Goal: Task Accomplishment & Management: Manage account settings

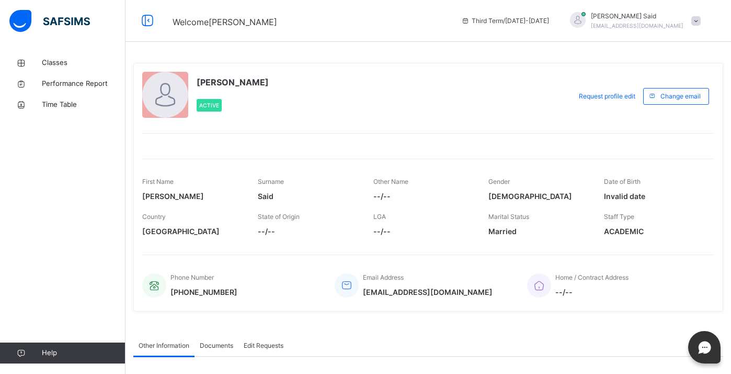
click at [50, 48] on div "Classes Performance Report Time Table Help" at bounding box center [63, 208] width 126 height 332
click at [53, 54] on link "Classes" at bounding box center [63, 62] width 126 height 21
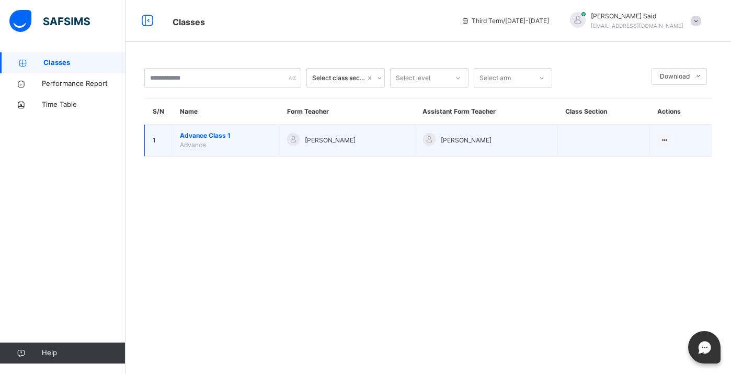
click at [189, 134] on span "Advance Class 1" at bounding box center [225, 135] width 91 height 9
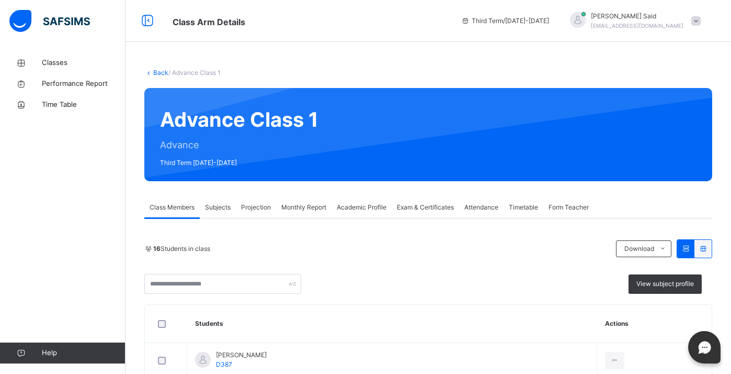
click at [410, 207] on span "Exam & Certificates" at bounding box center [425, 206] width 57 height 9
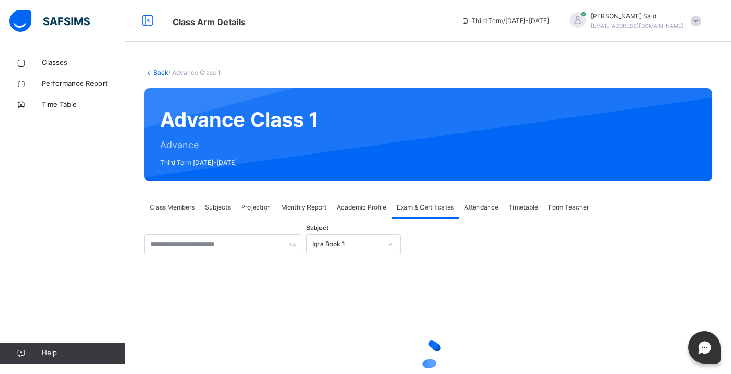
click at [263, 254] on div at bounding box center [428, 353] width 568 height 199
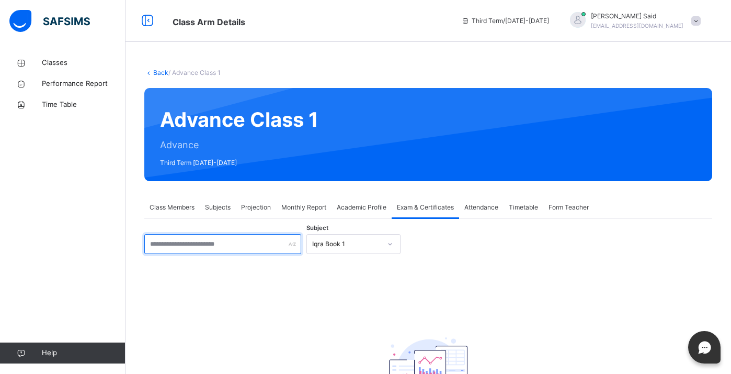
click at [264, 248] on input "text" at bounding box center [222, 244] width 157 height 20
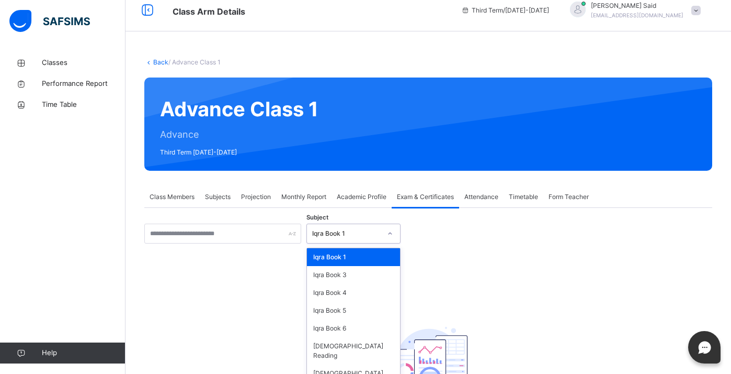
click at [360, 240] on div "Iqra Book 1" at bounding box center [354, 233] width 94 height 20
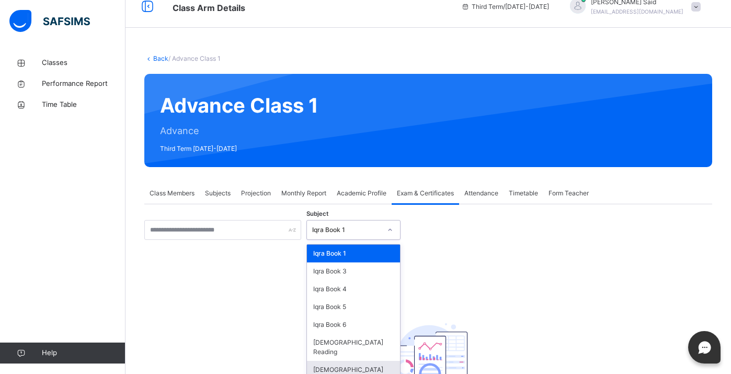
click at [350, 360] on div "[DEMOGRAPHIC_DATA] Memorisation" at bounding box center [353, 373] width 93 height 27
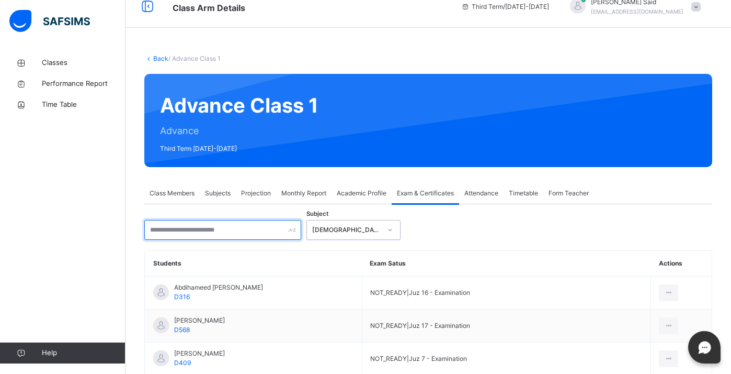
click at [264, 232] on input "text" at bounding box center [222, 230] width 157 height 20
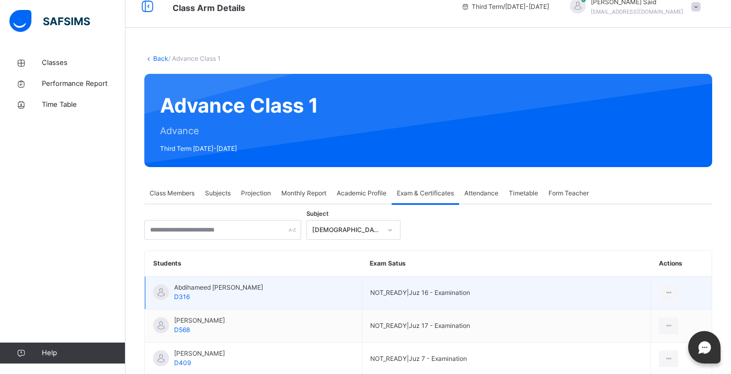
click at [340, 280] on td "Abdihameed [PERSON_NAME] D316" at bounding box center [253, 292] width 217 height 33
click at [340, 296] on td "Abdihameed [PERSON_NAME] D316" at bounding box center [253, 292] width 217 height 33
click at [665, 292] on div at bounding box center [668, 292] width 19 height 17
click at [654, 306] on ul "Mark as Ready for Exam" at bounding box center [631, 316] width 96 height 20
click at [655, 306] on ul "Mark as Ready for Exam" at bounding box center [631, 316] width 96 height 20
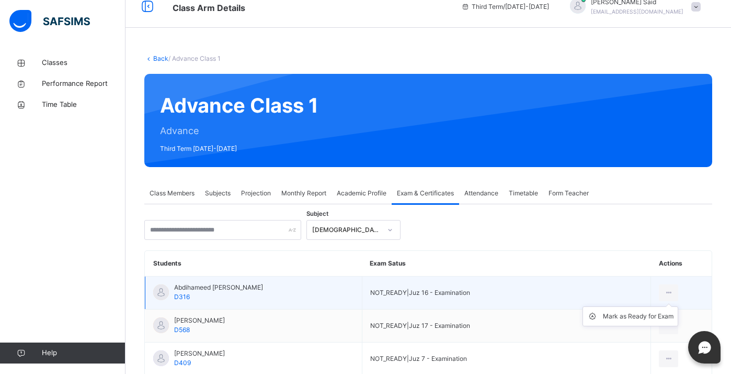
click at [656, 306] on ul "Mark as Ready for Exam" at bounding box center [631, 316] width 96 height 20
click at [664, 295] on icon at bounding box center [668, 292] width 9 height 9
click at [638, 318] on div "Mark as Ready for Exam" at bounding box center [638, 316] width 71 height 10
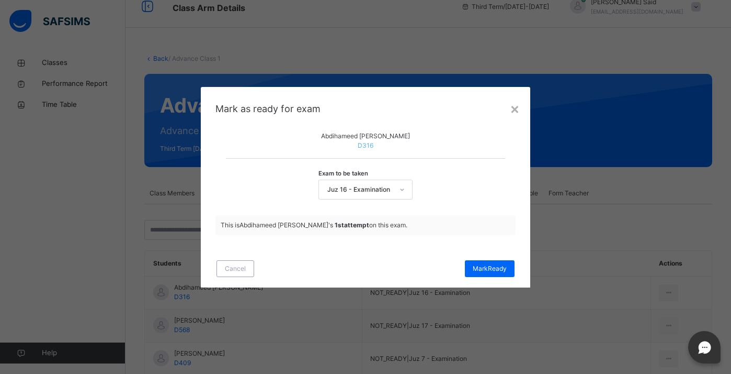
click at [394, 198] on div at bounding box center [402, 189] width 18 height 17
click at [475, 273] on span "[PERSON_NAME]" at bounding box center [490, 268] width 34 height 9
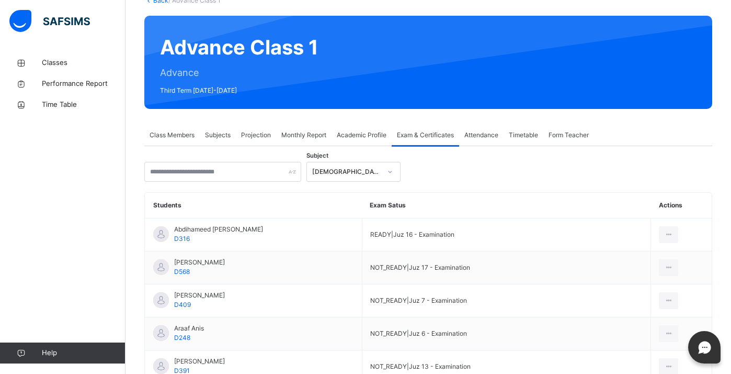
scroll to position [73, 0]
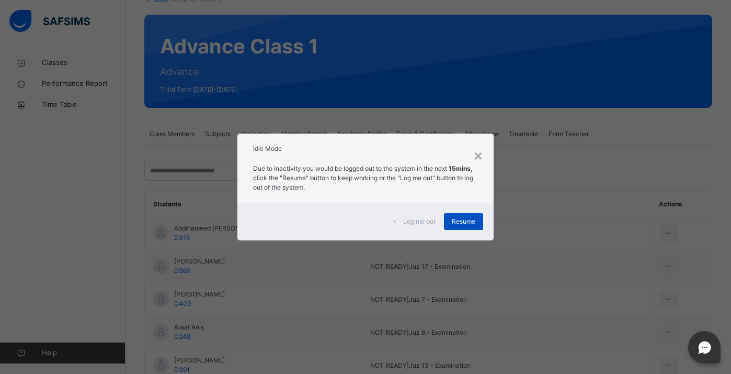
click at [478, 228] on div "Resume" at bounding box center [463, 221] width 39 height 17
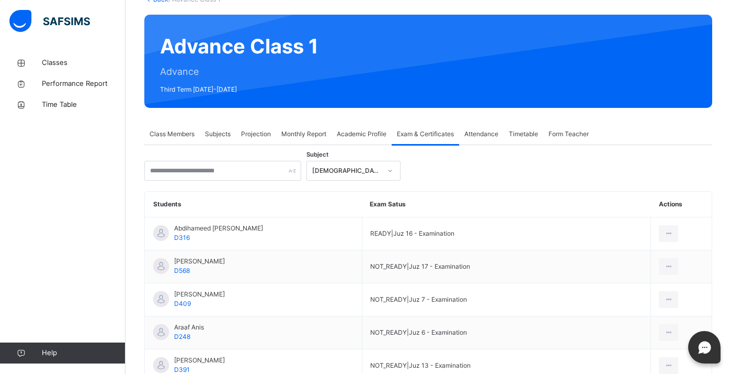
click at [511, 150] on div "Subject [DEMOGRAPHIC_DATA] Memorisation Students Exam Satus Actions Abdihameed …" at bounding box center [428, 363] width 568 height 436
click at [83, 70] on link "Classes" at bounding box center [63, 62] width 126 height 21
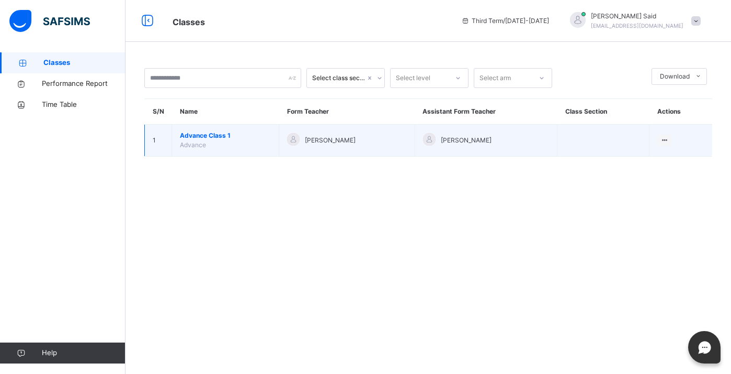
click at [201, 135] on span "Advance Class 1" at bounding box center [225, 135] width 91 height 9
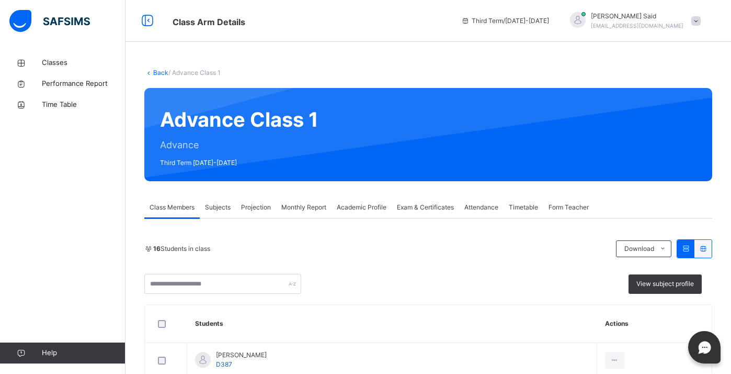
click at [504, 209] on div "Attendance" at bounding box center [481, 207] width 44 height 21
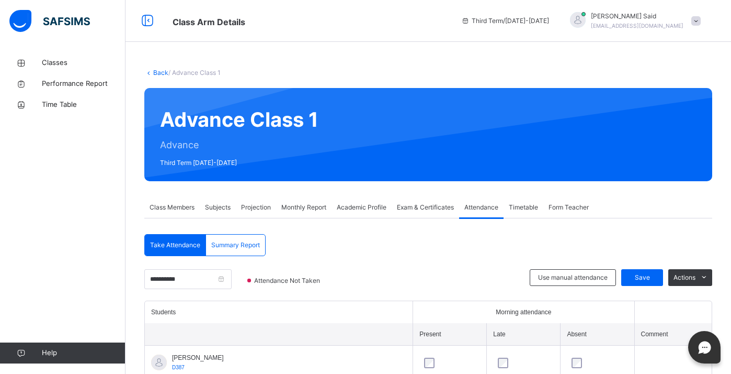
click at [520, 206] on span "Timetable" at bounding box center [523, 206] width 29 height 9
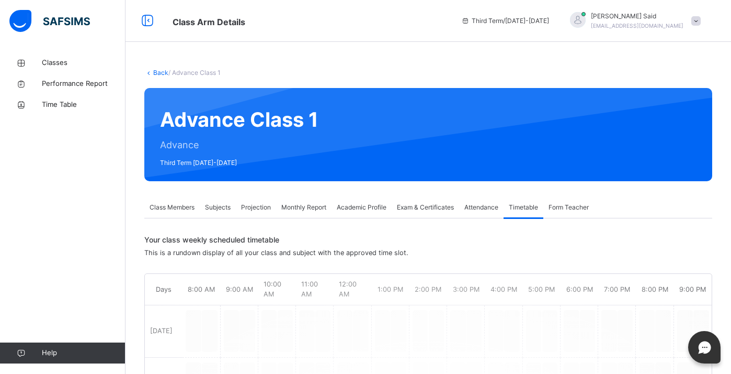
click at [503, 207] on div "Attendance" at bounding box center [481, 207] width 44 height 21
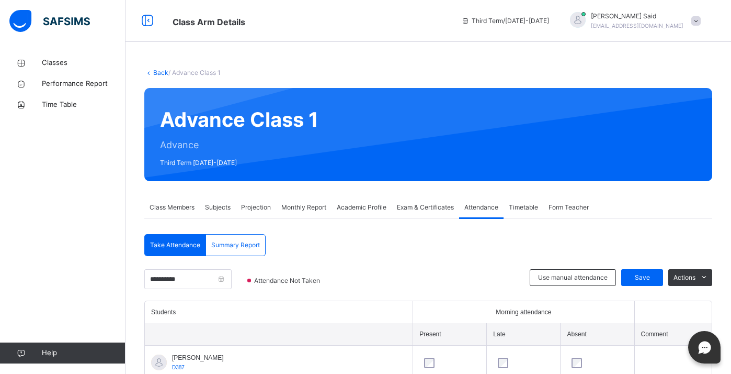
click at [464, 208] on div "Attendance" at bounding box center [481, 207] width 44 height 21
click at [304, 199] on div "Monthly Report" at bounding box center [303, 207] width 55 height 21
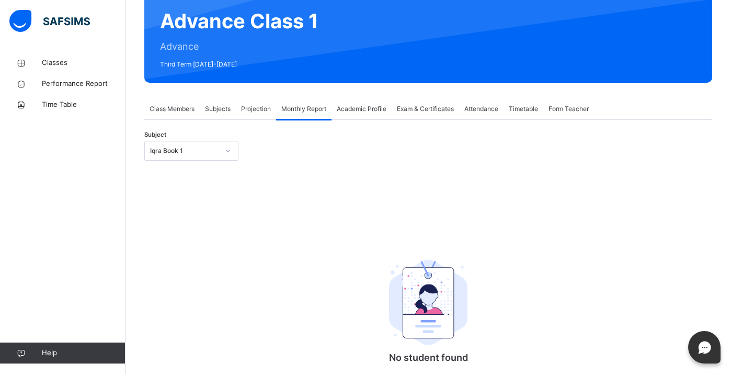
scroll to position [170, 0]
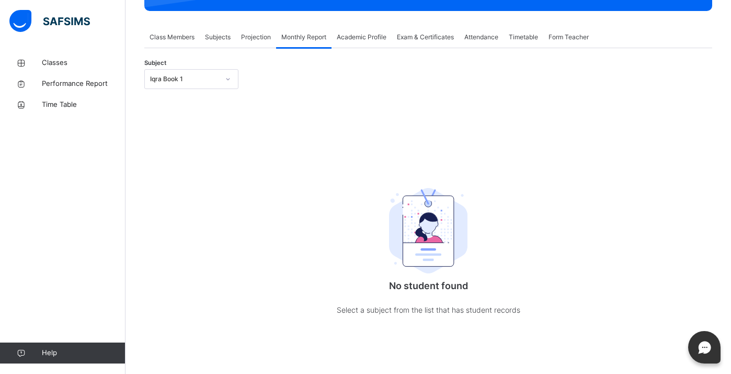
click at [190, 74] on div "Iqra Book 1" at bounding box center [184, 78] width 69 height 9
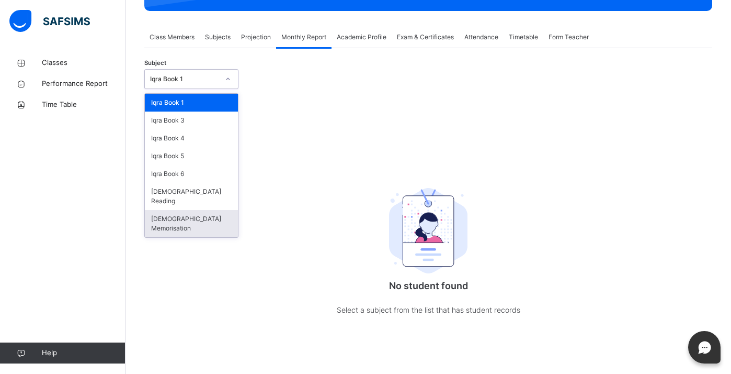
click at [196, 210] on div "[DEMOGRAPHIC_DATA] Memorisation" at bounding box center [191, 223] width 93 height 27
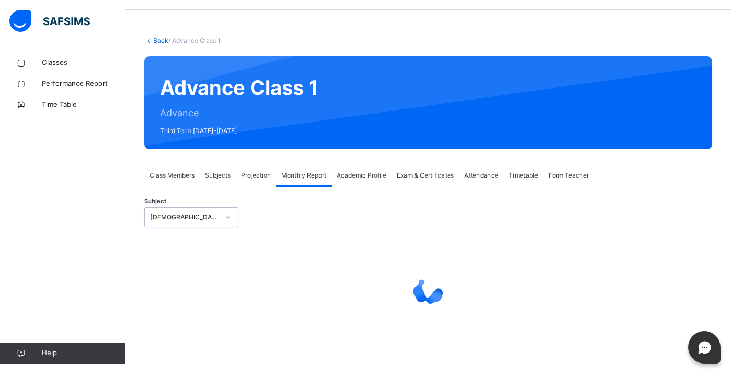
select select "****"
select select "*"
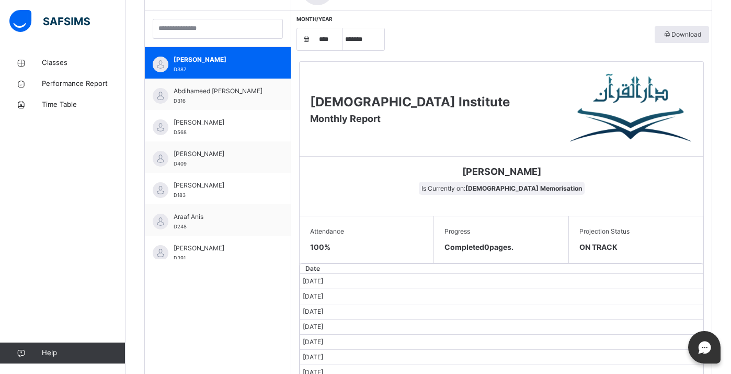
scroll to position [306, 0]
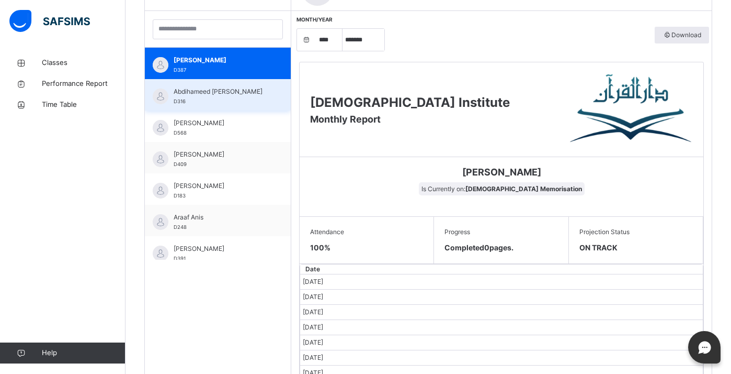
click at [238, 105] on div "Abdihameed [PERSON_NAME] D316" at bounding box center [221, 96] width 94 height 19
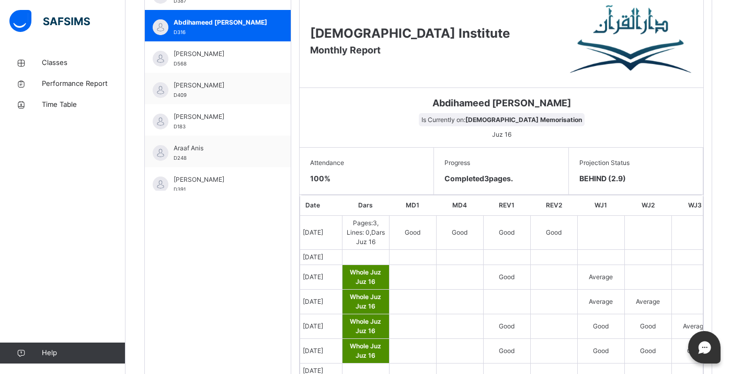
scroll to position [374, 0]
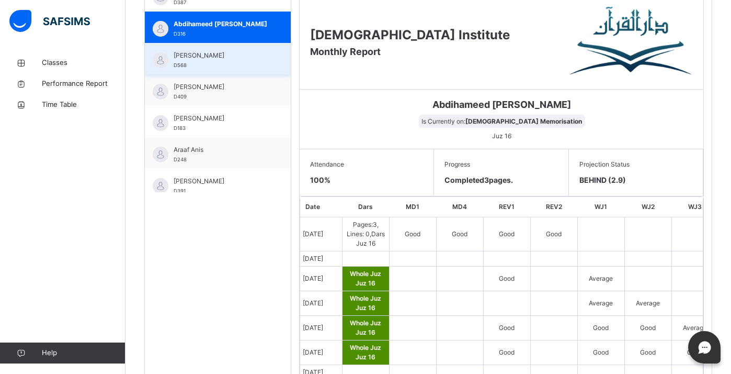
click at [227, 66] on div "[PERSON_NAME] D568" at bounding box center [221, 60] width 94 height 19
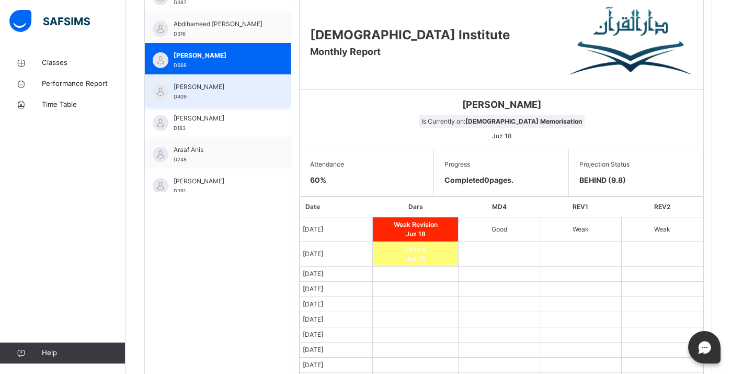
click at [208, 87] on span "[PERSON_NAME]" at bounding box center [221, 86] width 94 height 9
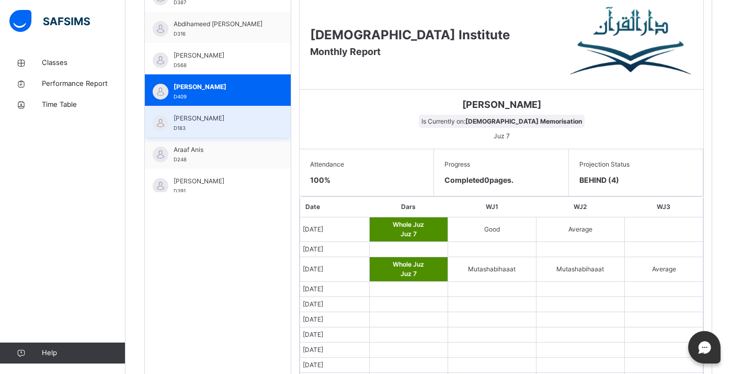
click at [222, 132] on div "[PERSON_NAME] D183" at bounding box center [218, 121] width 146 height 31
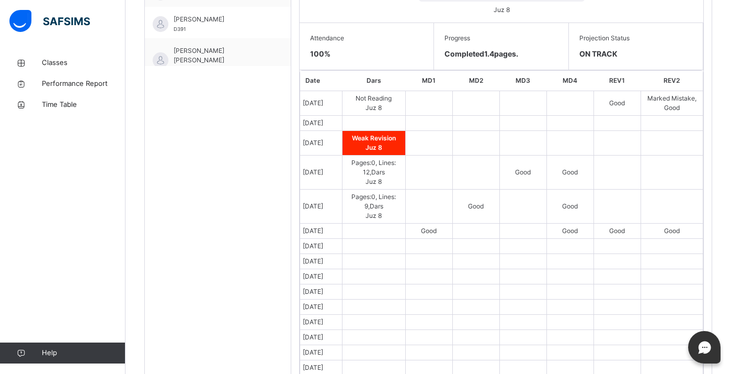
scroll to position [496, 0]
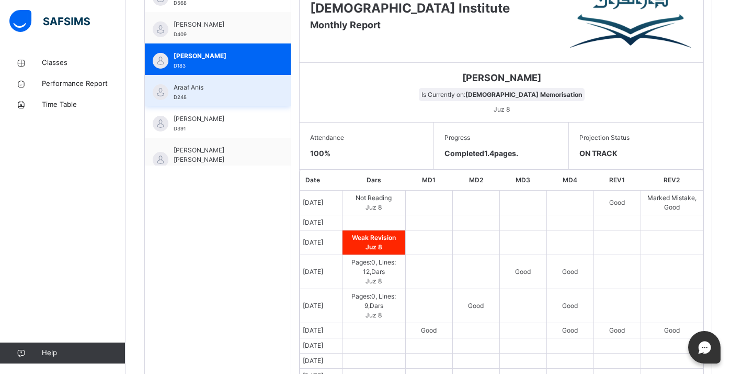
click at [243, 84] on span "Araaf Anis" at bounding box center [221, 87] width 94 height 9
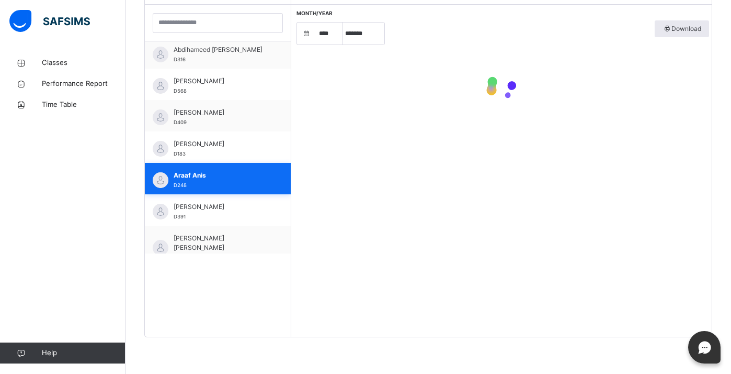
scroll to position [400, 0]
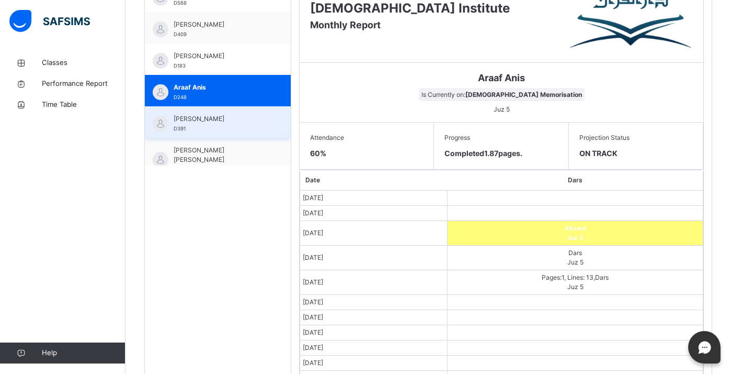
click at [239, 121] on span "[PERSON_NAME]" at bounding box center [221, 118] width 94 height 9
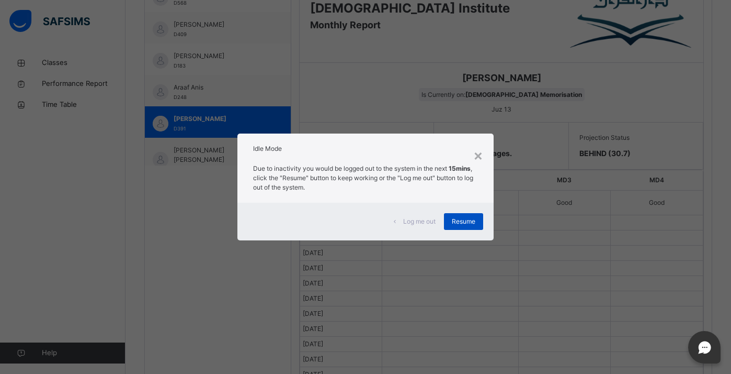
click at [466, 220] on span "Resume" at bounding box center [464, 221] width 24 height 9
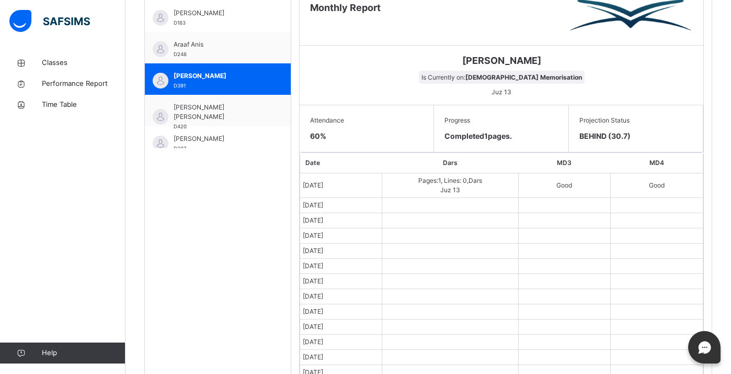
scroll to position [420, 0]
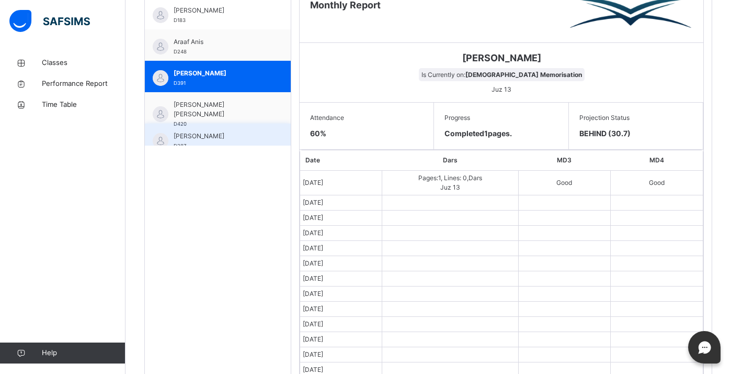
click at [218, 128] on div "[PERSON_NAME] D287" at bounding box center [218, 138] width 146 height 31
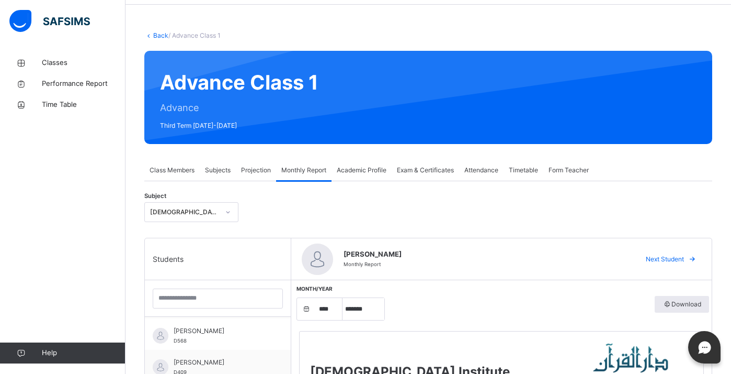
scroll to position [0, 0]
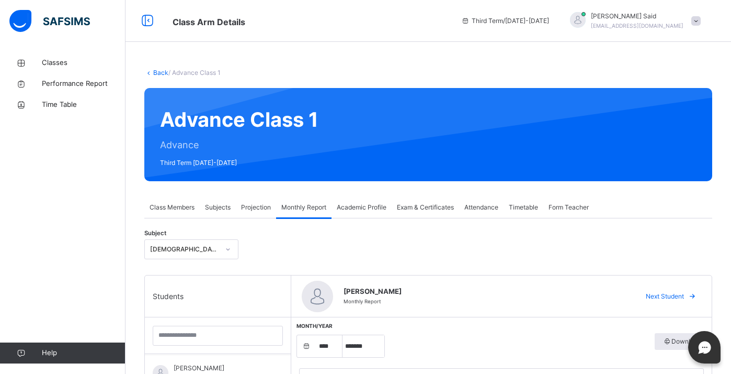
click at [259, 211] on span "Projection" at bounding box center [256, 206] width 30 height 9
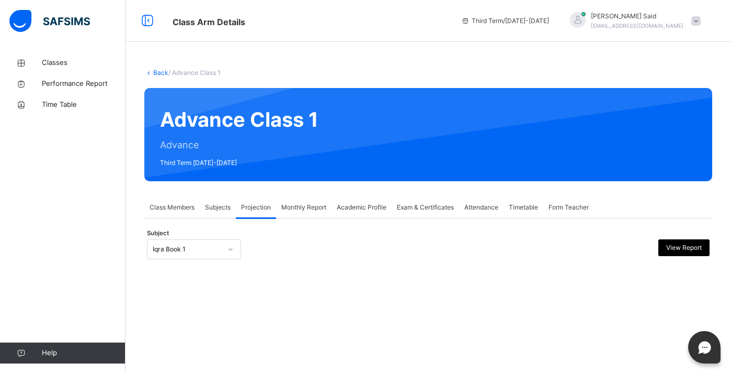
click at [219, 258] on div "Iqra Book 1" at bounding box center [194, 249] width 94 height 20
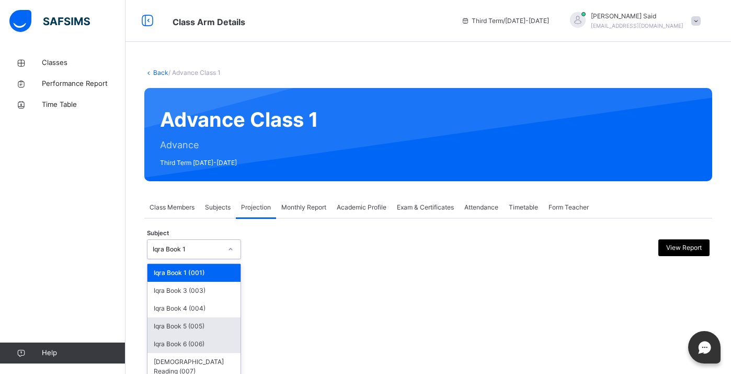
scroll to position [18, 0]
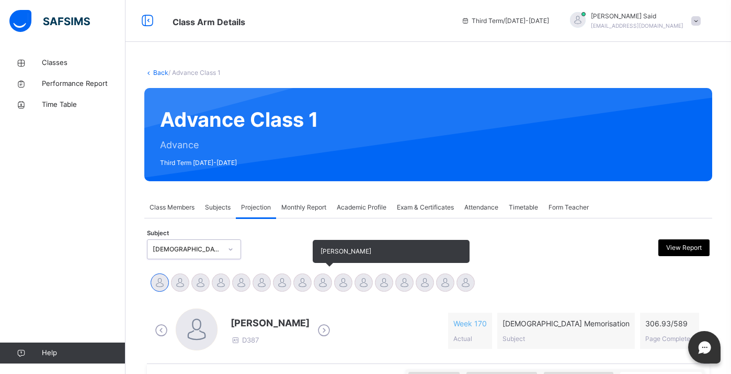
click at [322, 279] on div at bounding box center [323, 282] width 18 height 18
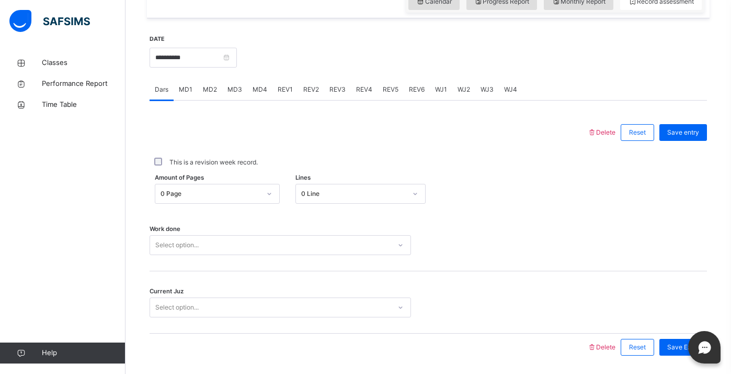
scroll to position [390, 0]
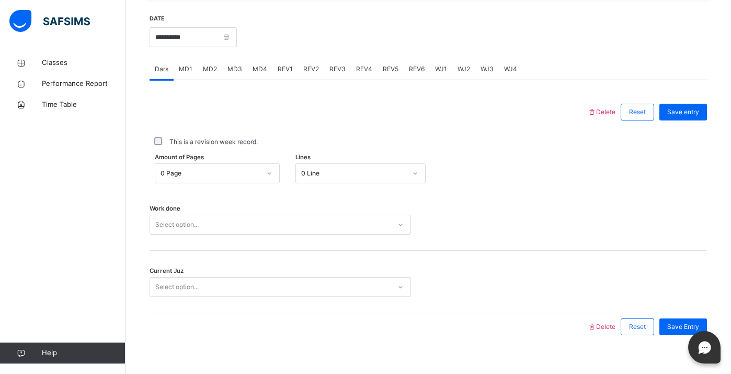
click at [255, 175] on div "0 Page" at bounding box center [207, 173] width 104 height 16
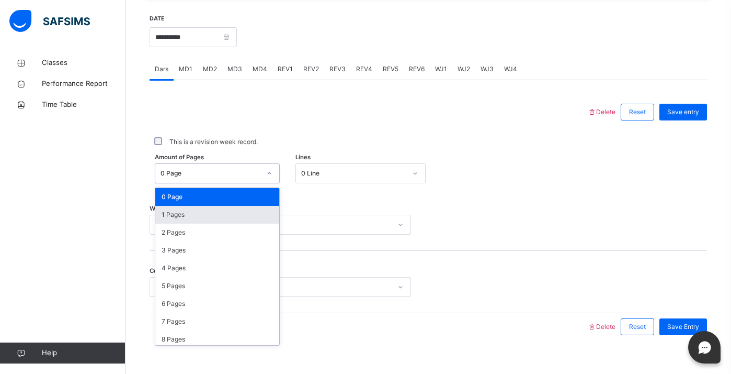
click at [232, 219] on div "1 Pages" at bounding box center [217, 215] width 124 height 18
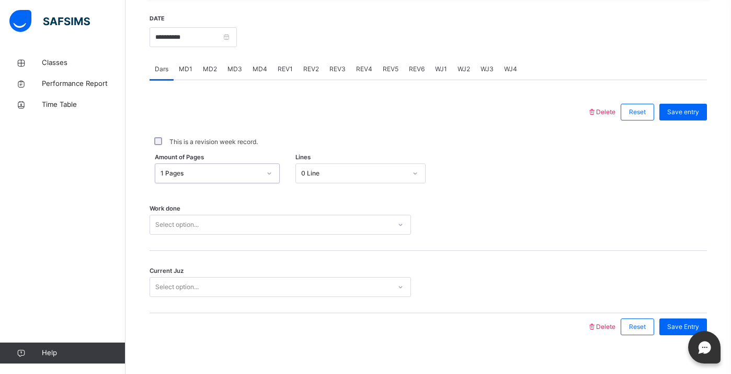
click at [314, 178] on div "0 Line" at bounding box center [353, 172] width 105 height 9
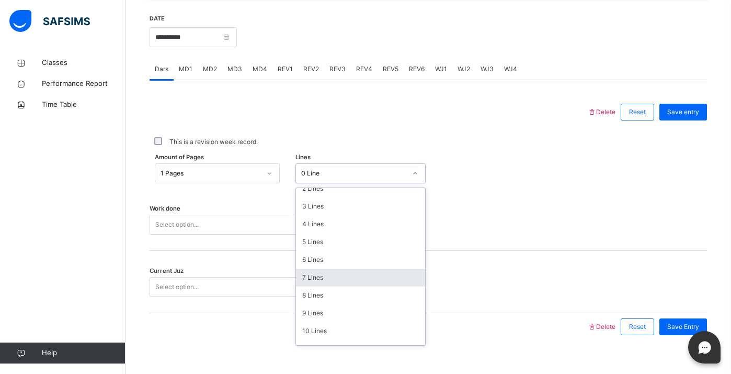
scroll to position [51, 0]
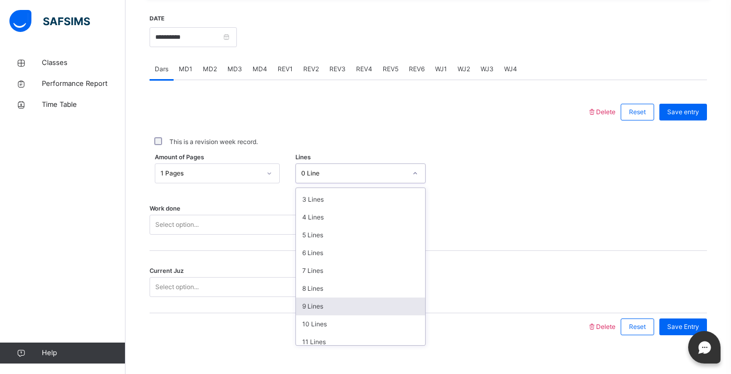
click at [332, 315] on div "9 Lines" at bounding box center [360, 306] width 129 height 18
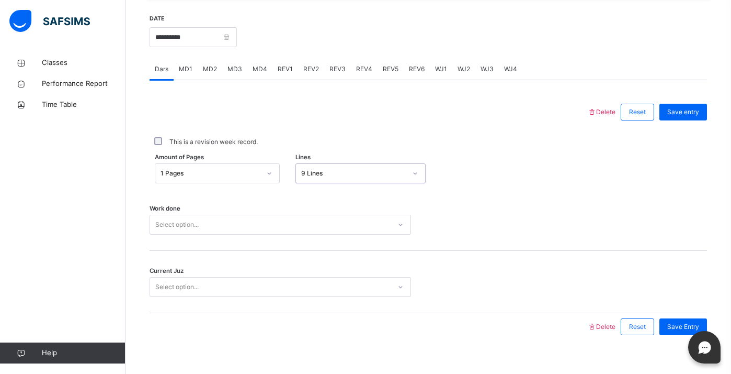
click at [341, 182] on div "9 Lines" at bounding box center [350, 173] width 109 height 16
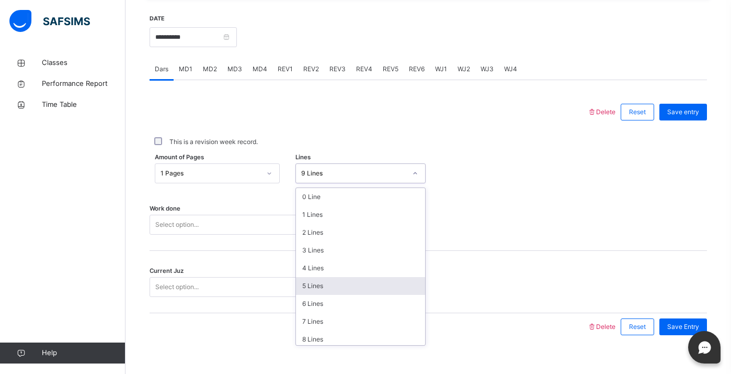
scroll to position [27, 0]
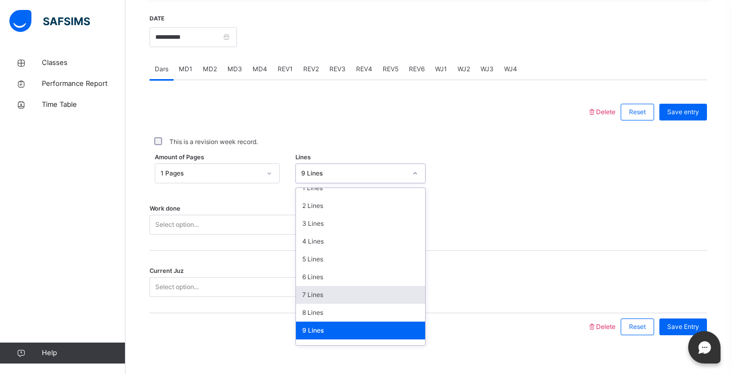
click at [515, 248] on div "Work done Select option..." at bounding box center [429, 219] width 558 height 62
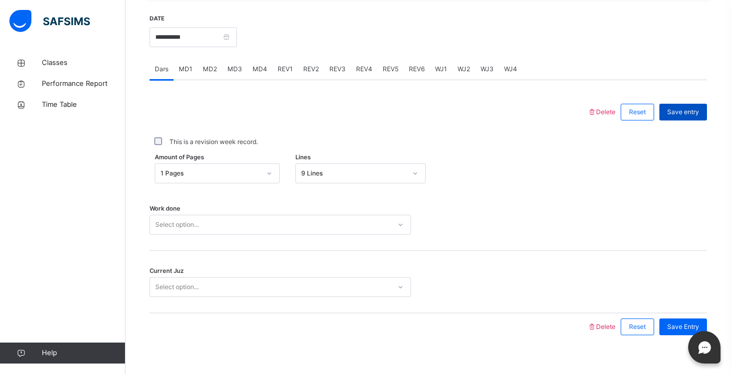
click at [692, 117] on span "Save entry" at bounding box center [684, 111] width 32 height 9
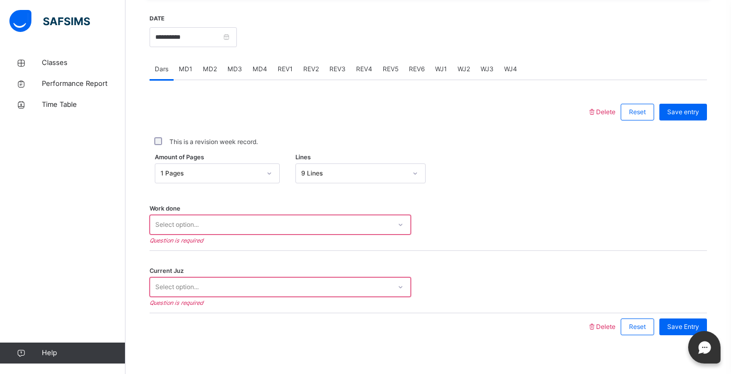
click at [385, 231] on div "Select option..." at bounding box center [270, 225] width 241 height 16
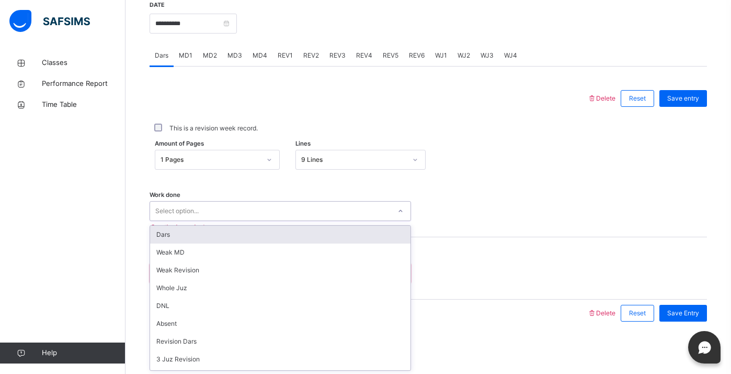
click at [349, 231] on div "Dars" at bounding box center [280, 234] width 261 height 18
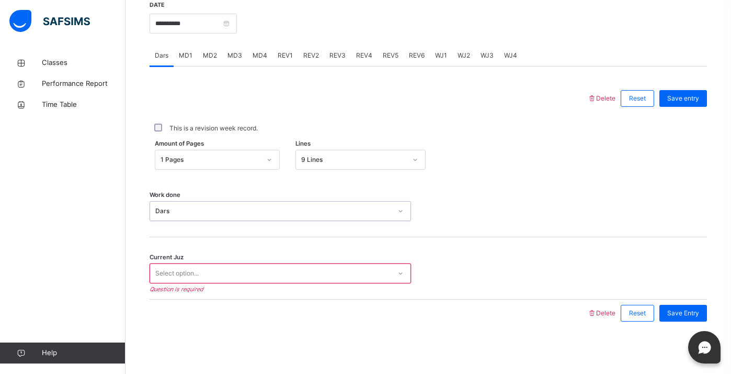
click at [326, 270] on div "Select option..." at bounding box center [270, 273] width 241 height 16
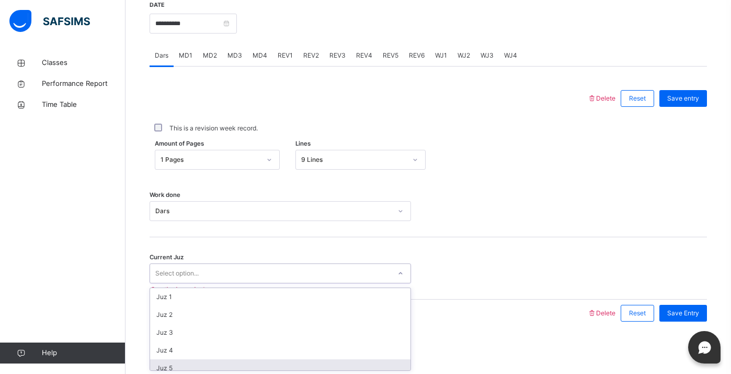
click at [282, 365] on div "Juz 5" at bounding box center [280, 368] width 261 height 18
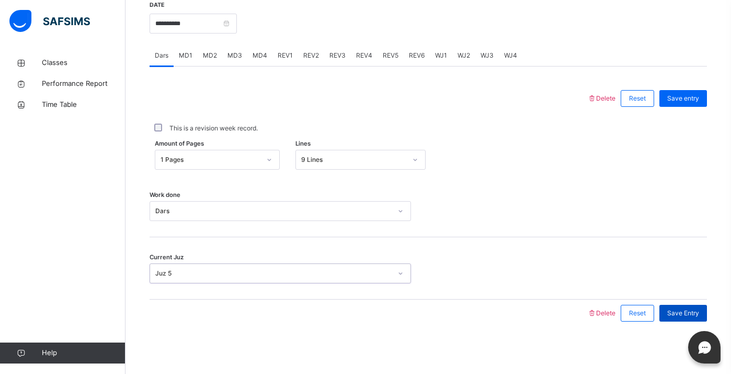
click at [693, 314] on span "Save Entry" at bounding box center [684, 312] width 32 height 9
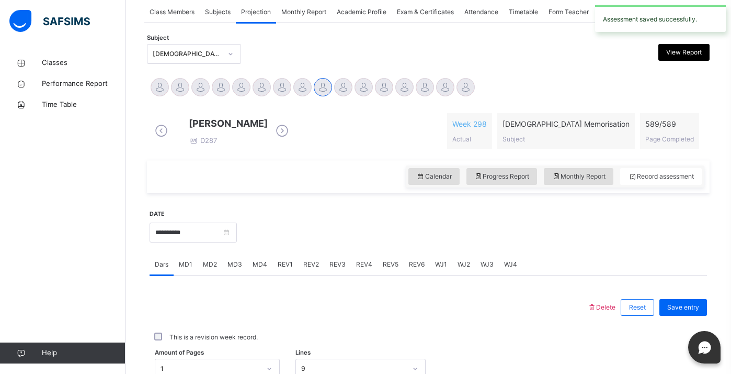
scroll to position [196, 0]
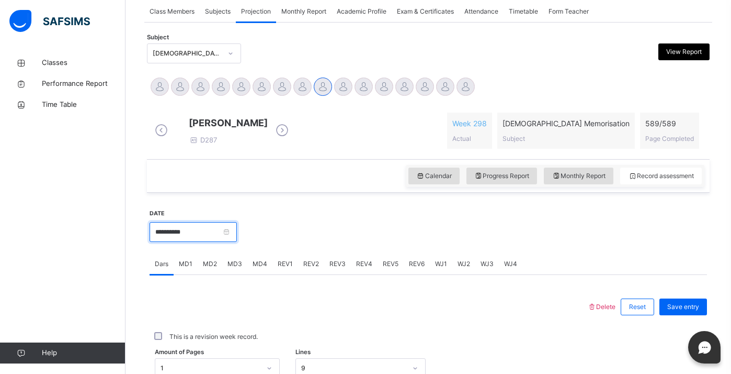
click at [195, 242] on input "**********" at bounding box center [193, 232] width 87 height 20
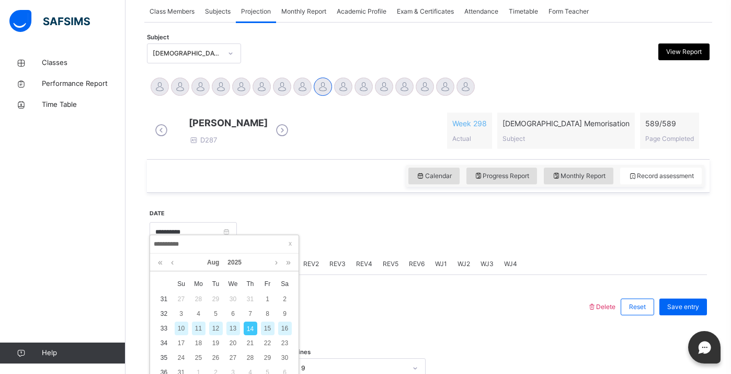
click at [231, 327] on div "13" at bounding box center [234, 328] width 14 height 14
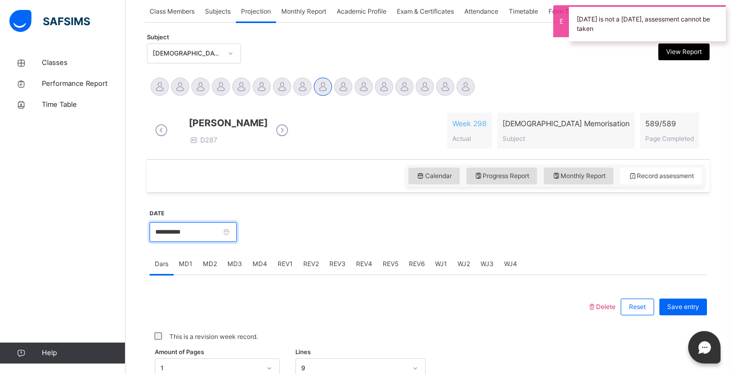
click at [224, 242] on input "**********" at bounding box center [193, 232] width 87 height 20
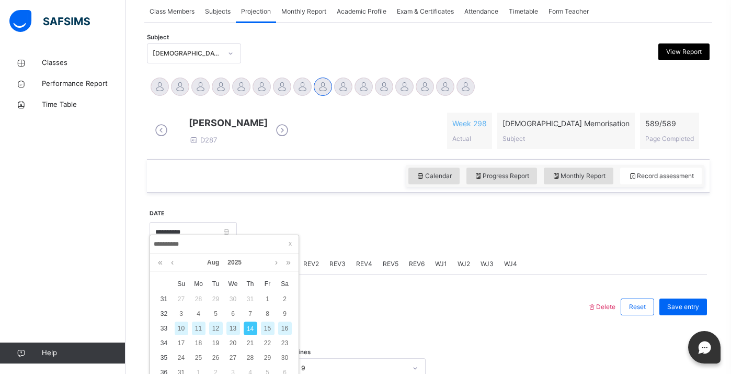
click at [215, 325] on div "12" at bounding box center [216, 328] width 14 height 14
type input "**********"
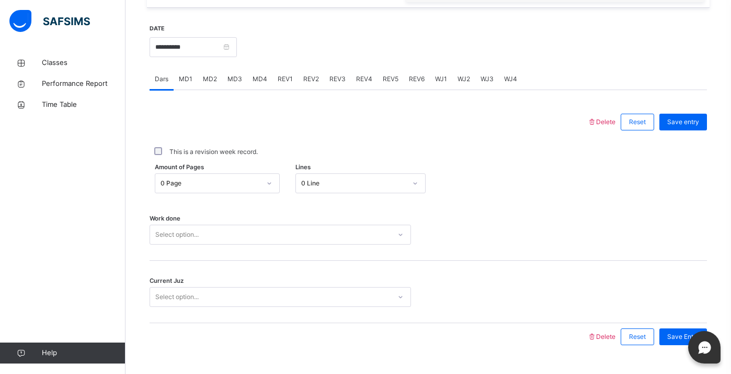
scroll to position [385, 0]
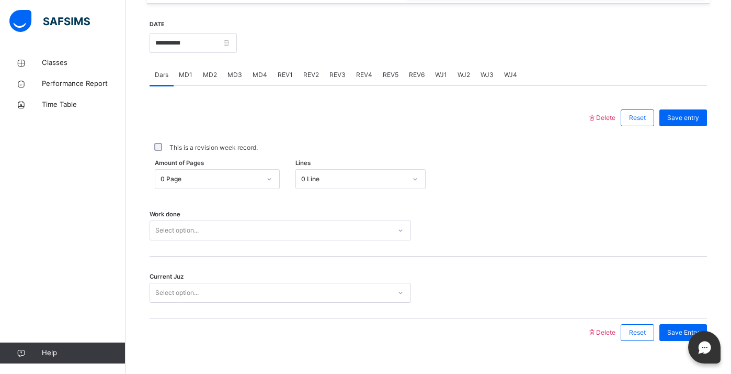
click at [280, 232] on div "Select option..." at bounding box center [270, 230] width 241 height 16
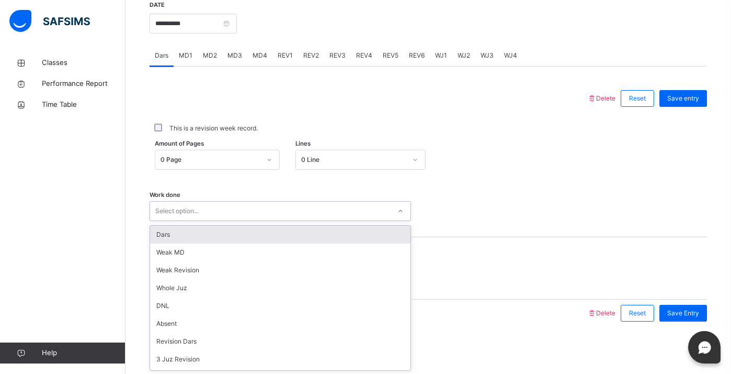
click at [437, 201] on div at bounding box center [428, 211] width 24 height 20
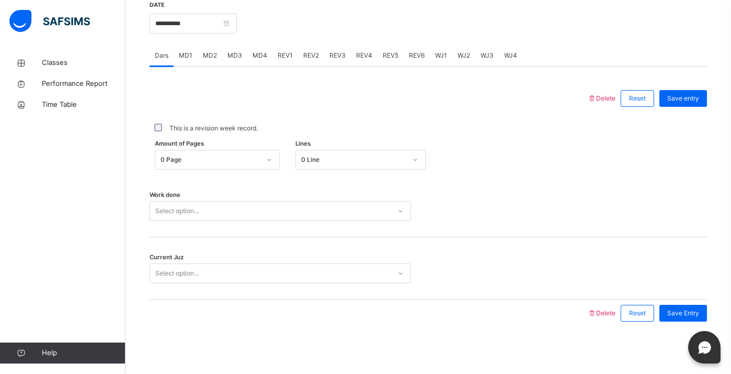
click at [375, 202] on div "Select option..." at bounding box center [281, 211] width 262 height 20
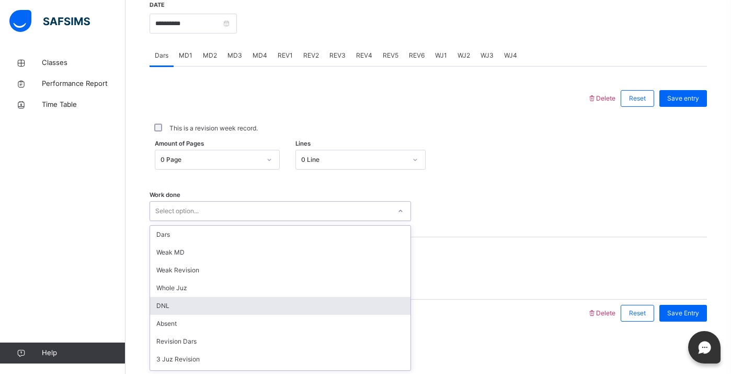
click at [307, 303] on div "DNL" at bounding box center [280, 306] width 261 height 18
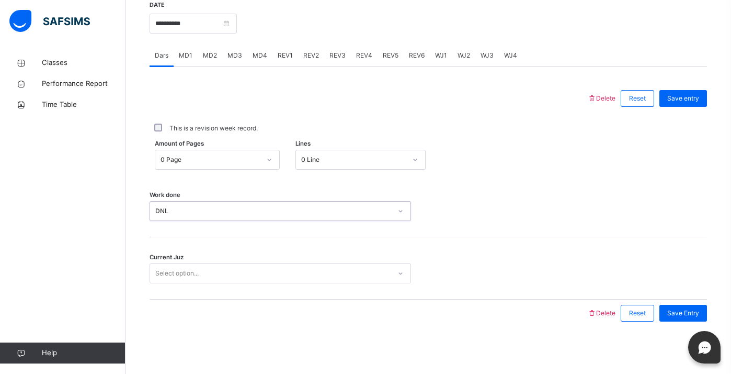
click at [303, 285] on div "Current Juz Select option..." at bounding box center [429, 268] width 558 height 62
click at [304, 275] on div "Select option..." at bounding box center [270, 273] width 241 height 16
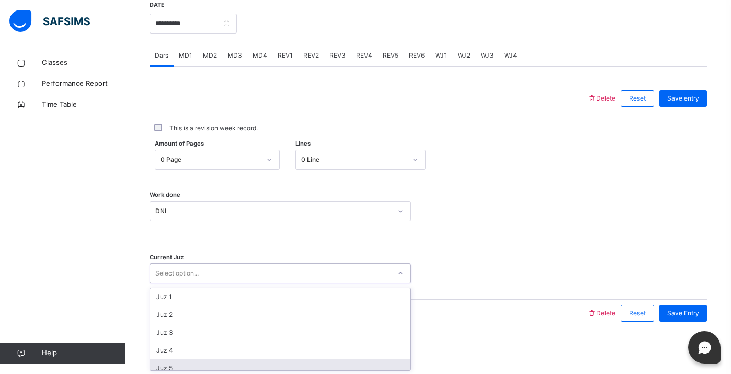
click at [265, 363] on div "Juz 5" at bounding box center [280, 368] width 261 height 18
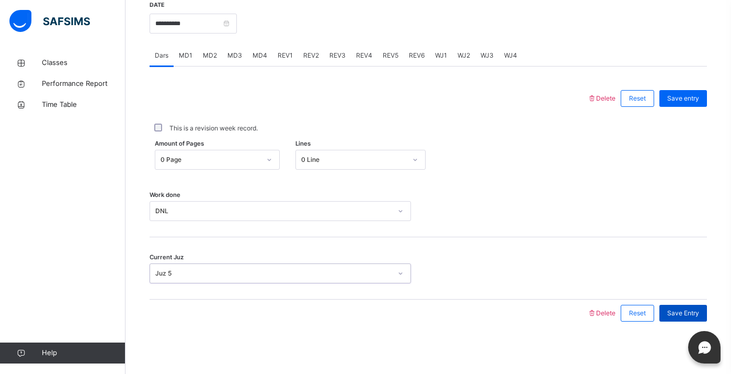
click at [689, 315] on span "Save Entry" at bounding box center [684, 312] width 32 height 9
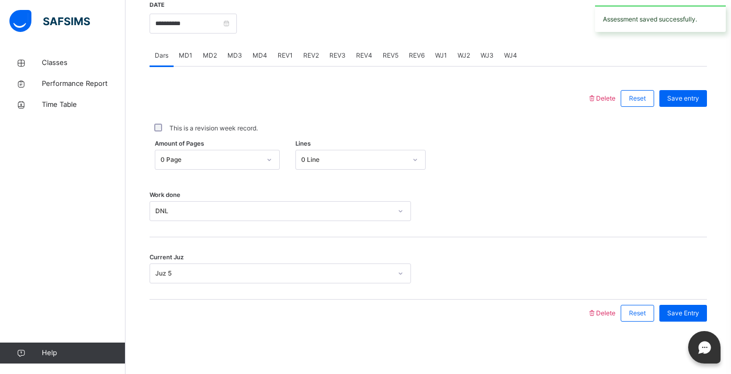
click at [254, 53] on span "MD4" at bounding box center [260, 55] width 15 height 9
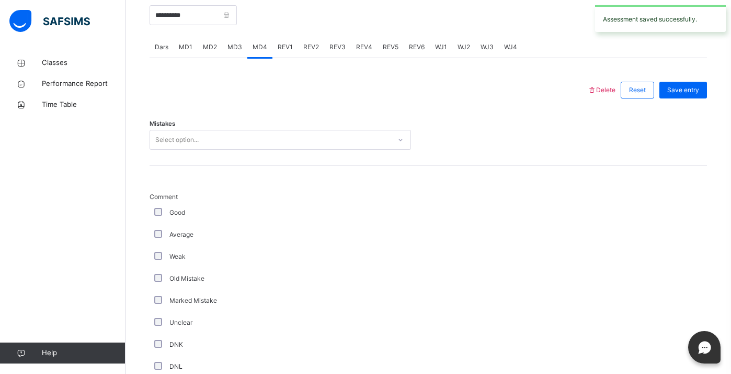
click at [236, 142] on div "Select option..." at bounding box center [270, 140] width 241 height 16
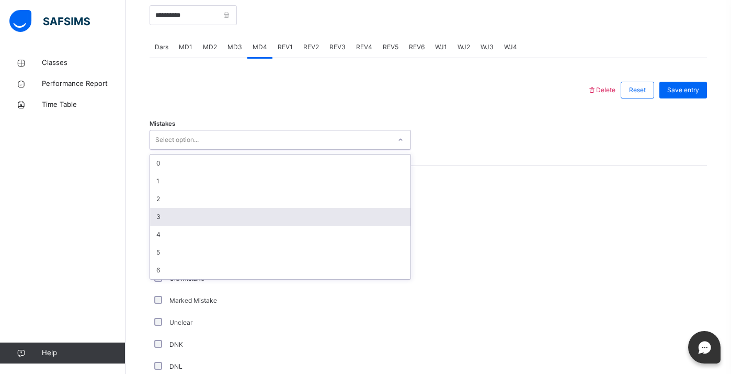
click at [199, 225] on div "3" at bounding box center [280, 217] width 261 height 18
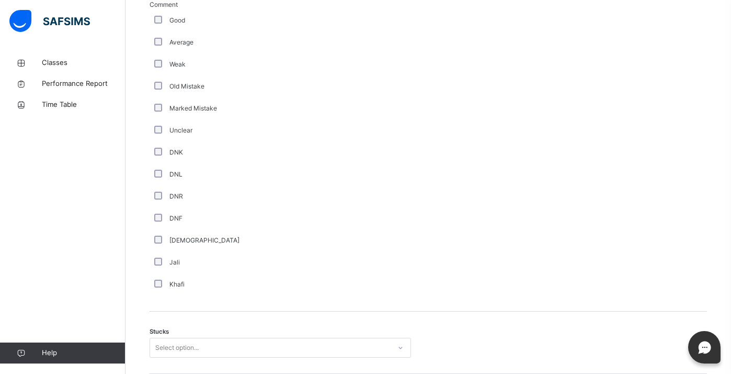
scroll to position [749, 0]
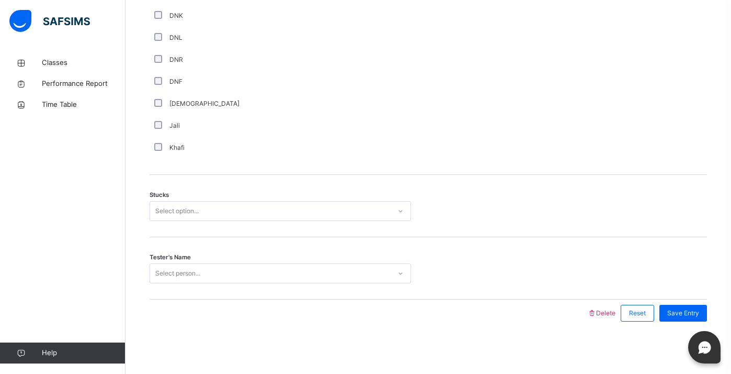
click at [166, 207] on div "Select option..." at bounding box center [176, 211] width 43 height 20
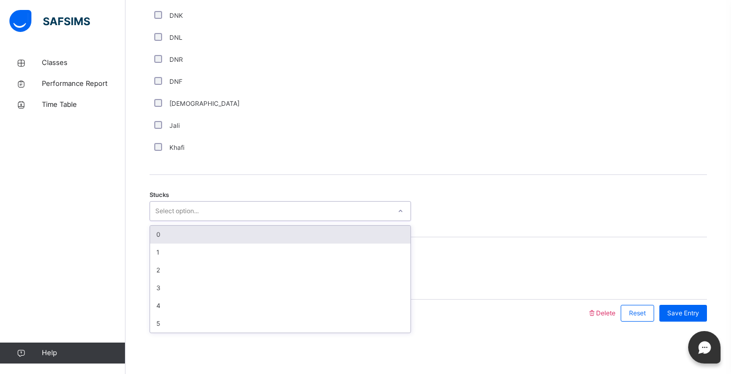
click at [171, 235] on div "0" at bounding box center [280, 234] width 261 height 18
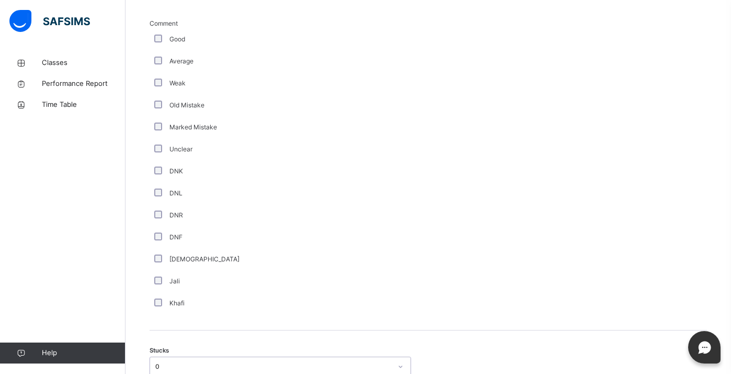
scroll to position [569, 0]
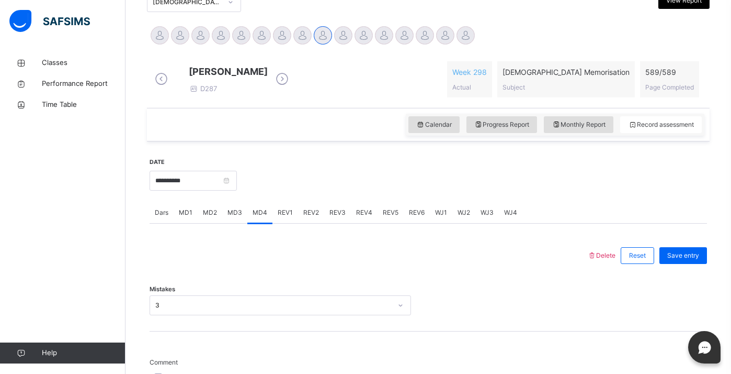
click at [166, 307] on div "3" at bounding box center [281, 305] width 262 height 20
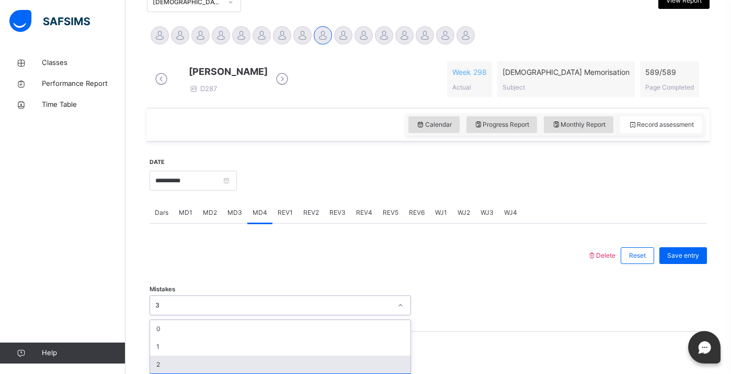
scroll to position [331, 0]
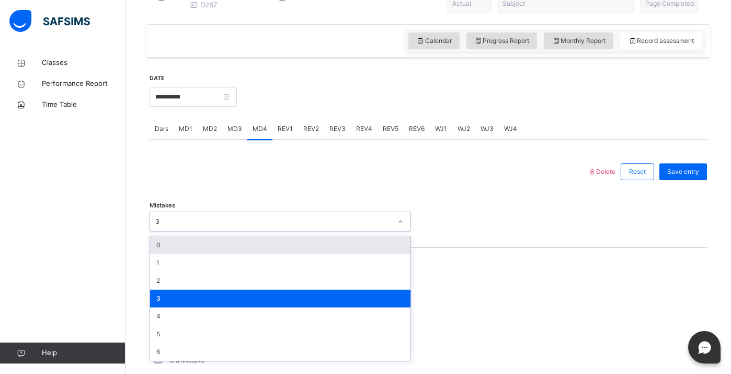
click at [169, 243] on div "0 1 2 3 4 5 6" at bounding box center [281, 298] width 262 height 126
click at [173, 245] on div "0" at bounding box center [280, 245] width 261 height 18
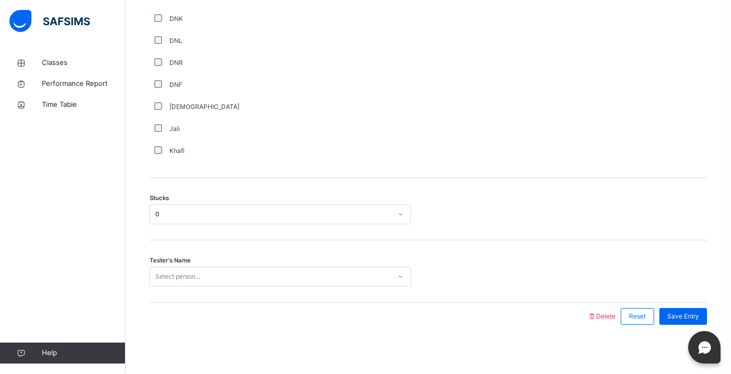
click at [195, 284] on div "Tester's Name Select person..." at bounding box center [429, 271] width 558 height 62
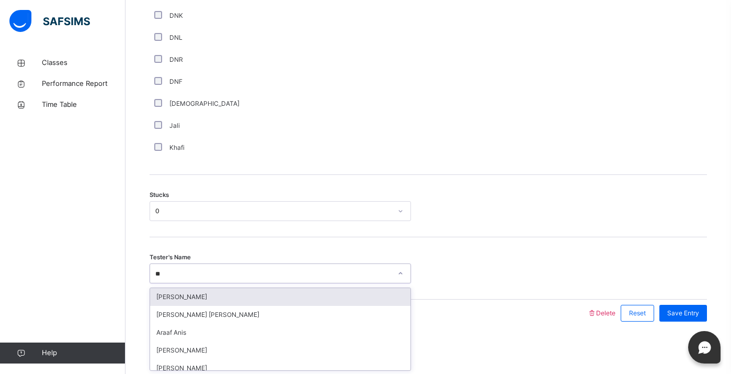
type input "***"
click at [222, 301] on div "Araaf Anis" at bounding box center [280, 297] width 261 height 18
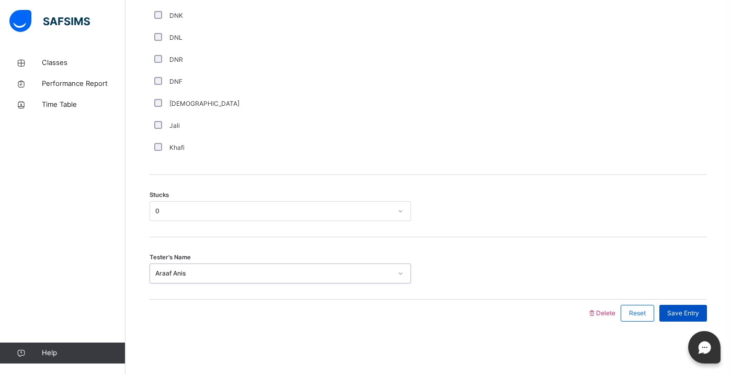
click at [685, 313] on span "Save Entry" at bounding box center [684, 312] width 32 height 9
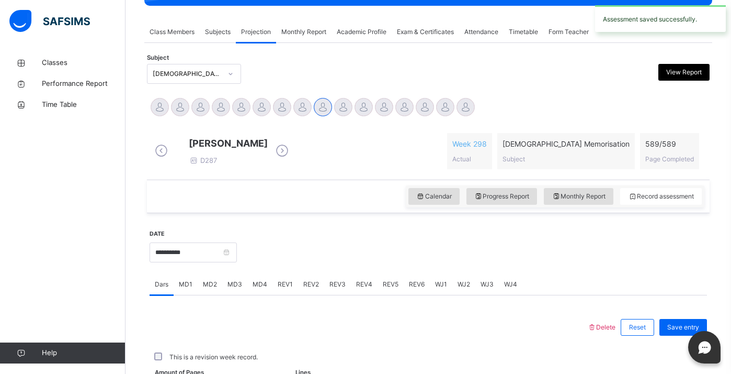
scroll to position [412, 0]
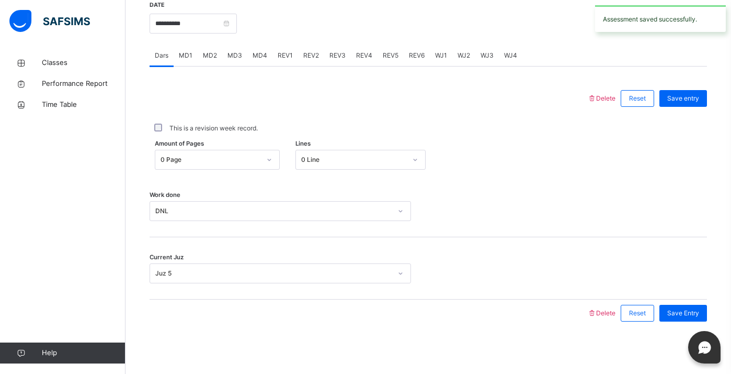
click at [212, 51] on span "MD2" at bounding box center [210, 55] width 14 height 9
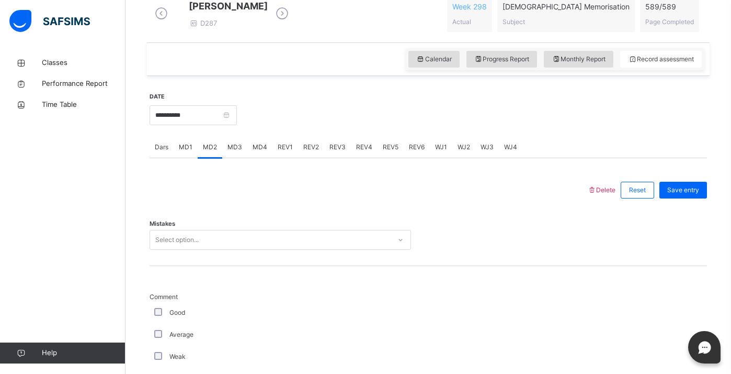
scroll to position [319, 0]
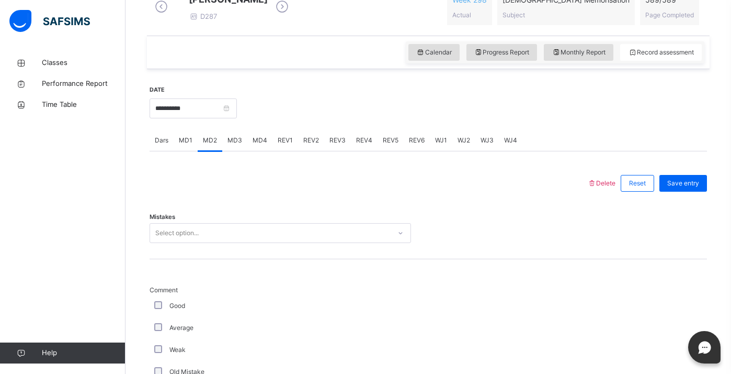
click at [195, 145] on div "MD1" at bounding box center [186, 140] width 24 height 21
click at [231, 241] on div "Select option..." at bounding box center [270, 233] width 241 height 16
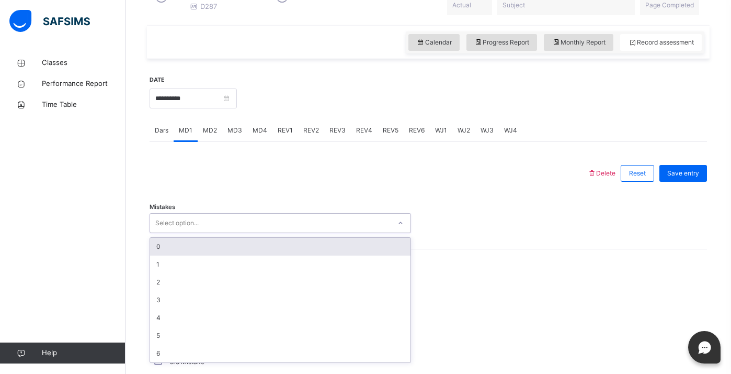
scroll to position [331, 0]
click at [216, 254] on div "0" at bounding box center [280, 245] width 261 height 18
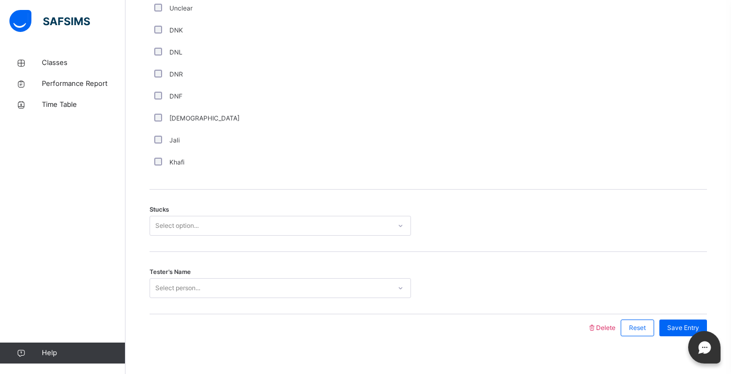
scroll to position [749, 0]
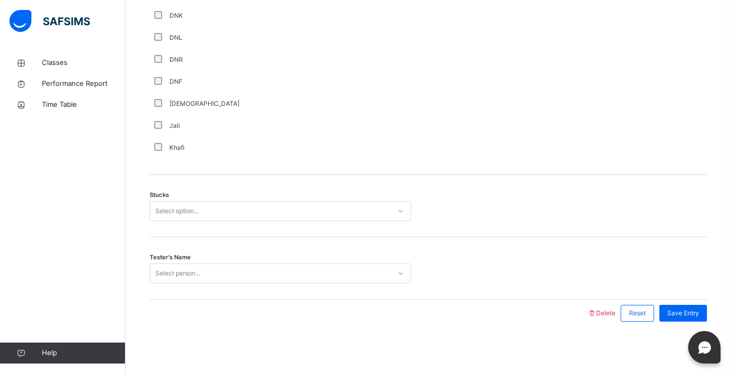
click at [186, 210] on div "Select option..." at bounding box center [176, 211] width 43 height 20
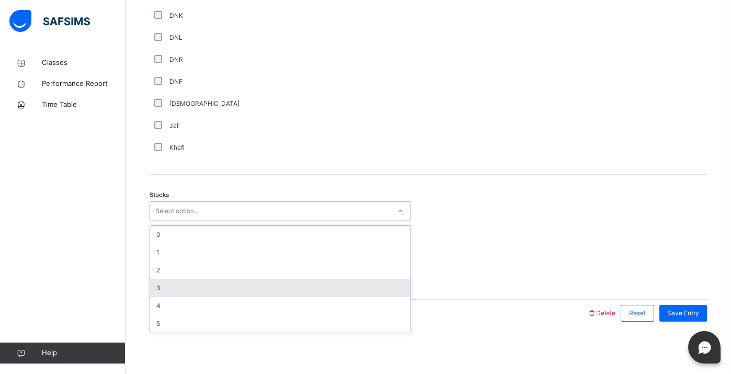
click at [167, 285] on div "3" at bounding box center [280, 288] width 261 height 18
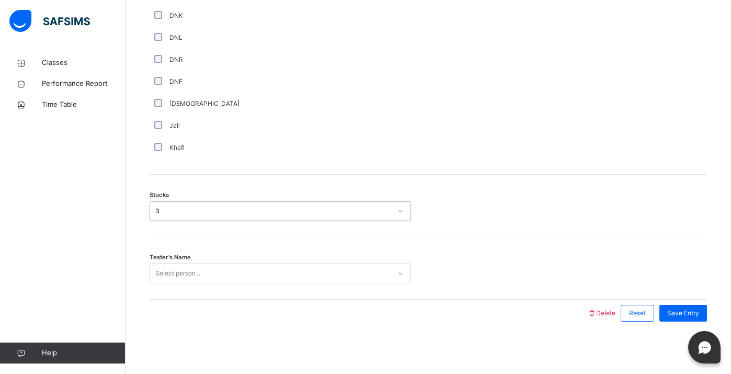
click at [166, 278] on div "Select person..." at bounding box center [177, 273] width 45 height 20
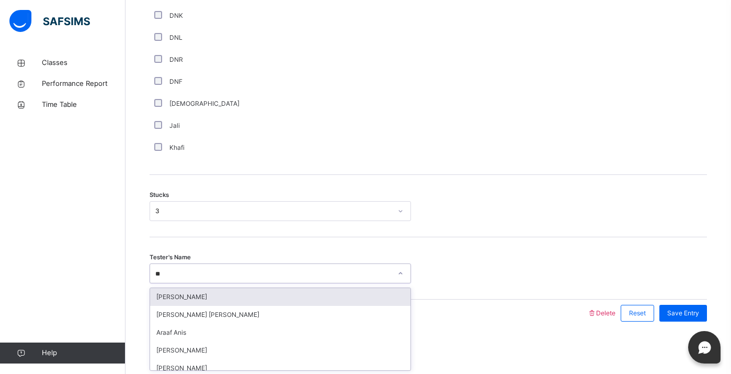
type input "***"
click at [185, 301] on div "Araaf Anis" at bounding box center [280, 297] width 261 height 18
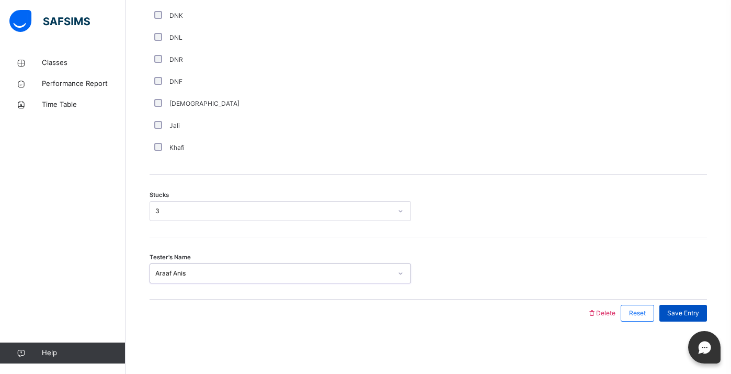
click at [685, 311] on span "Save Entry" at bounding box center [684, 312] width 32 height 9
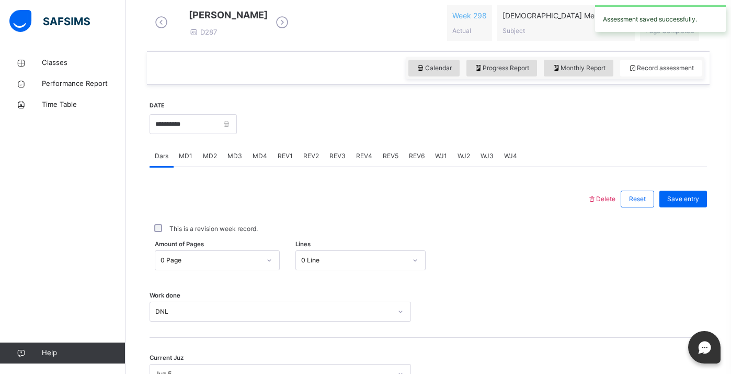
scroll to position [303, 0]
click at [311, 161] on span "REV2" at bounding box center [311, 156] width 16 height 9
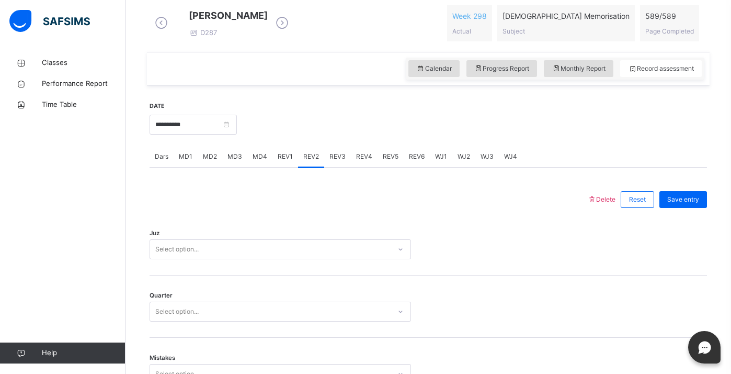
click at [288, 161] on span "REV1" at bounding box center [285, 156] width 15 height 9
click at [257, 255] on div "Select option..." at bounding box center [281, 249] width 262 height 20
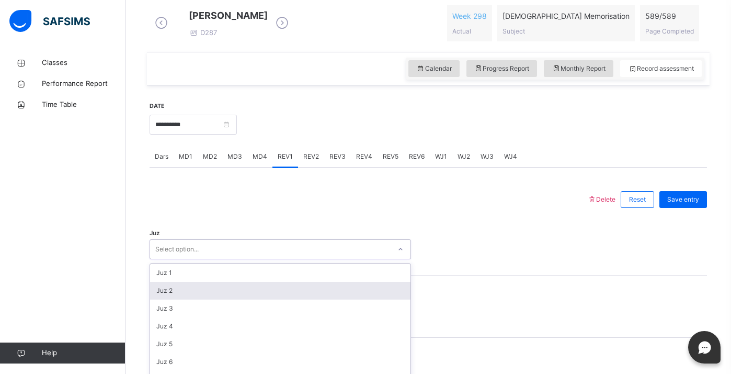
scroll to position [363, 0]
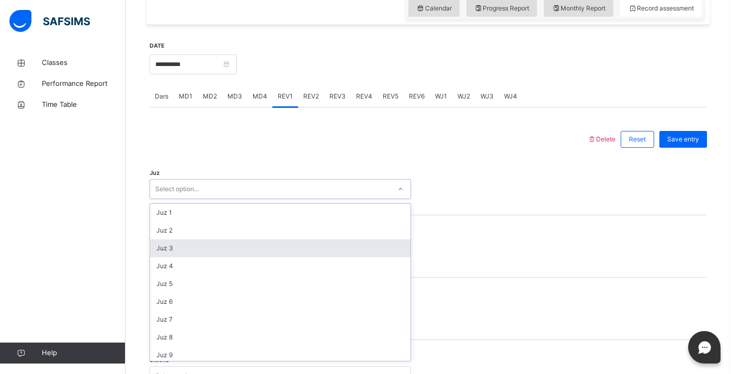
click at [224, 253] on div "Juz 3" at bounding box center [280, 248] width 261 height 18
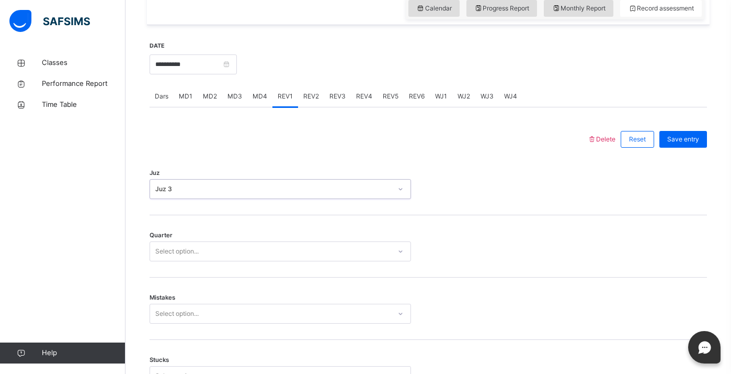
click at [222, 256] on div "Select option..." at bounding box center [270, 251] width 241 height 16
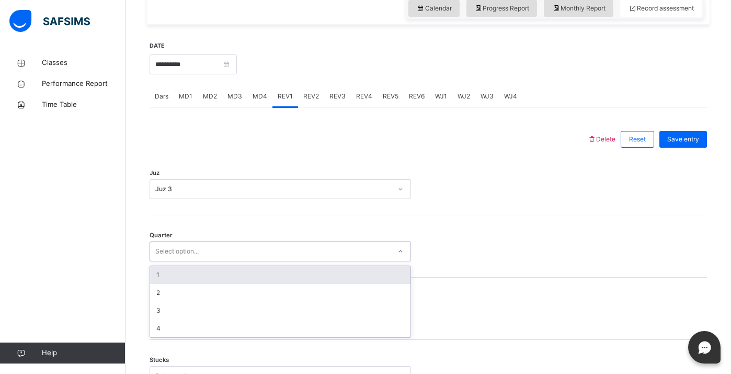
click at [217, 280] on div "1" at bounding box center [280, 275] width 261 height 18
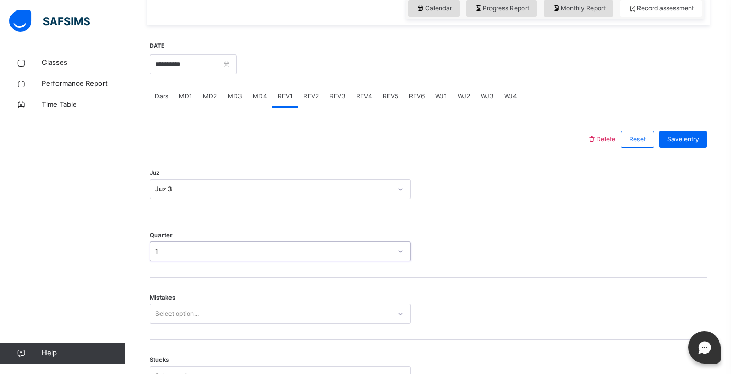
click at [211, 318] on div "Mistakes Select option..." at bounding box center [429, 308] width 558 height 62
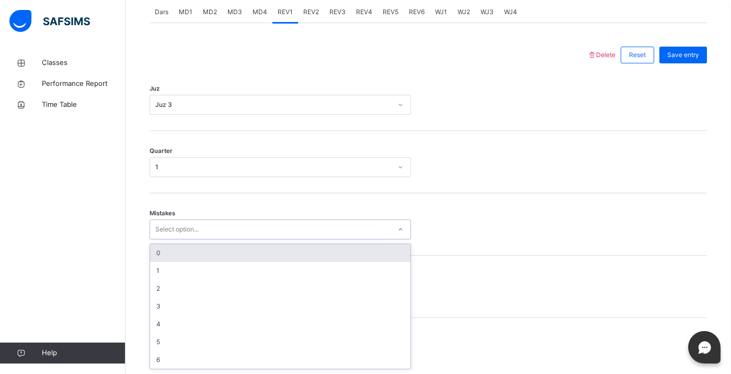
scroll to position [455, 0]
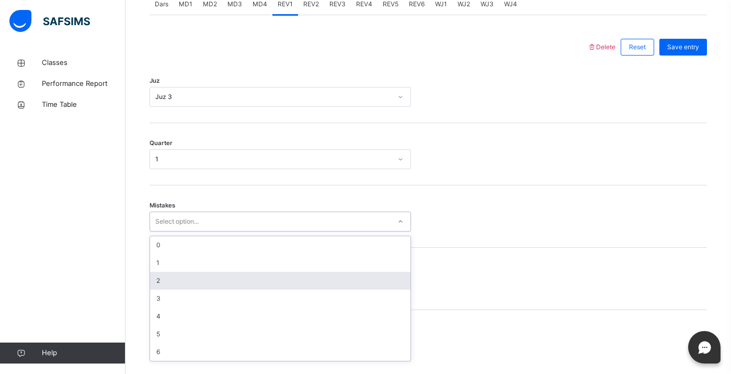
click at [176, 289] on div "2" at bounding box center [280, 281] width 261 height 18
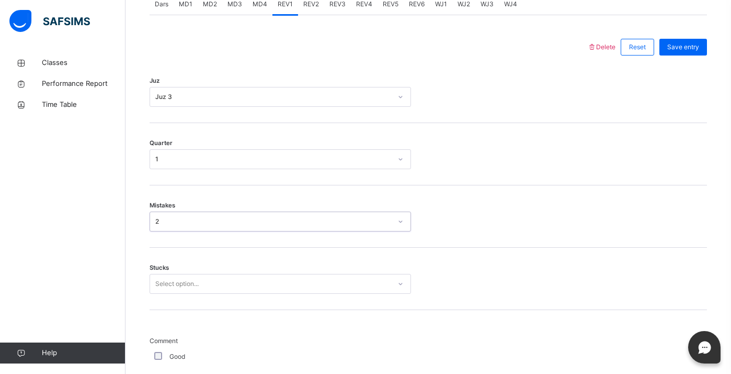
click at [180, 297] on div "Stucks Select option..." at bounding box center [429, 278] width 558 height 62
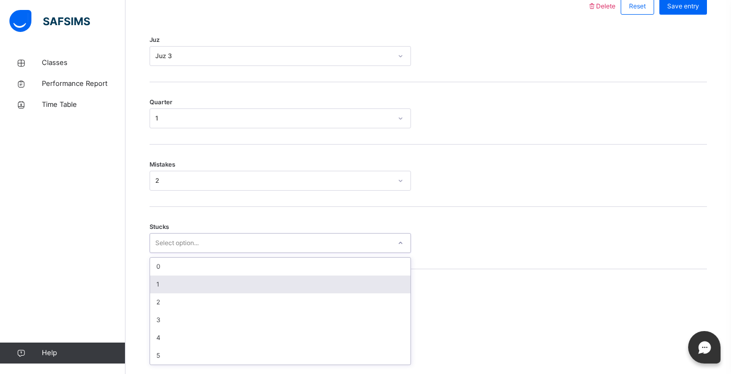
scroll to position [500, 0]
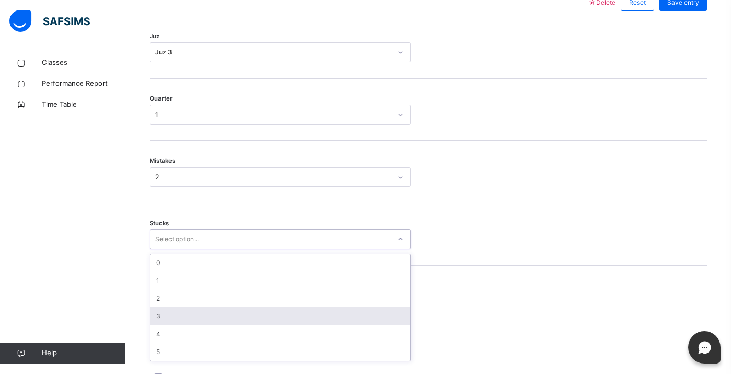
click at [177, 322] on div "3" at bounding box center [280, 316] width 261 height 18
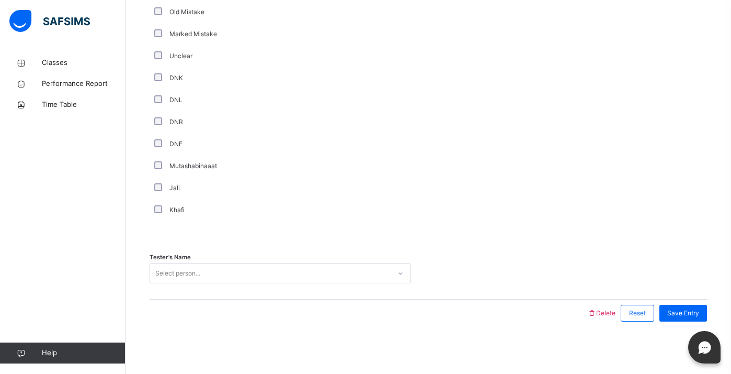
scroll to position [874, 0]
click at [168, 276] on div "Select person..." at bounding box center [177, 273] width 45 height 20
type input "**"
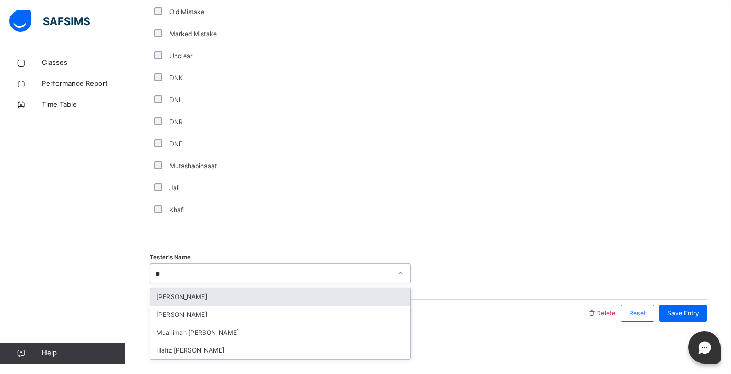
click at [222, 292] on div "[PERSON_NAME]" at bounding box center [280, 297] width 261 height 18
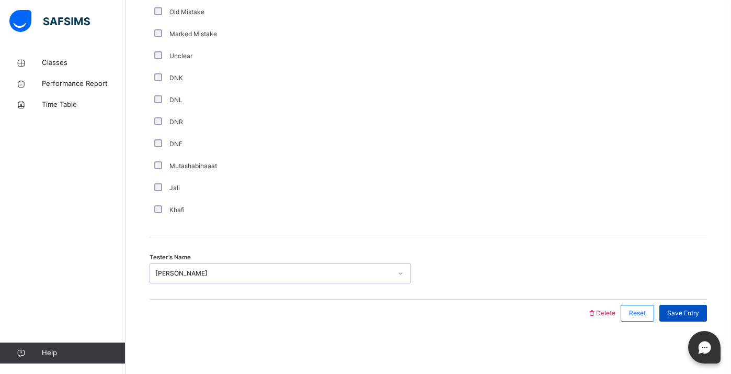
click at [687, 314] on span "Save Entry" at bounding box center [684, 312] width 32 height 9
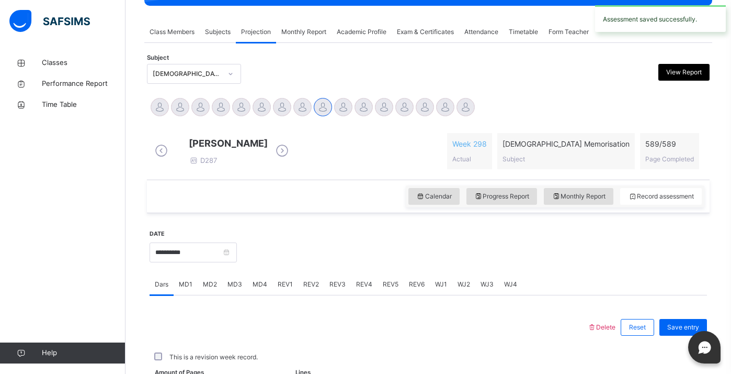
scroll to position [412, 0]
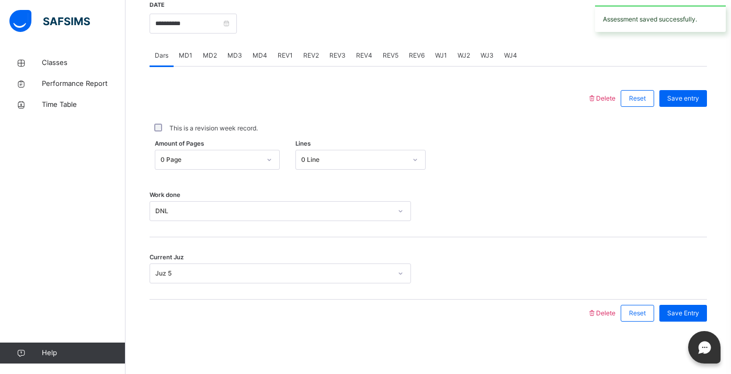
click at [309, 54] on span "REV2" at bounding box center [311, 55] width 16 height 9
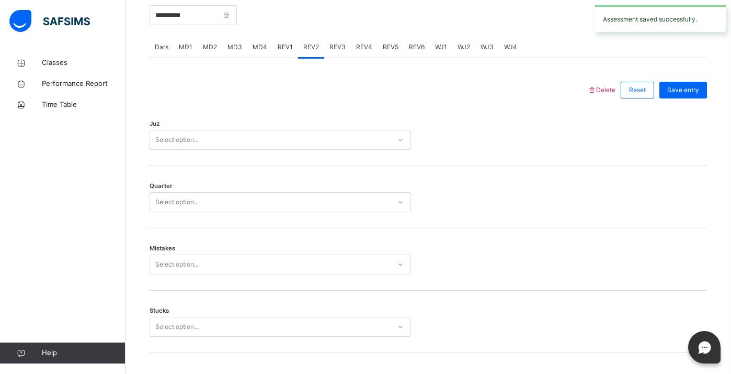
scroll to position [874, 0]
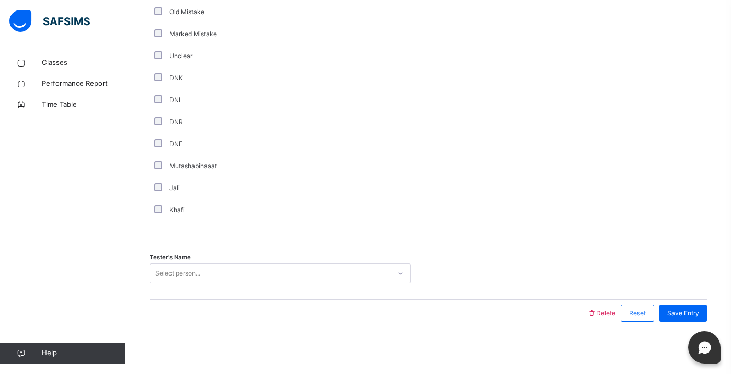
click at [241, 267] on div "Select person..." at bounding box center [270, 273] width 241 height 16
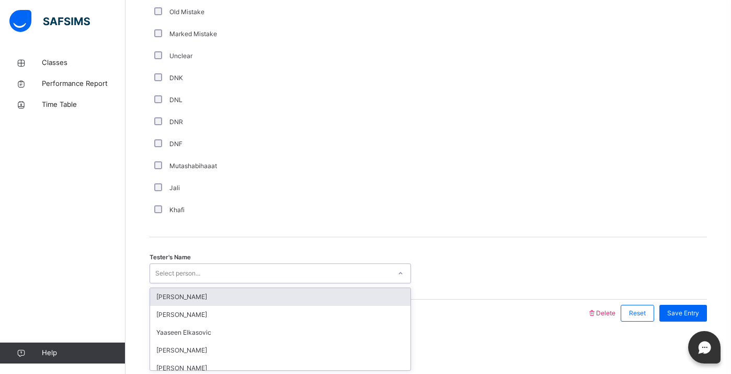
click at [241, 267] on div "Select person..." at bounding box center [270, 273] width 241 height 16
type input "**"
click at [222, 298] on div "[PERSON_NAME]" at bounding box center [280, 297] width 261 height 18
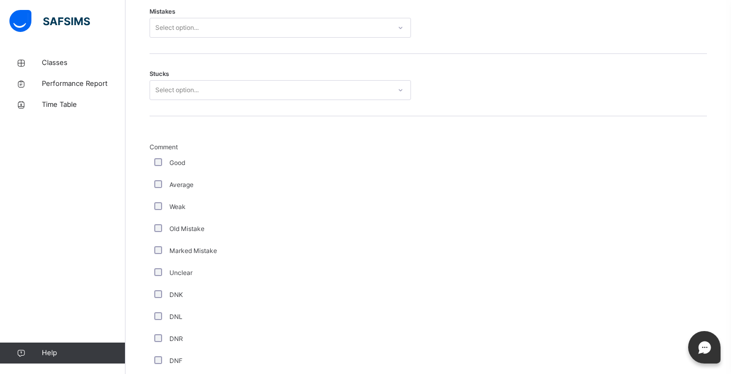
scroll to position [604, 0]
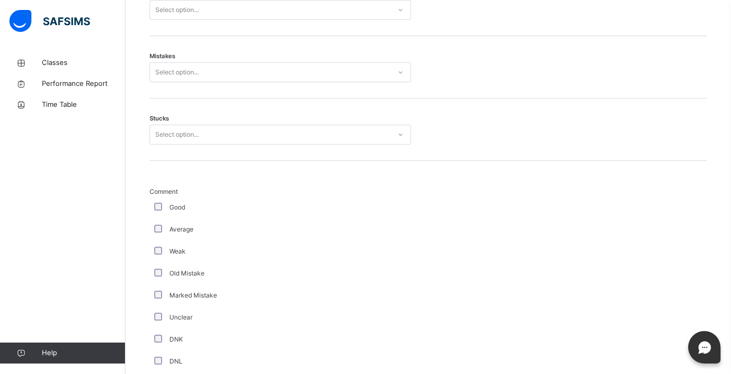
click at [188, 144] on div "Select option..." at bounding box center [176, 135] width 43 height 20
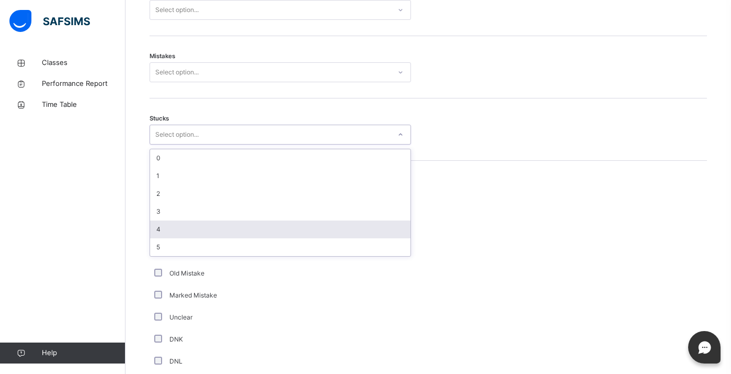
click at [185, 233] on div "4" at bounding box center [280, 229] width 261 height 18
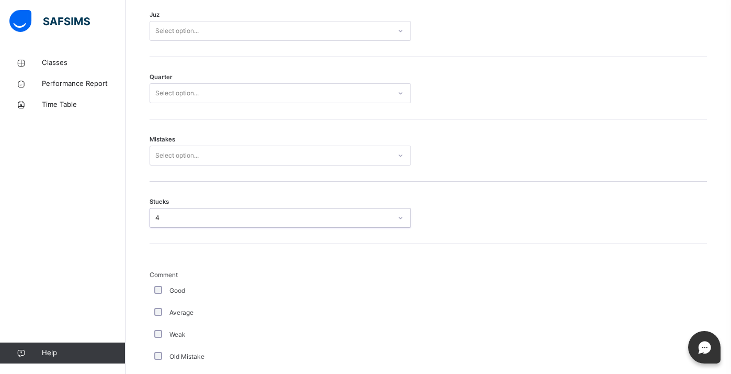
scroll to position [517, 0]
click at [180, 169] on div "Select option..." at bounding box center [176, 159] width 43 height 20
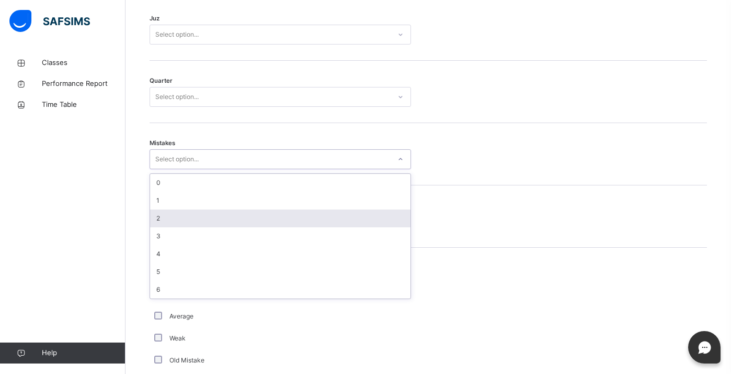
click at [183, 227] on div "2" at bounding box center [280, 218] width 261 height 18
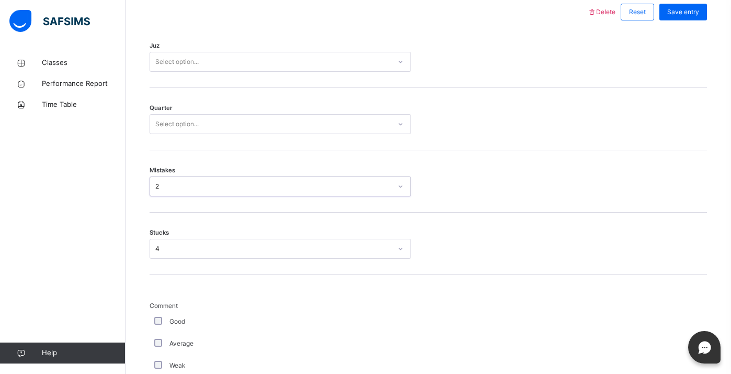
scroll to position [487, 0]
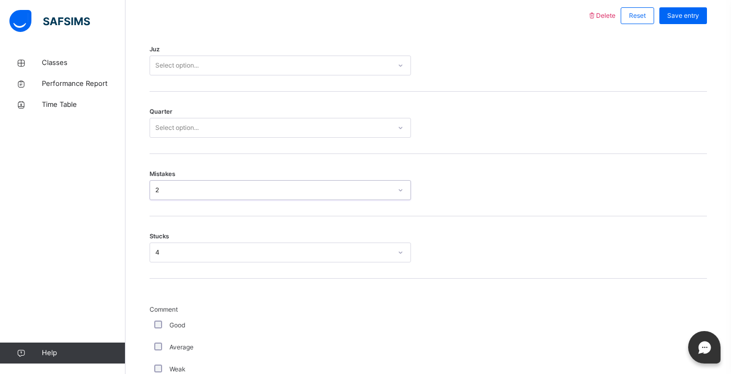
click at [198, 138] on div "Select option..." at bounding box center [281, 128] width 262 height 20
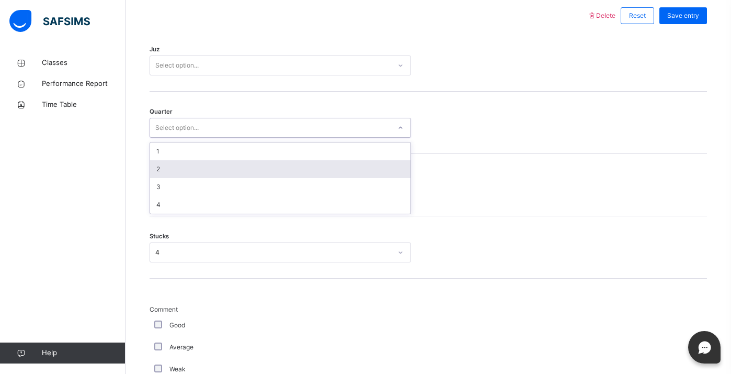
click at [180, 177] on div "2" at bounding box center [280, 169] width 261 height 18
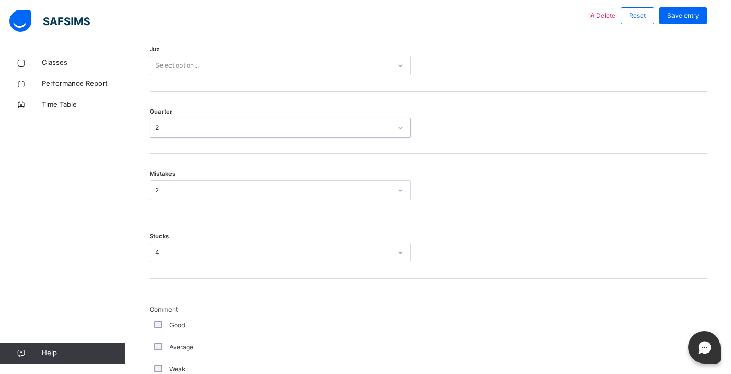
click at [200, 74] on div "Select option..." at bounding box center [270, 66] width 241 height 16
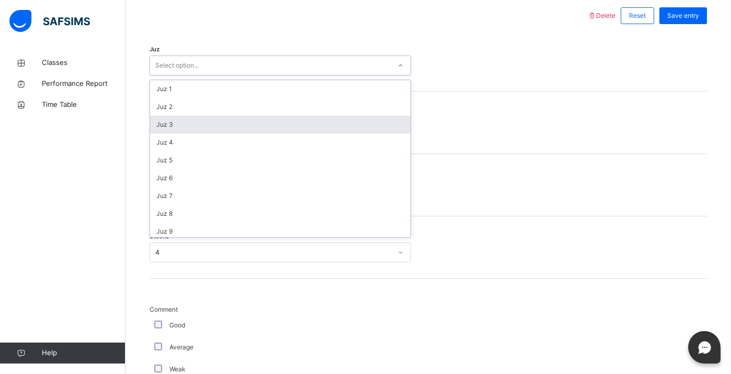
click at [194, 128] on div "Juz 3" at bounding box center [280, 125] width 261 height 18
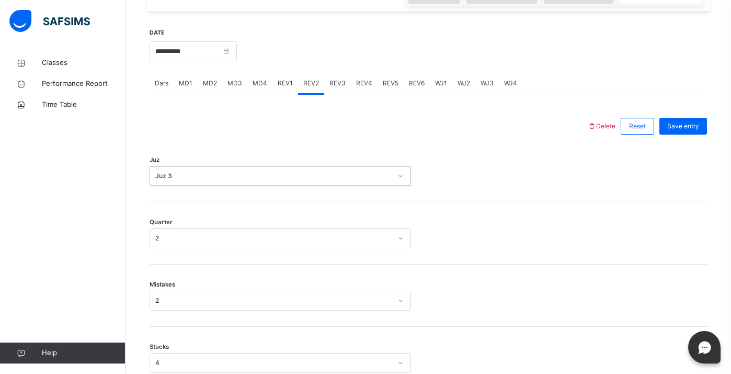
scroll to position [365, 0]
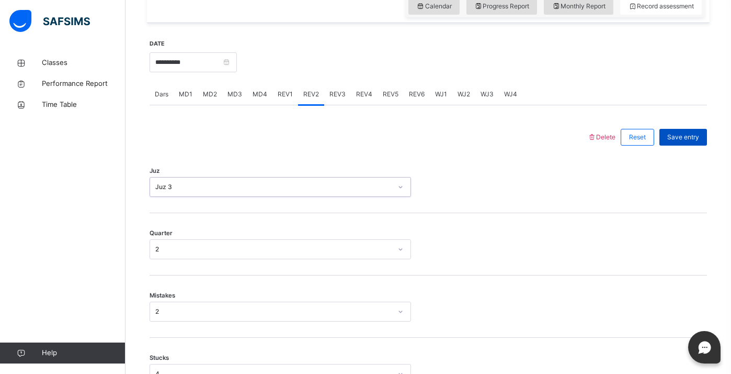
click at [676, 142] on span "Save entry" at bounding box center [684, 136] width 32 height 9
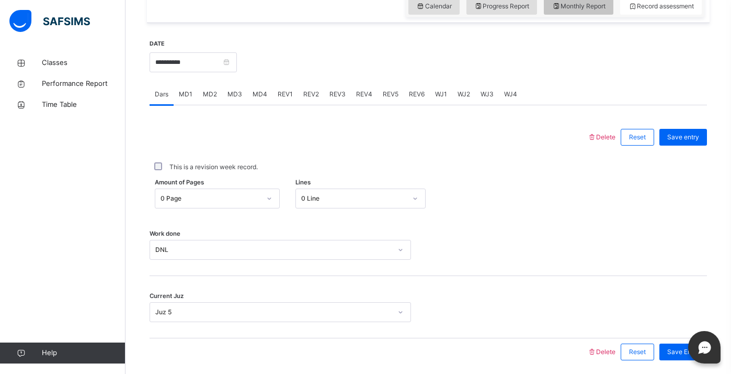
click at [561, 11] on span "Monthly Report" at bounding box center [579, 6] width 54 height 9
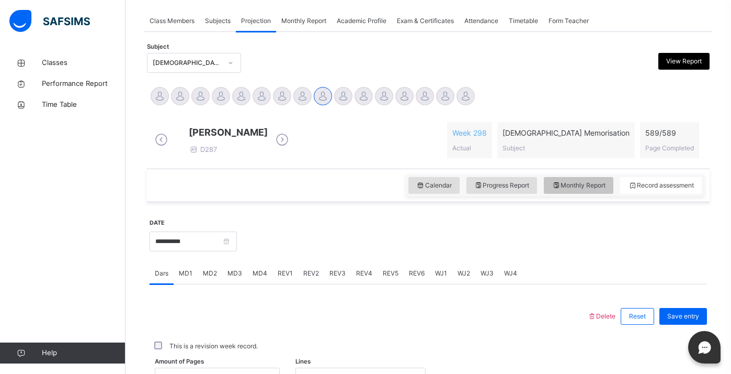
select select "****"
select select "*"
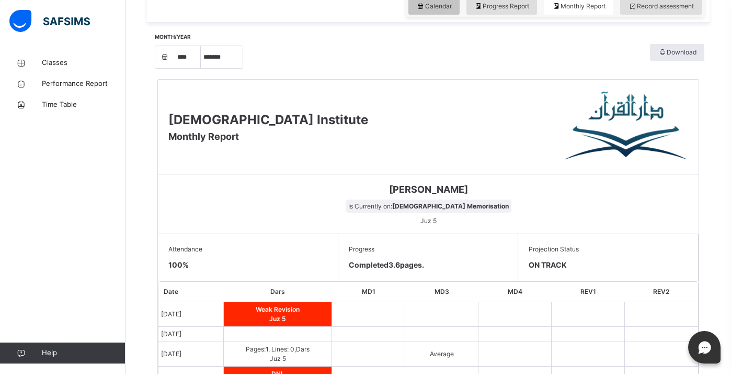
click at [444, 11] on span "Calendar" at bounding box center [434, 6] width 36 height 9
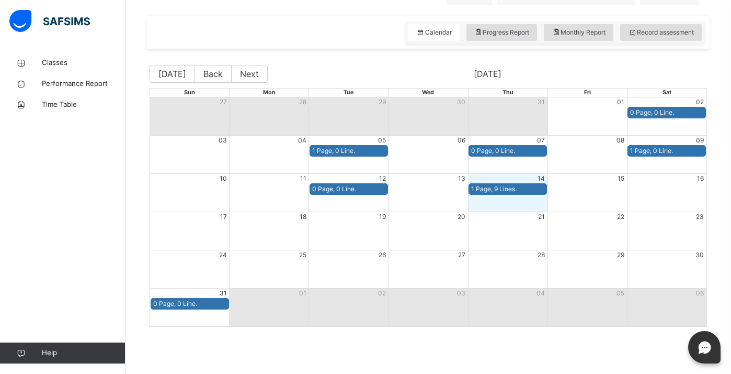
scroll to position [347, 0]
click at [645, 32] on span "Record assessment" at bounding box center [661, 32] width 66 height 9
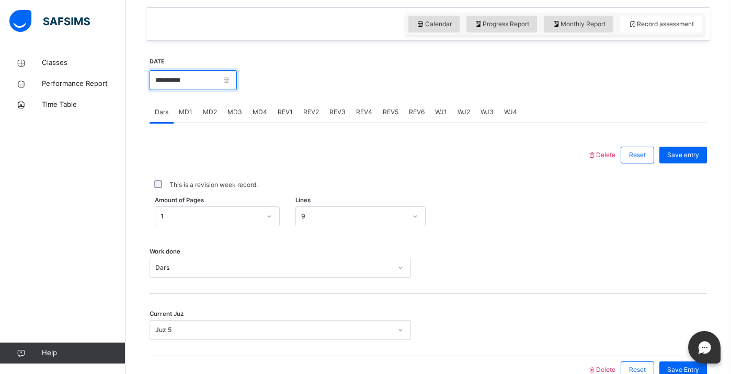
click at [208, 90] on input "**********" at bounding box center [193, 80] width 87 height 20
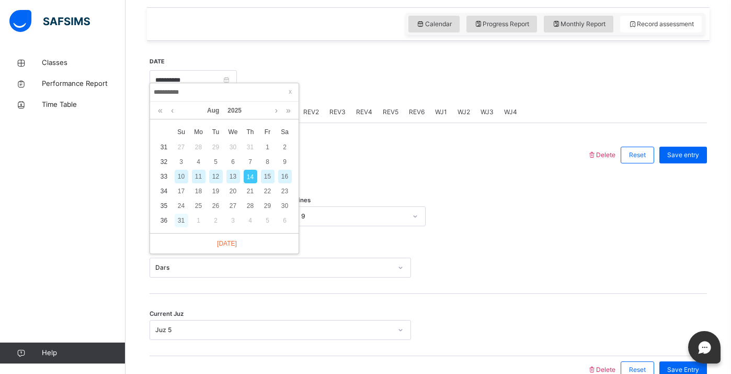
click at [179, 222] on div "31" at bounding box center [182, 220] width 14 height 14
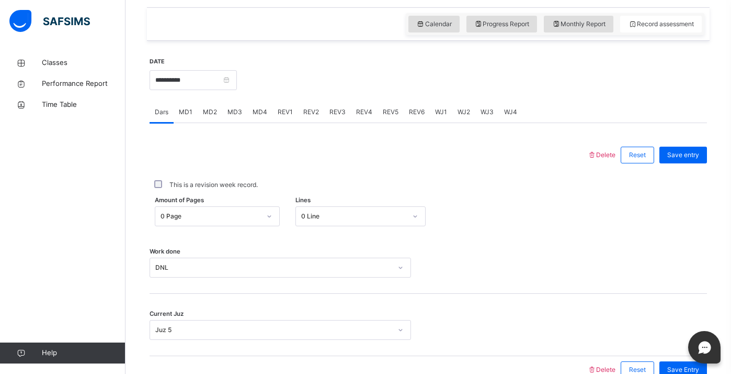
click at [218, 276] on div "DNL" at bounding box center [281, 267] width 262 height 20
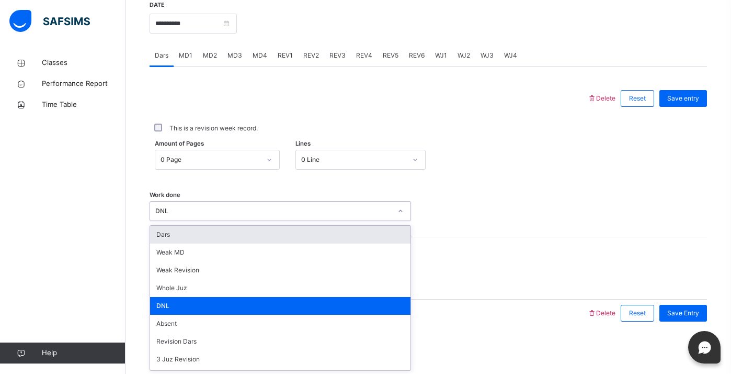
click at [217, 241] on div "Dars" at bounding box center [280, 234] width 261 height 18
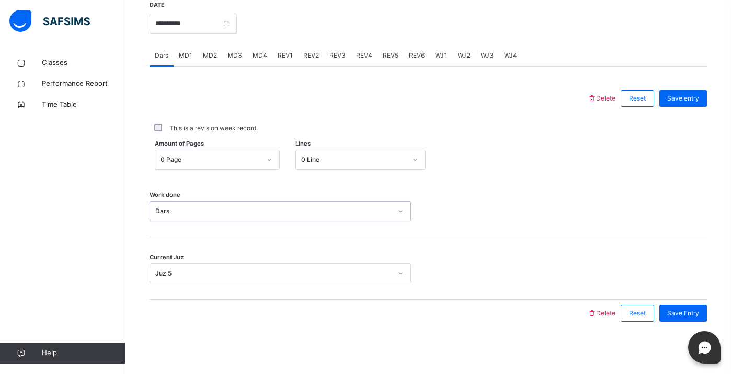
click at [217, 275] on div "Juz 5" at bounding box center [273, 272] width 236 height 9
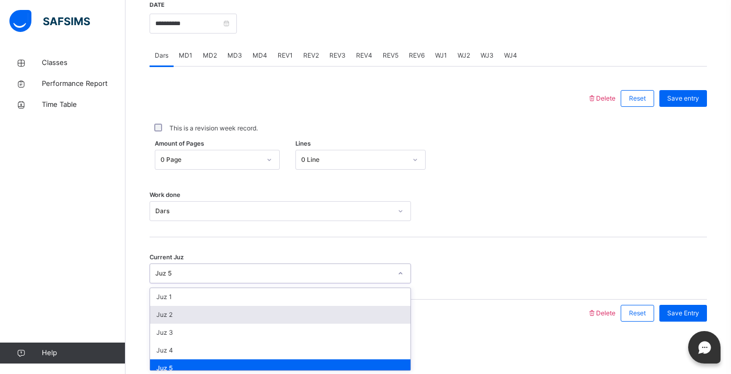
click at [198, 112] on div "This is a revision week record." at bounding box center [429, 128] width 558 height 32
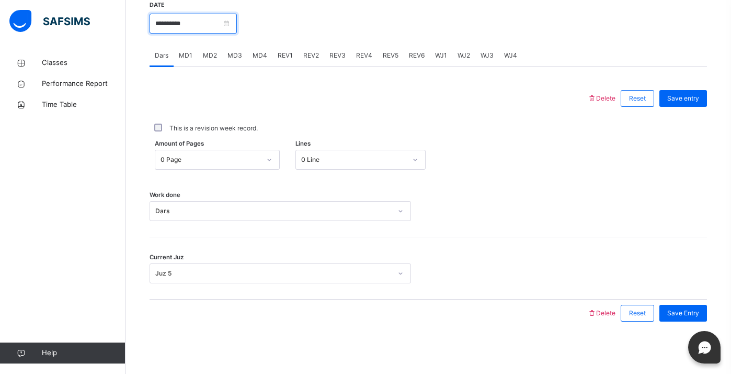
click at [189, 20] on input "**********" at bounding box center [193, 24] width 87 height 20
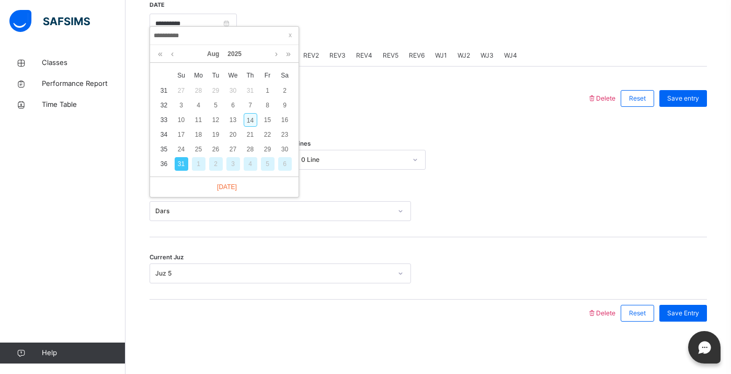
click at [251, 113] on div "14" at bounding box center [251, 120] width 14 height 14
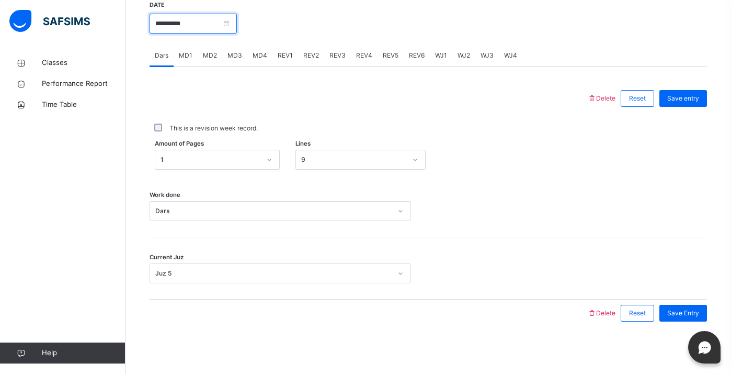
click at [186, 29] on input "**********" at bounding box center [193, 24] width 87 height 20
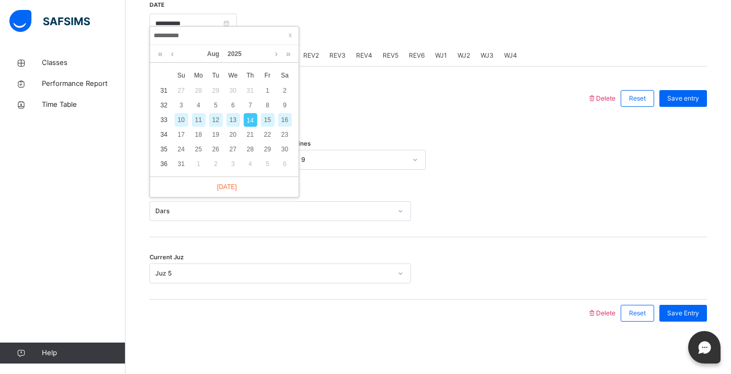
click at [183, 114] on div "10" at bounding box center [182, 120] width 14 height 14
type input "**********"
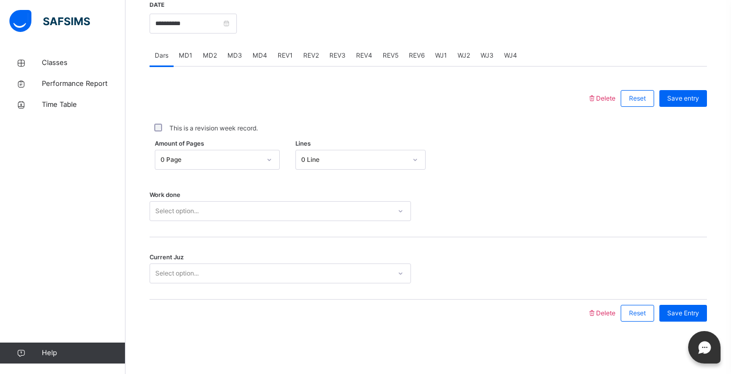
click at [234, 163] on div "0 Page" at bounding box center [211, 159] width 100 height 9
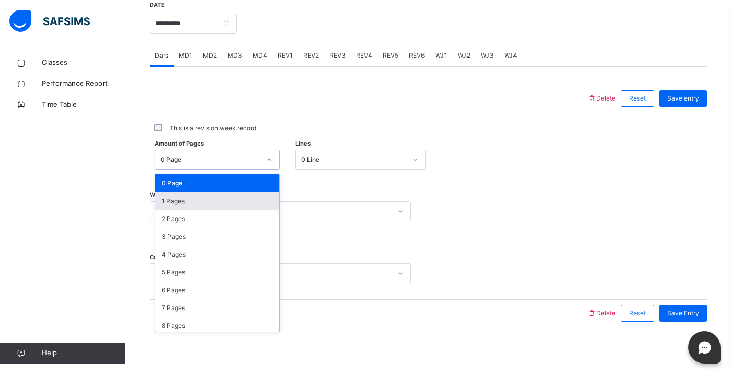
click at [225, 196] on div "1 Pages" at bounding box center [217, 201] width 124 height 18
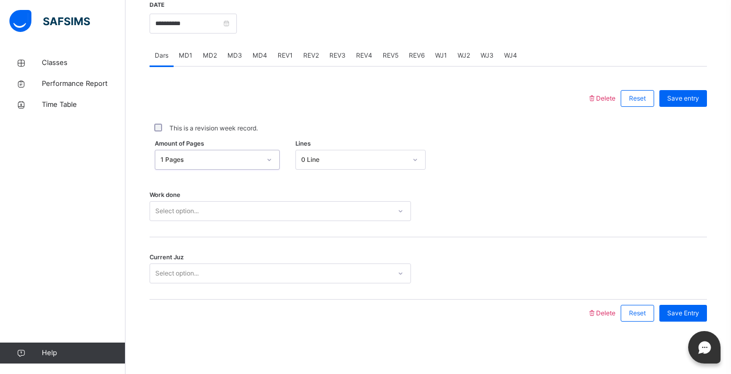
click at [223, 208] on div "Select option..." at bounding box center [270, 211] width 241 height 16
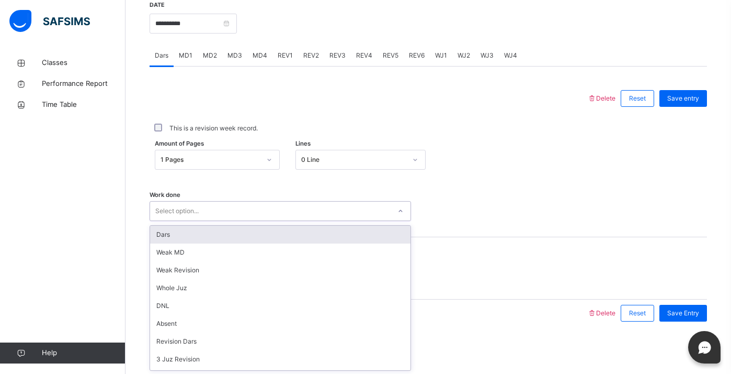
click at [222, 238] on div "Dars" at bounding box center [280, 234] width 261 height 18
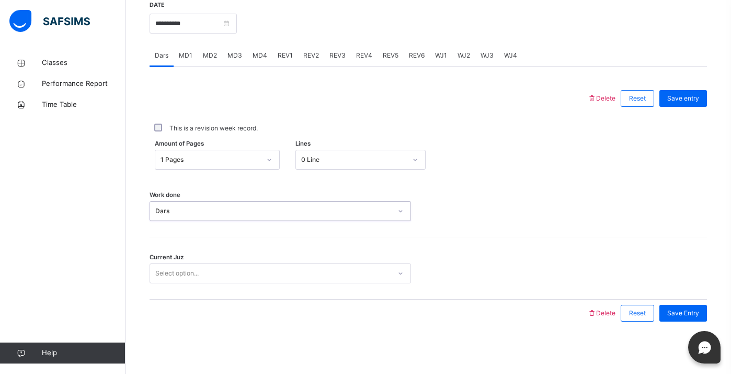
click at [229, 268] on div "Select option..." at bounding box center [270, 273] width 241 height 16
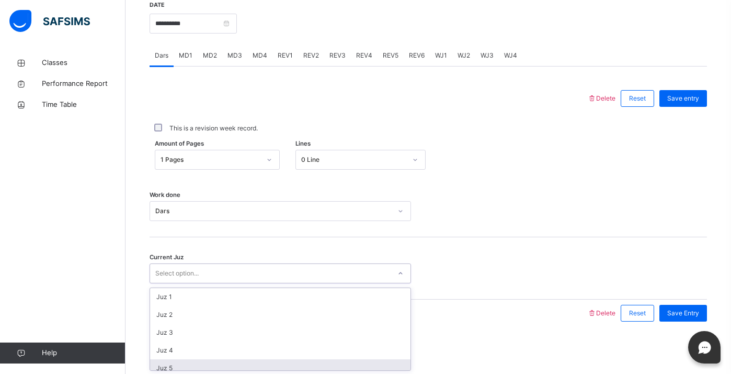
click at [201, 361] on div "Juz 5" at bounding box center [280, 368] width 261 height 18
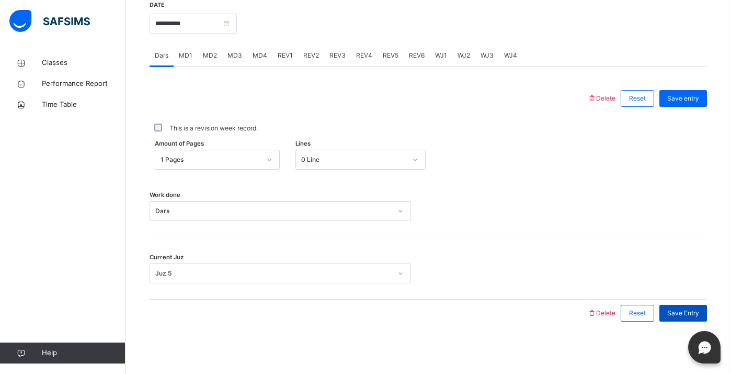
click at [690, 317] on span "Save Entry" at bounding box center [684, 312] width 32 height 9
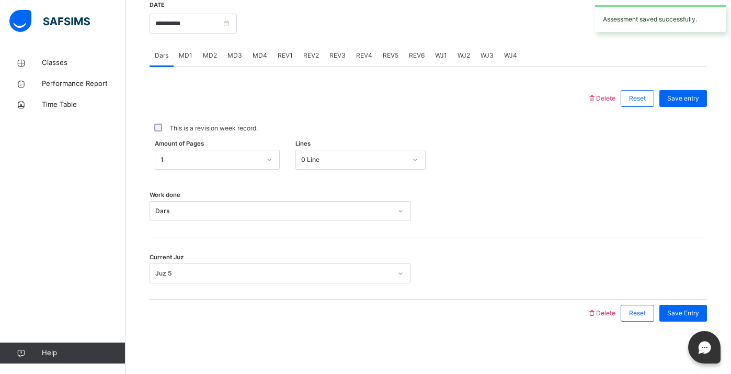
click at [239, 52] on span "MD3" at bounding box center [235, 55] width 15 height 9
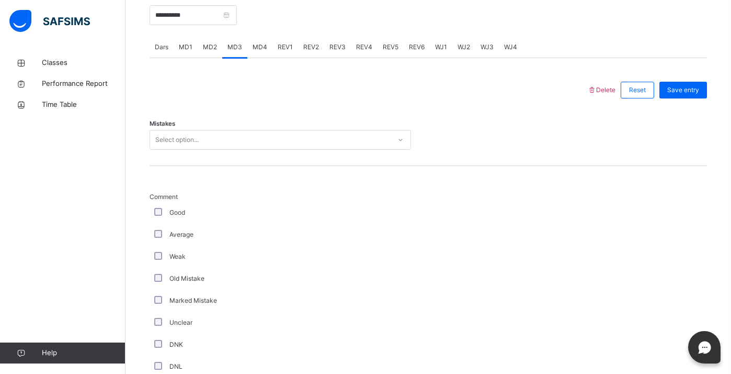
click at [178, 150] on div "Select option..." at bounding box center [176, 140] width 43 height 20
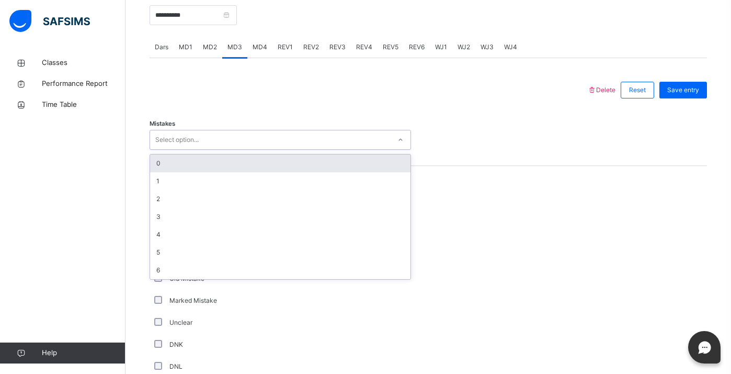
click at [175, 172] on div "0" at bounding box center [280, 163] width 261 height 18
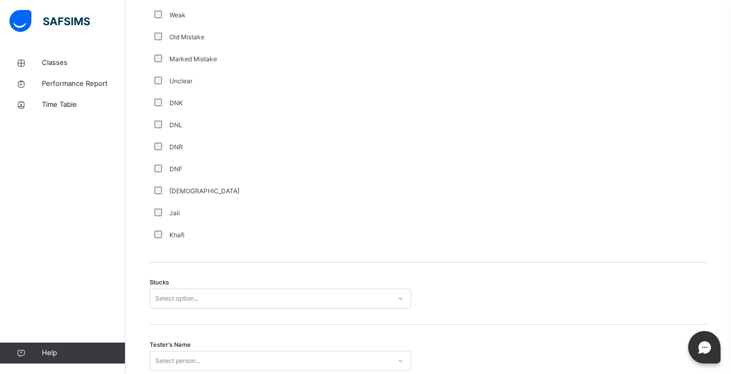
scroll to position [749, 0]
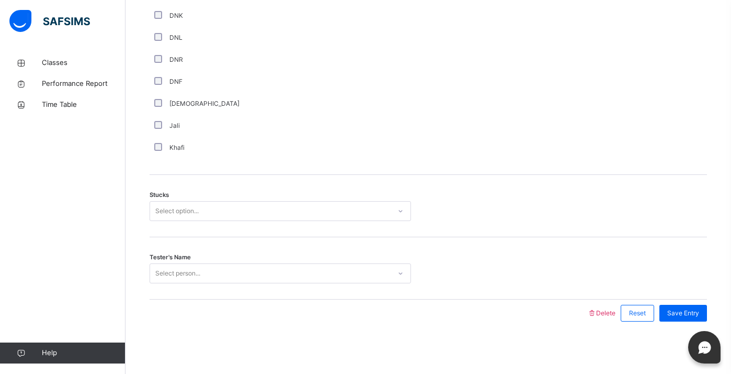
click at [177, 211] on div "Select option..." at bounding box center [176, 211] width 43 height 20
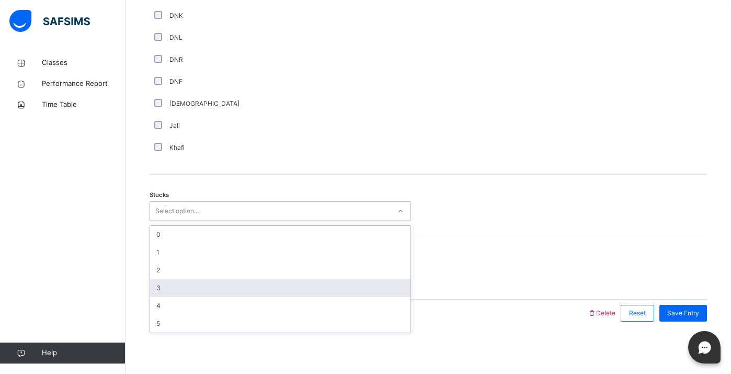
click at [172, 291] on div "3" at bounding box center [280, 288] width 261 height 18
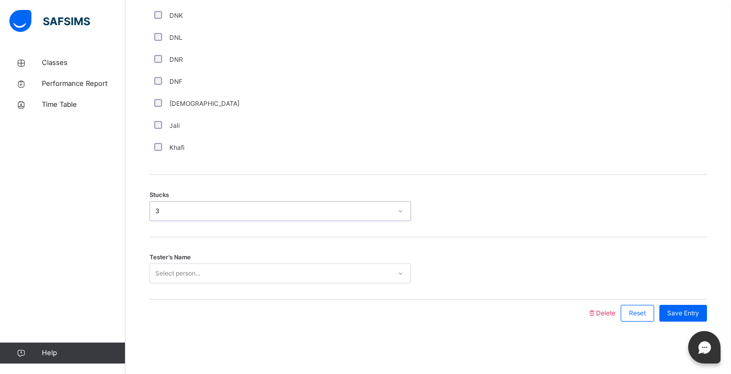
click at [175, 209] on div "3" at bounding box center [273, 210] width 236 height 9
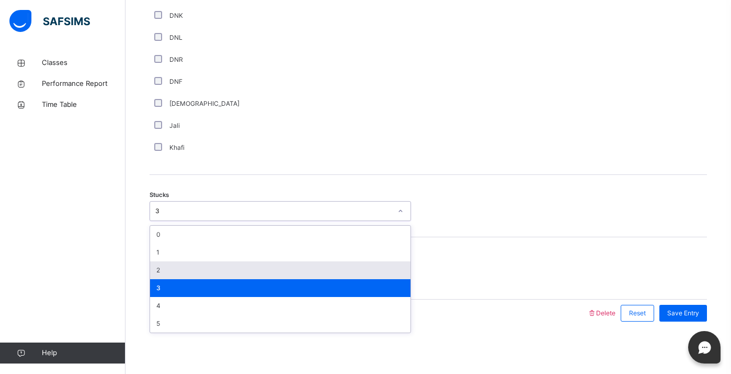
click at [170, 276] on div "2" at bounding box center [280, 270] width 261 height 18
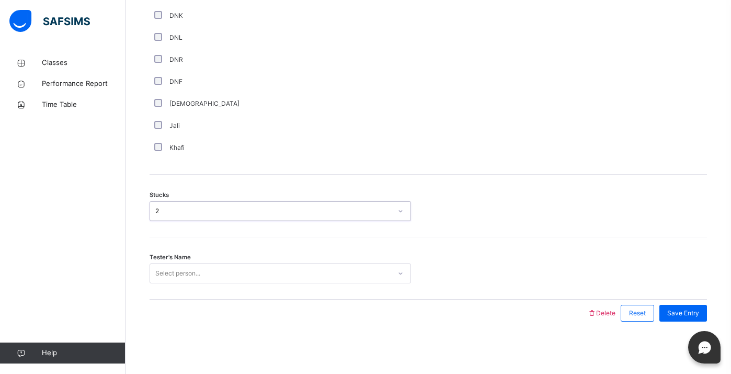
click at [170, 277] on div "Select person..." at bounding box center [177, 273] width 45 height 20
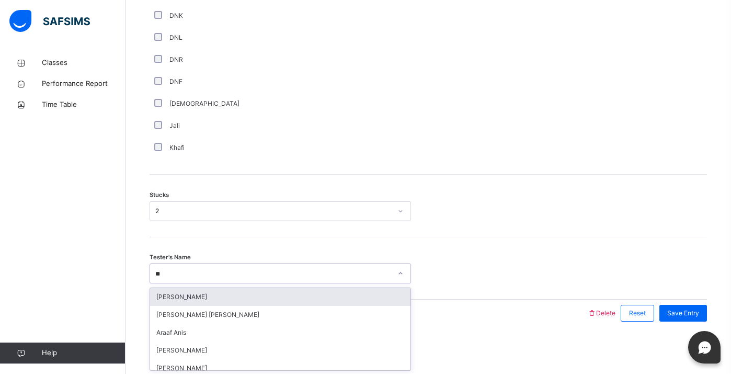
type input "***"
click at [171, 292] on div "Araaf Anis" at bounding box center [280, 297] width 261 height 18
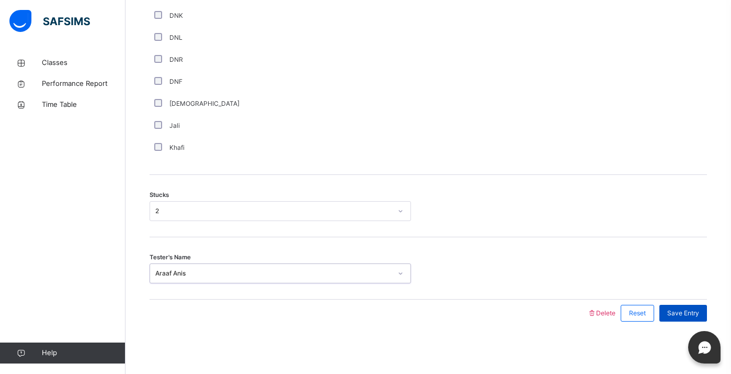
click at [696, 308] on span "Save Entry" at bounding box center [684, 312] width 32 height 9
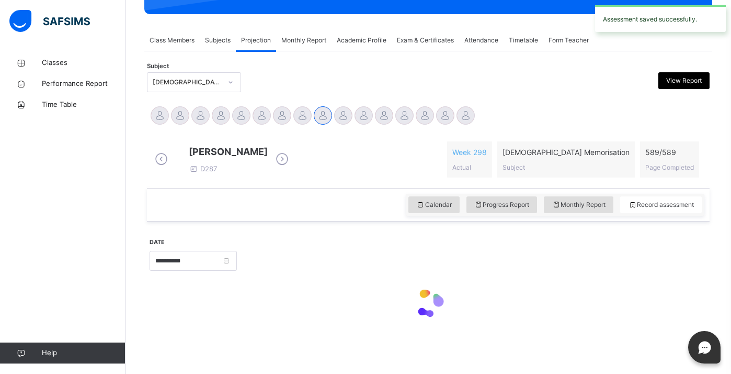
scroll to position [412, 0]
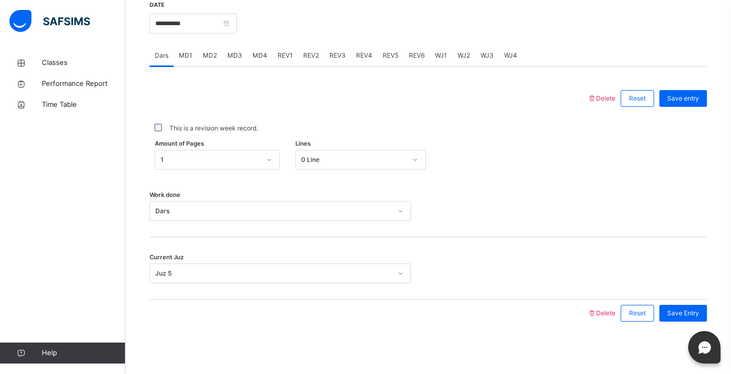
click at [258, 52] on span "MD4" at bounding box center [260, 55] width 15 height 9
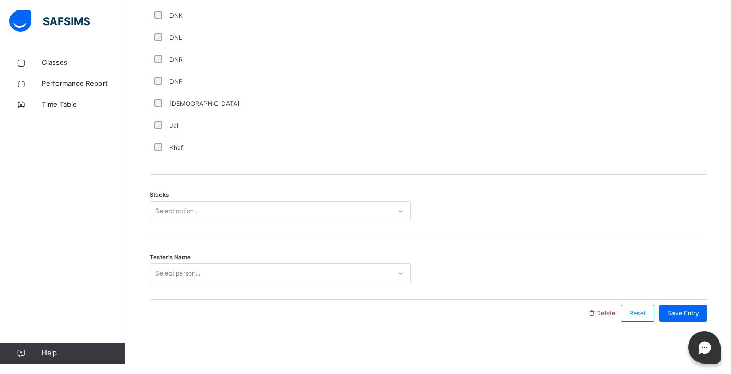
scroll to position [744, 0]
click at [215, 219] on div "Select option..." at bounding box center [270, 211] width 241 height 16
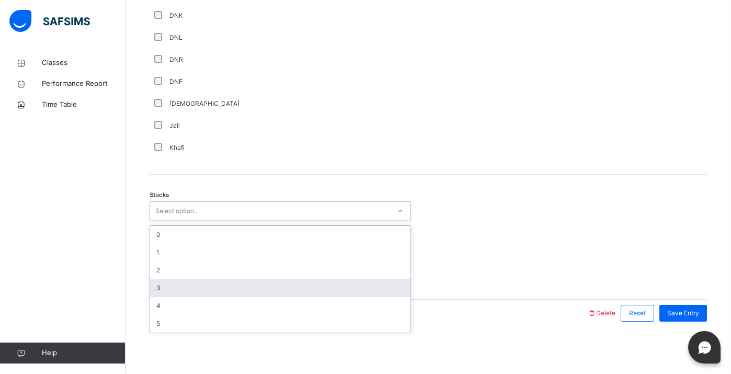
click at [187, 290] on div "3" at bounding box center [280, 288] width 261 height 18
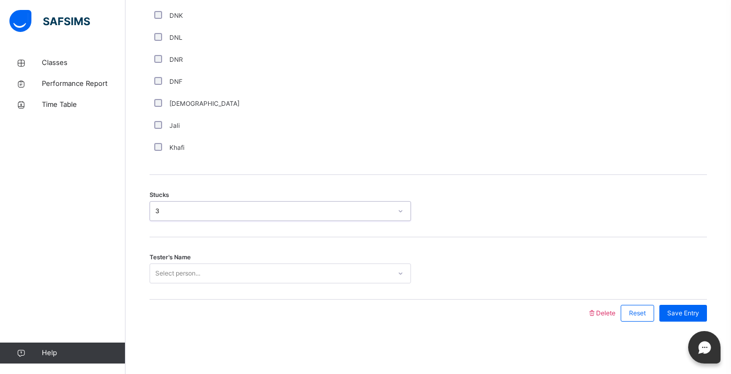
click at [188, 281] on div "Select person..." at bounding box center [281, 273] width 262 height 20
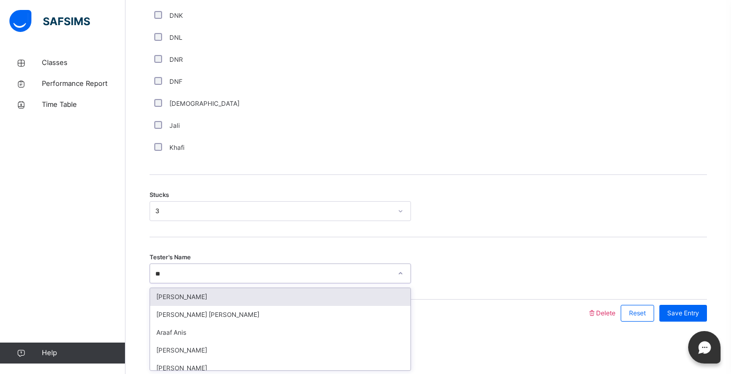
type input "***"
click at [198, 299] on div "Araaf Anis" at bounding box center [280, 297] width 261 height 18
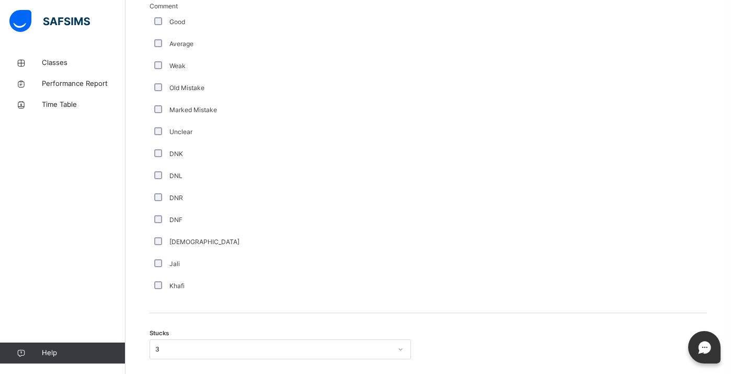
scroll to position [599, 0]
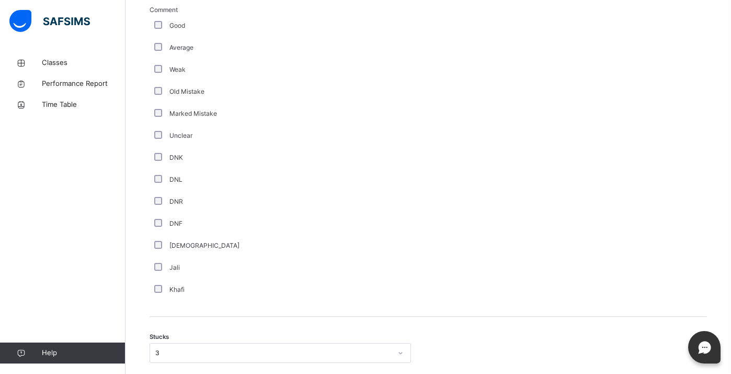
click at [155, 270] on div "Jali" at bounding box center [281, 267] width 262 height 22
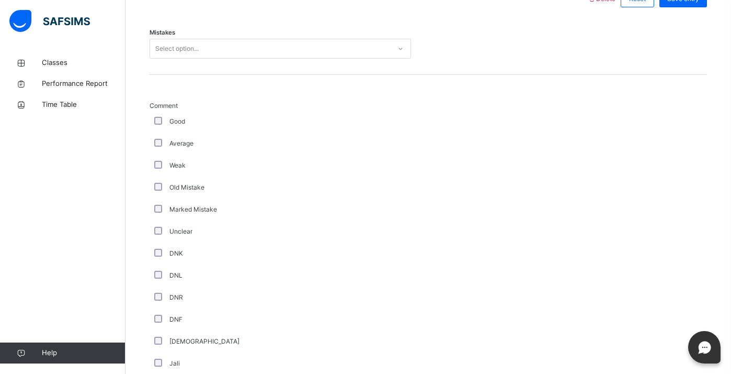
scroll to position [488, 0]
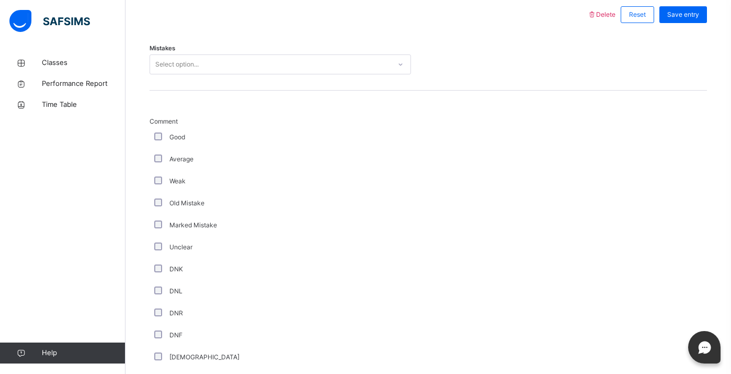
click at [199, 65] on div "Select option..." at bounding box center [270, 64] width 241 height 16
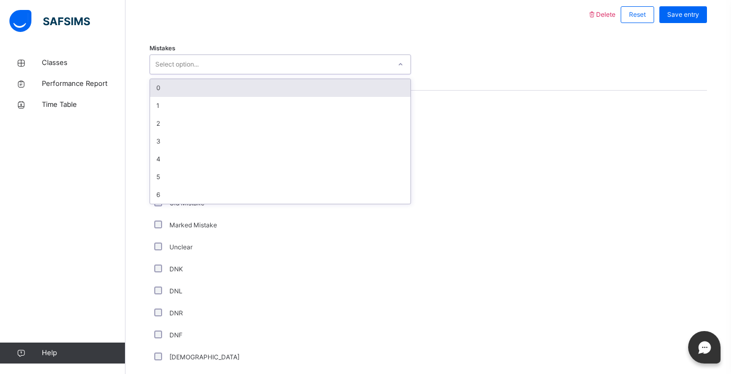
click at [193, 93] on div "0" at bounding box center [280, 88] width 261 height 18
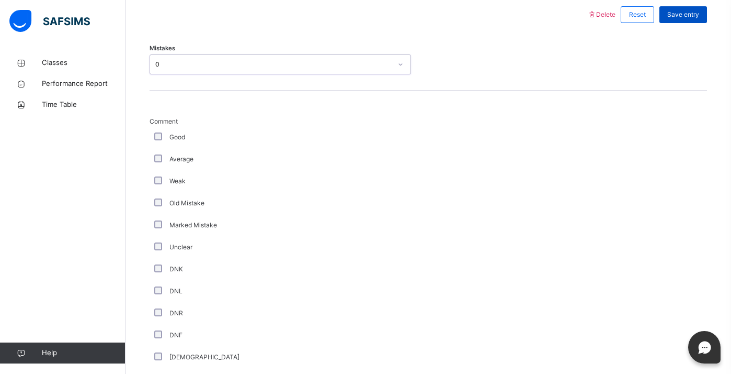
click at [696, 19] on span "Save entry" at bounding box center [684, 14] width 32 height 9
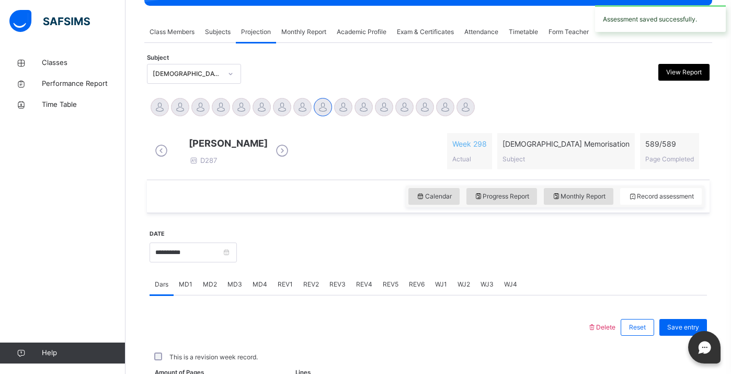
scroll to position [412, 0]
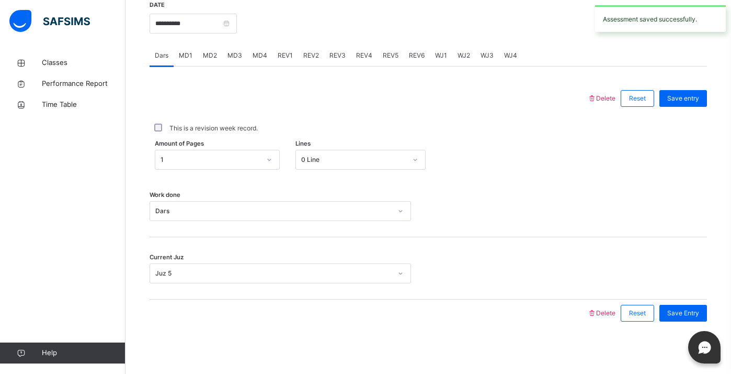
click at [285, 52] on span "REV1" at bounding box center [285, 55] width 15 height 9
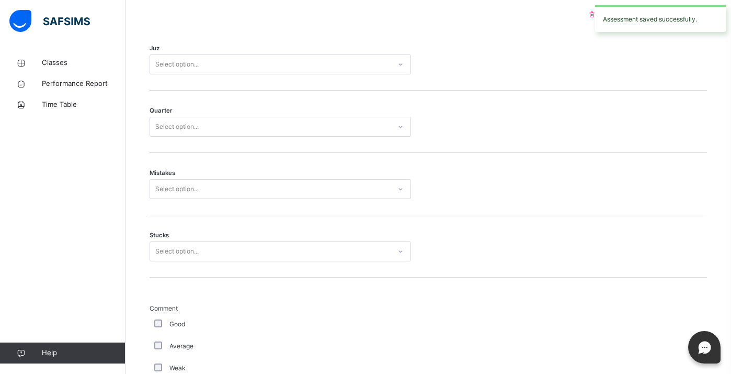
click at [285, 52] on div "Juz Select option..." at bounding box center [429, 59] width 558 height 62
click at [284, 67] on div "Select option..." at bounding box center [270, 64] width 241 height 16
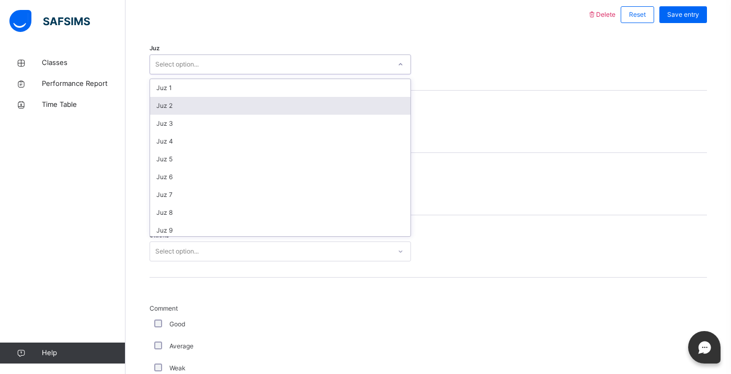
click at [236, 107] on div "Juz 2" at bounding box center [280, 106] width 261 height 18
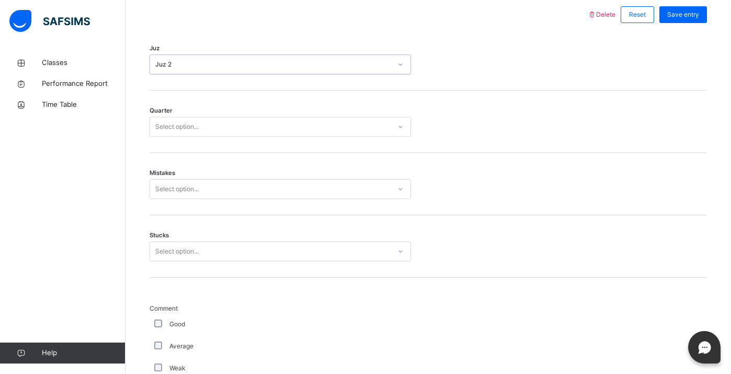
click at [232, 137] on div "Select option..." at bounding box center [281, 127] width 262 height 20
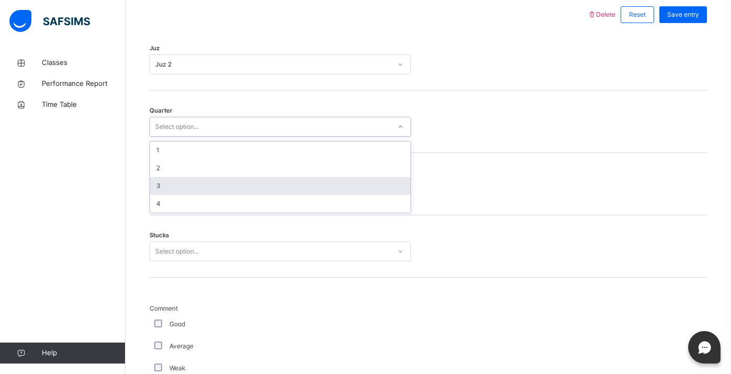
click at [212, 194] on div "3" at bounding box center [280, 186] width 261 height 18
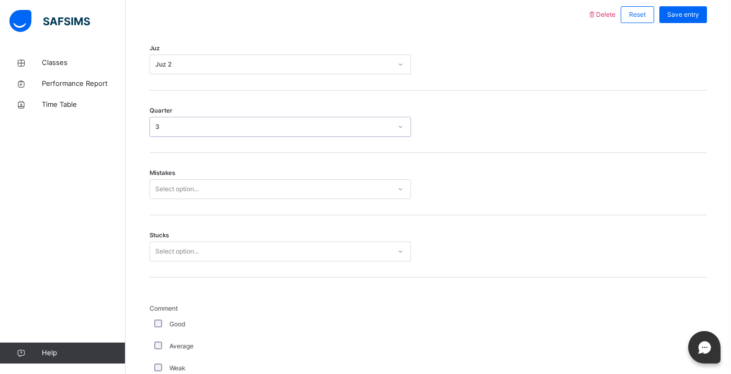
click at [211, 197] on div "Select option..." at bounding box center [270, 189] width 241 height 16
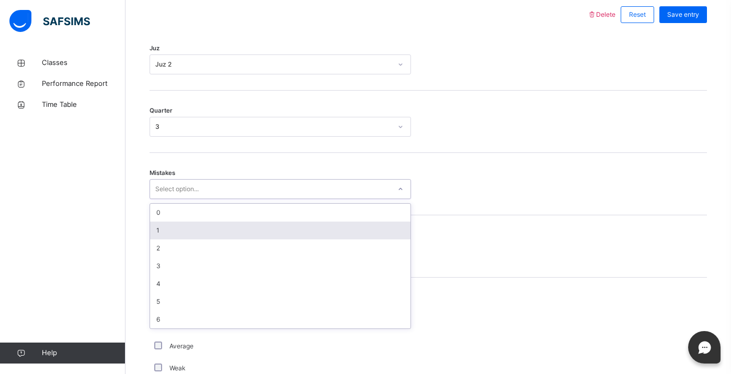
click at [195, 239] on div "1" at bounding box center [280, 230] width 261 height 18
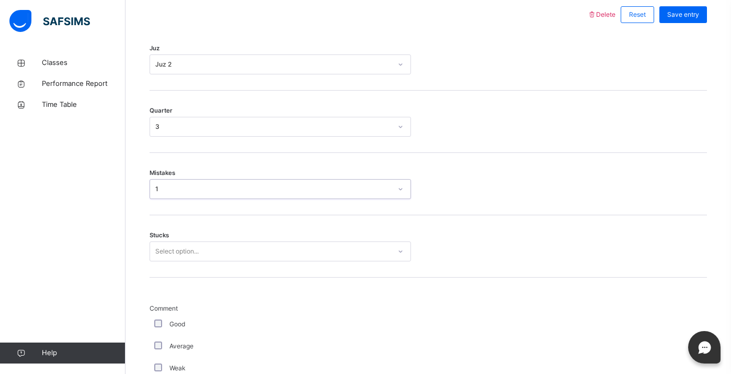
click at [195, 266] on div "Stucks Select option..." at bounding box center [429, 246] width 558 height 62
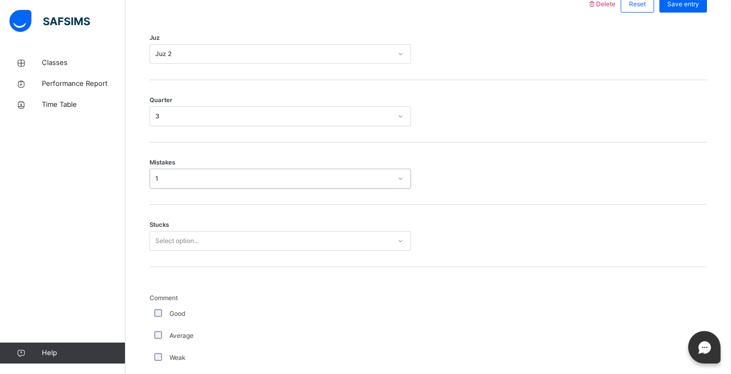
scroll to position [500, 0]
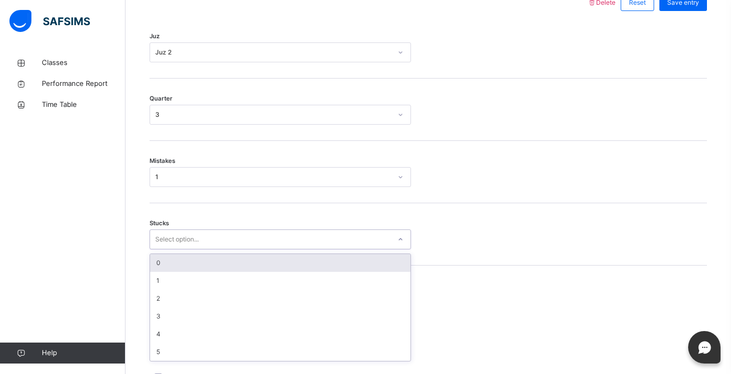
click at [197, 182] on div "1" at bounding box center [273, 176] width 236 height 9
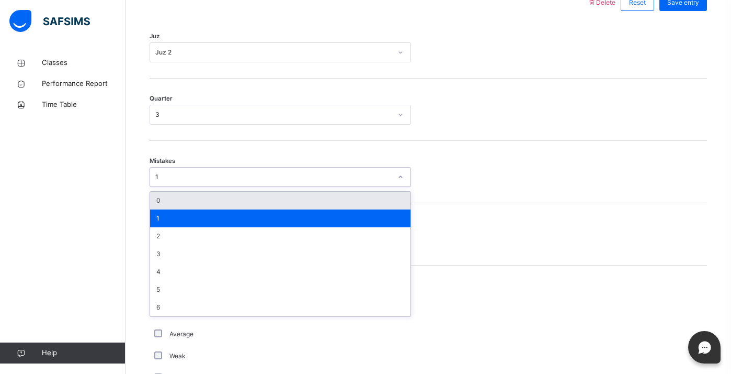
click at [199, 209] on div "0" at bounding box center [280, 200] width 261 height 18
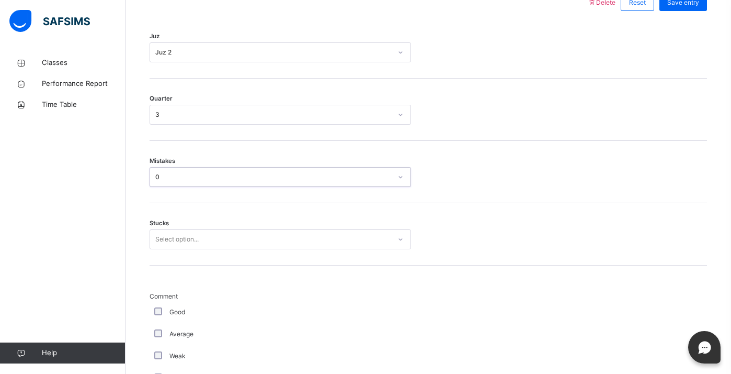
click at [198, 249] on div "Select option..." at bounding box center [176, 239] width 43 height 20
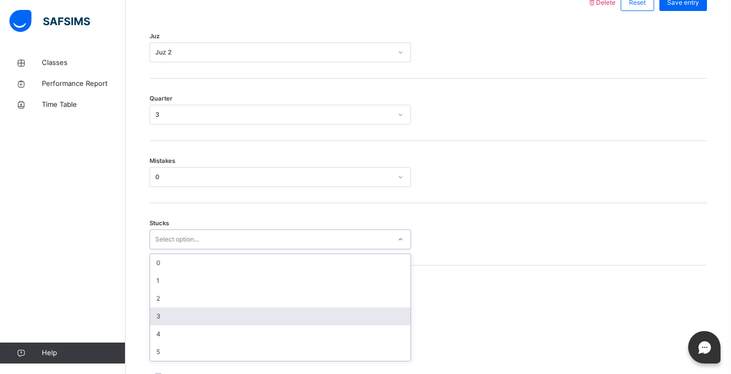
click at [191, 323] on div "3" at bounding box center [280, 316] width 261 height 18
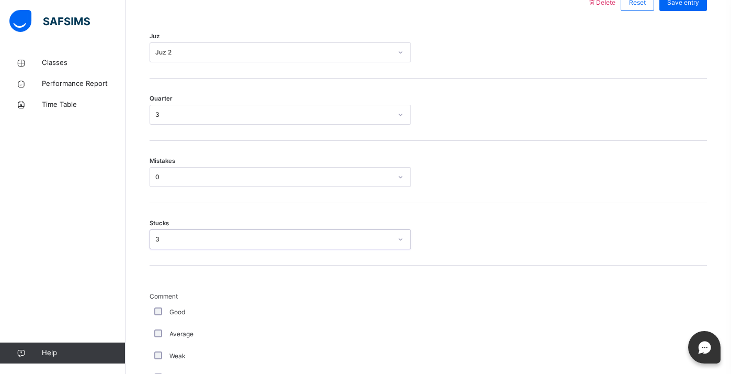
click at [180, 244] on div "3" at bounding box center [273, 238] width 236 height 9
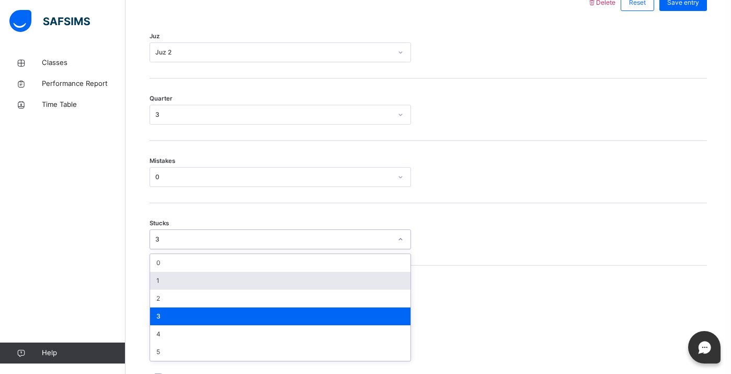
click at [173, 288] on div "1" at bounding box center [280, 281] width 261 height 18
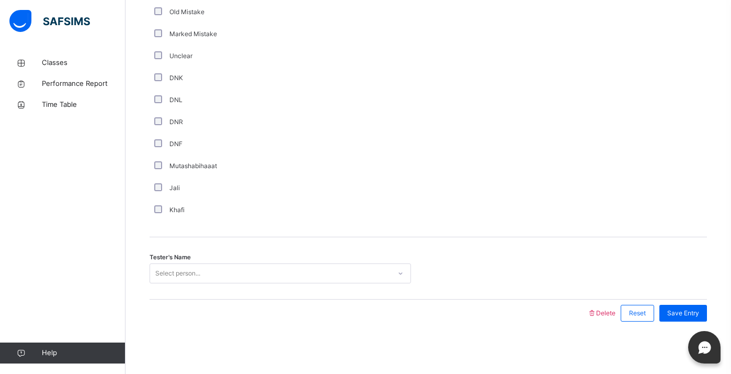
scroll to position [868, 0]
click at [175, 282] on div "Select person..." at bounding box center [281, 273] width 262 height 20
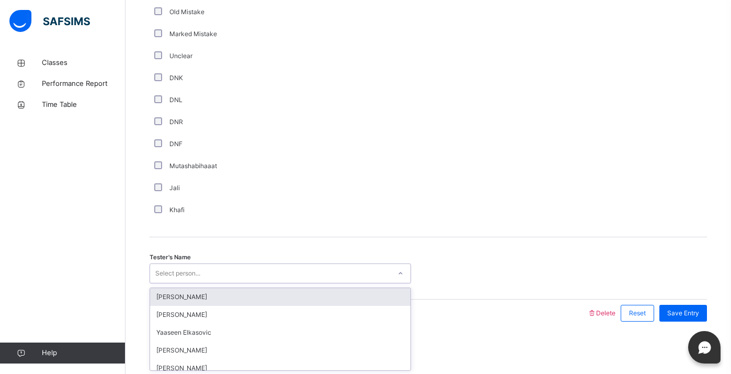
scroll to position [874, 0]
type input "***"
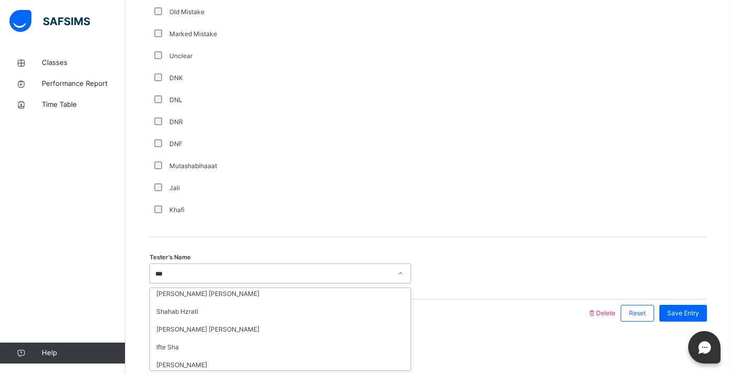
scroll to position [79, 0]
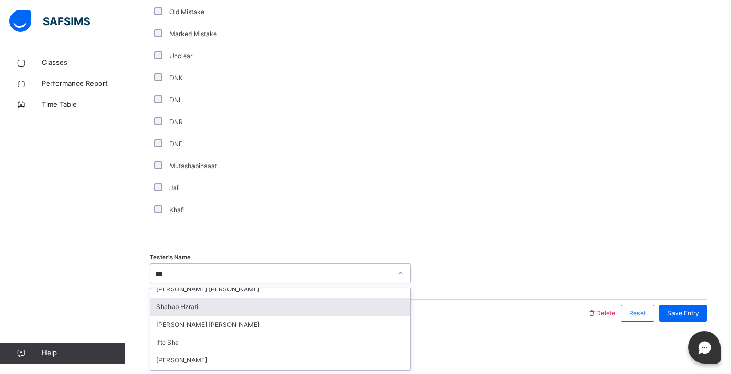
click at [185, 307] on div "Shahab Hzrati" at bounding box center [280, 307] width 261 height 18
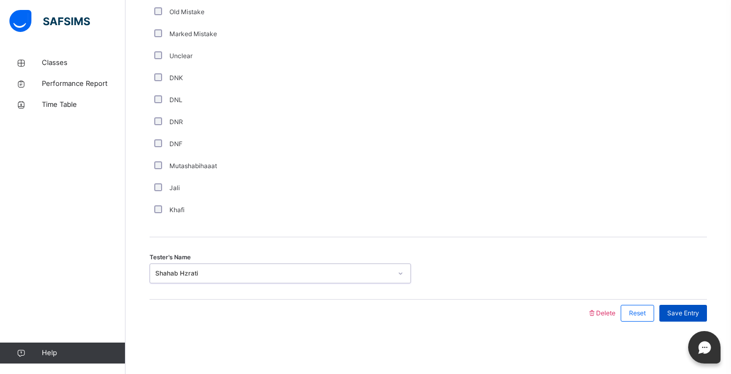
click at [689, 315] on span "Save Entry" at bounding box center [684, 312] width 32 height 9
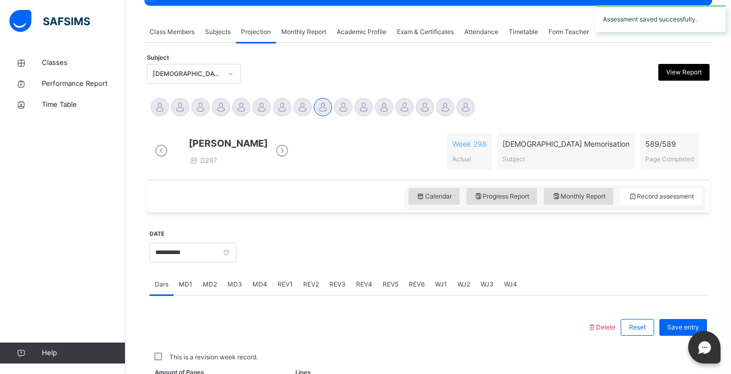
scroll to position [412, 0]
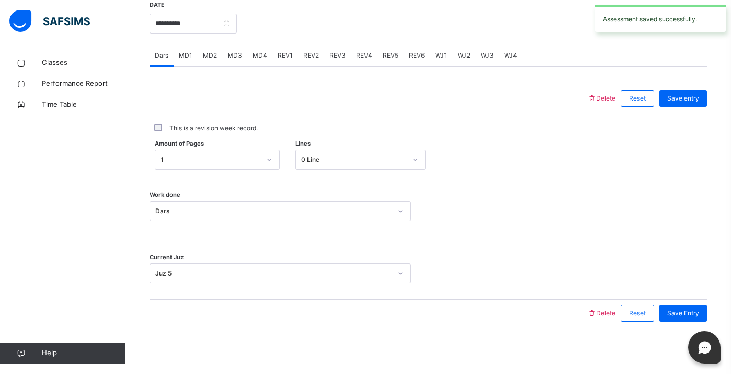
click at [308, 53] on span "REV2" at bounding box center [311, 55] width 16 height 9
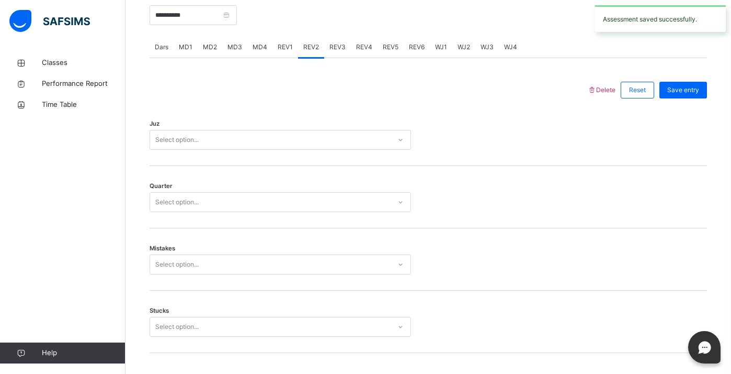
scroll to position [874, 0]
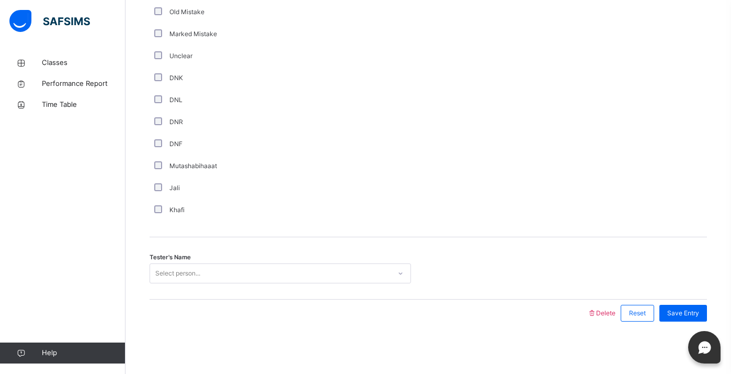
click at [235, 268] on div "Select person..." at bounding box center [270, 273] width 241 height 16
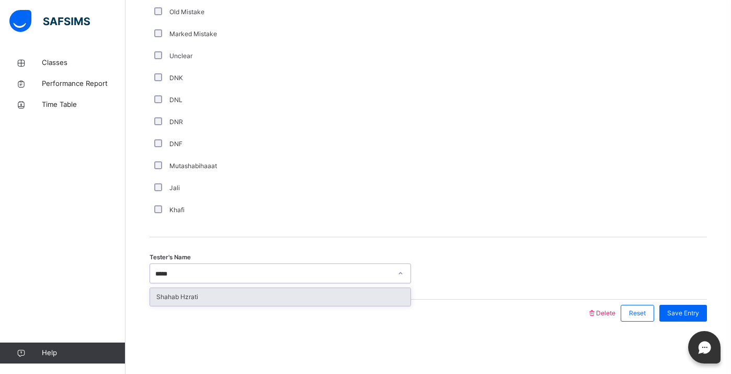
type input "******"
click at [229, 297] on div "Shahab Hzrati" at bounding box center [280, 297] width 261 height 18
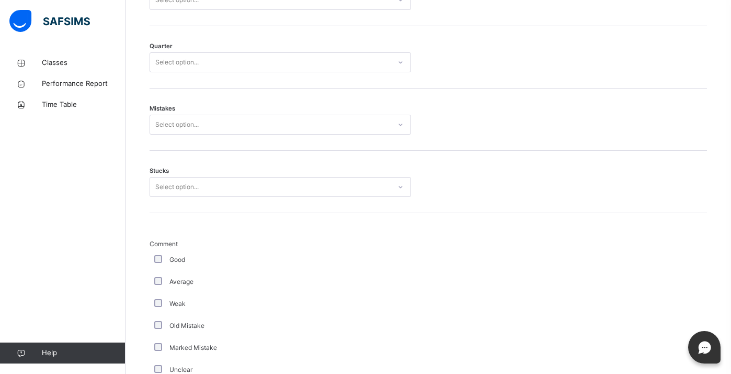
scroll to position [558, 0]
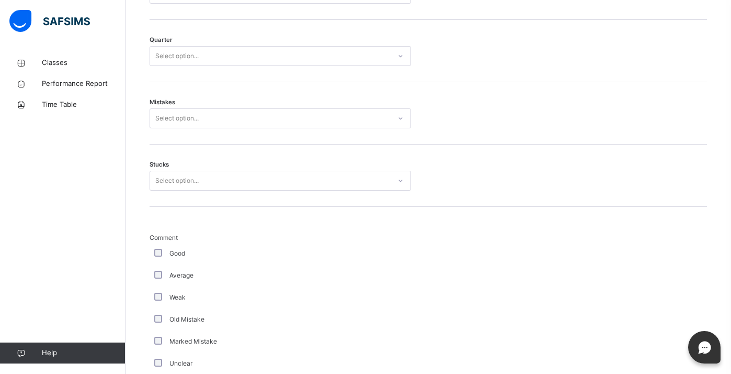
click at [188, 189] on div "Select option..." at bounding box center [176, 181] width 43 height 20
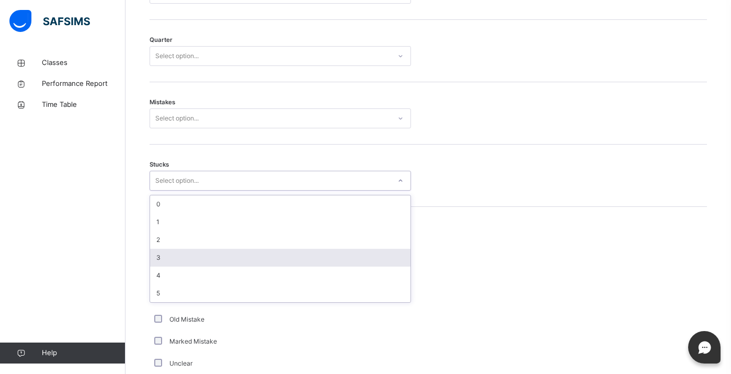
click at [179, 261] on div "3" at bounding box center [280, 257] width 261 height 18
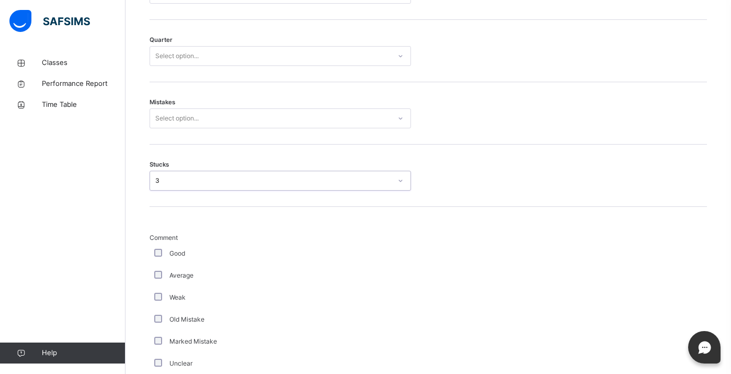
click at [191, 128] on div "Select option..." at bounding box center [281, 118] width 262 height 20
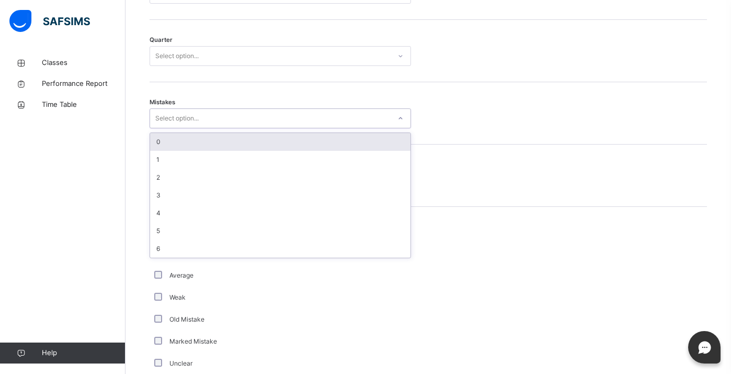
click at [186, 151] on div "0" at bounding box center [280, 142] width 261 height 18
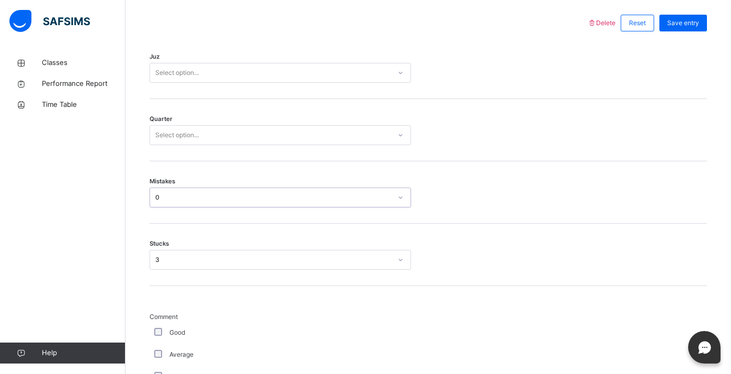
scroll to position [473, 0]
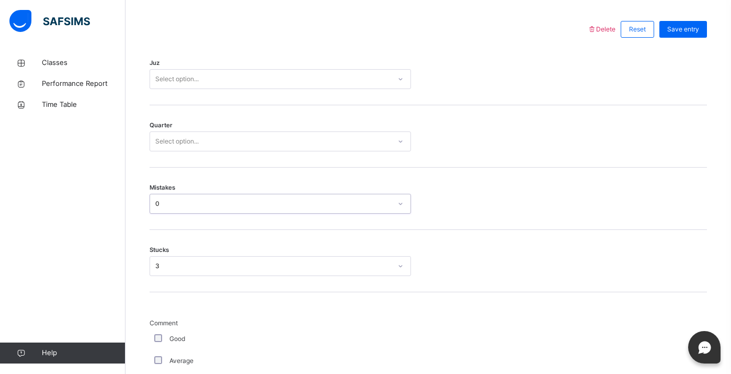
click at [186, 146] on div "Select option..." at bounding box center [176, 141] width 43 height 20
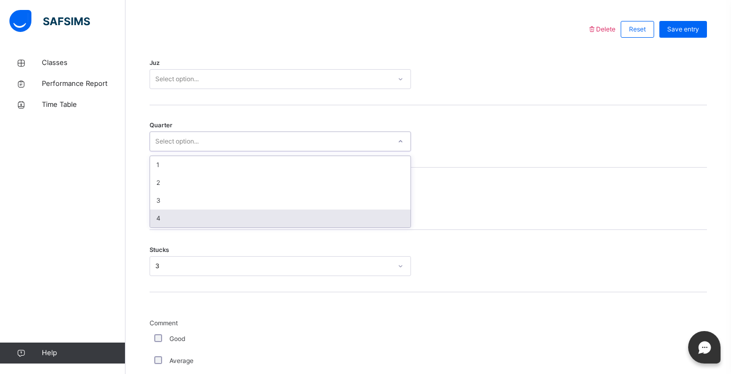
click at [181, 224] on div "4" at bounding box center [280, 218] width 261 height 18
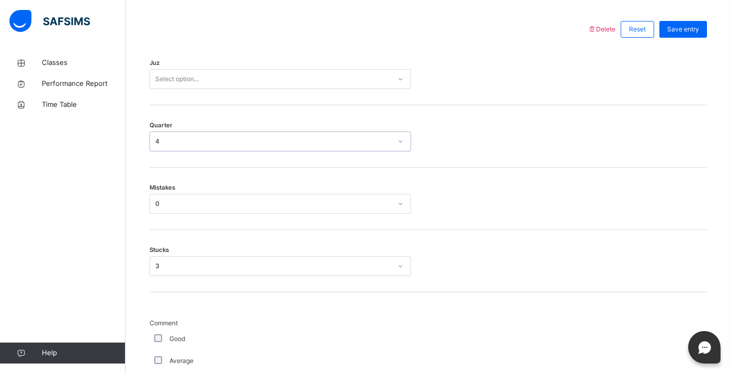
click at [199, 89] on div "Select option..." at bounding box center [176, 79] width 43 height 20
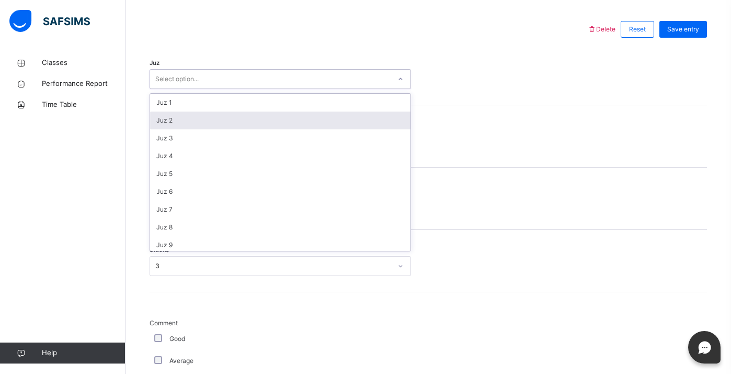
click at [191, 123] on div "Juz 2" at bounding box center [280, 120] width 261 height 18
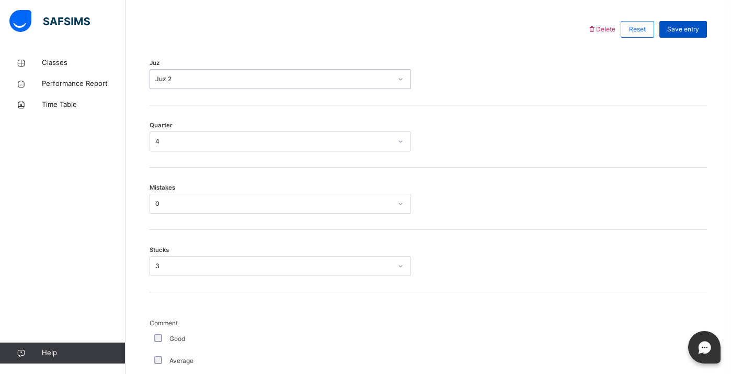
click at [699, 34] on span "Save entry" at bounding box center [684, 29] width 32 height 9
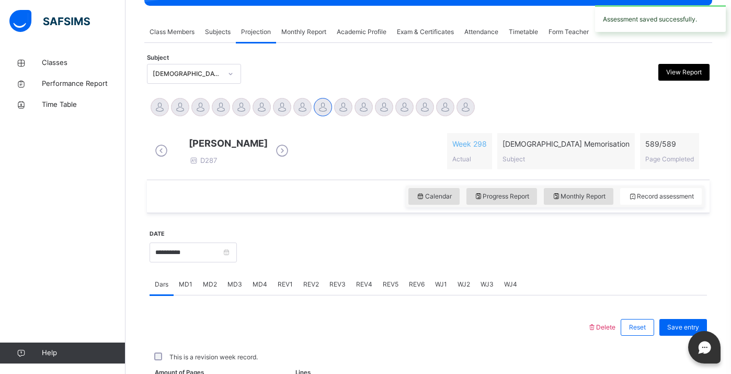
scroll to position [412, 0]
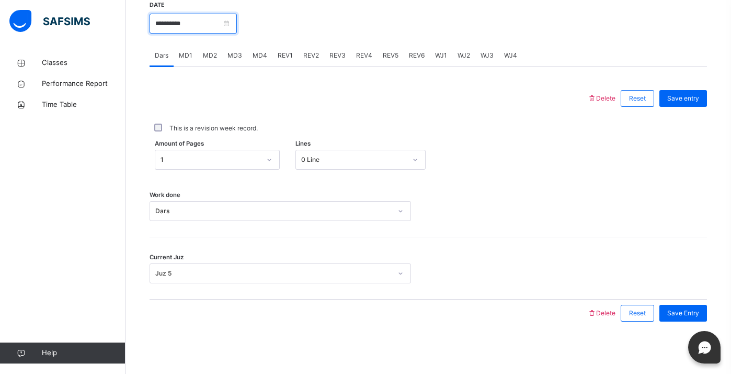
click at [219, 31] on input "**********" at bounding box center [193, 24] width 87 height 20
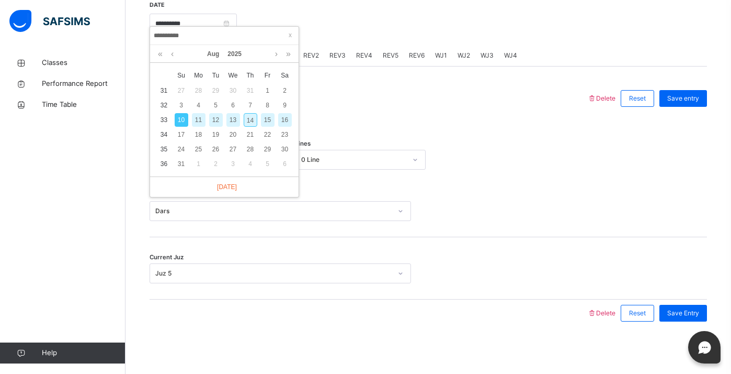
click at [502, 106] on div at bounding box center [368, 98] width 427 height 27
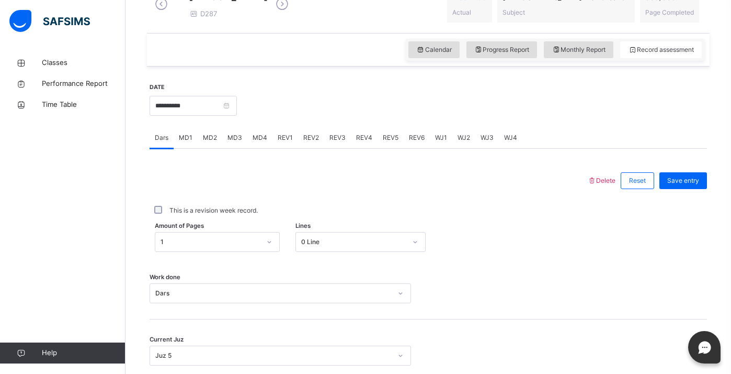
scroll to position [307, 0]
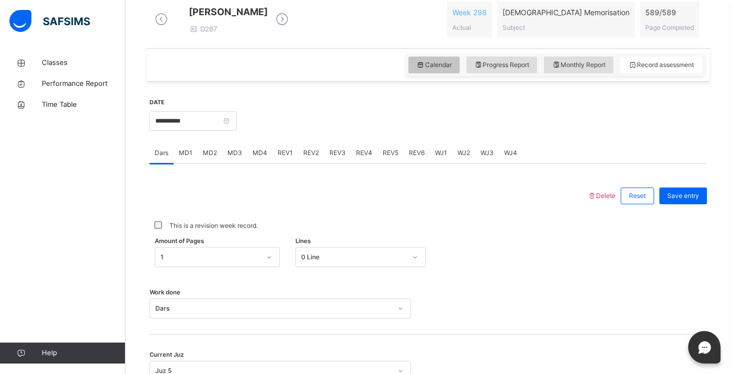
click at [443, 70] on span "Calendar" at bounding box center [434, 64] width 36 height 9
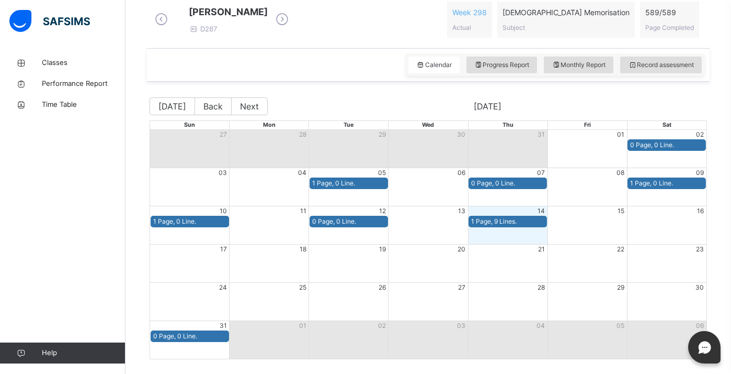
click at [252, 177] on div "04" at bounding box center [270, 172] width 80 height 9
click at [638, 70] on span "Record assessment" at bounding box center [661, 64] width 66 height 9
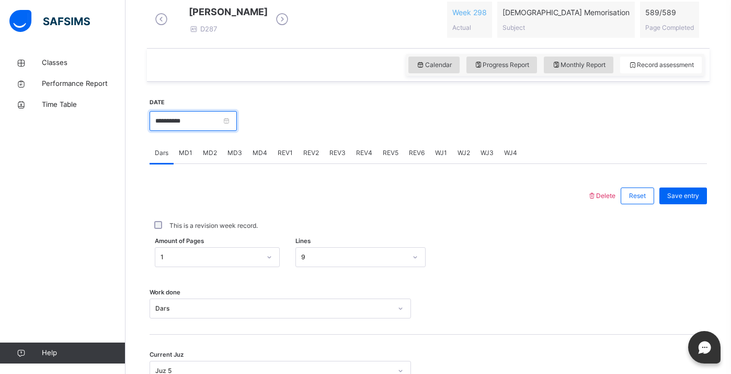
click at [236, 128] on input "**********" at bounding box center [193, 121] width 87 height 20
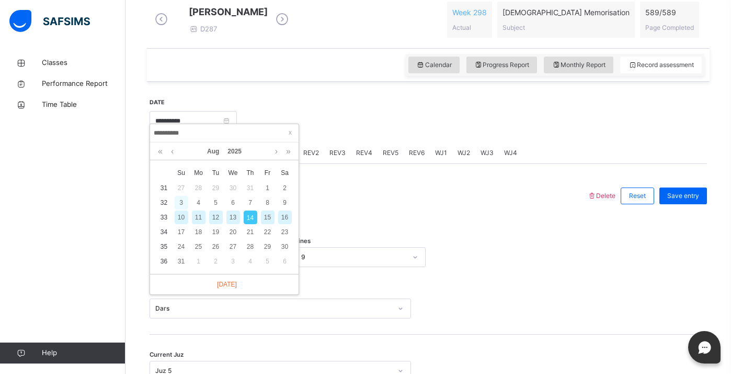
click at [183, 199] on div "3" at bounding box center [182, 203] width 14 height 14
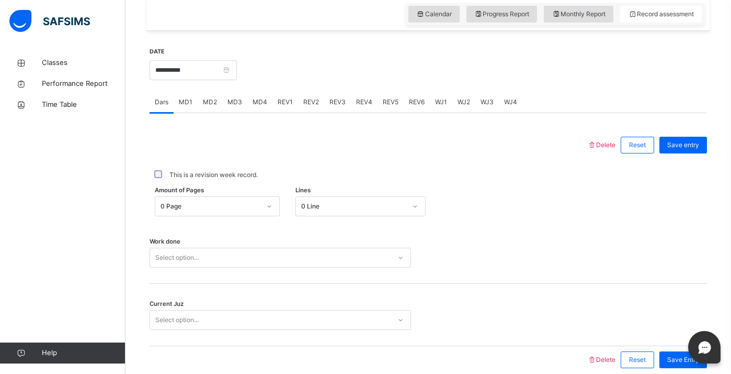
scroll to position [412, 0]
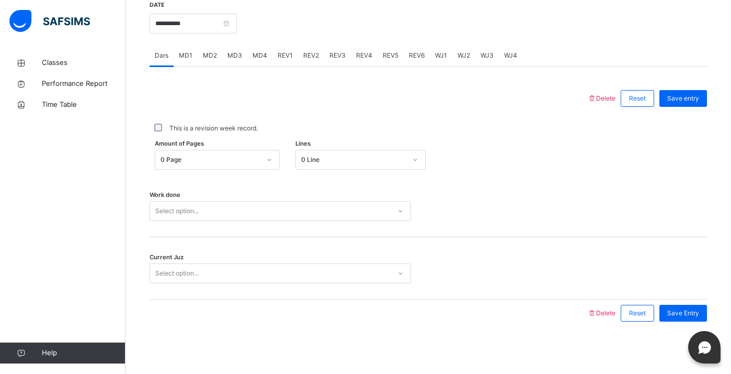
click at [205, 207] on div "Select option..." at bounding box center [270, 211] width 241 height 16
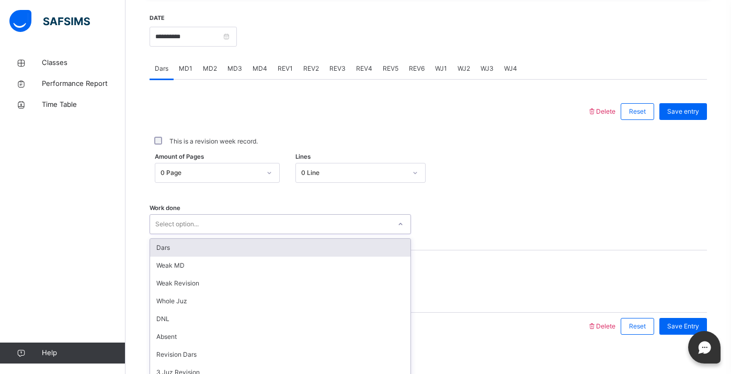
scroll to position [392, 0]
click at [444, 182] on div "Amount of Pages 0 Page Lines 0 Line" at bounding box center [429, 172] width 558 height 20
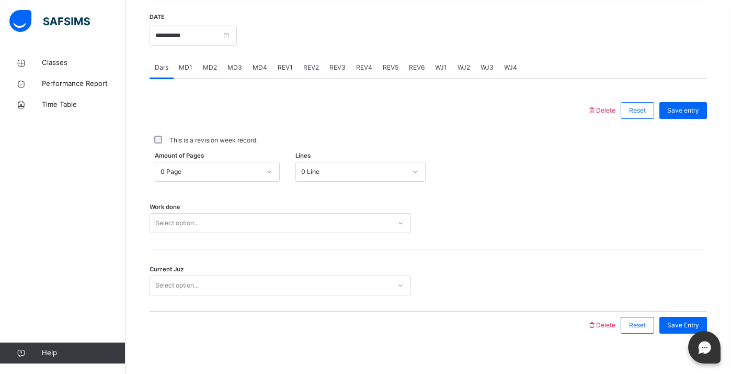
click at [188, 72] on span "MD1" at bounding box center [186, 67] width 14 height 9
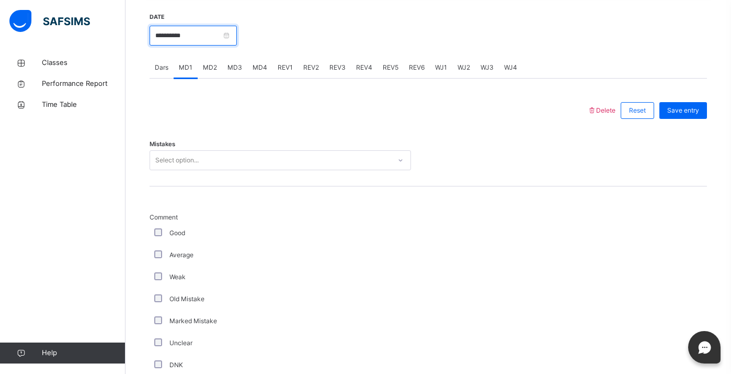
click at [216, 46] on input "**********" at bounding box center [193, 36] width 87 height 20
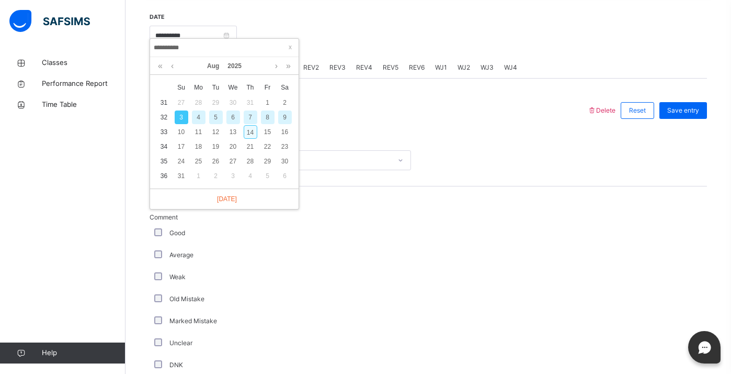
click at [252, 128] on div "14" at bounding box center [251, 132] width 14 height 14
type input "**********"
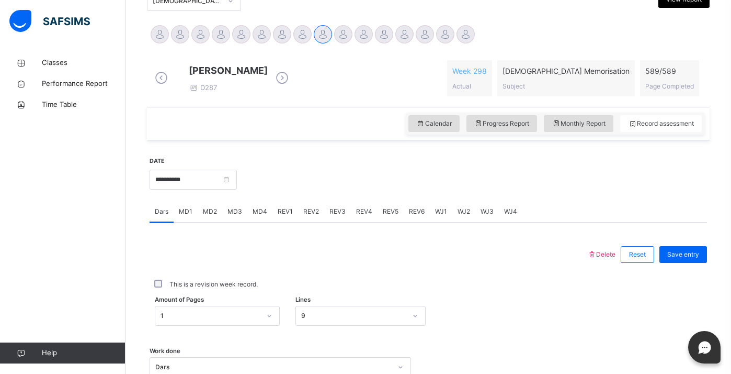
scroll to position [247, 0]
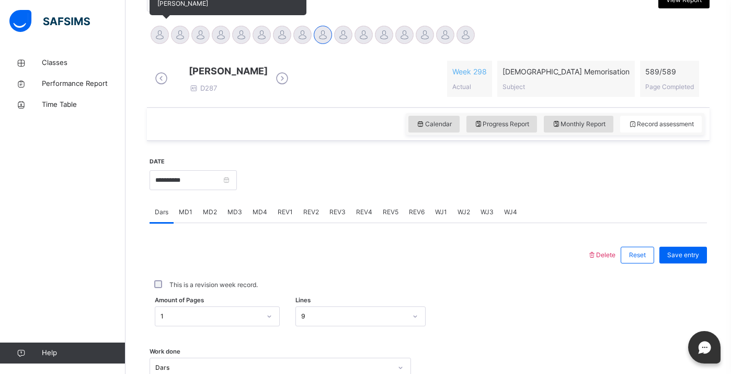
click at [161, 40] on div at bounding box center [160, 35] width 18 height 18
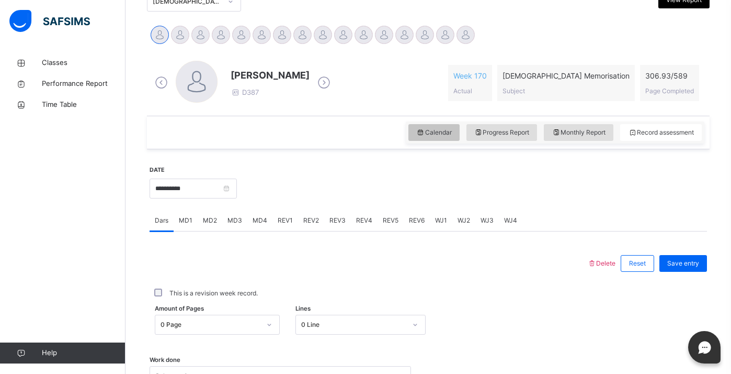
click at [447, 132] on span "Calendar" at bounding box center [434, 132] width 36 height 9
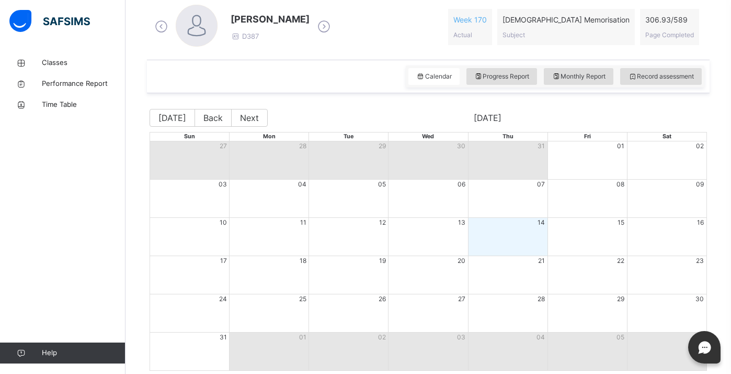
scroll to position [304, 0]
click at [220, 117] on button "Back" at bounding box center [213, 117] width 37 height 18
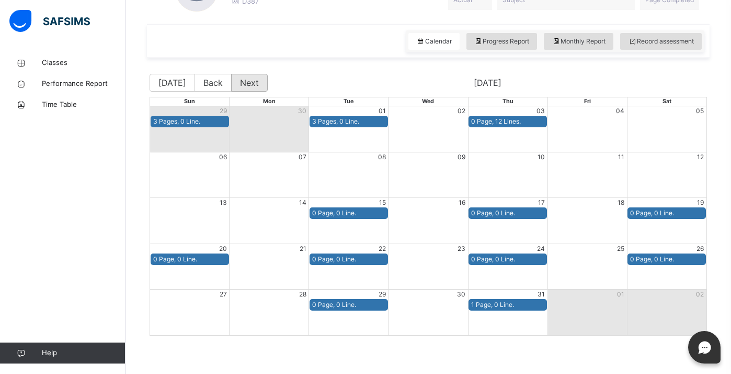
scroll to position [347, 0]
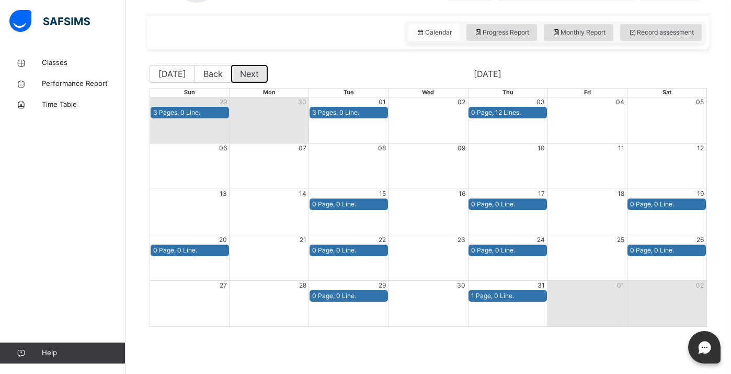
click at [239, 77] on button "Next" at bounding box center [249, 74] width 37 height 18
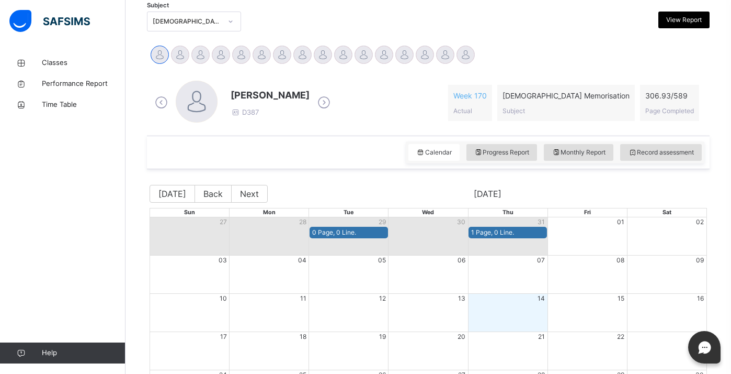
scroll to position [221, 0]
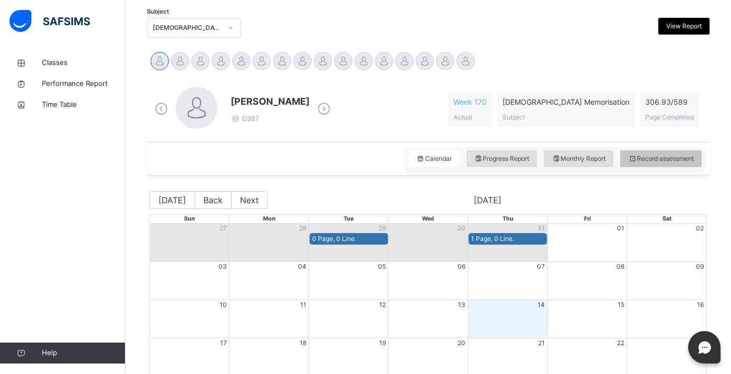
click at [665, 157] on span "Record assessment" at bounding box center [661, 158] width 66 height 9
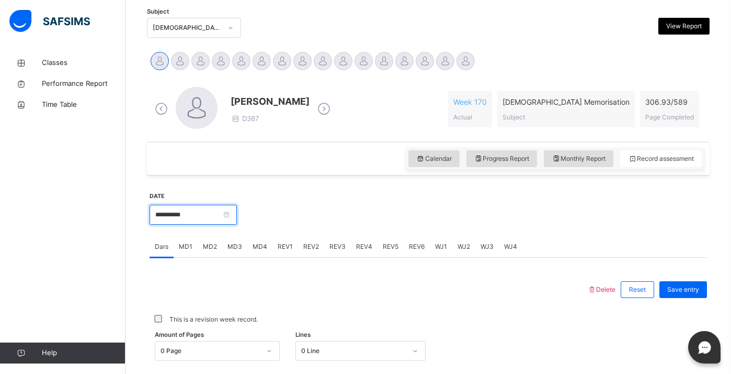
click at [215, 211] on input "**********" at bounding box center [193, 215] width 87 height 20
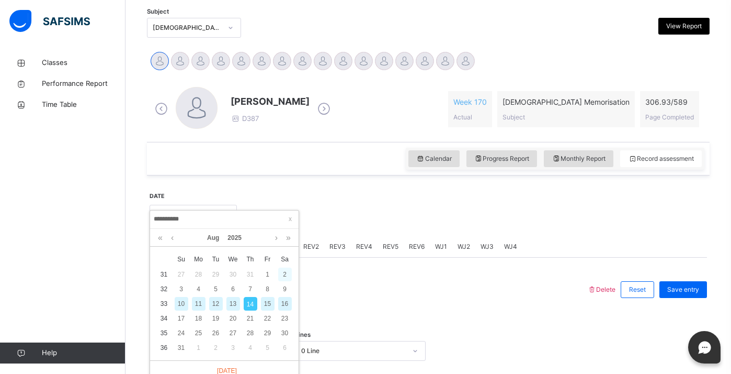
click at [281, 269] on div "2" at bounding box center [285, 274] width 14 height 14
type input "**********"
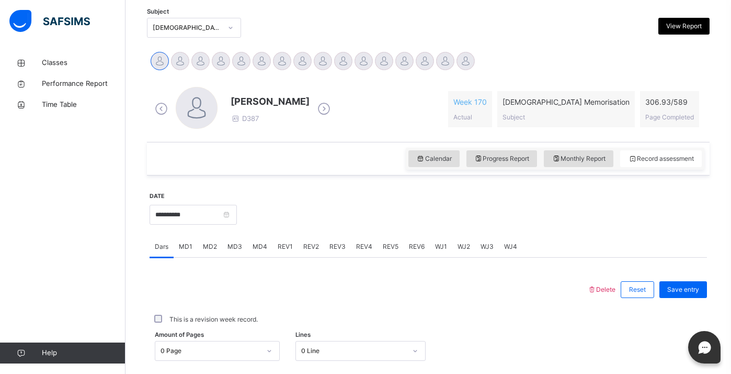
click at [233, 244] on span "MD3" at bounding box center [235, 246] width 15 height 9
click at [247, 335] on div "option 3 focused, 4 of 7. 7 results available. Use Up and Down to choose option…" at bounding box center [281, 339] width 262 height 20
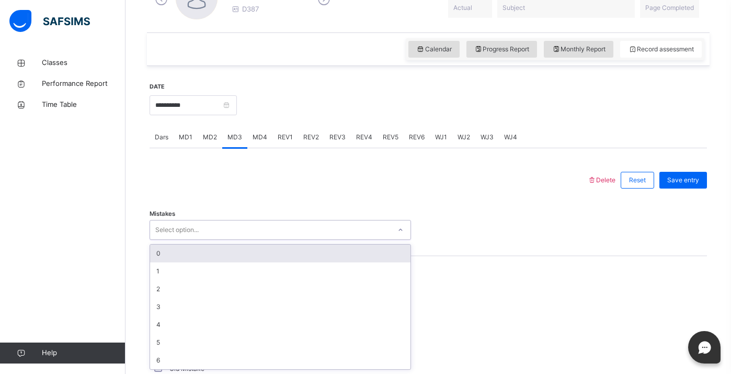
click at [227, 251] on div "0" at bounding box center [280, 253] width 261 height 18
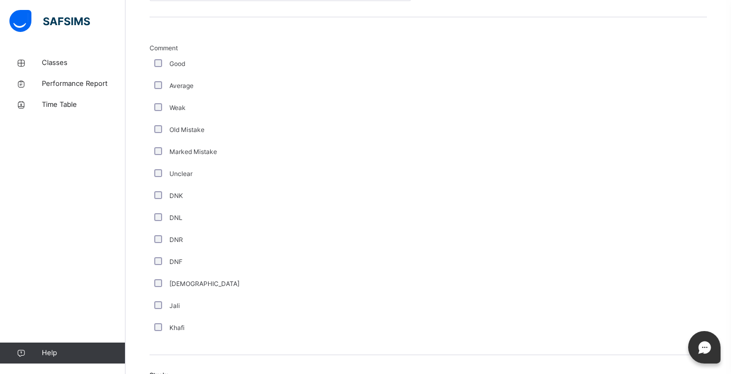
scroll to position [749, 0]
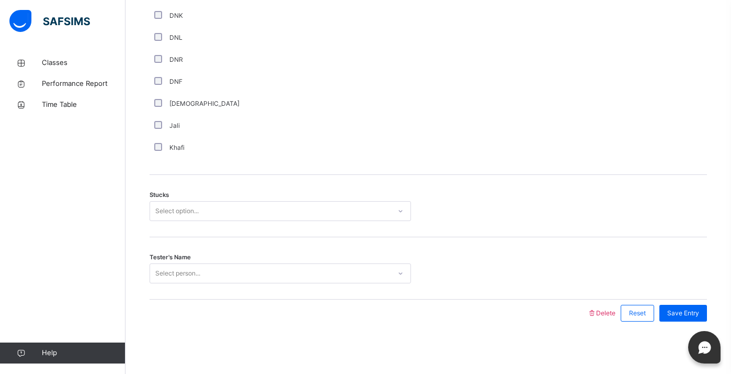
click at [206, 220] on div "Stucks Select option..." at bounding box center [429, 206] width 558 height 62
click at [201, 208] on div "Select option..." at bounding box center [270, 211] width 241 height 16
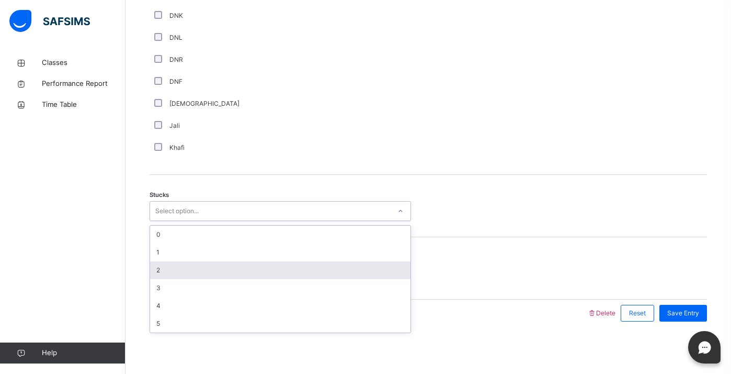
click at [210, 262] on div "2" at bounding box center [280, 270] width 261 height 18
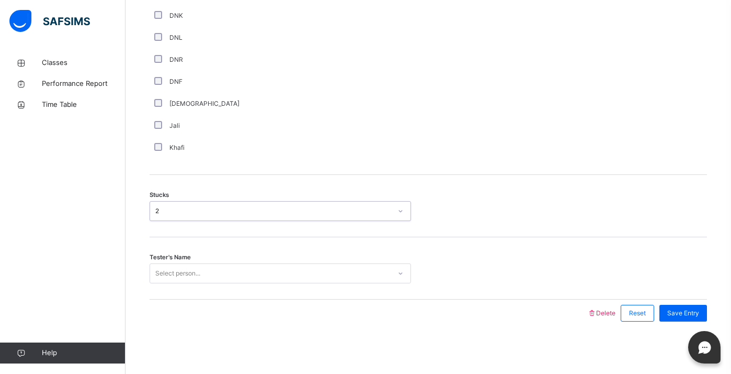
click at [201, 272] on div "Select person..." at bounding box center [270, 273] width 241 height 16
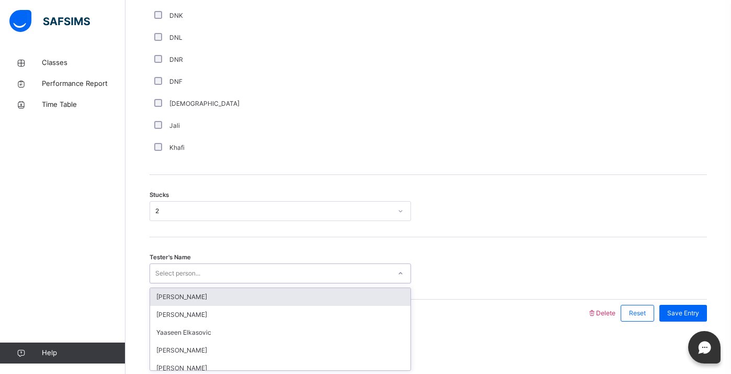
click at [219, 300] on div "[PERSON_NAME]" at bounding box center [280, 297] width 261 height 18
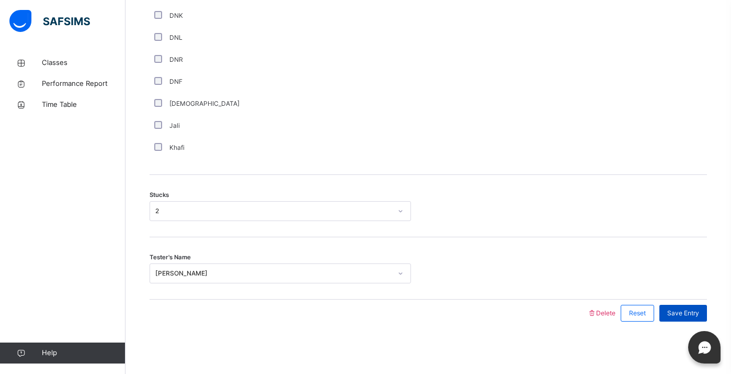
click at [682, 315] on span "Save Entry" at bounding box center [684, 312] width 32 height 9
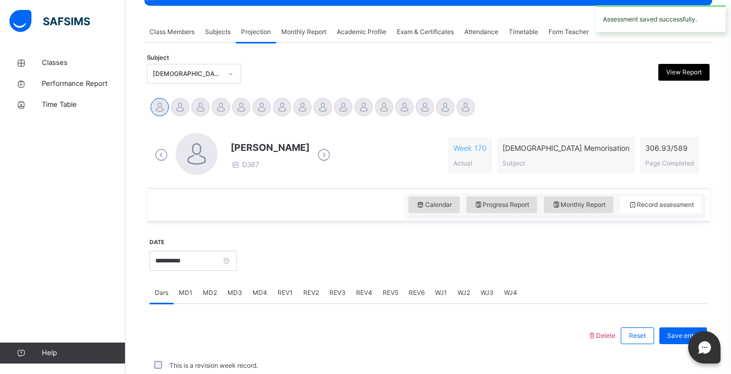
scroll to position [412, 0]
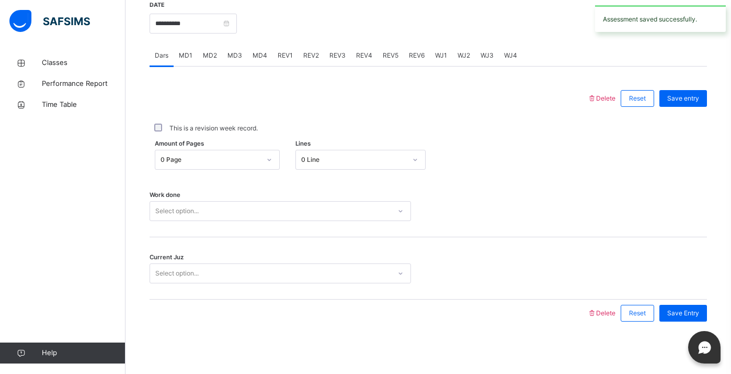
click at [251, 64] on div "MD4" at bounding box center [259, 55] width 25 height 21
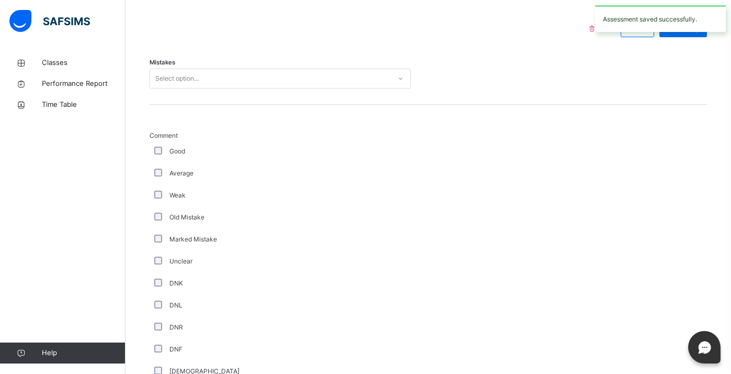
scroll to position [486, 0]
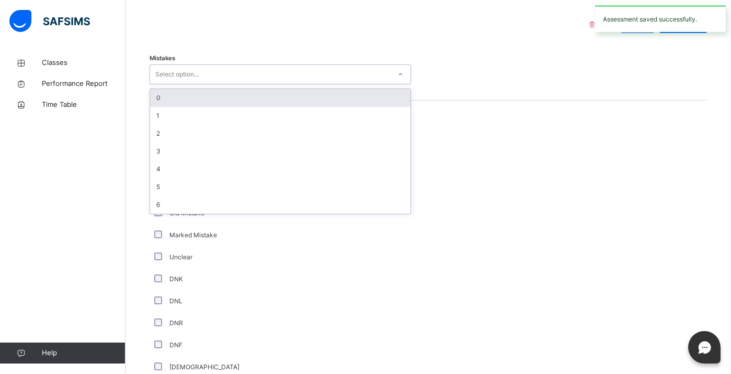
click at [252, 69] on div "Select option..." at bounding box center [270, 74] width 241 height 16
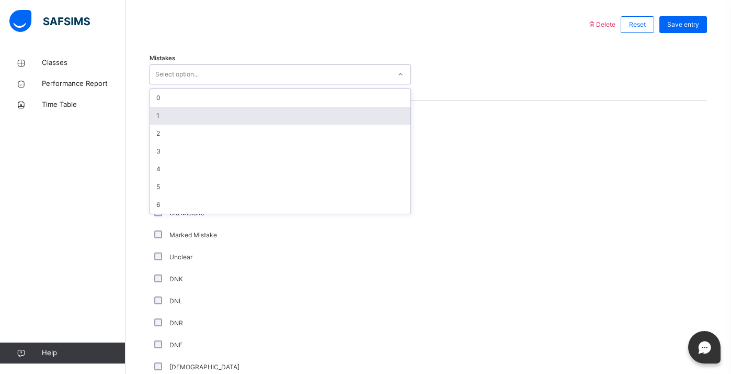
click at [256, 118] on div "1" at bounding box center [280, 116] width 261 height 18
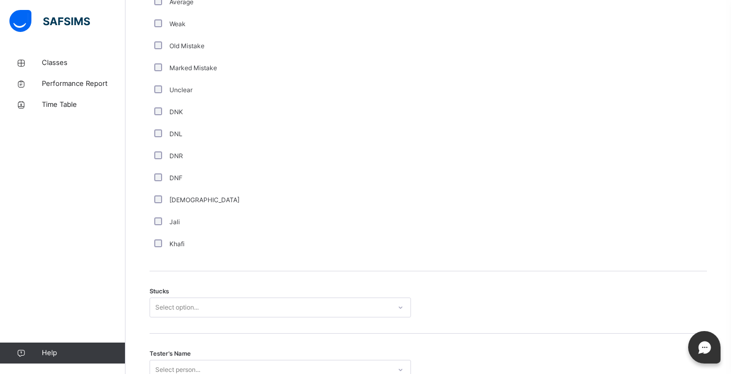
scroll to position [749, 0]
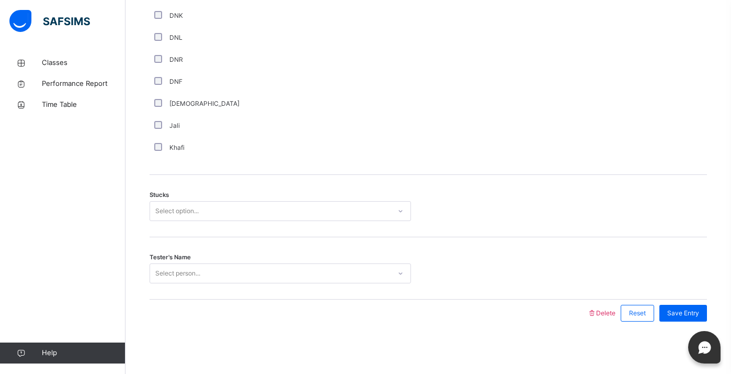
click at [208, 207] on div "Select option..." at bounding box center [270, 211] width 241 height 16
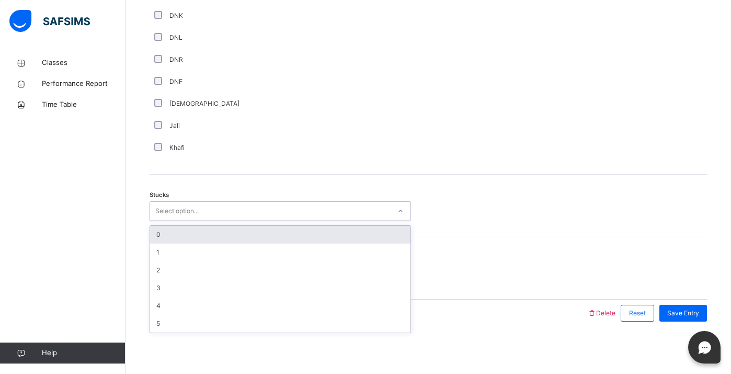
click at [217, 233] on div "0" at bounding box center [280, 234] width 261 height 18
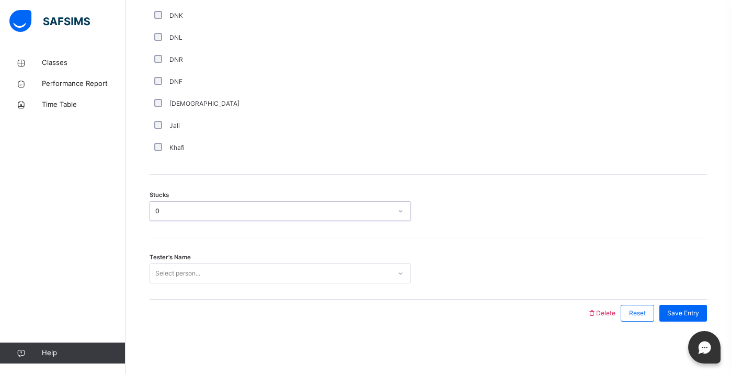
click at [235, 266] on div "Select person..." at bounding box center [270, 273] width 241 height 16
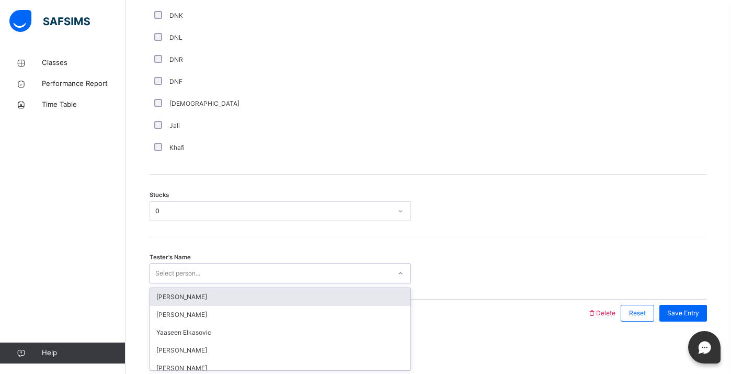
click at [247, 294] on div "[PERSON_NAME]" at bounding box center [280, 297] width 261 height 18
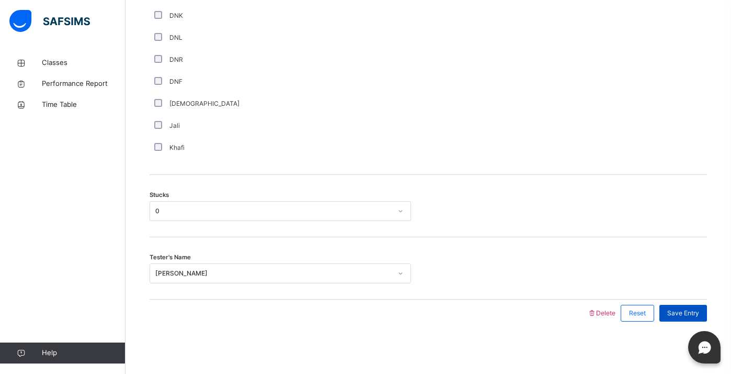
click at [669, 310] on span "Save Entry" at bounding box center [684, 312] width 32 height 9
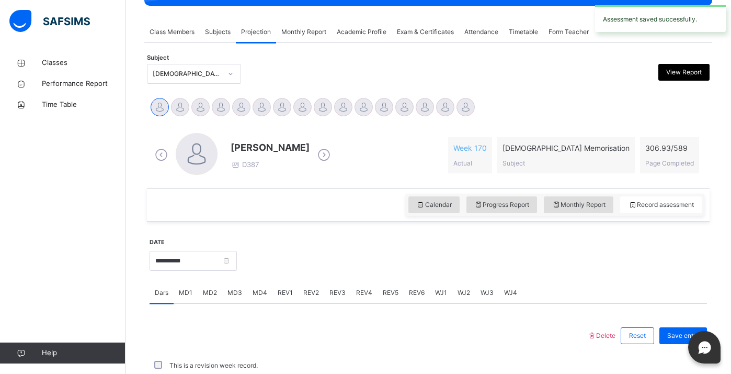
scroll to position [412, 0]
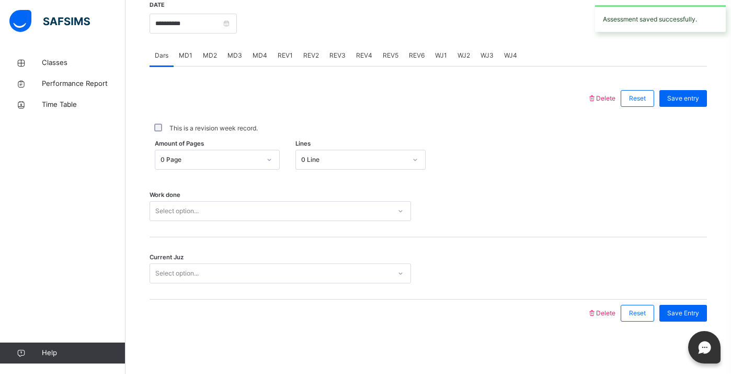
click at [291, 54] on div "REV1" at bounding box center [286, 55] width 26 height 21
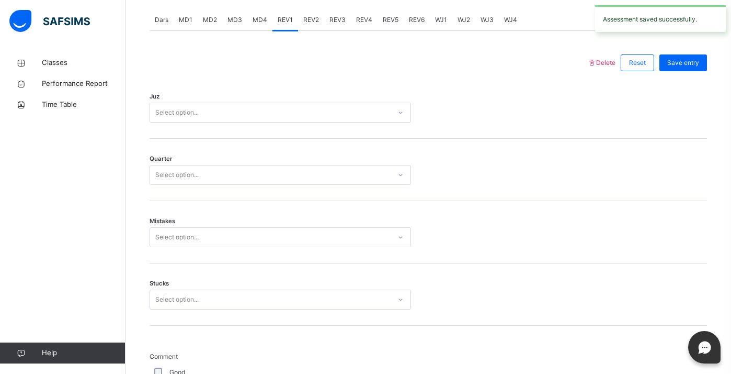
scroll to position [448, 0]
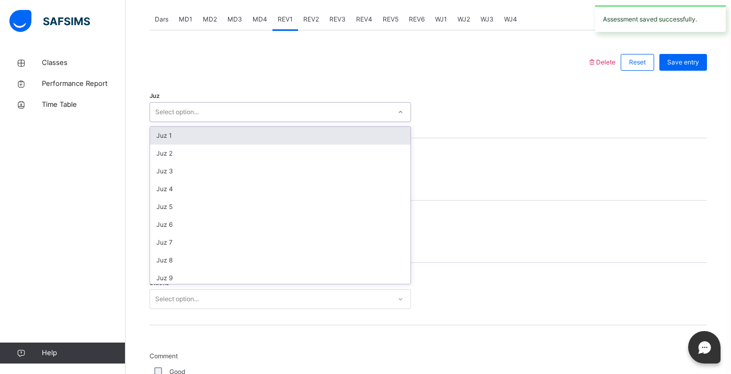
click at [277, 110] on div "Select option..." at bounding box center [270, 112] width 241 height 16
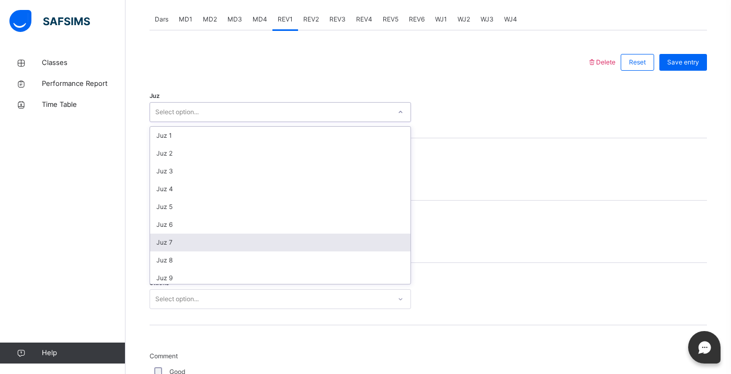
click at [276, 239] on div "Juz 7" at bounding box center [280, 242] width 261 height 18
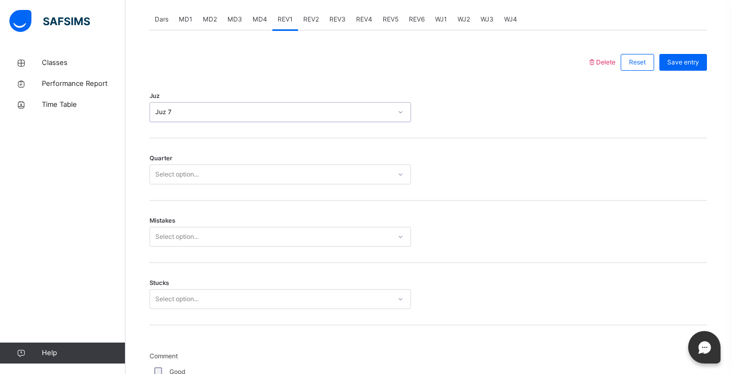
click at [246, 188] on div "Quarter Select option..." at bounding box center [429, 169] width 558 height 62
click at [243, 183] on div "Select option..." at bounding box center [281, 174] width 262 height 20
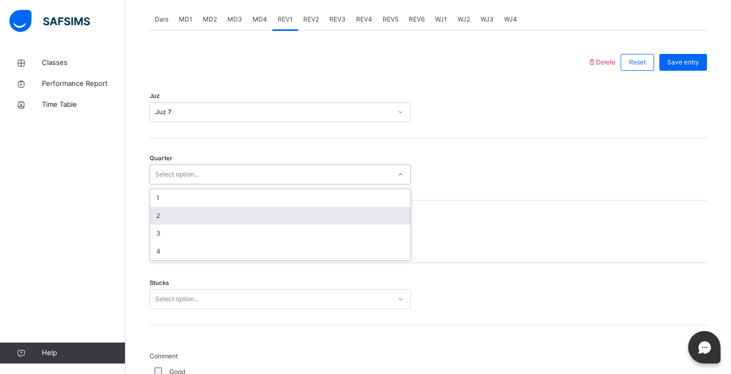
click at [249, 212] on div "2" at bounding box center [280, 216] width 261 height 18
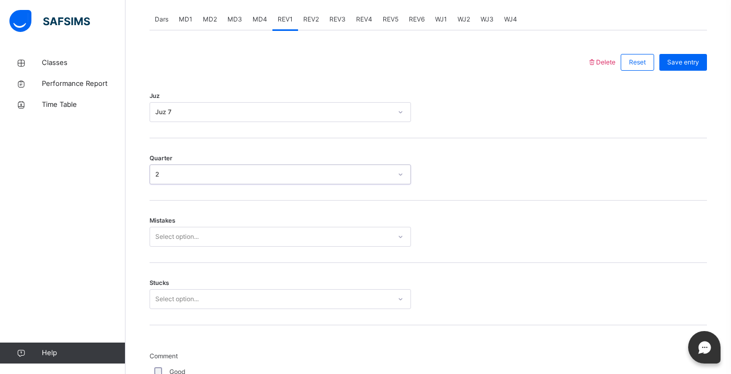
click at [254, 223] on div "Mistakes Select option..." at bounding box center [429, 231] width 558 height 62
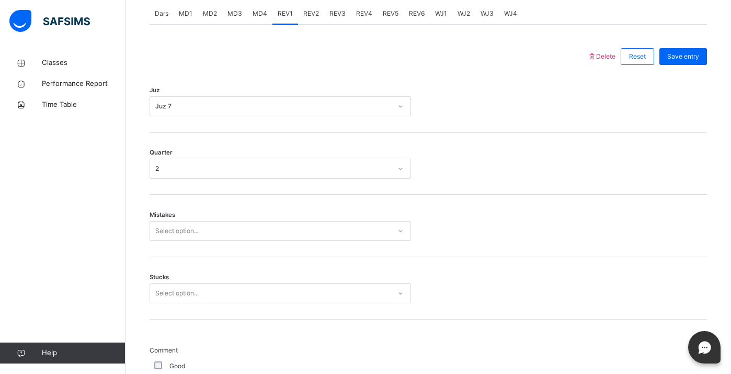
click at [257, 231] on div "Select option..." at bounding box center [270, 231] width 241 height 16
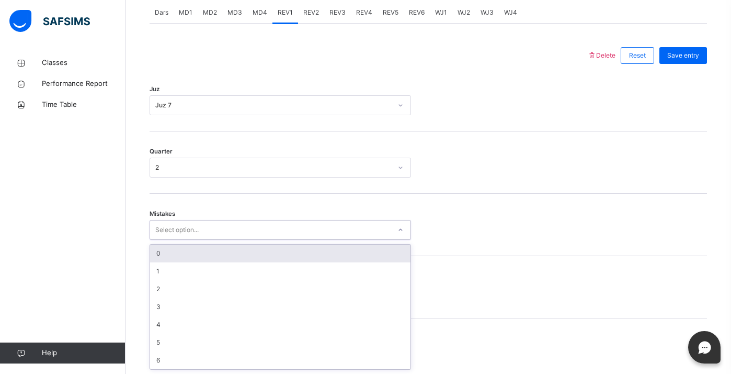
click at [264, 248] on div "0" at bounding box center [280, 253] width 261 height 18
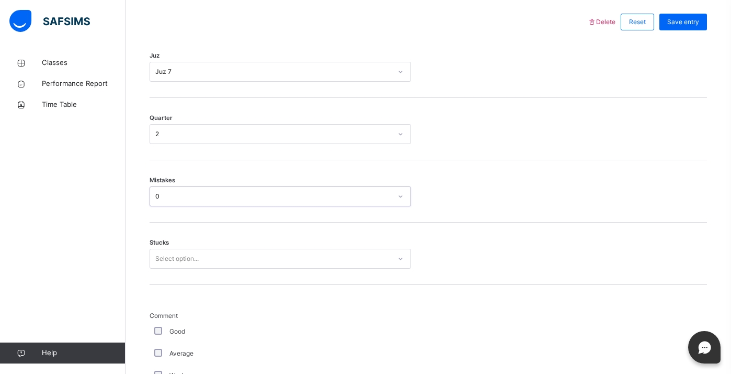
click at [281, 268] on div "Select option..." at bounding box center [281, 258] width 262 height 20
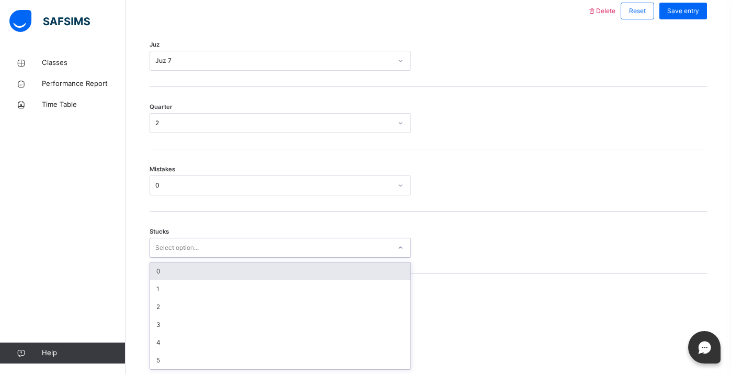
click at [261, 275] on div "0" at bounding box center [280, 271] width 261 height 18
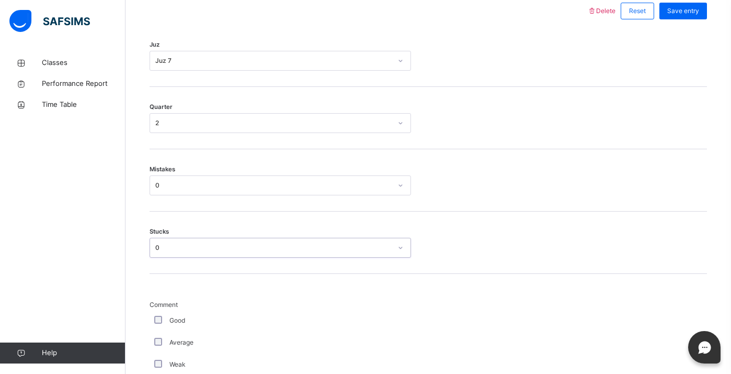
scroll to position [874, 0]
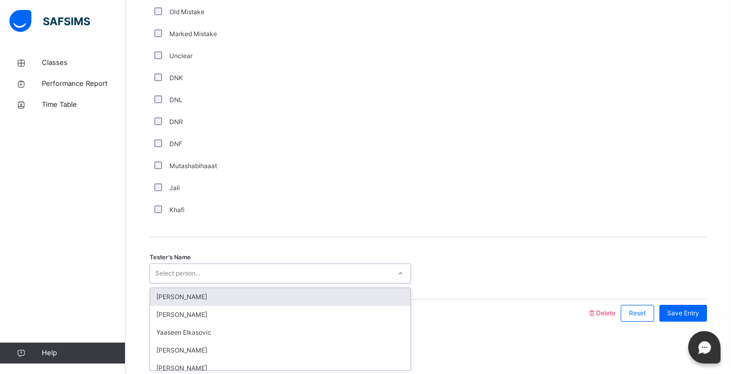
click at [279, 265] on div "Select person..." at bounding box center [270, 273] width 241 height 16
type input "****"
click at [317, 297] on div "[PERSON_NAME]" at bounding box center [280, 297] width 261 height 18
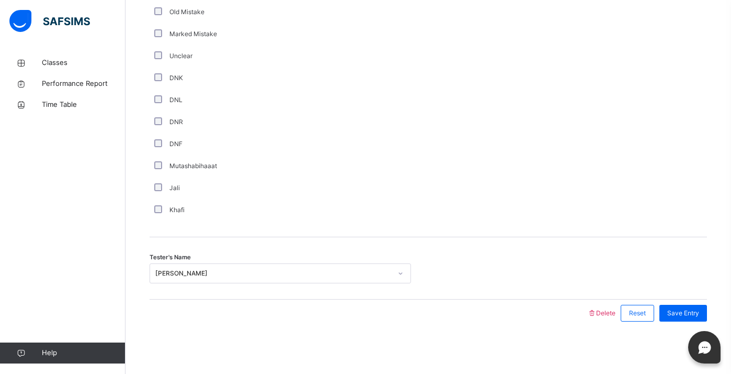
click at [680, 301] on div "Save Entry" at bounding box center [680, 312] width 53 height 27
click at [685, 313] on span "Save Entry" at bounding box center [684, 312] width 32 height 9
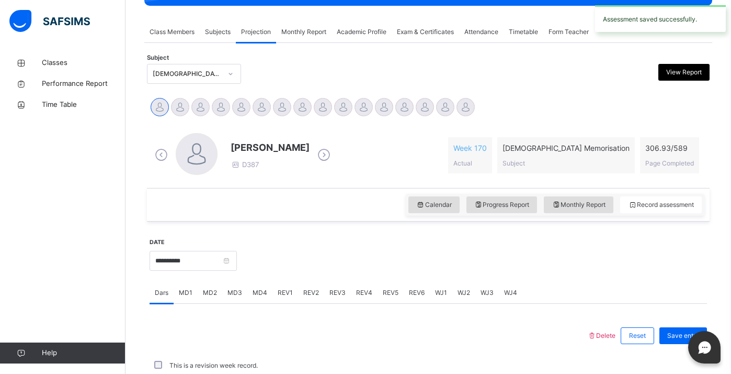
scroll to position [412, 0]
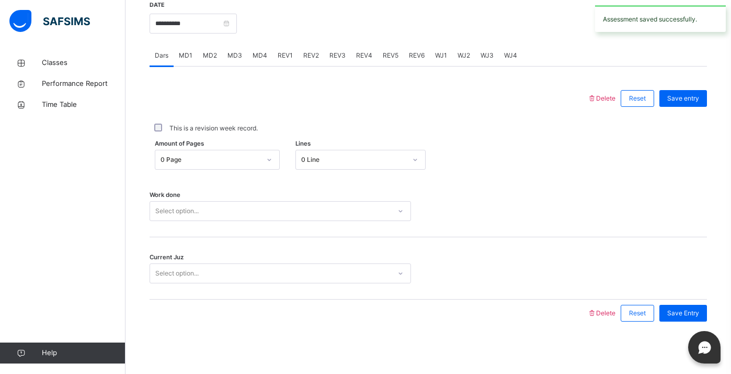
click at [306, 55] on span "REV2" at bounding box center [311, 55] width 16 height 9
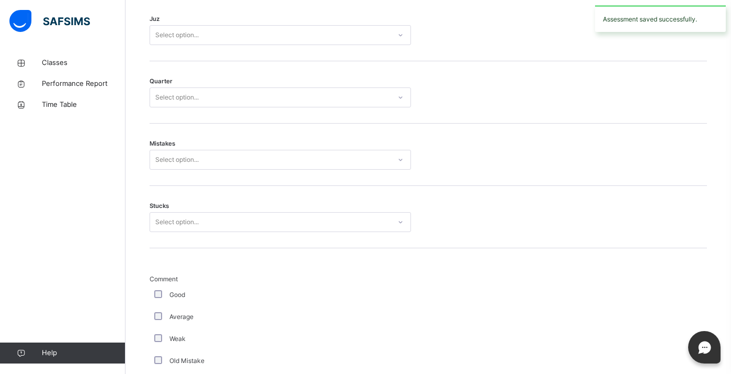
scroll to position [524, 0]
click at [296, 35] on div "Select option..." at bounding box center [270, 36] width 241 height 16
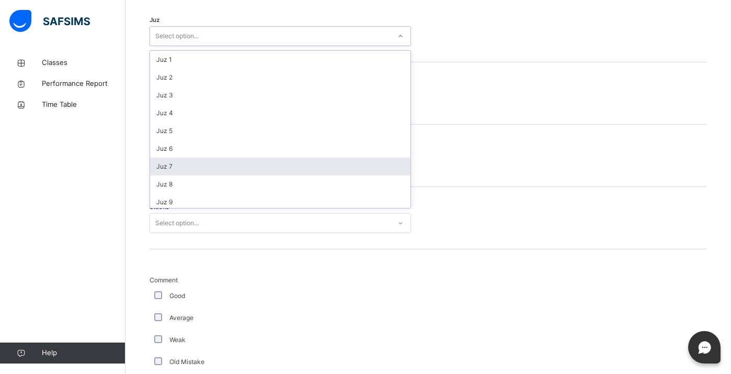
click at [295, 163] on div "Juz 7" at bounding box center [280, 166] width 261 height 18
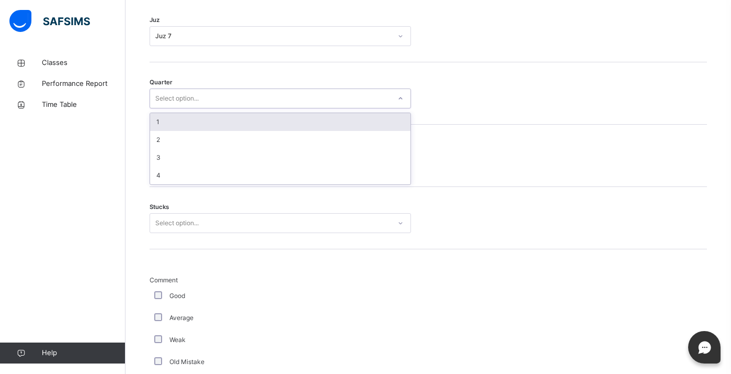
click at [263, 95] on div "Select option..." at bounding box center [270, 99] width 241 height 16
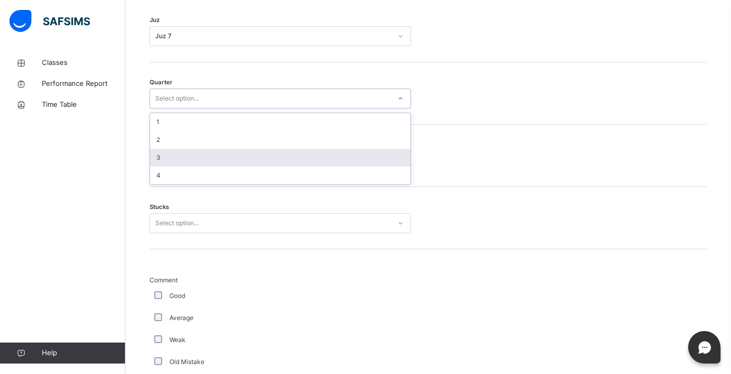
click at [254, 154] on div "3" at bounding box center [280, 158] width 261 height 18
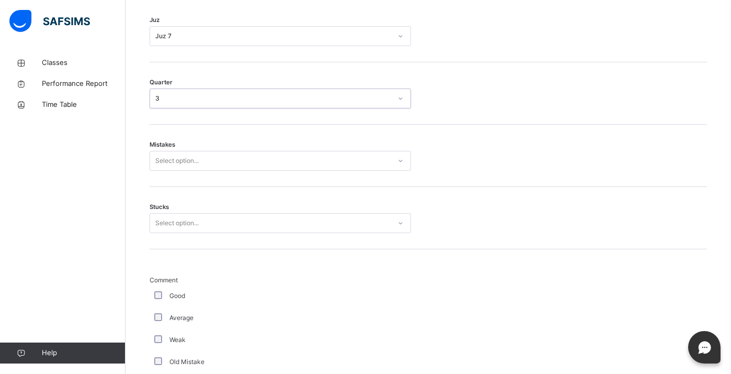
click at [253, 165] on div "Select option..." at bounding box center [270, 161] width 241 height 16
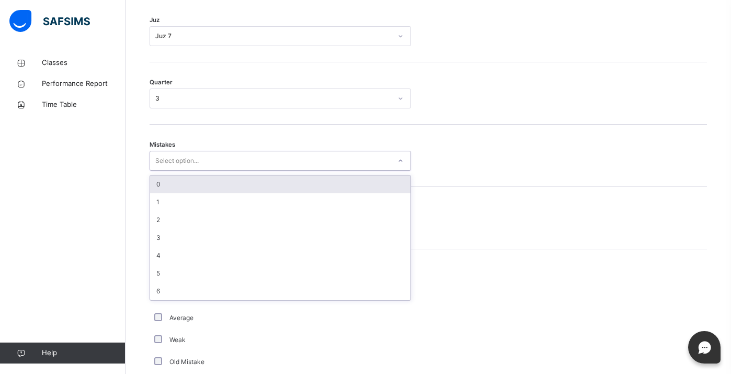
click at [257, 178] on div "0" at bounding box center [280, 184] width 261 height 18
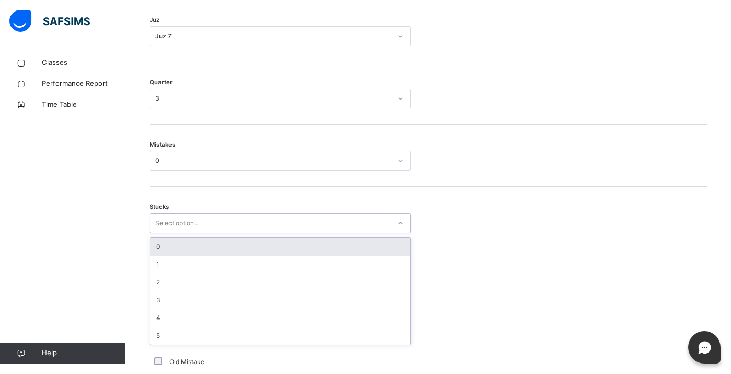
click at [276, 232] on div "Select option..." at bounding box center [281, 223] width 262 height 20
click at [278, 246] on div "0" at bounding box center [280, 247] width 261 height 18
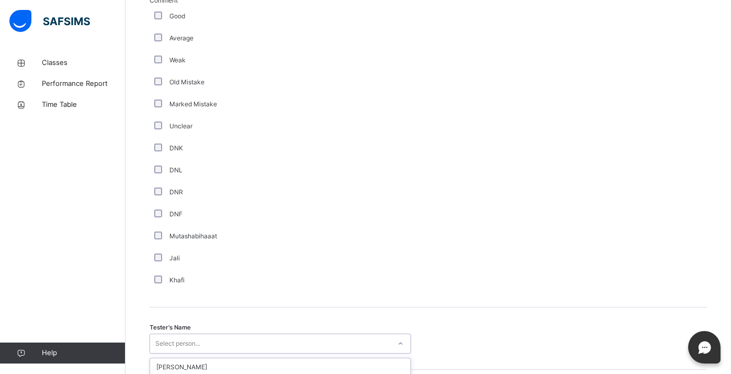
scroll to position [874, 0]
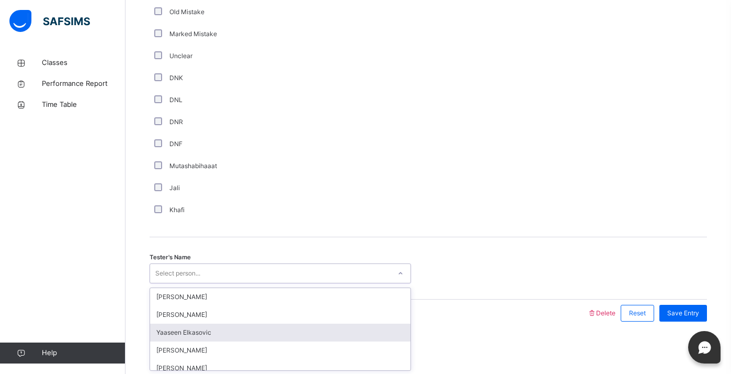
click at [276, 283] on div "option [PERSON_NAME] focused, 3 of 94. 94 results available. Use Up and Down to…" at bounding box center [281, 273] width 262 height 20
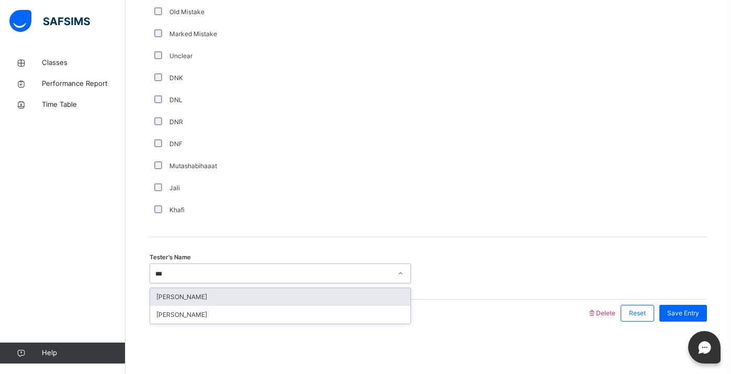
type input "****"
click at [262, 296] on div "[PERSON_NAME]" at bounding box center [280, 297] width 261 height 18
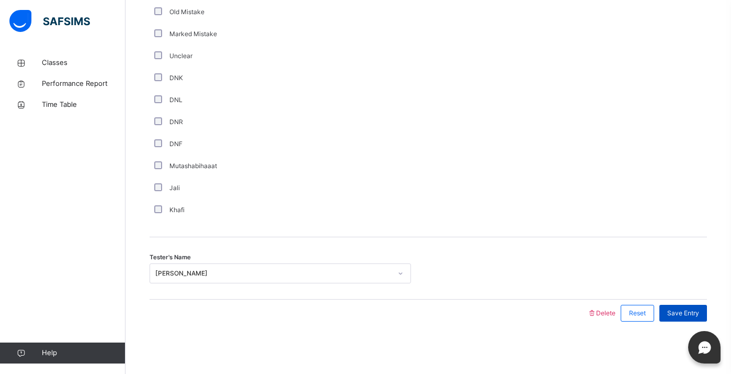
click at [685, 309] on span "Save Entry" at bounding box center [684, 312] width 32 height 9
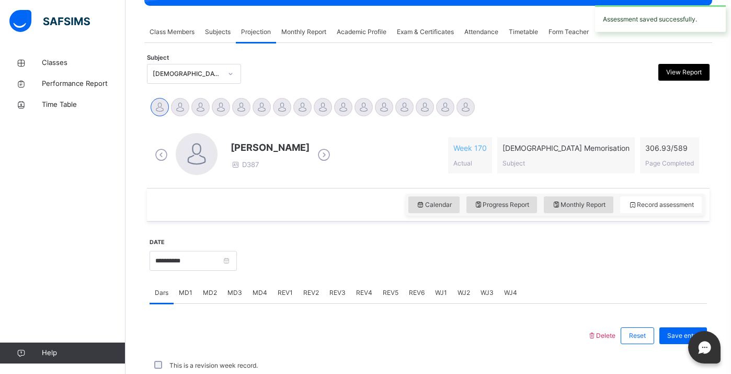
scroll to position [412, 0]
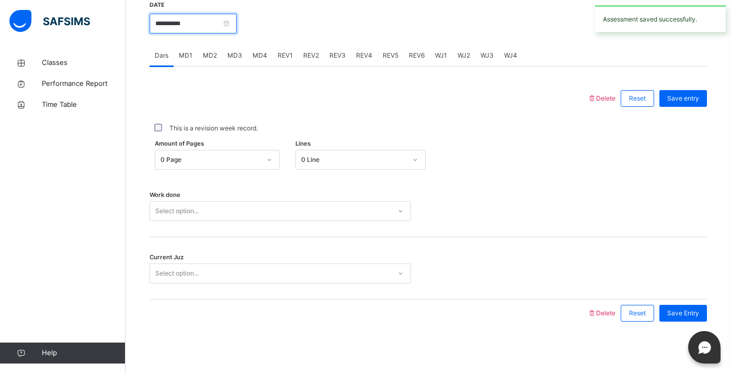
click at [208, 28] on input "**********" at bounding box center [193, 24] width 87 height 20
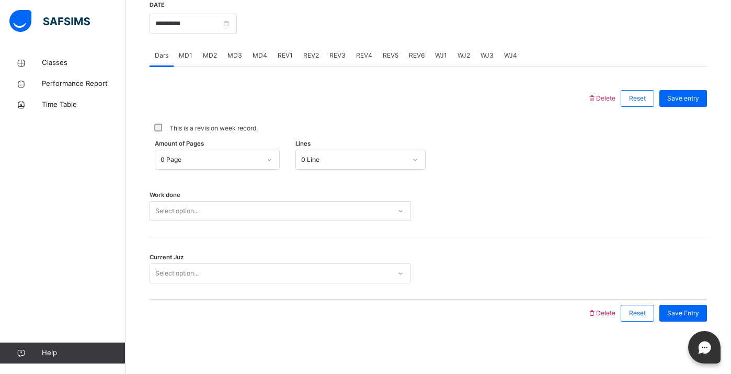
click at [314, 101] on div at bounding box center [368, 98] width 427 height 27
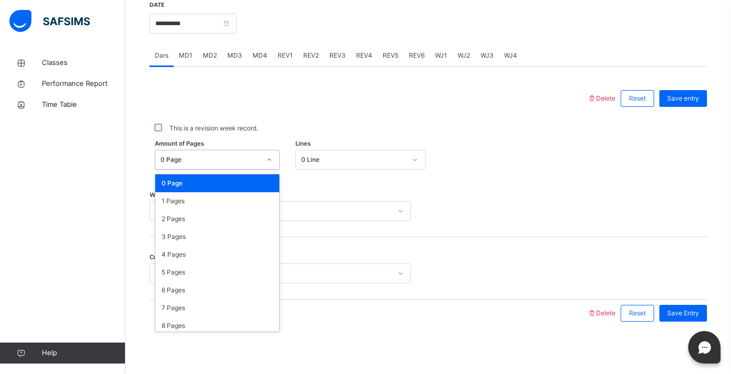
click at [257, 156] on div "0 Page" at bounding box center [211, 159] width 100 height 9
click at [255, 236] on div "3 Pages" at bounding box center [217, 237] width 124 height 18
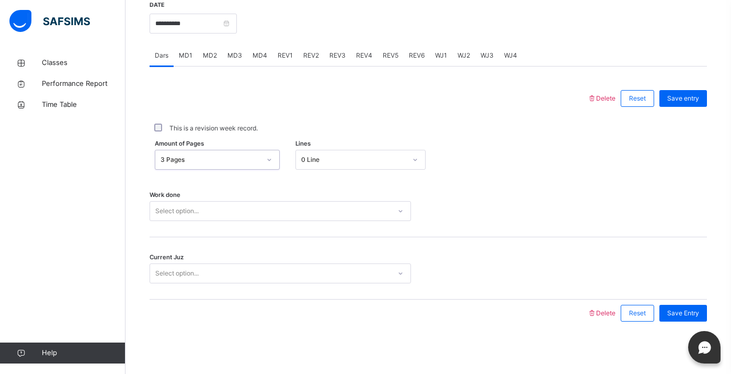
click at [219, 206] on div "Select option..." at bounding box center [270, 211] width 241 height 16
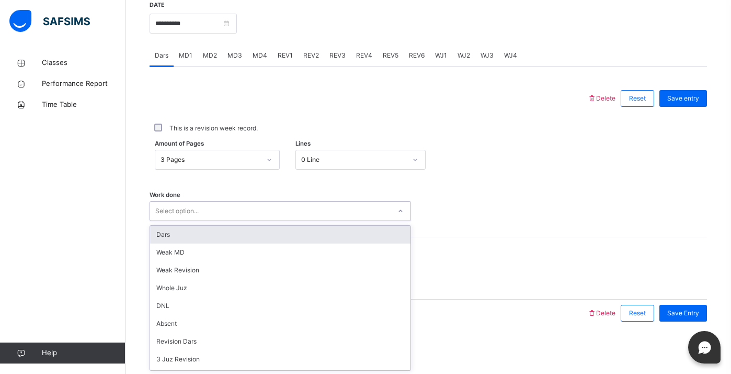
click at [227, 232] on div "Dars" at bounding box center [280, 234] width 261 height 18
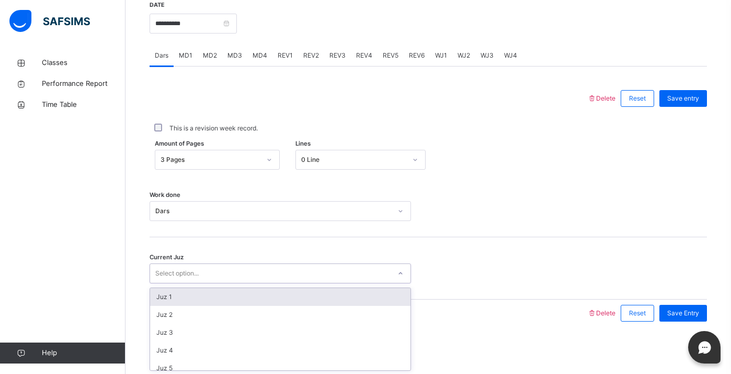
click at [237, 279] on div "Select option..." at bounding box center [270, 273] width 241 height 16
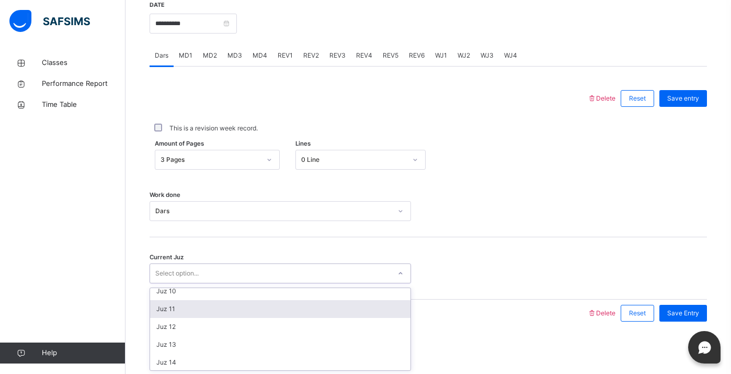
click at [244, 305] on div "Juz 11" at bounding box center [280, 309] width 261 height 18
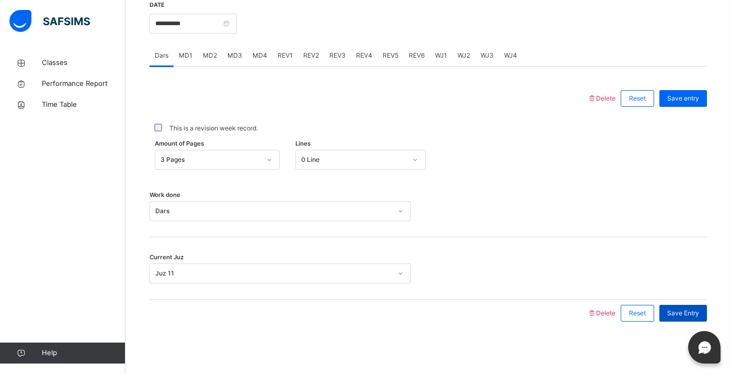
click at [678, 310] on span "Save Entry" at bounding box center [684, 312] width 32 height 9
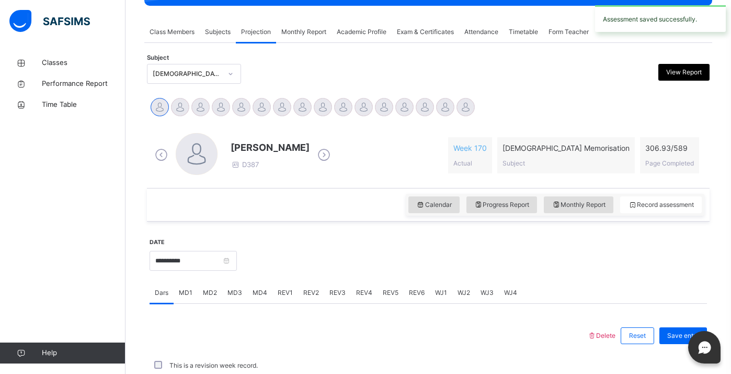
scroll to position [412, 0]
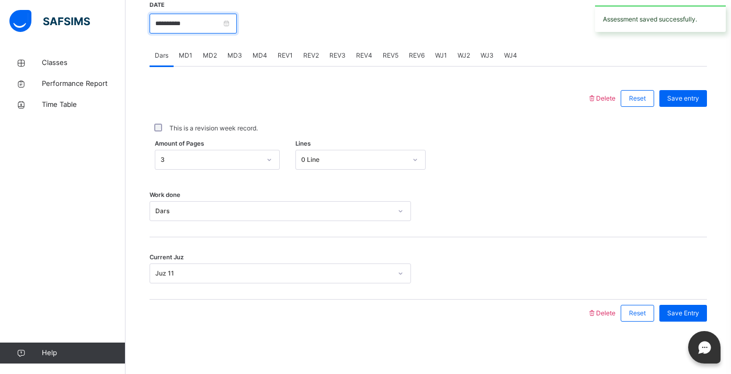
click at [185, 22] on input "**********" at bounding box center [193, 24] width 87 height 20
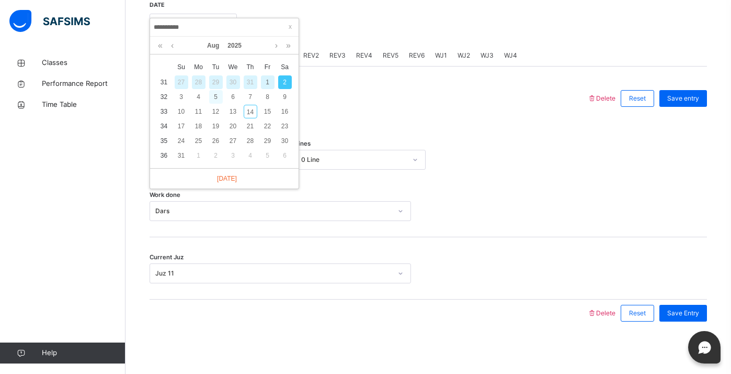
click at [212, 98] on div "5" at bounding box center [216, 97] width 14 height 14
type input "**********"
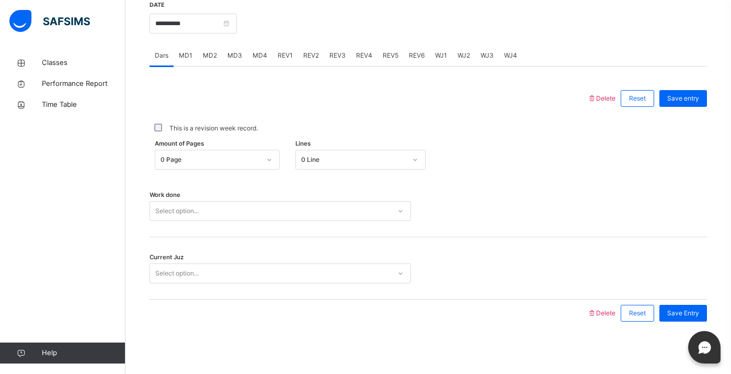
click at [211, 57] on span "MD2" at bounding box center [210, 55] width 14 height 9
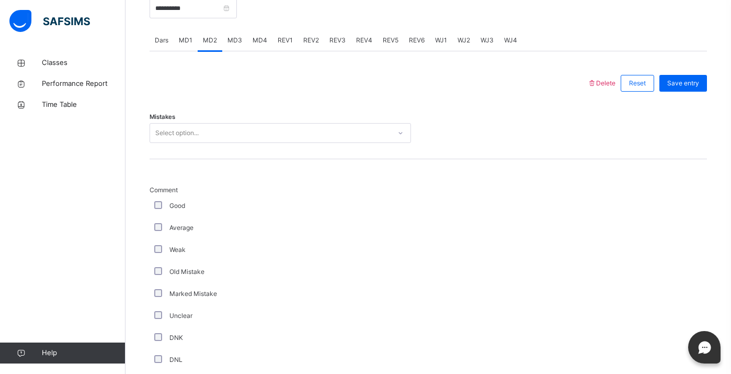
scroll to position [429, 0]
click at [244, 122] on div "Select option..." at bounding box center [281, 131] width 262 height 20
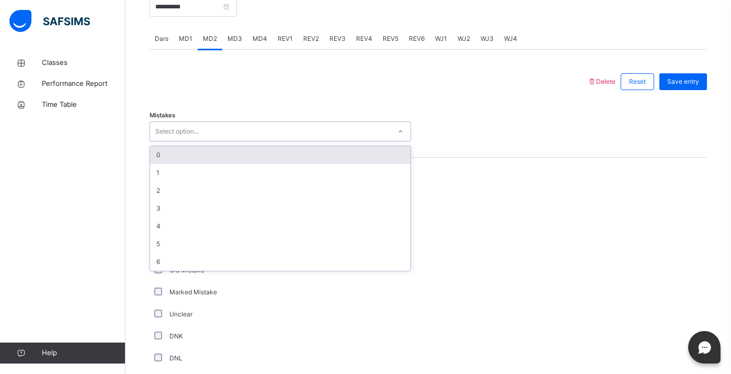
click at [240, 155] on div "0" at bounding box center [280, 155] width 261 height 18
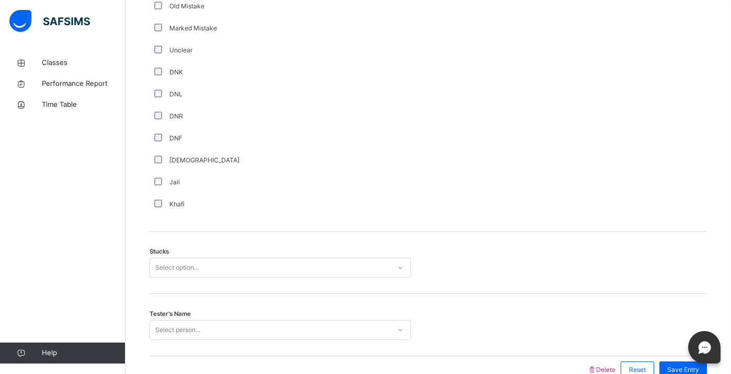
scroll to position [749, 0]
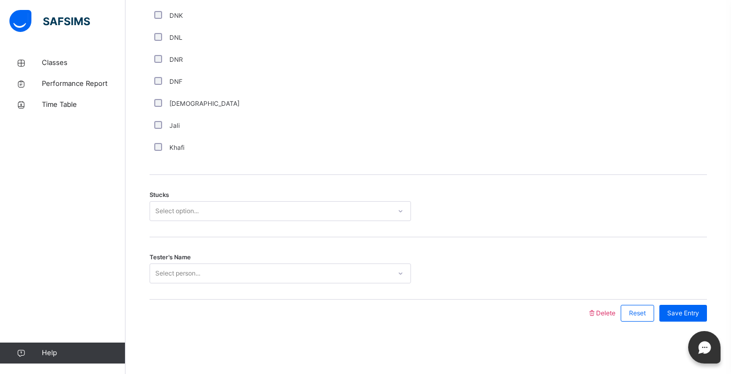
click at [200, 212] on div "Select option..." at bounding box center [270, 211] width 241 height 16
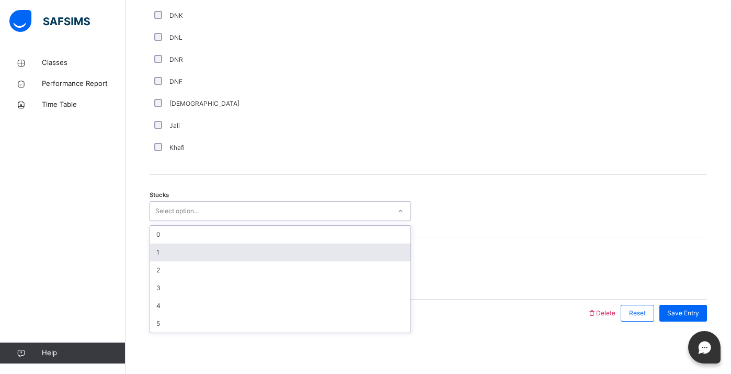
click at [214, 257] on div "1" at bounding box center [280, 252] width 261 height 18
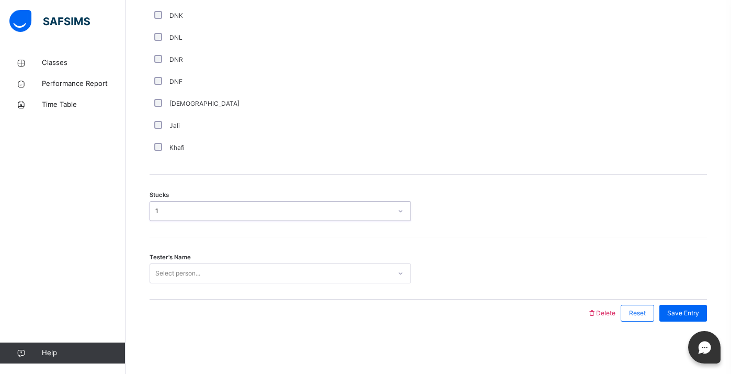
click at [224, 270] on div "Select person..." at bounding box center [270, 273] width 241 height 16
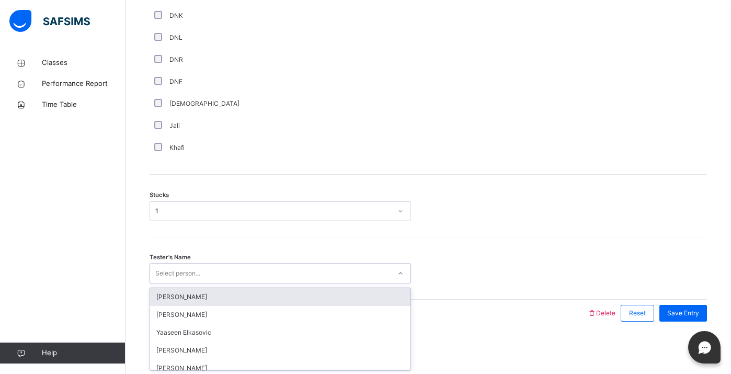
click at [244, 296] on div "[PERSON_NAME]" at bounding box center [280, 297] width 261 height 18
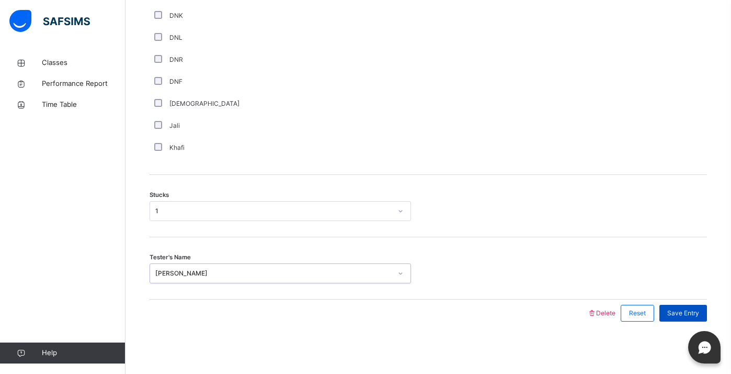
click at [696, 312] on span "Save Entry" at bounding box center [684, 312] width 32 height 9
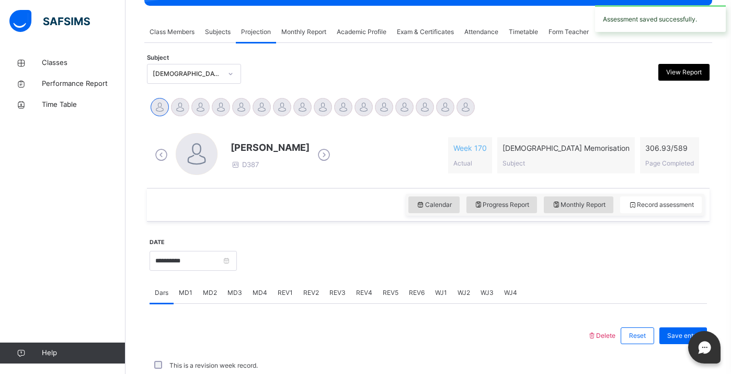
scroll to position [412, 0]
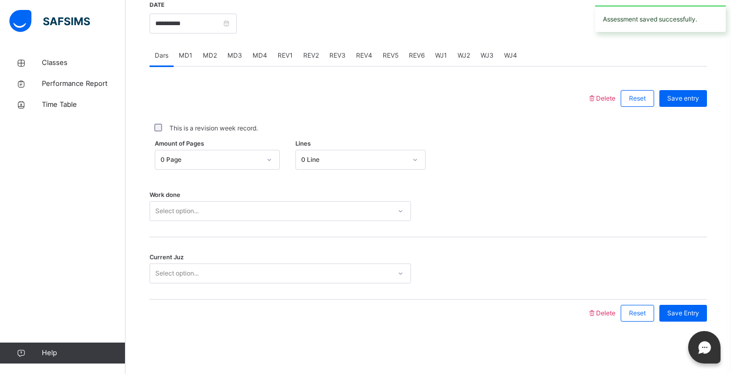
click at [261, 56] on span "MD4" at bounding box center [260, 55] width 15 height 9
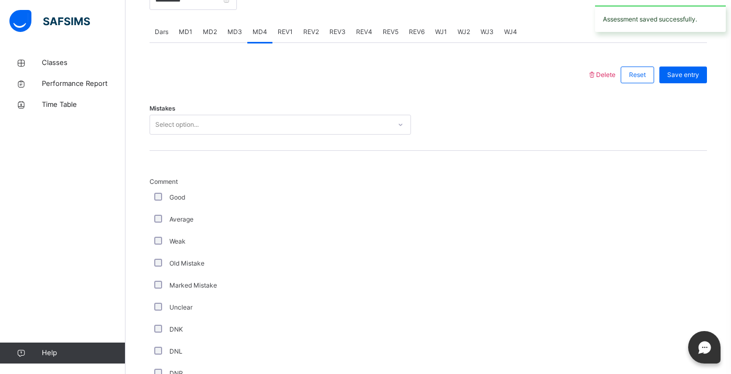
scroll to position [439, 0]
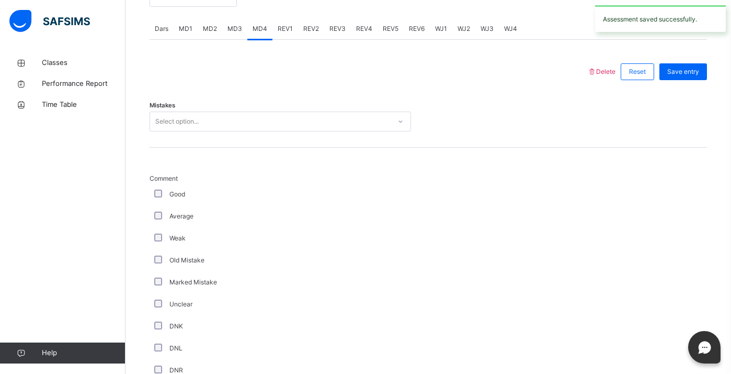
click at [284, 126] on div "Select option..." at bounding box center [270, 122] width 241 height 16
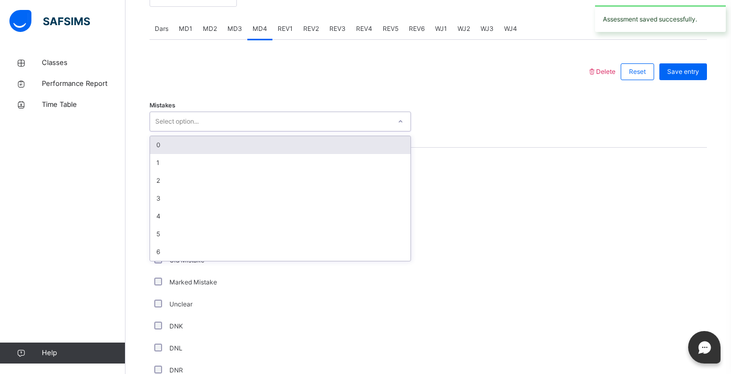
click at [290, 147] on div "0" at bounding box center [280, 145] width 261 height 18
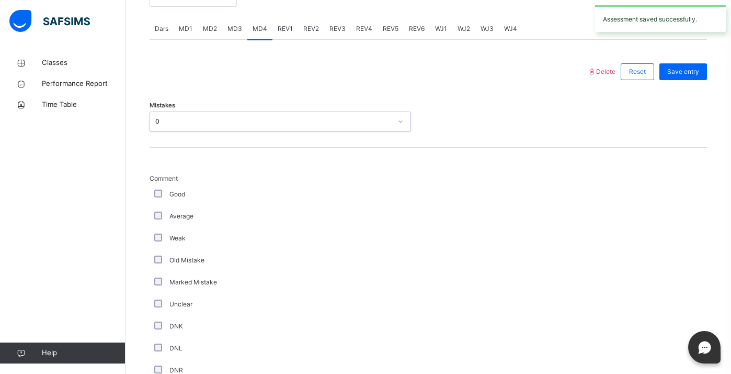
scroll to position [749, 0]
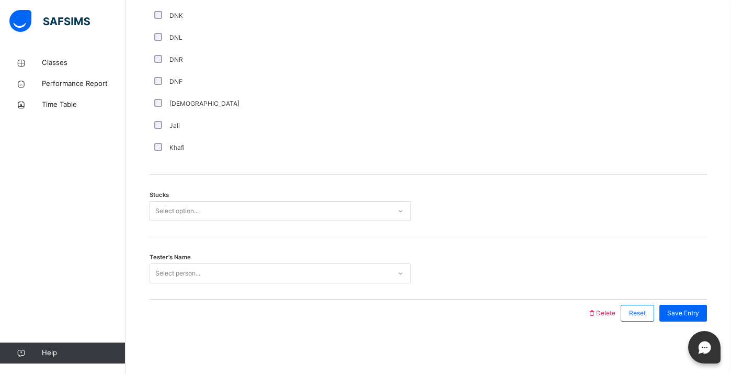
click at [248, 210] on div "Select option..." at bounding box center [270, 211] width 241 height 16
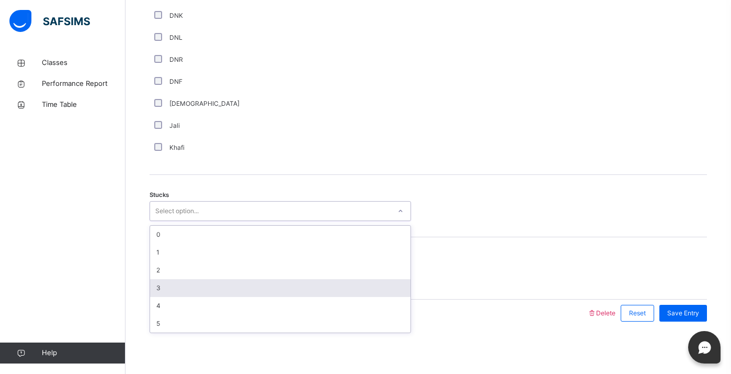
click at [269, 286] on div "3" at bounding box center [280, 288] width 261 height 18
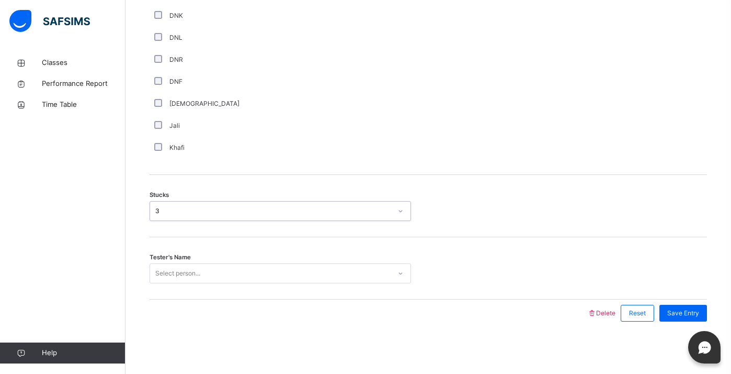
click at [253, 278] on div "Select person..." at bounding box center [270, 273] width 241 height 16
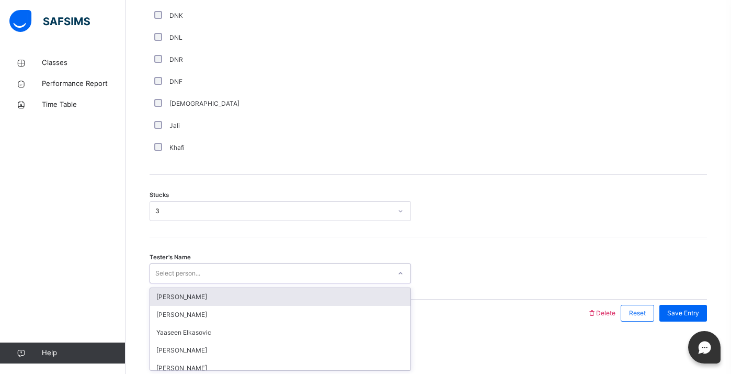
click at [254, 298] on div "[PERSON_NAME]" at bounding box center [280, 297] width 261 height 18
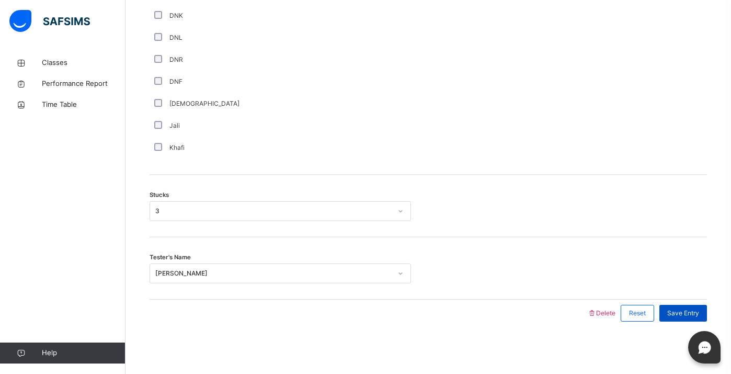
click at [672, 308] on span "Save Entry" at bounding box center [684, 312] width 32 height 9
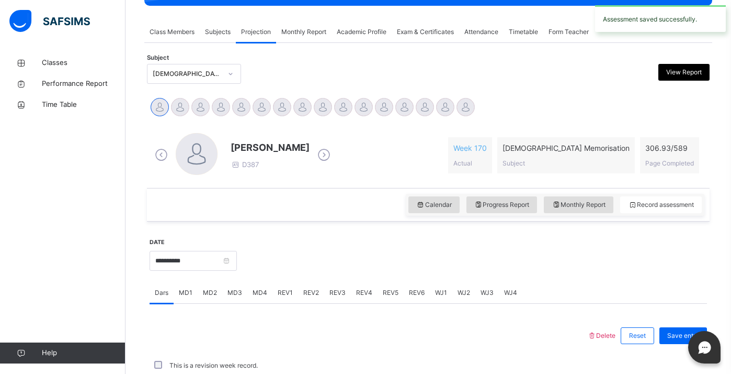
scroll to position [412, 0]
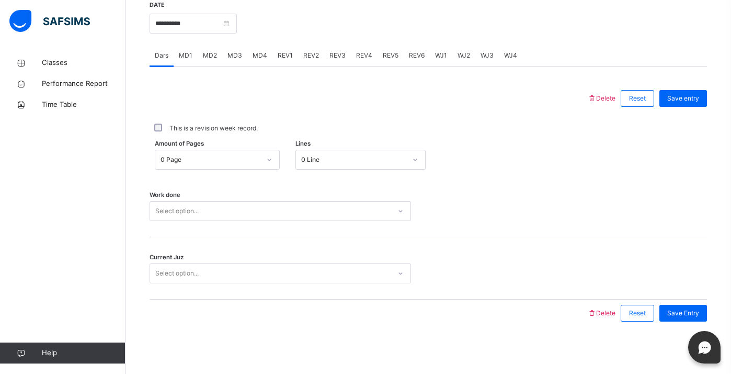
click at [292, 52] on div "REV1" at bounding box center [286, 55] width 26 height 21
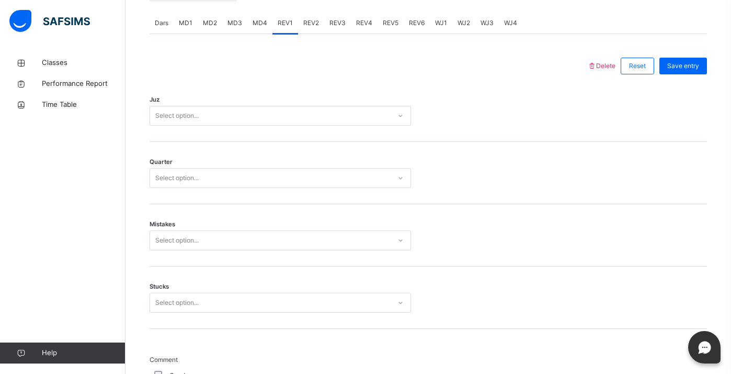
scroll to position [456, 0]
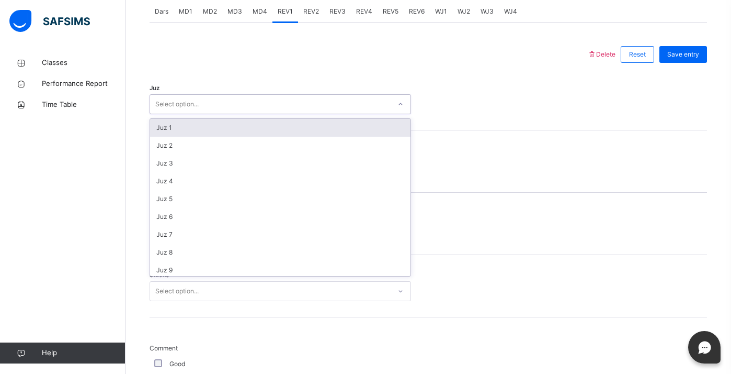
click at [309, 104] on div "Select option..." at bounding box center [270, 104] width 241 height 16
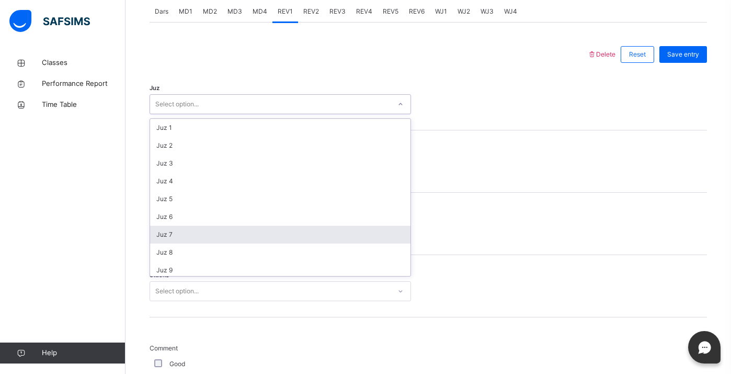
click at [314, 232] on div "Juz 7" at bounding box center [280, 234] width 261 height 18
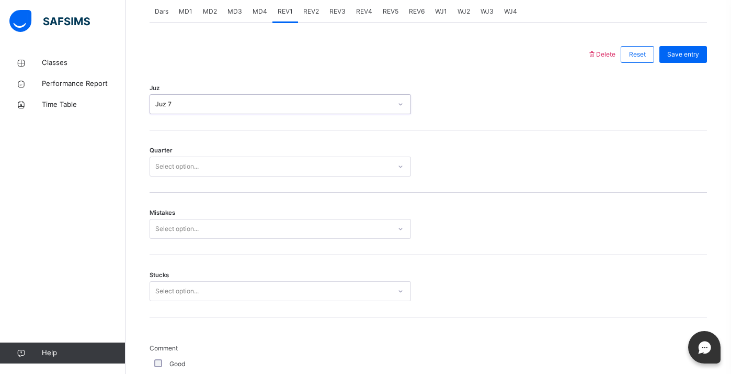
click at [281, 177] on div "Quarter Select option..." at bounding box center [429, 161] width 558 height 62
click at [275, 168] on div "Select option..." at bounding box center [270, 167] width 241 height 16
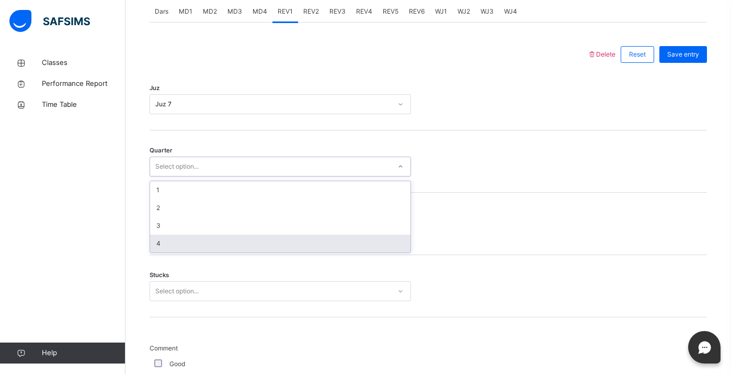
click at [296, 238] on div "4" at bounding box center [280, 243] width 261 height 18
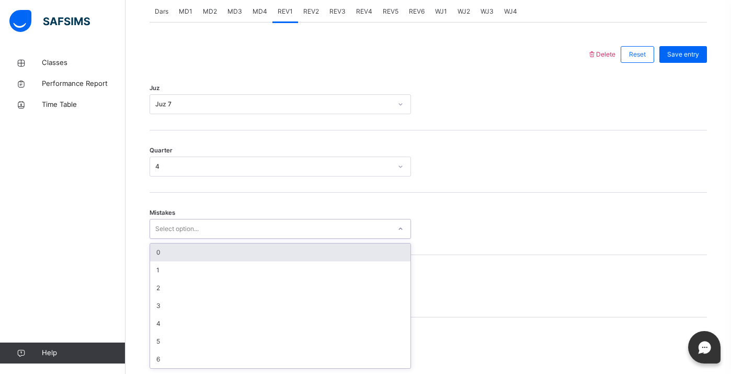
click at [275, 219] on div "Select option..." at bounding box center [281, 229] width 262 height 20
click at [286, 256] on div "0" at bounding box center [280, 252] width 261 height 18
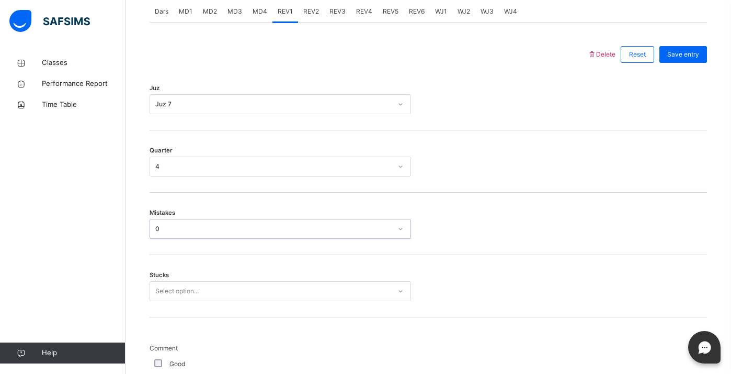
click at [258, 281] on div "Select option..." at bounding box center [281, 291] width 262 height 20
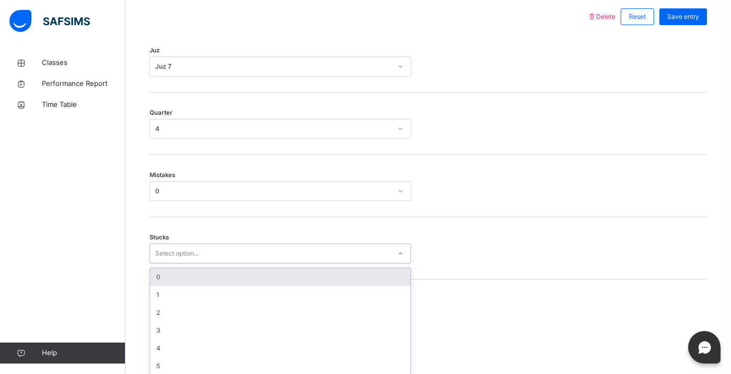
scroll to position [500, 0]
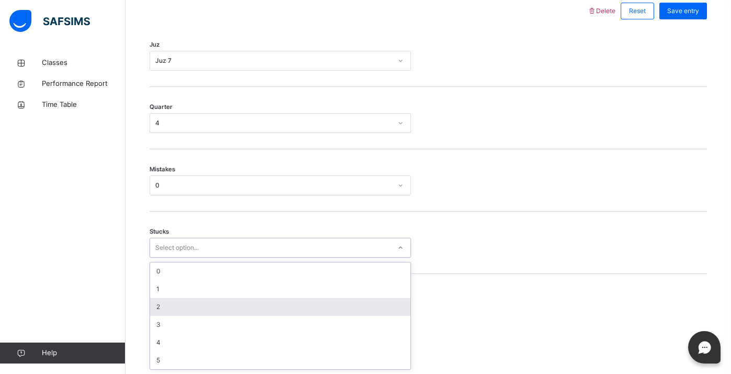
click at [242, 304] on div "2" at bounding box center [280, 307] width 261 height 18
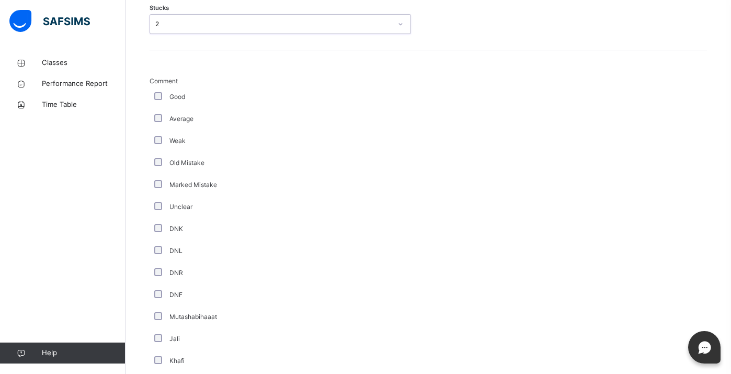
scroll to position [874, 0]
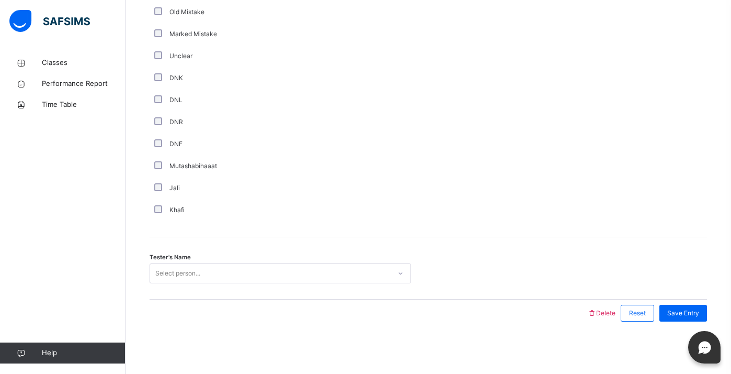
click at [239, 271] on div "Select person..." at bounding box center [270, 273] width 241 height 16
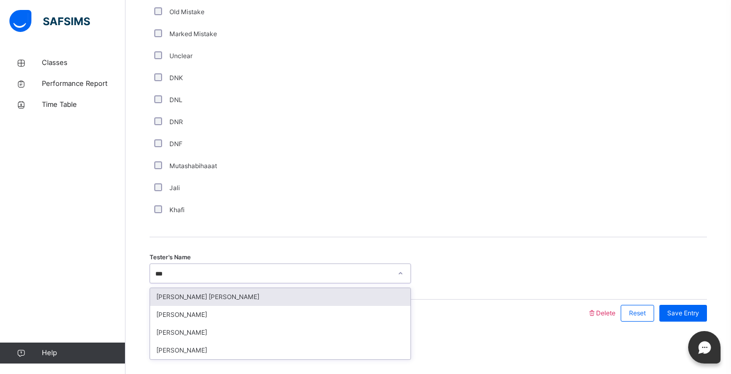
type input "****"
click at [265, 298] on div "[PERSON_NAME]" at bounding box center [280, 297] width 261 height 18
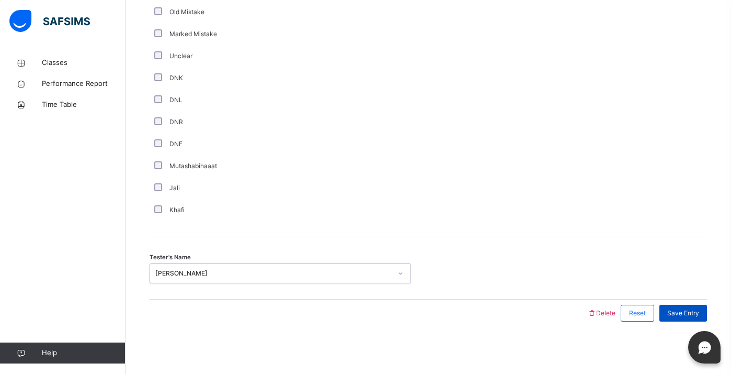
click at [698, 311] on span "Save Entry" at bounding box center [684, 312] width 32 height 9
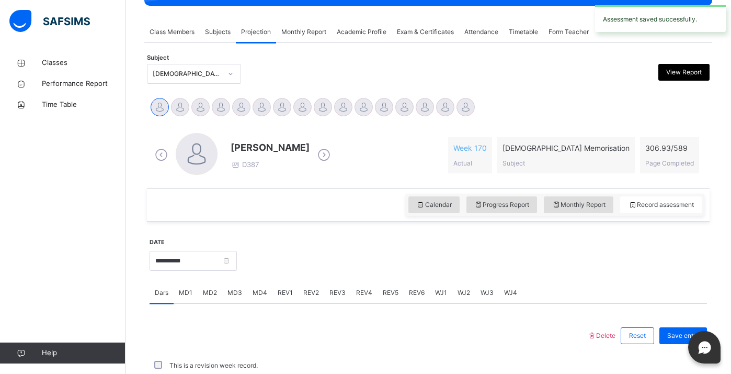
scroll to position [412, 0]
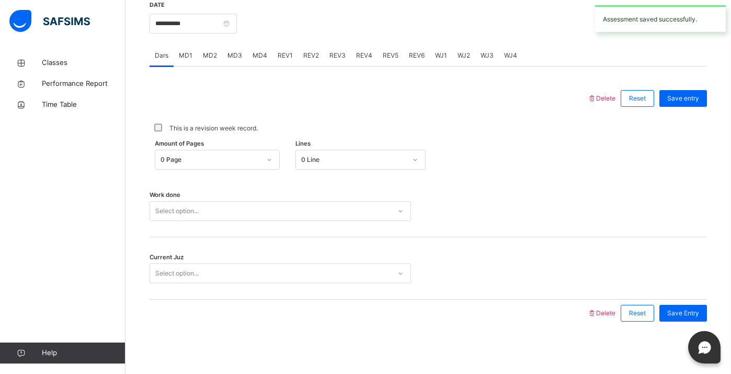
click at [306, 55] on span "REV2" at bounding box center [311, 55] width 16 height 9
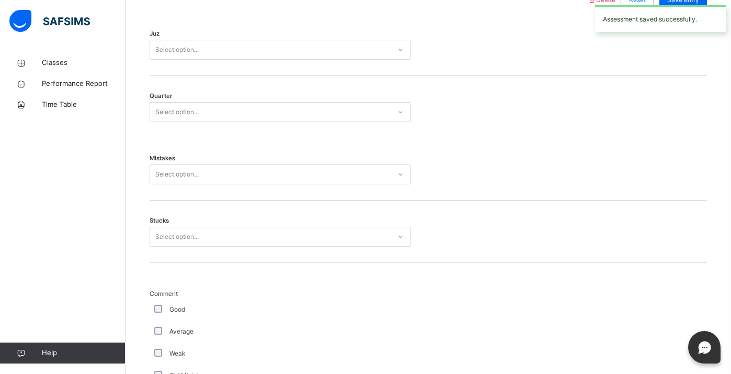
scroll to position [504, 0]
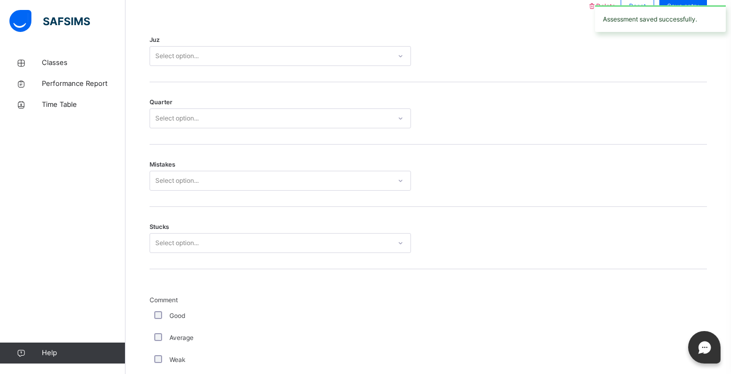
click at [306, 55] on div "Select option..." at bounding box center [270, 56] width 241 height 16
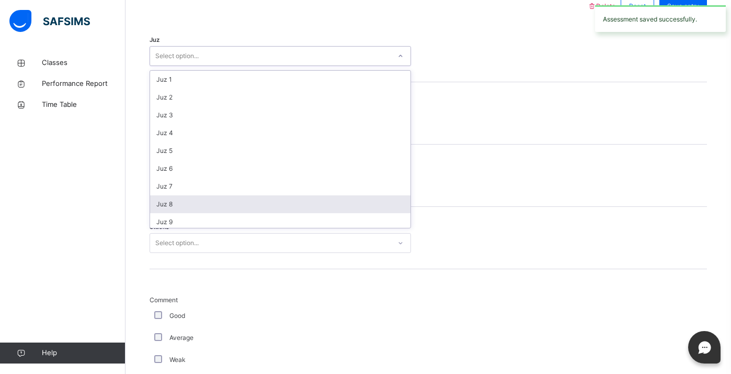
click at [308, 198] on div "Juz 8" at bounding box center [280, 204] width 261 height 18
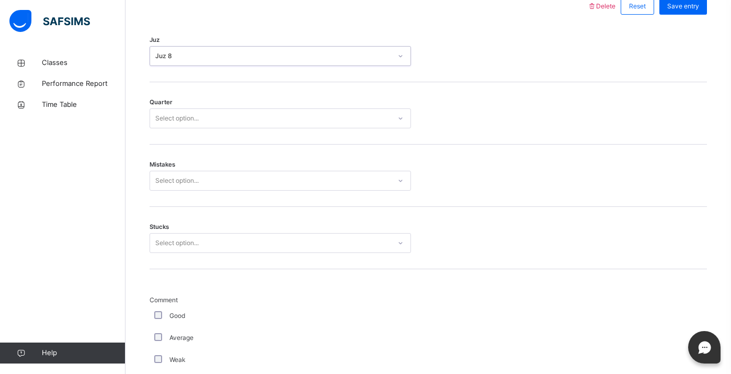
click at [277, 126] on div "Select option..." at bounding box center [270, 118] width 241 height 16
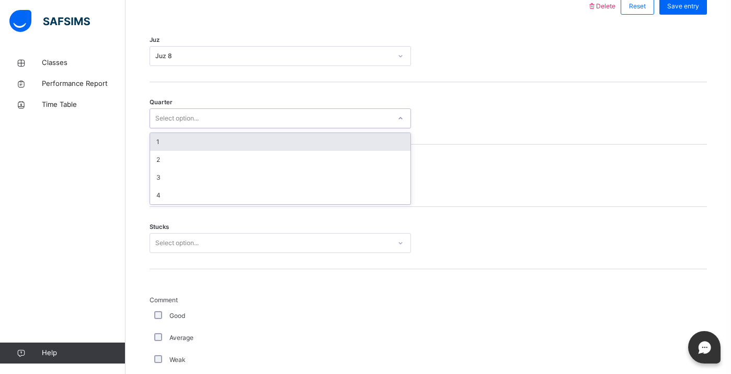
click at [283, 144] on div "1" at bounding box center [280, 142] width 261 height 18
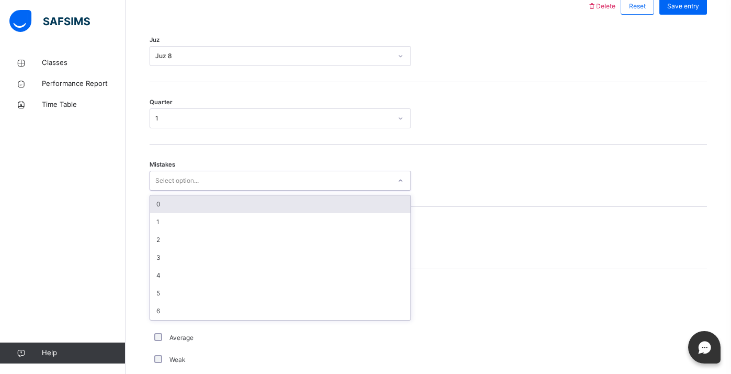
click at [292, 184] on div "Select option..." at bounding box center [270, 181] width 241 height 16
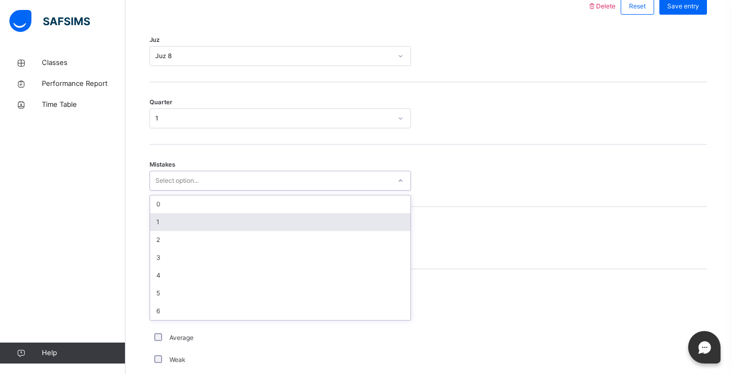
click at [298, 218] on div "1" at bounding box center [280, 222] width 261 height 18
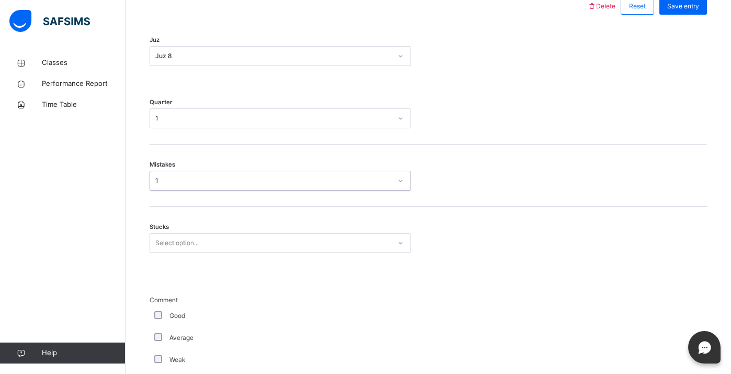
click at [304, 239] on div "Select option..." at bounding box center [270, 243] width 241 height 16
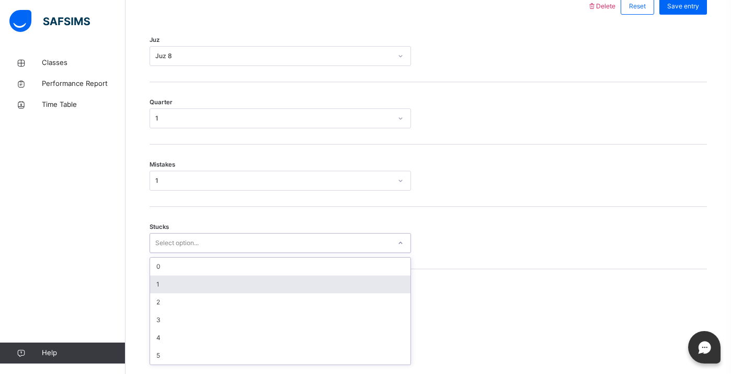
click at [313, 280] on div "1" at bounding box center [280, 284] width 261 height 18
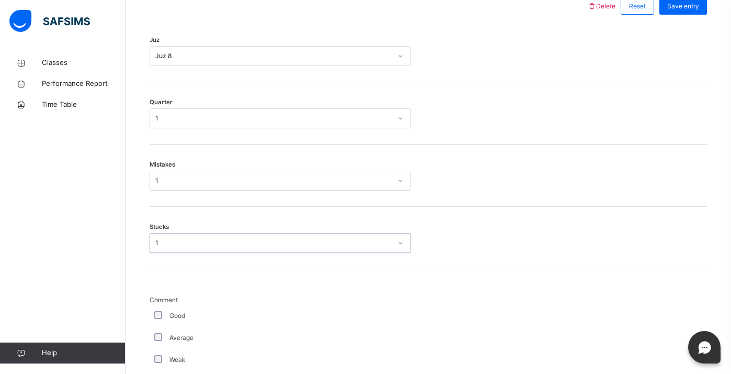
scroll to position [874, 0]
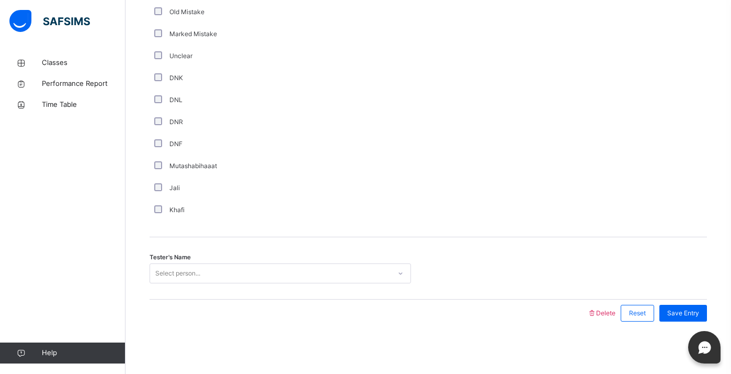
click at [300, 261] on div "Tester's Name Select person..." at bounding box center [429, 268] width 558 height 62
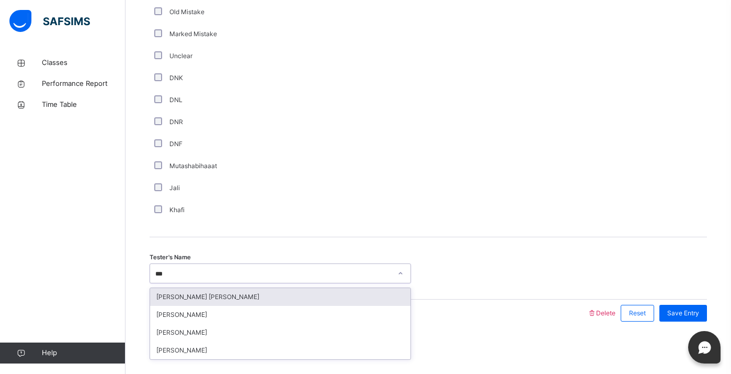
type input "****"
click at [333, 288] on div "[PERSON_NAME]" at bounding box center [280, 297] width 261 height 18
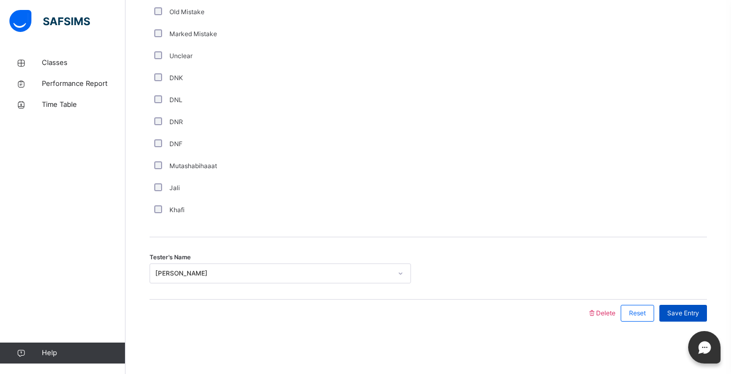
click at [692, 310] on span "Save Entry" at bounding box center [684, 312] width 32 height 9
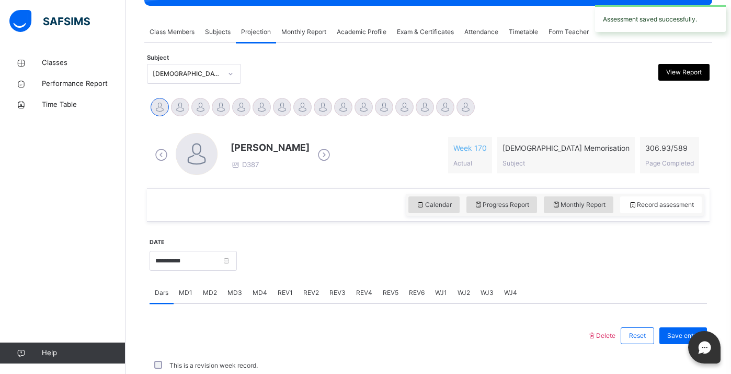
scroll to position [412, 0]
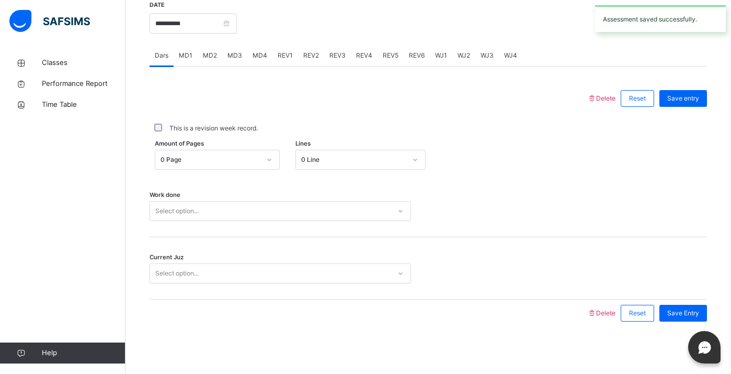
click at [263, 165] on div at bounding box center [270, 159] width 18 height 17
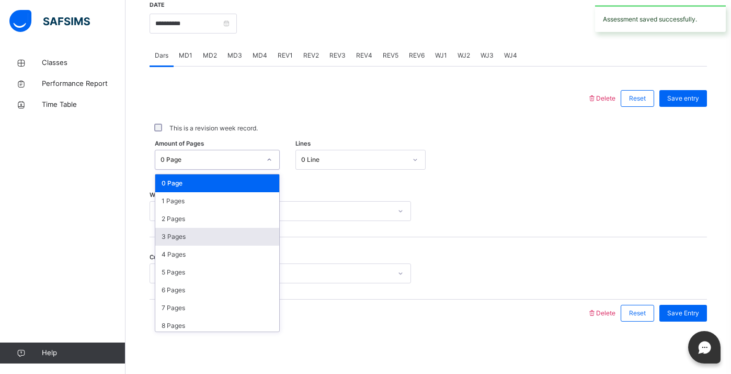
click at [258, 238] on div "3 Pages" at bounding box center [217, 237] width 124 height 18
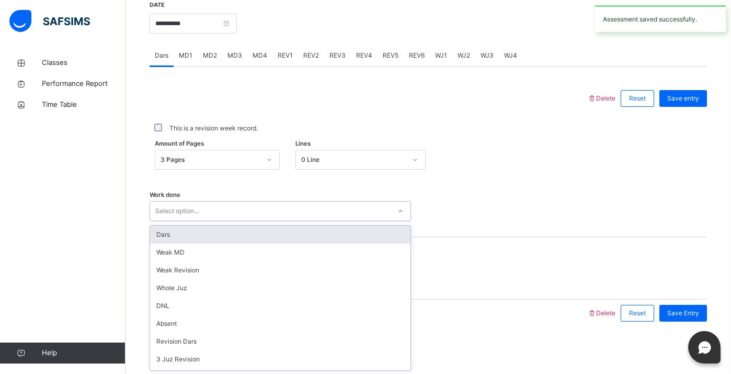
click at [243, 207] on div "Select option..." at bounding box center [270, 211] width 241 height 16
click at [251, 233] on div "Dars" at bounding box center [280, 234] width 261 height 18
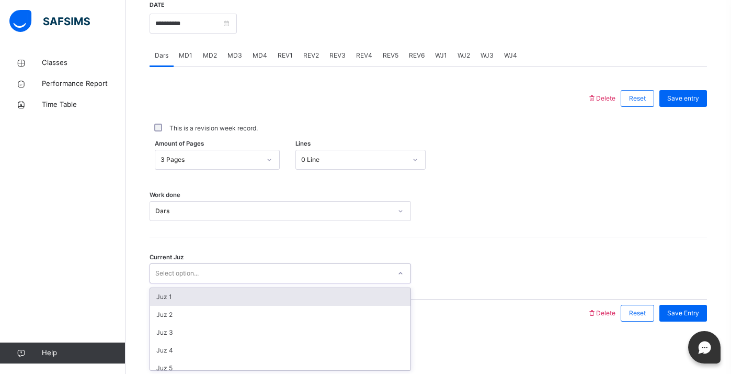
click at [270, 270] on div "Select option..." at bounding box center [270, 273] width 241 height 16
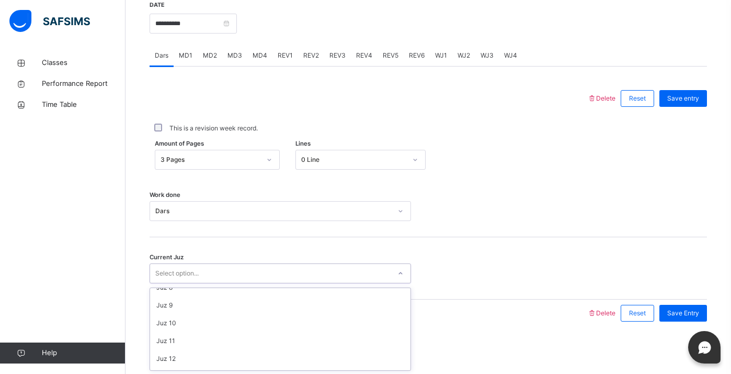
scroll to position [131, 0]
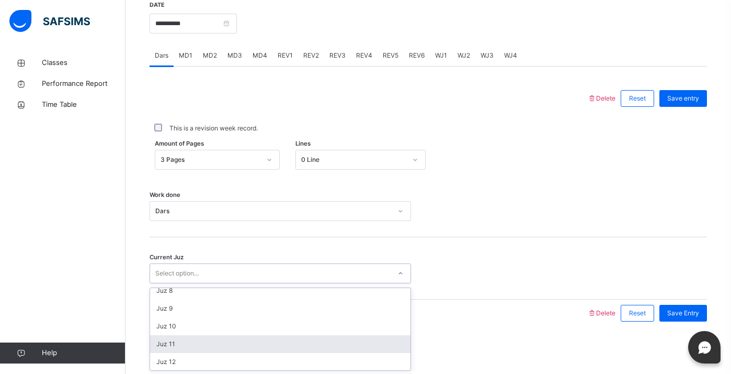
click at [297, 344] on div "Juz 11" at bounding box center [280, 344] width 261 height 18
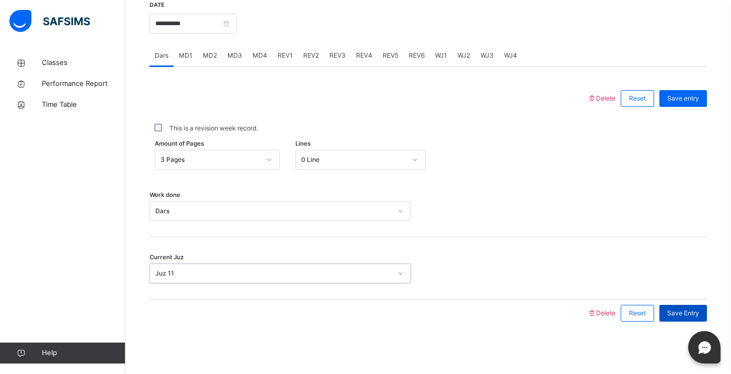
click at [694, 310] on span "Save Entry" at bounding box center [684, 312] width 32 height 9
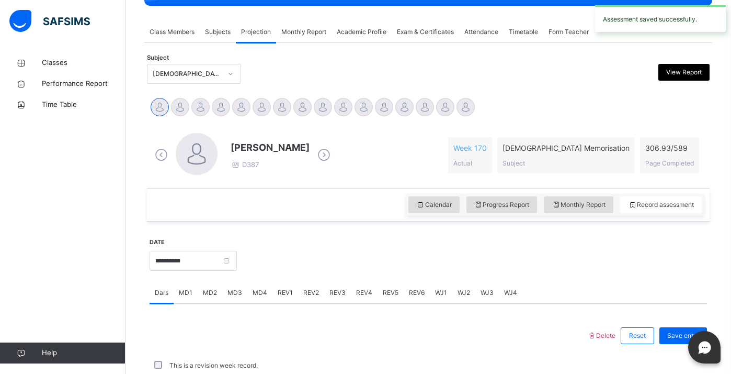
scroll to position [412, 0]
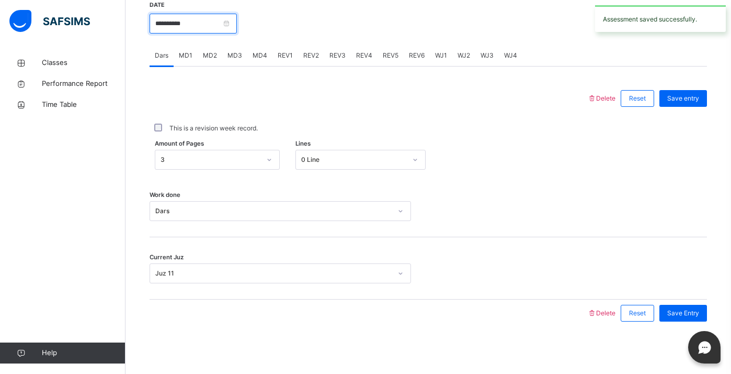
click at [204, 20] on input "**********" at bounding box center [193, 24] width 87 height 20
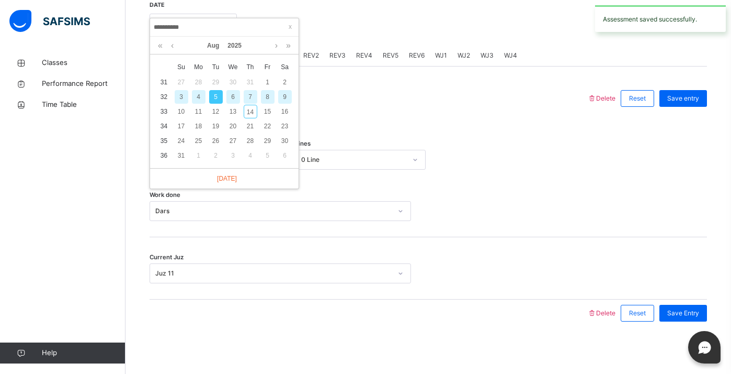
click at [247, 96] on div "7" at bounding box center [251, 97] width 14 height 14
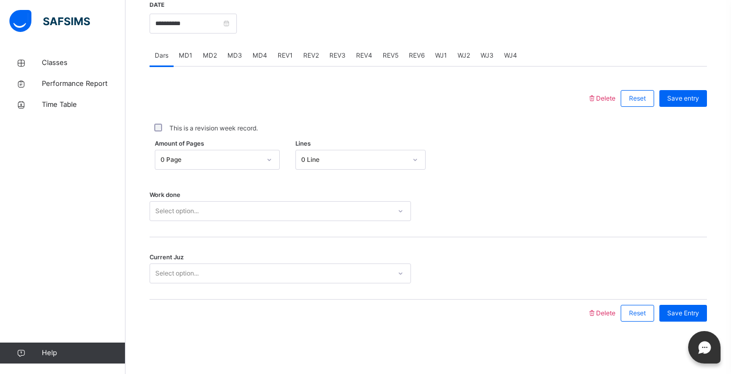
click at [252, 154] on div "0 Page" at bounding box center [207, 160] width 104 height 16
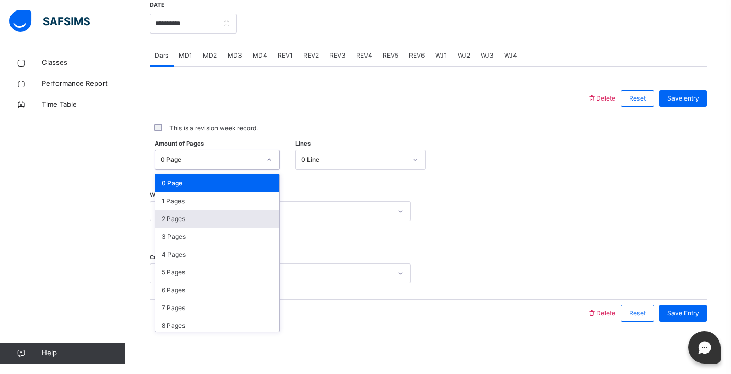
click at [261, 223] on div "2 Pages" at bounding box center [217, 219] width 124 height 18
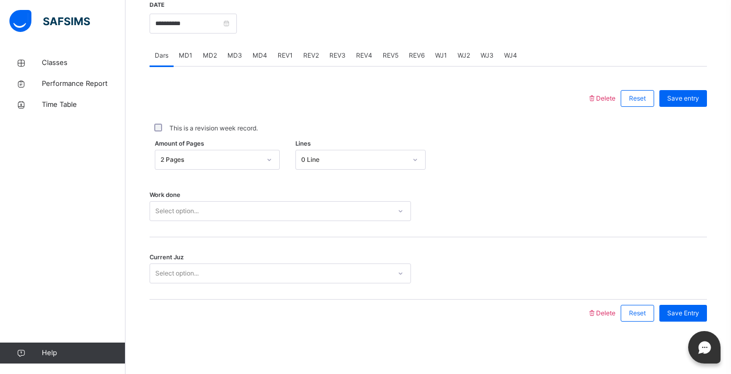
click at [185, 49] on div "MD1" at bounding box center [186, 55] width 24 height 21
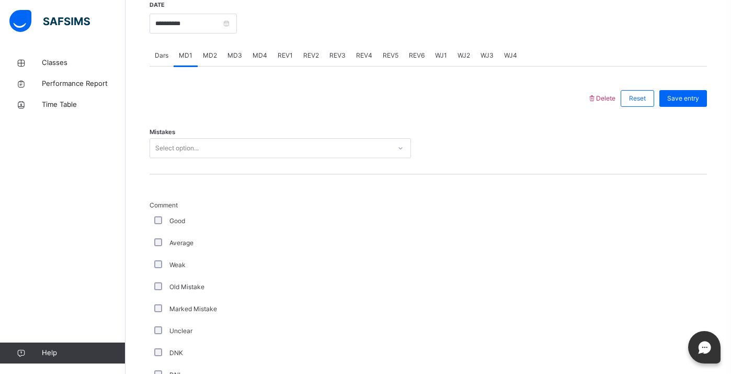
click at [218, 142] on div "Select option..." at bounding box center [270, 148] width 241 height 16
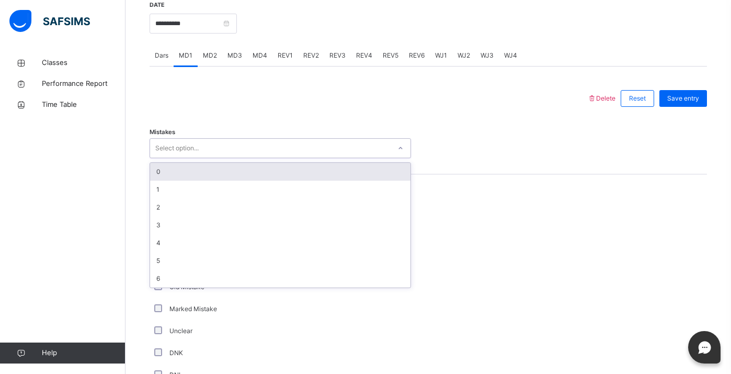
click at [229, 168] on div "0" at bounding box center [280, 172] width 261 height 18
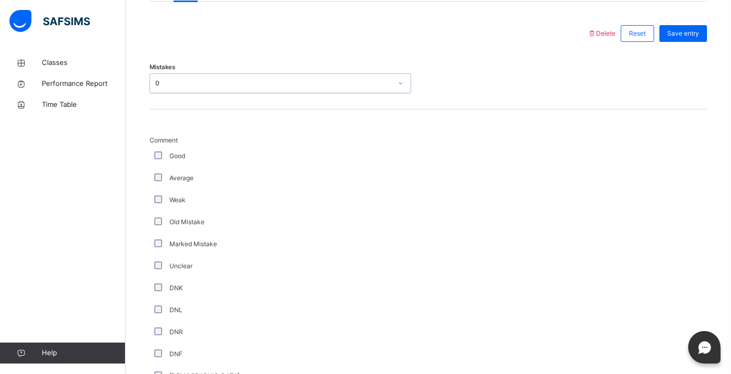
scroll to position [749, 0]
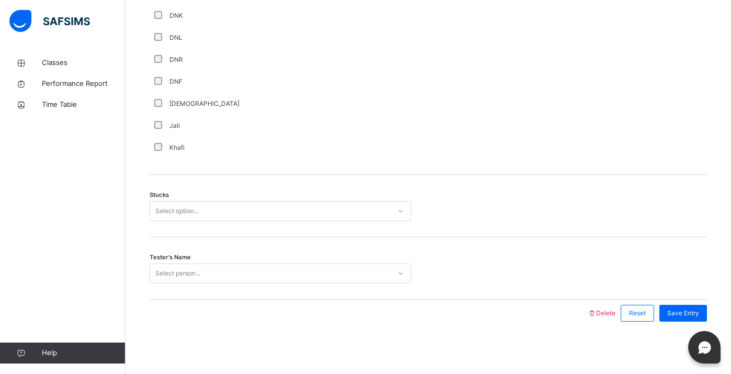
click at [179, 208] on div "Select option..." at bounding box center [176, 211] width 43 height 20
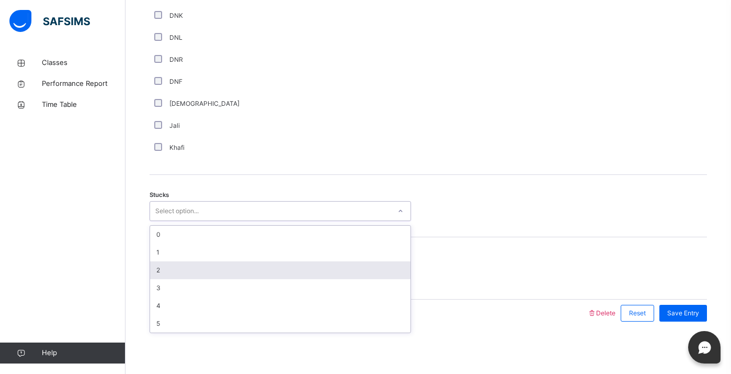
click at [202, 264] on div "2" at bounding box center [280, 270] width 261 height 18
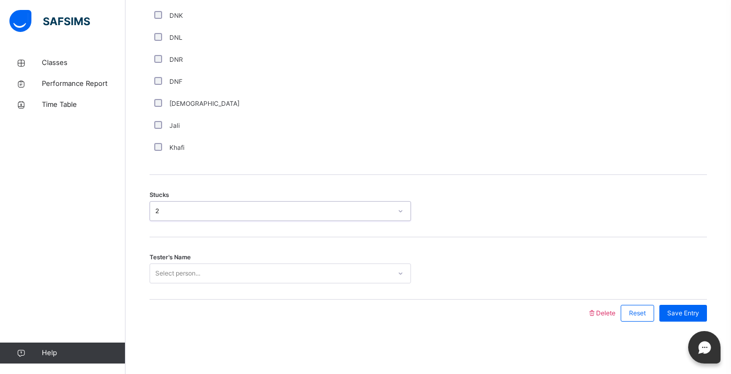
click at [208, 269] on div "Select person..." at bounding box center [270, 273] width 241 height 16
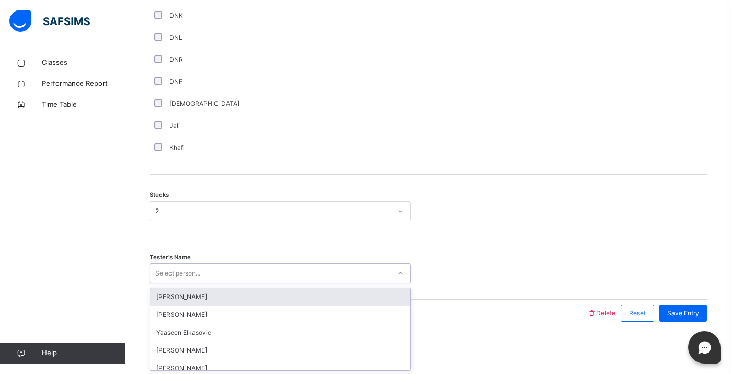
click at [208, 269] on div "Select person..." at bounding box center [270, 273] width 241 height 16
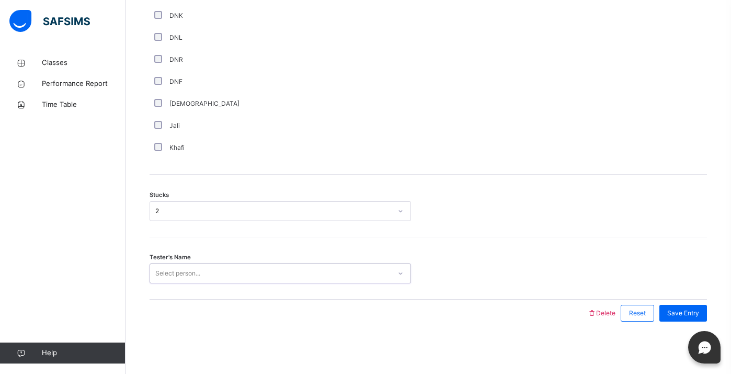
click at [208, 269] on div "Select person..." at bounding box center [270, 273] width 241 height 16
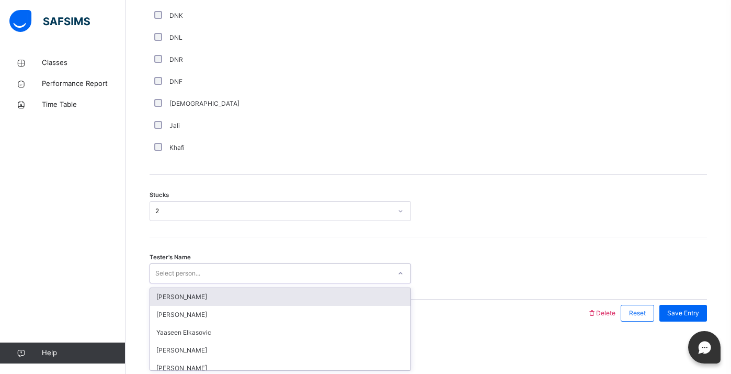
click at [223, 295] on div "[PERSON_NAME]" at bounding box center [280, 297] width 261 height 18
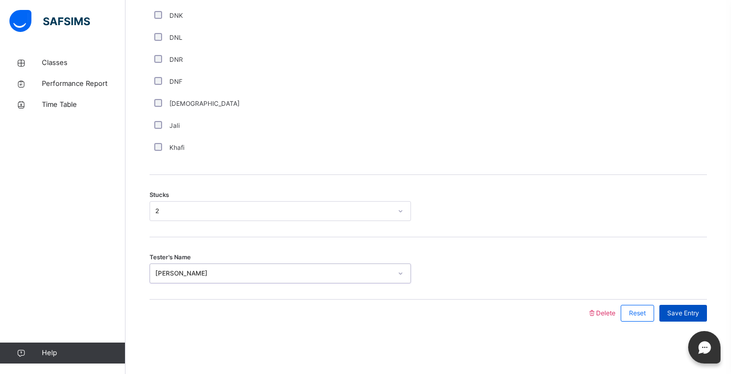
click at [686, 313] on span "Save Entry" at bounding box center [684, 312] width 32 height 9
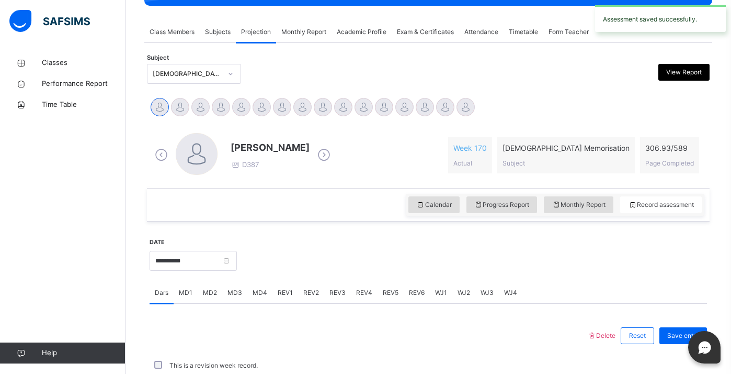
scroll to position [412, 0]
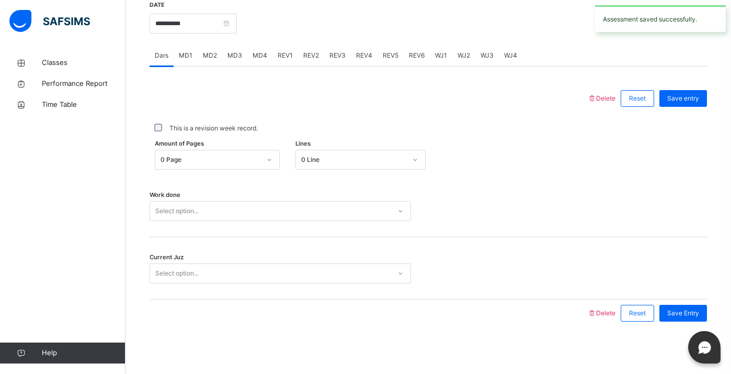
click at [258, 59] on span "MD4" at bounding box center [260, 55] width 15 height 9
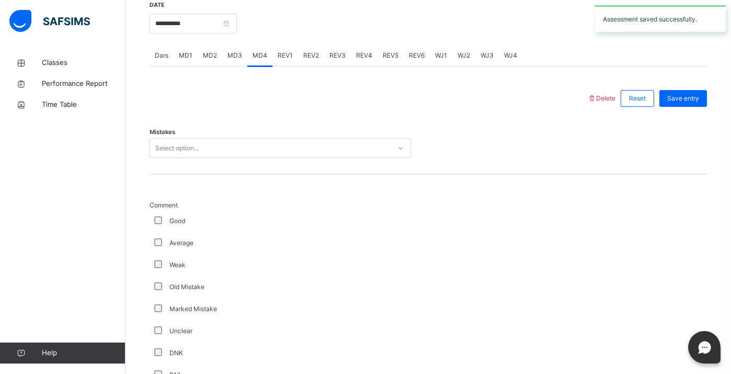
click at [287, 146] on div "Select option..." at bounding box center [270, 148] width 241 height 16
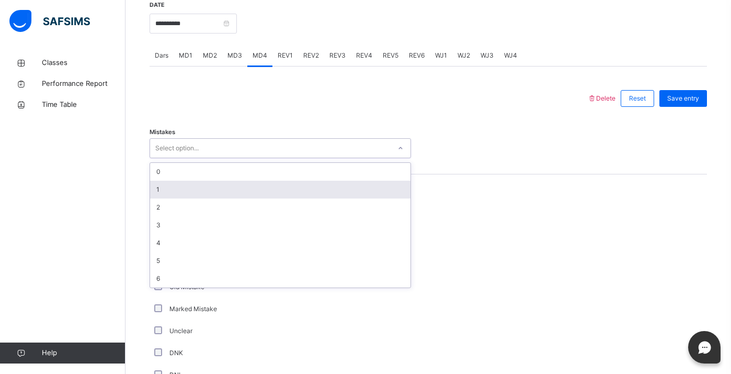
click at [229, 192] on div "1" at bounding box center [280, 189] width 261 height 18
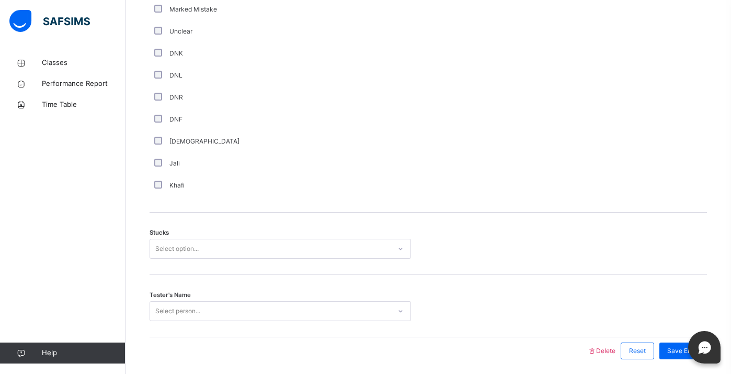
scroll to position [749, 0]
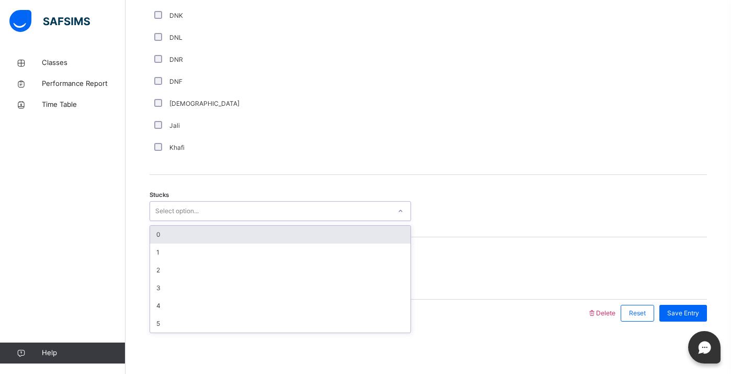
click at [211, 208] on div "Select option..." at bounding box center [270, 211] width 241 height 16
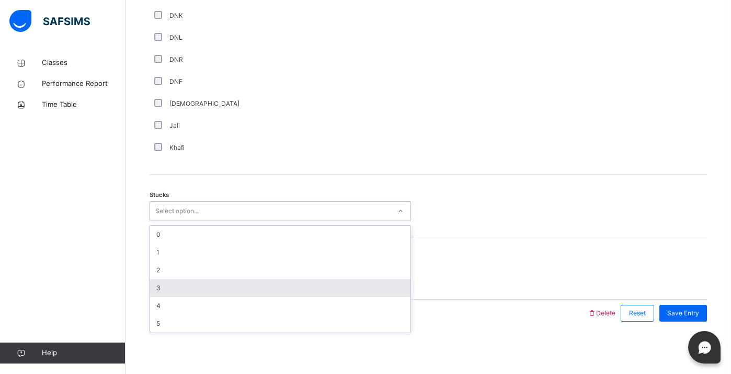
click at [244, 287] on div "3" at bounding box center [280, 288] width 261 height 18
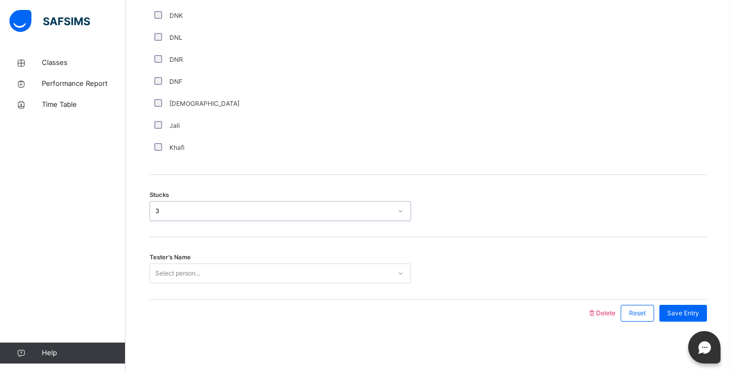
click at [231, 277] on div "Select person..." at bounding box center [270, 273] width 241 height 16
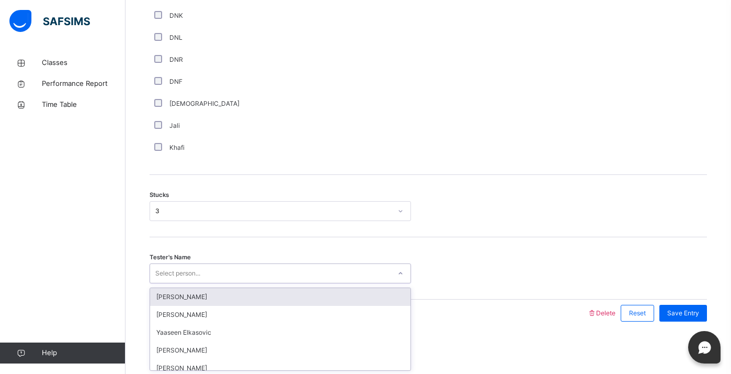
click at [242, 296] on div "[PERSON_NAME]" at bounding box center [280, 297] width 261 height 18
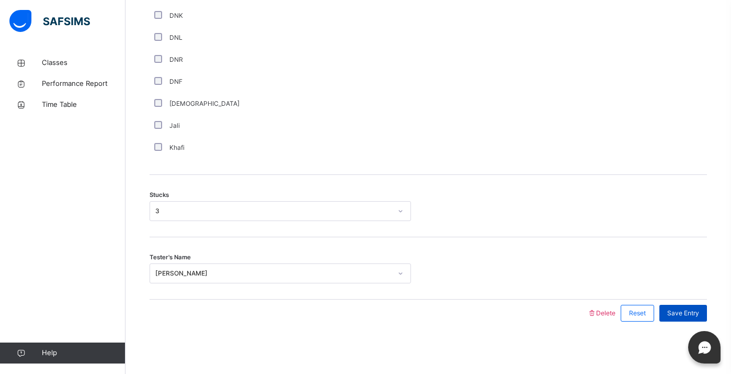
click at [672, 309] on span "Save Entry" at bounding box center [684, 312] width 32 height 9
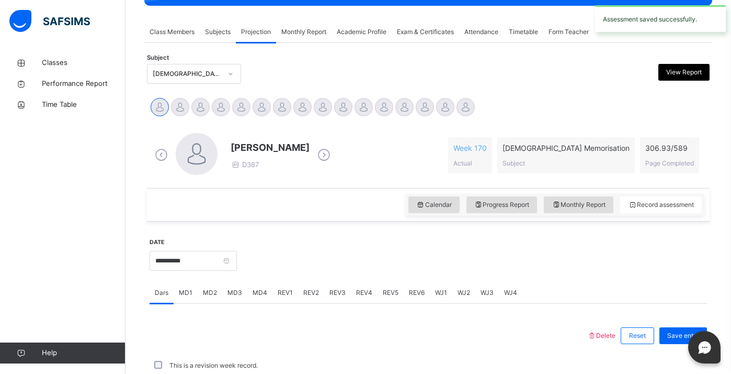
scroll to position [412, 0]
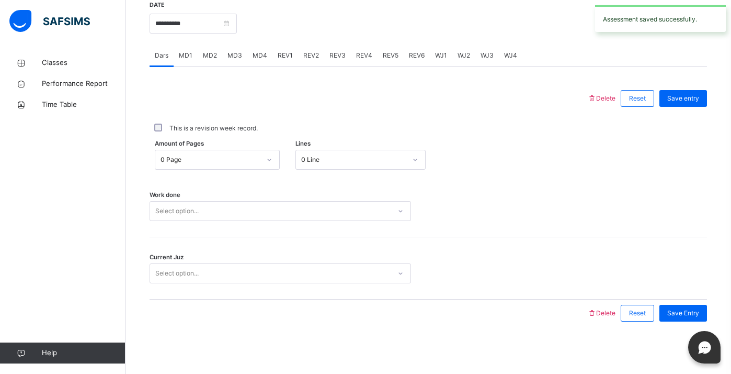
click at [265, 162] on div at bounding box center [270, 159] width 18 height 17
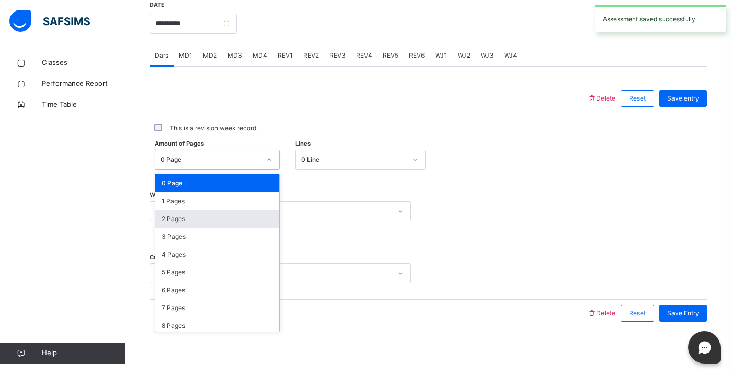
click at [252, 219] on div "2 Pages" at bounding box center [217, 219] width 124 height 18
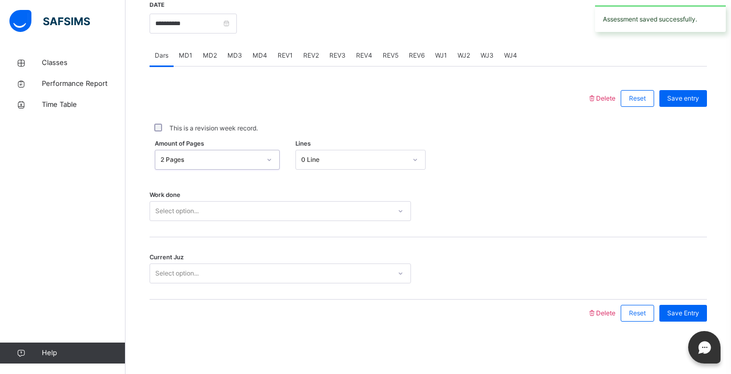
click at [252, 219] on div "Select option..." at bounding box center [281, 211] width 262 height 20
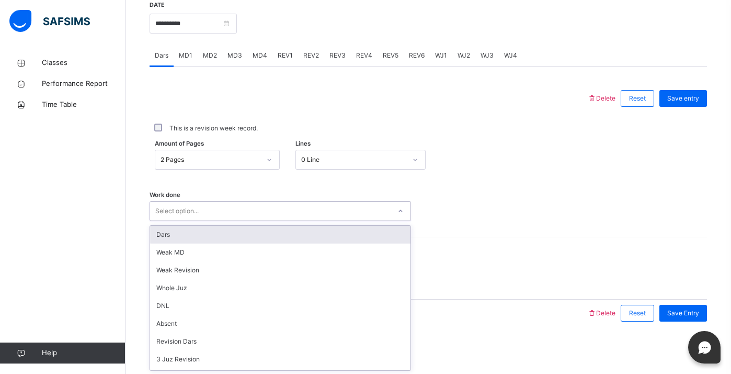
click at [256, 230] on div "Dars" at bounding box center [280, 234] width 261 height 18
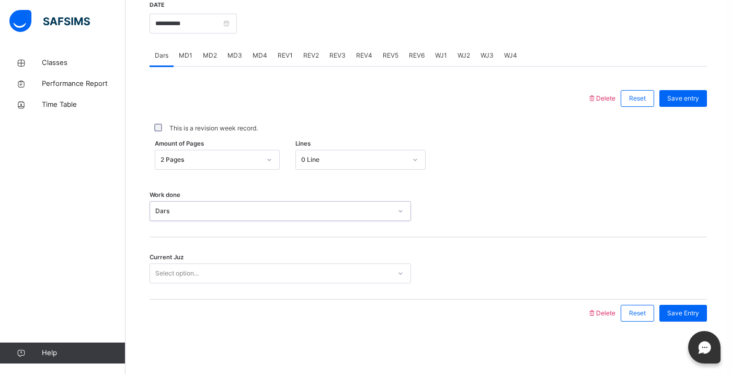
click at [280, 280] on div "Select option..." at bounding box center [270, 273] width 241 height 16
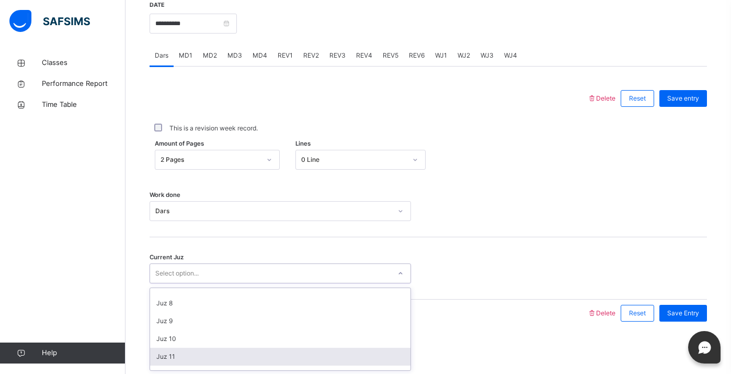
click at [303, 355] on div "Juz 11" at bounding box center [280, 356] width 261 height 18
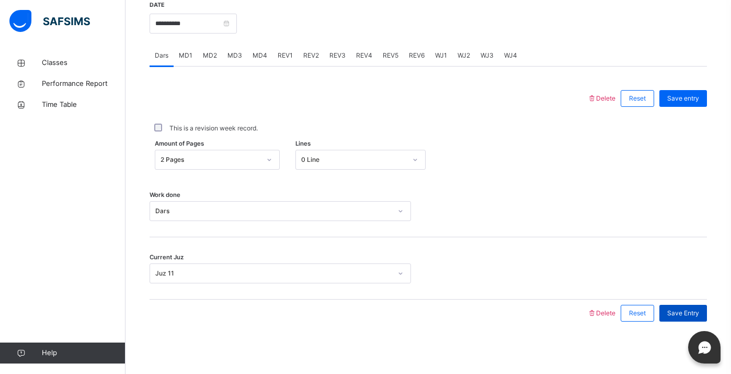
click at [681, 312] on span "Save Entry" at bounding box center [684, 312] width 32 height 9
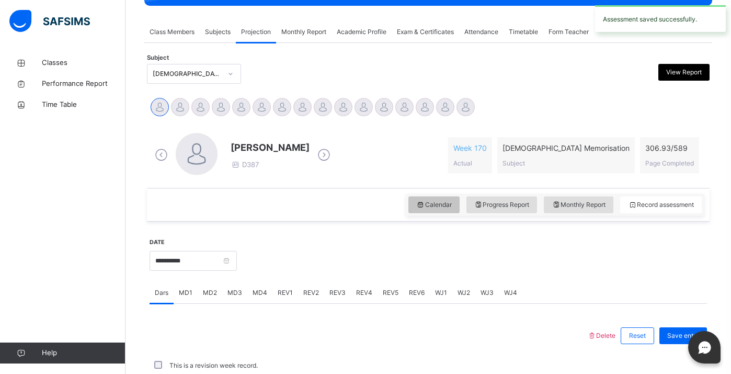
scroll to position [412, 0]
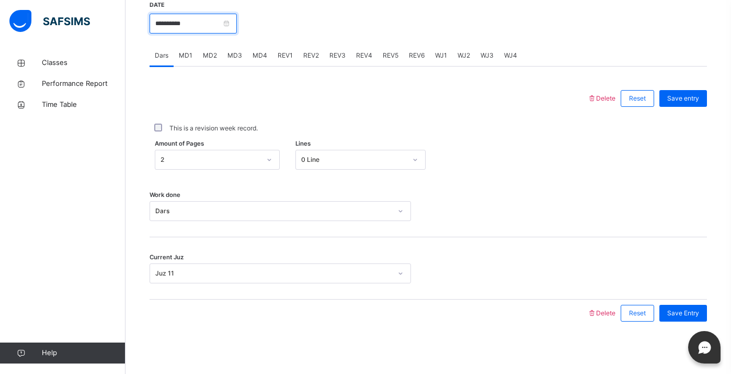
click at [204, 19] on input "**********" at bounding box center [193, 24] width 87 height 20
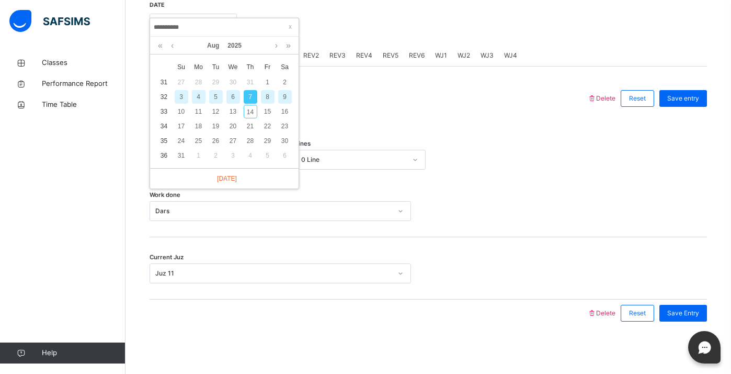
click at [284, 96] on div "9" at bounding box center [285, 97] width 14 height 14
type input "**********"
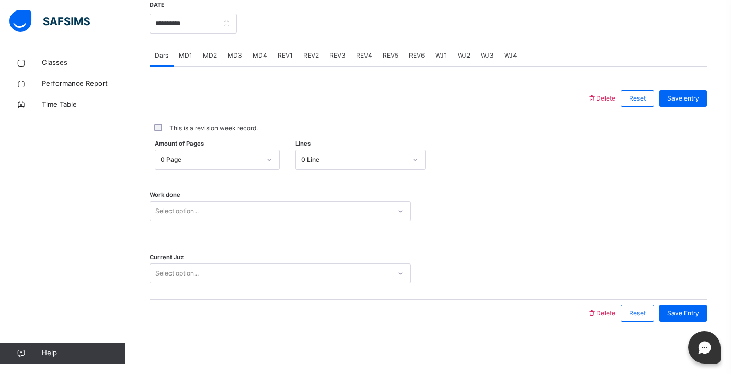
click at [237, 60] on div "MD3" at bounding box center [234, 55] width 25 height 21
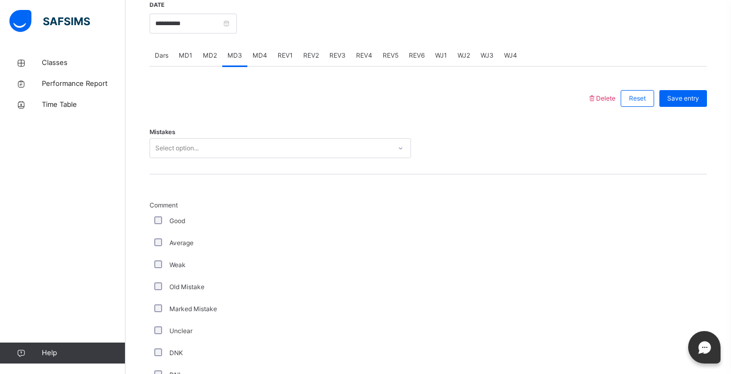
click at [267, 150] on div "Select option..." at bounding box center [270, 148] width 241 height 16
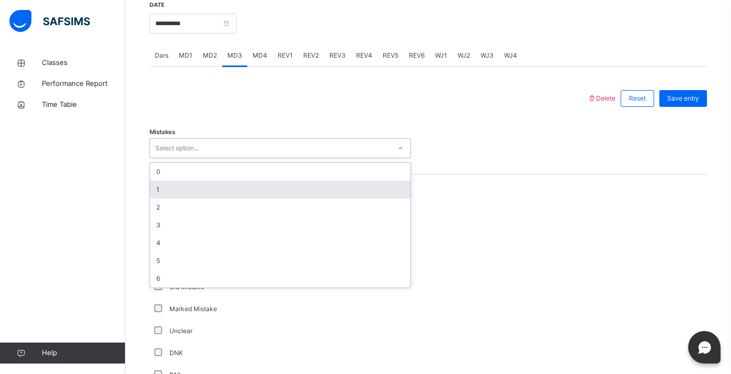
click at [257, 191] on div "1" at bounding box center [280, 189] width 261 height 18
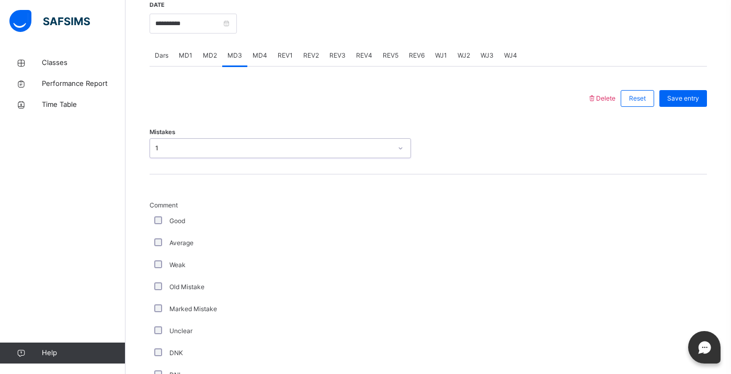
scroll to position [749, 0]
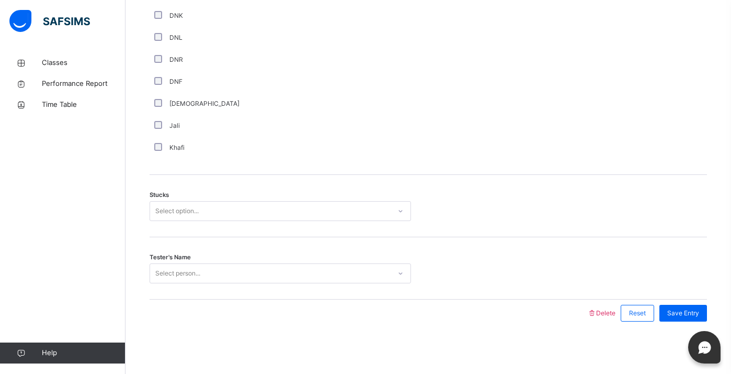
click at [201, 213] on div "Select option..." at bounding box center [270, 211] width 241 height 16
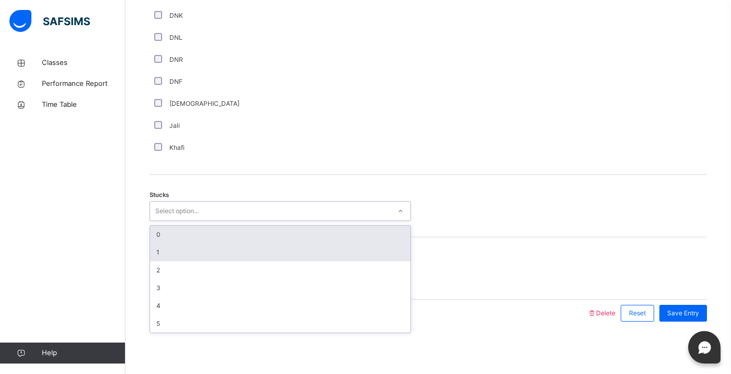
click at [220, 247] on div "1" at bounding box center [280, 252] width 261 height 18
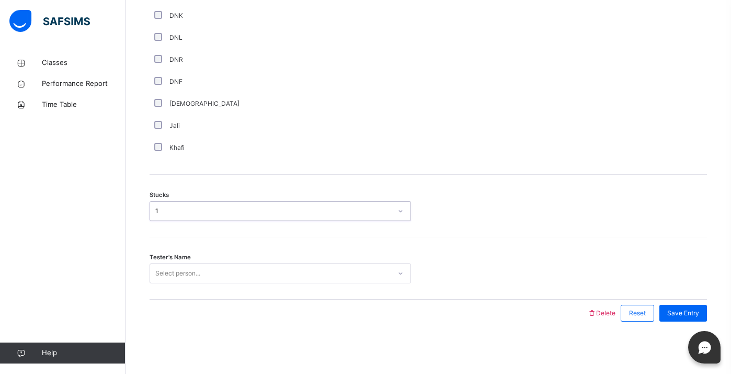
click at [240, 275] on div "Select person..." at bounding box center [270, 273] width 241 height 16
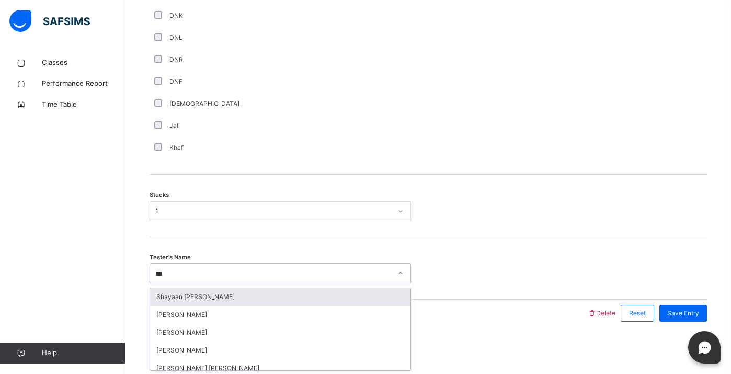
type input "****"
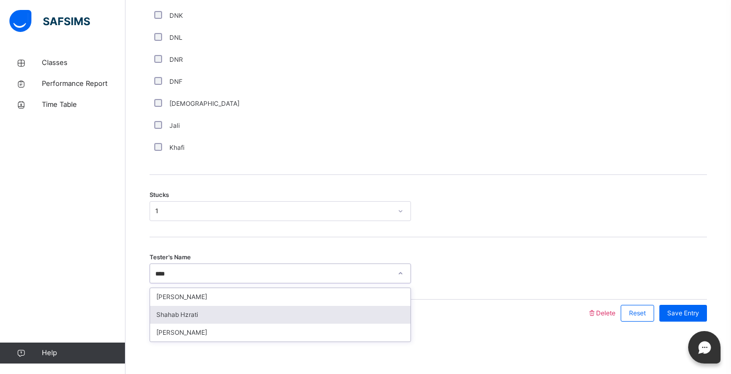
click at [262, 311] on div "Shahab Hzrati" at bounding box center [280, 315] width 261 height 18
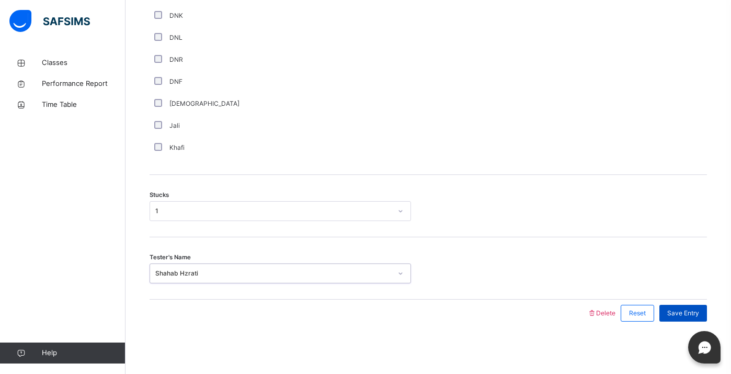
click at [678, 311] on span "Save Entry" at bounding box center [684, 312] width 32 height 9
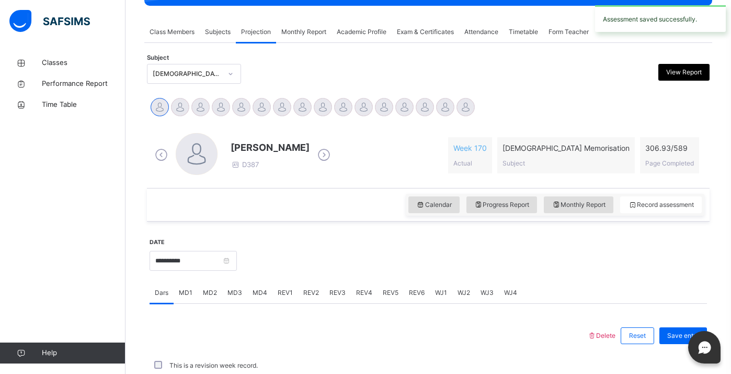
scroll to position [412, 0]
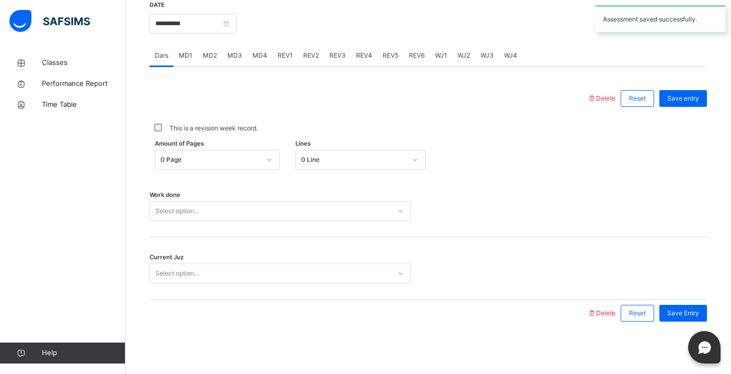
click at [258, 55] on span "MD4" at bounding box center [260, 55] width 15 height 9
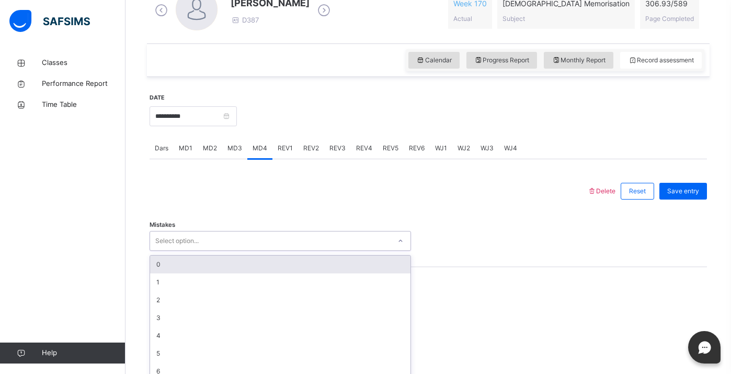
scroll to position [331, 0]
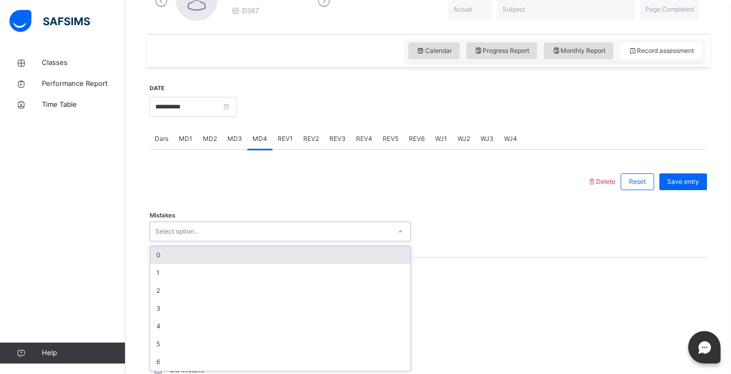
click at [296, 244] on div "Mistakes option 0 focused, 1 of 7. 7 results available. Use Up and Down to choo…" at bounding box center [429, 226] width 558 height 62
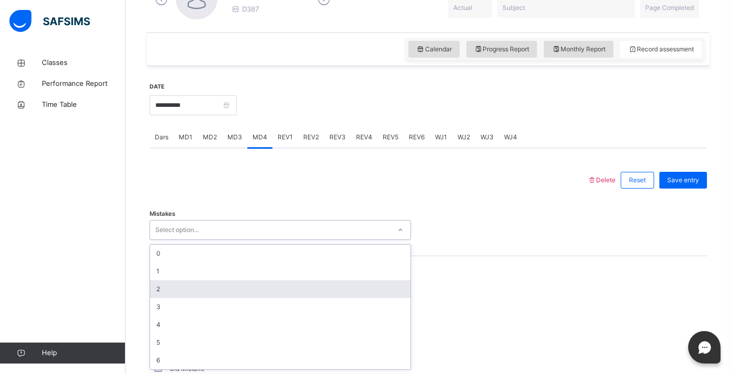
click at [298, 289] on div "2" at bounding box center [280, 289] width 261 height 18
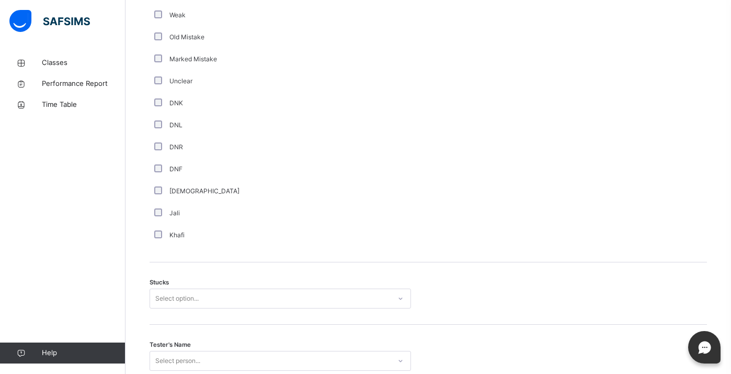
scroll to position [749, 0]
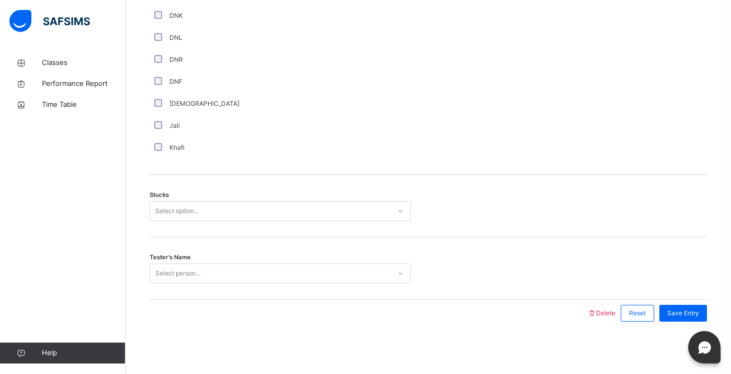
click at [229, 211] on div "Select option..." at bounding box center [270, 211] width 241 height 16
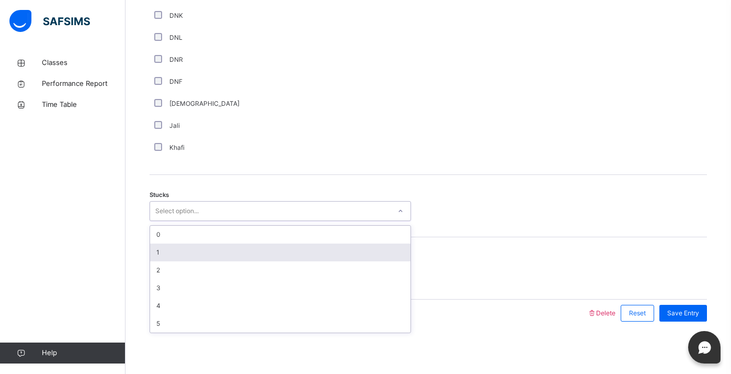
click at [238, 256] on div "1" at bounding box center [280, 252] width 261 height 18
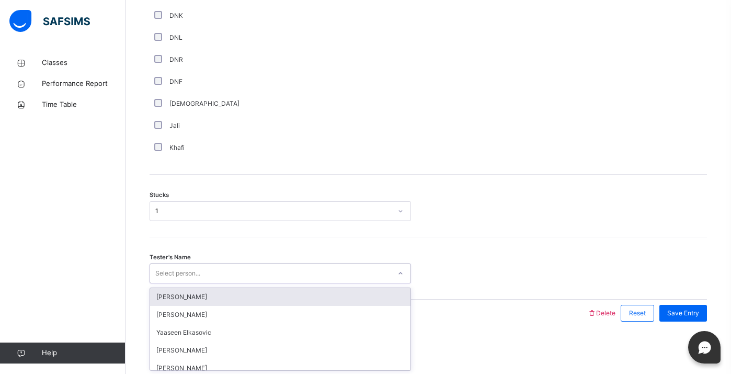
click at [242, 268] on div "Select person..." at bounding box center [270, 273] width 241 height 16
type input "****"
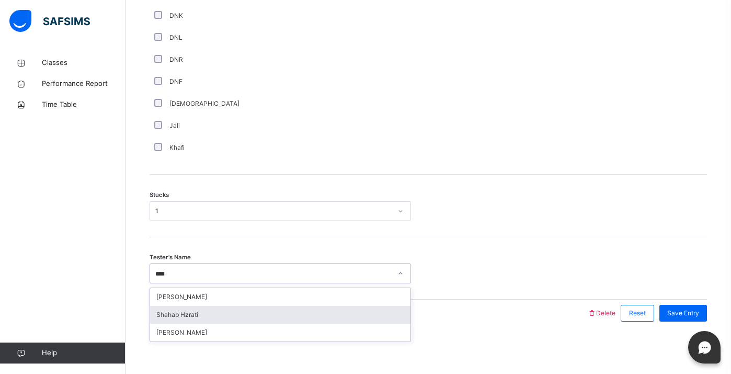
click at [272, 311] on div "Shahab Hzrati" at bounding box center [280, 315] width 261 height 18
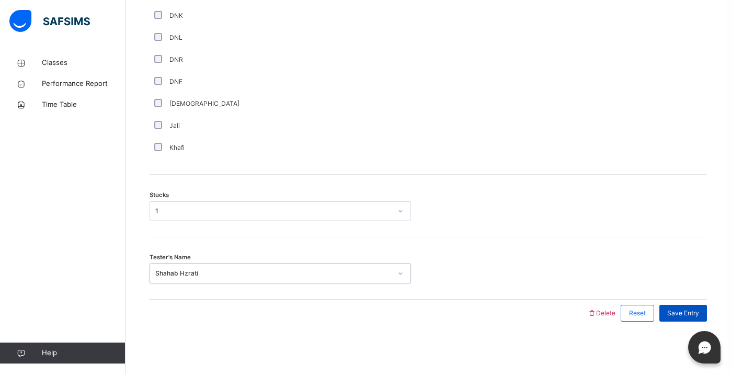
click at [675, 307] on div "Save Entry" at bounding box center [684, 312] width 48 height 17
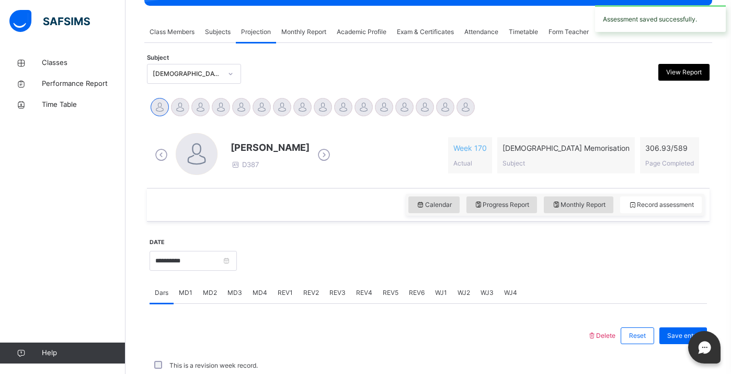
scroll to position [412, 0]
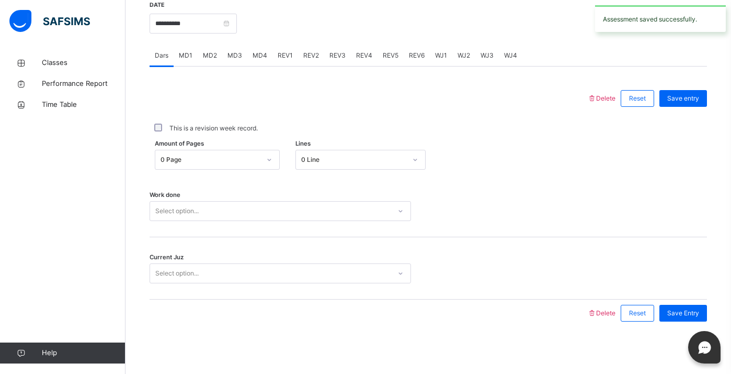
click at [284, 55] on span "REV1" at bounding box center [285, 55] width 15 height 9
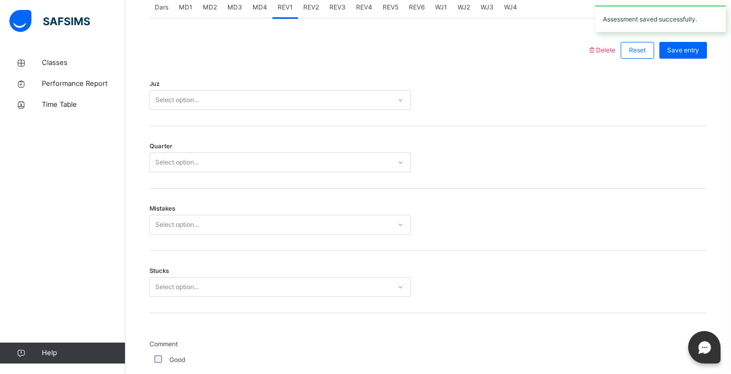
scroll to position [469, 0]
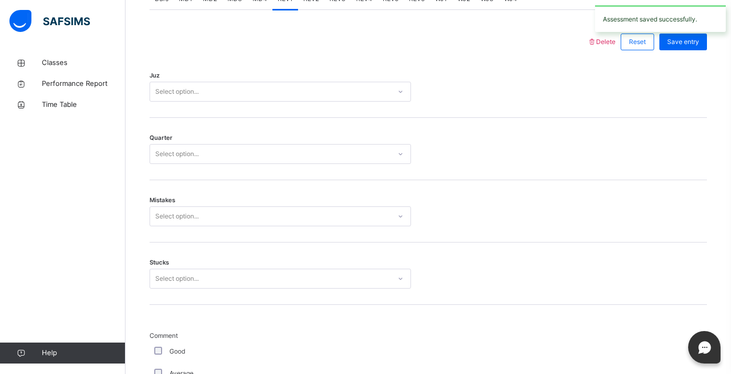
click at [298, 91] on div "Select option..." at bounding box center [270, 92] width 241 height 16
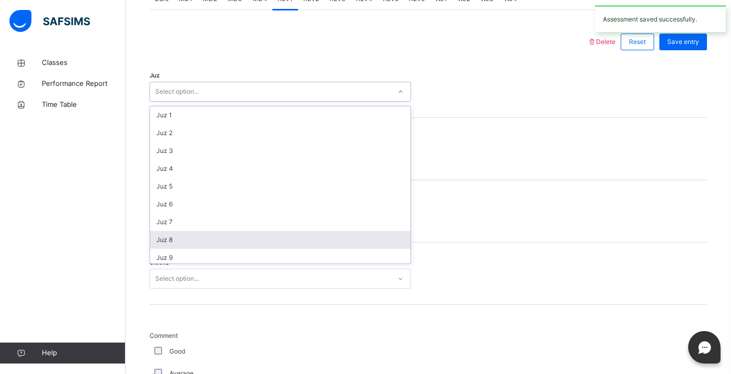
click at [310, 238] on div "Juz 8" at bounding box center [280, 240] width 261 height 18
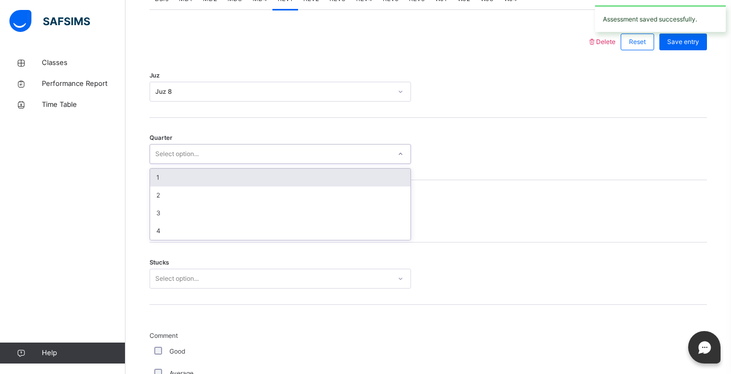
click at [269, 157] on div "Select option..." at bounding box center [270, 154] width 241 height 16
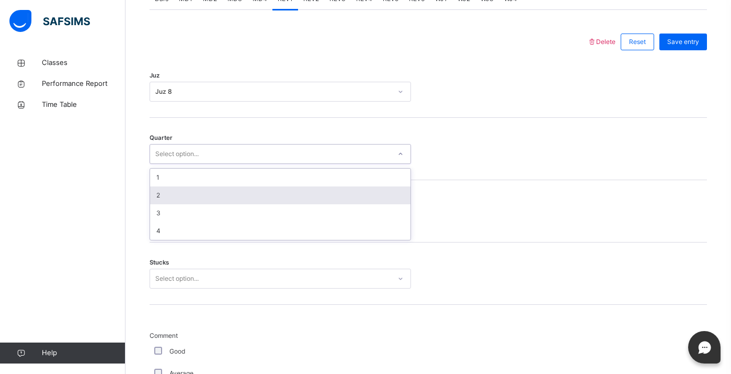
click at [252, 193] on div "2" at bounding box center [280, 195] width 261 height 18
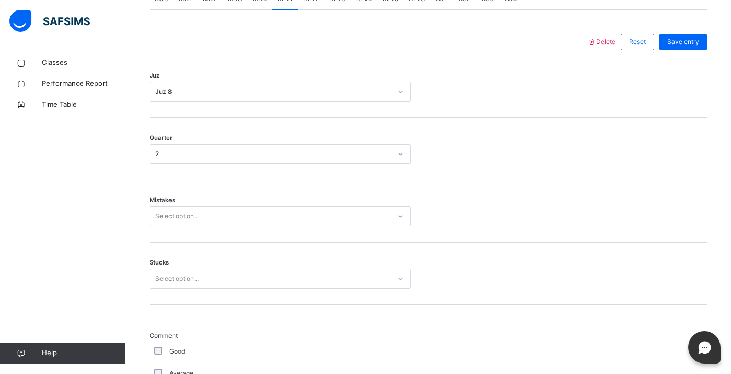
click at [252, 193] on div "Mistakes Select option..." at bounding box center [429, 211] width 558 height 62
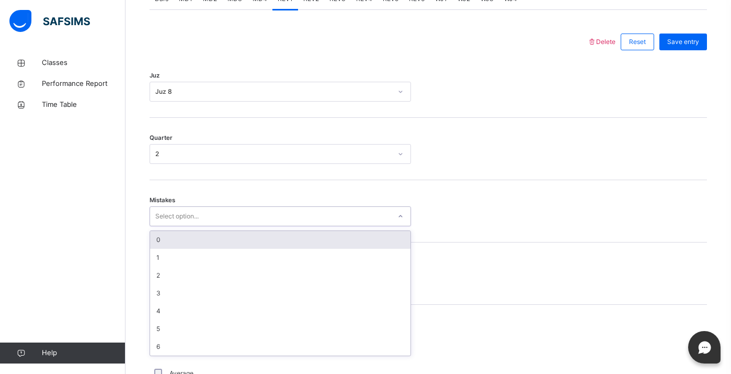
click at [259, 210] on div "Select option..." at bounding box center [270, 216] width 241 height 16
click at [266, 235] on div "0" at bounding box center [280, 240] width 261 height 18
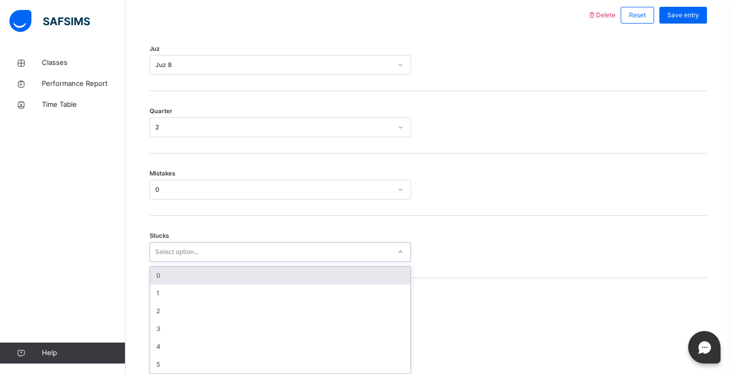
click at [281, 262] on div "option 0 focused, 1 of 6. 6 results available. Use Up and Down to choose option…" at bounding box center [281, 252] width 262 height 20
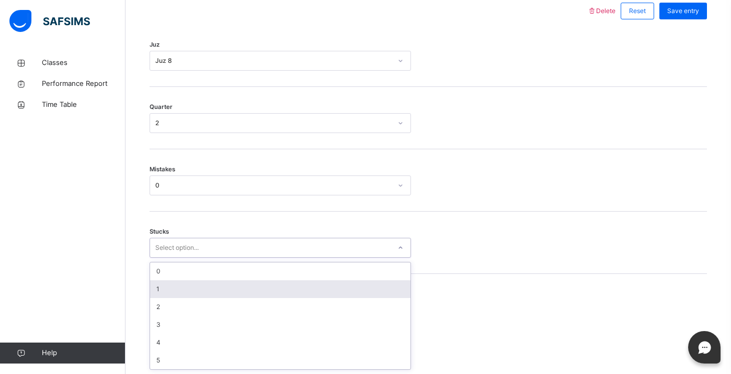
click at [284, 296] on div "1" at bounding box center [280, 289] width 261 height 18
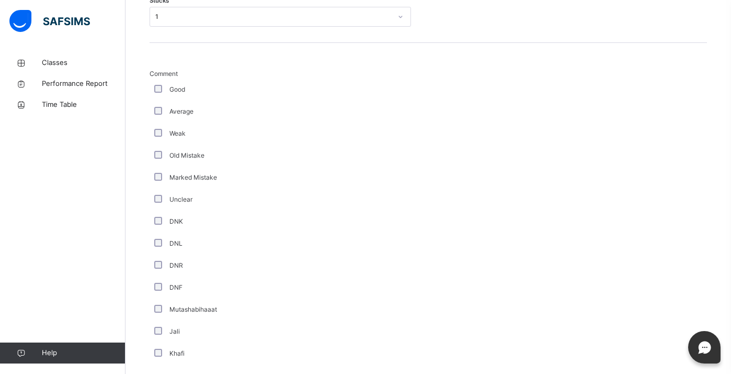
scroll to position [874, 0]
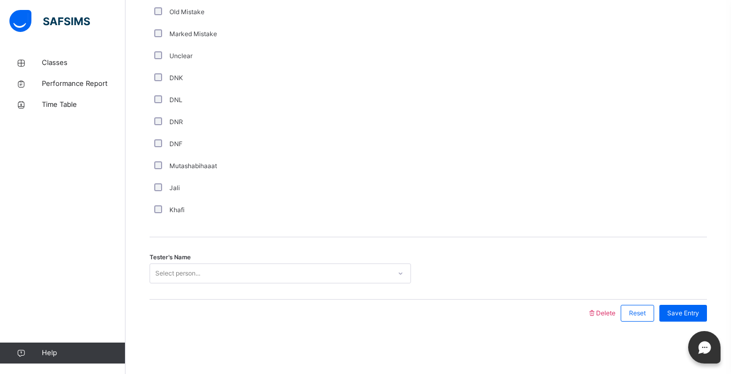
click at [211, 272] on div "Select person..." at bounding box center [270, 273] width 241 height 16
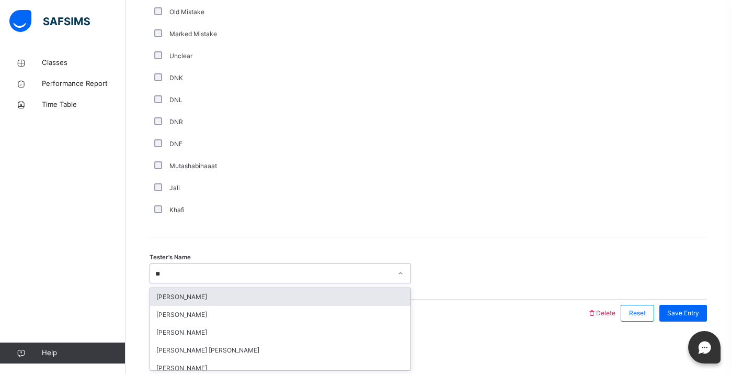
type input "***"
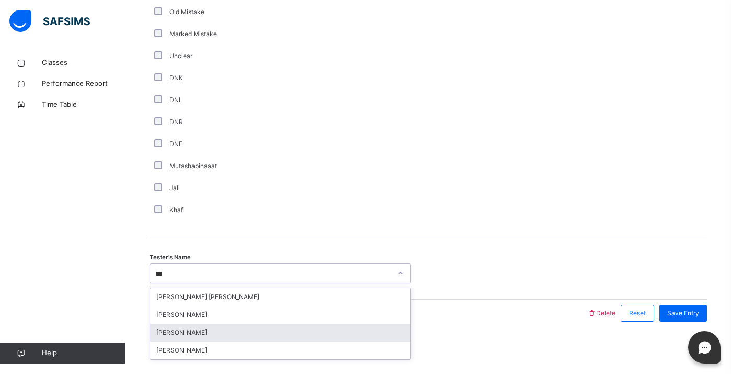
click at [243, 326] on div "[PERSON_NAME]" at bounding box center [280, 332] width 261 height 18
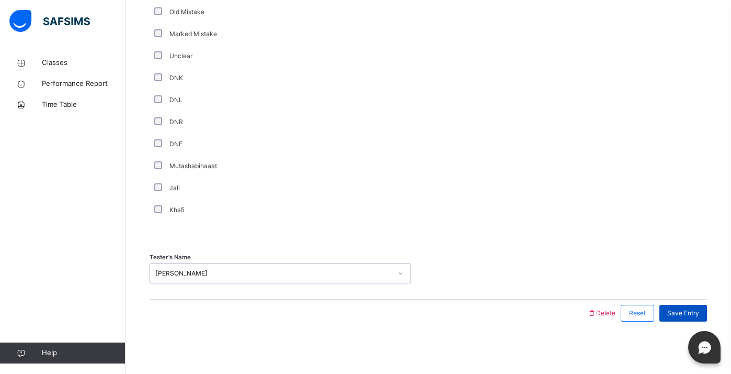
click at [676, 312] on span "Save Entry" at bounding box center [684, 312] width 32 height 9
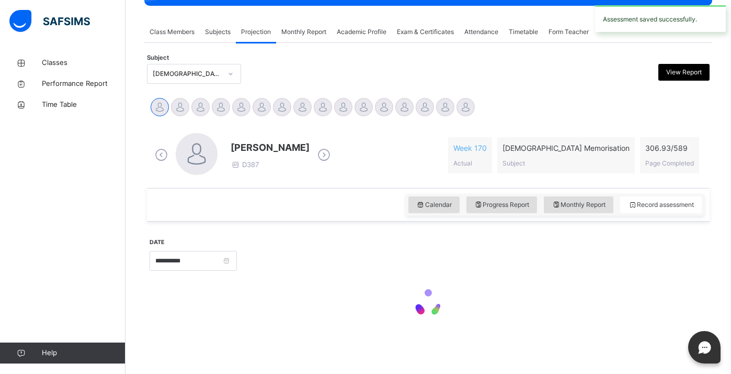
scroll to position [412, 0]
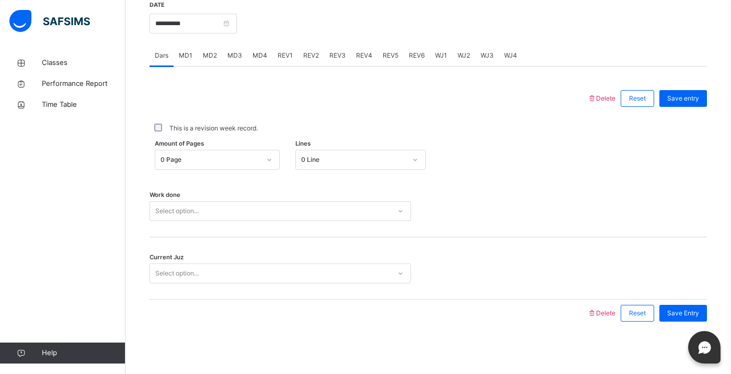
click at [298, 54] on div "REV2" at bounding box center [311, 55] width 26 height 21
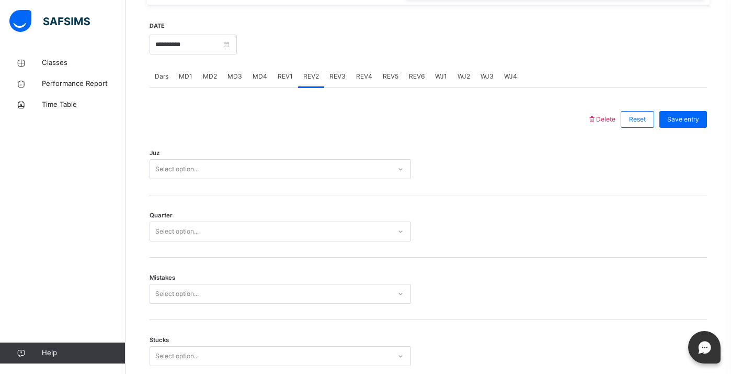
scroll to position [398, 0]
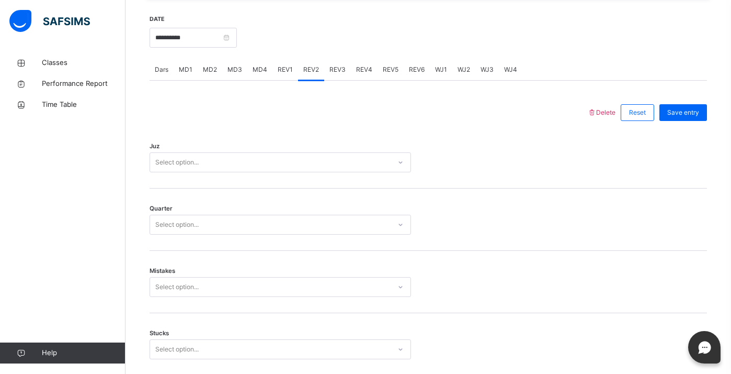
click at [307, 157] on div "Select option..." at bounding box center [270, 162] width 241 height 16
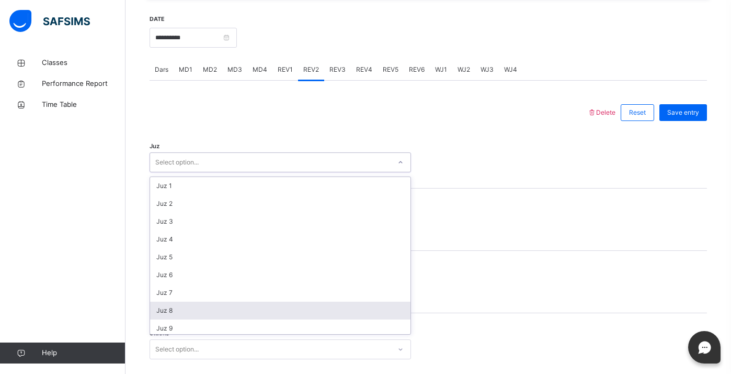
click at [310, 318] on div "Juz 8" at bounding box center [280, 310] width 261 height 18
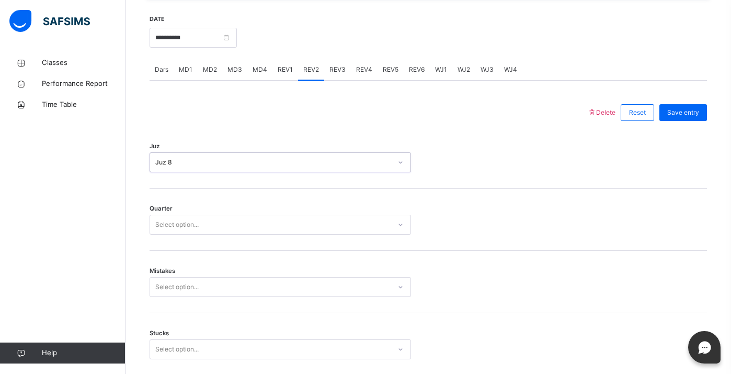
click at [262, 227] on div "Select option..." at bounding box center [270, 225] width 241 height 16
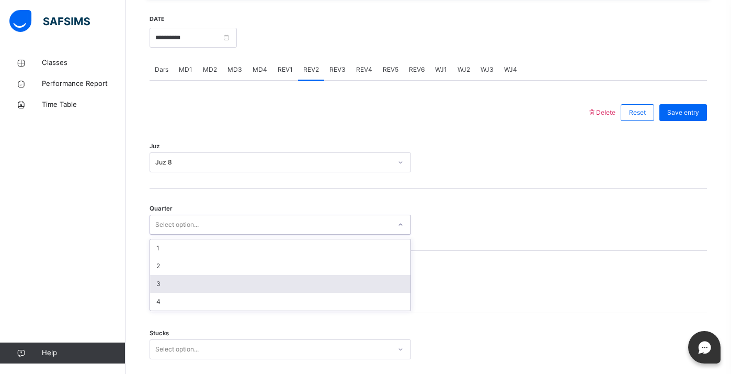
click at [283, 289] on div "3" at bounding box center [280, 284] width 261 height 18
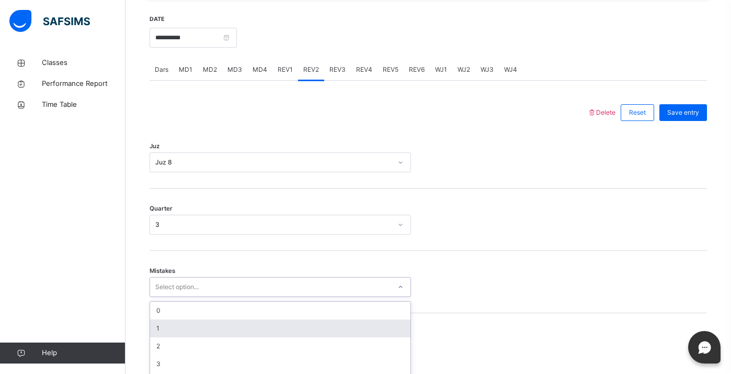
scroll to position [455, 0]
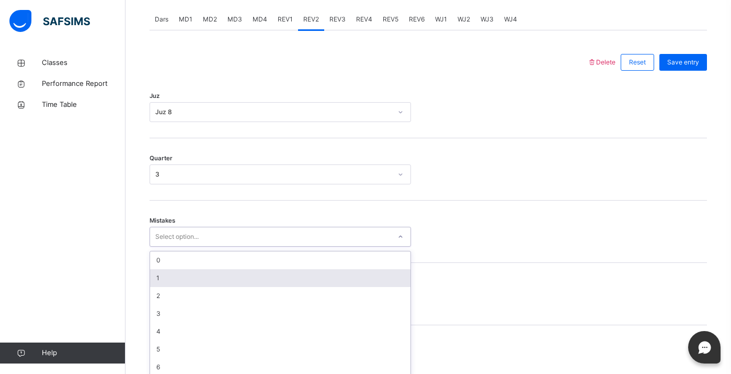
click at [271, 246] on div "option 1 focused, 2 of 7. 7 results available. Use Up and Down to choose option…" at bounding box center [281, 237] width 262 height 20
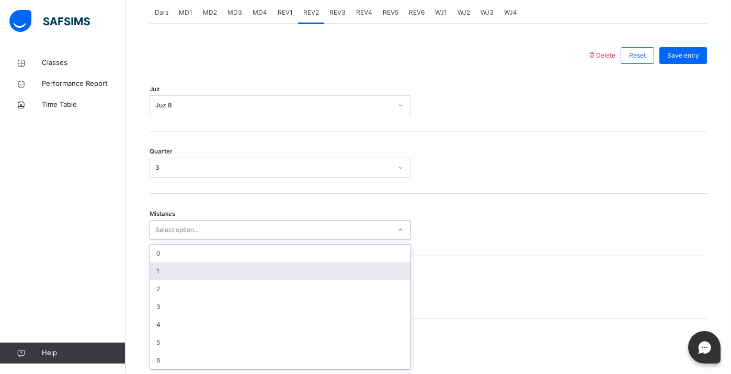
click at [247, 270] on div "1" at bounding box center [280, 271] width 261 height 18
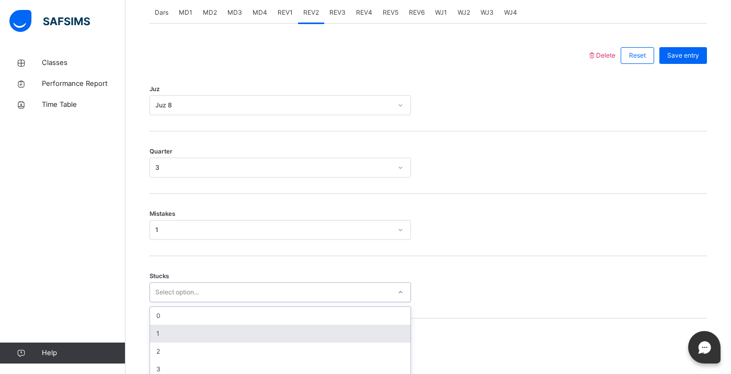
click at [259, 296] on div "option 1 focused, 2 of 6. 6 results available. Use Up and Down to choose option…" at bounding box center [281, 292] width 262 height 20
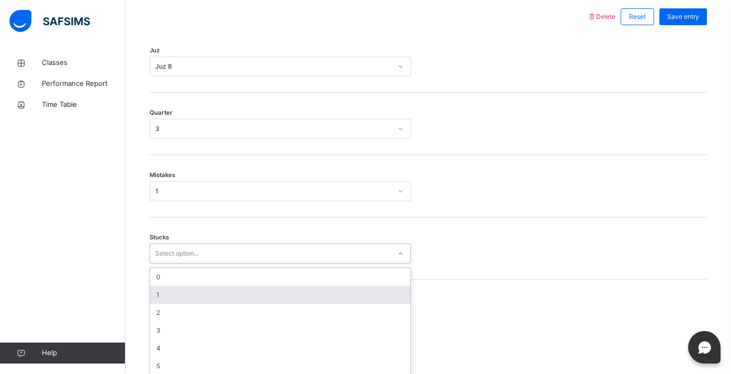
scroll to position [500, 0]
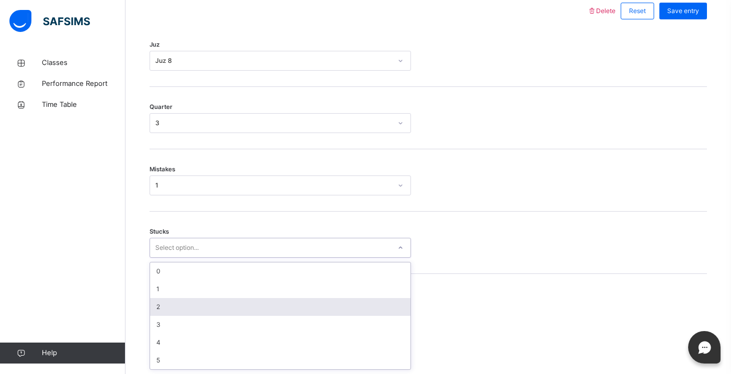
click at [260, 308] on div "2" at bounding box center [280, 307] width 261 height 18
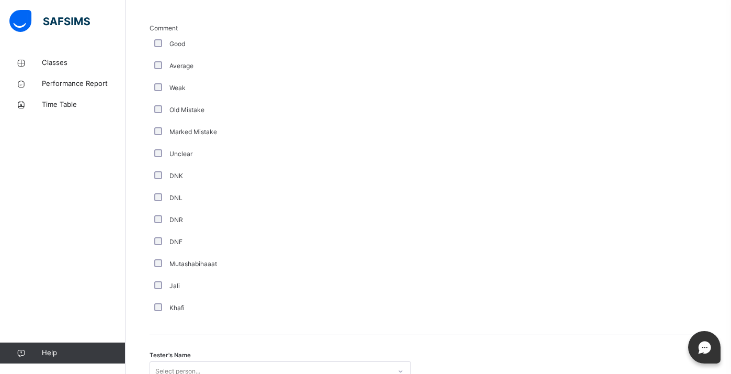
scroll to position [874, 0]
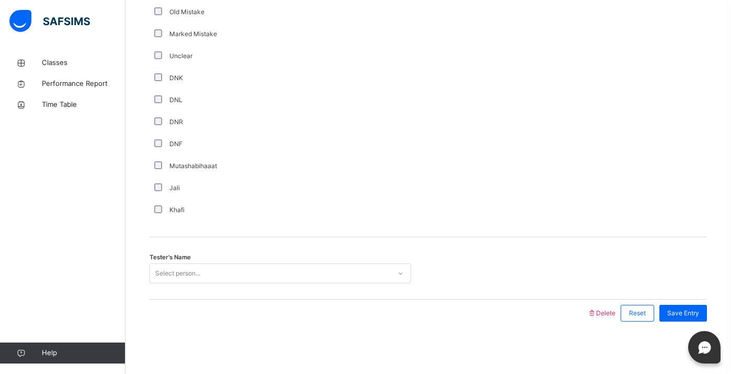
click at [216, 274] on div "Select person..." at bounding box center [270, 273] width 241 height 16
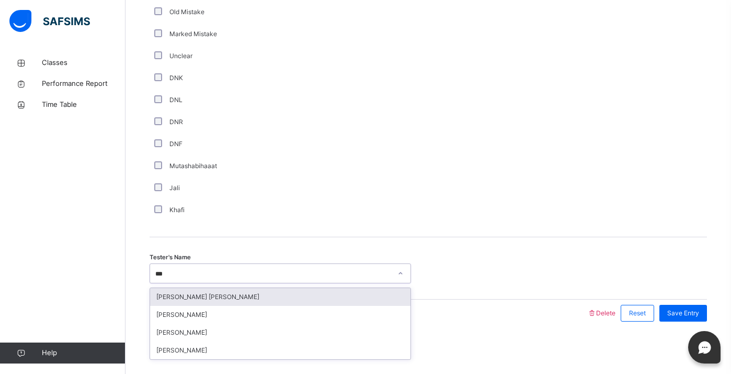
type input "****"
click at [243, 296] on div "[PERSON_NAME]" at bounding box center [280, 297] width 261 height 18
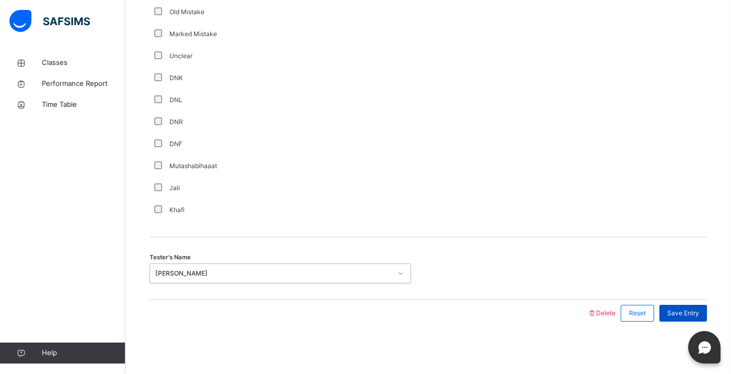
click at [685, 310] on span "Save Entry" at bounding box center [684, 312] width 32 height 9
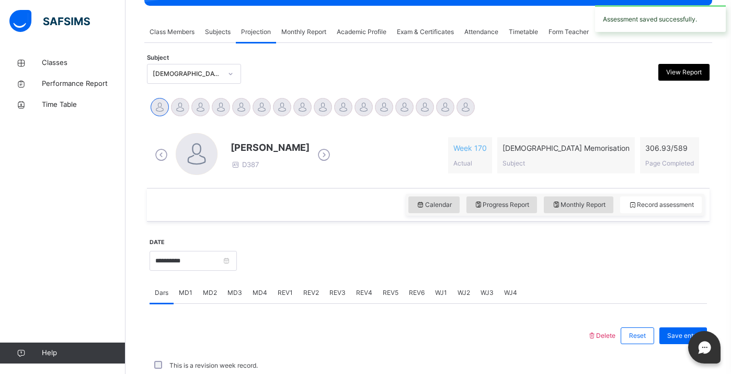
scroll to position [412, 0]
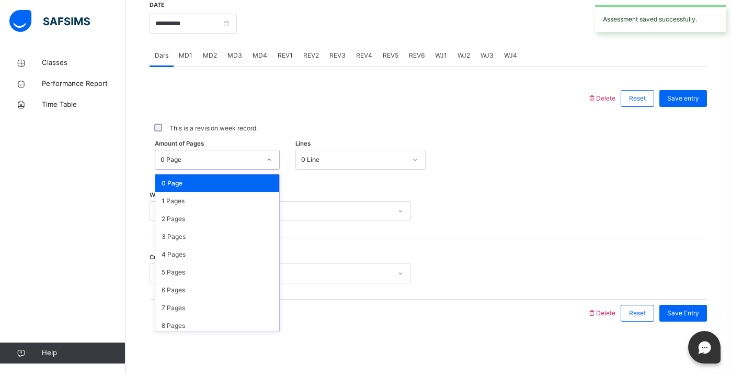
click at [250, 161] on div "0 Page" at bounding box center [211, 159] width 100 height 9
click at [247, 220] on div "2 Pages" at bounding box center [217, 219] width 124 height 18
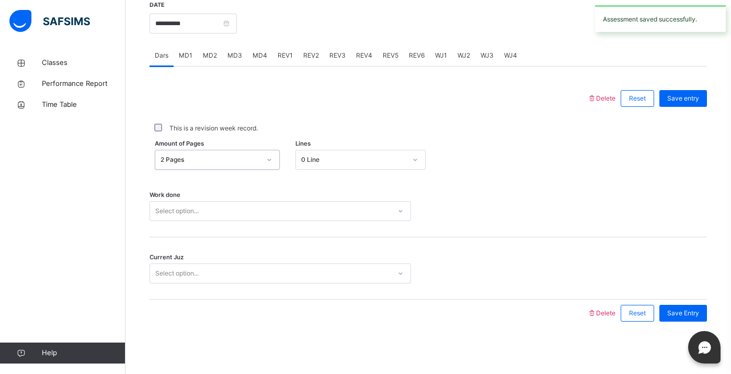
click at [243, 218] on div "Select option..." at bounding box center [270, 211] width 241 height 16
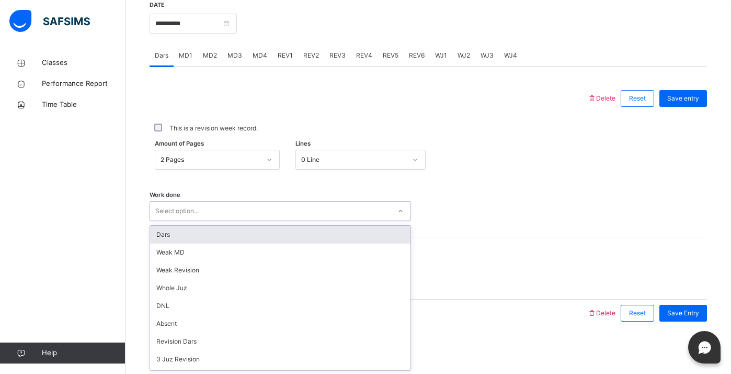
click at [252, 236] on div "Dars" at bounding box center [280, 234] width 261 height 18
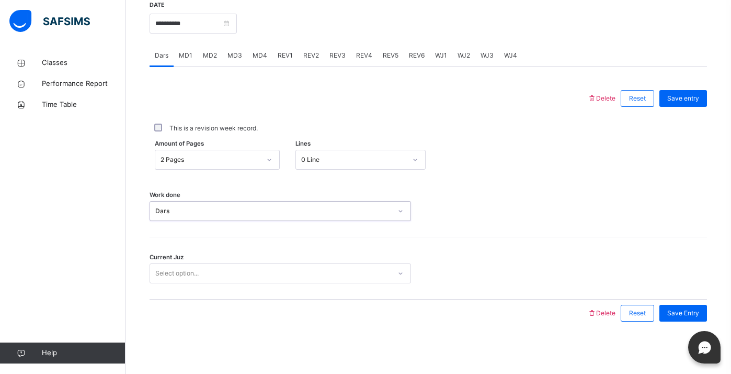
click at [268, 266] on div "Select option..." at bounding box center [270, 273] width 241 height 16
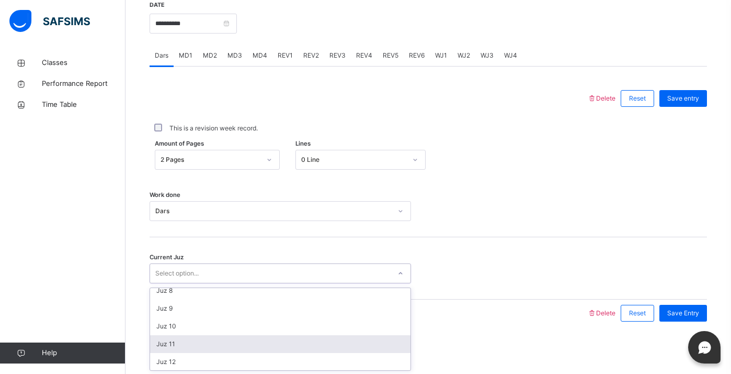
click at [305, 341] on div "Juz 11" at bounding box center [280, 344] width 261 height 18
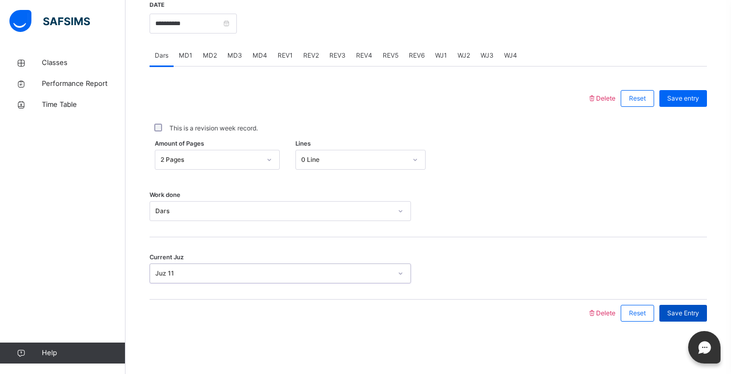
click at [677, 306] on div "Save Entry" at bounding box center [684, 312] width 48 height 17
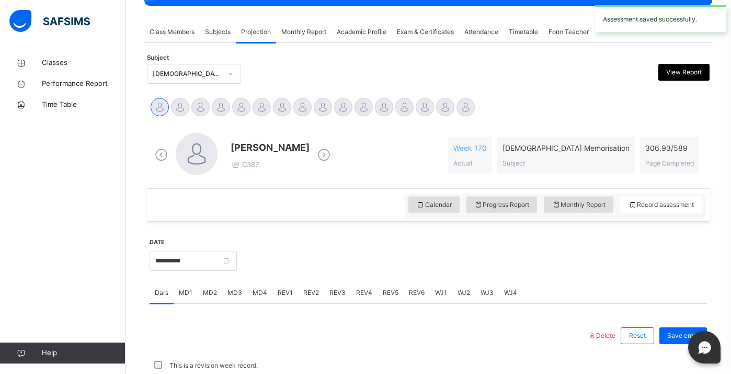
scroll to position [412, 0]
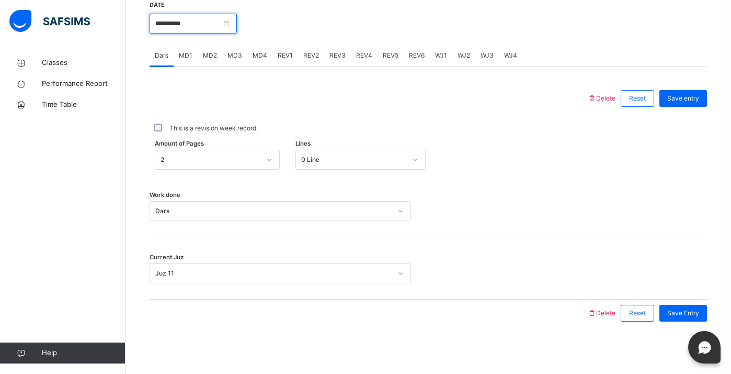
click at [213, 27] on input "**********" at bounding box center [193, 24] width 87 height 20
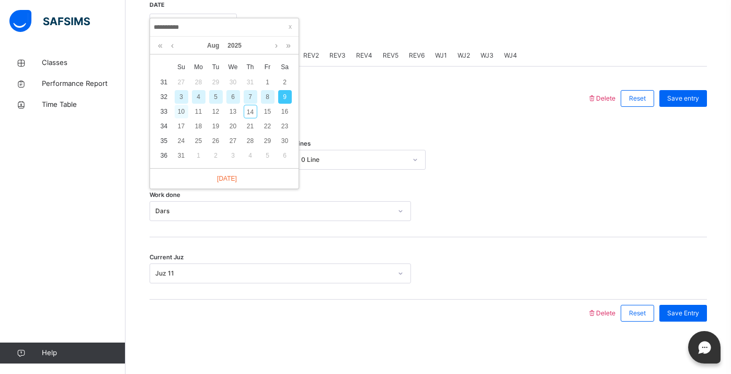
click at [180, 111] on div "10" at bounding box center [182, 112] width 14 height 14
type input "**********"
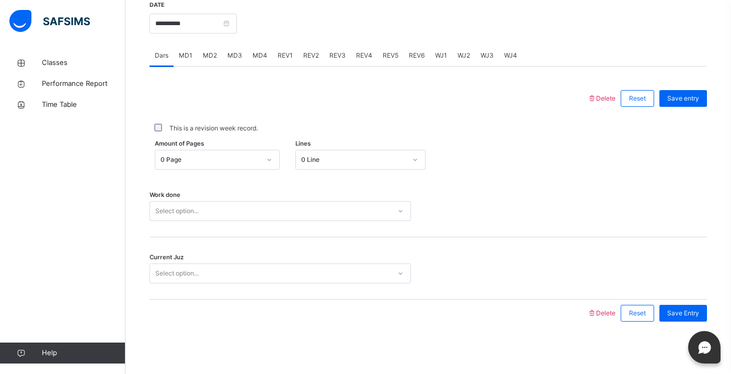
click at [212, 62] on div "MD2" at bounding box center [210, 55] width 25 height 21
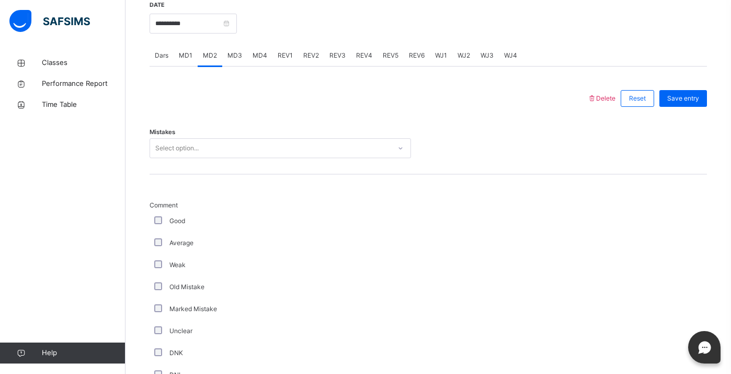
click at [230, 144] on div "Select option..." at bounding box center [270, 148] width 241 height 16
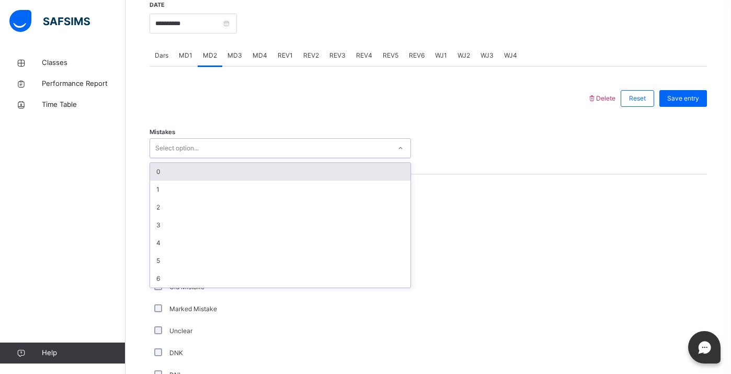
click at [237, 168] on div "0" at bounding box center [280, 172] width 261 height 18
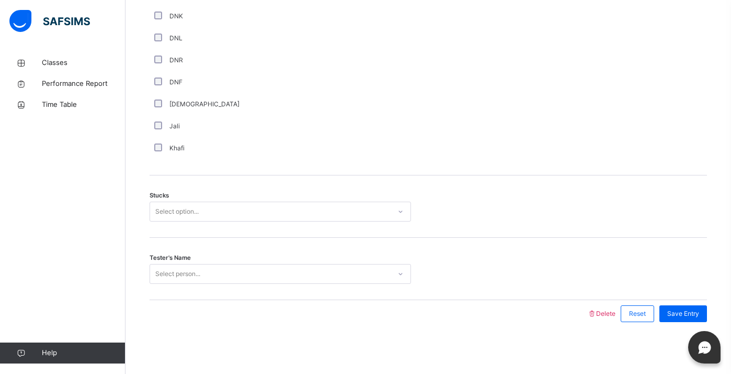
scroll to position [749, 0]
click at [228, 216] on div "Select option..." at bounding box center [270, 211] width 241 height 16
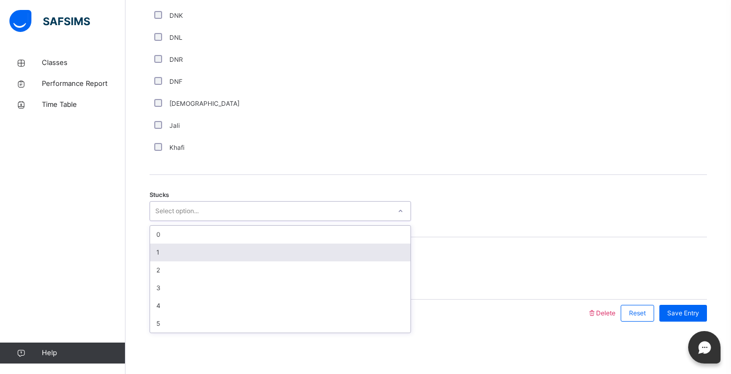
click at [238, 253] on div "1" at bounding box center [280, 252] width 261 height 18
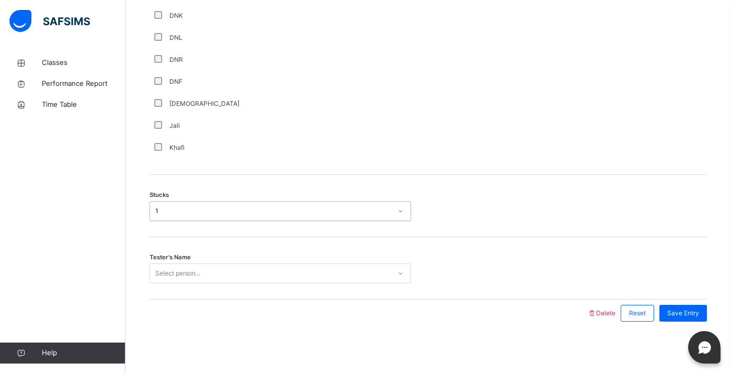
click at [249, 270] on div "Select person..." at bounding box center [270, 273] width 241 height 16
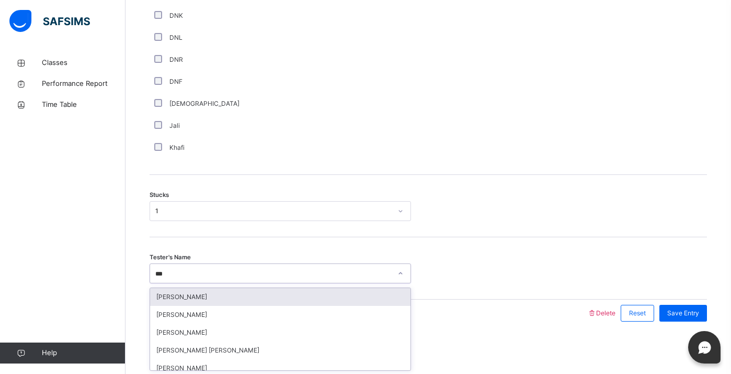
type input "****"
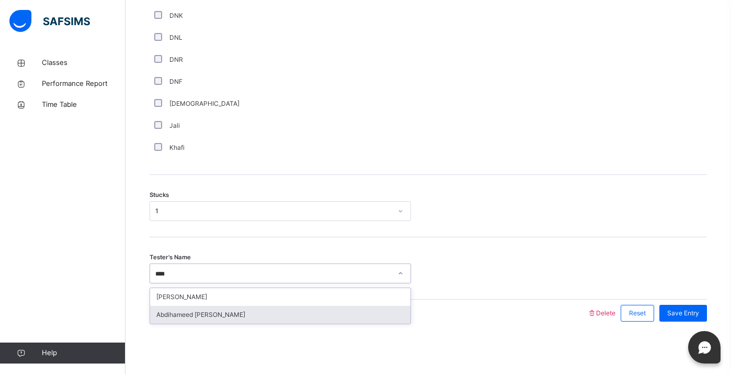
click at [277, 309] on div "Abdihameed [PERSON_NAME]" at bounding box center [280, 315] width 261 height 18
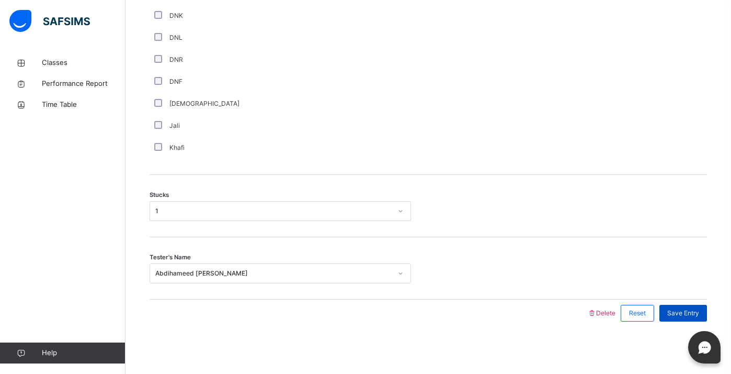
click at [679, 312] on span "Save Entry" at bounding box center [684, 312] width 32 height 9
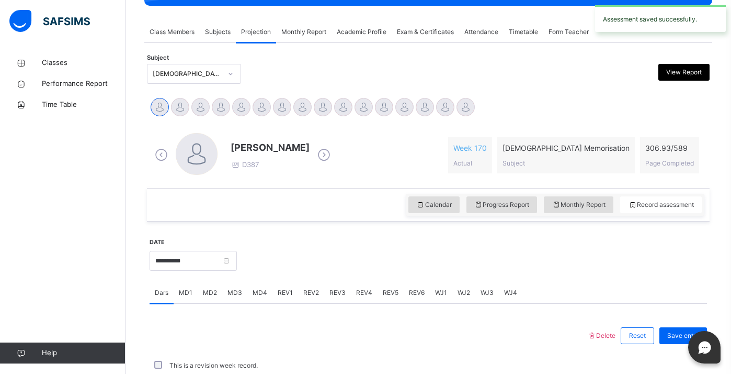
scroll to position [412, 0]
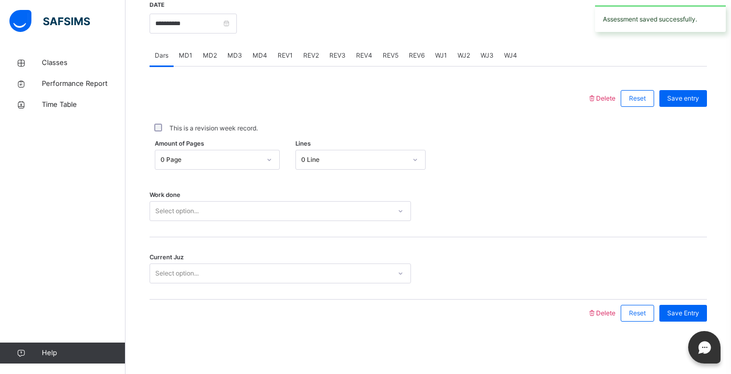
click at [261, 55] on span "MD4" at bounding box center [260, 55] width 15 height 9
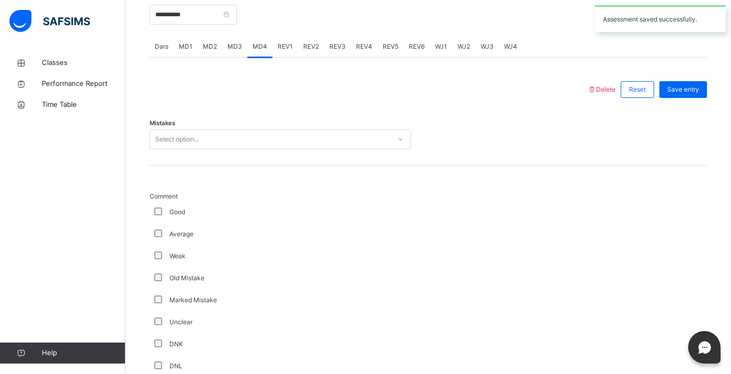
scroll to position [509, 0]
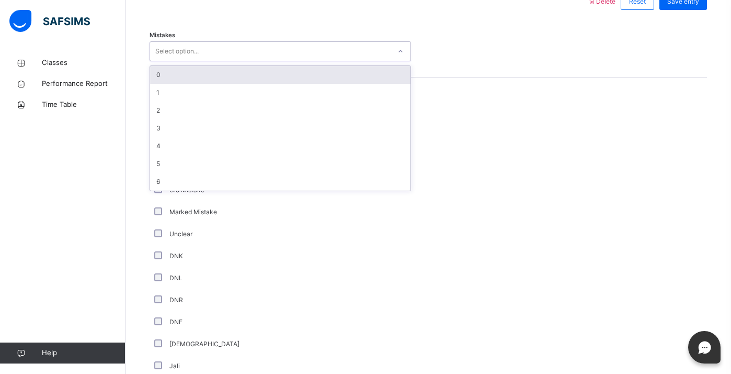
click at [263, 49] on div "Select option..." at bounding box center [270, 51] width 241 height 16
click at [243, 74] on div "0" at bounding box center [280, 75] width 261 height 18
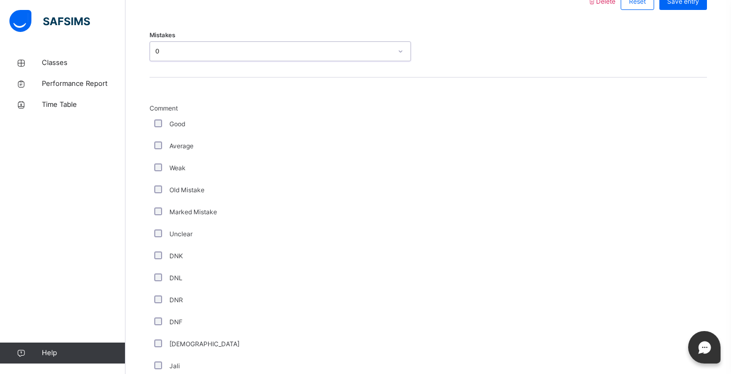
scroll to position [749, 0]
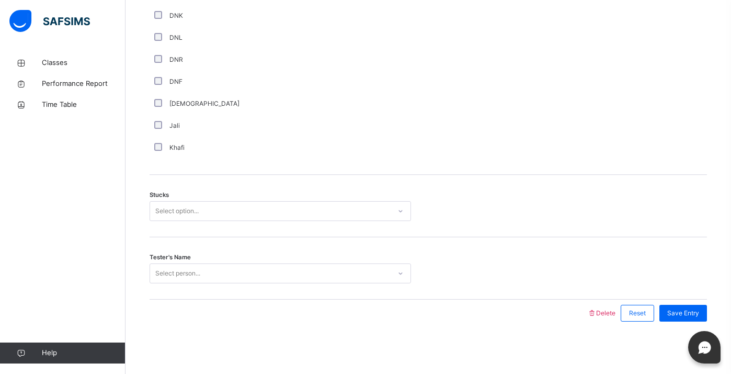
click at [242, 209] on div "Select option..." at bounding box center [270, 211] width 241 height 16
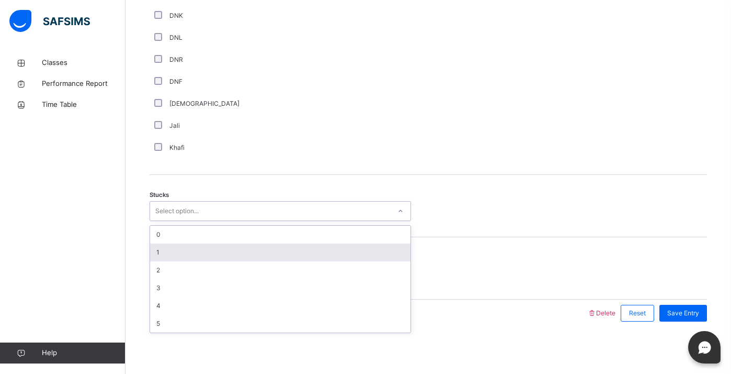
click at [250, 250] on div "1" at bounding box center [280, 252] width 261 height 18
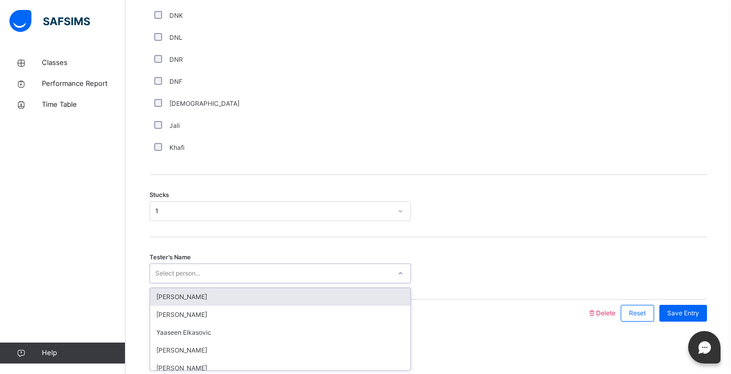
click at [257, 269] on div "Select person..." at bounding box center [270, 273] width 241 height 16
type input "****"
click at [272, 296] on div "[PERSON_NAME]" at bounding box center [280, 297] width 261 height 18
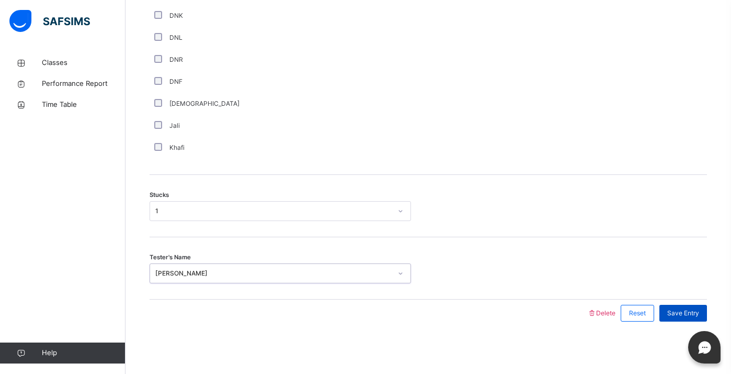
click at [700, 305] on div "Save Entry" at bounding box center [684, 312] width 48 height 17
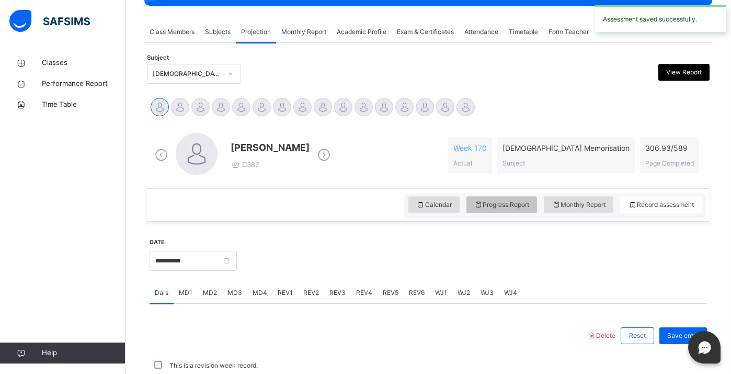
scroll to position [412, 0]
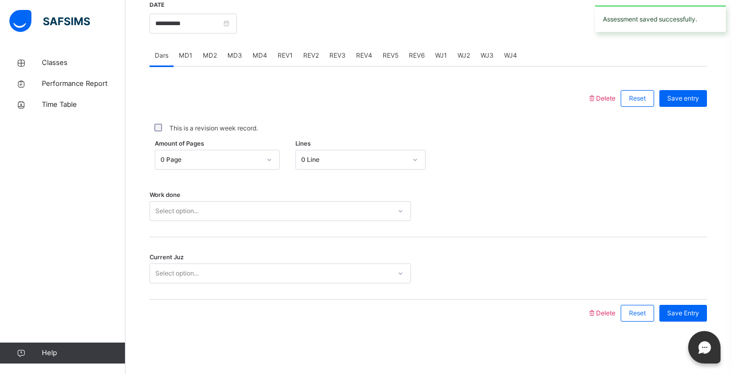
click at [285, 51] on span "REV1" at bounding box center [285, 55] width 15 height 9
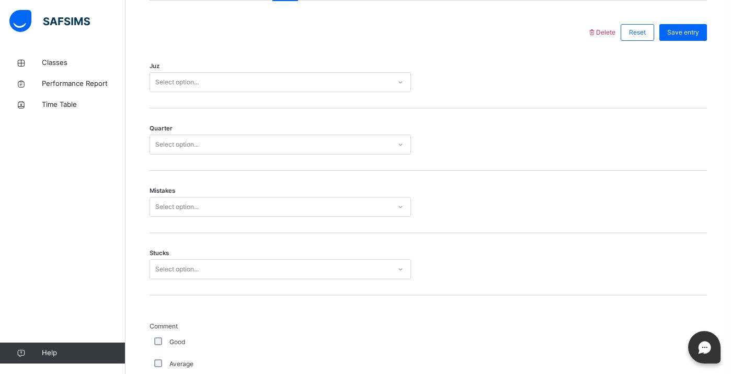
scroll to position [479, 0]
click at [294, 90] on div "Select option..." at bounding box center [281, 81] width 262 height 20
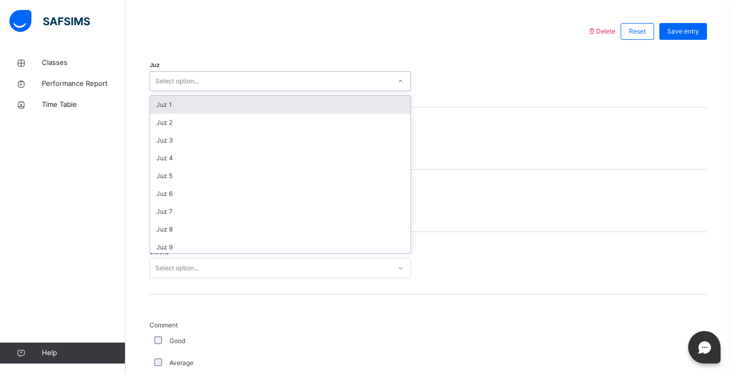
click at [252, 58] on div "Juz option Juz 1 focused, 1 of 30. 30 results available. Use Up and Down to cho…" at bounding box center [429, 76] width 558 height 62
click at [264, 79] on div "Select option..." at bounding box center [270, 81] width 241 height 16
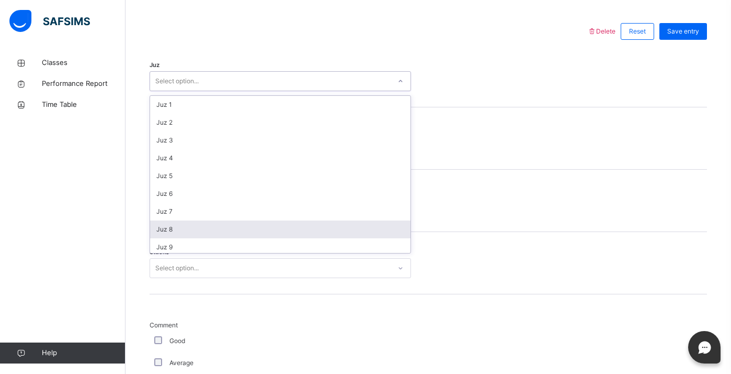
click at [273, 222] on div "Juz 8" at bounding box center [280, 229] width 261 height 18
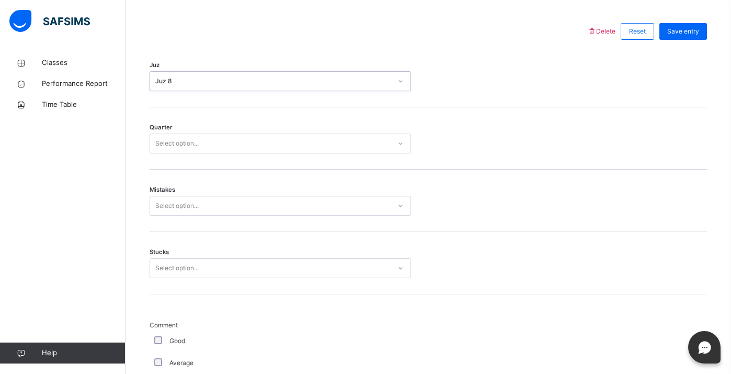
click at [235, 139] on div "Select option..." at bounding box center [270, 143] width 241 height 16
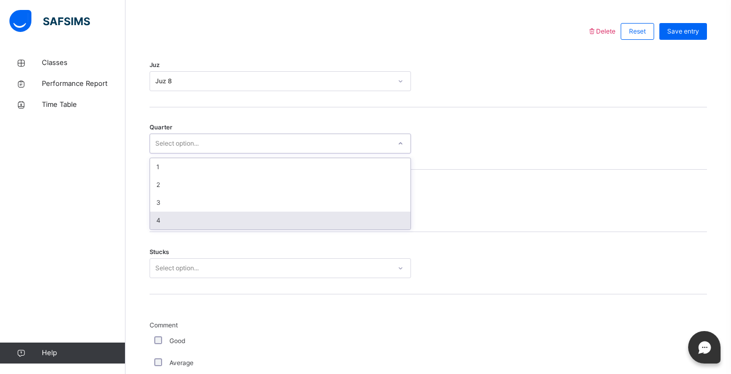
click at [247, 214] on div "4" at bounding box center [280, 220] width 261 height 18
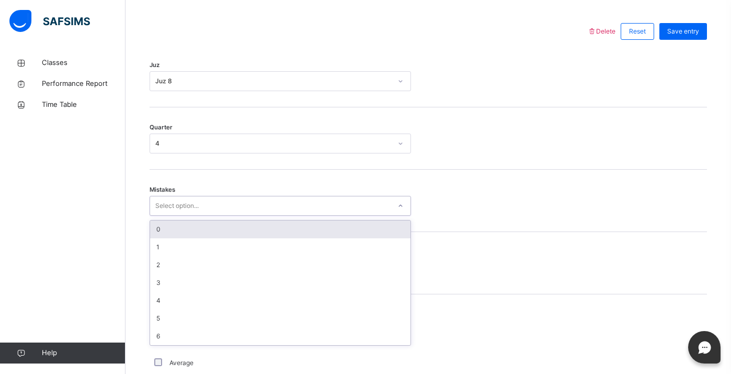
click at [237, 209] on div "Select option..." at bounding box center [270, 206] width 241 height 16
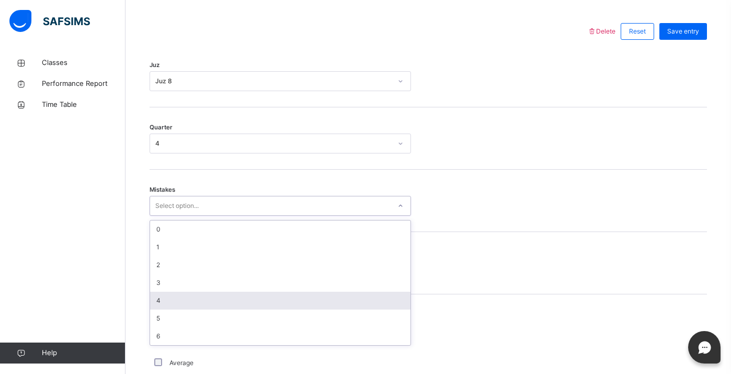
click at [244, 301] on div "4" at bounding box center [280, 300] width 261 height 18
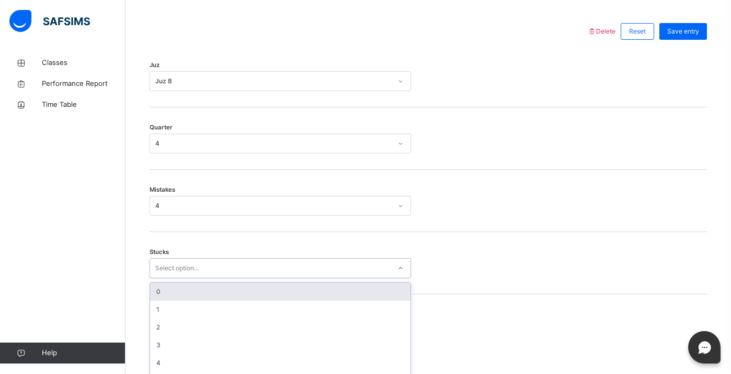
scroll to position [500, 0]
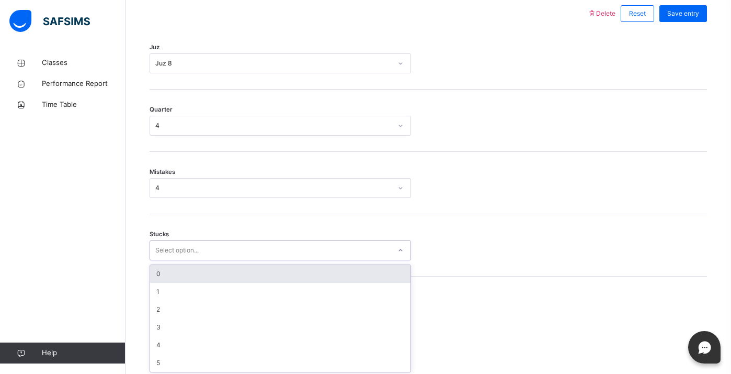
click at [219, 259] on div "Select option..." at bounding box center [281, 250] width 262 height 20
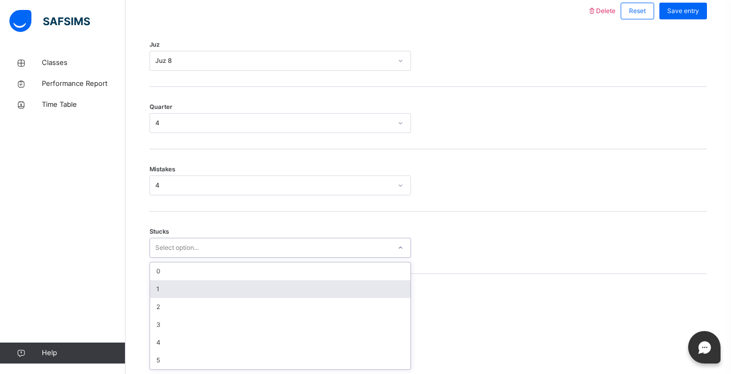
click at [222, 290] on div "1" at bounding box center [280, 289] width 261 height 18
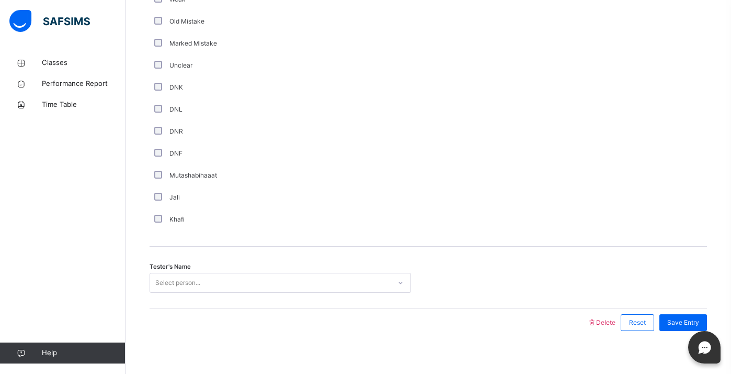
scroll to position [874, 0]
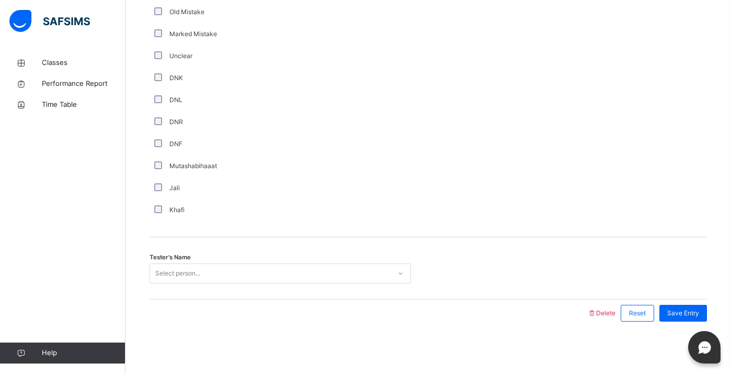
click at [256, 266] on div "Select person..." at bounding box center [270, 273] width 241 height 16
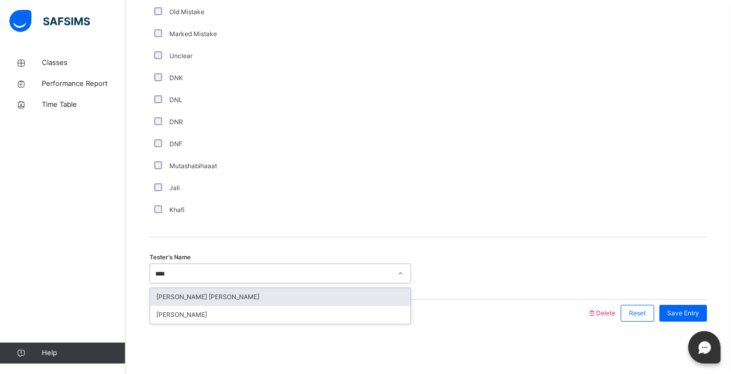
type input "*****"
click at [288, 299] on div "[PERSON_NAME] [PERSON_NAME]" at bounding box center [280, 297] width 261 height 18
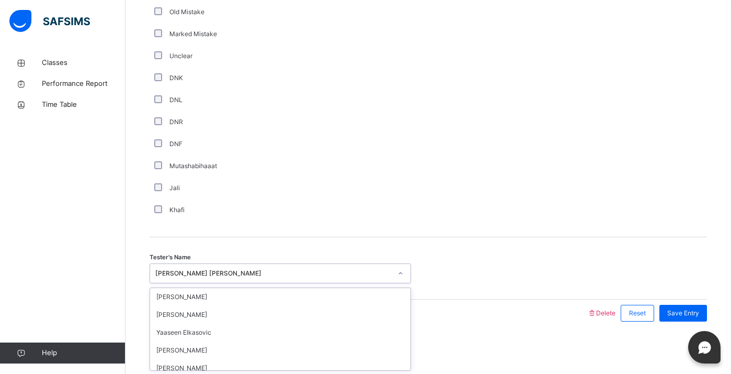
click at [265, 273] on div "[PERSON_NAME] [PERSON_NAME]" at bounding box center [273, 272] width 236 height 9
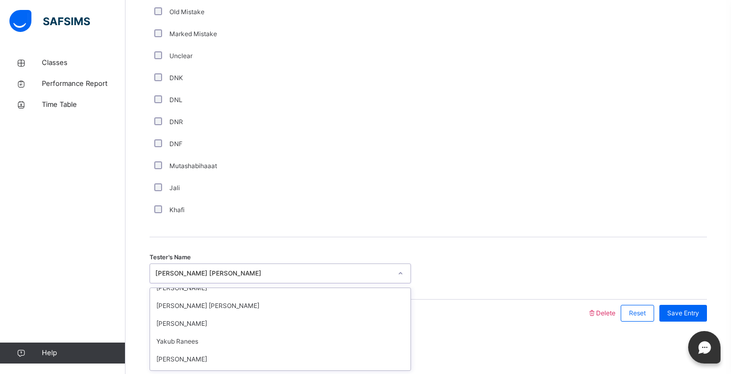
click at [265, 273] on div "[PERSON_NAME] [PERSON_NAME]" at bounding box center [273, 272] width 236 height 9
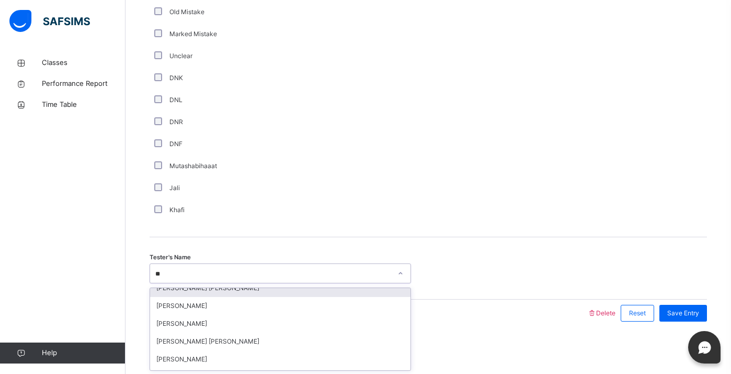
scroll to position [80, 0]
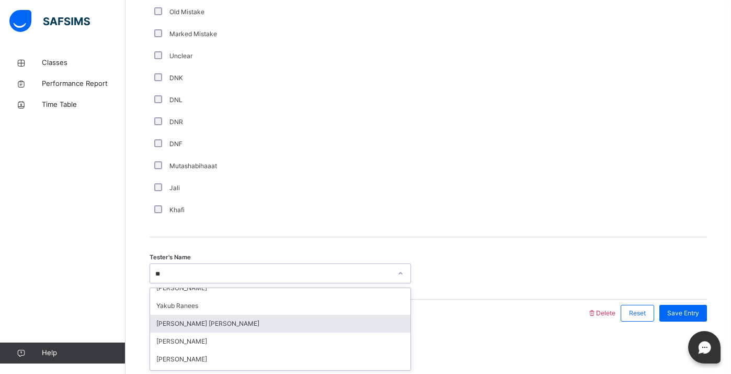
type input "***"
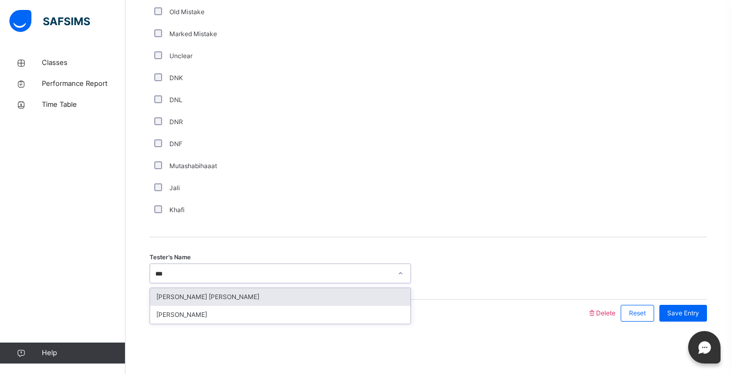
scroll to position [0, 0]
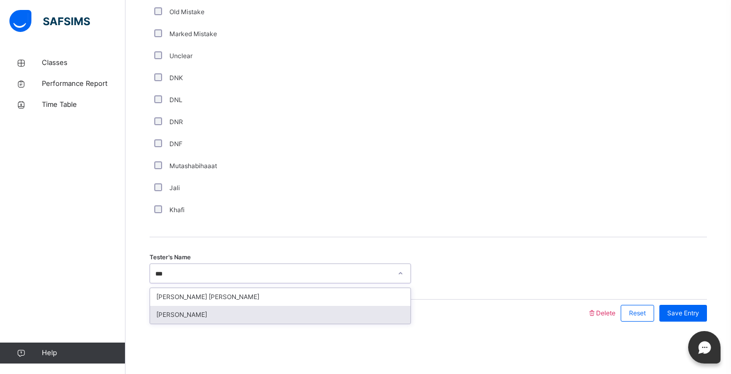
click at [285, 308] on div "[PERSON_NAME]" at bounding box center [280, 315] width 261 height 18
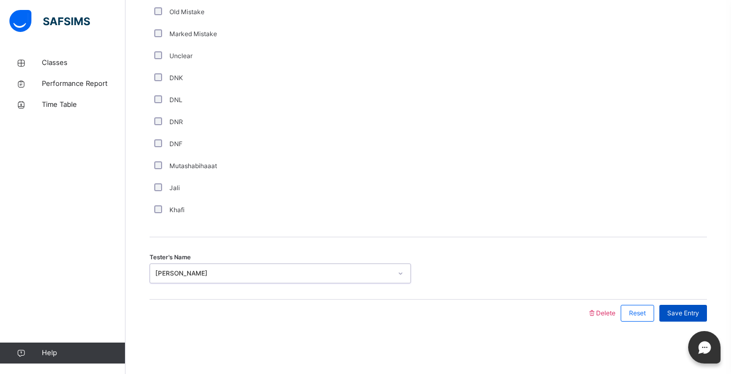
click at [698, 310] on span "Save Entry" at bounding box center [684, 312] width 32 height 9
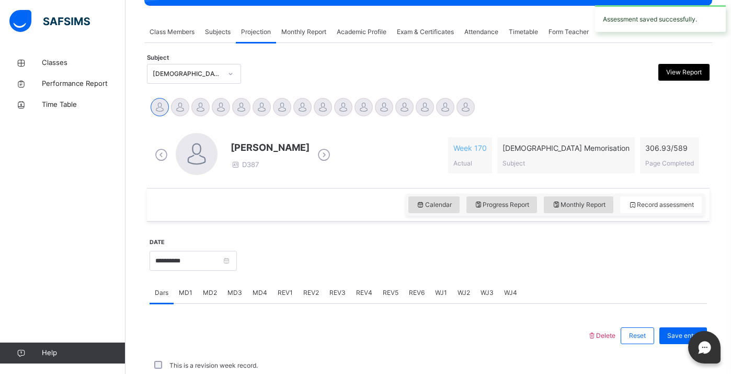
scroll to position [412, 0]
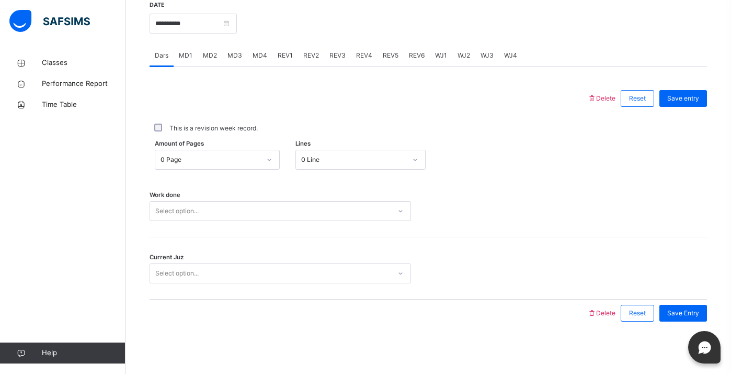
click at [304, 62] on div "REV2" at bounding box center [311, 55] width 26 height 21
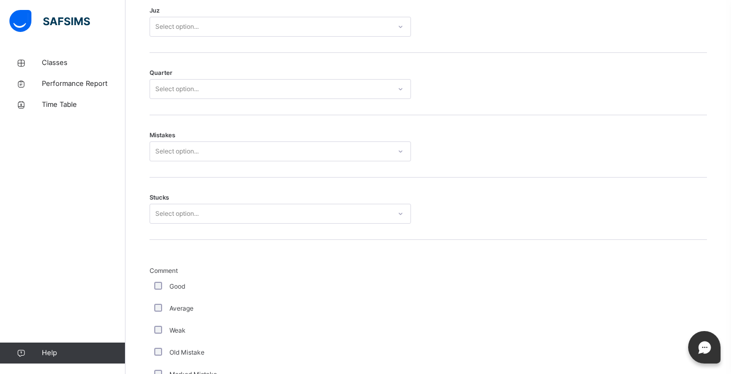
scroll to position [534, 0]
click at [245, 21] on div "Select option..." at bounding box center [270, 26] width 241 height 16
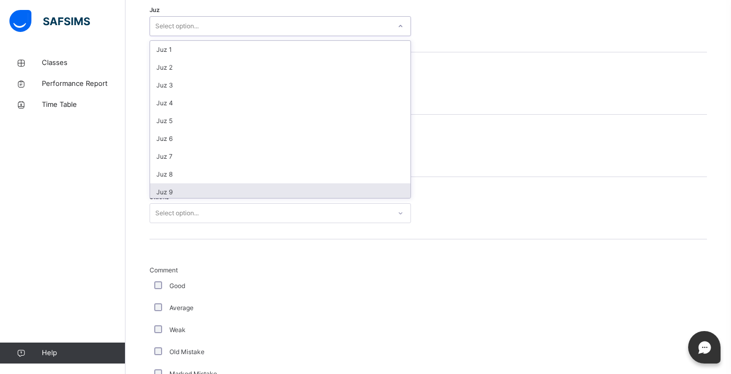
click at [244, 191] on div "Juz 9" at bounding box center [280, 192] width 261 height 18
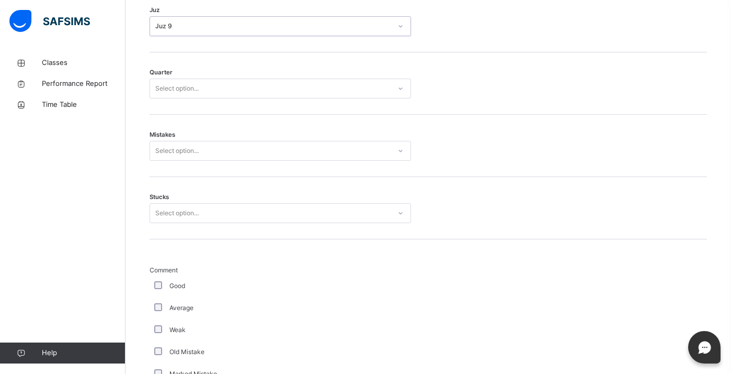
click at [219, 85] on div "Select option..." at bounding box center [270, 89] width 241 height 16
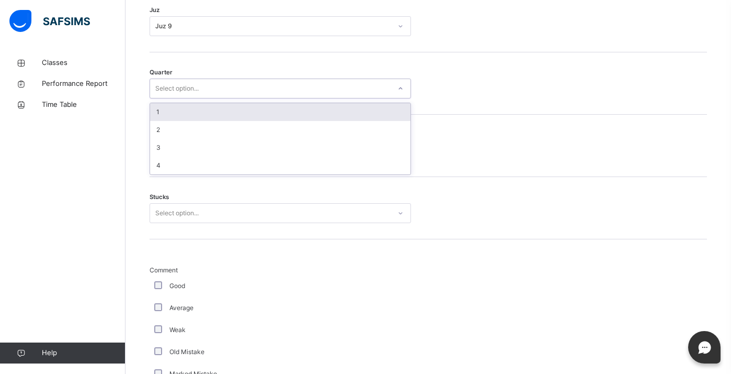
click at [226, 120] on div "1" at bounding box center [280, 112] width 261 height 18
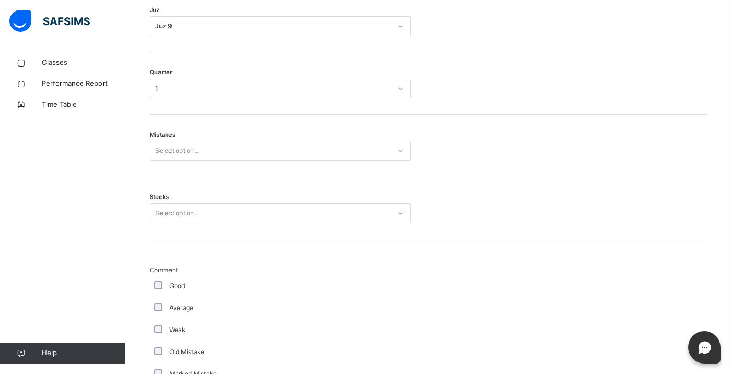
click at [230, 140] on div "Mistakes Select option..." at bounding box center [429, 146] width 558 height 62
click at [235, 154] on div "Select option..." at bounding box center [270, 151] width 241 height 16
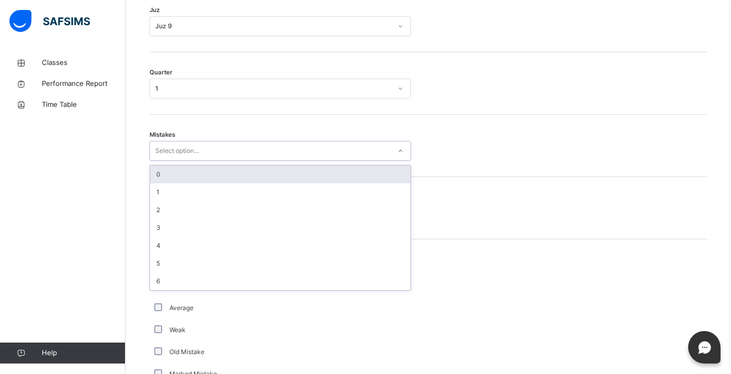
click at [239, 174] on div "0" at bounding box center [280, 174] width 261 height 18
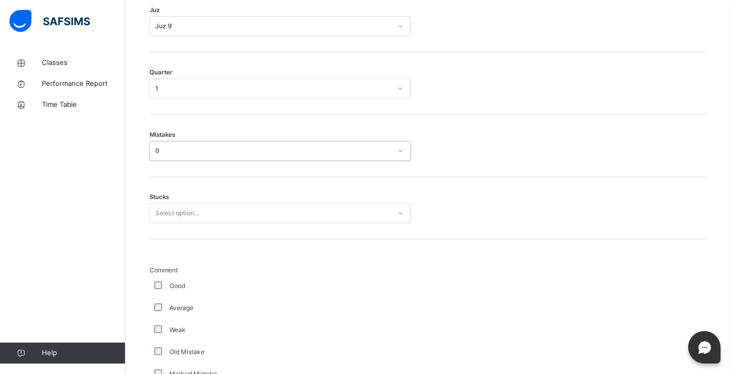
click at [247, 214] on div "Select option..." at bounding box center [270, 213] width 241 height 16
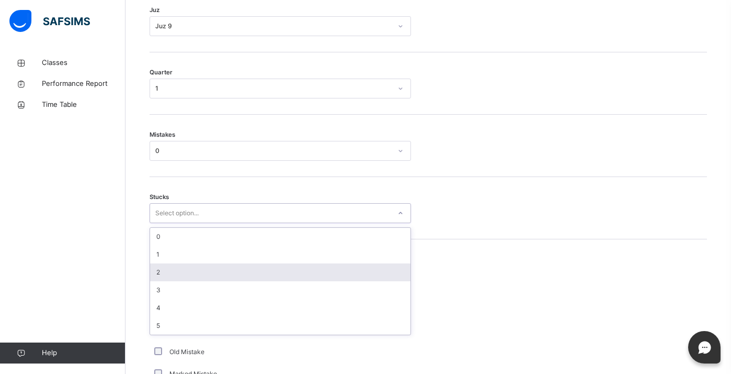
click at [250, 273] on div "2" at bounding box center [280, 272] width 261 height 18
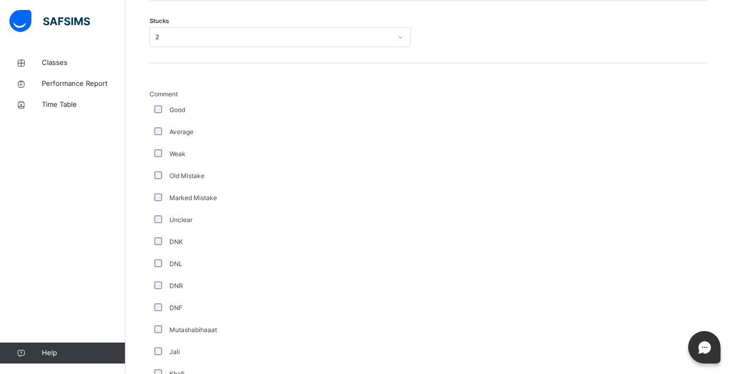
scroll to position [874, 0]
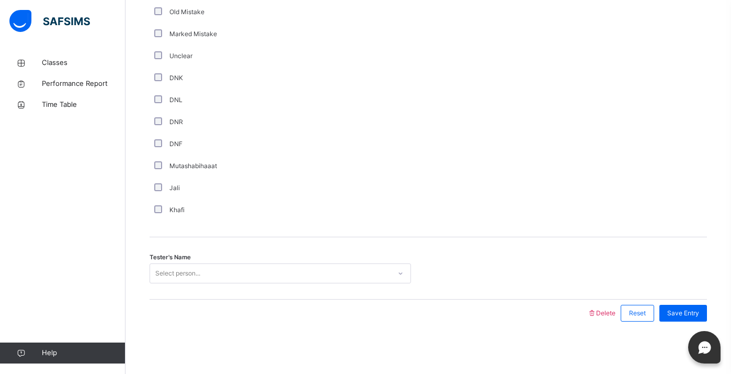
click at [239, 283] on div "Tester's Name Select person..." at bounding box center [429, 268] width 558 height 62
click at [233, 277] on div "Select person..." at bounding box center [270, 273] width 241 height 16
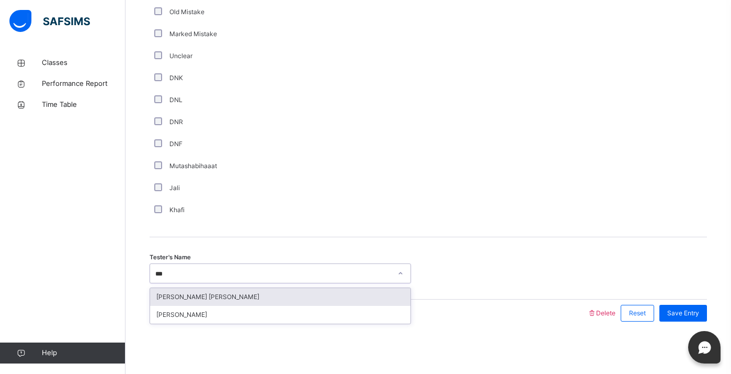
type input "****"
click at [247, 290] on div "[PERSON_NAME]" at bounding box center [280, 297] width 261 height 18
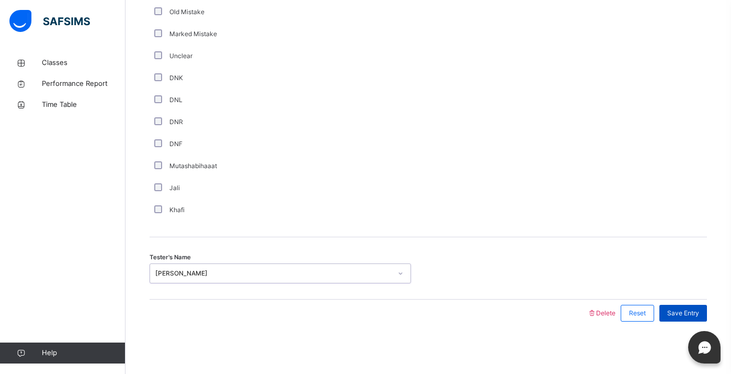
click at [697, 312] on span "Save Entry" at bounding box center [684, 312] width 32 height 9
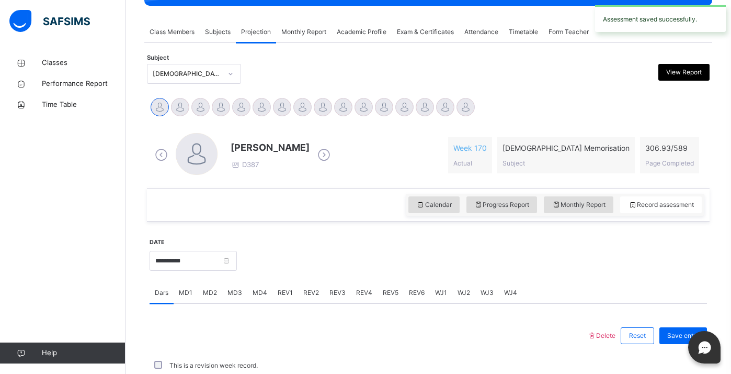
scroll to position [412, 0]
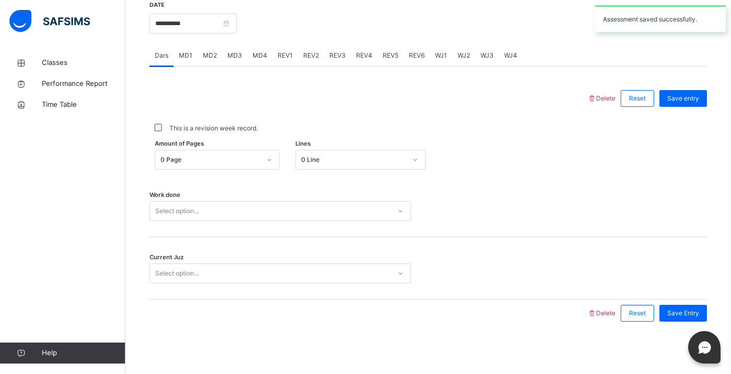
click at [342, 58] on span "REV3" at bounding box center [338, 55] width 16 height 9
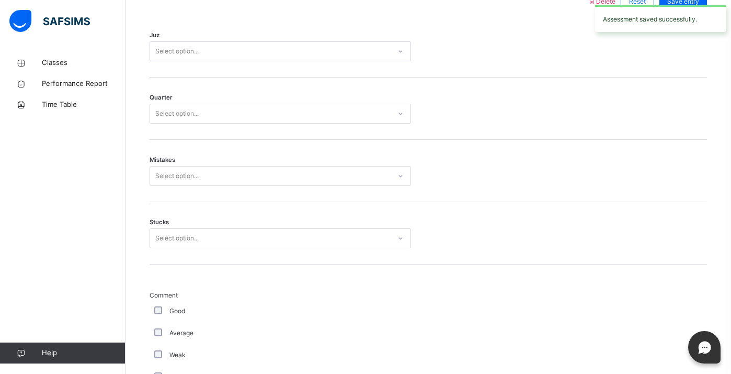
scroll to position [510, 0]
click at [342, 58] on div "Select option..." at bounding box center [270, 51] width 241 height 16
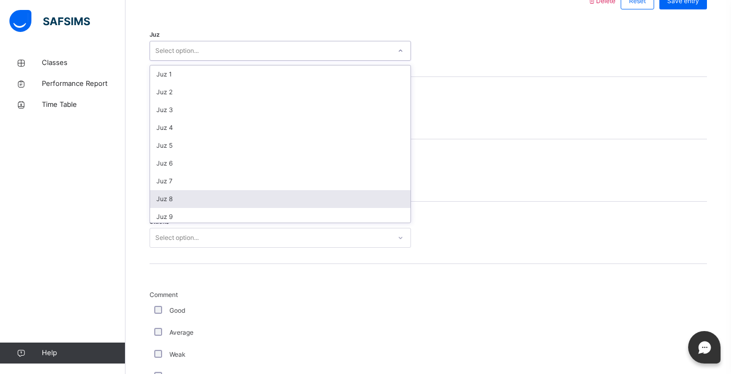
click at [308, 198] on div "Juz 8" at bounding box center [280, 199] width 261 height 18
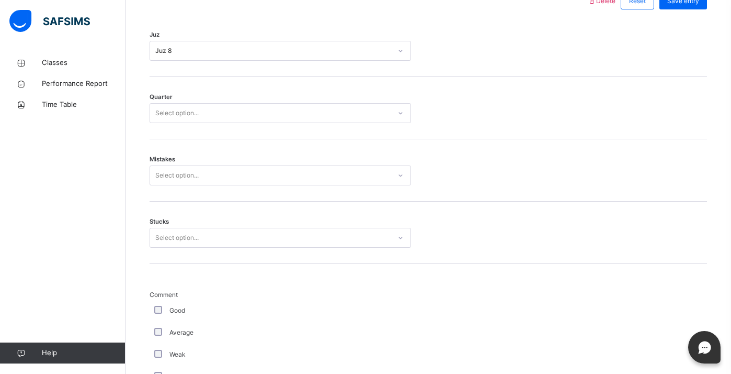
click at [265, 132] on div "Quarter Select option..." at bounding box center [429, 108] width 558 height 62
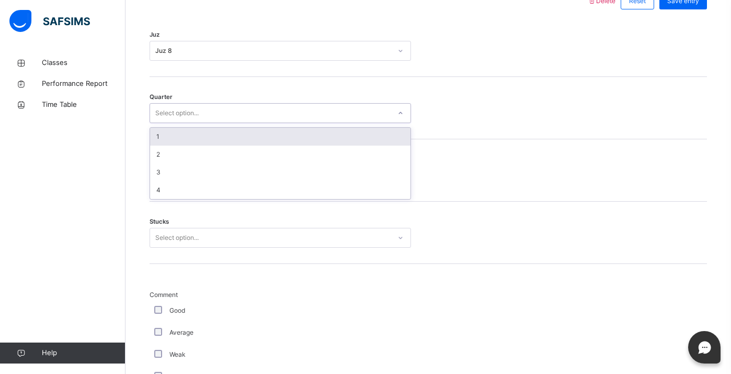
click at [249, 118] on div "Select option..." at bounding box center [270, 113] width 241 height 16
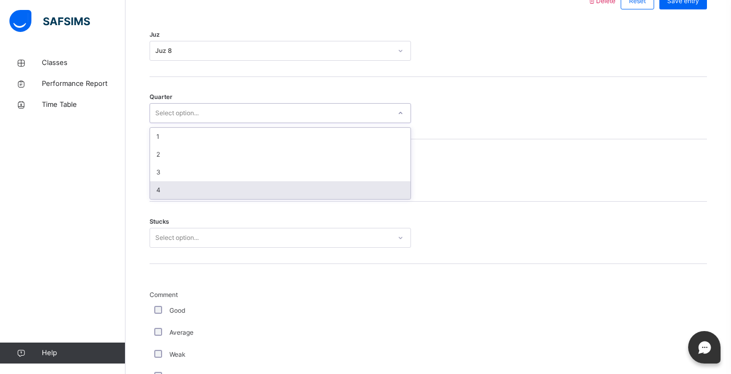
click at [256, 181] on div "4" at bounding box center [280, 190] width 261 height 18
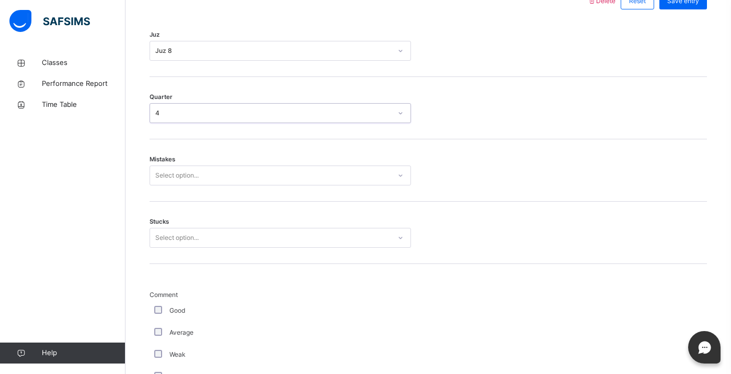
click at [245, 178] on div "Select option..." at bounding box center [270, 175] width 241 height 16
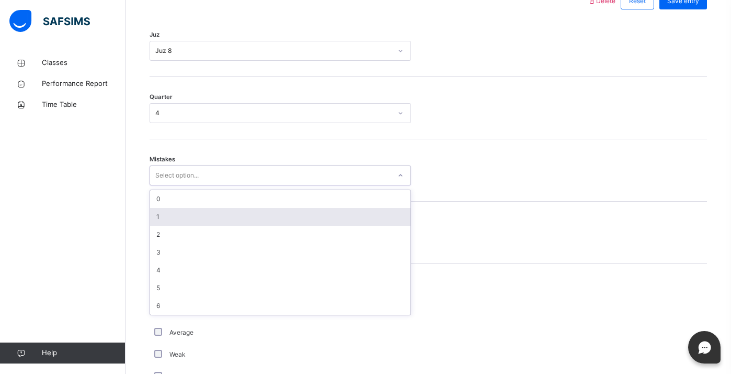
click at [244, 217] on div "1" at bounding box center [280, 217] width 261 height 18
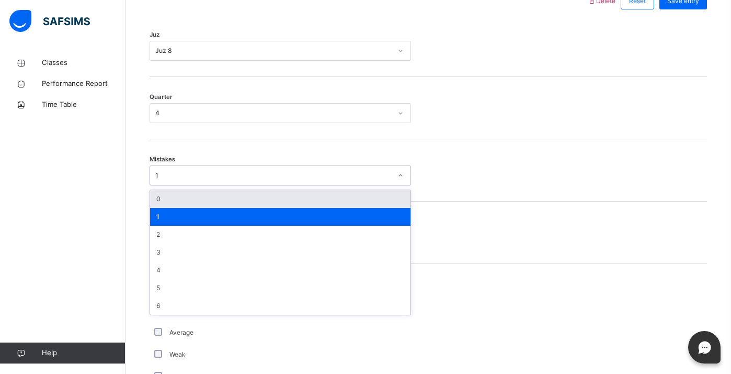
click at [225, 178] on div "1" at bounding box center [273, 175] width 236 height 9
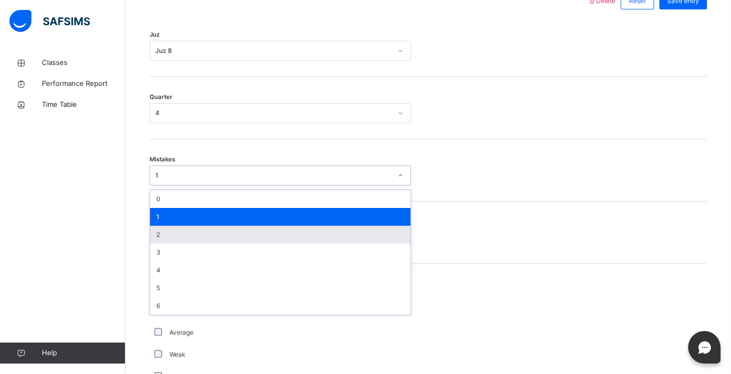
click at [231, 236] on div "2" at bounding box center [280, 234] width 261 height 18
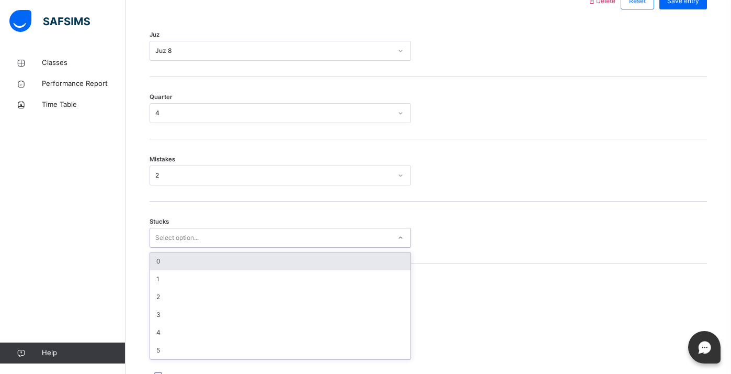
click at [231, 236] on div "Select option..." at bounding box center [270, 238] width 241 height 16
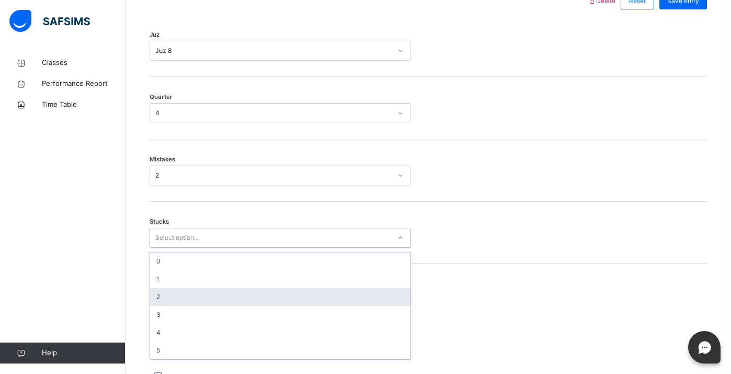
click at [238, 301] on div "2" at bounding box center [280, 297] width 261 height 18
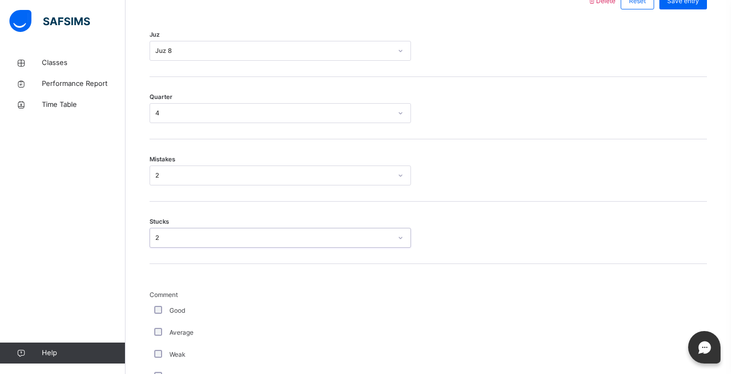
scroll to position [874, 0]
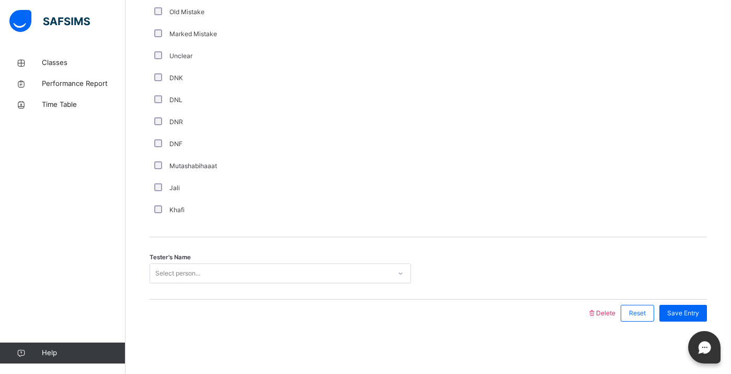
click at [193, 275] on div "Select person..." at bounding box center [177, 273] width 45 height 20
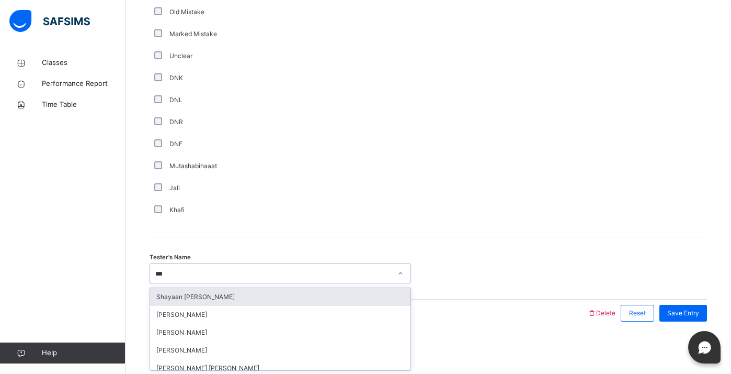
type input "****"
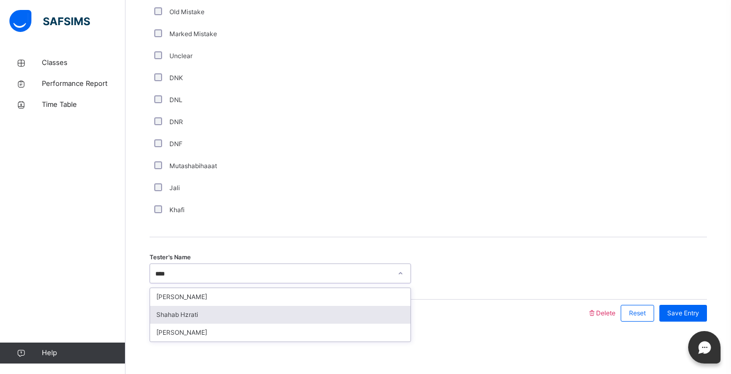
click at [221, 318] on div "Shahab Hzrati" at bounding box center [280, 315] width 261 height 18
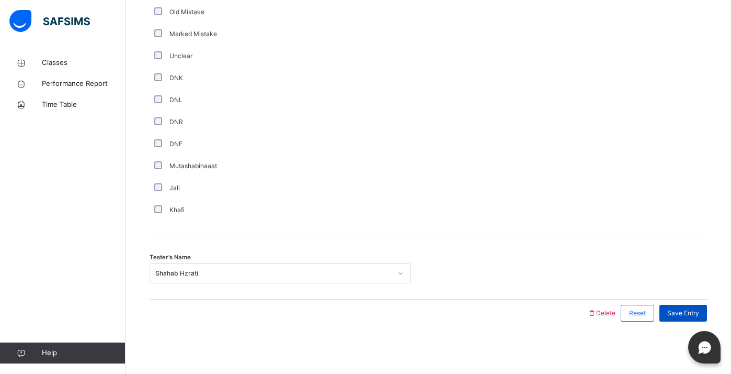
click at [677, 317] on span "Save Entry" at bounding box center [684, 312] width 32 height 9
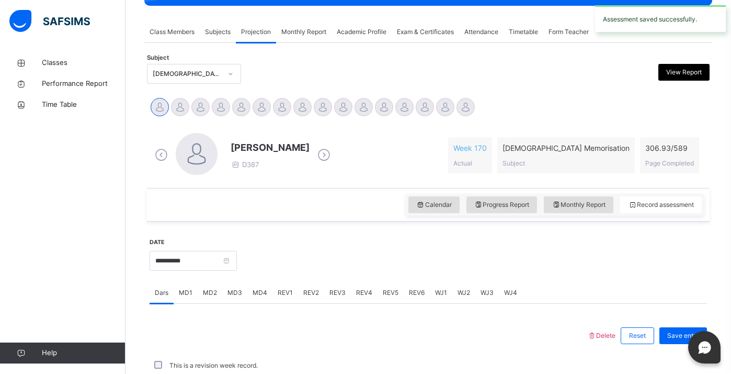
scroll to position [412, 0]
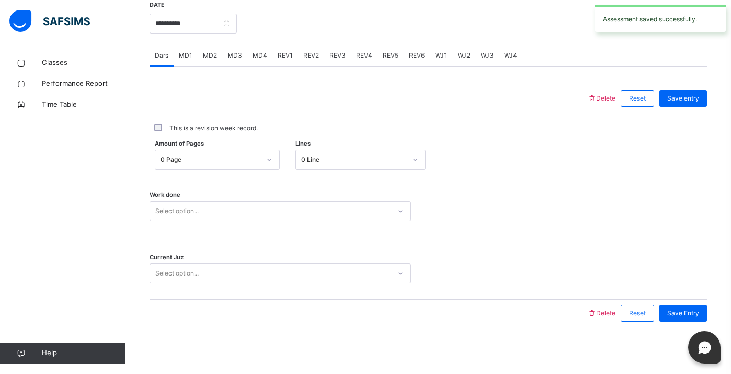
click at [251, 161] on div "0 Page" at bounding box center [211, 159] width 100 height 9
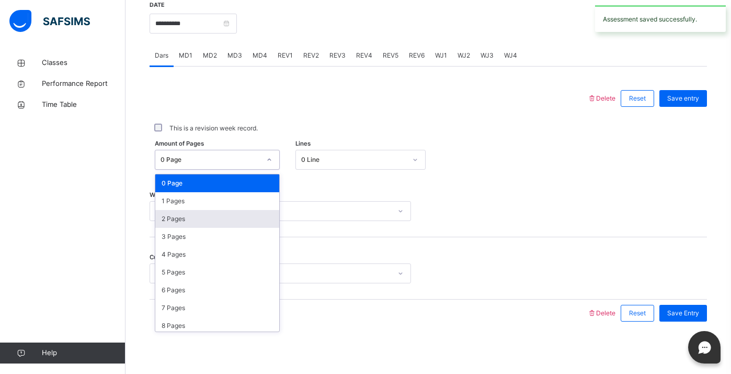
click at [245, 216] on div "2 Pages" at bounding box center [217, 219] width 124 height 18
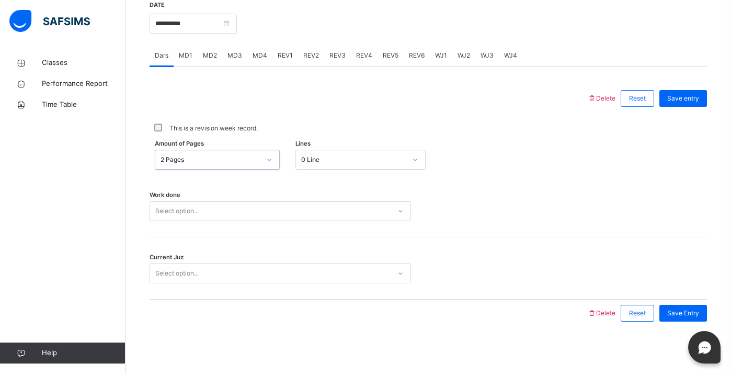
click at [263, 217] on div "Select option..." at bounding box center [270, 211] width 241 height 16
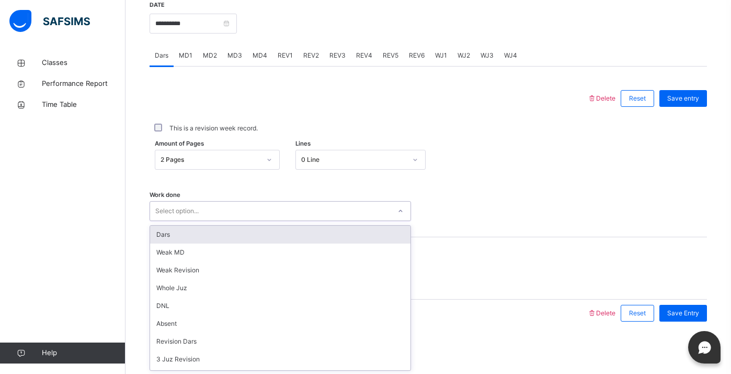
click at [268, 238] on div "Dars" at bounding box center [280, 234] width 261 height 18
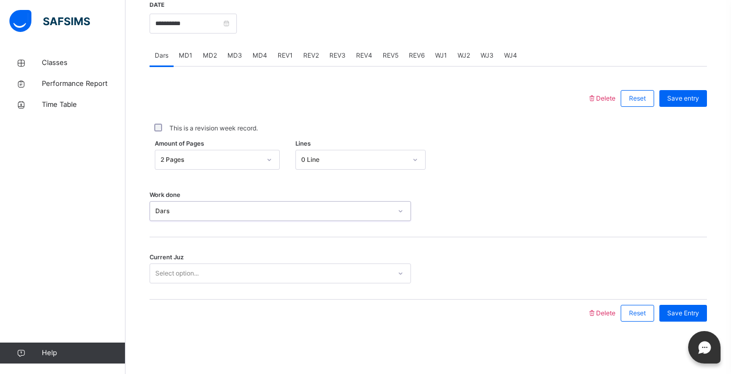
click at [282, 281] on div "Select option..." at bounding box center [281, 273] width 262 height 20
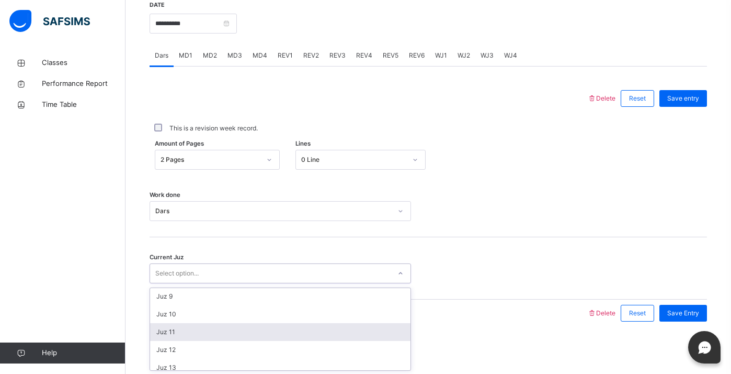
click at [308, 334] on div "Juz 11" at bounding box center [280, 332] width 261 height 18
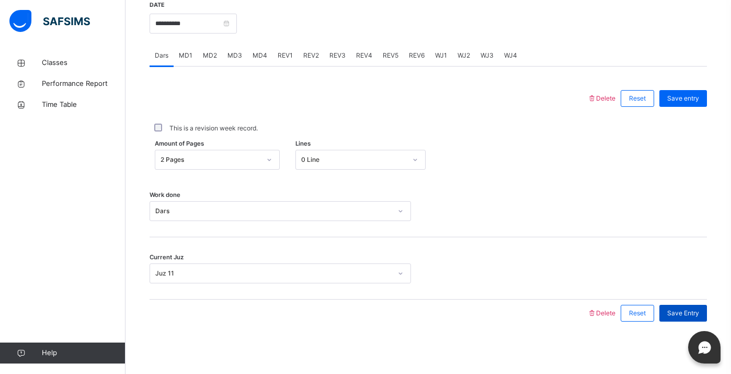
click at [688, 312] on span "Save Entry" at bounding box center [684, 312] width 32 height 9
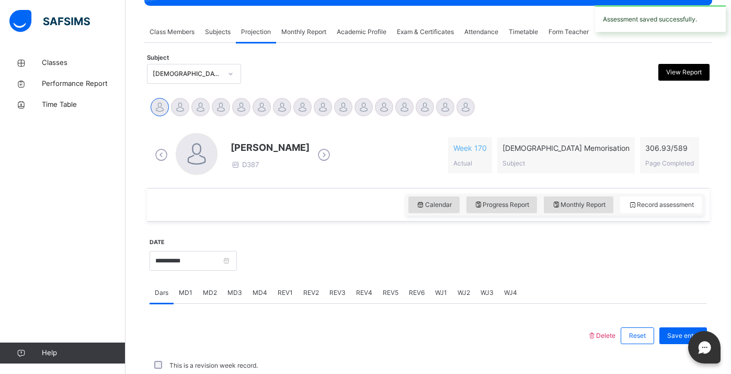
scroll to position [412, 0]
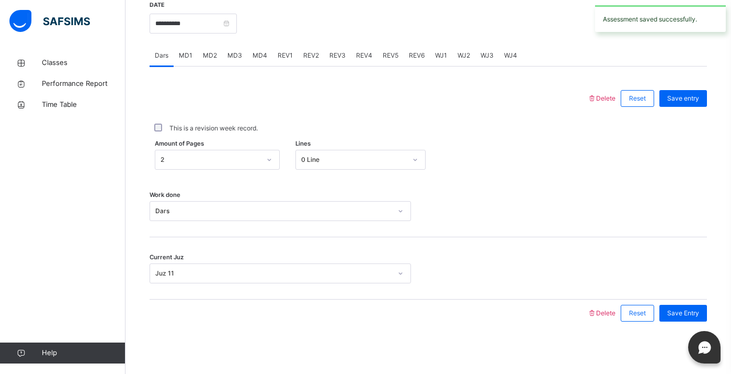
click at [200, 2] on div "**********" at bounding box center [193, 22] width 87 height 45
click at [201, 14] on input "**********" at bounding box center [193, 24] width 87 height 20
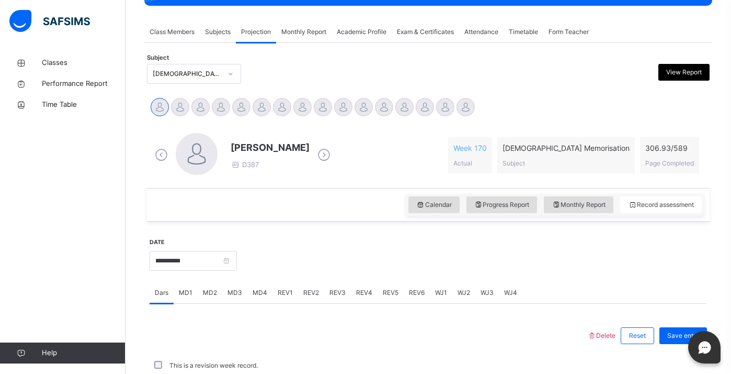
scroll to position [412, 0]
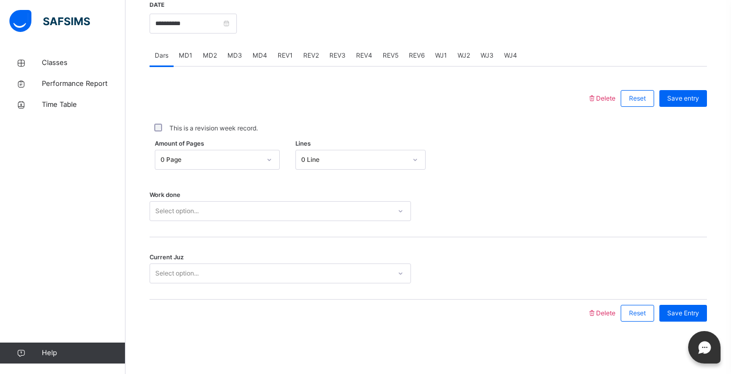
click at [175, 55] on div "MD1" at bounding box center [186, 55] width 24 height 21
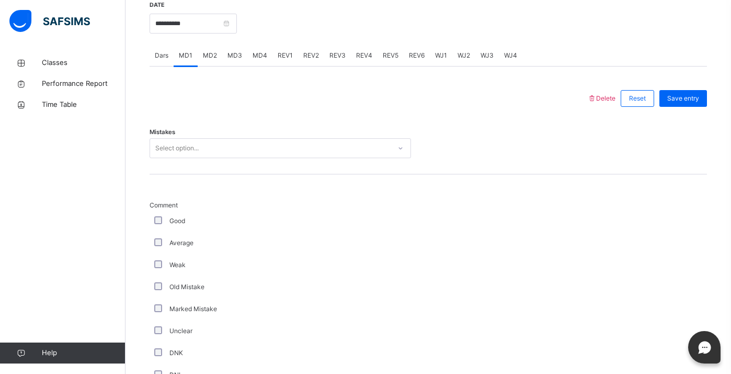
click at [251, 164] on div "Mistakes Select option..." at bounding box center [429, 143] width 558 height 62
click at [239, 147] on div "Select option..." at bounding box center [270, 148] width 241 height 16
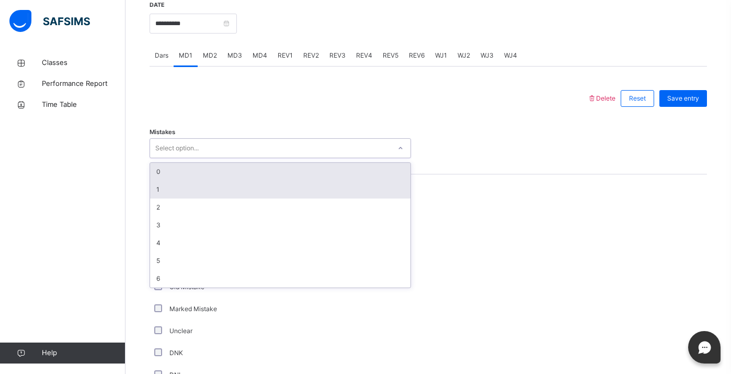
click at [248, 193] on div "1" at bounding box center [280, 189] width 261 height 18
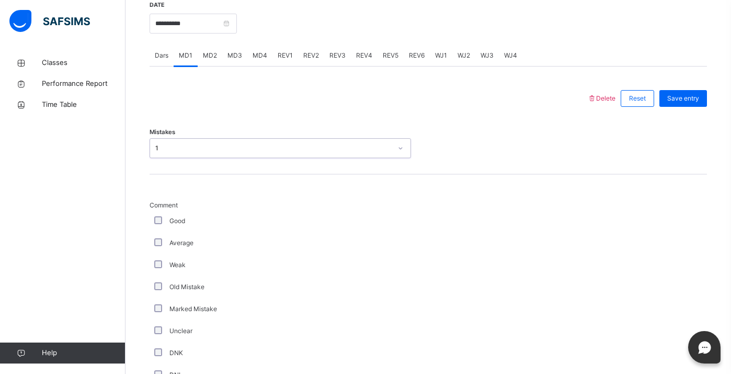
scroll to position [749, 0]
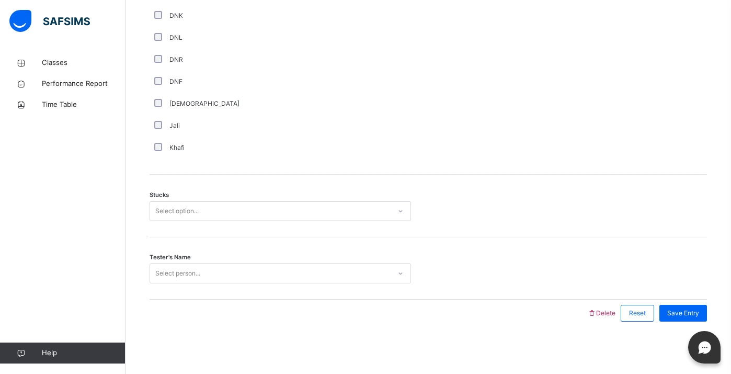
click at [198, 213] on div "Select option..." at bounding box center [176, 211] width 43 height 20
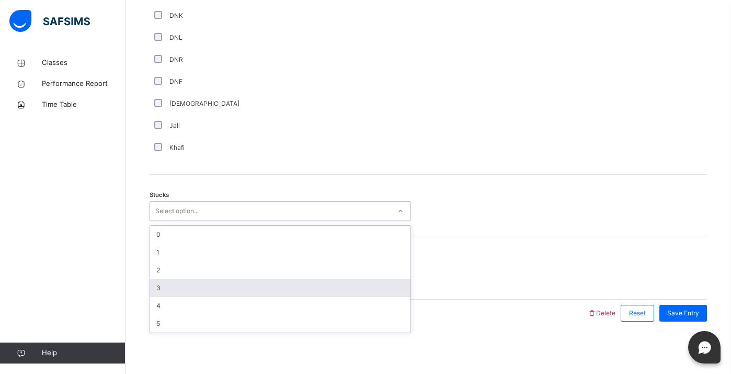
click at [216, 279] on div "3" at bounding box center [280, 288] width 261 height 18
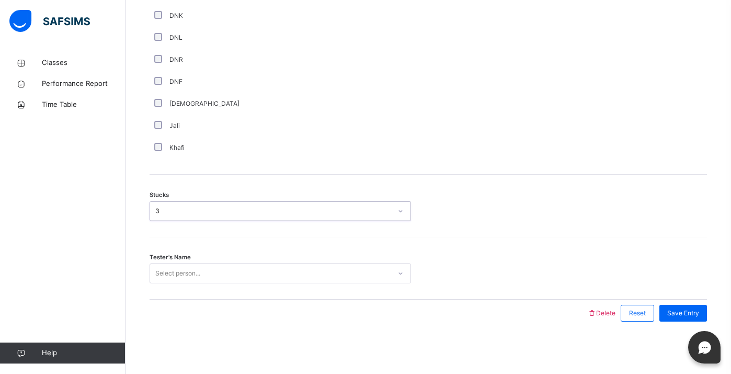
click at [162, 102] on div "[DEMOGRAPHIC_DATA]" at bounding box center [280, 103] width 256 height 9
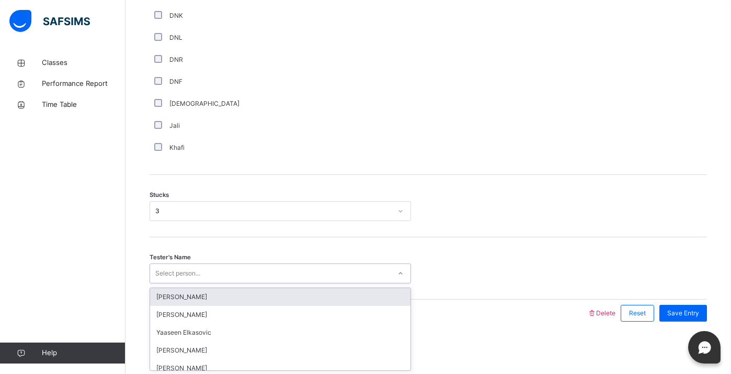
click at [212, 263] on div "Select person..." at bounding box center [281, 273] width 262 height 20
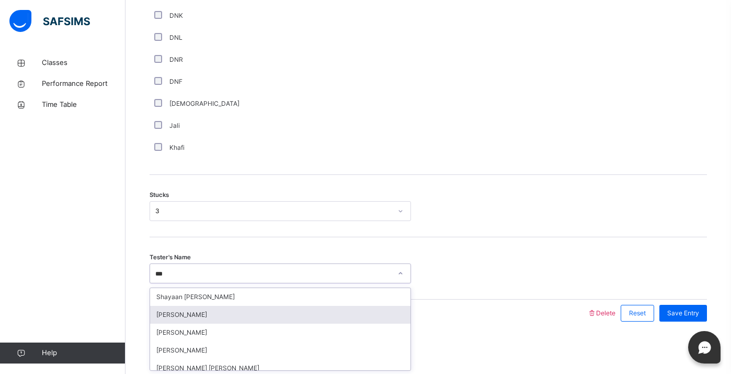
type input "****"
click at [254, 317] on div "Shahab Hzrati" at bounding box center [280, 315] width 261 height 18
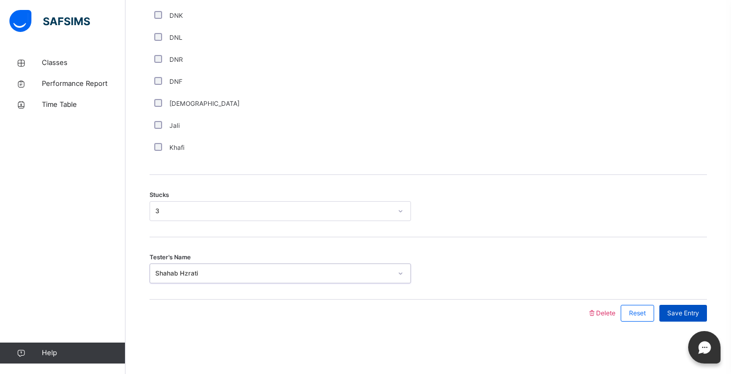
click at [687, 318] on div "Save Entry" at bounding box center [684, 312] width 48 height 17
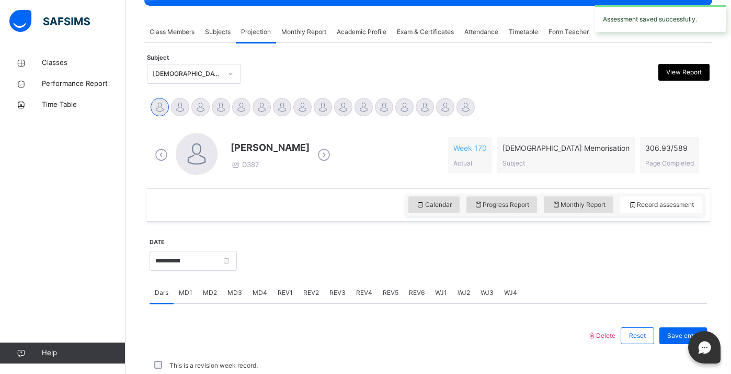
scroll to position [412, 0]
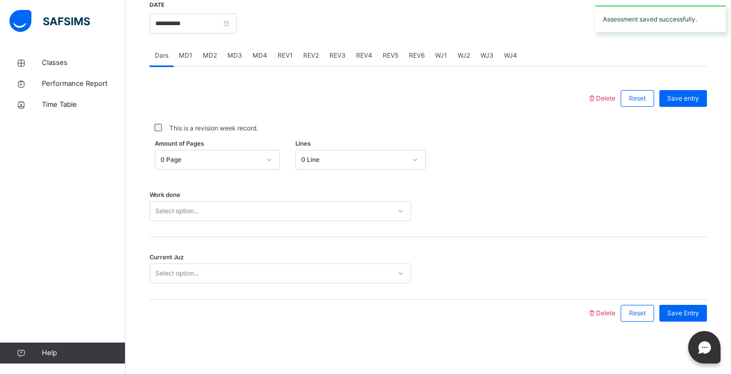
click at [257, 55] on span "MD4" at bounding box center [260, 55] width 15 height 9
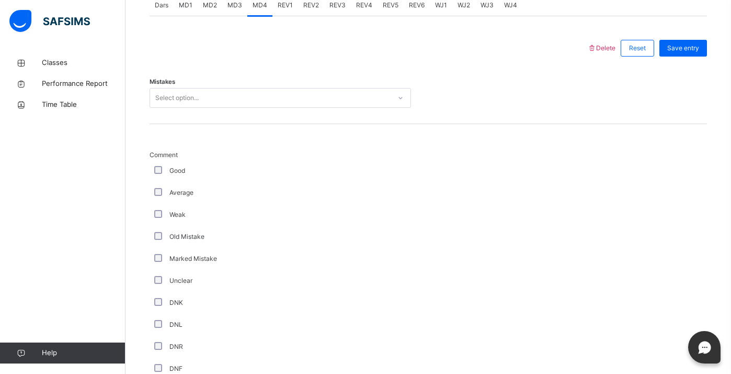
scroll to position [470, 0]
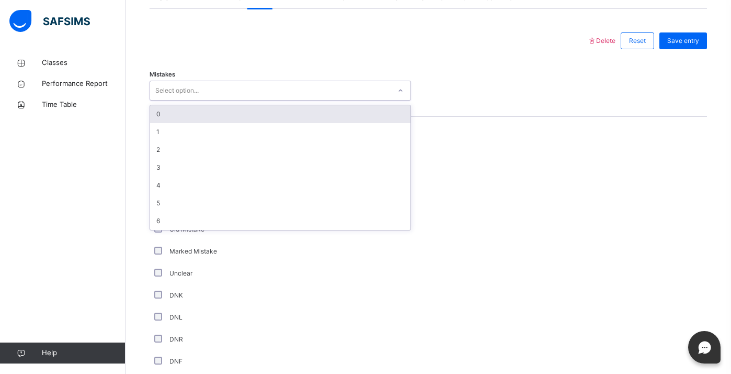
click at [272, 92] on div "Select option..." at bounding box center [270, 91] width 241 height 16
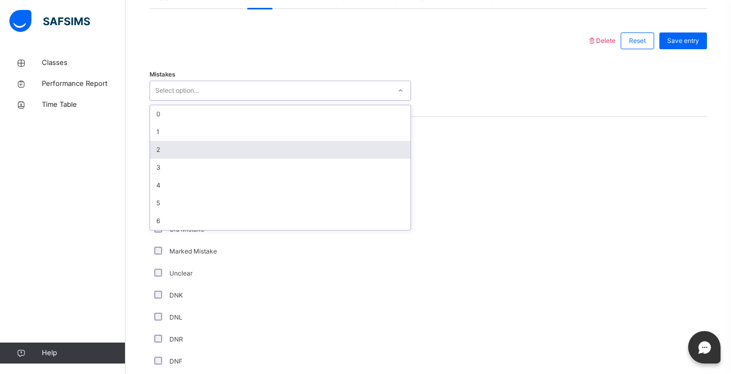
click at [269, 149] on div "2" at bounding box center [280, 150] width 261 height 18
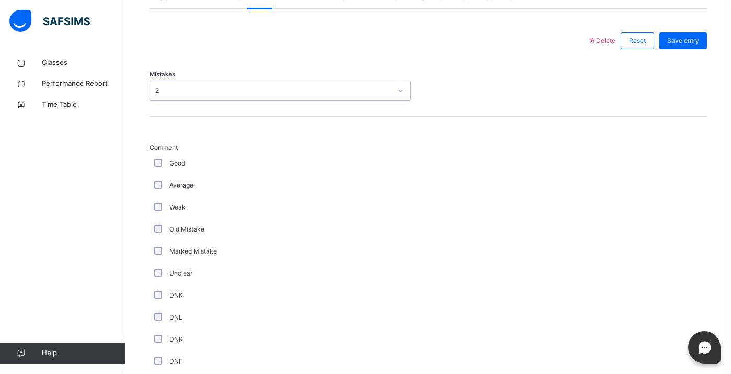
scroll to position [749, 0]
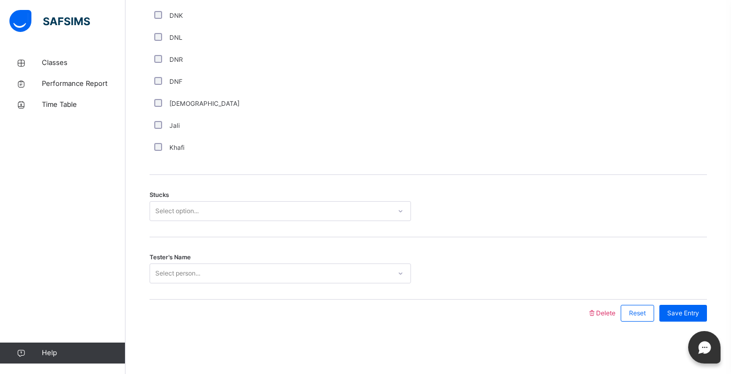
click at [230, 220] on div "Select option..." at bounding box center [281, 211] width 262 height 20
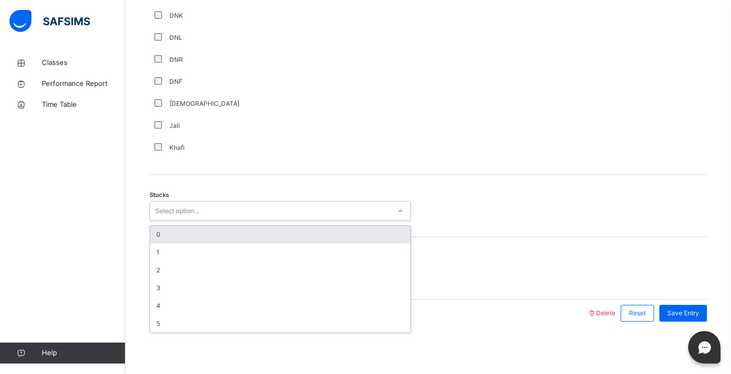
click at [234, 241] on div "0" at bounding box center [280, 234] width 261 height 18
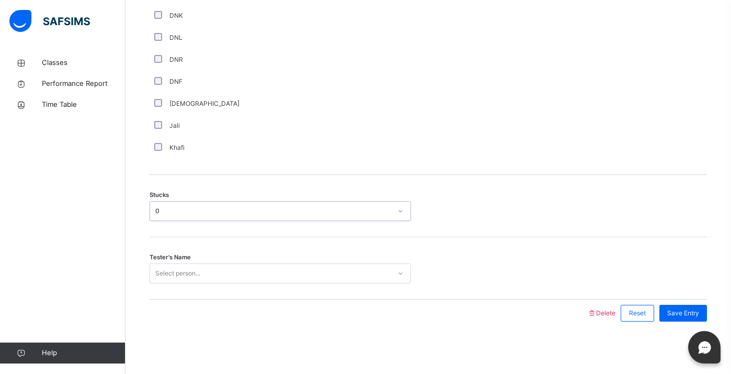
click at [248, 279] on div "Select person..." at bounding box center [270, 273] width 241 height 16
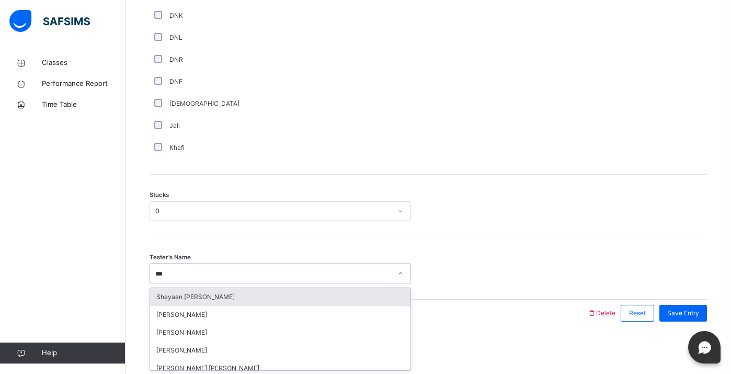
type input "****"
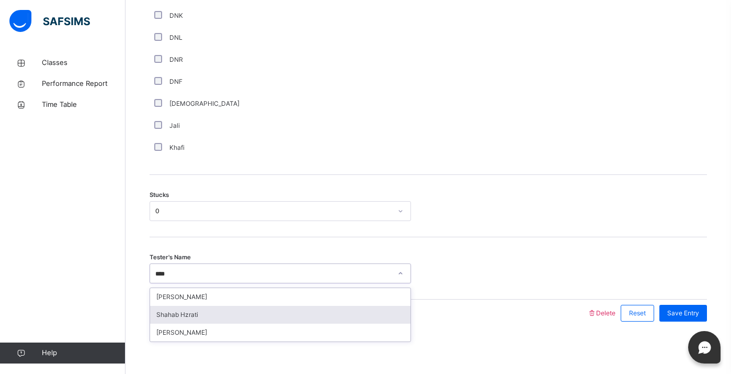
click at [264, 311] on div "Shahab Hzrati" at bounding box center [280, 315] width 261 height 18
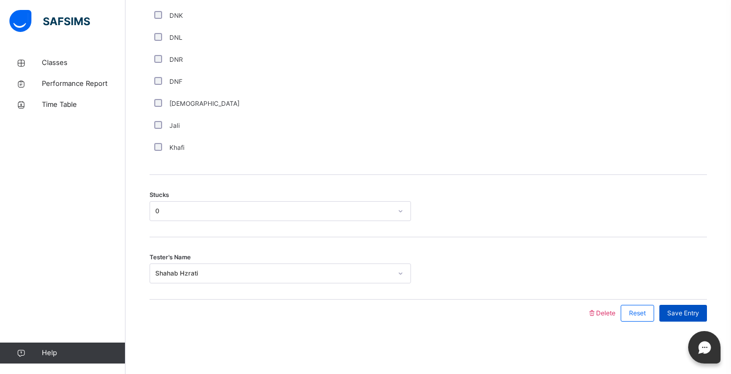
click at [667, 305] on div "Save Entry" at bounding box center [684, 312] width 48 height 17
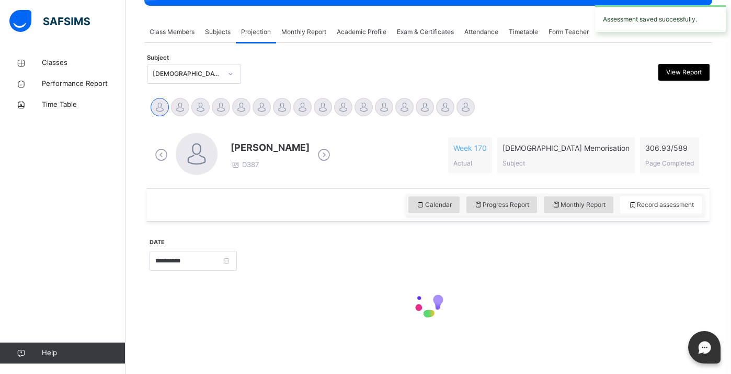
scroll to position [412, 0]
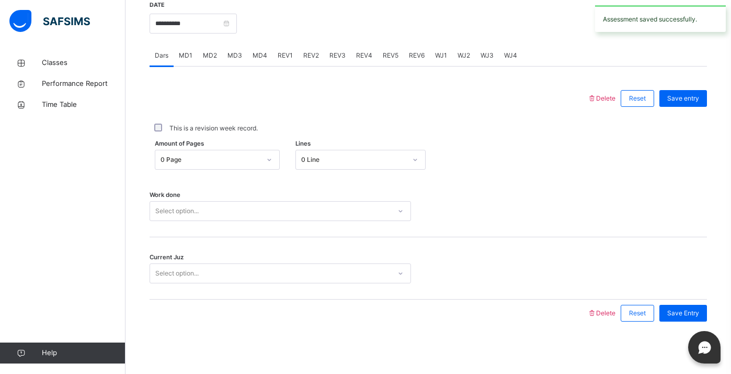
click at [286, 58] on span "REV1" at bounding box center [285, 55] width 15 height 9
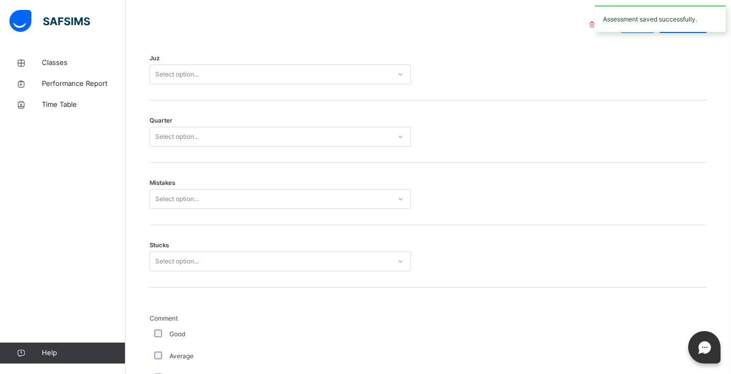
scroll to position [487, 0]
click at [299, 88] on div "Juz Select option..." at bounding box center [429, 69] width 558 height 62
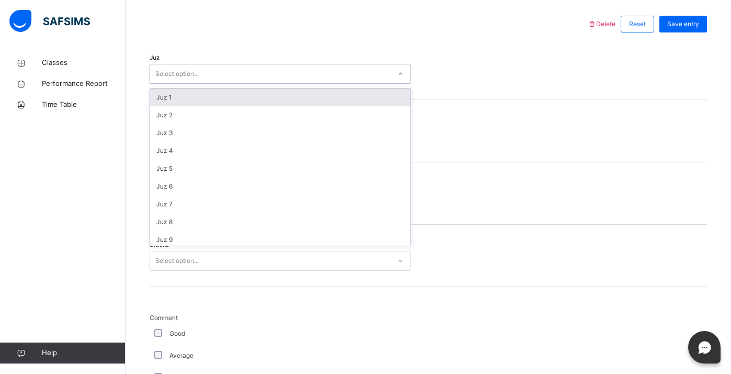
click at [289, 74] on div "Select option..." at bounding box center [270, 74] width 241 height 16
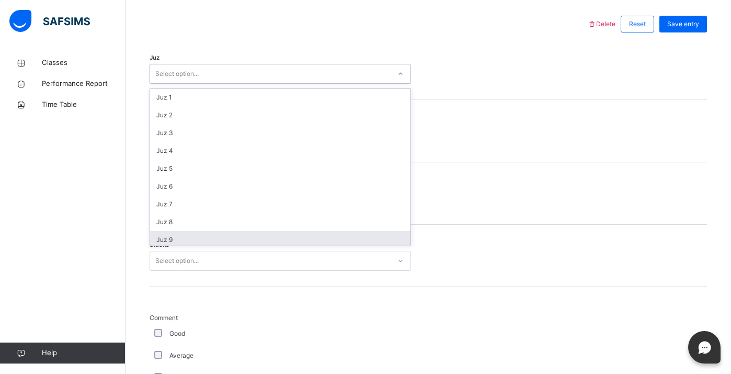
click at [270, 233] on div "Juz 9" at bounding box center [280, 240] width 261 height 18
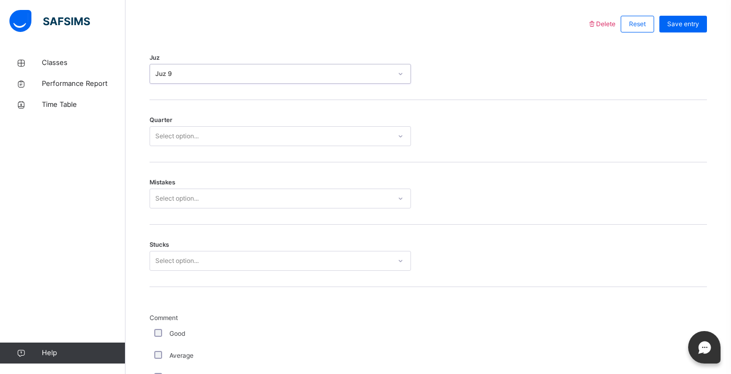
click at [241, 126] on div "Select option..." at bounding box center [281, 136] width 262 height 20
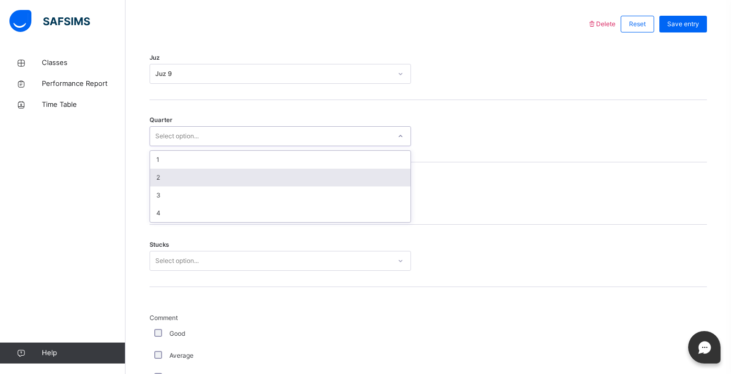
click at [239, 175] on div "2" at bounding box center [280, 177] width 261 height 18
click at [235, 181] on div "Mistakes Select option..." at bounding box center [429, 193] width 558 height 62
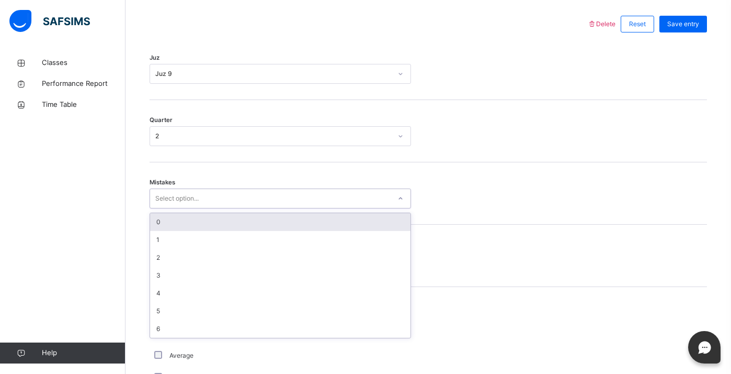
click at [238, 191] on div "Select option..." at bounding box center [270, 198] width 241 height 16
click at [235, 219] on div "0" at bounding box center [280, 222] width 261 height 18
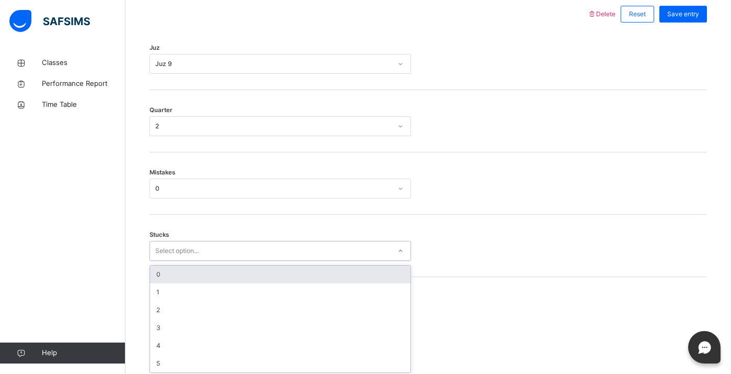
click at [249, 259] on div "Select option..." at bounding box center [281, 251] width 262 height 20
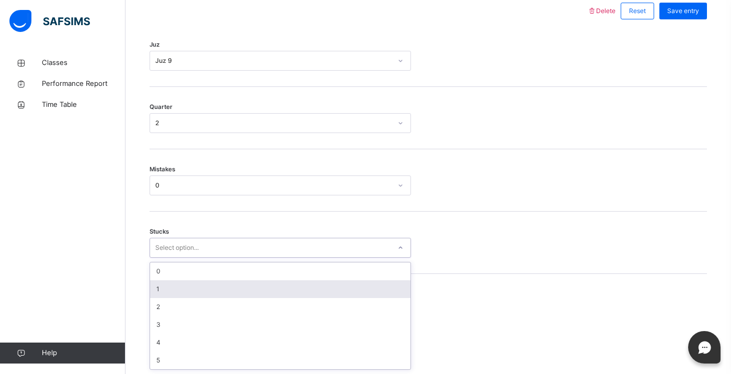
click at [251, 287] on div "1" at bounding box center [280, 289] width 261 height 18
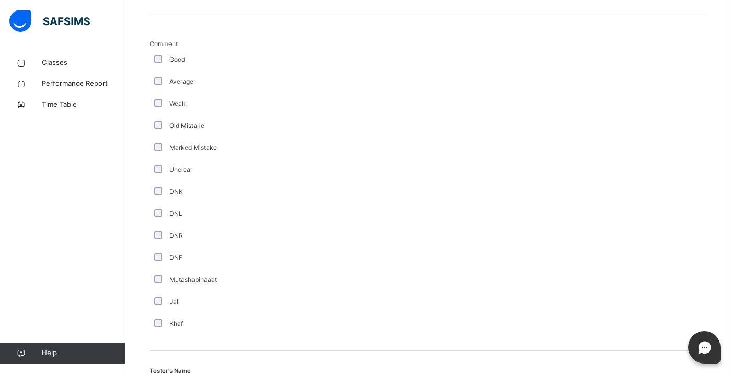
scroll to position [874, 0]
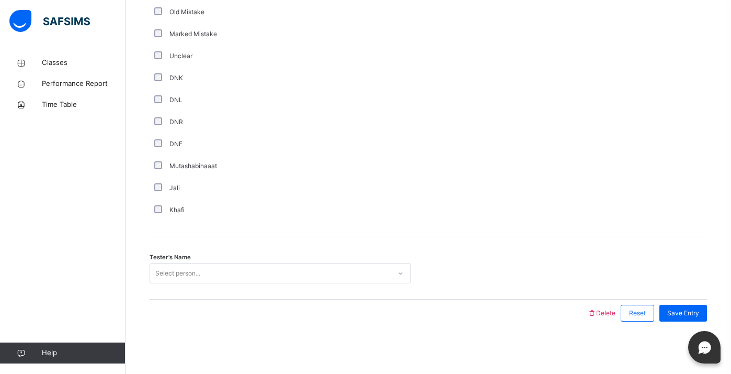
click at [243, 270] on div "Select person..." at bounding box center [270, 273] width 241 height 16
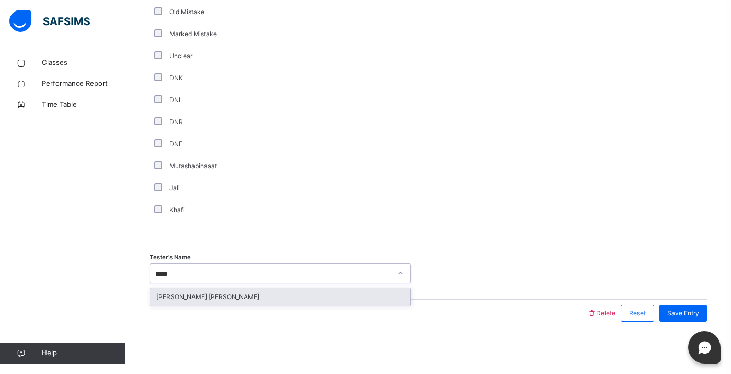
type input "*****"
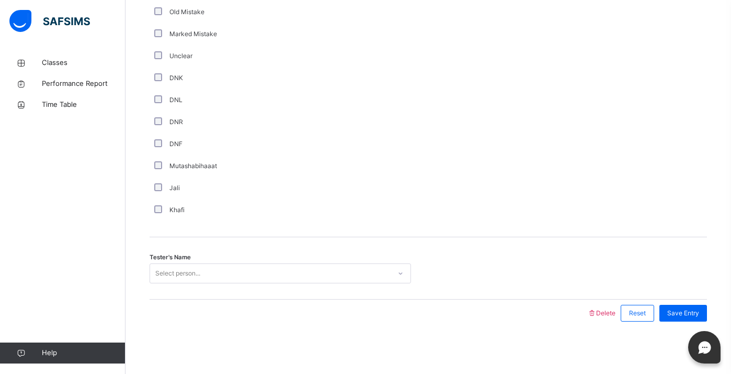
click at [265, 284] on div "Tester's Name Select person..." at bounding box center [429, 268] width 558 height 62
click at [256, 270] on div "Select person..." at bounding box center [270, 273] width 241 height 16
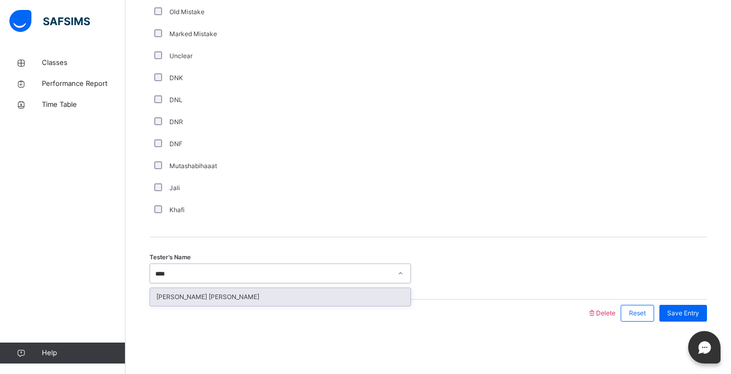
type input "*****"
click at [277, 294] on div "[PERSON_NAME] [PERSON_NAME]" at bounding box center [280, 297] width 261 height 18
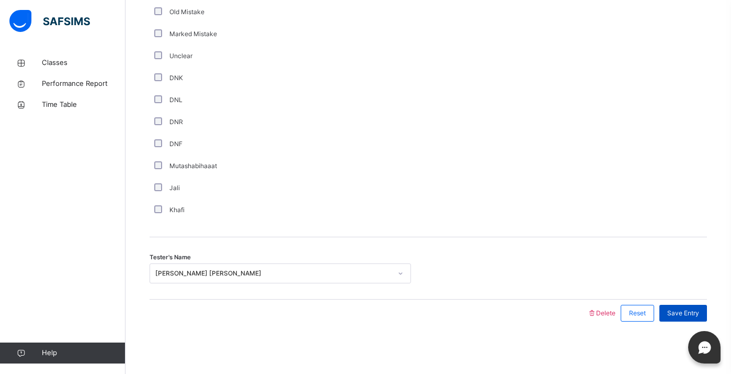
click at [683, 314] on span "Save Entry" at bounding box center [684, 312] width 32 height 9
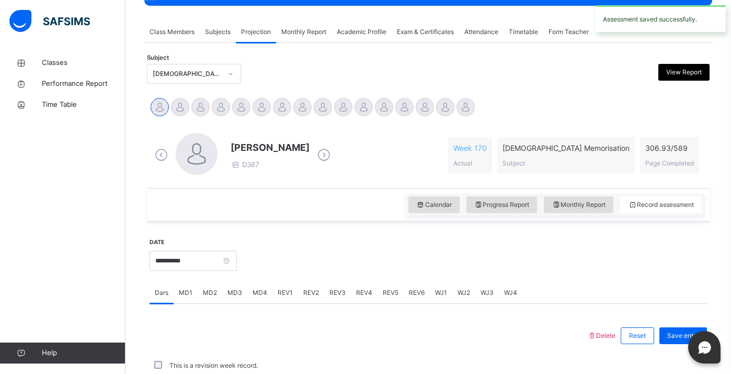
scroll to position [412, 0]
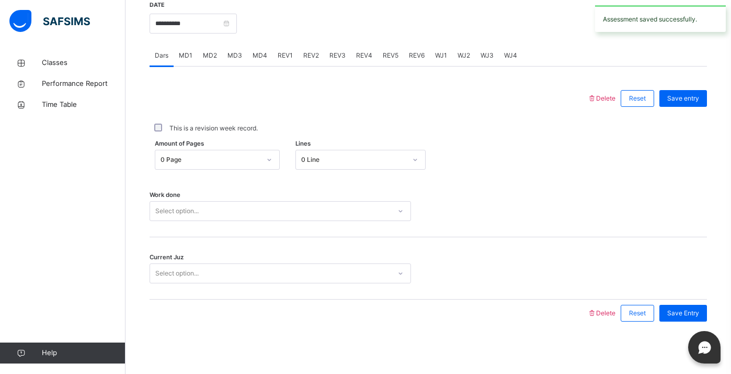
click at [309, 52] on span "REV2" at bounding box center [311, 55] width 16 height 9
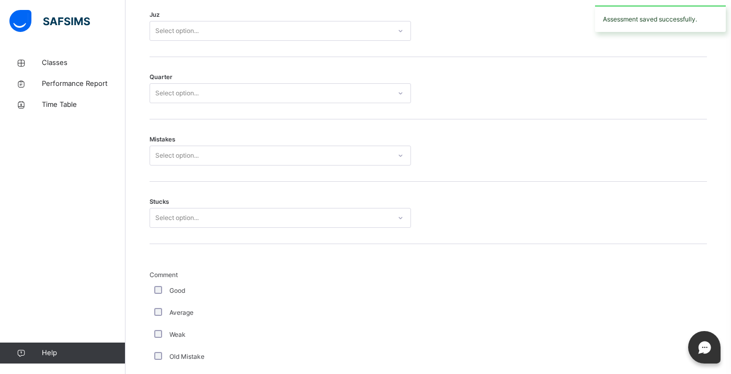
scroll to position [530, 0]
click at [286, 27] on div "Select option..." at bounding box center [270, 30] width 241 height 16
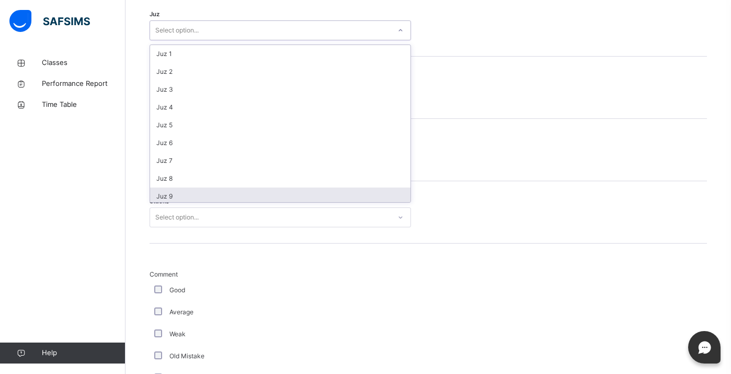
click at [291, 193] on div "Juz 9" at bounding box center [280, 196] width 261 height 18
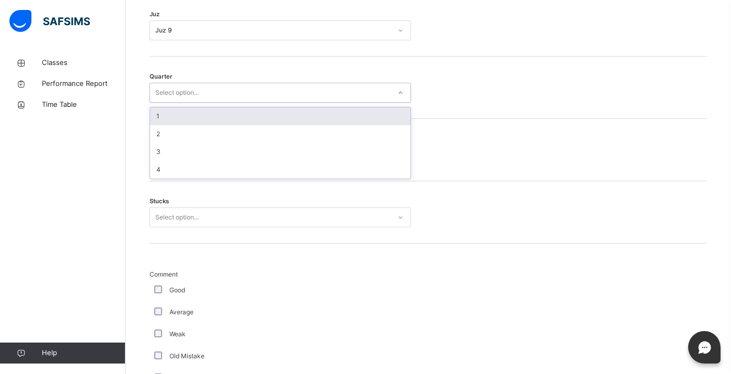
click at [243, 99] on div "Select option..." at bounding box center [270, 93] width 241 height 16
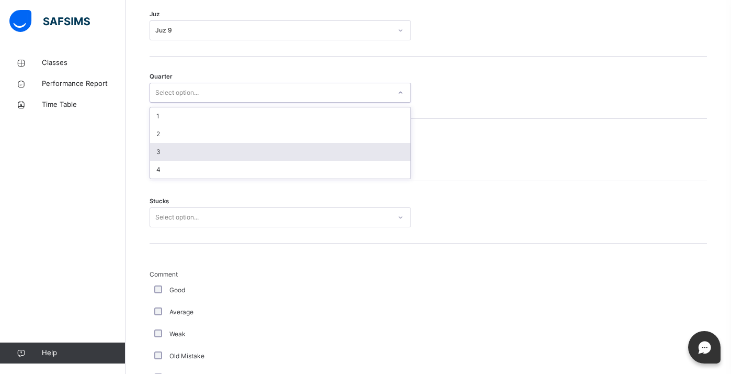
click at [251, 152] on div "3" at bounding box center [280, 152] width 261 height 18
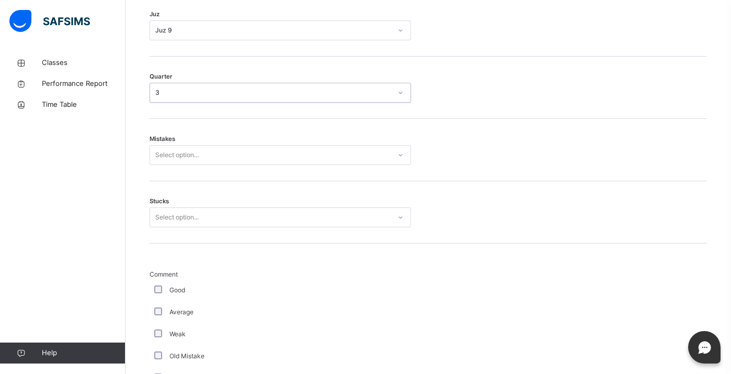
click at [251, 152] on div "Select option..." at bounding box center [270, 155] width 241 height 16
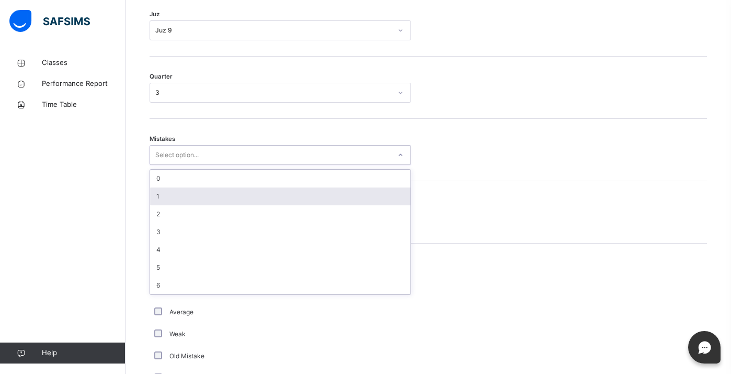
click at [238, 193] on div "1" at bounding box center [280, 196] width 261 height 18
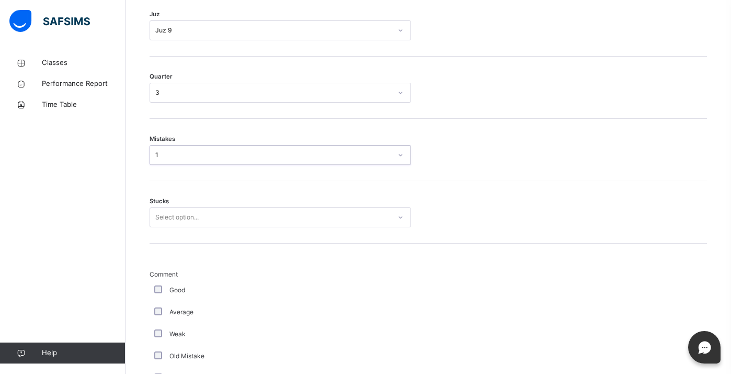
click at [247, 218] on div "Select option..." at bounding box center [270, 217] width 241 height 16
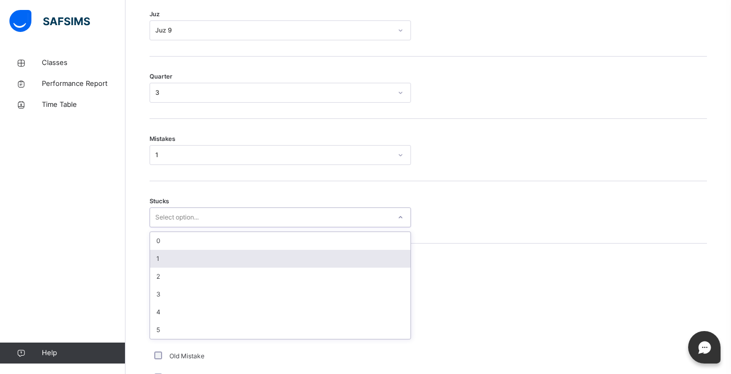
click at [255, 262] on div "1" at bounding box center [280, 259] width 261 height 18
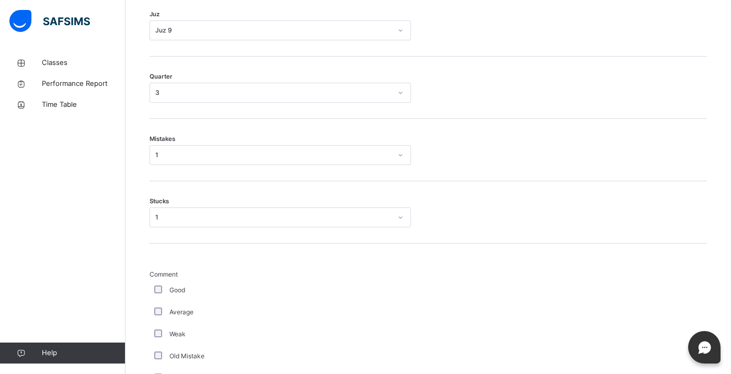
scroll to position [874, 0]
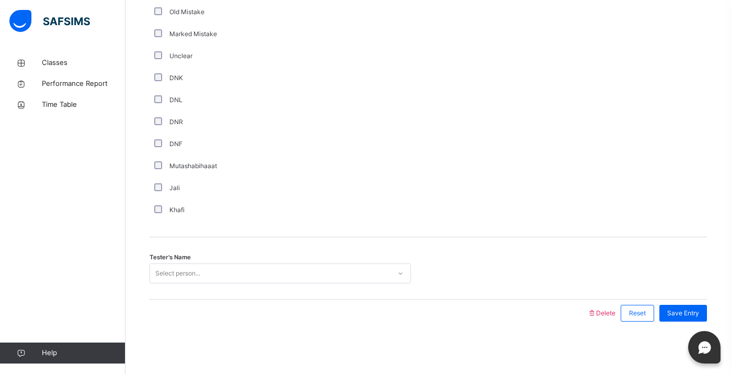
click at [244, 261] on div "Tester's Name Select person..." at bounding box center [429, 268] width 558 height 62
click at [250, 272] on div "Select person..." at bounding box center [270, 273] width 241 height 16
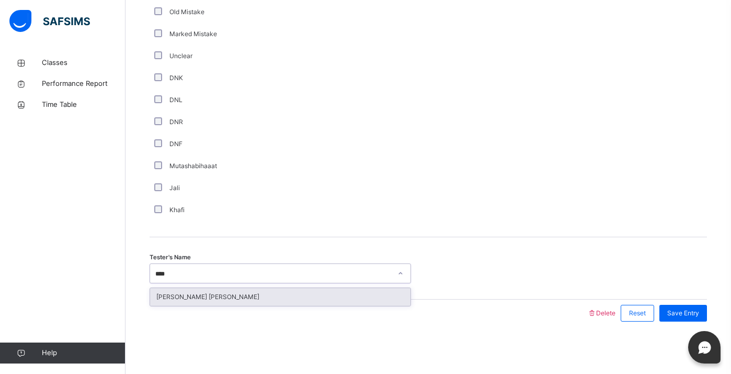
type input "*****"
click at [286, 305] on div "[PERSON_NAME] [PERSON_NAME]" at bounding box center [280, 297] width 261 height 18
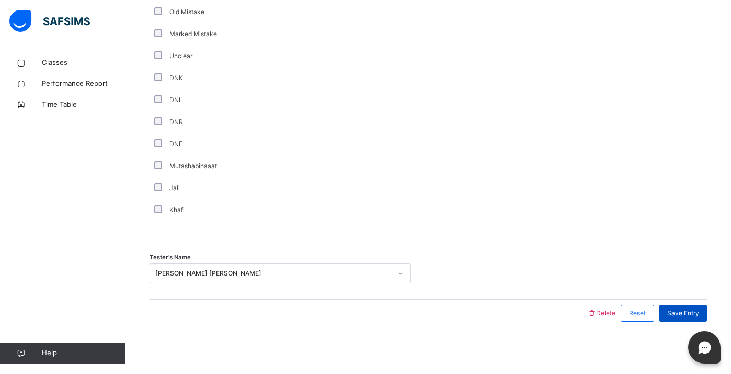
click at [673, 317] on span "Save Entry" at bounding box center [684, 312] width 32 height 9
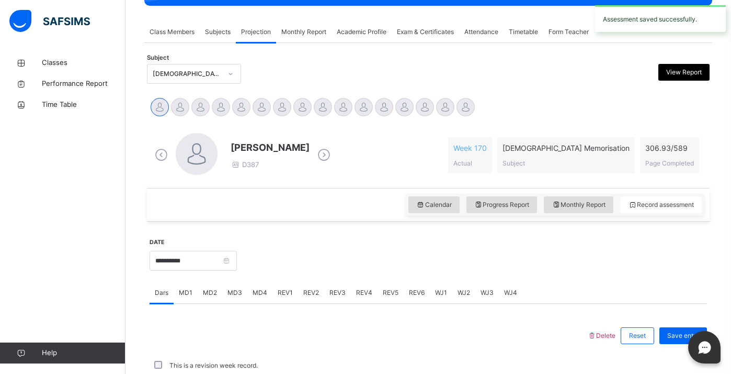
scroll to position [412, 0]
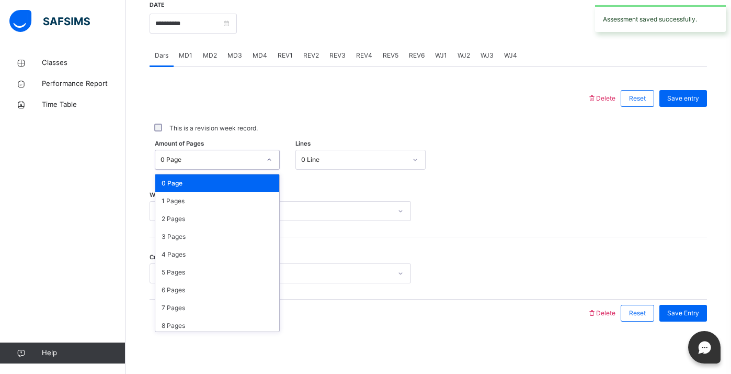
click at [248, 163] on div "0 Page" at bounding box center [211, 159] width 100 height 9
click at [248, 221] on div "2 Pages" at bounding box center [217, 219] width 124 height 18
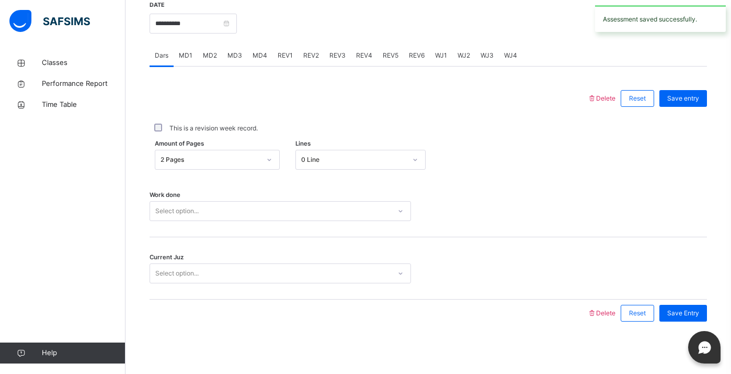
click at [248, 221] on div "Work done Select option..." at bounding box center [429, 206] width 558 height 62
click at [244, 216] on div "Select option..." at bounding box center [270, 211] width 241 height 16
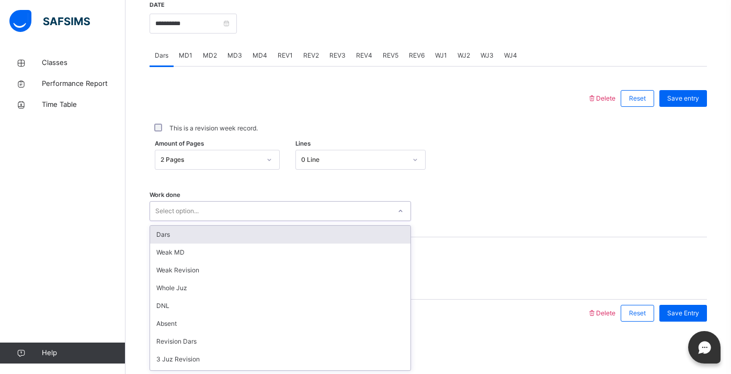
click at [246, 230] on div "Dars" at bounding box center [280, 234] width 261 height 18
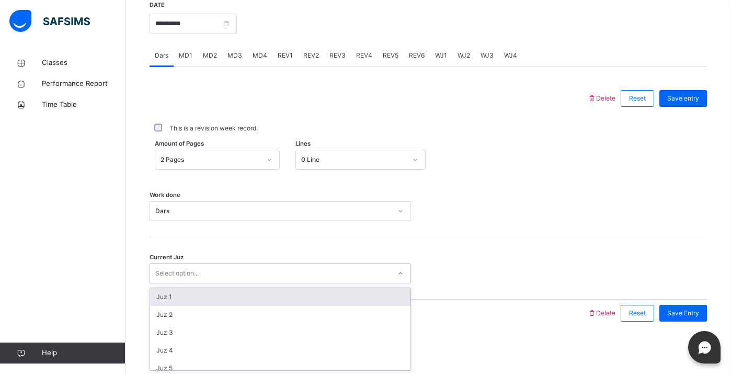
click at [259, 272] on div "Select option..." at bounding box center [270, 273] width 241 height 16
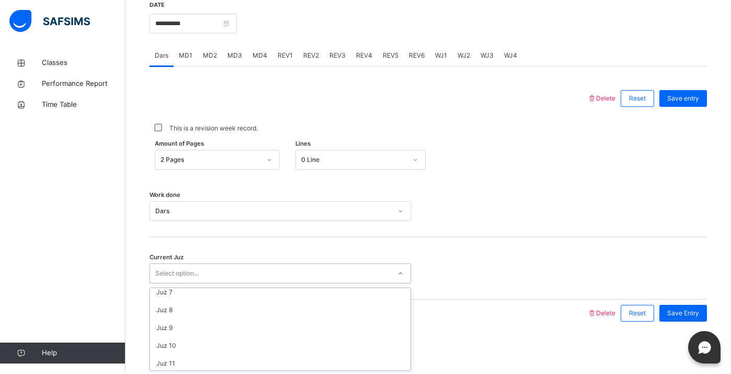
scroll to position [112, 0]
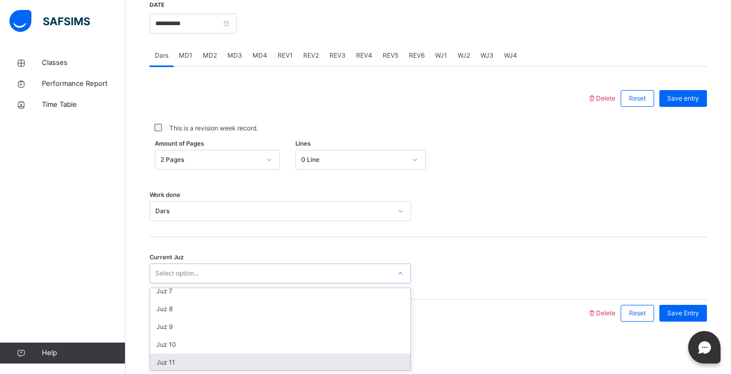
click at [280, 361] on div "Juz 11" at bounding box center [280, 362] width 261 height 18
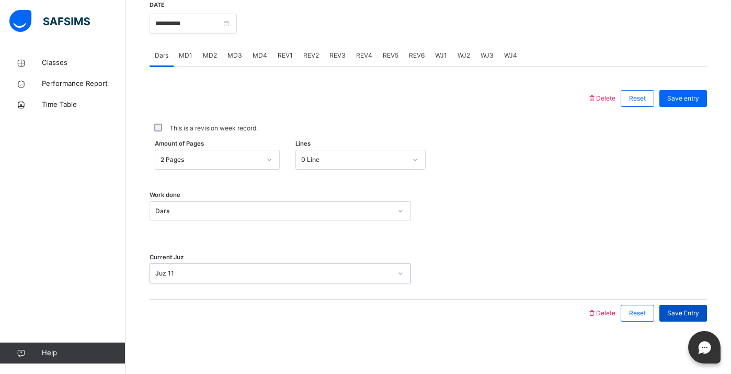
click at [679, 314] on span "Save Entry" at bounding box center [684, 312] width 32 height 9
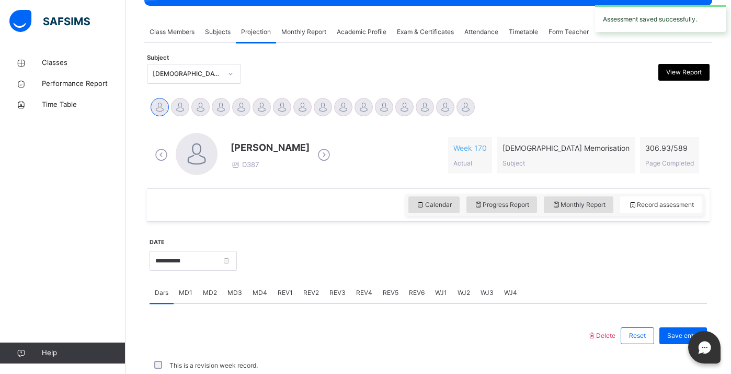
scroll to position [412, 0]
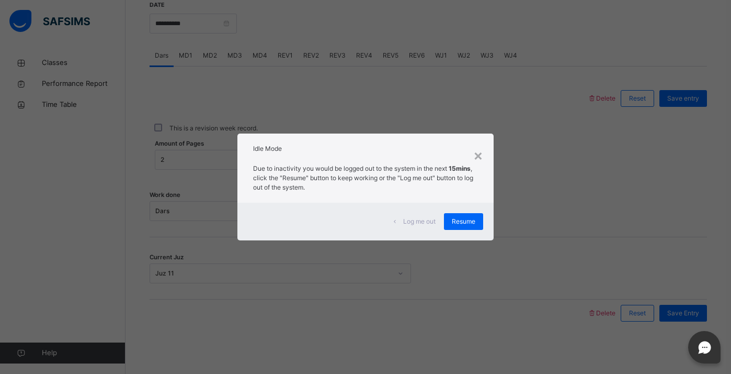
click at [486, 216] on div "Log me out Resume" at bounding box center [366, 221] width 256 height 38
click at [466, 222] on span "Resume" at bounding box center [464, 221] width 24 height 9
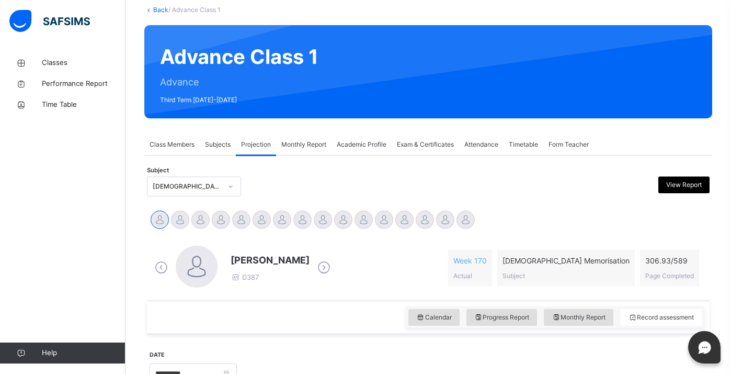
scroll to position [83, 0]
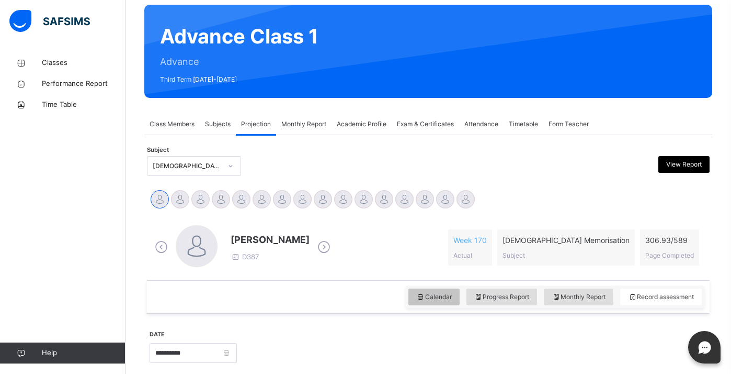
click at [440, 295] on span "Calendar" at bounding box center [434, 296] width 36 height 9
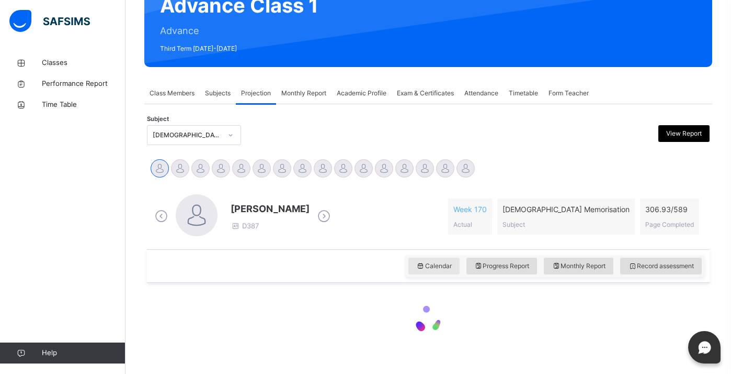
scroll to position [130, 0]
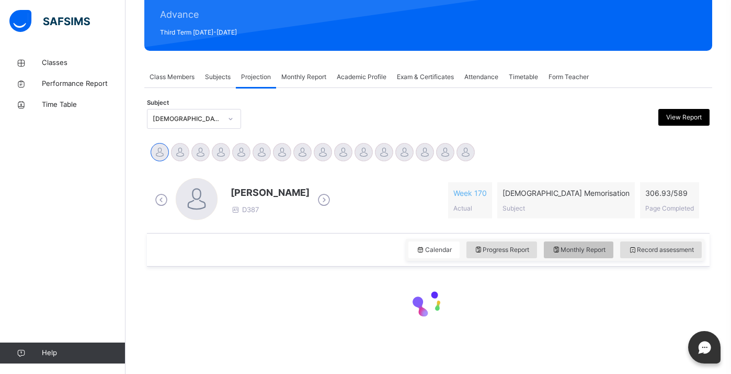
click at [558, 254] on icon at bounding box center [556, 249] width 9 height 9
select select "****"
select select "*"
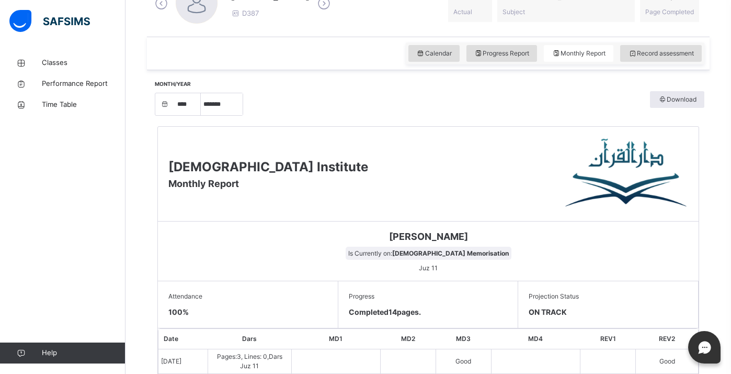
scroll to position [286, 0]
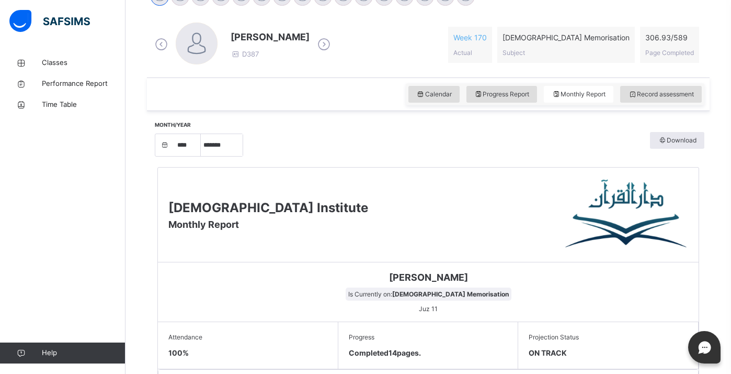
click at [333, 43] on icon at bounding box center [324, 45] width 18 height 16
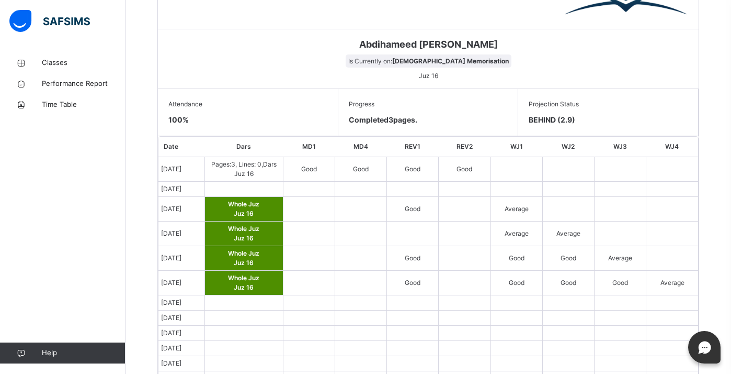
scroll to position [533, 0]
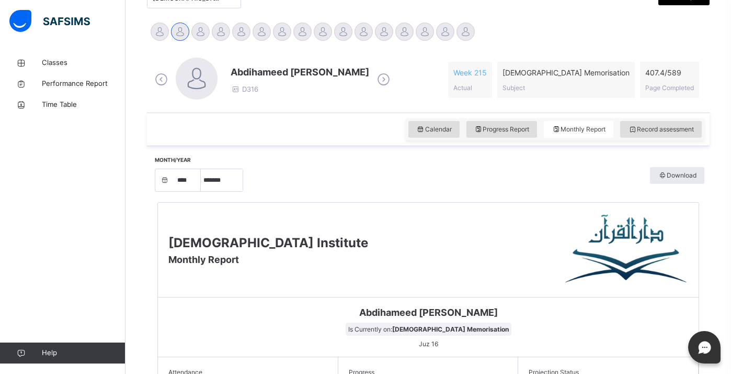
click at [375, 84] on icon at bounding box center [384, 80] width 18 height 16
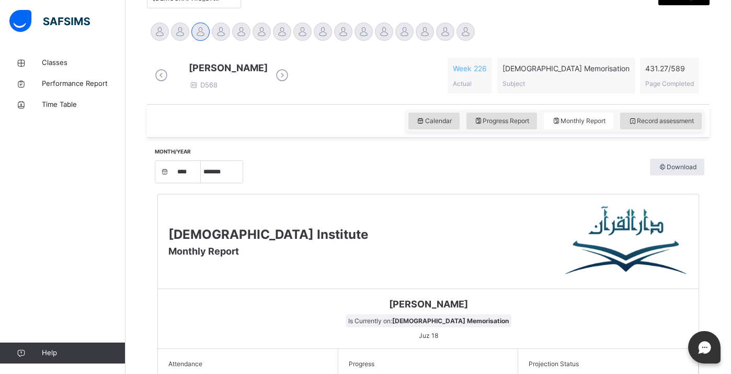
scroll to position [171, 0]
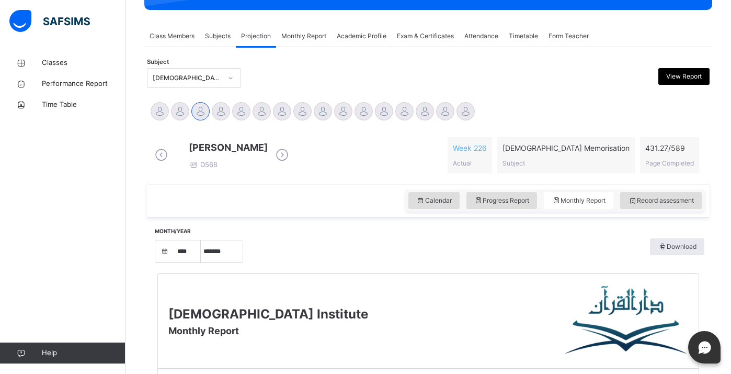
click at [291, 154] on icon at bounding box center [282, 155] width 18 height 16
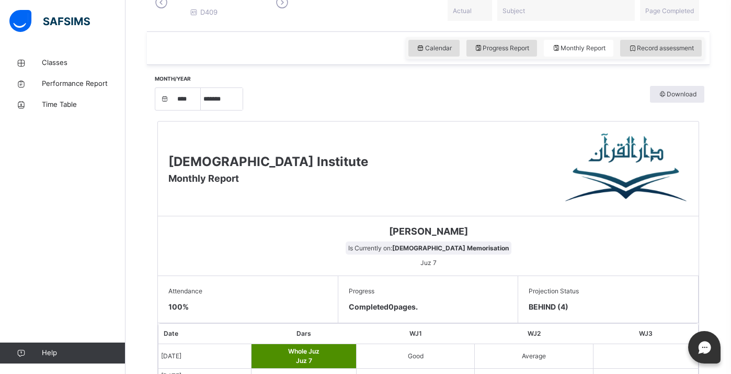
scroll to position [266, 0]
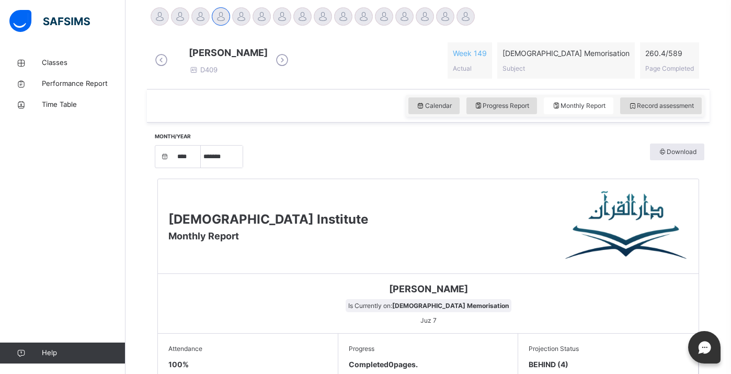
click at [291, 60] on icon at bounding box center [282, 60] width 18 height 16
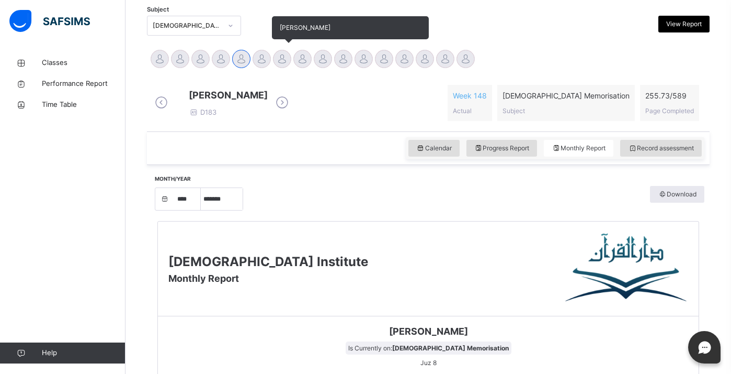
click at [280, 60] on div at bounding box center [282, 59] width 18 height 18
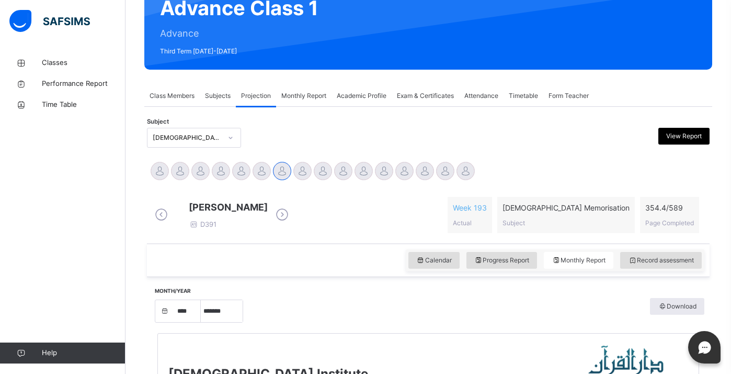
scroll to position [114, 0]
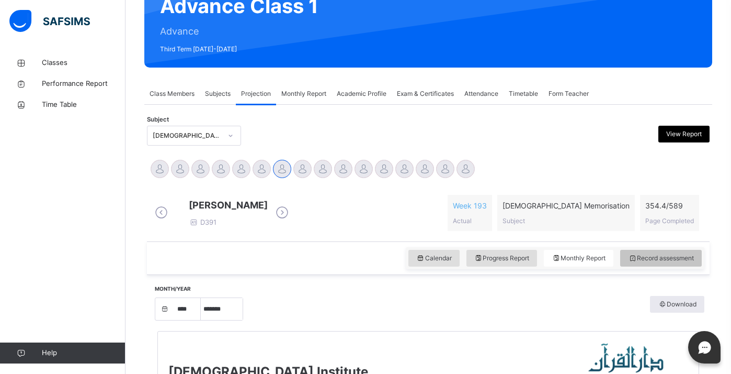
click at [665, 263] on span "Record assessment" at bounding box center [661, 257] width 66 height 9
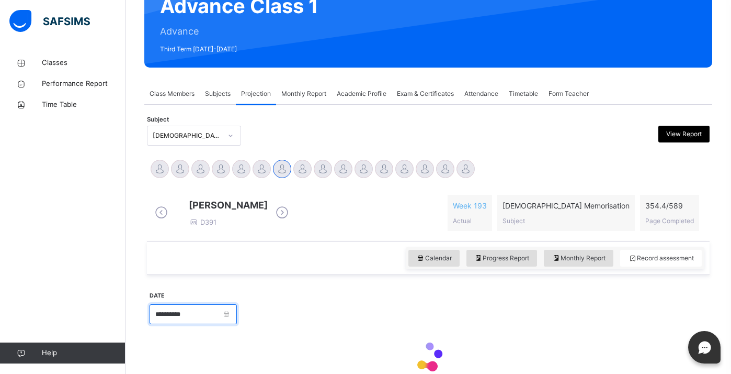
click at [179, 322] on input "**********" at bounding box center [193, 314] width 87 height 20
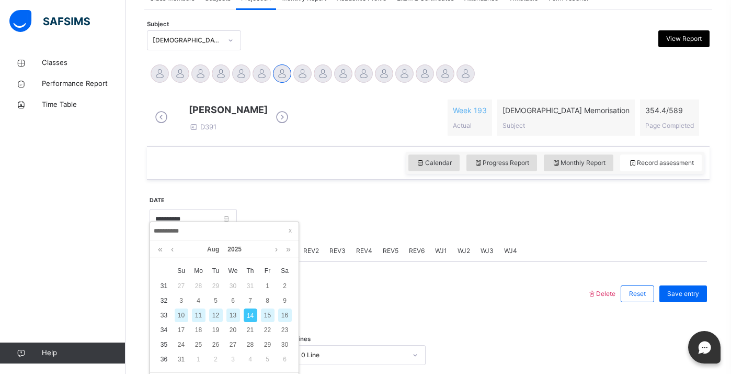
scroll to position [213, 0]
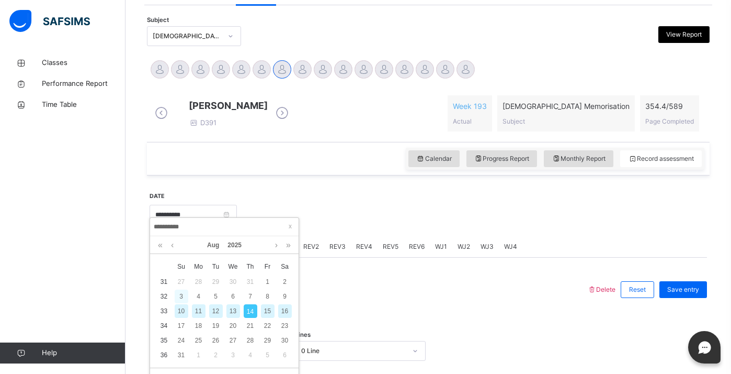
click at [185, 294] on div "3" at bounding box center [182, 296] width 14 height 14
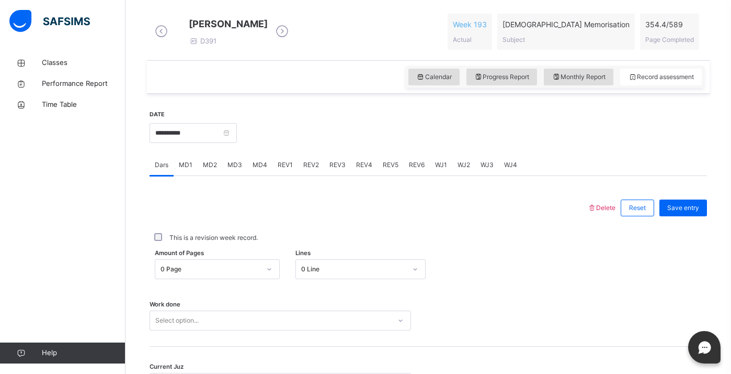
scroll to position [297, 0]
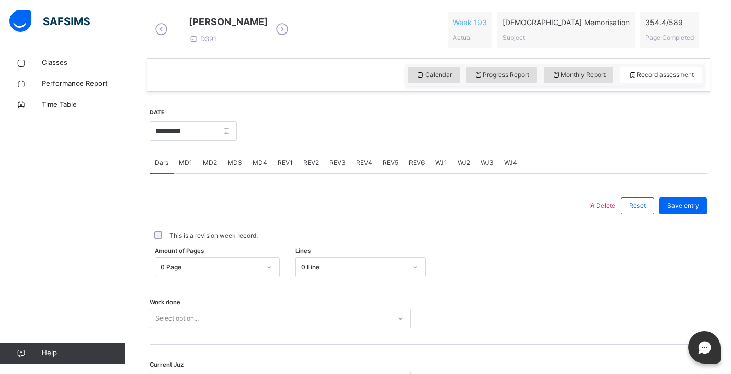
click at [207, 128] on div "**********" at bounding box center [193, 129] width 87 height 45
click at [206, 134] on input "**********" at bounding box center [193, 131] width 87 height 20
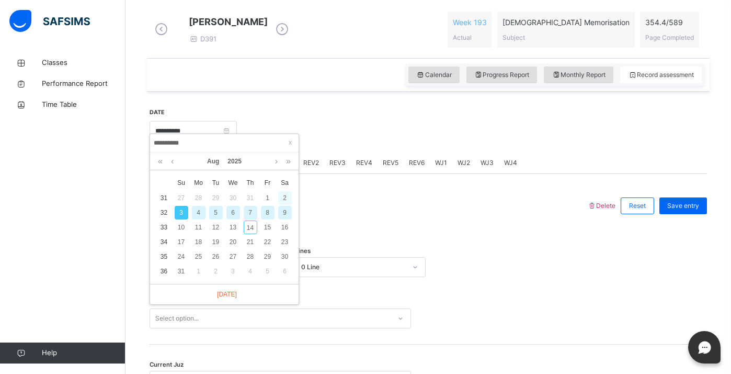
click at [287, 199] on div "2" at bounding box center [285, 198] width 14 height 14
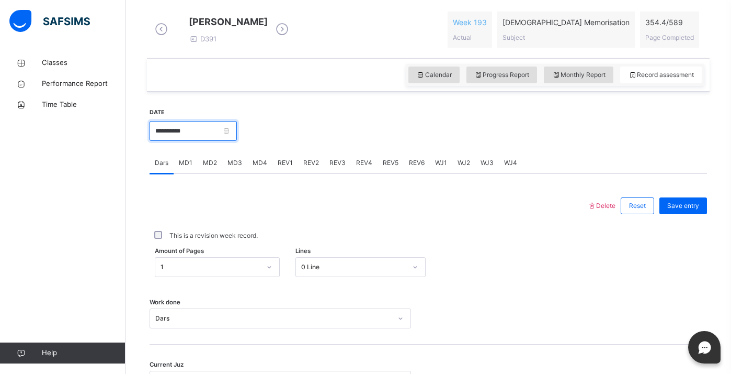
click at [202, 135] on input "**********" at bounding box center [193, 131] width 87 height 20
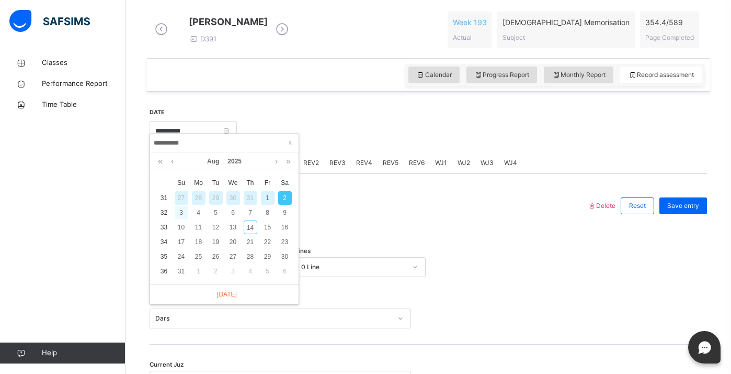
click at [179, 212] on div "3" at bounding box center [182, 213] width 14 height 14
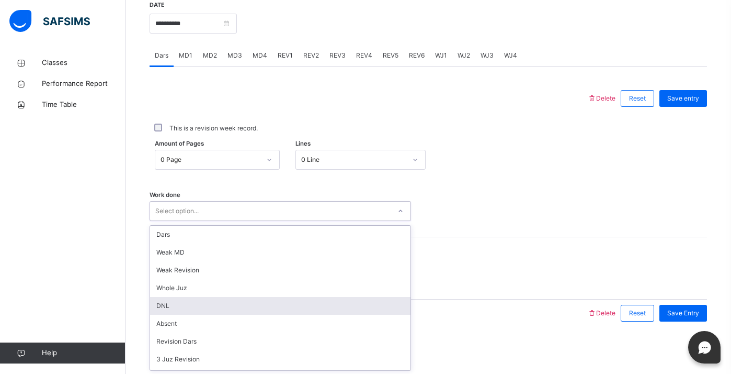
click at [190, 221] on div "option DNL focused, 5 of 14. 14 results available. Use Up and Down to choose op…" at bounding box center [281, 211] width 262 height 20
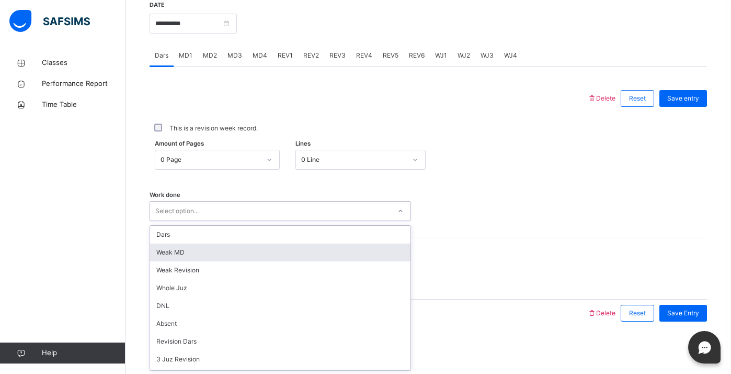
click at [209, 72] on div "Delete Reset Save entry This is a revision week record. Amount of Pages 0 Page …" at bounding box center [429, 196] width 558 height 260
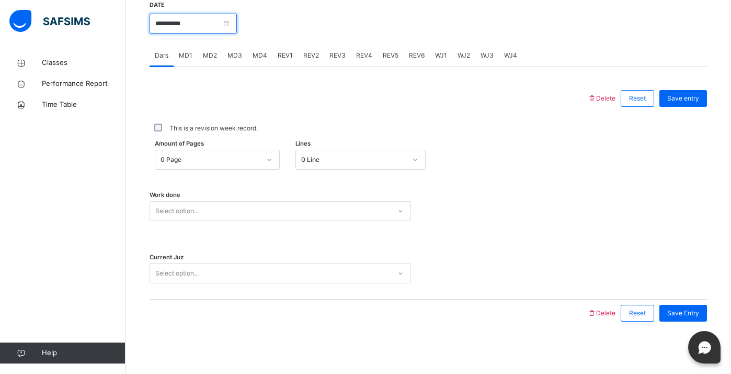
click at [204, 31] on input "**********" at bounding box center [193, 24] width 87 height 20
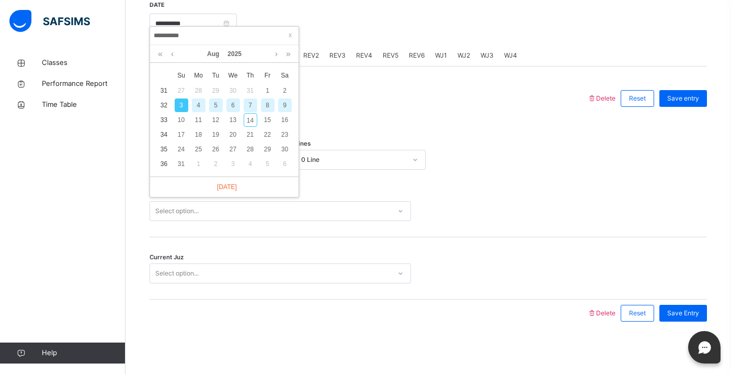
click at [214, 98] on div "5" at bounding box center [216, 105] width 14 height 14
type input "**********"
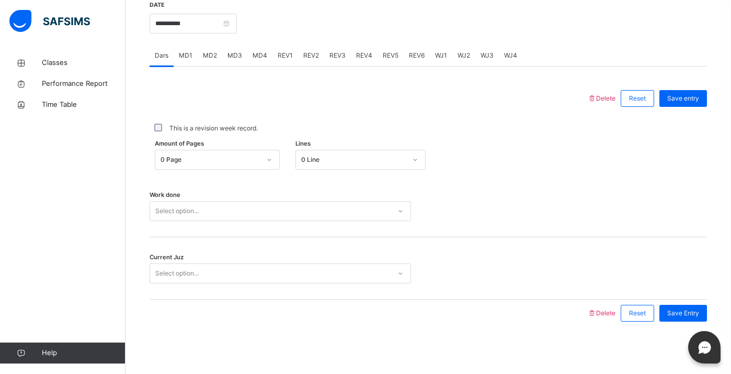
click at [199, 161] on div "0 Page" at bounding box center [211, 159] width 100 height 9
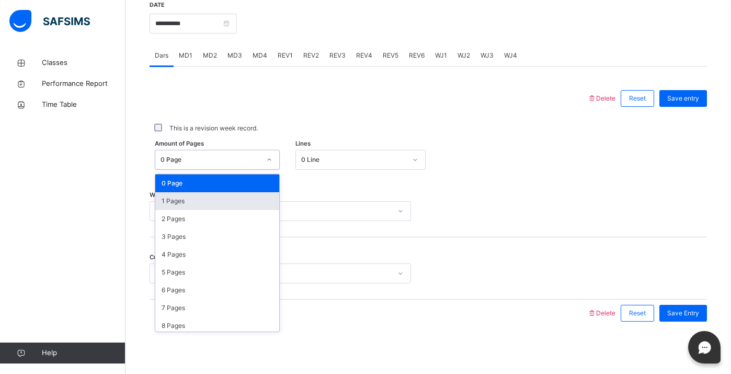
click at [180, 201] on div "1 Pages" at bounding box center [217, 201] width 124 height 18
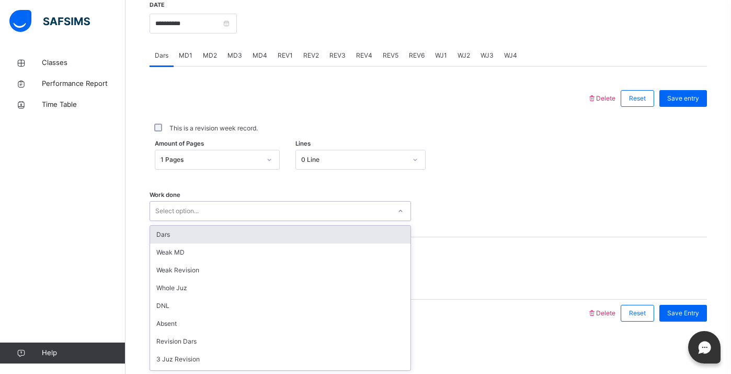
click at [180, 208] on div "Select option..." at bounding box center [176, 211] width 43 height 20
click at [175, 233] on div "Dars" at bounding box center [280, 234] width 261 height 18
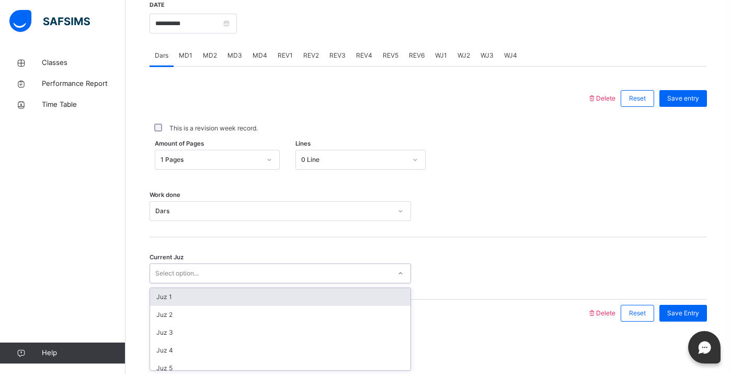
click at [171, 272] on div "Select option..." at bounding box center [176, 273] width 43 height 20
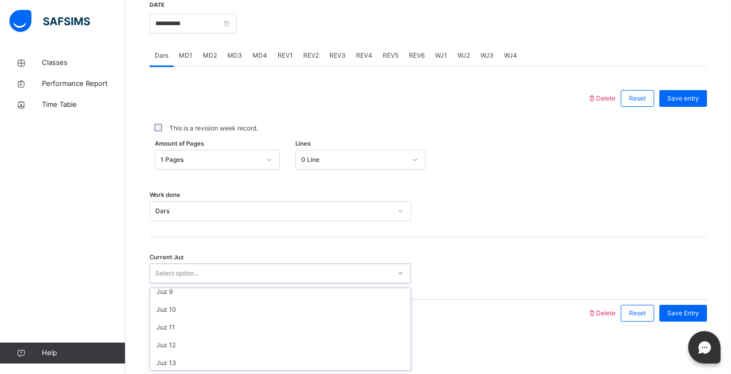
scroll to position [161, 0]
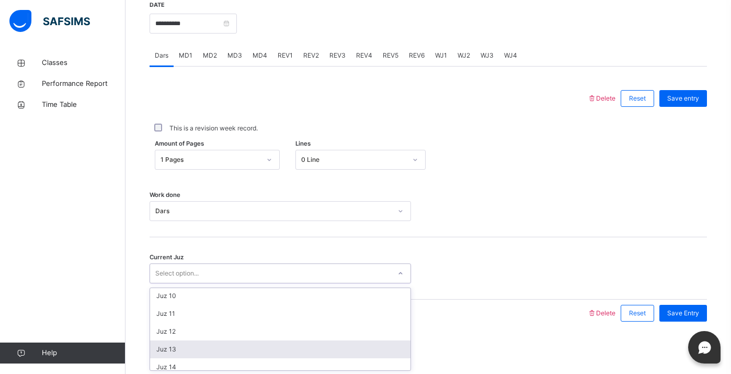
click at [169, 351] on div "Juz 13" at bounding box center [280, 349] width 261 height 18
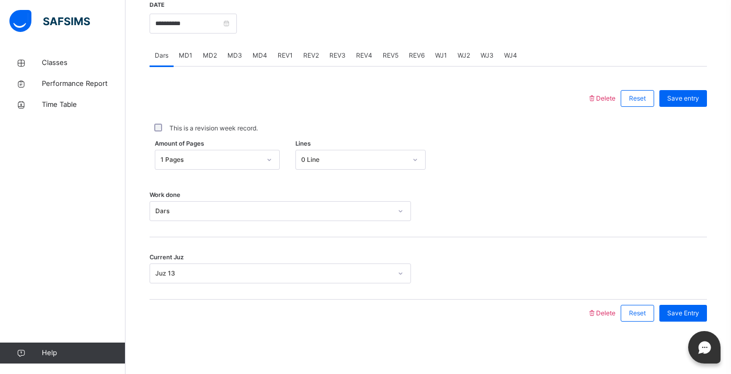
click at [685, 304] on div "Save Entry" at bounding box center [680, 312] width 53 height 27
click at [682, 308] on span "Save Entry" at bounding box center [684, 312] width 32 height 9
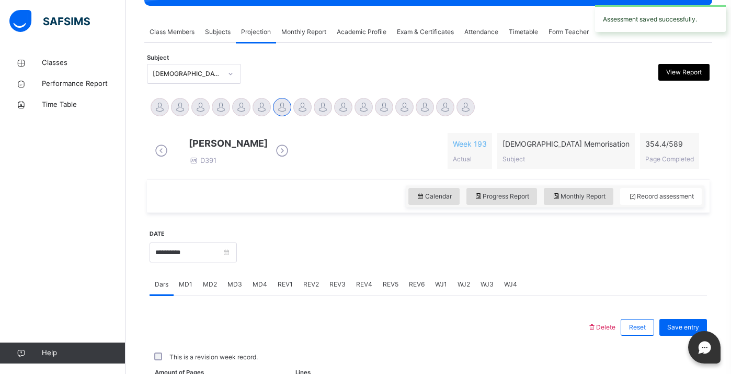
scroll to position [412, 0]
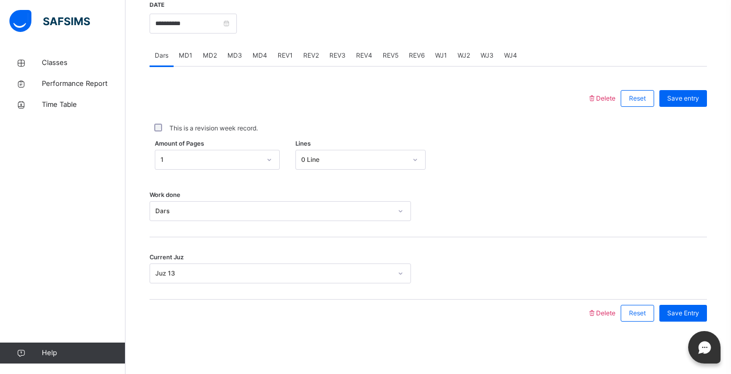
click at [211, 59] on span "MD2" at bounding box center [210, 55] width 14 height 9
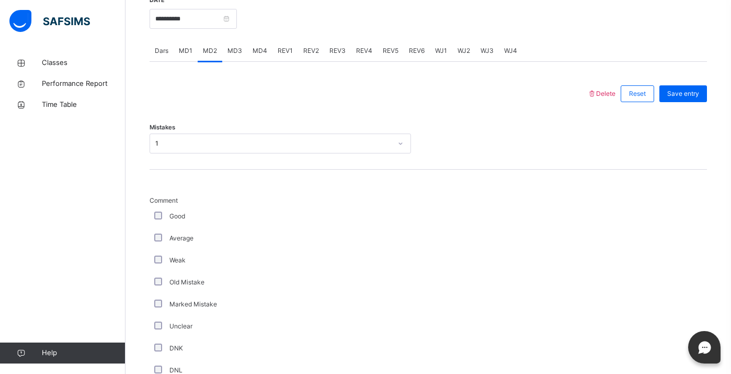
scroll to position [406, 0]
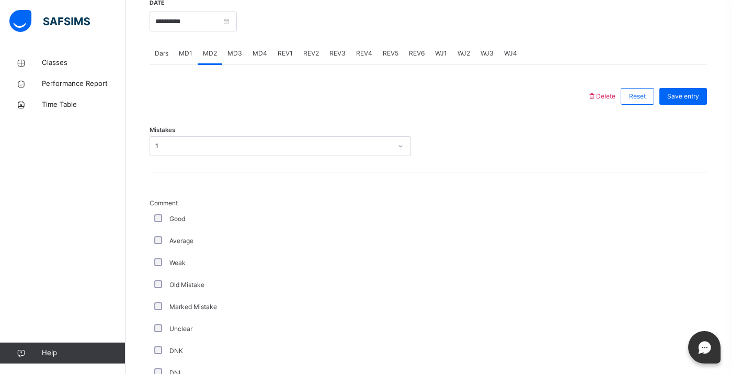
click at [288, 58] on span "REV1" at bounding box center [285, 53] width 15 height 9
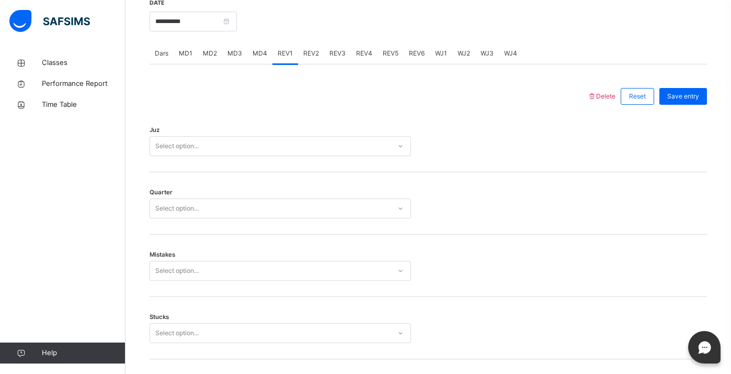
click at [245, 61] on div "MD3" at bounding box center [234, 53] width 25 height 21
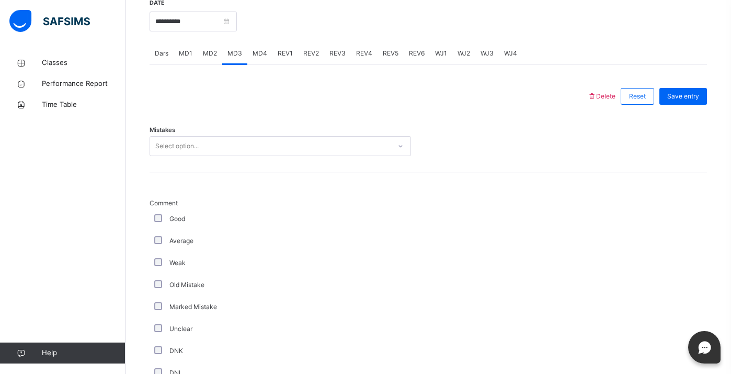
click at [258, 58] on span "MD4" at bounding box center [260, 53] width 15 height 9
click at [286, 58] on span "REV1" at bounding box center [285, 53] width 15 height 9
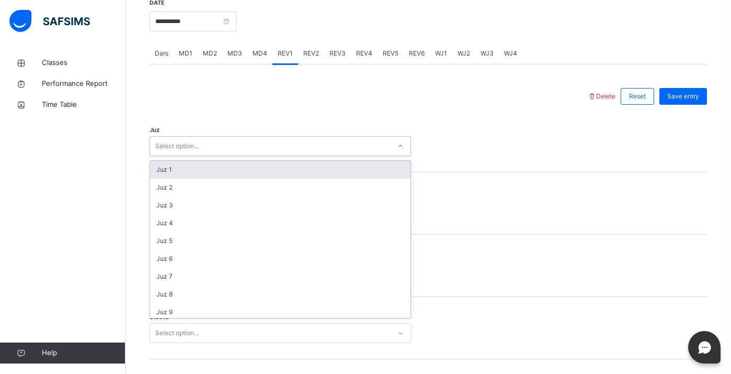
click at [218, 152] on div "Select option..." at bounding box center [270, 146] width 241 height 16
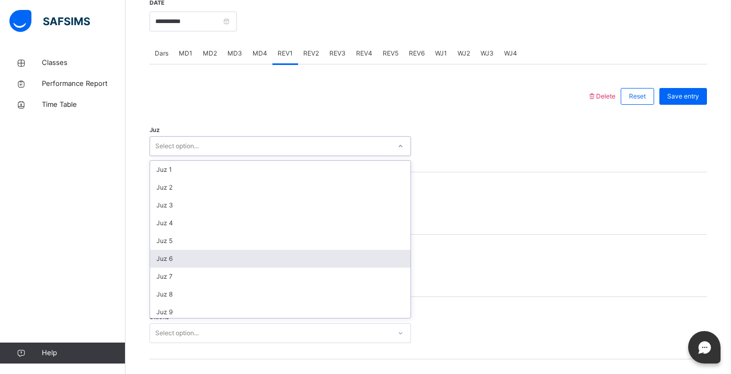
scroll to position [94, 0]
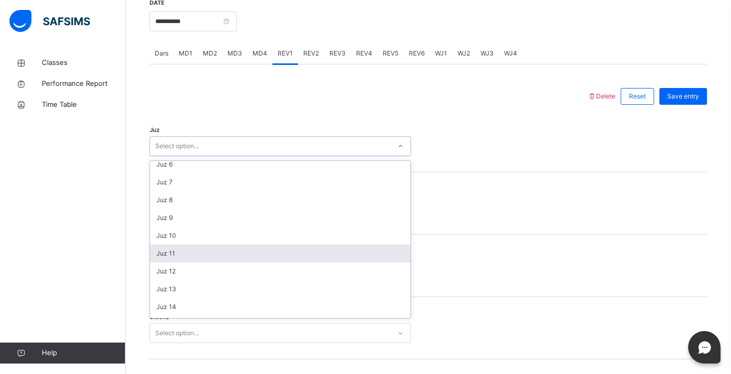
click at [176, 259] on div "Juz 11" at bounding box center [280, 253] width 261 height 18
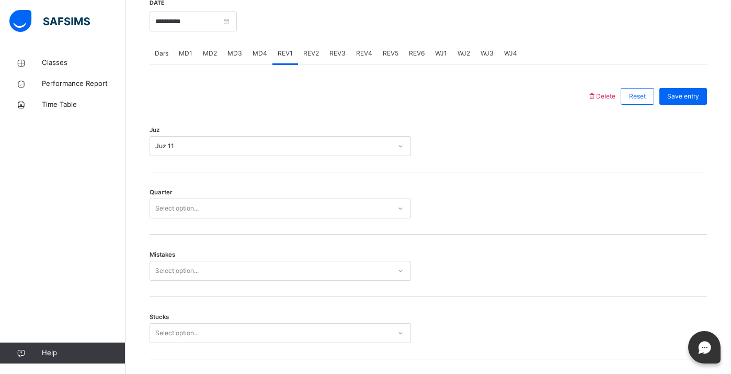
click at [174, 231] on div "Quarter Select option..." at bounding box center [429, 203] width 558 height 62
click at [174, 227] on div "Quarter Select option..." at bounding box center [429, 203] width 558 height 62
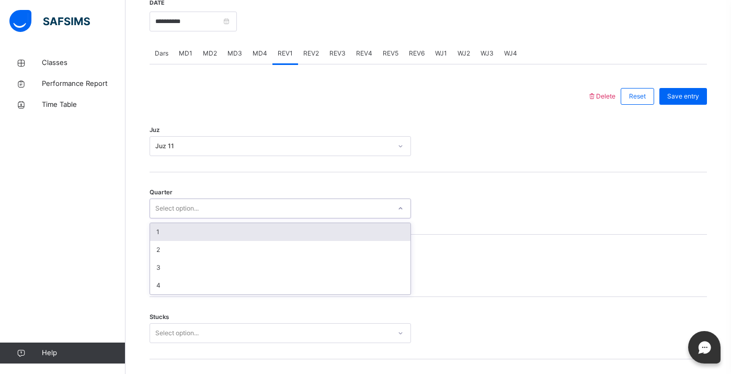
click at [174, 218] on div "Select option..." at bounding box center [176, 208] width 43 height 20
click at [166, 240] on div "1" at bounding box center [280, 232] width 261 height 18
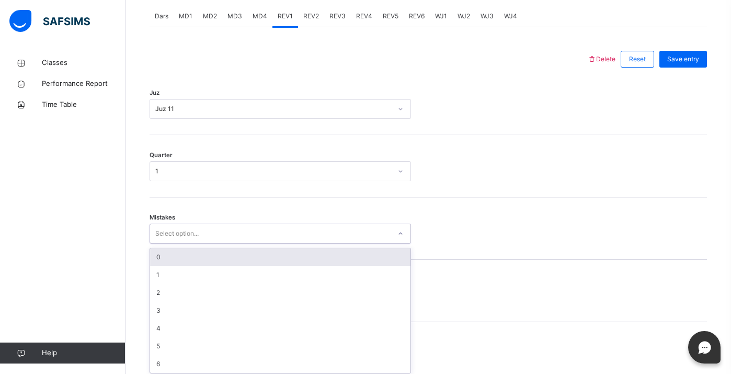
scroll to position [455, 0]
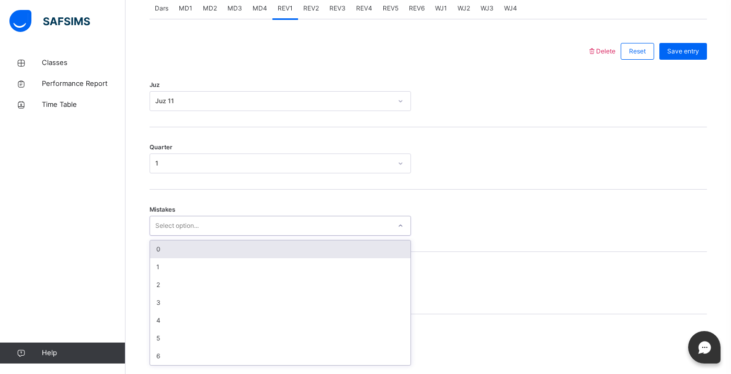
click at [164, 235] on div "option 0 focused, 1 of 7. 7 results available. Use Up and Down to choose option…" at bounding box center [281, 226] width 262 height 20
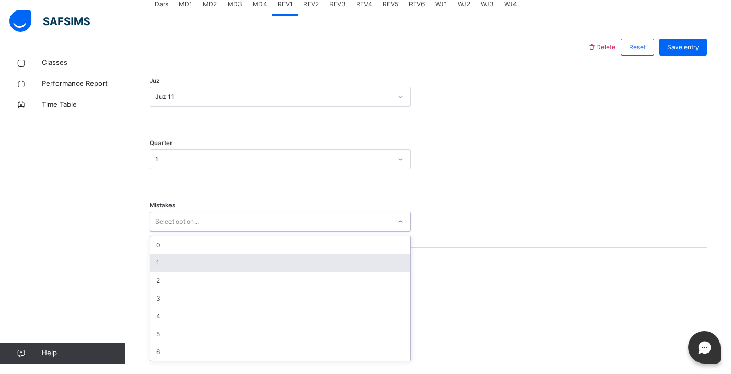
click at [164, 272] on div "1" at bounding box center [280, 263] width 261 height 18
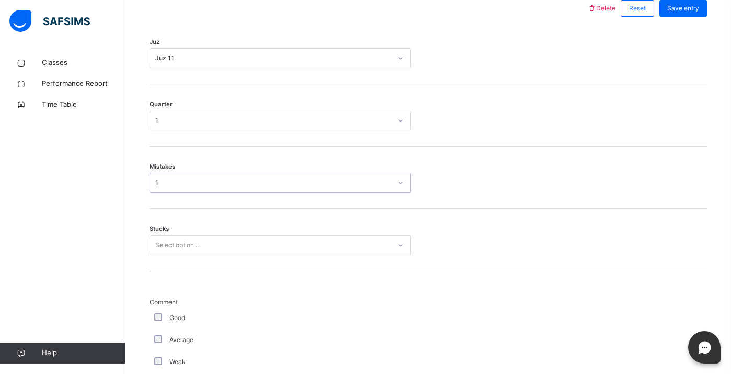
click at [165, 255] on div "Select option..." at bounding box center [281, 245] width 262 height 20
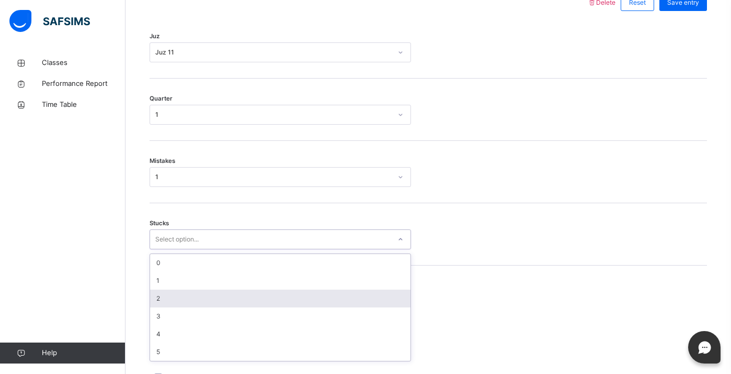
click at [163, 300] on div "2" at bounding box center [280, 298] width 261 height 18
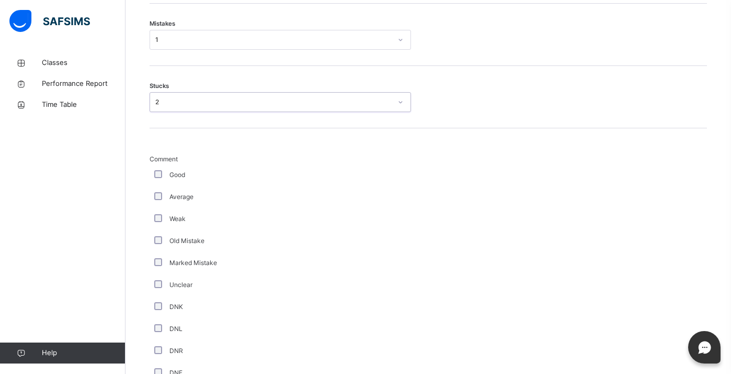
scroll to position [874, 0]
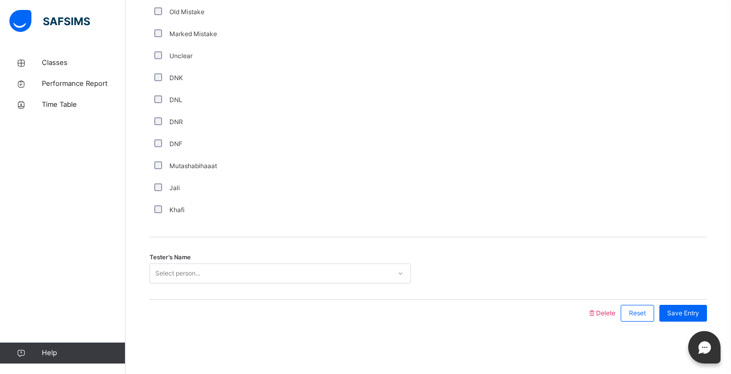
click at [179, 266] on div "Select person..." at bounding box center [177, 273] width 45 height 20
type input "*"
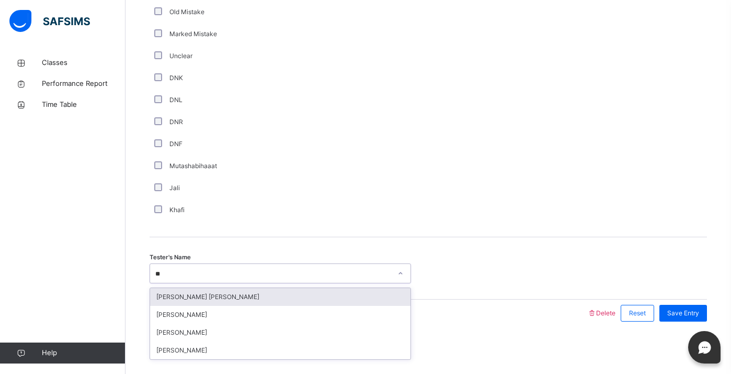
type input "***"
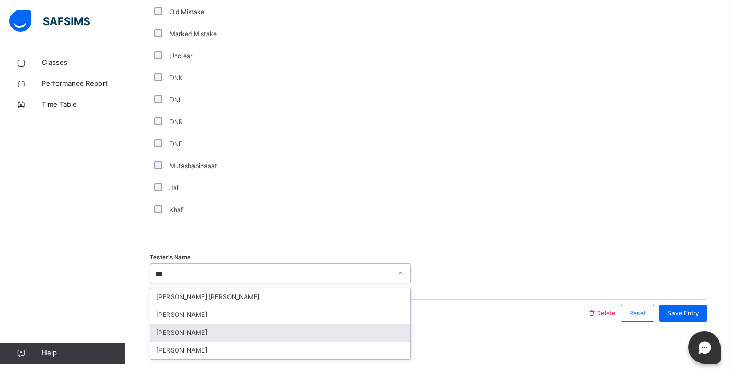
click at [186, 335] on div "[PERSON_NAME]" at bounding box center [280, 332] width 261 height 18
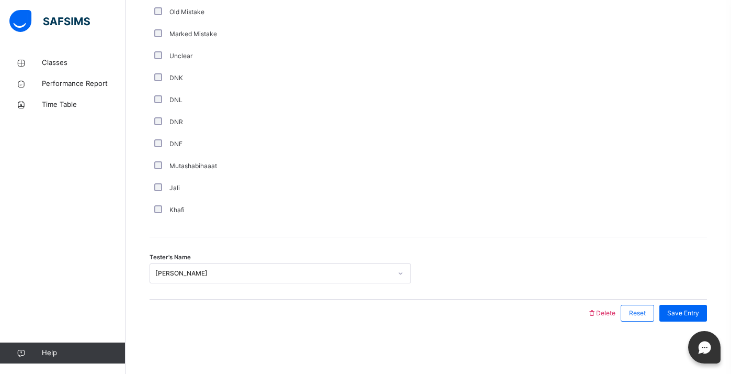
click at [687, 303] on div "Save Entry" at bounding box center [680, 312] width 53 height 27
click at [687, 309] on span "Save Entry" at bounding box center [684, 312] width 32 height 9
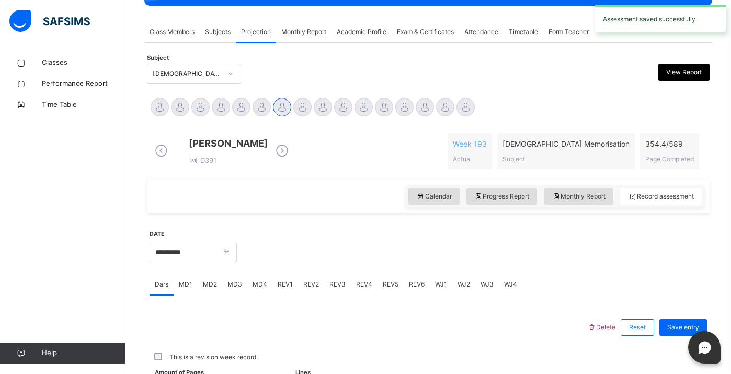
scroll to position [412, 0]
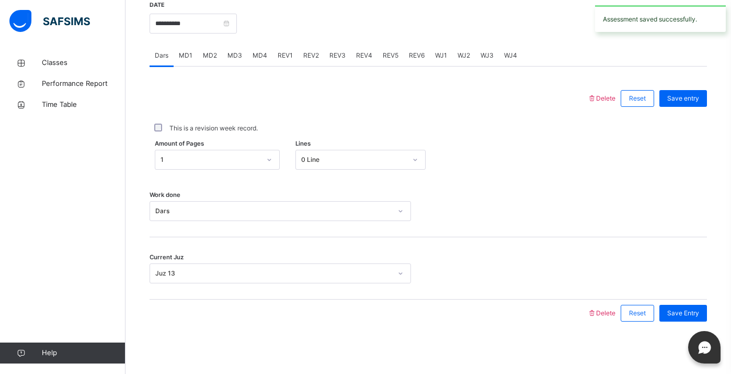
click at [311, 56] on span "REV2" at bounding box center [311, 55] width 16 height 9
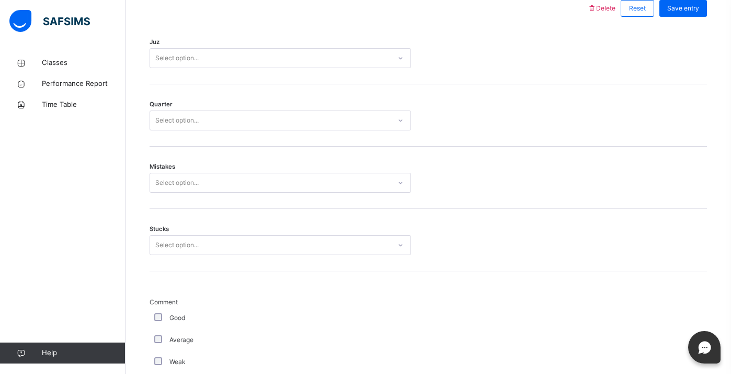
scroll to position [491, 0]
click at [205, 50] on div "Juz Select option..." at bounding box center [429, 56] width 558 height 62
click at [205, 65] on div "Select option..." at bounding box center [270, 61] width 241 height 16
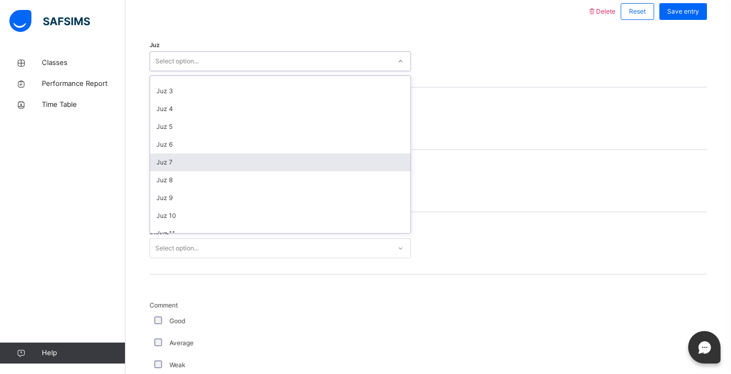
scroll to position [37, 0]
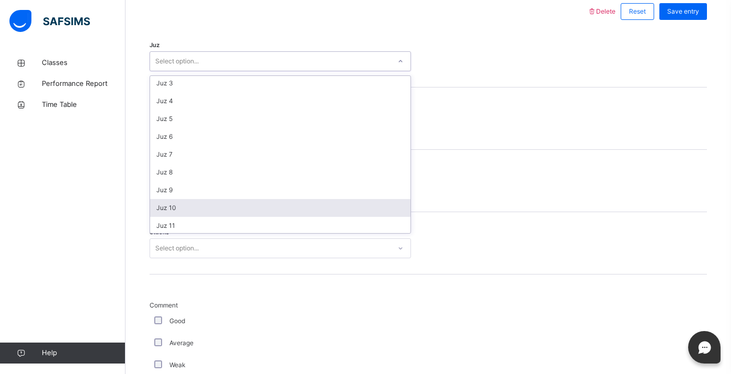
click at [175, 207] on div "Juz 10" at bounding box center [280, 208] width 261 height 18
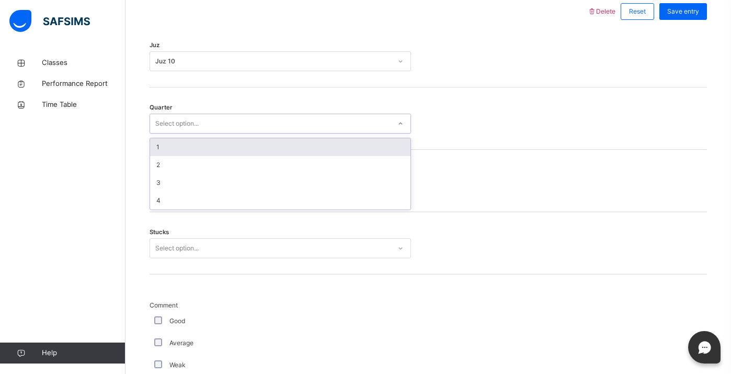
click at [176, 133] on div "Select option..." at bounding box center [176, 124] width 43 height 20
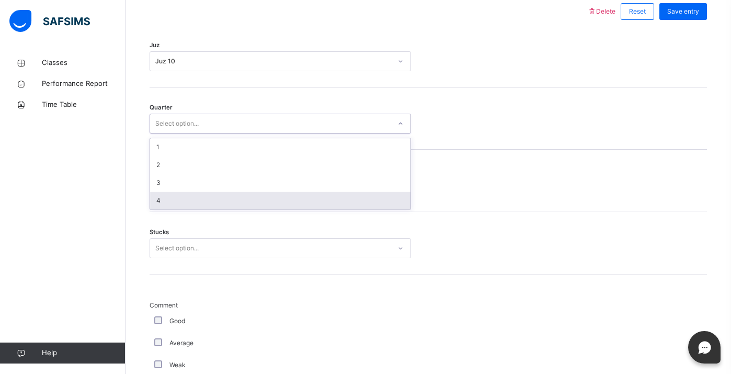
click at [166, 207] on div "4" at bounding box center [280, 200] width 261 height 18
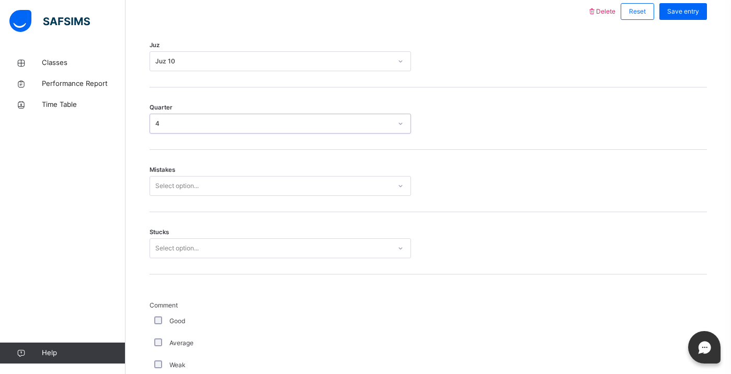
click at [168, 196] on div "Select option..." at bounding box center [176, 186] width 43 height 20
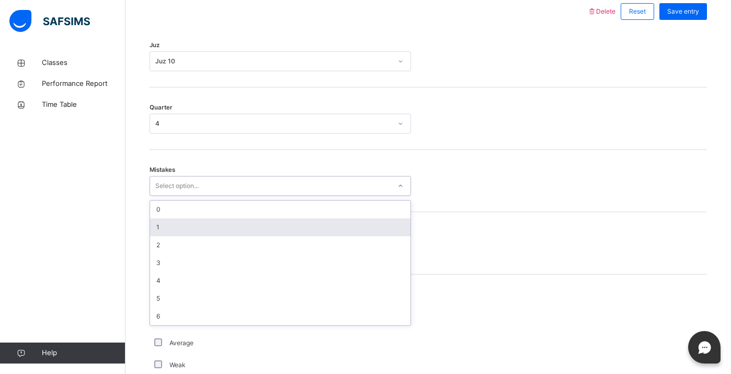
click at [164, 227] on div "1" at bounding box center [280, 227] width 261 height 18
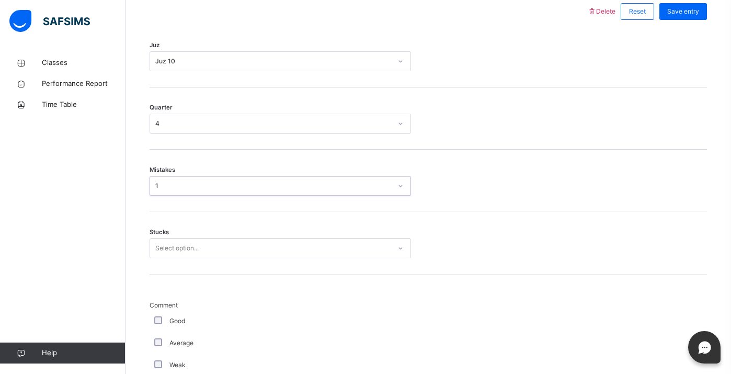
click at [164, 249] on div "Select option..." at bounding box center [176, 248] width 43 height 20
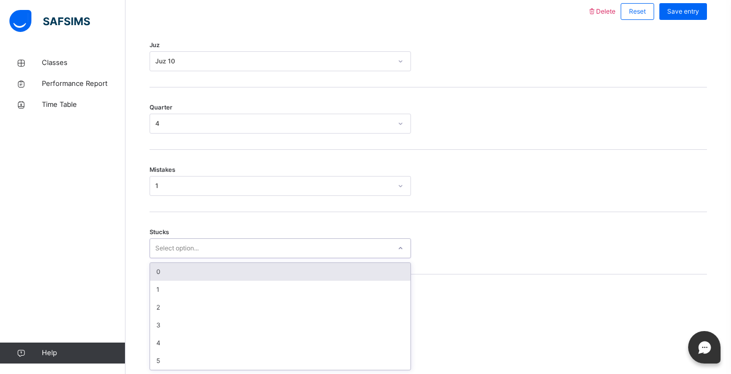
scroll to position [500, 0]
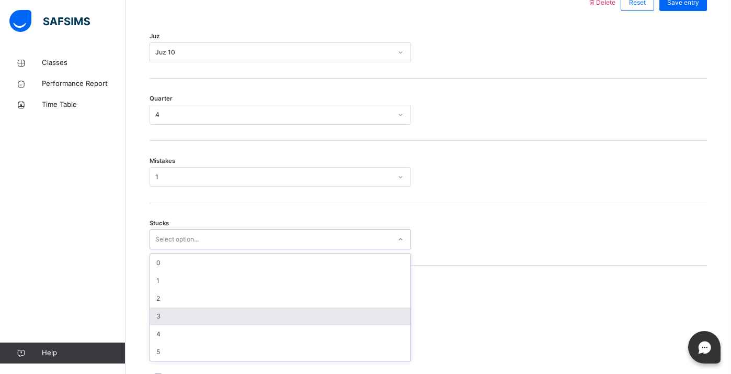
click at [165, 325] on div "3" at bounding box center [280, 316] width 261 height 18
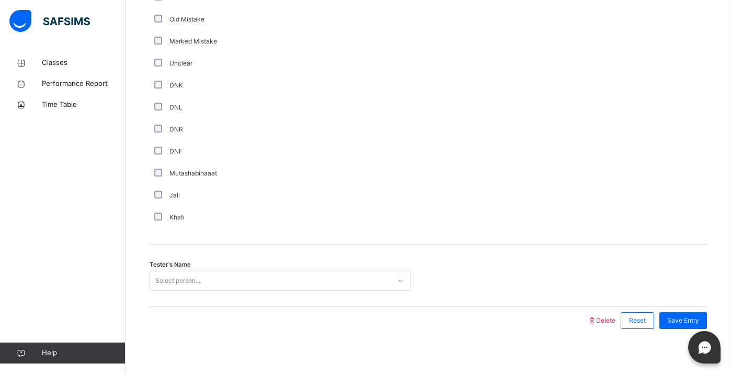
click at [174, 299] on div "Tester's Name Select person..." at bounding box center [429, 275] width 558 height 62
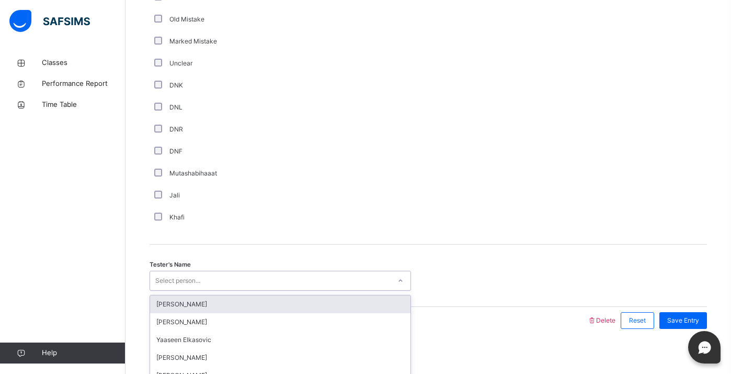
scroll to position [874, 0]
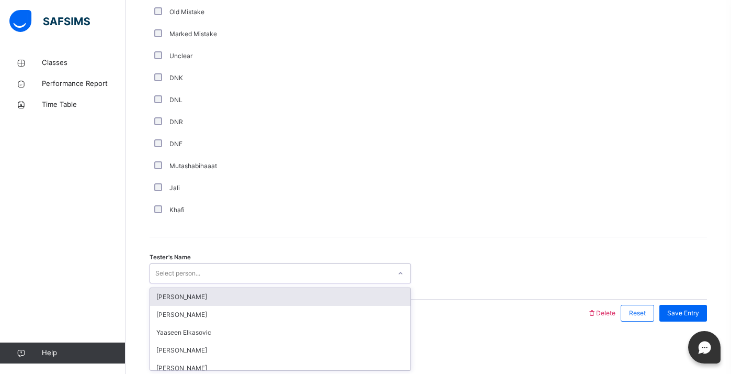
click at [174, 283] on div "option Jaabir Liu focused, 1 of 94. 94 results available. Use Up and Down to ch…" at bounding box center [281, 273] width 262 height 20
type input "*"
type input "****"
click at [167, 299] on div "[PERSON_NAME]" at bounding box center [280, 297] width 261 height 18
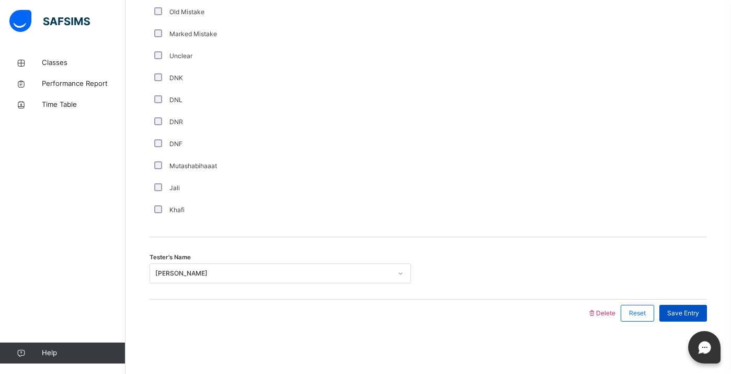
click at [690, 307] on div "Save Entry" at bounding box center [684, 312] width 48 height 17
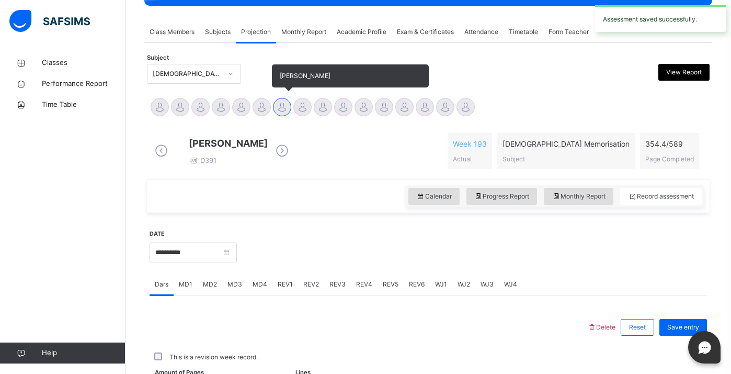
scroll to position [412, 0]
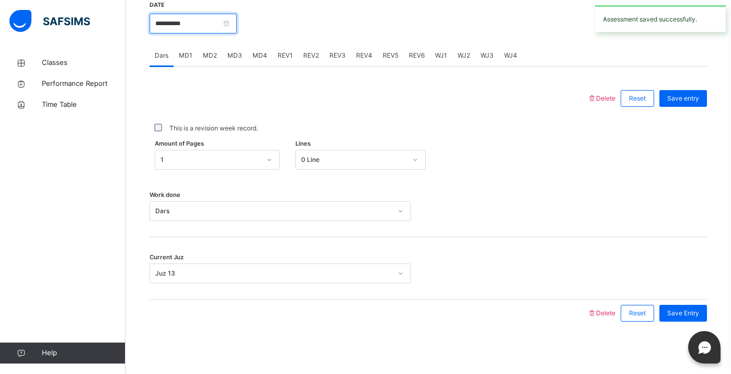
click at [182, 21] on input "**********" at bounding box center [193, 24] width 87 height 20
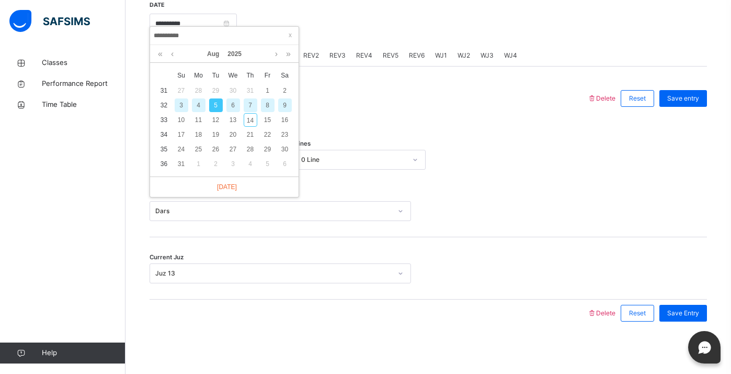
click at [252, 99] on div "7" at bounding box center [251, 105] width 14 height 14
type input "**********"
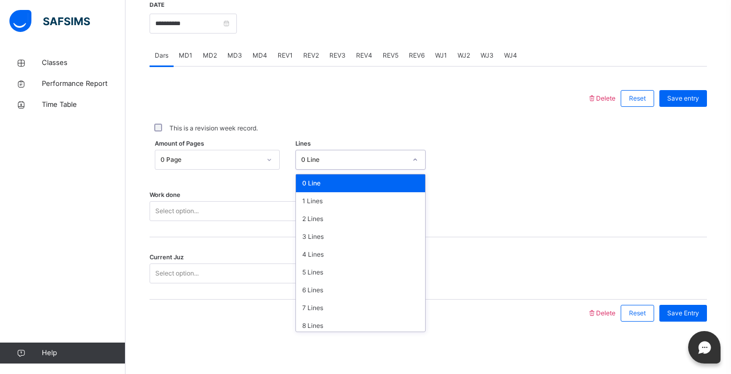
click at [314, 166] on div "0 Line" at bounding box center [350, 160] width 109 height 16
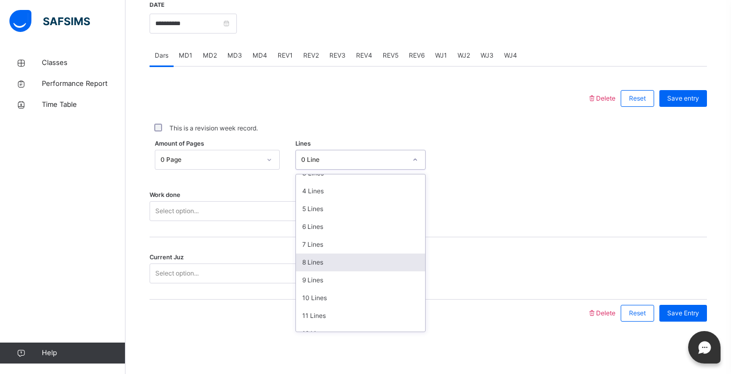
scroll to position [72, 0]
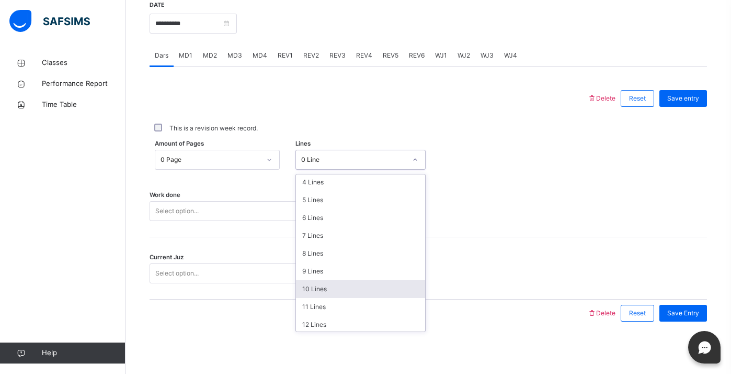
click at [319, 293] on div "10 Lines" at bounding box center [360, 289] width 129 height 18
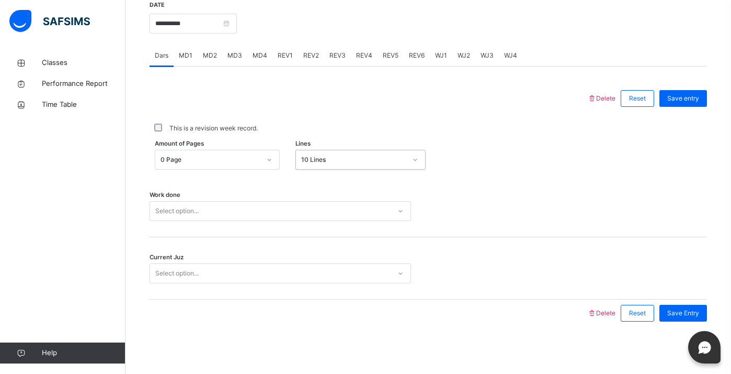
click at [245, 200] on div "Work done Select option..." at bounding box center [429, 206] width 558 height 62
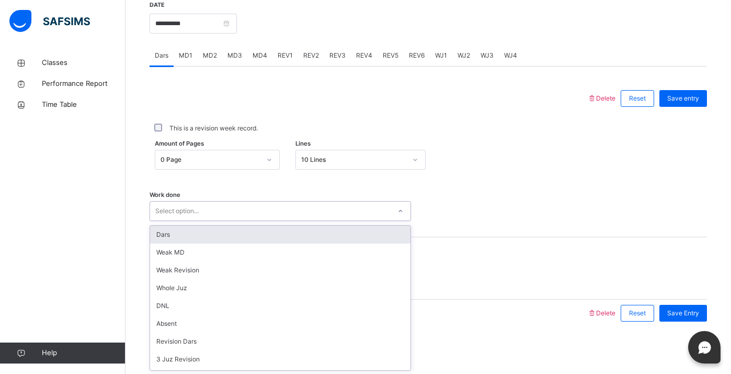
click at [243, 212] on div "Select option..." at bounding box center [270, 211] width 241 height 16
click at [231, 225] on div "Dars" at bounding box center [280, 234] width 261 height 18
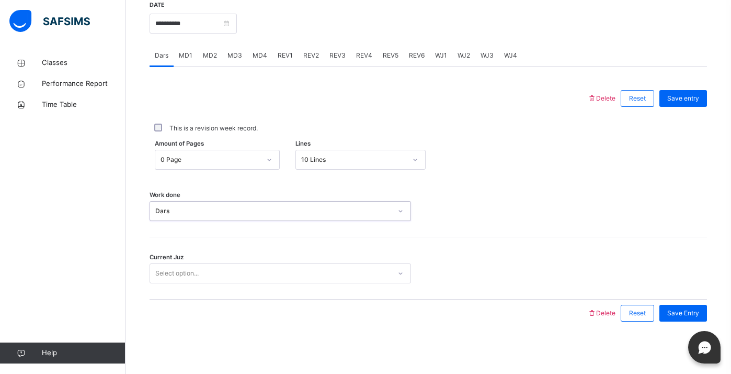
click at [214, 274] on div "Select option..." at bounding box center [270, 273] width 241 height 16
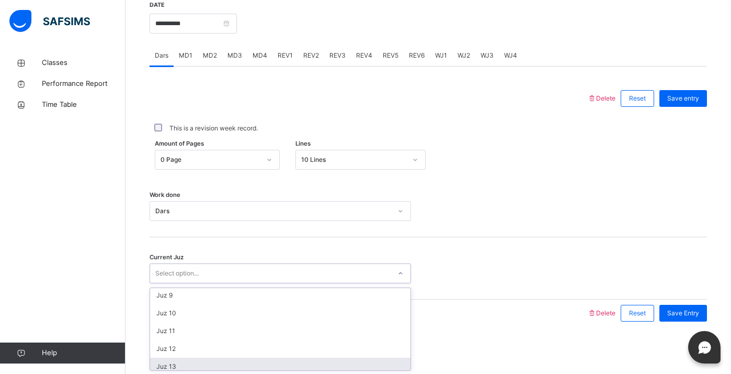
click at [196, 359] on div "Juz 13" at bounding box center [280, 366] width 261 height 18
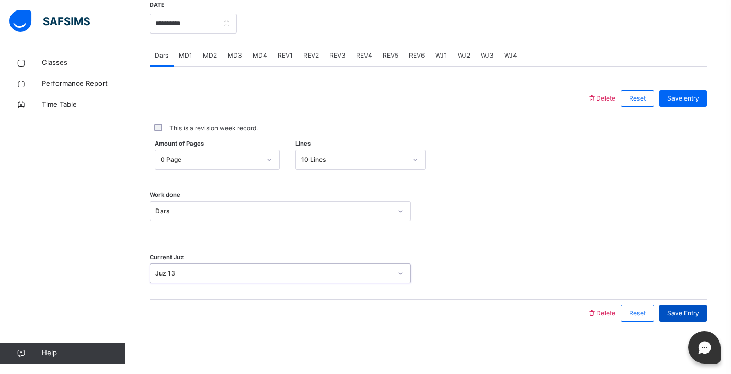
click at [675, 312] on span "Save Entry" at bounding box center [684, 312] width 32 height 9
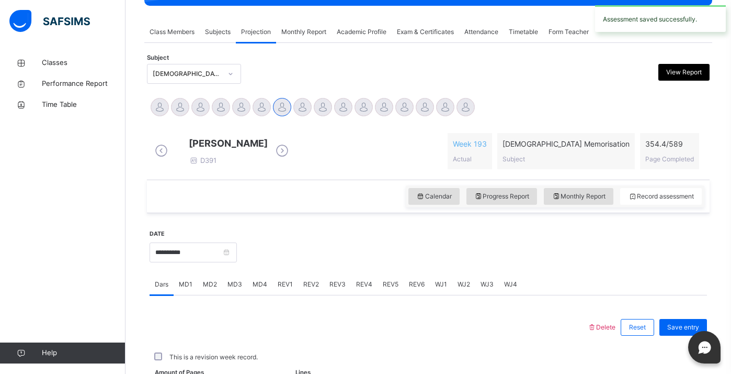
scroll to position [412, 0]
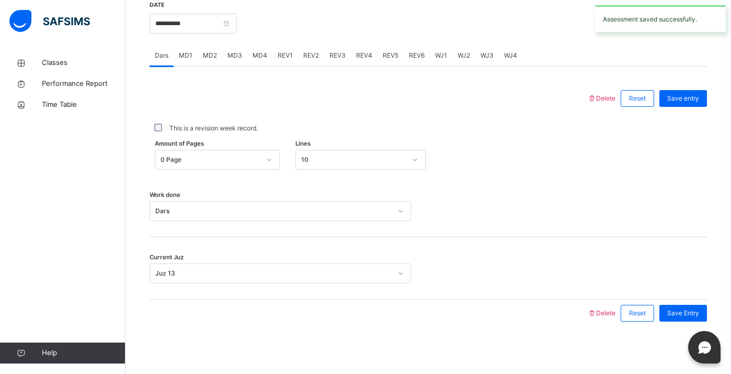
click at [190, 55] on span "MD1" at bounding box center [186, 55] width 14 height 9
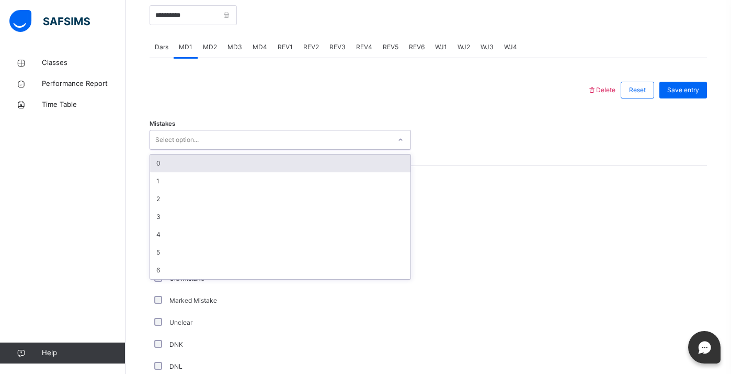
click at [170, 145] on div "Select option..." at bounding box center [176, 140] width 43 height 20
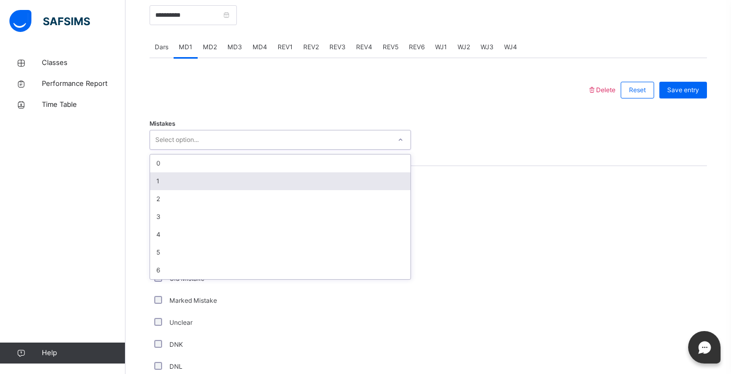
click at [163, 183] on div "1" at bounding box center [280, 181] width 261 height 18
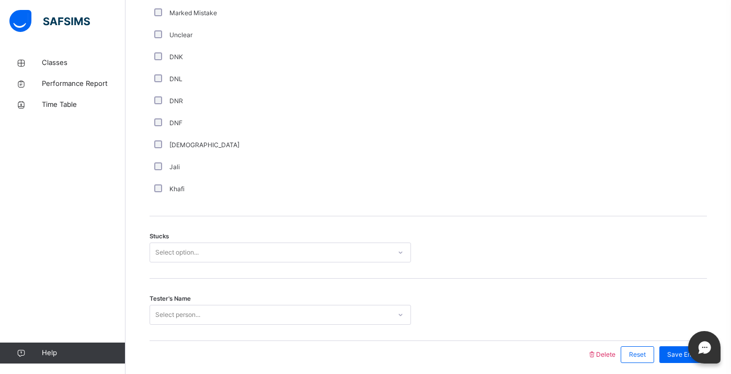
scroll to position [749, 0]
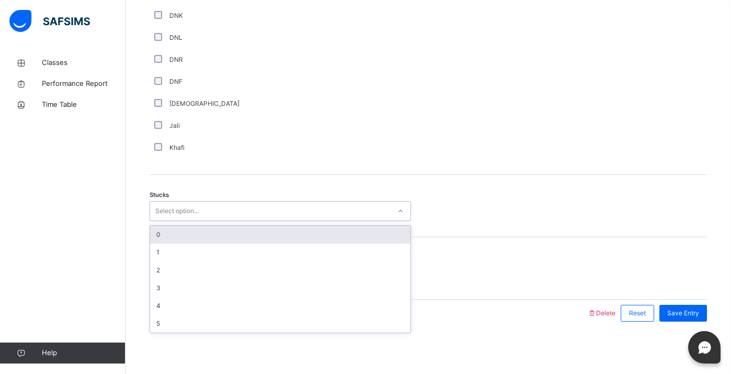
click at [166, 213] on div "Select option..." at bounding box center [176, 211] width 43 height 20
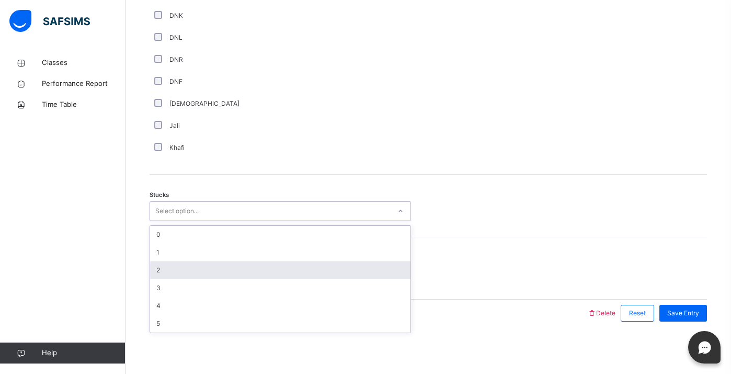
click at [160, 265] on div "2" at bounding box center [280, 270] width 261 height 18
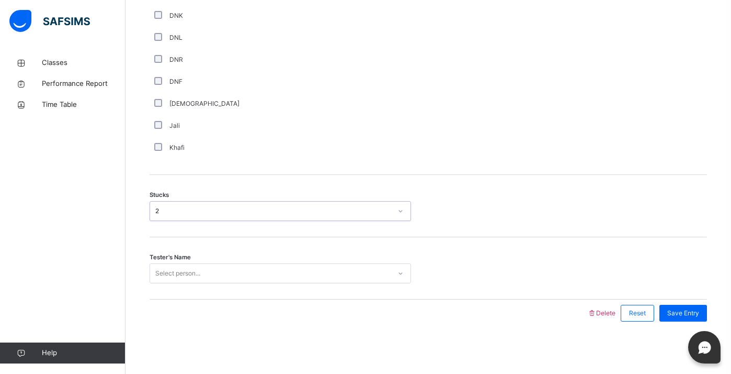
click at [163, 270] on div "Select person..." at bounding box center [177, 273] width 45 height 20
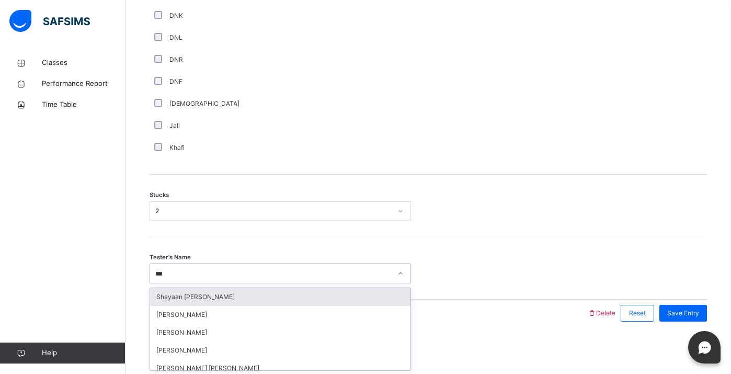
type input "****"
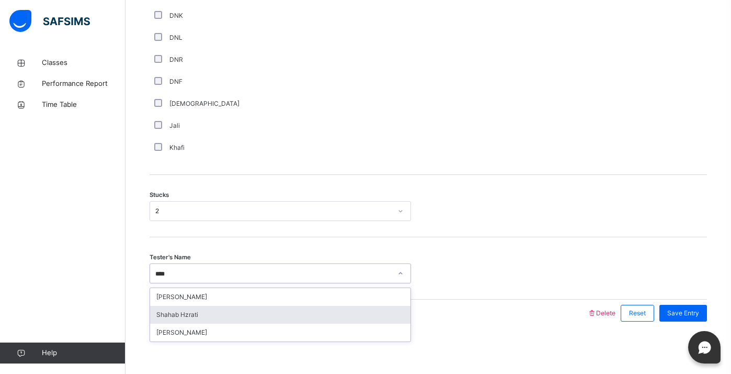
click at [167, 321] on div "Shahab Hzrati" at bounding box center [280, 315] width 261 height 18
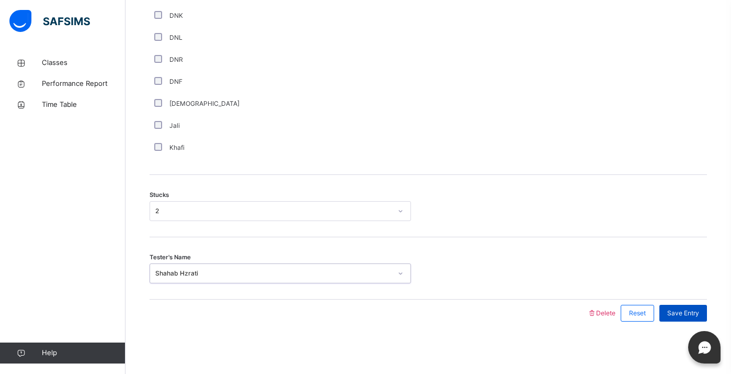
click at [696, 309] on span "Save Entry" at bounding box center [684, 312] width 32 height 9
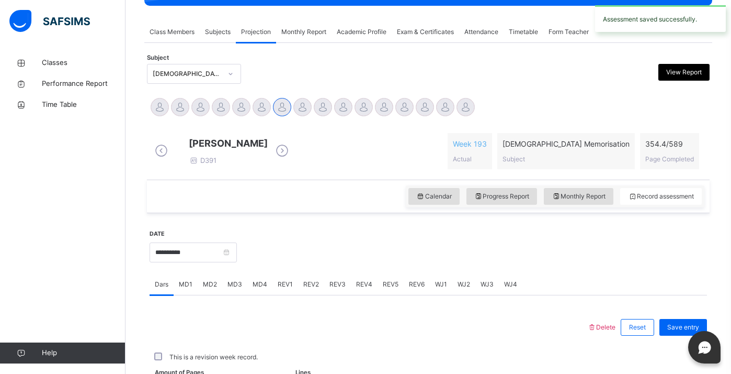
scroll to position [412, 0]
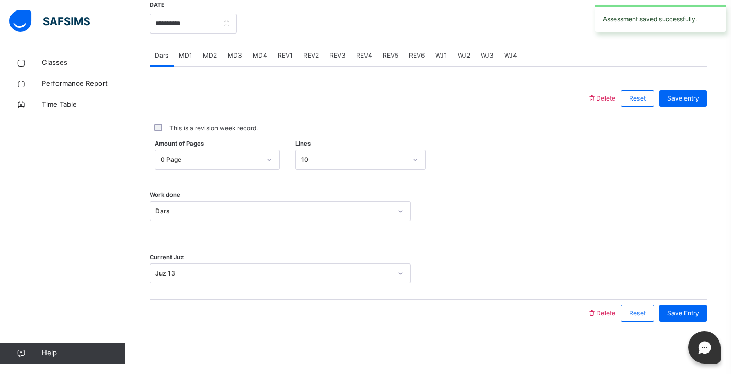
click at [256, 52] on span "MD4" at bounding box center [260, 55] width 15 height 9
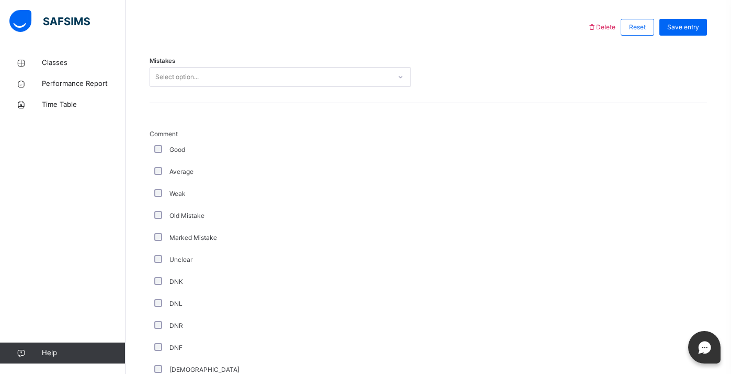
scroll to position [472, 0]
click at [223, 82] on div "Select option..." at bounding box center [270, 80] width 241 height 16
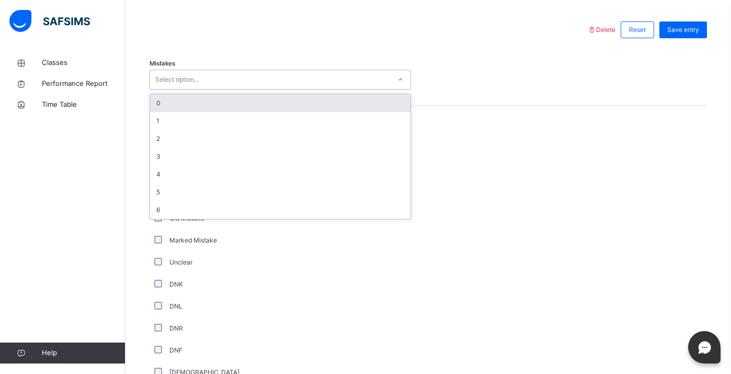
click at [214, 104] on div "0" at bounding box center [280, 103] width 261 height 18
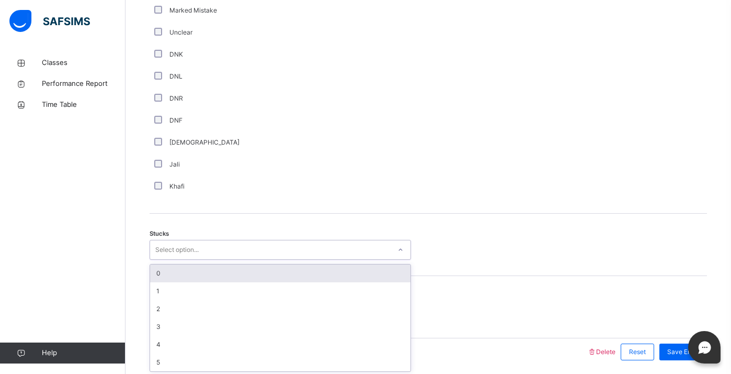
click at [160, 259] on div "option 0 focused, 1 of 6. 6 results available. Use Up and Down to choose option…" at bounding box center [281, 250] width 262 height 20
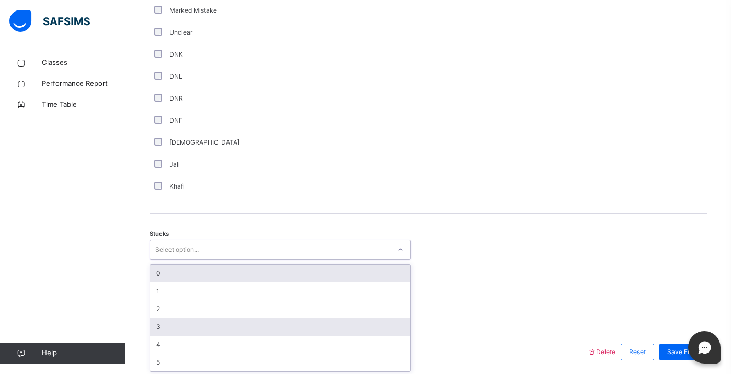
scroll to position [713, 0]
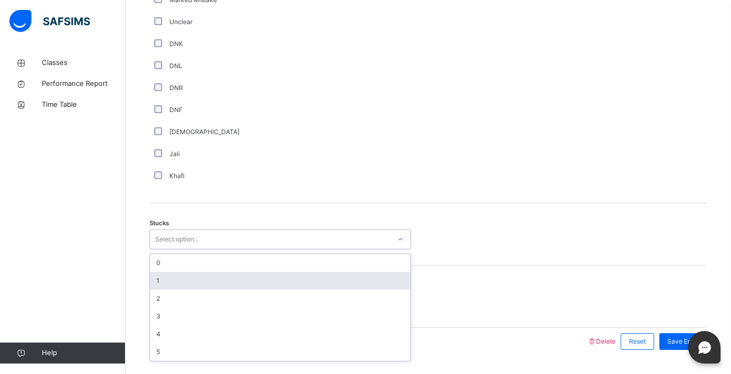
click at [171, 289] on div "1" at bounding box center [280, 281] width 261 height 18
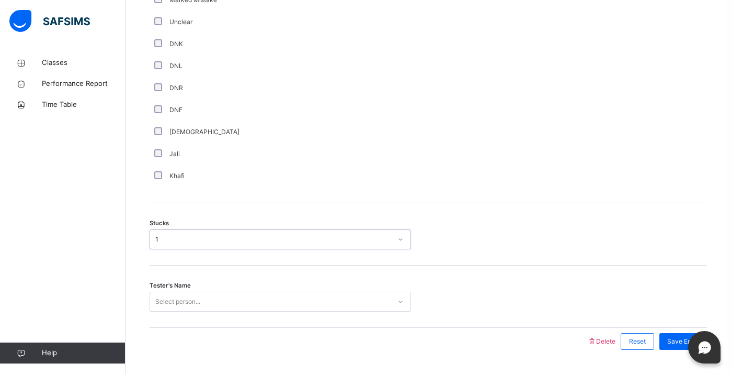
click at [180, 322] on div "Tester's Name Select person..." at bounding box center [429, 296] width 558 height 62
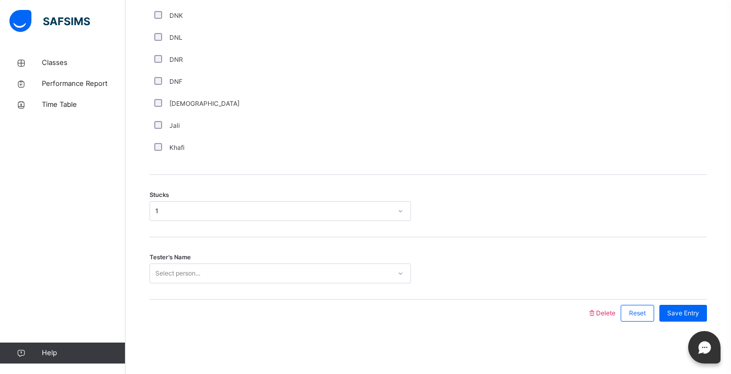
click at [180, 283] on div "Select person..." at bounding box center [281, 273] width 262 height 20
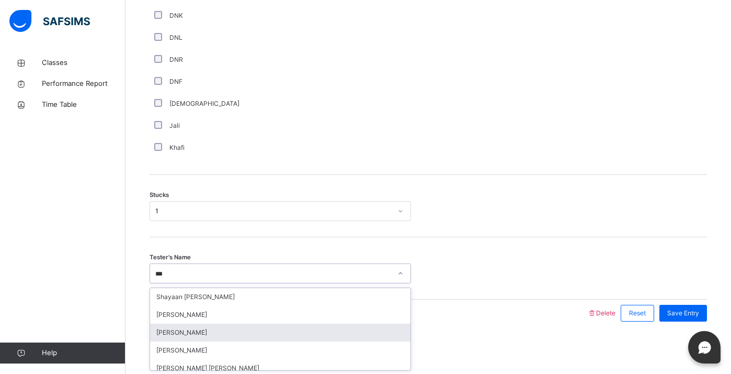
type input "****"
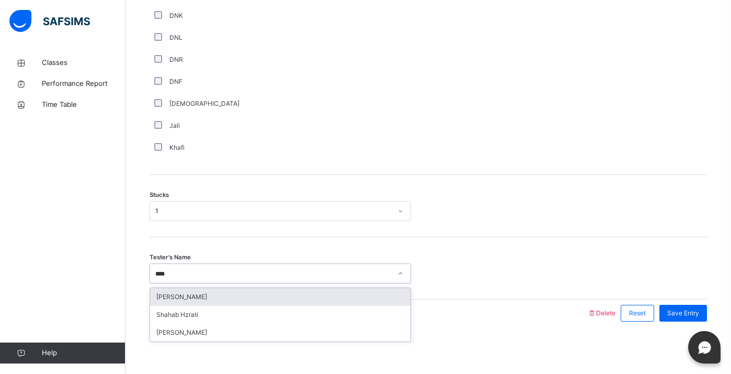
click at [206, 302] on div "[PERSON_NAME]" at bounding box center [280, 297] width 261 height 18
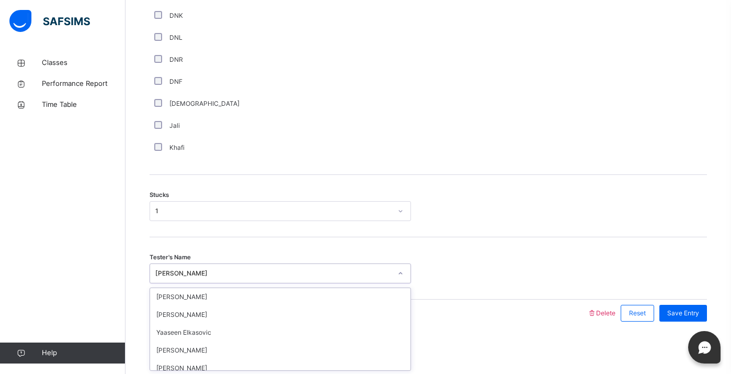
click at [199, 268] on div "[PERSON_NAME]" at bounding box center [273, 272] width 236 height 9
click at [195, 268] on div "[PERSON_NAME]" at bounding box center [273, 272] width 236 height 9
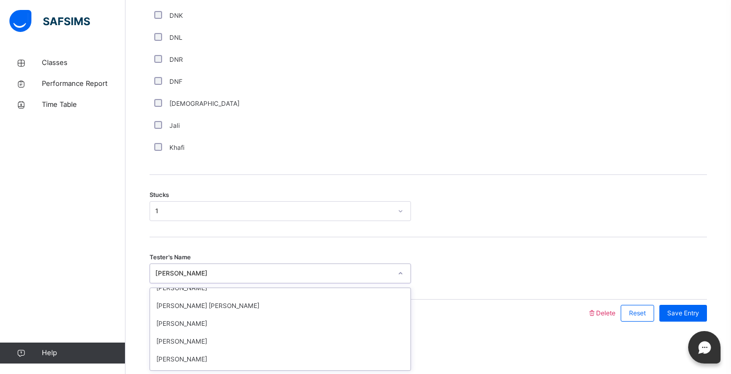
click at [195, 268] on div "[PERSON_NAME]" at bounding box center [273, 272] width 236 height 9
click at [208, 272] on div "[PERSON_NAME]" at bounding box center [273, 272] width 236 height 9
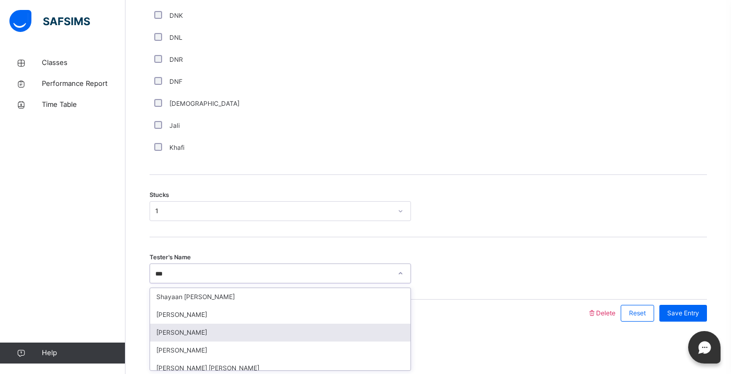
type input "****"
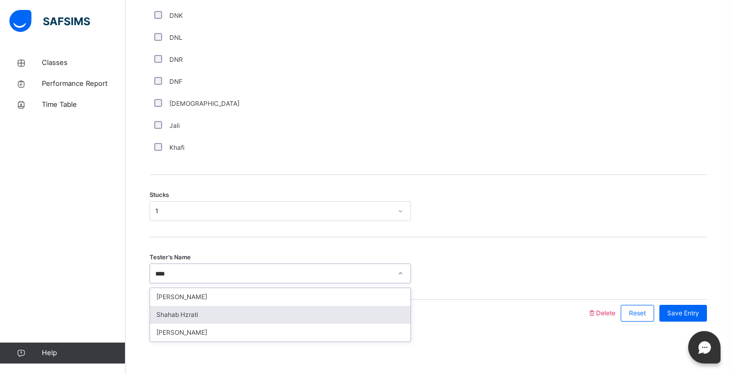
click at [216, 313] on div "Shahab Hzrati" at bounding box center [280, 315] width 261 height 18
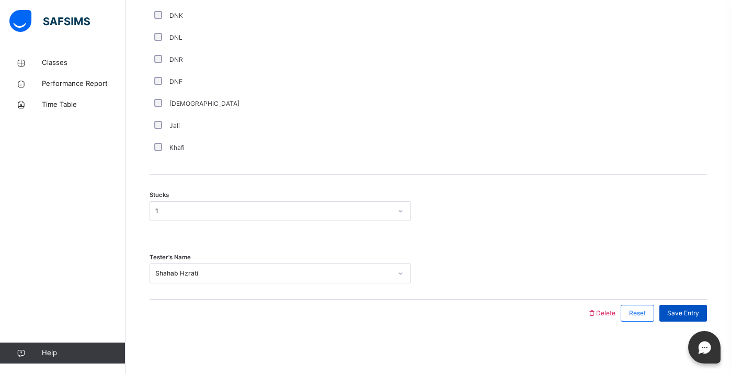
click at [676, 311] on span "Save Entry" at bounding box center [684, 312] width 32 height 9
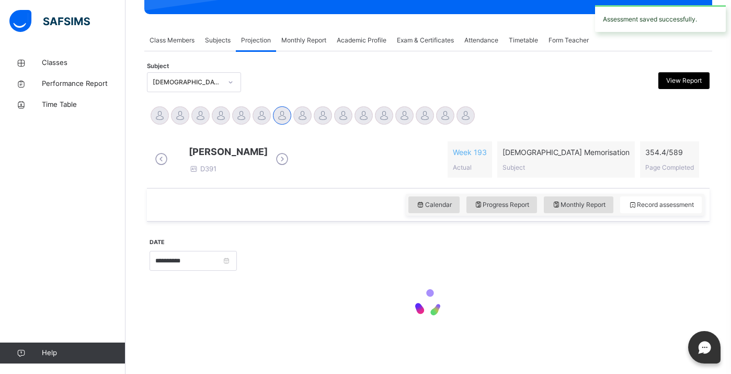
scroll to position [175, 0]
click at [193, 67] on div "**********" at bounding box center [428, 207] width 568 height 280
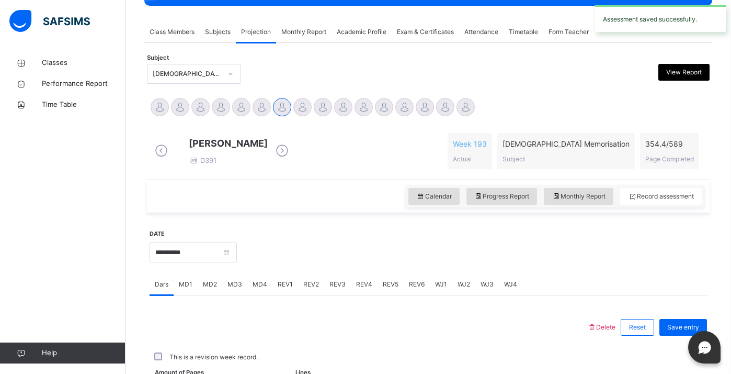
scroll to position [412, 0]
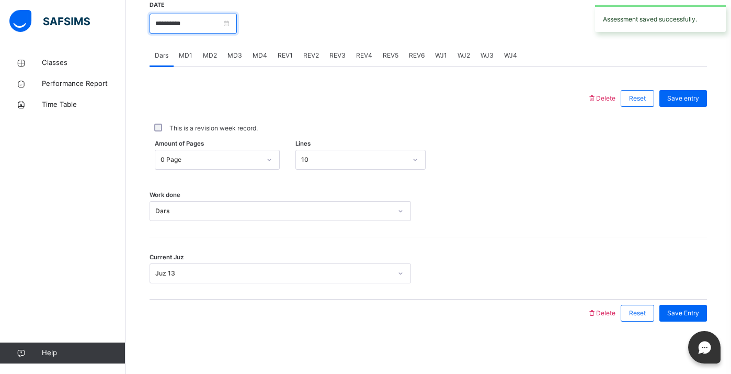
click at [183, 26] on input "**********" at bounding box center [193, 24] width 87 height 20
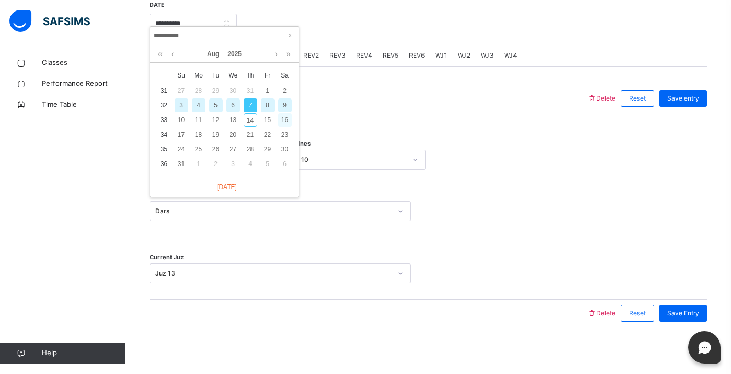
click at [285, 113] on div "16" at bounding box center [285, 120] width 14 height 14
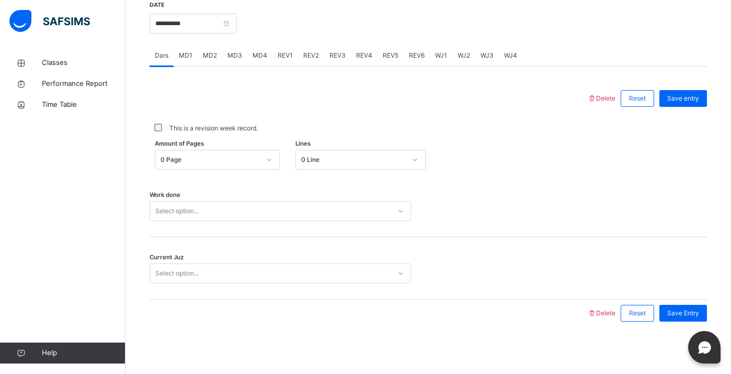
click at [189, 267] on div "Select option..." at bounding box center [176, 273] width 43 height 20
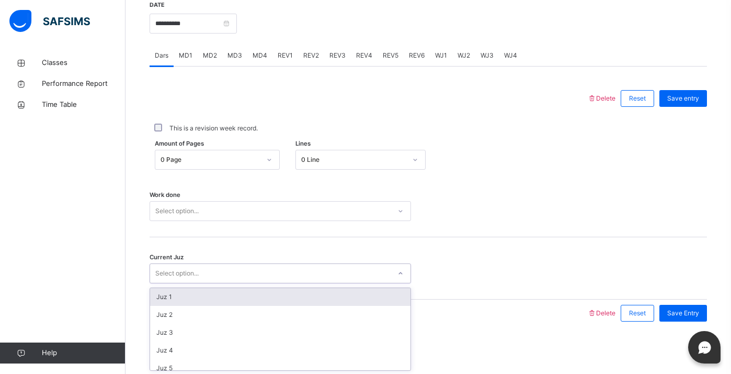
click at [205, 210] on div "Select option..." at bounding box center [270, 211] width 241 height 16
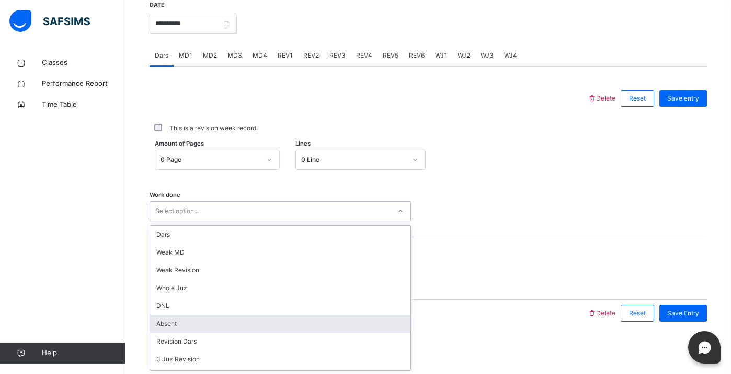
click at [174, 327] on div "Absent" at bounding box center [280, 323] width 261 height 18
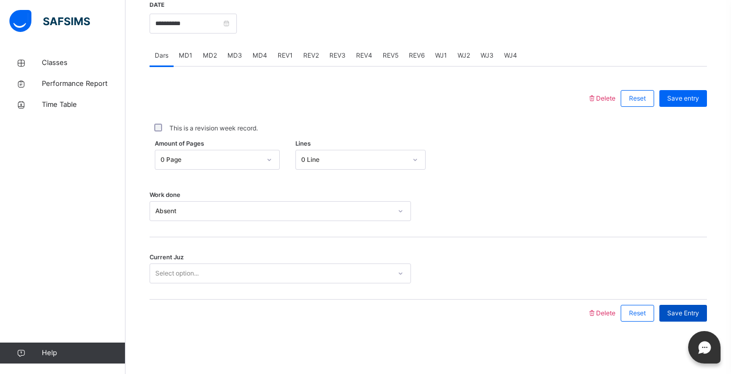
click at [665, 312] on div "Save Entry" at bounding box center [684, 312] width 48 height 17
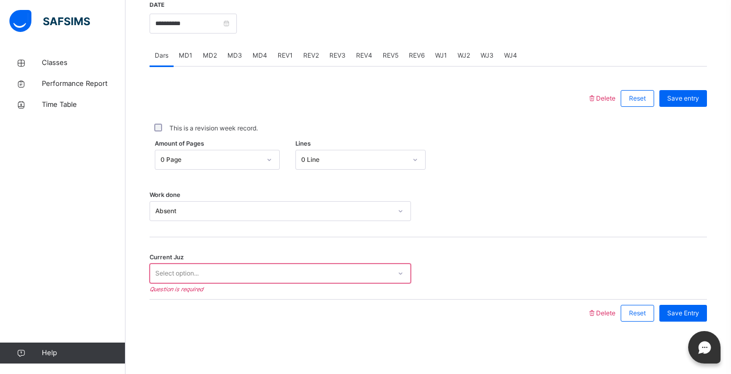
click at [342, 261] on div "Current Juz Select option... Question is required" at bounding box center [429, 268] width 558 height 62
click at [346, 269] on div "Select option..." at bounding box center [270, 273] width 241 height 16
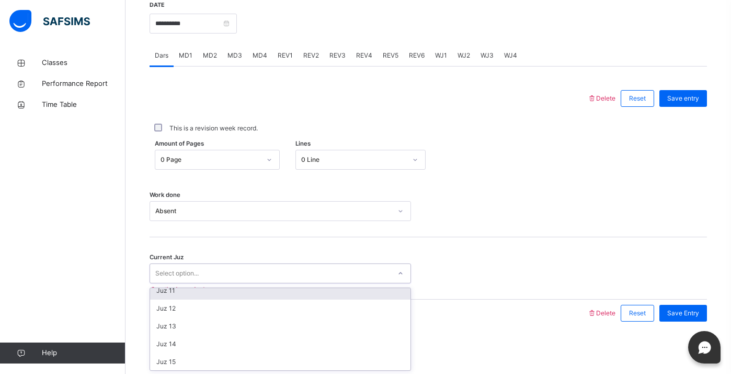
scroll to position [191, 0]
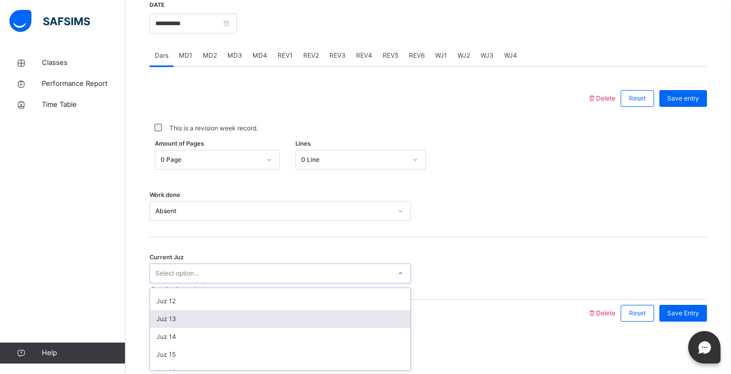
click at [295, 322] on div "Juz 13" at bounding box center [280, 319] width 261 height 18
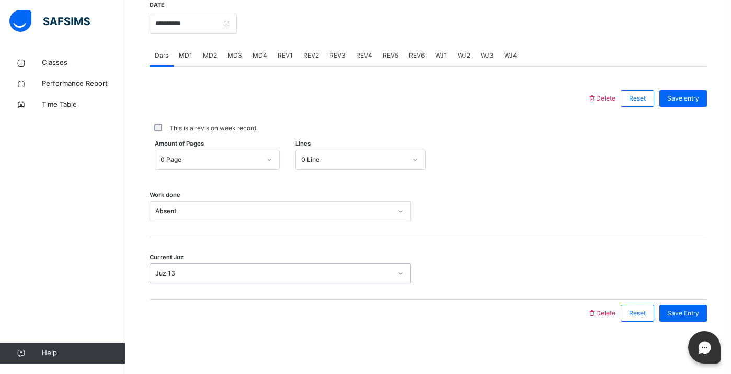
click at [195, 6] on div "**********" at bounding box center [193, 22] width 87 height 45
click at [195, 16] on input "**********" at bounding box center [193, 24] width 87 height 20
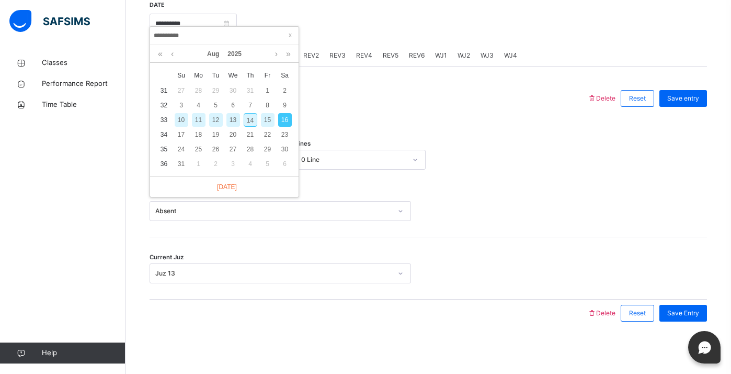
click at [402, 88] on div at bounding box center [368, 98] width 427 height 27
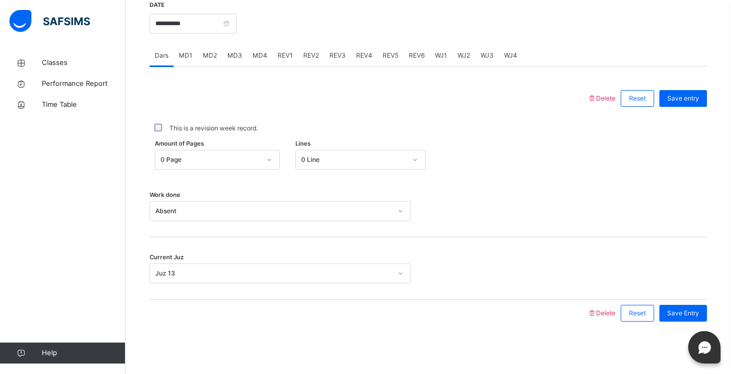
click at [204, 12] on div "**********" at bounding box center [193, 22] width 87 height 45
click at [200, 20] on input "**********" at bounding box center [193, 24] width 87 height 20
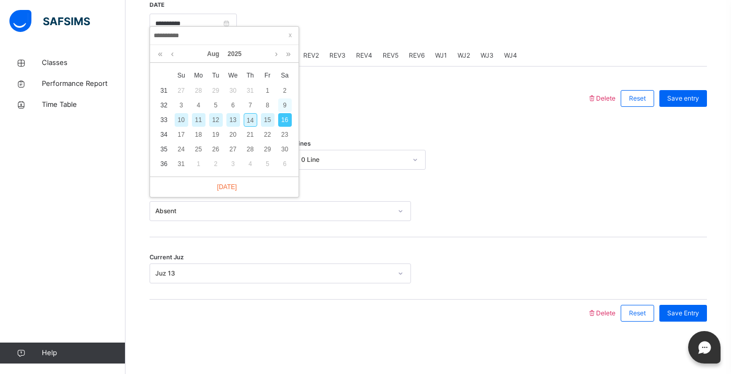
click at [285, 98] on div "9" at bounding box center [285, 105] width 14 height 14
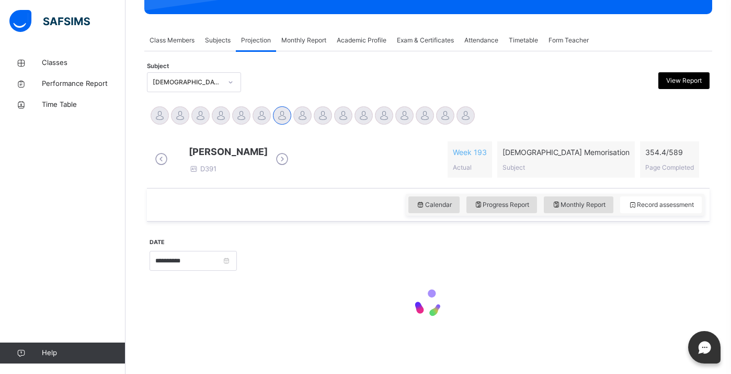
scroll to position [175, 0]
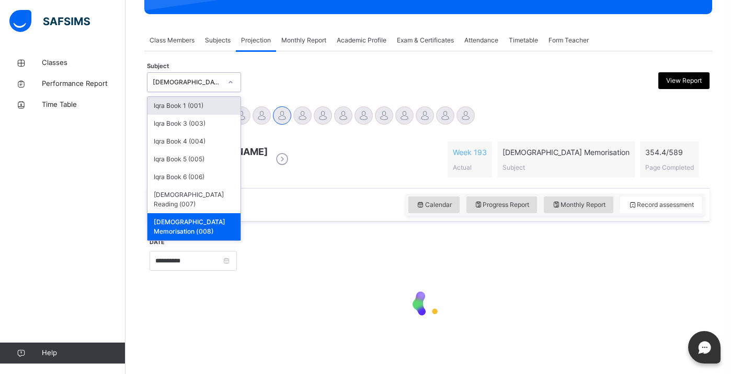
click at [208, 77] on div "[DEMOGRAPHIC_DATA] Memorisation (008)" at bounding box center [187, 81] width 69 height 9
click at [217, 77] on div "[DEMOGRAPHIC_DATA] Memorisation (008)" at bounding box center [187, 81] width 69 height 9
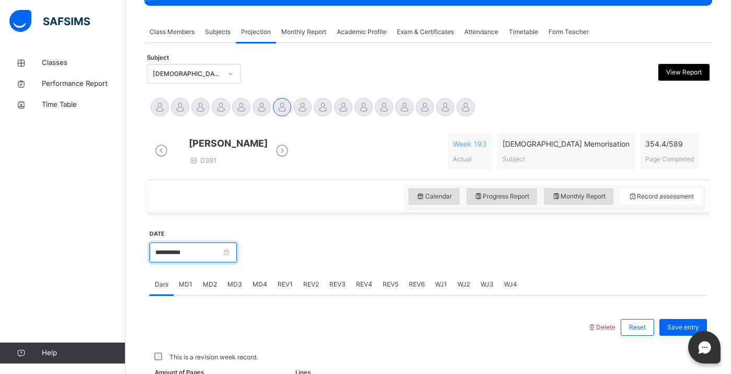
click at [202, 262] on input "**********" at bounding box center [193, 252] width 87 height 20
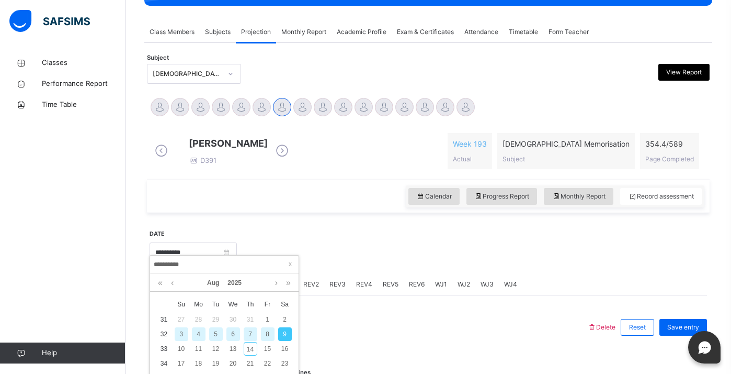
click at [253, 333] on div "7" at bounding box center [251, 334] width 14 height 14
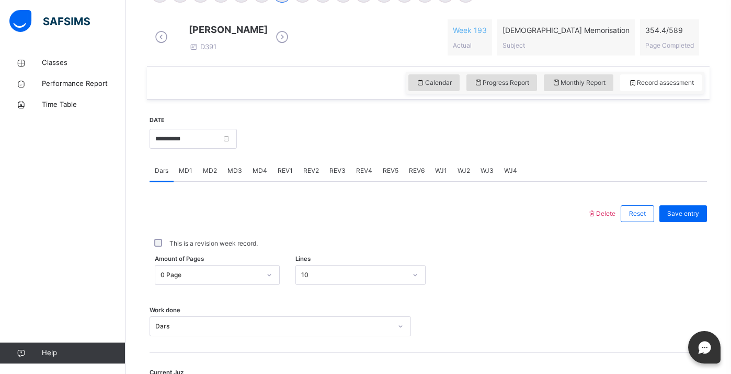
scroll to position [292, 0]
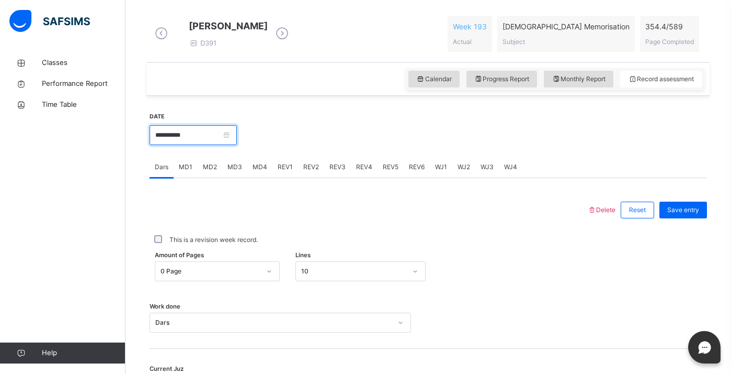
click at [208, 143] on input "**********" at bounding box center [193, 135] width 87 height 20
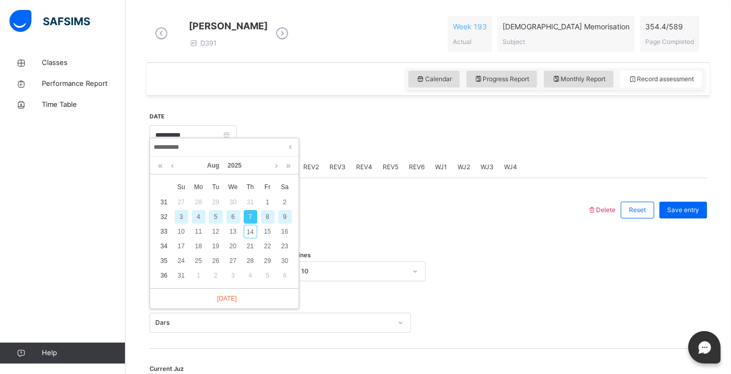
click at [282, 212] on div "9" at bounding box center [285, 217] width 14 height 14
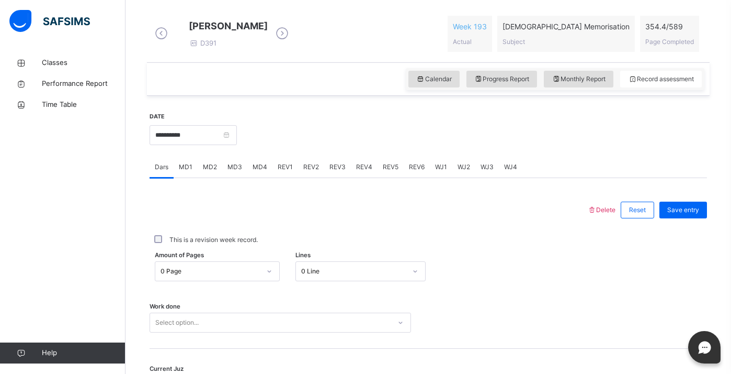
scroll to position [412, 0]
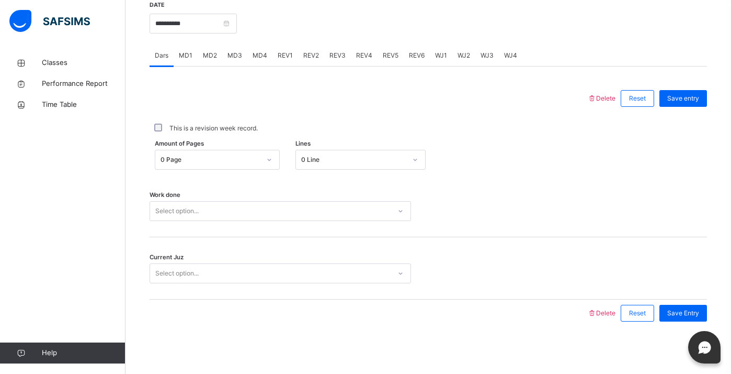
click at [199, 221] on div "Select option..." at bounding box center [281, 211] width 262 height 20
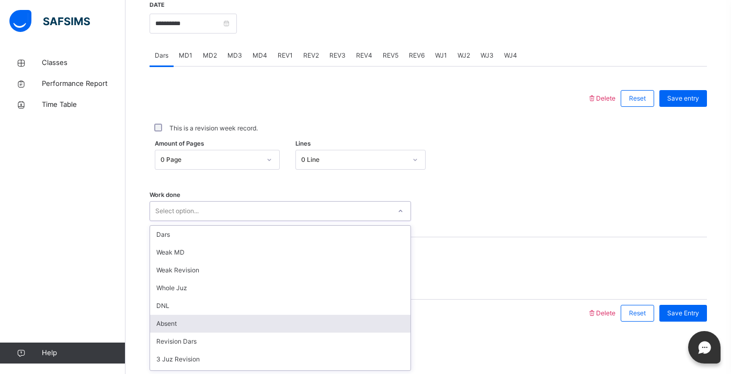
click at [196, 321] on div "Absent" at bounding box center [280, 323] width 261 height 18
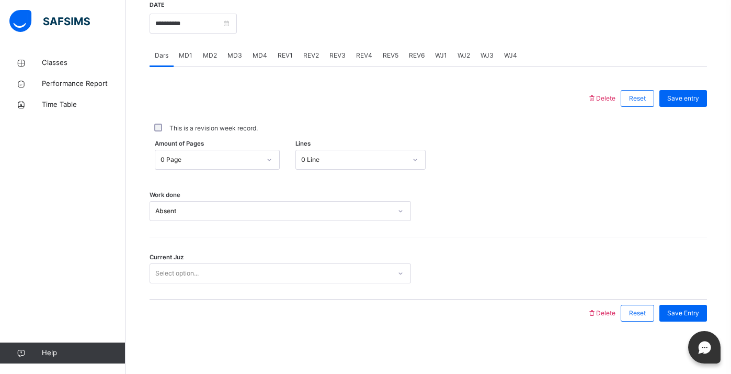
click at [199, 286] on div "Current Juz Select option..." at bounding box center [429, 268] width 558 height 62
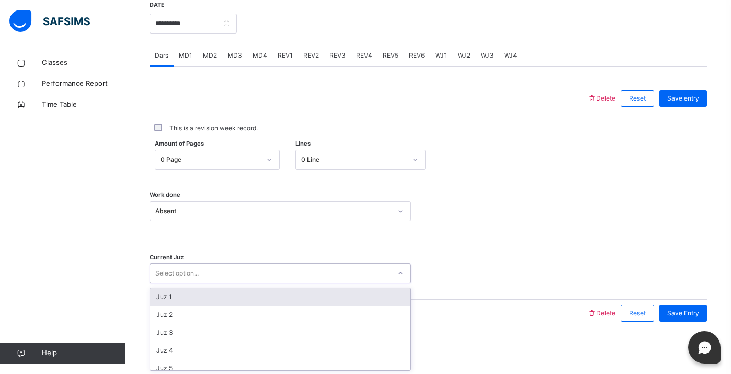
click at [201, 281] on div "Select option..." at bounding box center [281, 273] width 262 height 20
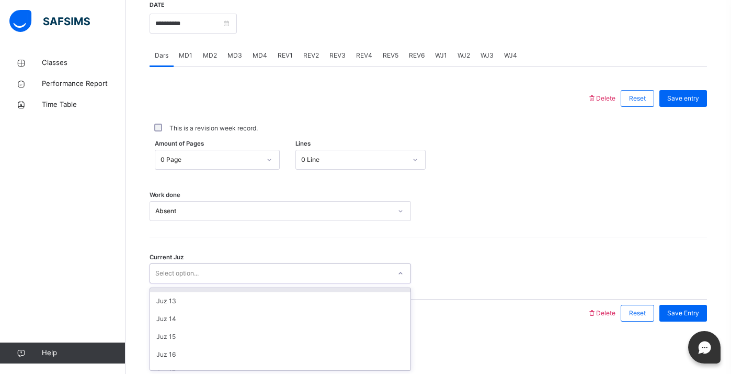
scroll to position [212, 0]
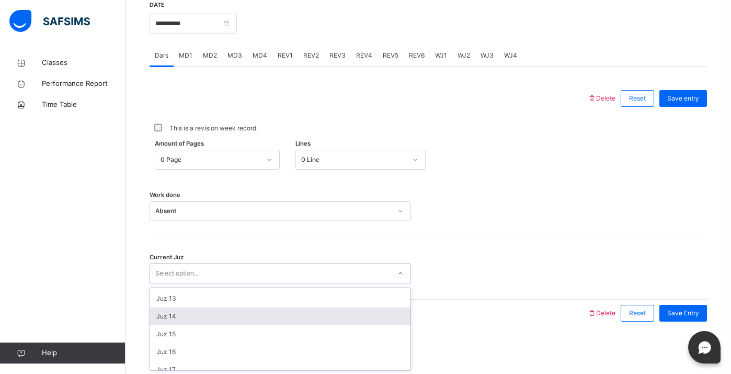
click at [189, 319] on div "Juz 14" at bounding box center [280, 316] width 261 height 18
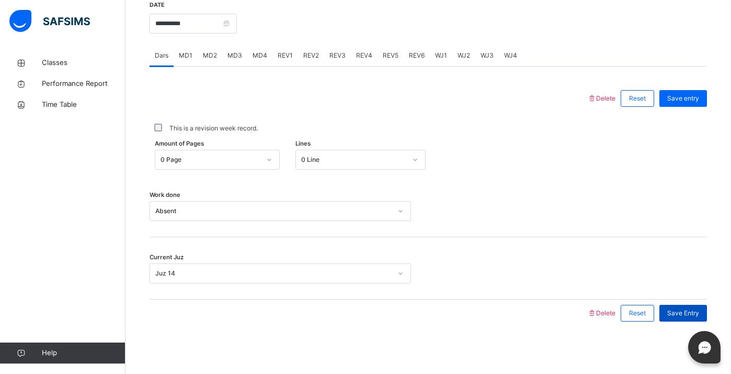
click at [685, 311] on span "Save Entry" at bounding box center [684, 312] width 32 height 9
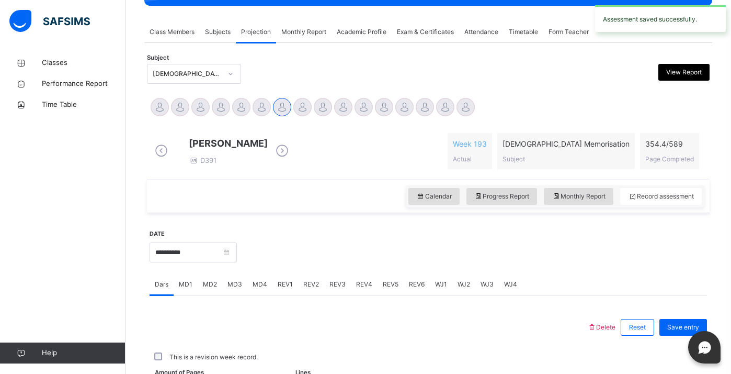
scroll to position [412, 0]
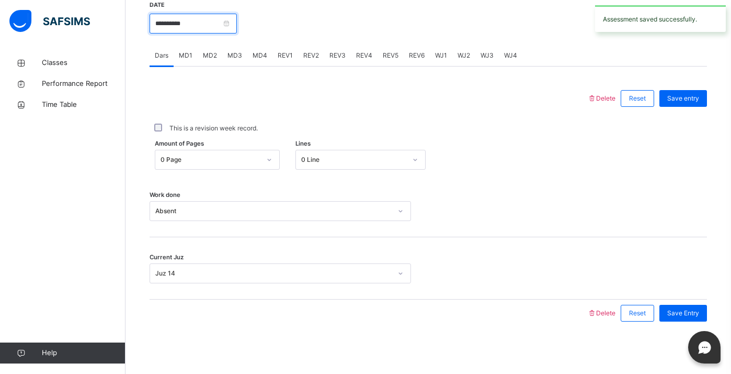
click at [205, 24] on input "**********" at bounding box center [193, 24] width 87 height 20
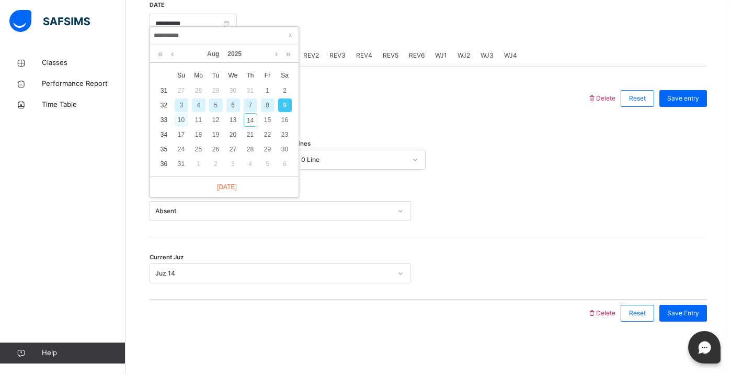
click at [186, 113] on div "10" at bounding box center [182, 120] width 14 height 14
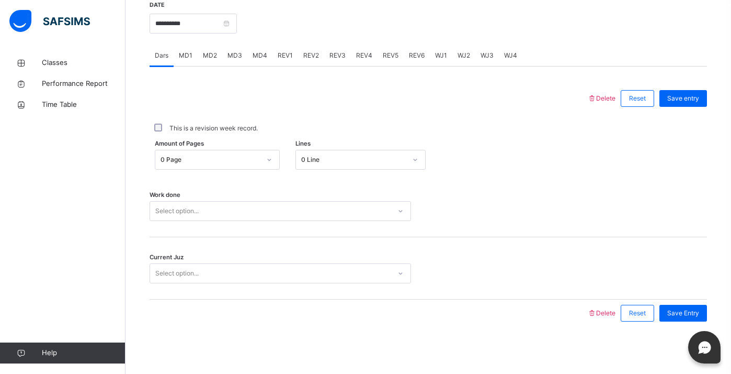
click at [187, 214] on div "Select option..." at bounding box center [176, 211] width 43 height 20
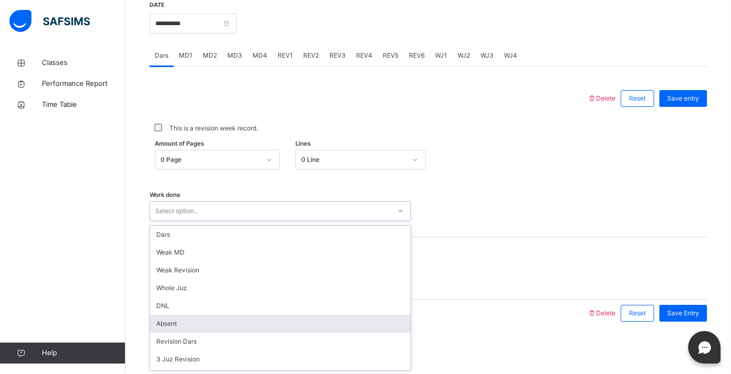
click at [176, 317] on div "Absent" at bounding box center [280, 323] width 261 height 18
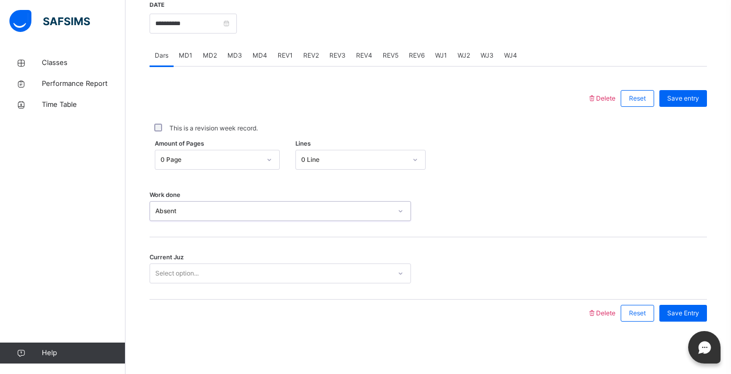
click at [180, 265] on div "Select option..." at bounding box center [176, 273] width 43 height 20
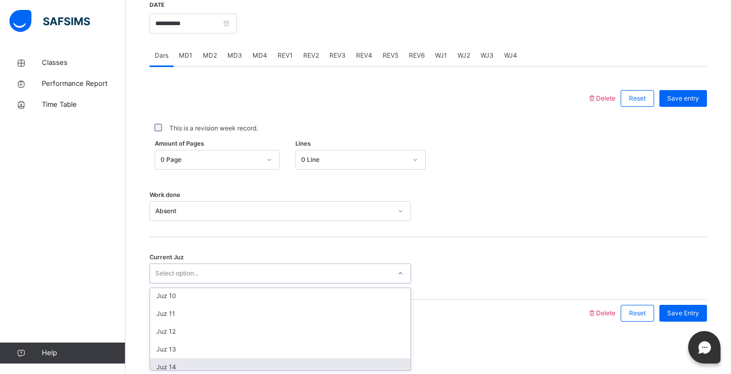
click at [176, 361] on div "Juz 14" at bounding box center [280, 367] width 261 height 18
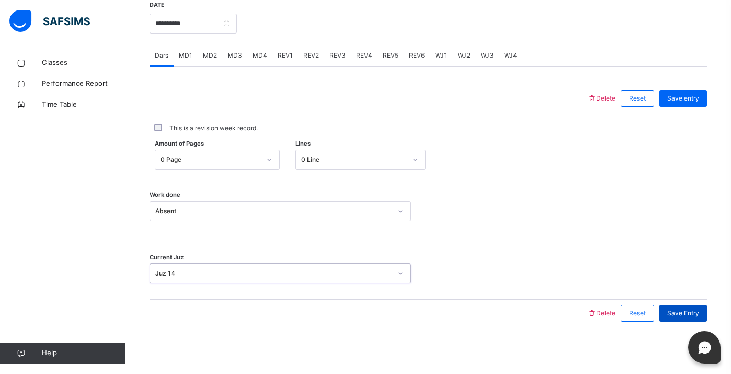
click at [683, 310] on span "Save Entry" at bounding box center [684, 312] width 32 height 9
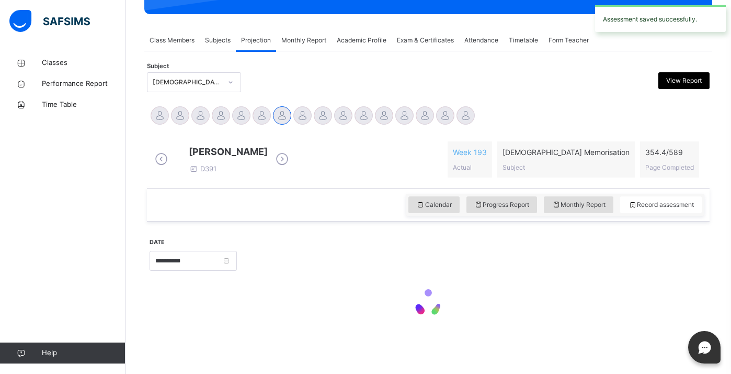
scroll to position [412, 0]
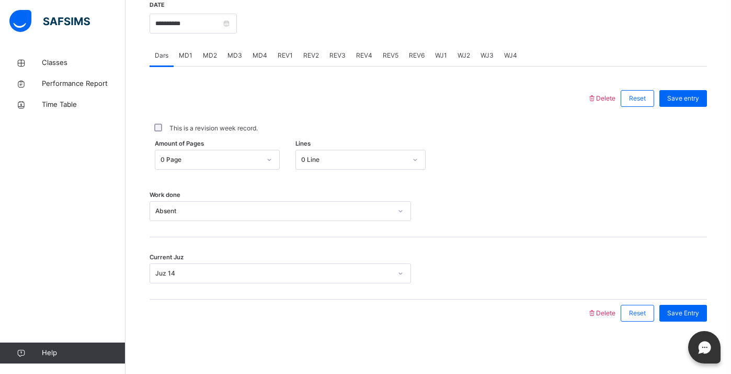
click at [377, 287] on div "Current Juz Juz 14" at bounding box center [429, 268] width 558 height 62
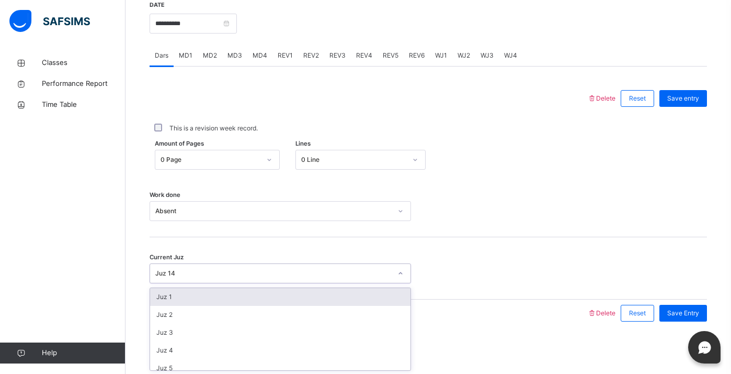
click at [379, 276] on div "Juz 14" at bounding box center [273, 272] width 236 height 9
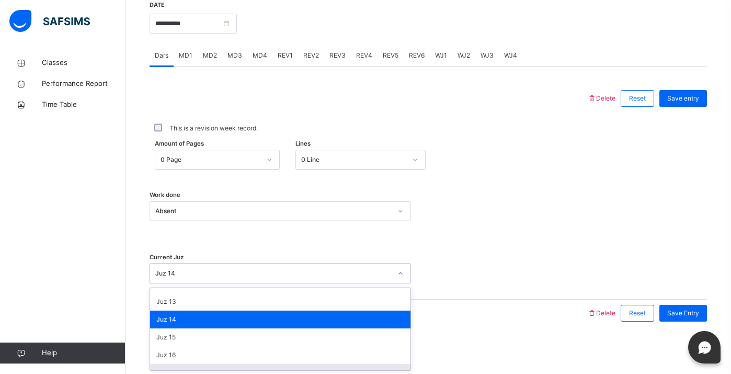
scroll to position [193, 0]
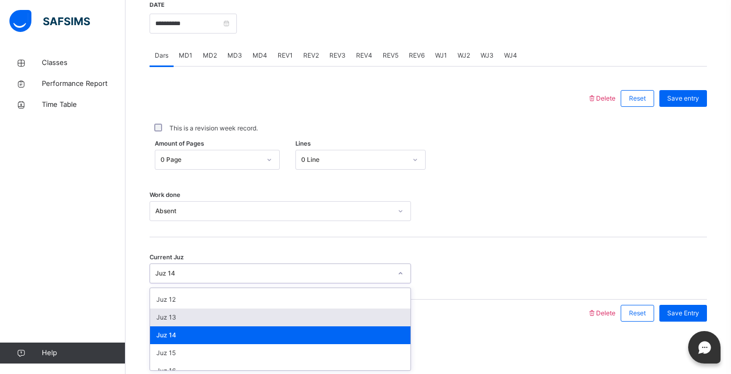
click at [345, 316] on div "Juz 13" at bounding box center [280, 317] width 261 height 18
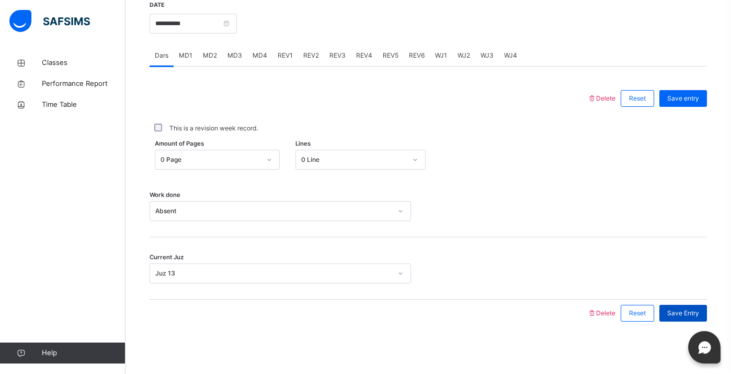
click at [697, 310] on span "Save Entry" at bounding box center [684, 312] width 32 height 9
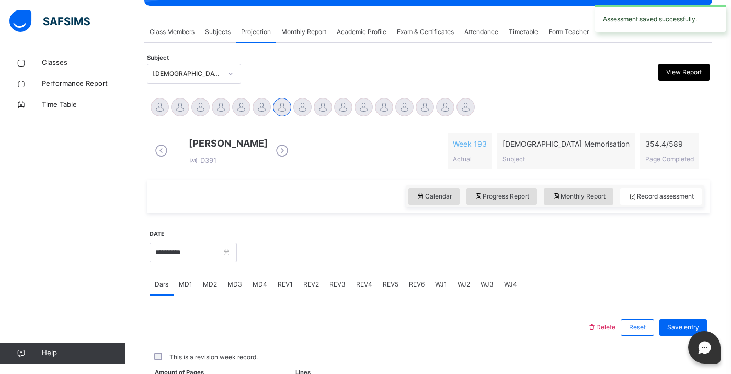
scroll to position [412, 0]
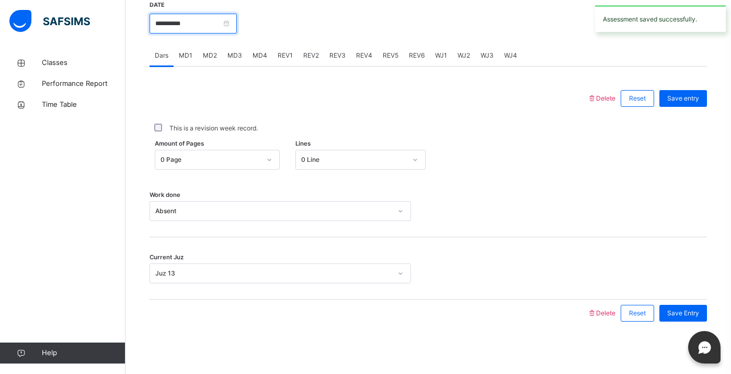
click at [200, 30] on input "**********" at bounding box center [193, 24] width 87 height 20
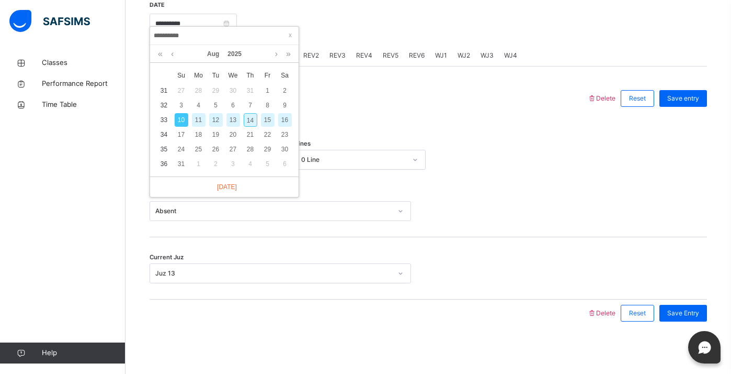
click at [215, 113] on div "12" at bounding box center [216, 120] width 14 height 14
type input "**********"
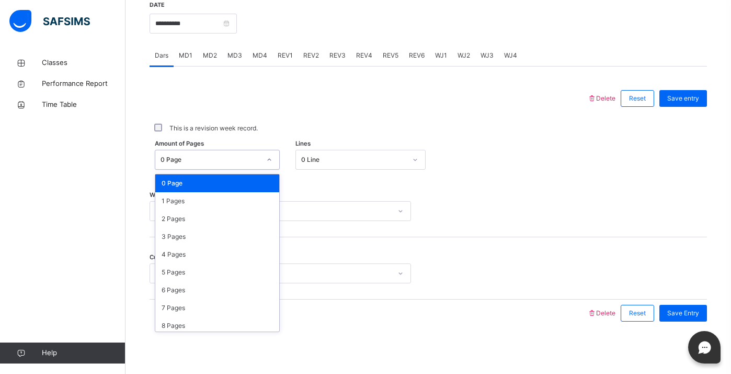
click at [191, 165] on div "0 Page" at bounding box center [207, 160] width 104 height 16
click at [177, 207] on div "1 Pages" at bounding box center [217, 201] width 124 height 18
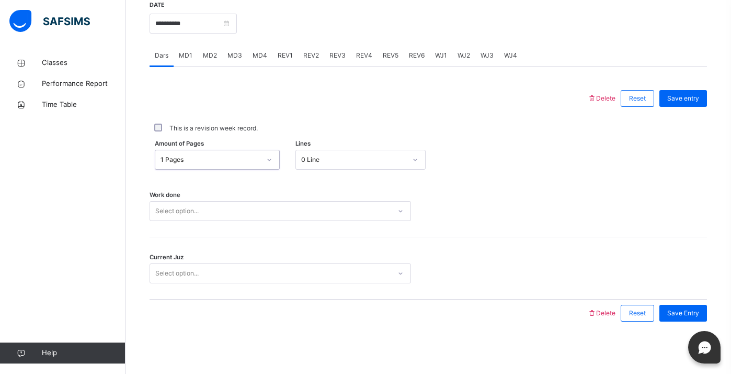
click at [177, 208] on div "Select option..." at bounding box center [176, 211] width 43 height 20
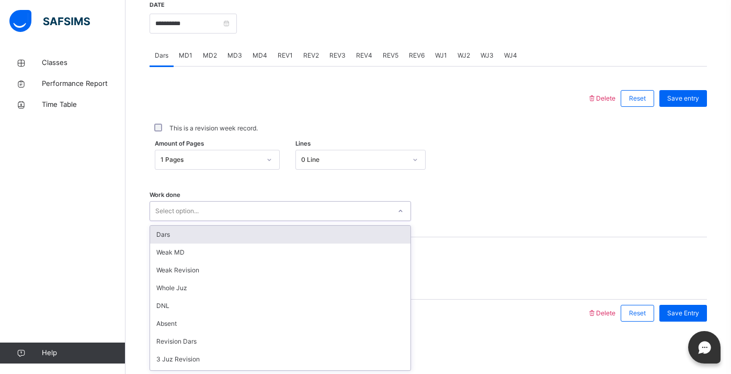
click at [173, 238] on div "Dars" at bounding box center [280, 234] width 261 height 18
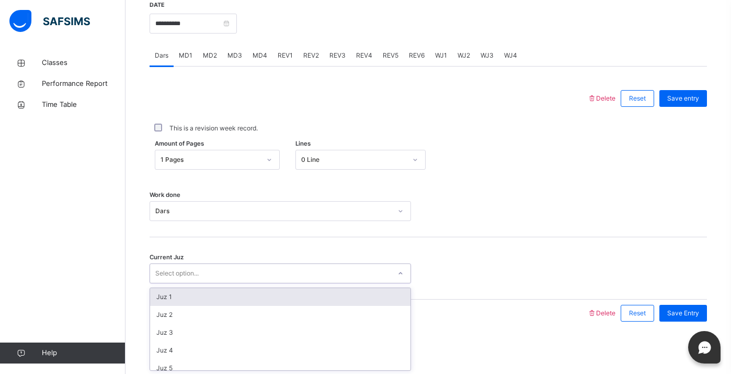
click at [173, 267] on div "Select option..." at bounding box center [176, 273] width 43 height 20
type input "**"
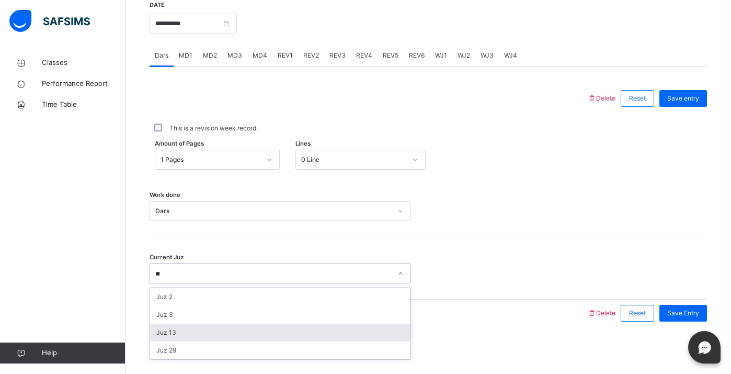
click at [190, 329] on div "Juz 13" at bounding box center [280, 332] width 261 height 18
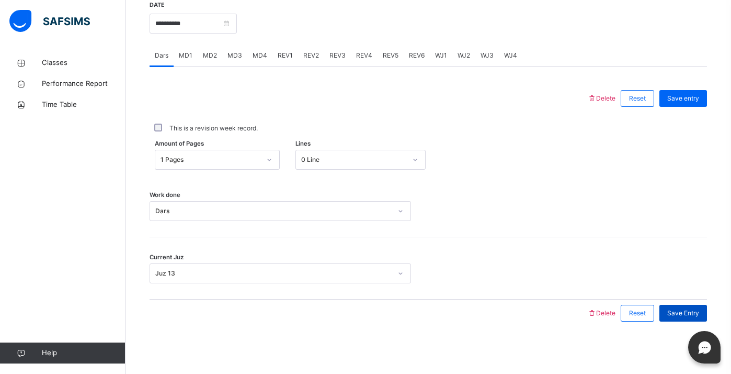
click at [686, 319] on div "Save Entry" at bounding box center [684, 312] width 48 height 17
click at [231, 58] on span "MD3" at bounding box center [235, 55] width 15 height 9
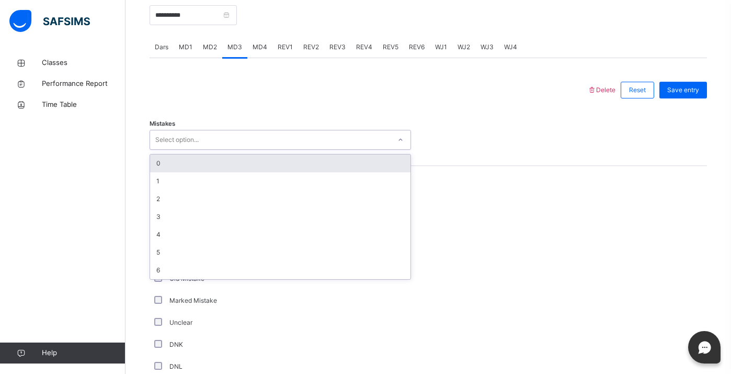
click at [199, 143] on div "Select option..." at bounding box center [176, 140] width 43 height 20
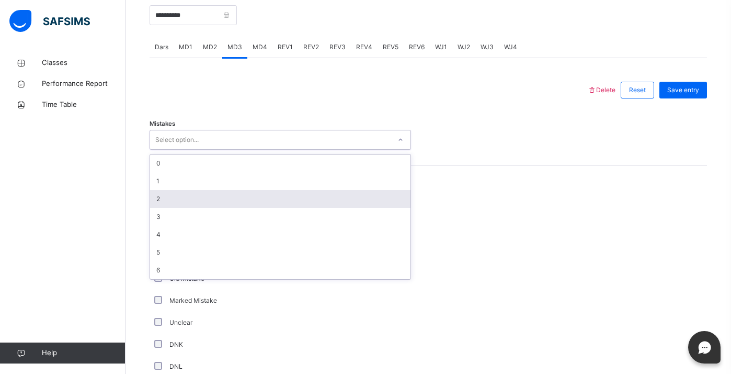
click at [177, 204] on div "2" at bounding box center [280, 199] width 261 height 18
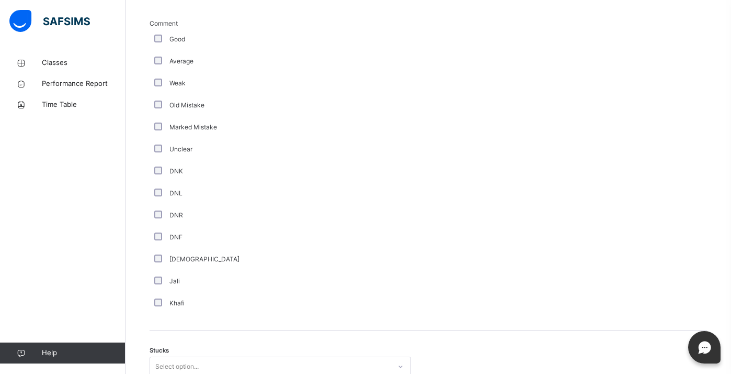
scroll to position [718, 0]
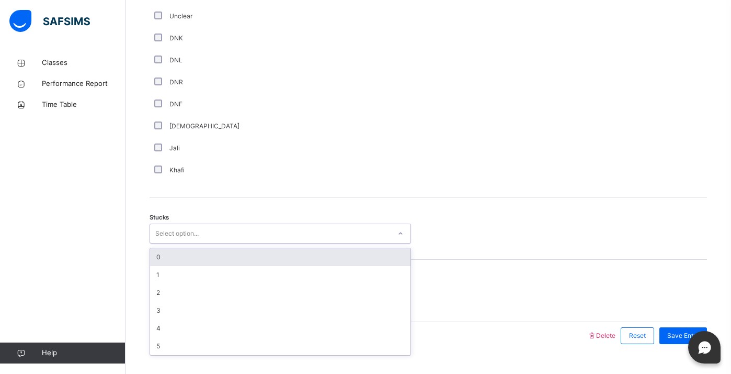
click at [196, 239] on div "Select option..." at bounding box center [176, 233] width 43 height 20
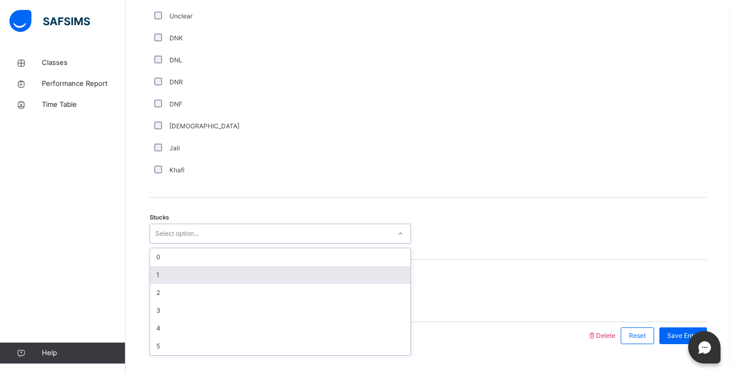
click at [186, 277] on div "1" at bounding box center [280, 275] width 261 height 18
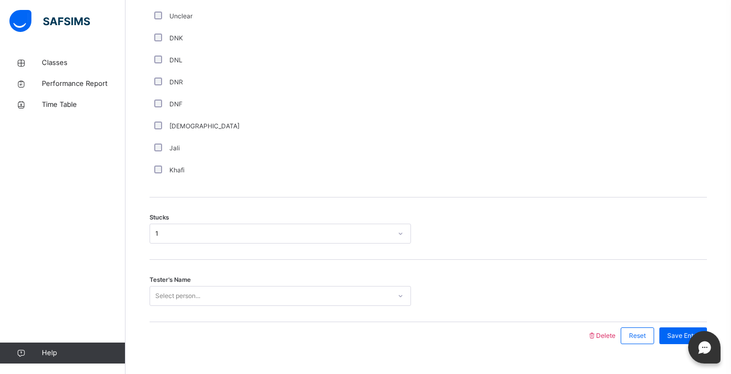
click at [193, 293] on div "Tester's Name Select person..." at bounding box center [429, 290] width 558 height 62
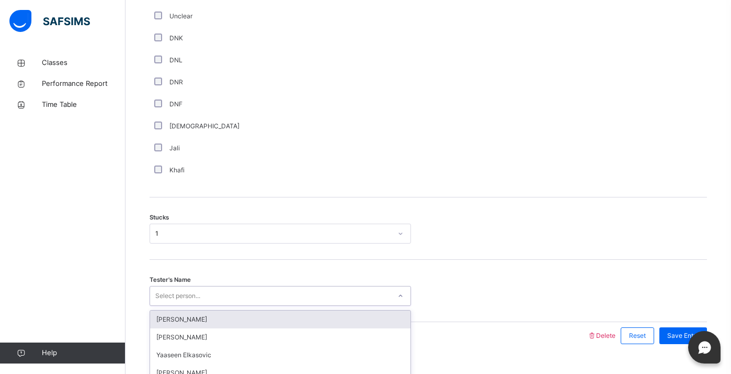
scroll to position [749, 0]
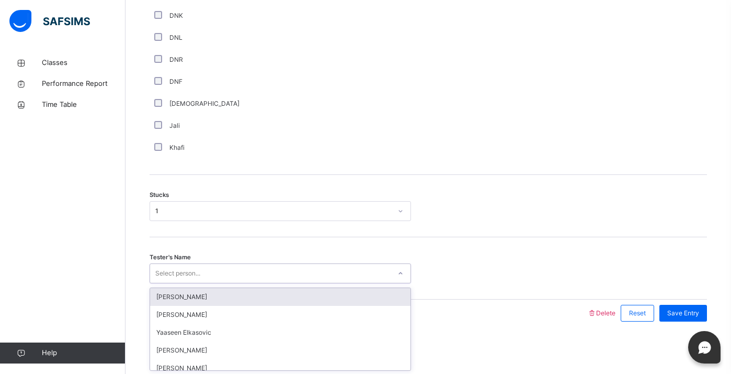
click at [193, 283] on div "option Jaabir Liu focused, 1 of 94. 94 results available. Use Up and Down to ch…" at bounding box center [281, 273] width 262 height 20
type input "*"
type input "*****"
click at [199, 301] on div "Abdihameed [PERSON_NAME]" at bounding box center [280, 297] width 261 height 18
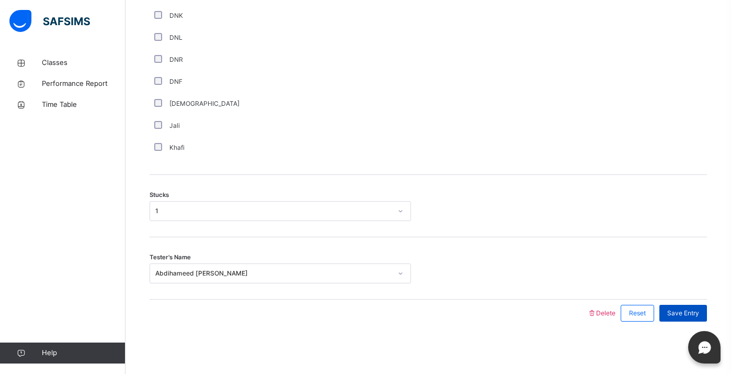
click at [688, 315] on span "Save Entry" at bounding box center [684, 312] width 32 height 9
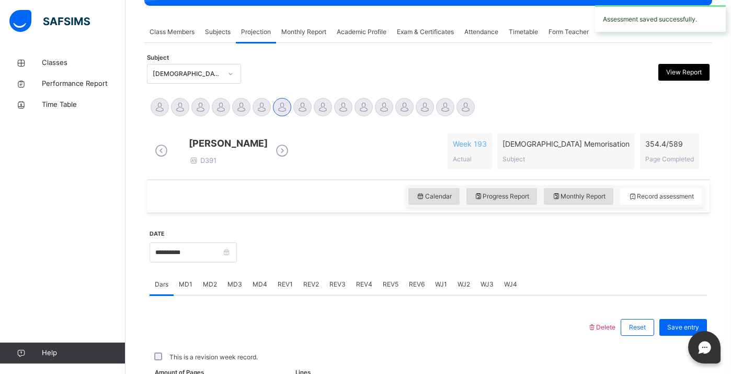
scroll to position [412, 0]
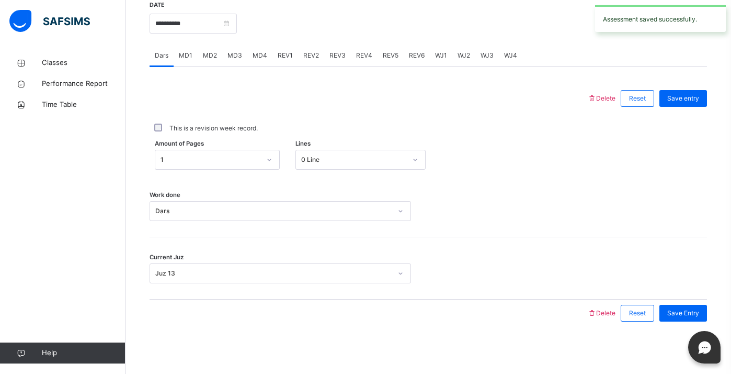
click at [264, 58] on span "MD4" at bounding box center [260, 55] width 15 height 9
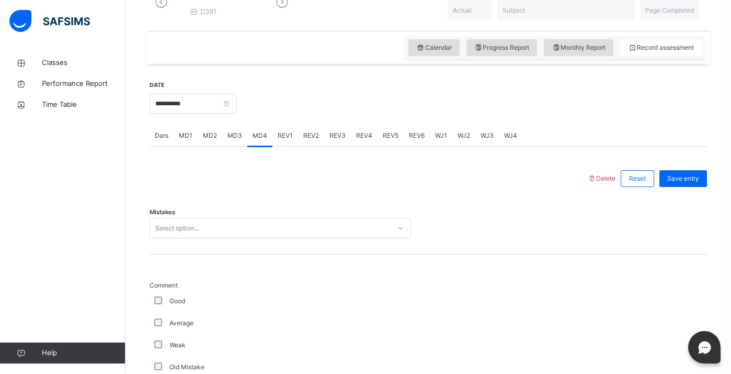
click at [208, 238] on div "Select option..." at bounding box center [281, 228] width 262 height 20
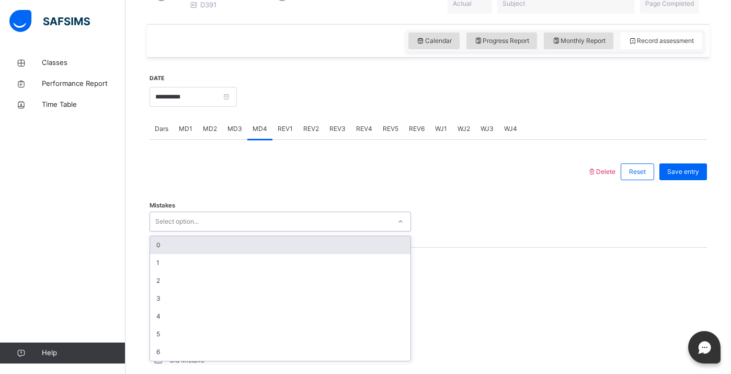
click at [204, 254] on div "0" at bounding box center [280, 245] width 261 height 18
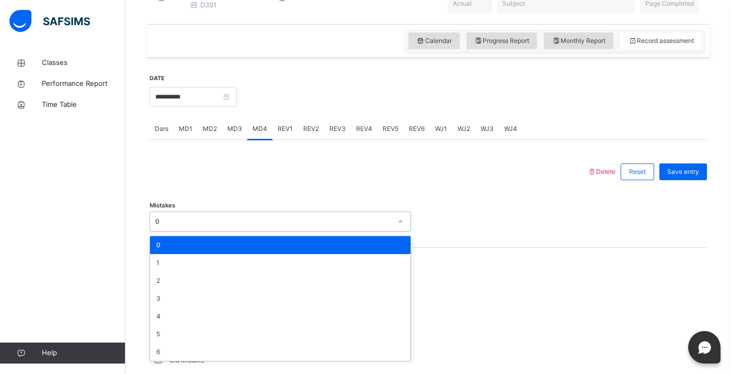
click at [207, 231] on div "0" at bounding box center [281, 221] width 262 height 20
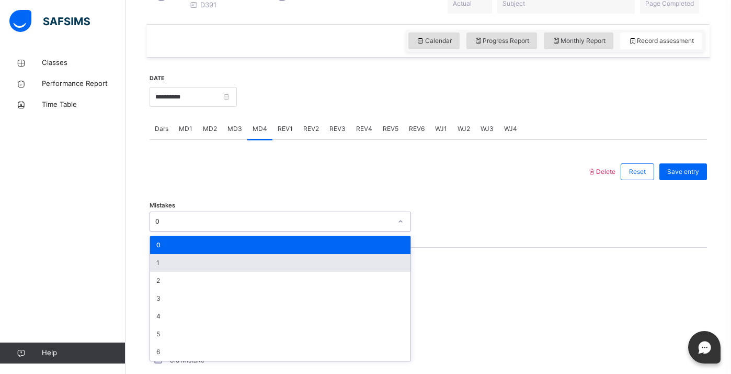
click at [203, 270] on div "1" at bounding box center [280, 263] width 261 height 18
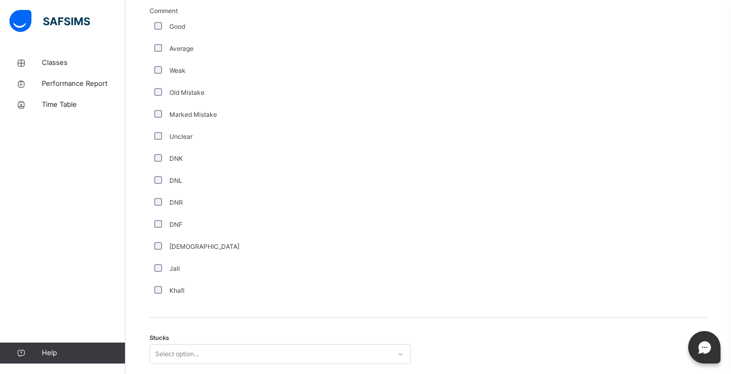
click at [168, 358] on div "Select option..." at bounding box center [281, 354] width 262 height 20
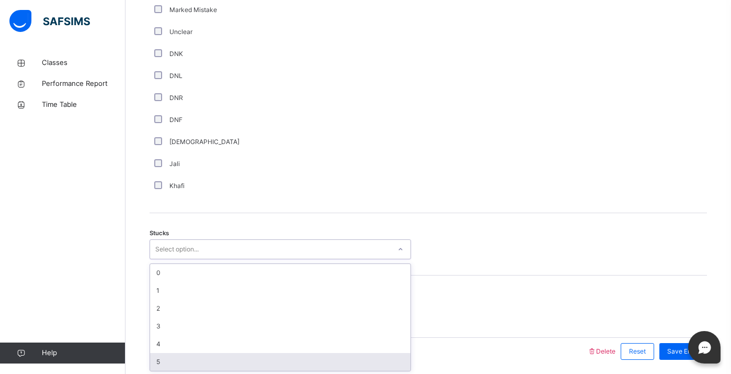
scroll to position [713, 0]
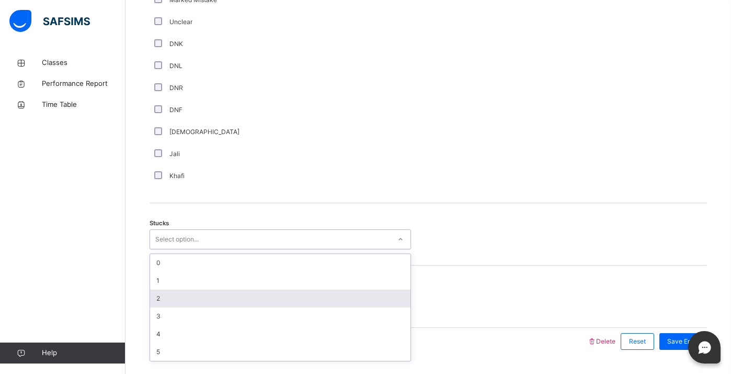
click at [169, 289] on div "1" at bounding box center [280, 281] width 261 height 18
click at [170, 286] on div "Tester's Name Select person..." at bounding box center [429, 296] width 558 height 62
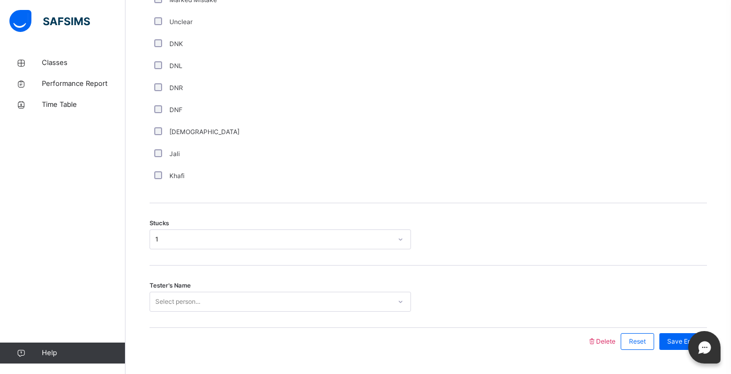
click at [162, 290] on span "Tester's Name" at bounding box center [170, 285] width 41 height 9
click at [164, 299] on div "Tester's Name Select person..." at bounding box center [429, 296] width 558 height 62
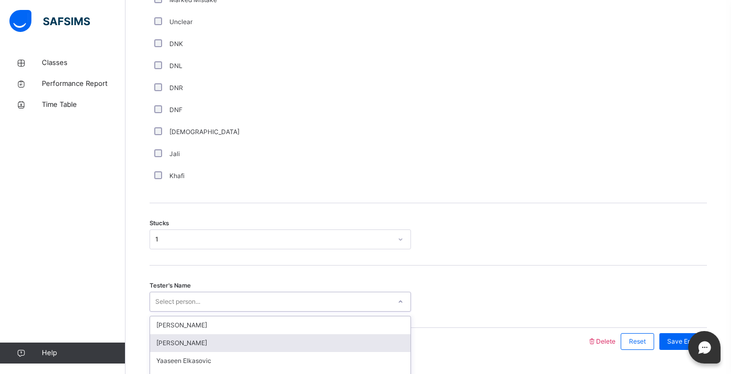
scroll to position [749, 0]
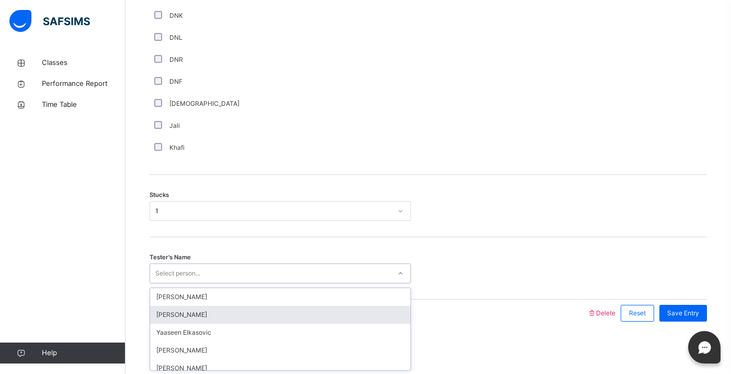
click at [175, 283] on div "option Qais Rahimi focused, 2 of 94. 94 results available. Use Up and Down to c…" at bounding box center [281, 273] width 262 height 20
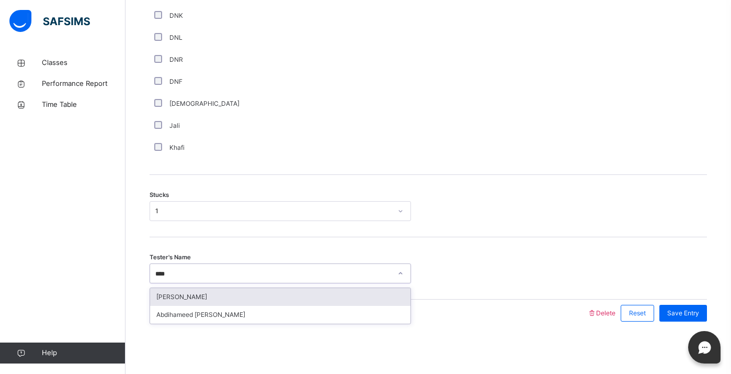
type input "*****"
click at [185, 302] on div "Abdihameed [PERSON_NAME]" at bounding box center [280, 297] width 261 height 18
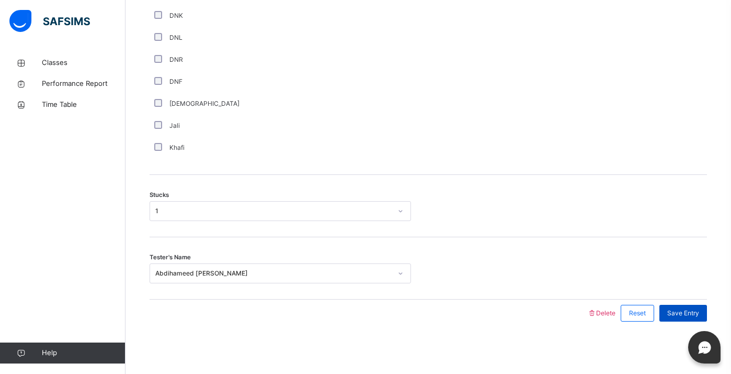
click at [691, 310] on span "Save Entry" at bounding box center [684, 312] width 32 height 9
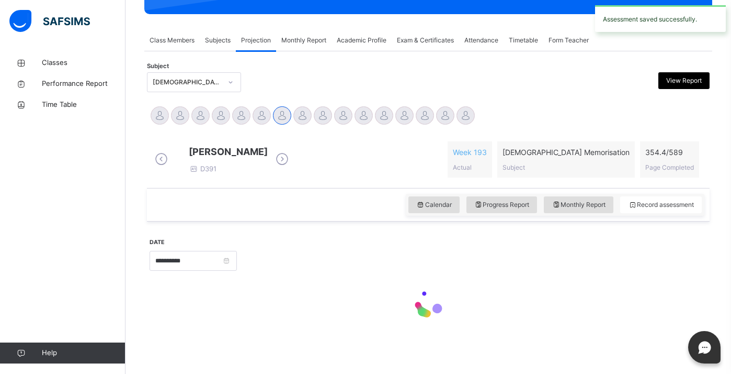
scroll to position [412, 0]
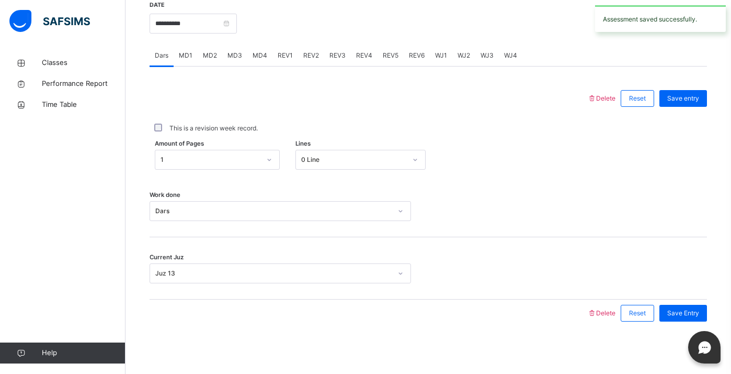
click at [288, 52] on span "REV1" at bounding box center [285, 55] width 15 height 9
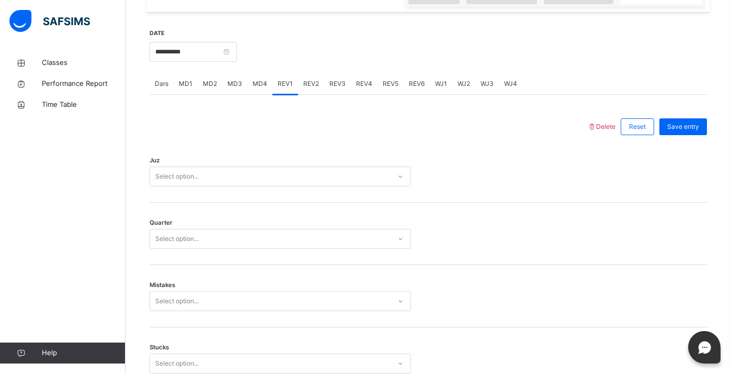
scroll to position [362, 0]
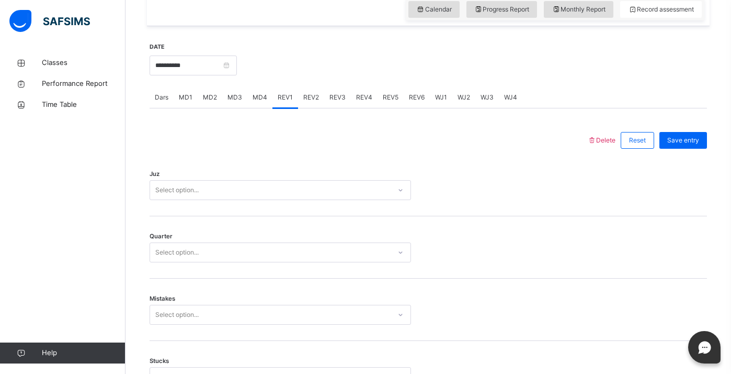
click at [219, 208] on div "Juz Select option..." at bounding box center [429, 185] width 558 height 62
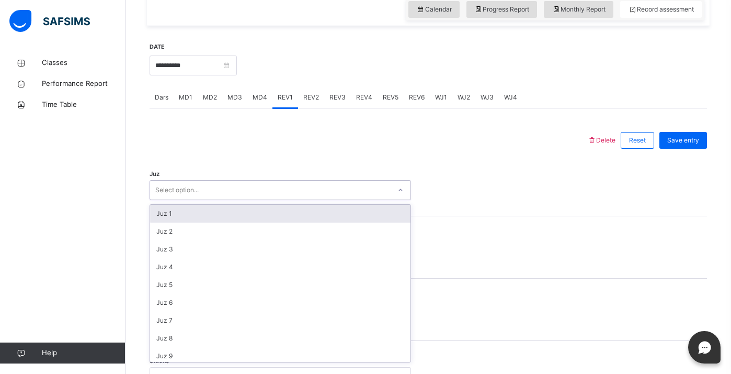
click at [219, 198] on div "Select option..." at bounding box center [270, 190] width 241 height 16
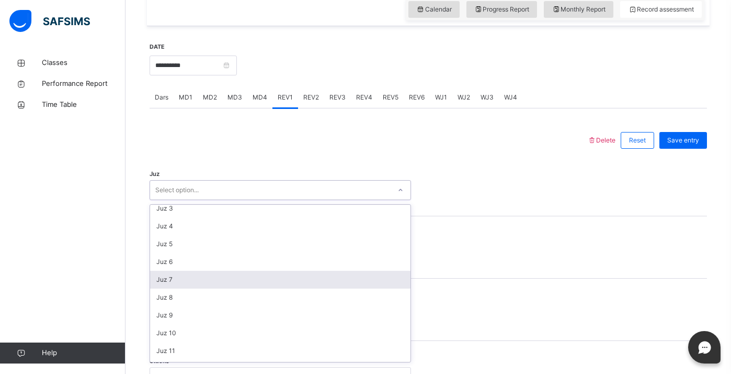
scroll to position [41, 0]
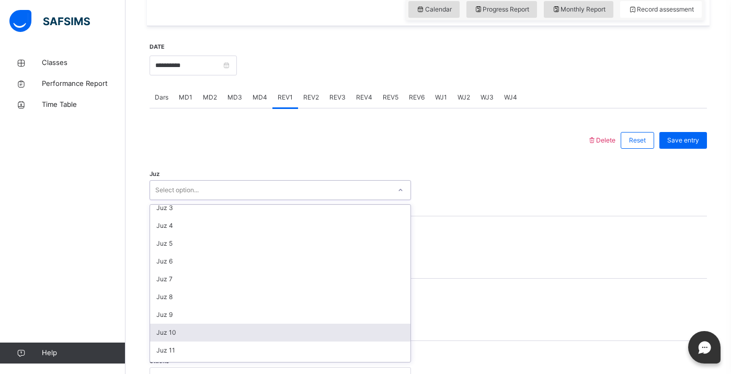
click at [184, 334] on div "Juz 10" at bounding box center [280, 332] width 261 height 18
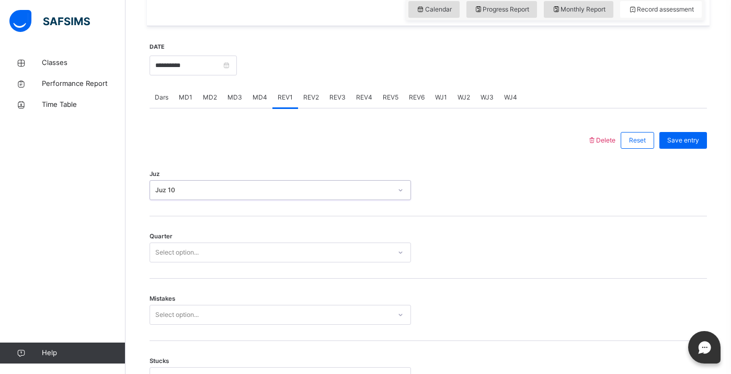
click at [186, 257] on div "Select option..." at bounding box center [176, 252] width 43 height 20
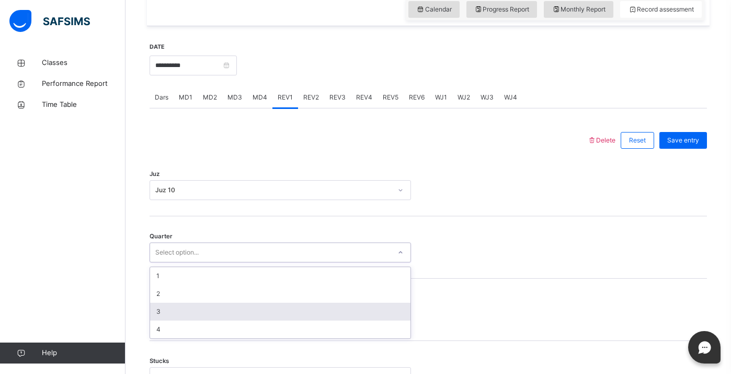
click at [168, 318] on div "3" at bounding box center [280, 311] width 261 height 18
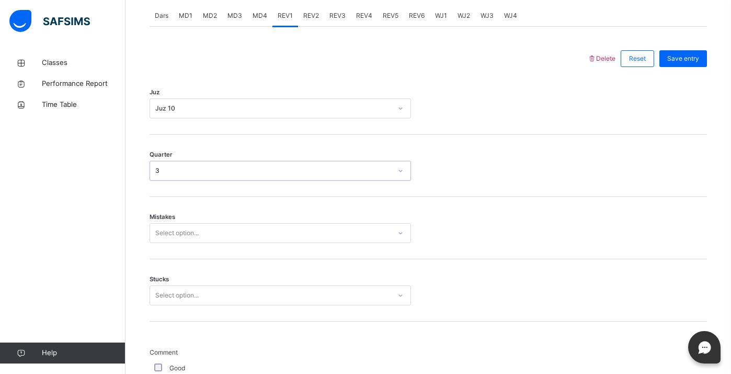
click at [169, 243] on div "Select option..." at bounding box center [281, 233] width 262 height 20
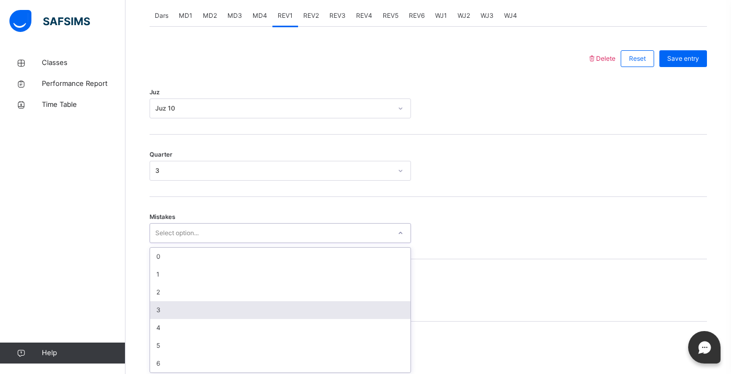
scroll to position [455, 0]
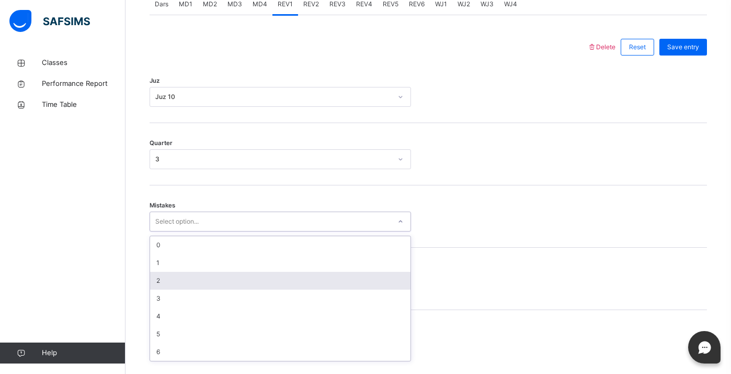
click at [167, 286] on div "2" at bounding box center [280, 281] width 261 height 18
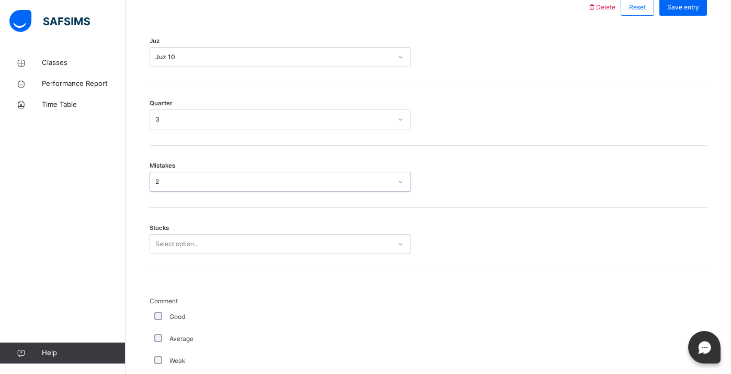
click at [170, 254] on div "Select option..." at bounding box center [281, 244] width 262 height 20
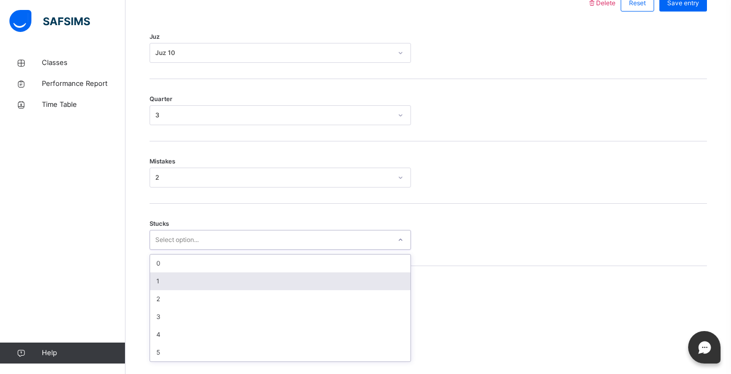
scroll to position [500, 0]
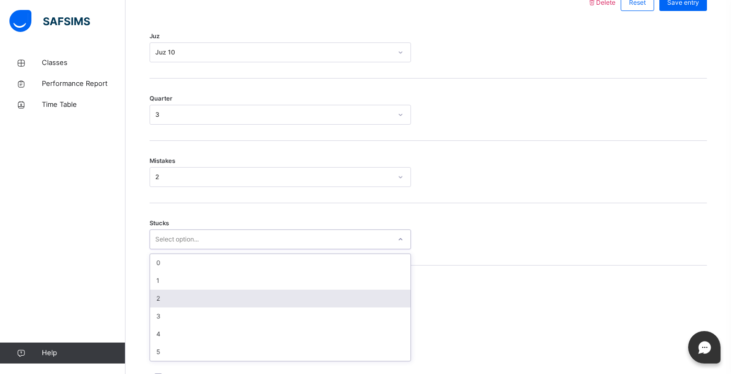
click at [168, 301] on div "2" at bounding box center [280, 298] width 261 height 18
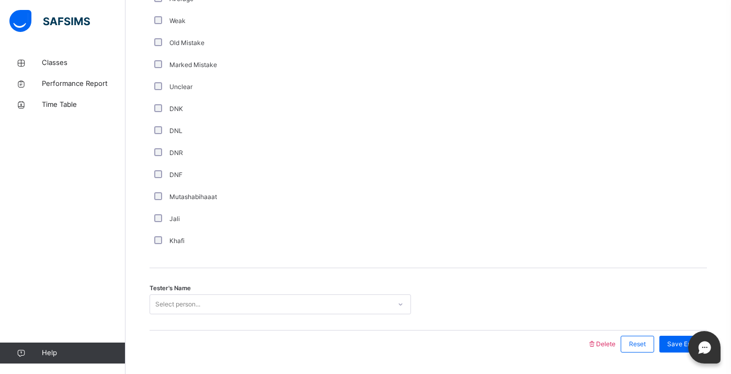
scroll to position [874, 0]
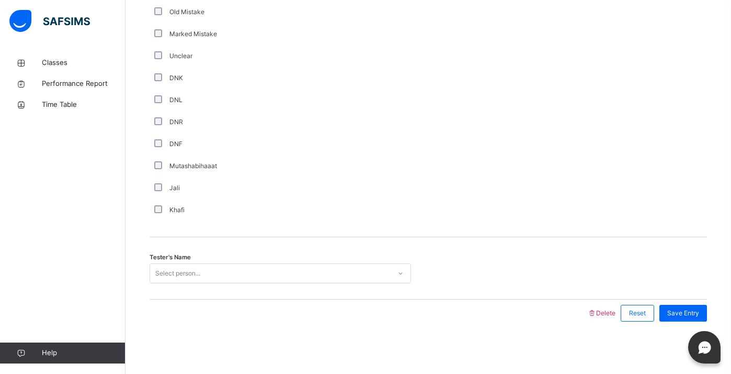
click at [166, 283] on div "Select person..." at bounding box center [281, 273] width 262 height 20
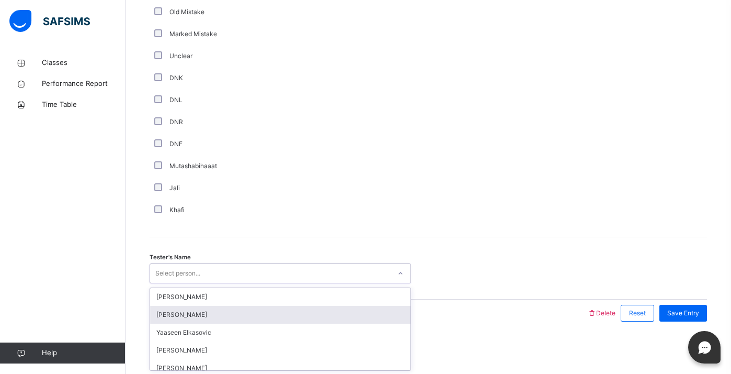
type input "**"
click at [166, 319] on div "[PERSON_NAME]" at bounding box center [280, 315] width 261 height 18
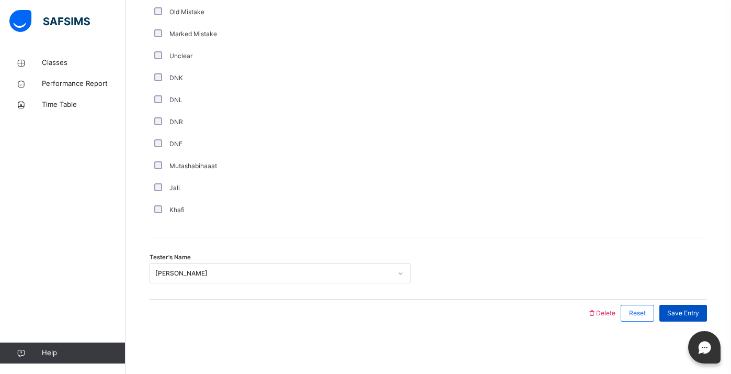
click at [665, 317] on div "Save Entry" at bounding box center [684, 312] width 48 height 17
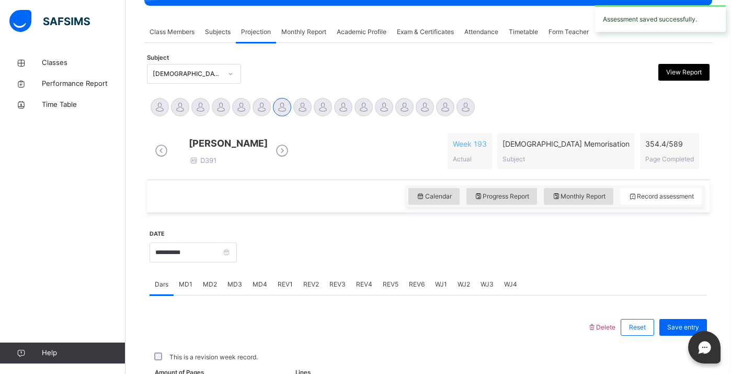
scroll to position [412, 0]
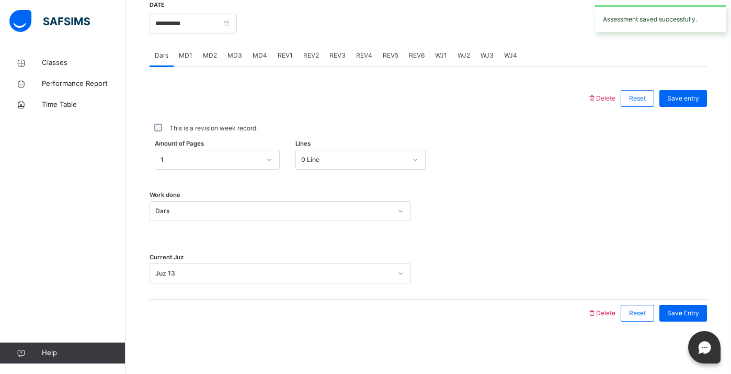
click at [307, 56] on span "REV2" at bounding box center [311, 55] width 16 height 9
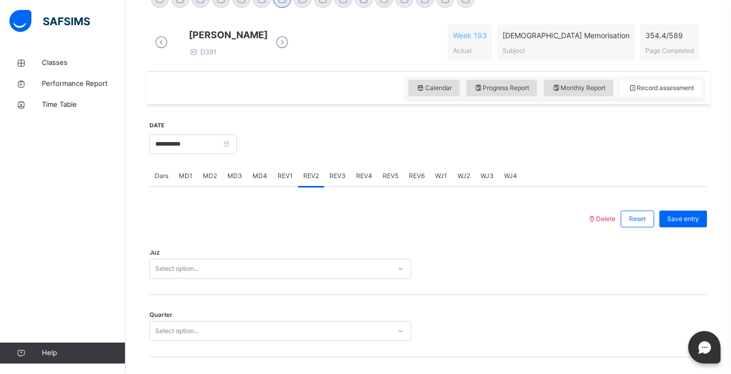
scroll to position [481, 0]
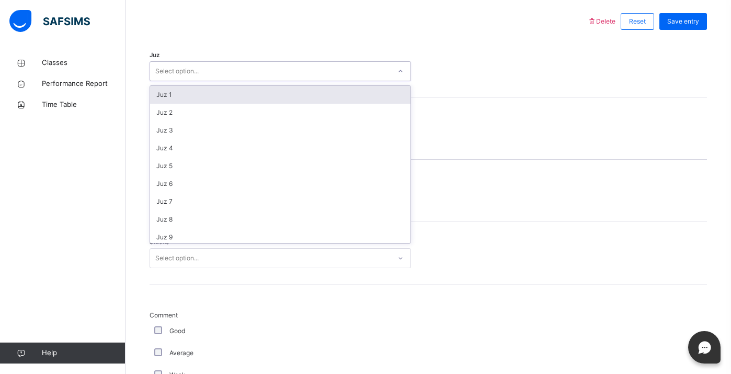
click at [246, 80] on div "Select option..." at bounding box center [270, 71] width 241 height 16
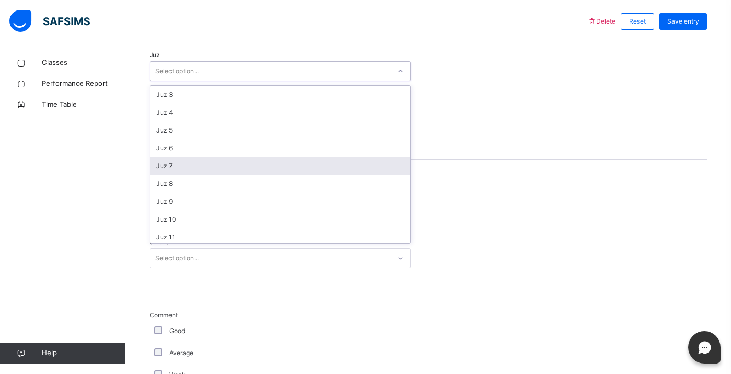
scroll to position [41, 0]
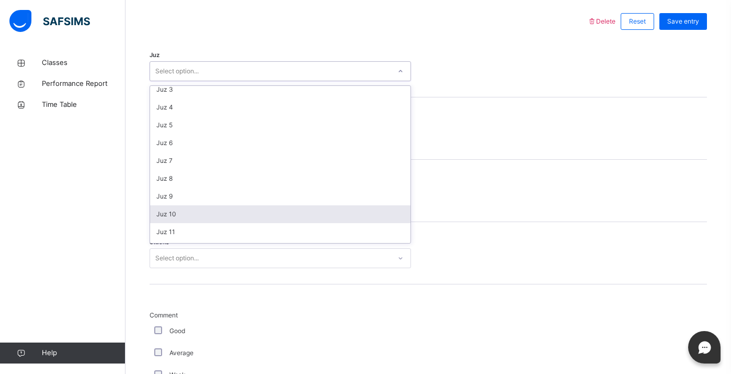
click at [193, 217] on div "Juz 10" at bounding box center [280, 214] width 261 height 18
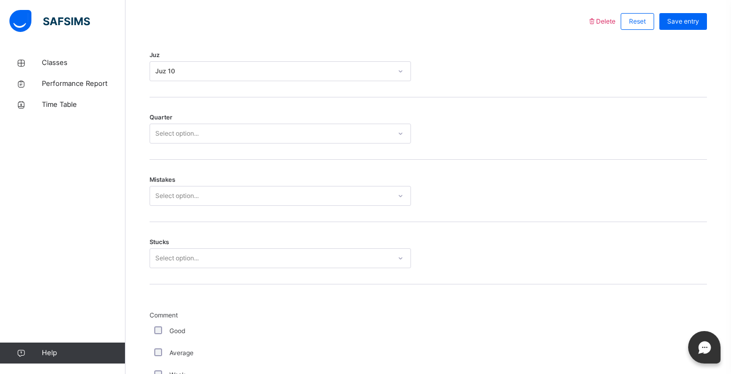
click at [204, 156] on div "Quarter Select option..." at bounding box center [429, 128] width 558 height 62
click at [205, 142] on div "Select option..." at bounding box center [270, 134] width 241 height 16
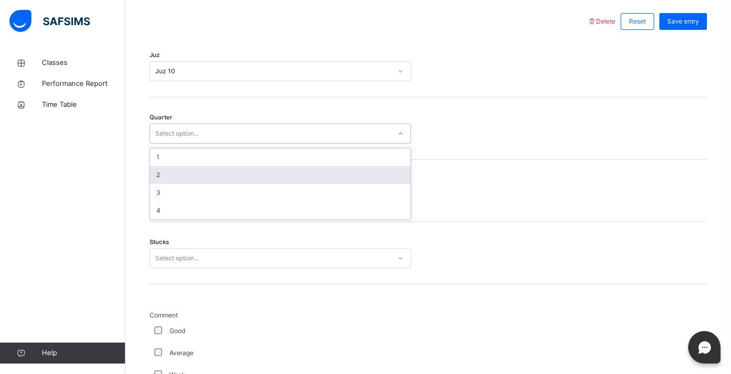
click at [191, 184] on div "2" at bounding box center [280, 175] width 261 height 18
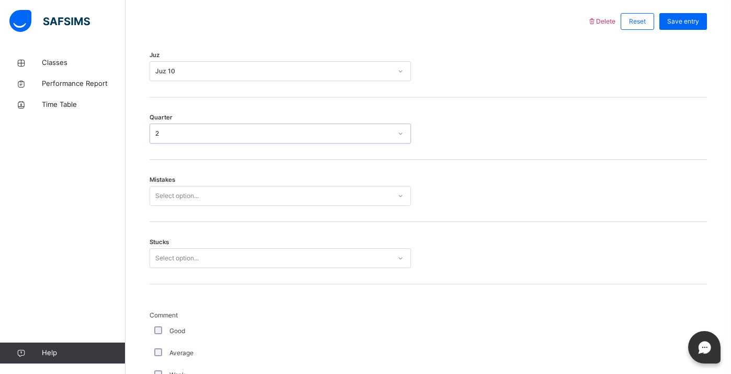
click at [187, 206] on div "Select option..." at bounding box center [176, 196] width 43 height 20
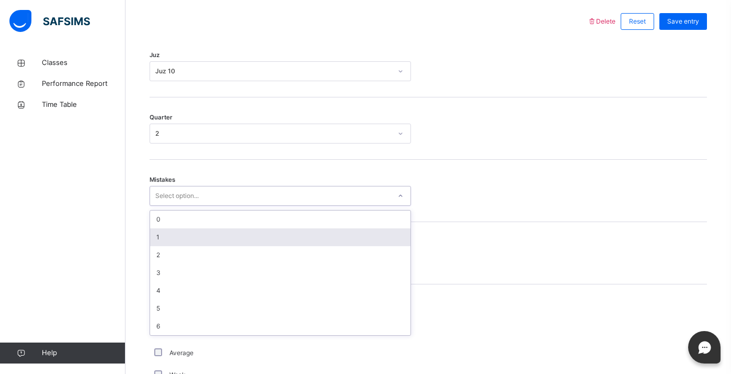
click at [174, 239] on div "1" at bounding box center [280, 237] width 261 height 18
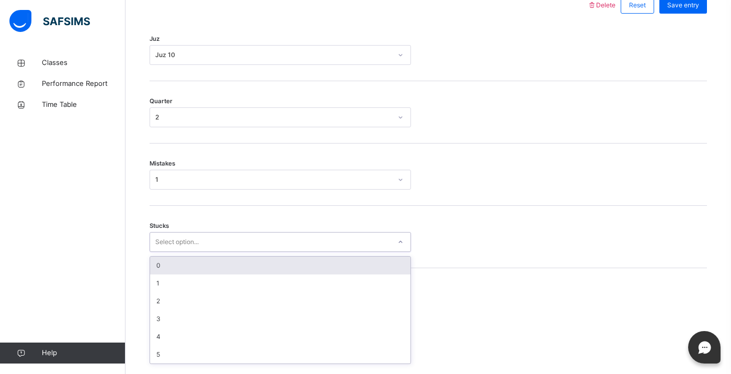
click at [169, 261] on div "Stucks option 0 focused, 1 of 6. 6 results available. Use Up and Down to choose…" at bounding box center [429, 237] width 558 height 62
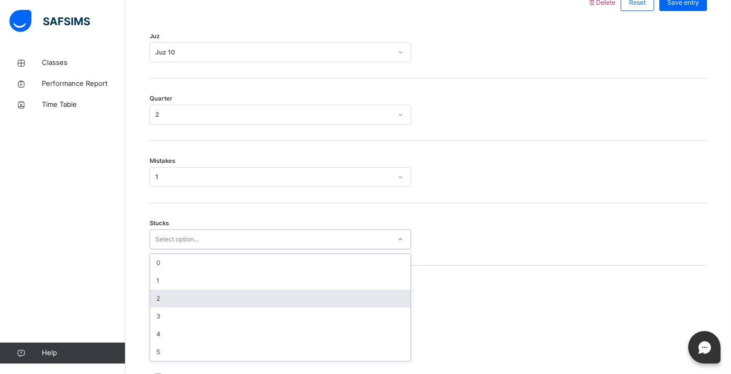
click at [162, 304] on div "2" at bounding box center [280, 298] width 261 height 18
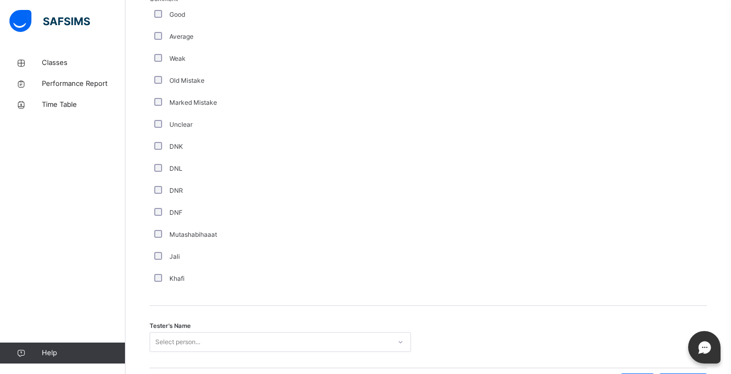
scroll to position [874, 0]
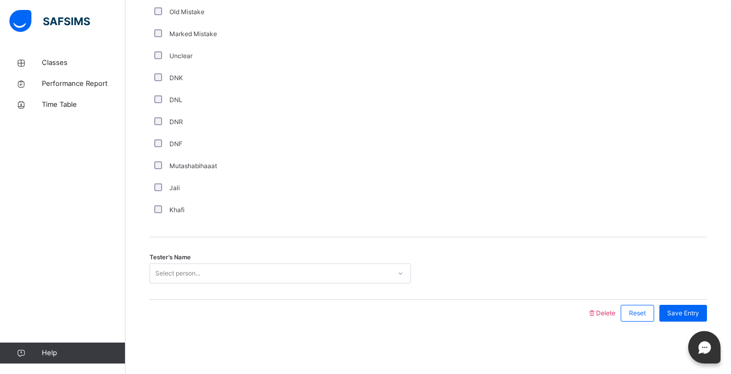
click at [172, 283] on div "Select person..." at bounding box center [281, 273] width 262 height 20
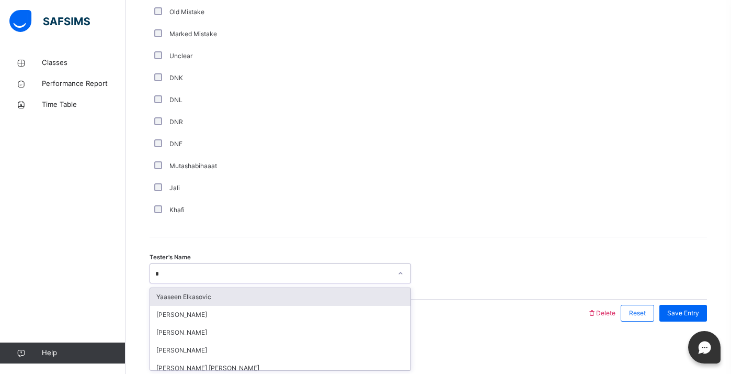
type input "**"
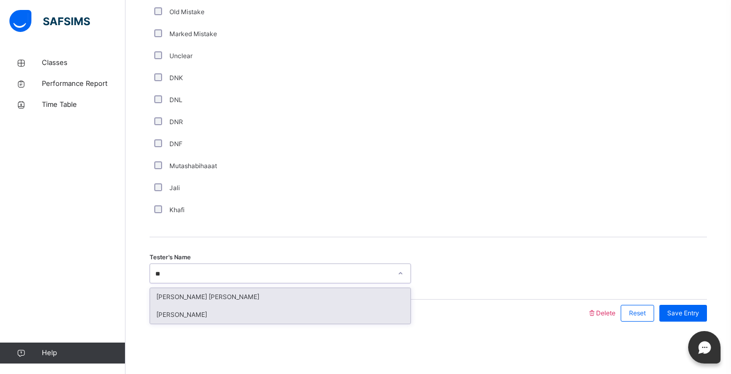
click at [177, 318] on div "[PERSON_NAME]" at bounding box center [280, 315] width 261 height 18
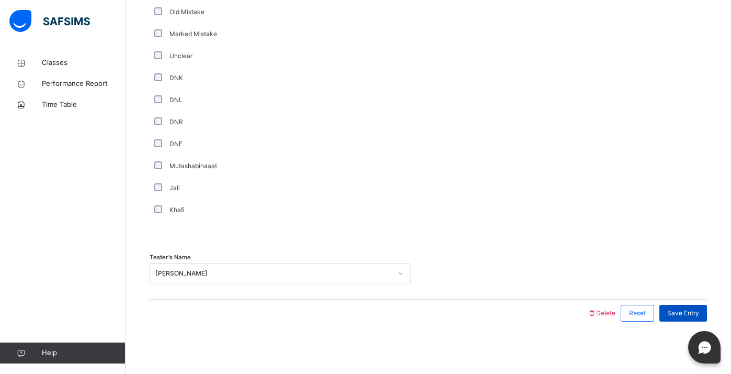
click at [692, 309] on span "Save Entry" at bounding box center [684, 312] width 32 height 9
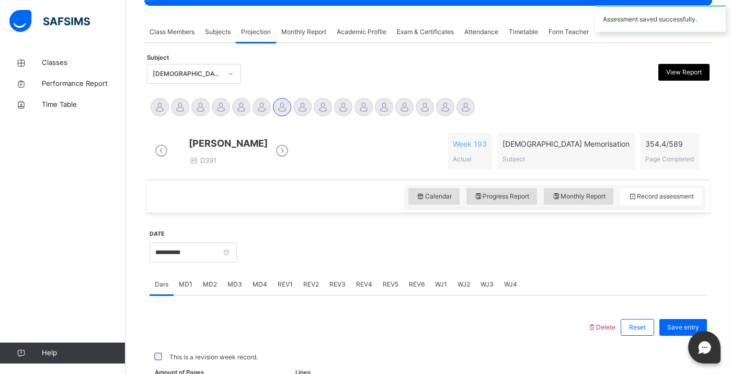
scroll to position [412, 0]
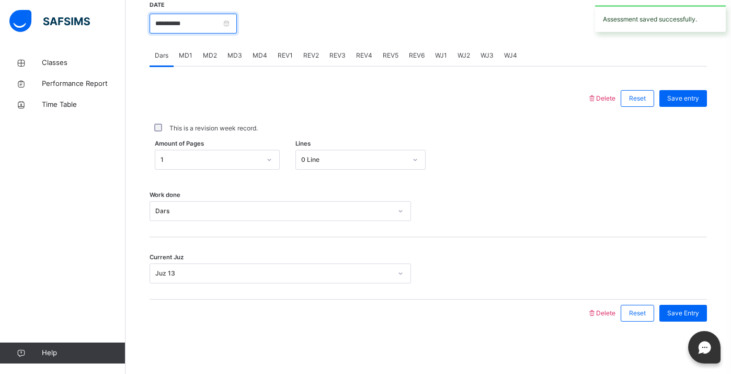
click at [204, 25] on input "**********" at bounding box center [193, 24] width 87 height 20
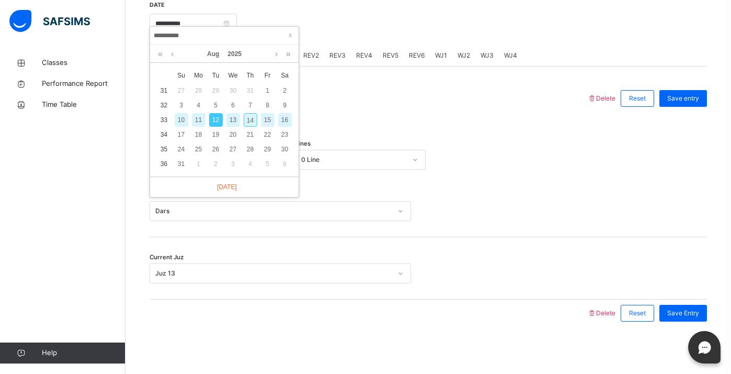
click at [246, 113] on div "14" at bounding box center [251, 120] width 14 height 14
type input "**********"
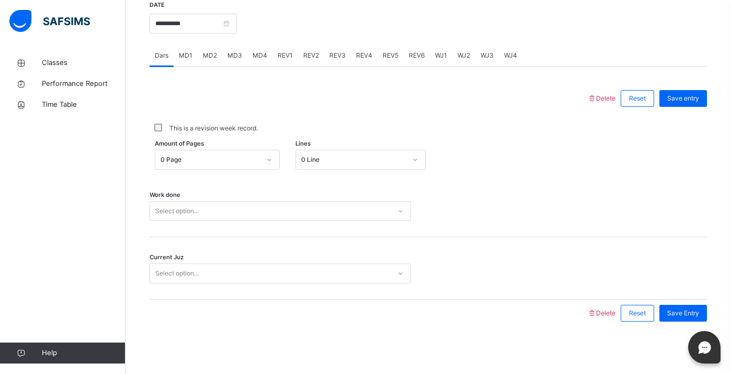
click at [210, 209] on div "Select option..." at bounding box center [270, 211] width 241 height 16
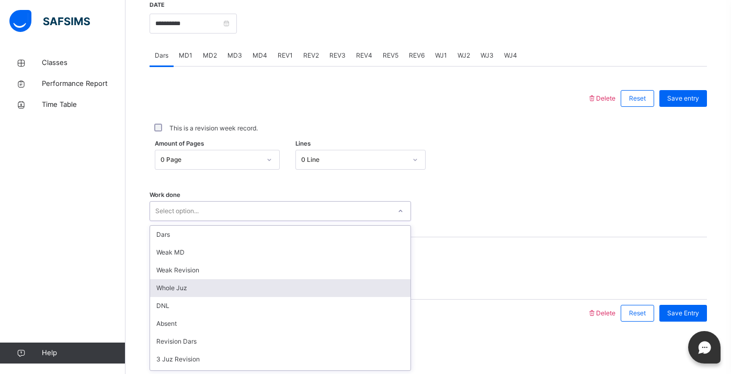
click at [186, 292] on div "Whole Juz" at bounding box center [280, 288] width 261 height 18
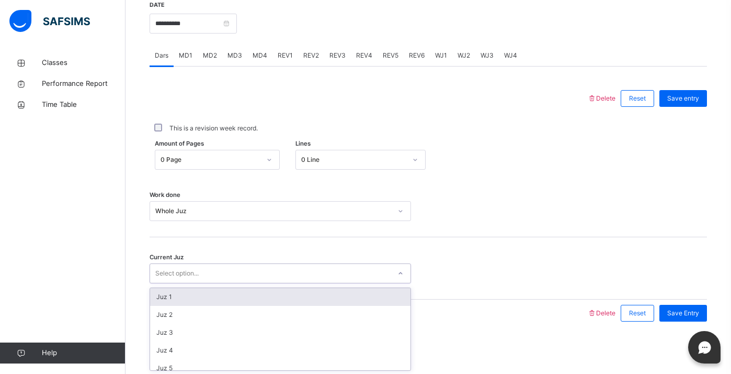
click at [188, 281] on div "Select option..." at bounding box center [281, 273] width 262 height 20
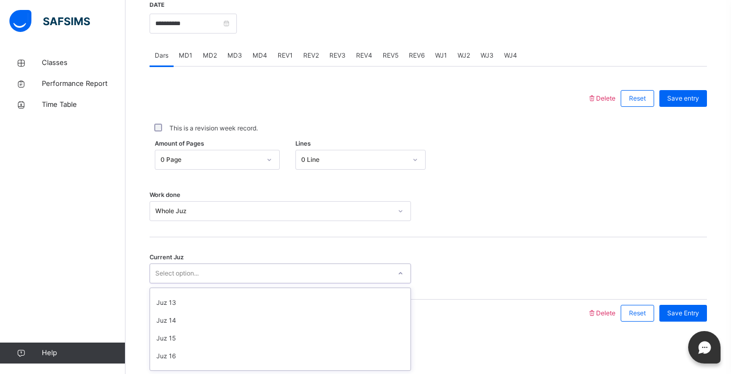
scroll to position [197, 0]
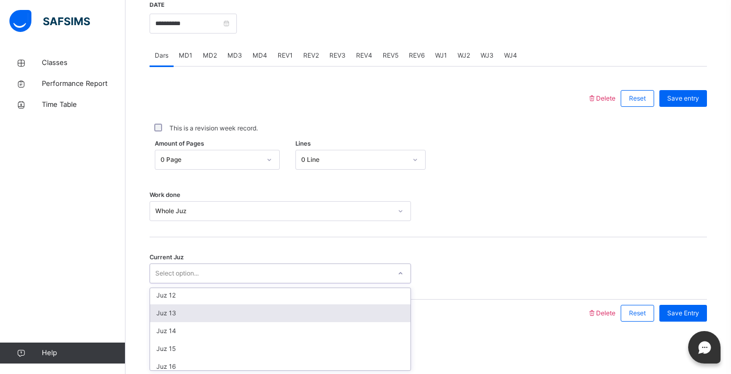
click at [191, 311] on div "Juz 13" at bounding box center [280, 313] width 261 height 18
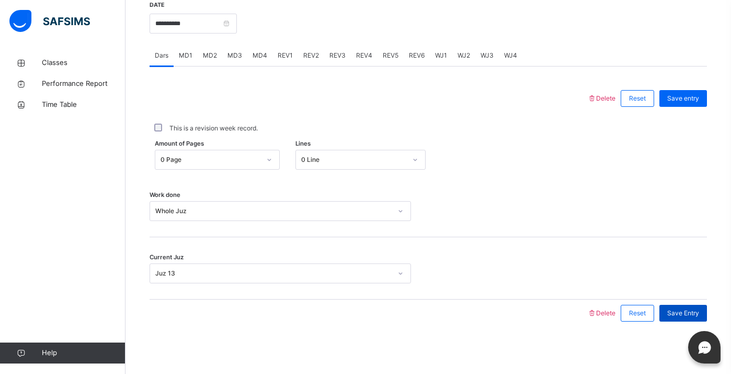
click at [677, 308] on div "Save Entry" at bounding box center [684, 312] width 48 height 17
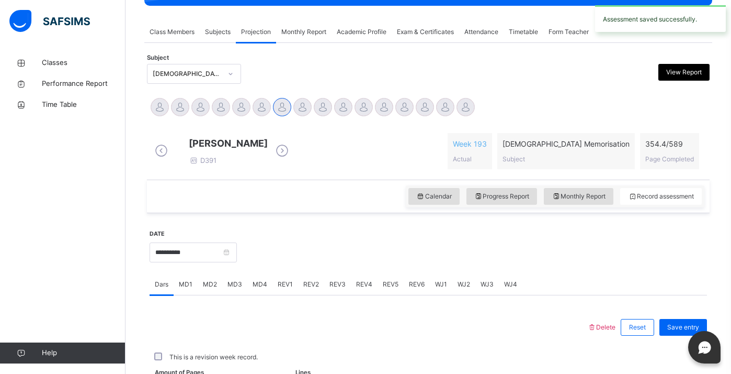
scroll to position [412, 0]
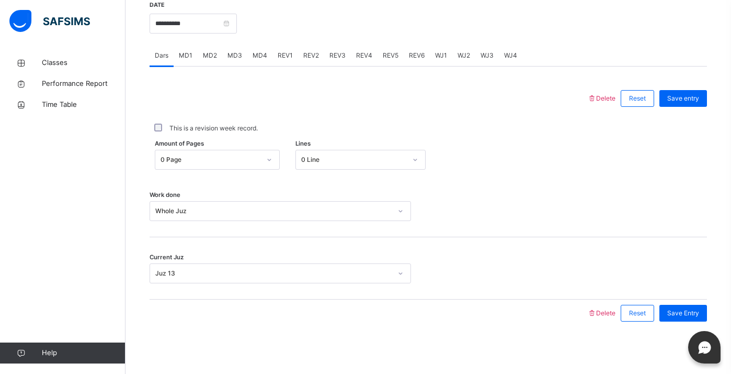
click at [438, 58] on span "WJ1" at bounding box center [441, 55] width 12 height 9
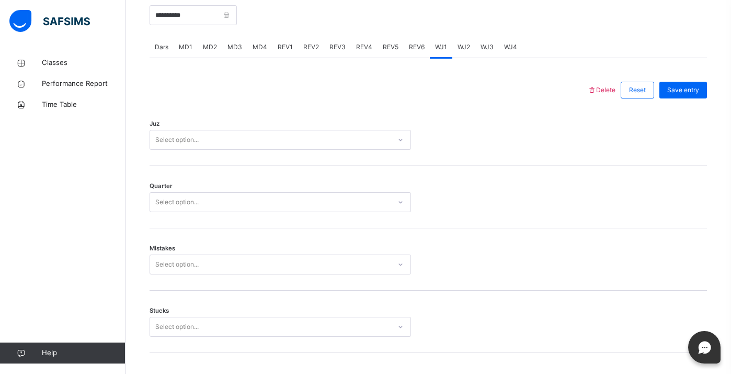
click at [330, 161] on div "Juz Select option..." at bounding box center [429, 135] width 558 height 62
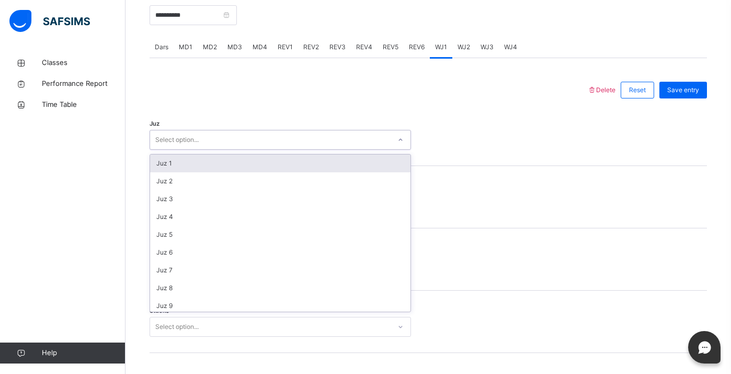
click at [331, 148] on div "Select option..." at bounding box center [270, 140] width 241 height 16
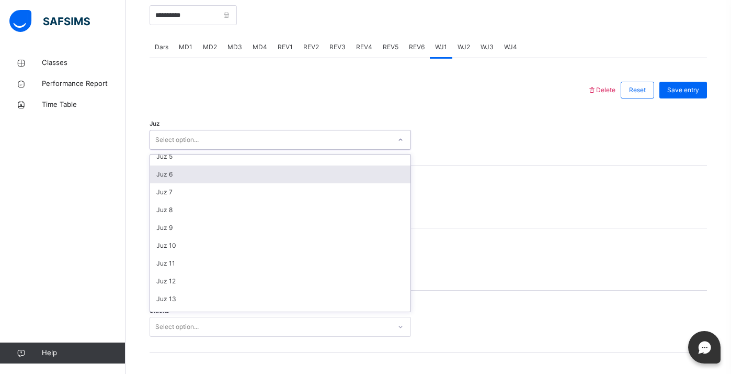
scroll to position [87, 0]
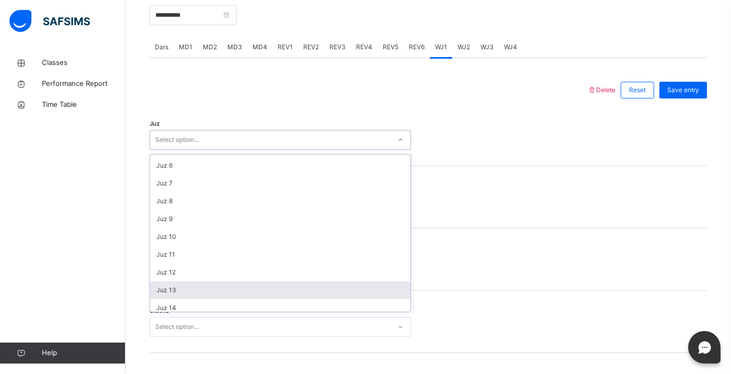
click at [274, 292] on div "Juz 13" at bounding box center [280, 290] width 261 height 18
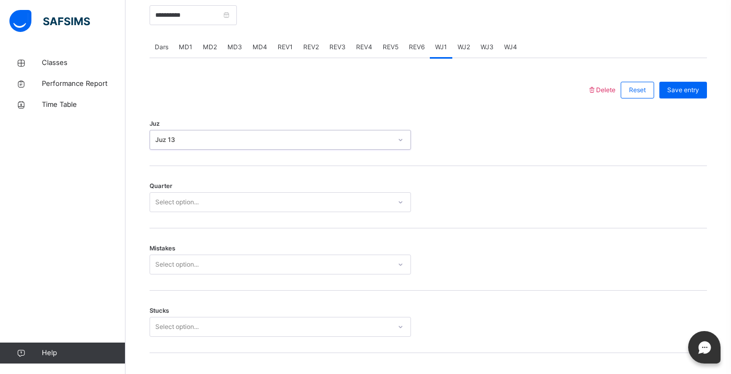
click at [294, 210] on div "Select option..." at bounding box center [270, 202] width 241 height 16
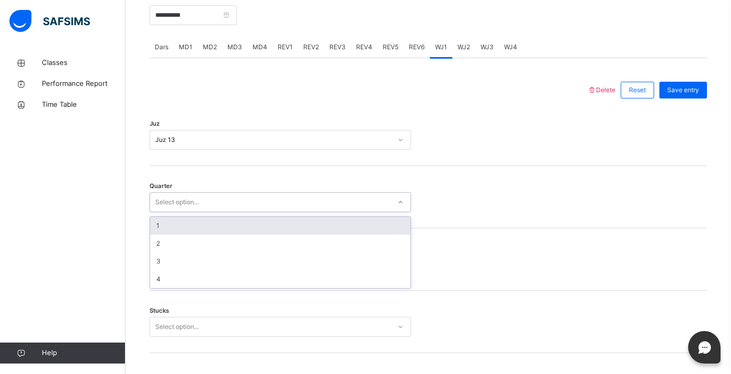
click at [287, 234] on div "1" at bounding box center [280, 226] width 261 height 18
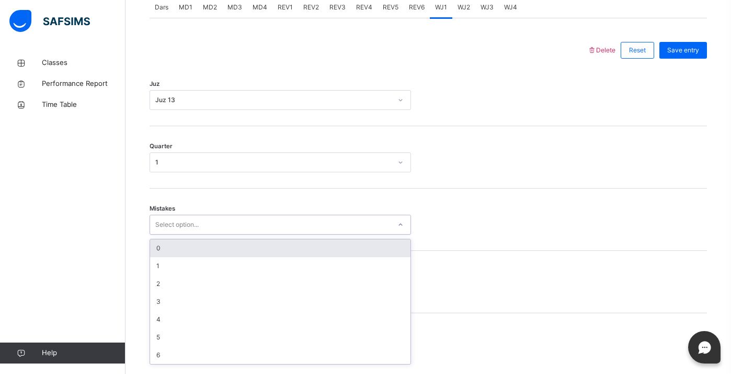
click at [272, 234] on div "option 0 focused, 1 of 7. 7 results available. Use Up and Down to choose option…" at bounding box center [281, 224] width 262 height 20
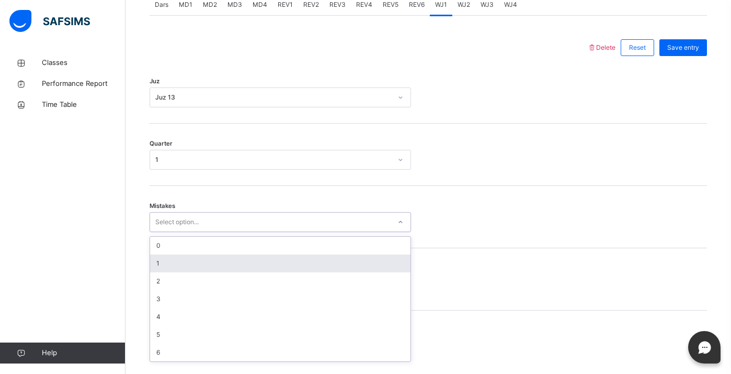
scroll to position [455, 0]
click at [272, 271] on div "1" at bounding box center [280, 263] width 261 height 18
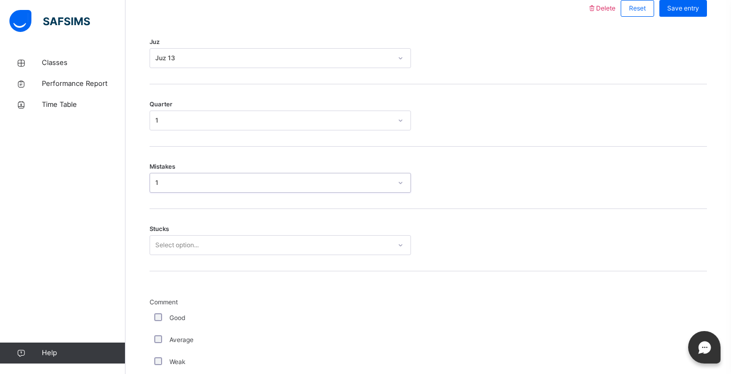
click at [266, 255] on div "Select option..." at bounding box center [281, 245] width 262 height 20
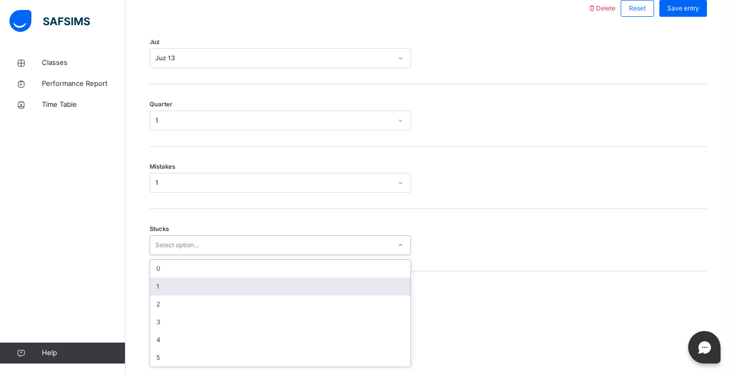
scroll to position [500, 0]
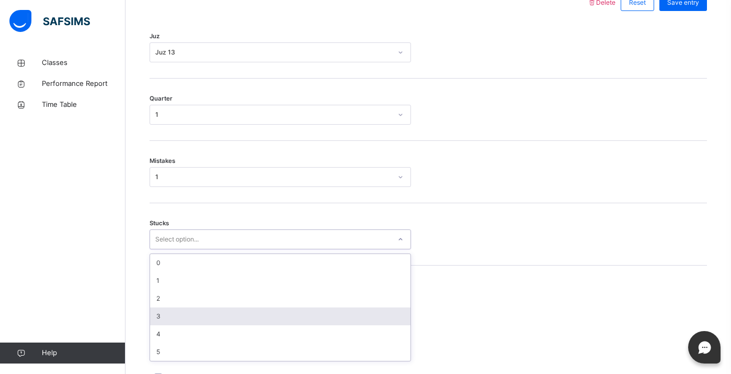
click at [258, 317] on div "3" at bounding box center [280, 316] width 261 height 18
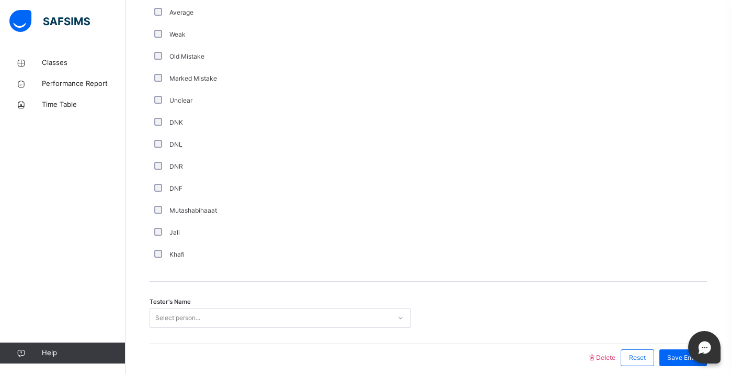
scroll to position [874, 0]
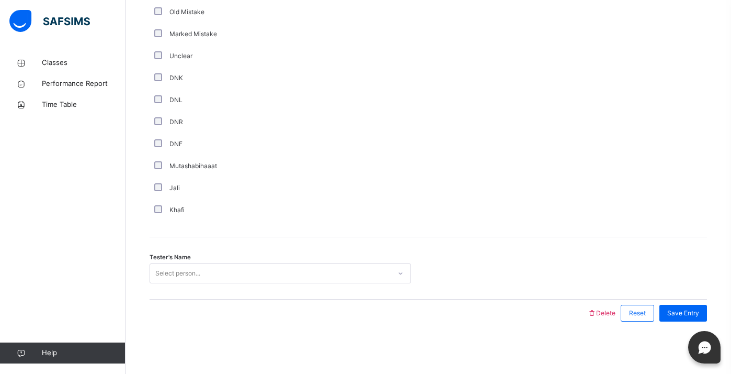
click at [163, 273] on div "Select person..." at bounding box center [177, 273] width 45 height 20
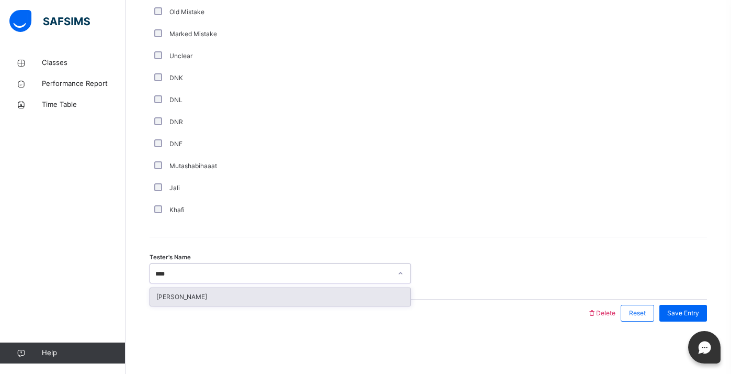
type input "*****"
click at [174, 298] on div "[PERSON_NAME]" at bounding box center [280, 297] width 261 height 18
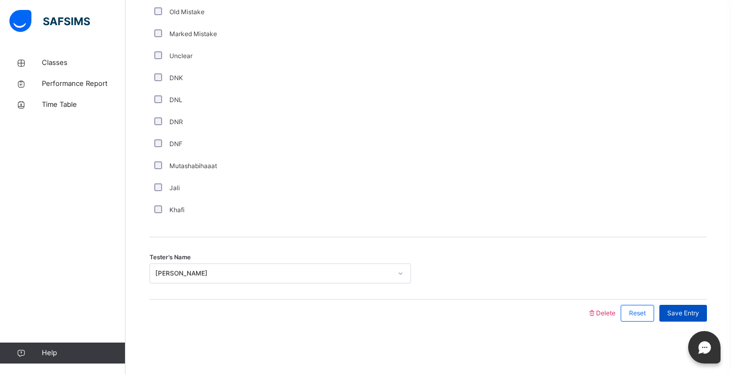
click at [680, 312] on span "Save Entry" at bounding box center [684, 312] width 32 height 9
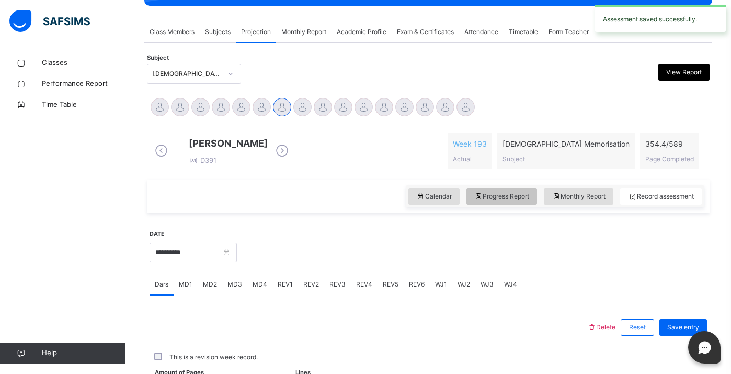
scroll to position [412, 0]
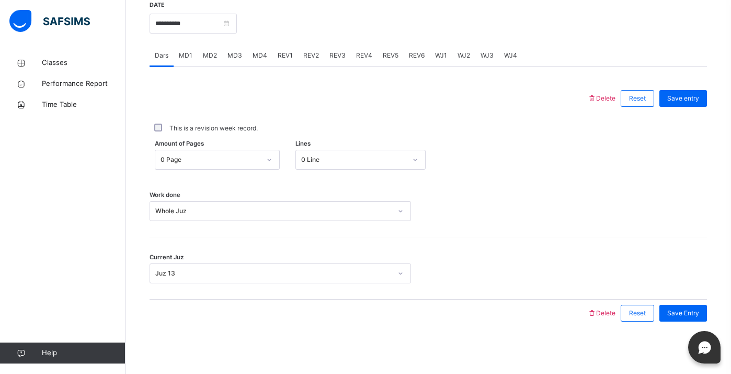
click at [476, 126] on div "This is a revision week record." at bounding box center [428, 127] width 552 height 9
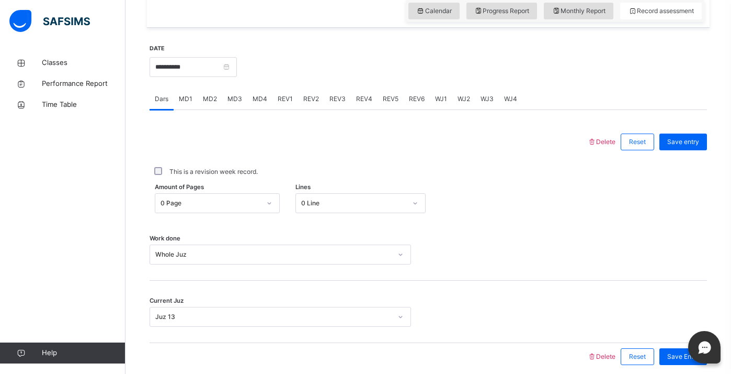
scroll to position [353, 0]
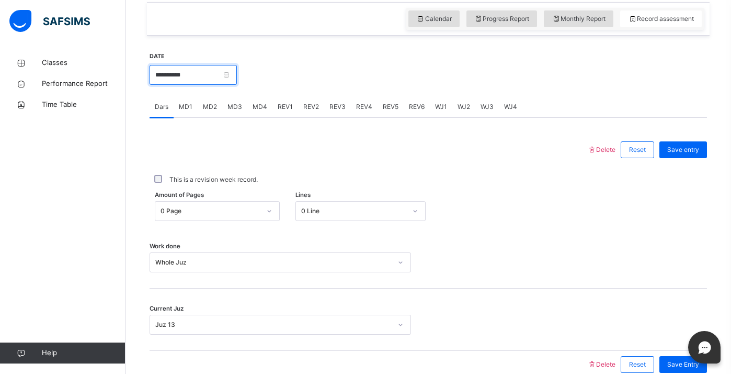
click at [196, 75] on input "**********" at bounding box center [193, 75] width 87 height 20
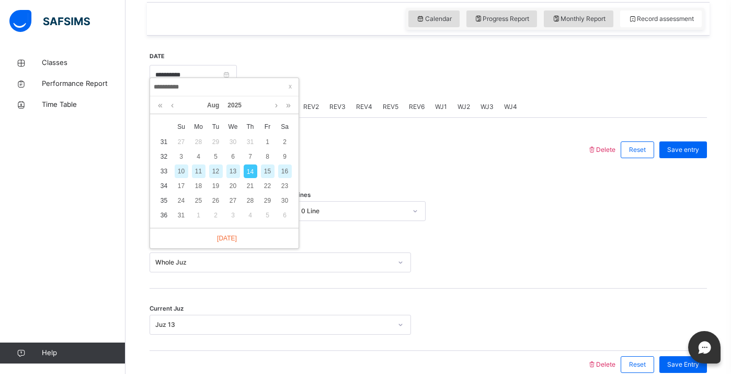
click at [286, 166] on div "16" at bounding box center [285, 171] width 14 height 14
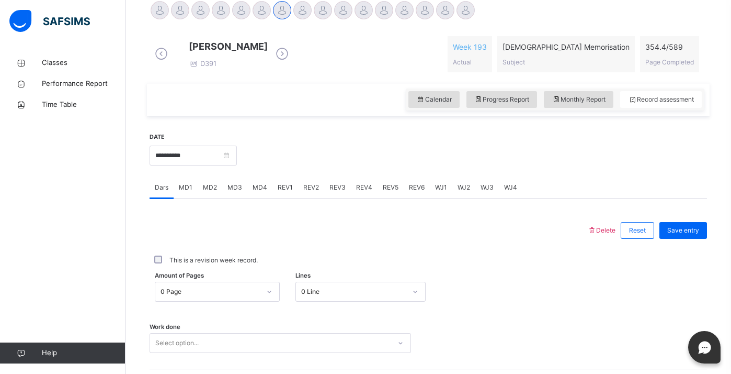
scroll to position [270, 0]
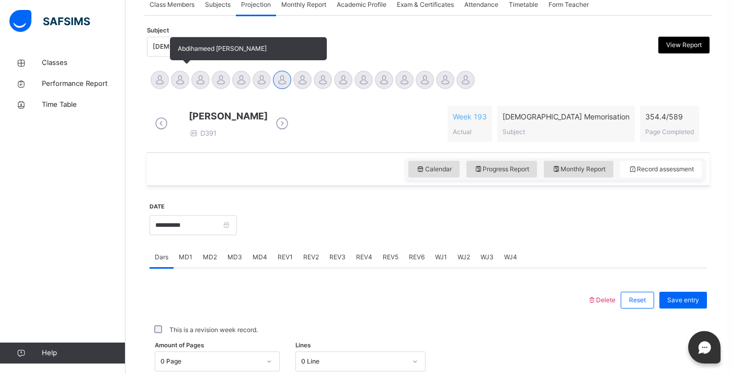
click at [183, 78] on div at bounding box center [180, 80] width 18 height 18
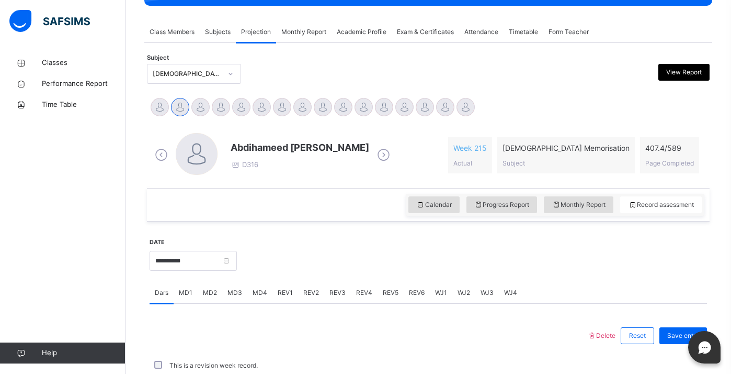
scroll to position [202, 0]
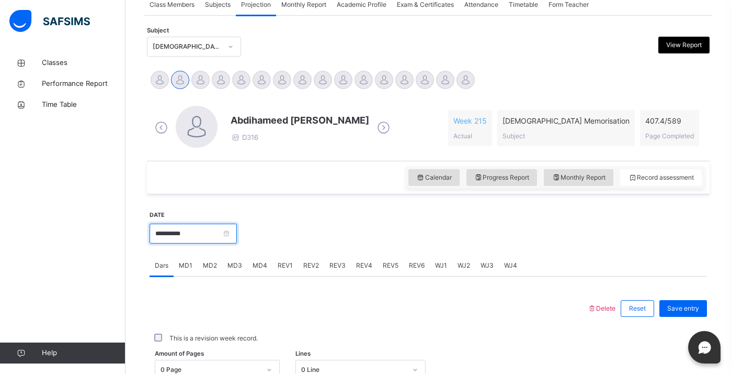
click at [216, 227] on input "**********" at bounding box center [193, 233] width 87 height 20
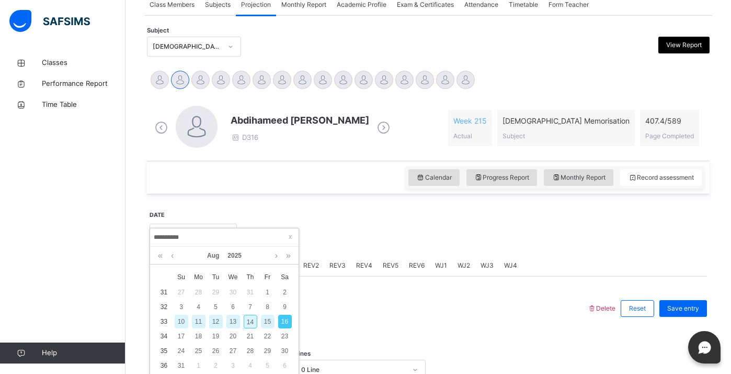
click at [251, 319] on div "14" at bounding box center [251, 321] width 14 height 14
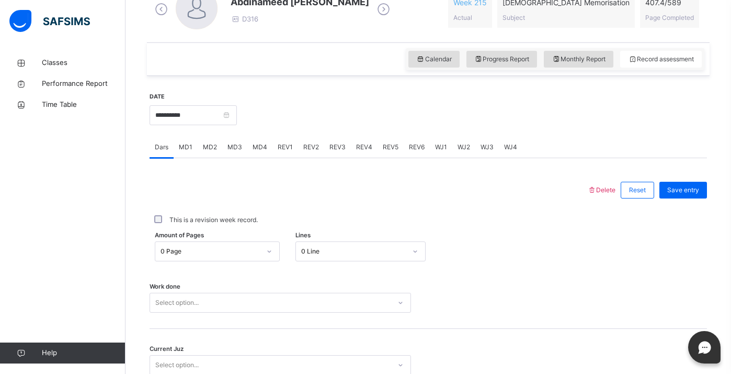
click at [231, 247] on div "0 Page" at bounding box center [207, 251] width 104 height 16
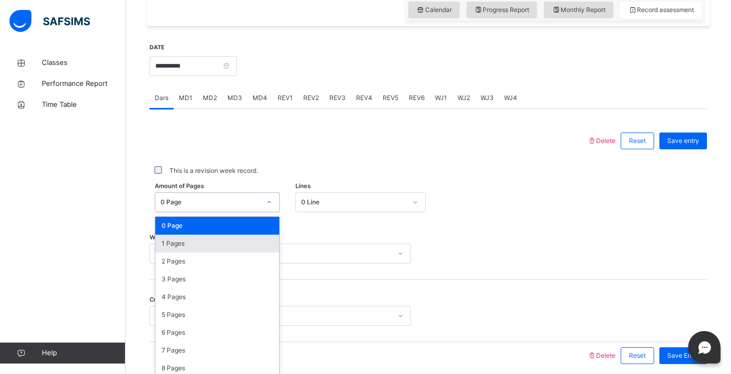
scroll to position [375, 0]
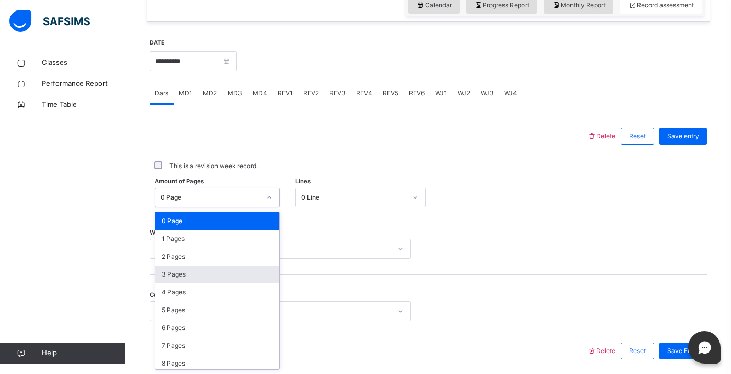
click at [220, 277] on div "3 Pages" at bounding box center [217, 274] width 124 height 18
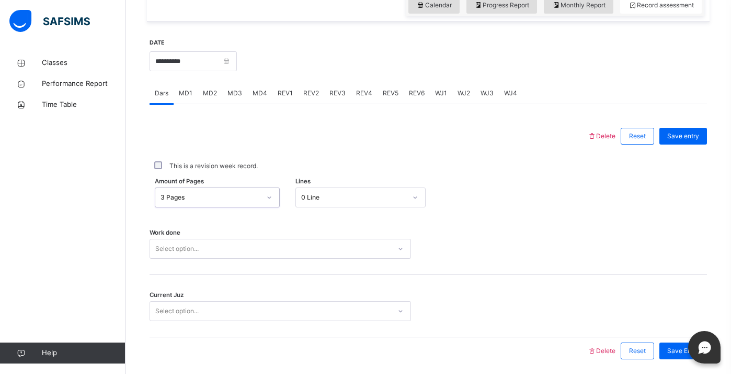
click at [224, 250] on div "Work done Select option..." at bounding box center [429, 243] width 558 height 62
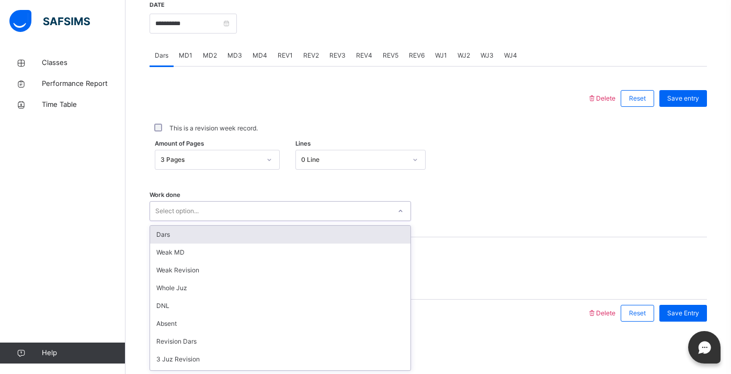
click at [229, 222] on div "Work done option Dars focused, 1 of 14. 14 results available. Use Up and Down t…" at bounding box center [429, 206] width 558 height 62
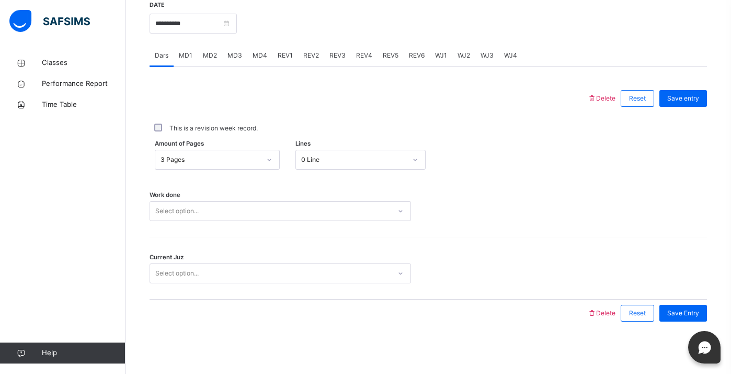
click at [230, 154] on div "3 Pages" at bounding box center [207, 160] width 104 height 16
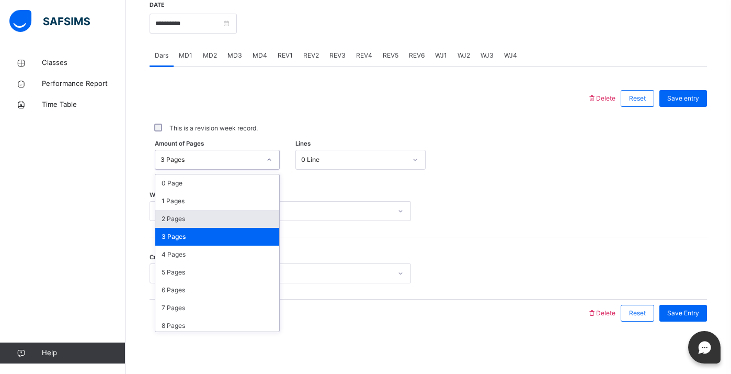
click at [209, 220] on div "2 Pages" at bounding box center [217, 219] width 124 height 18
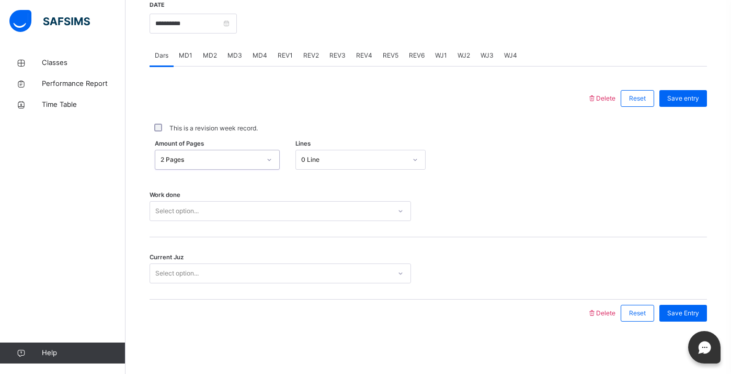
click at [203, 205] on div "Select option..." at bounding box center [270, 211] width 241 height 16
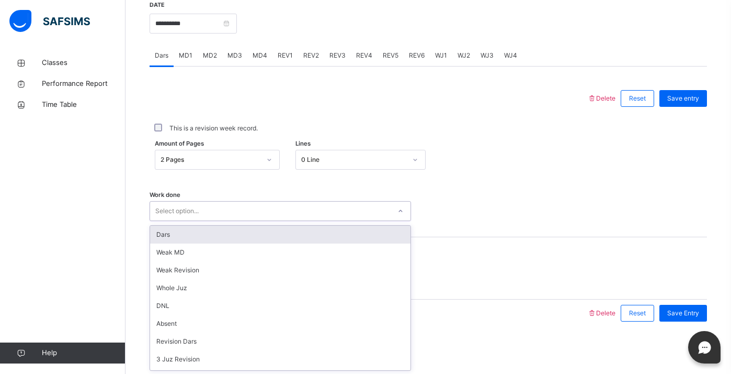
click at [193, 239] on div "Dars" at bounding box center [280, 234] width 261 height 18
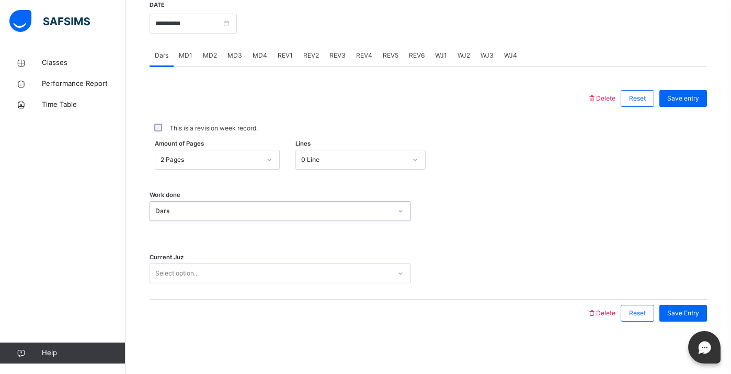
click at [189, 276] on div "Select option..." at bounding box center [176, 273] width 43 height 20
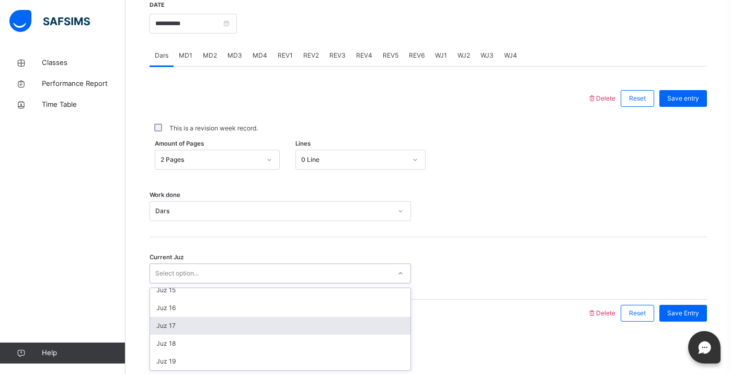
click at [173, 323] on div "Juz 17" at bounding box center [280, 326] width 261 height 18
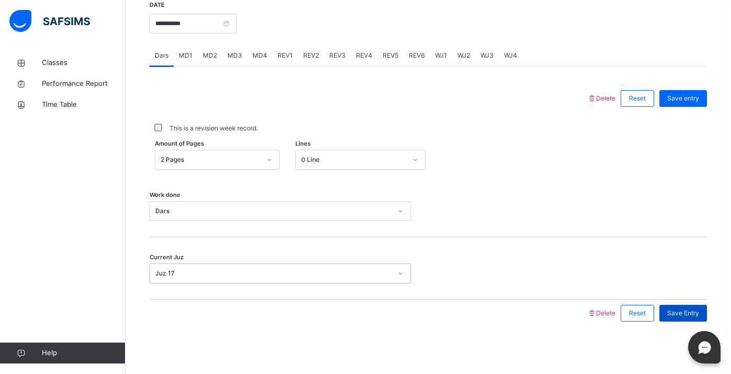
click at [683, 319] on div "Save Entry" at bounding box center [684, 312] width 48 height 17
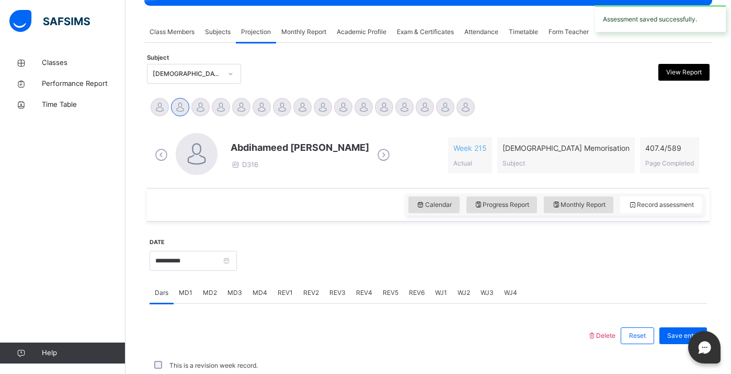
scroll to position [412, 0]
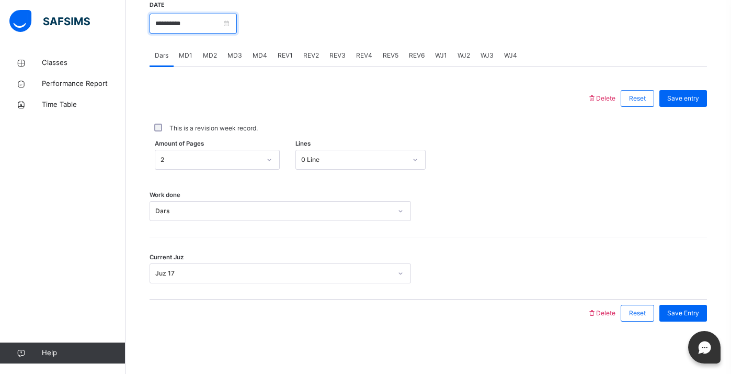
click at [180, 21] on input "**********" at bounding box center [193, 24] width 87 height 20
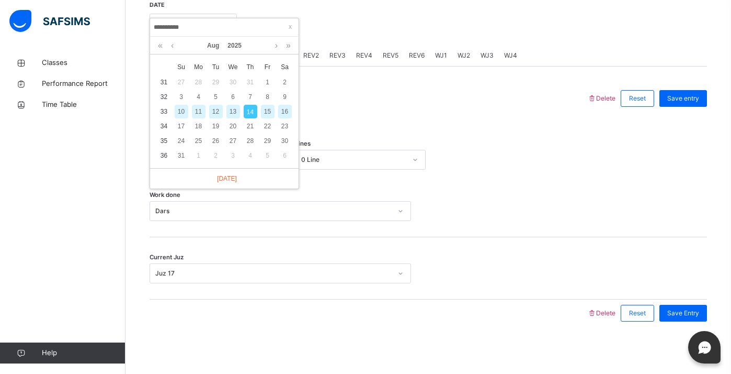
click at [218, 116] on div "12" at bounding box center [216, 112] width 14 height 14
type input "**********"
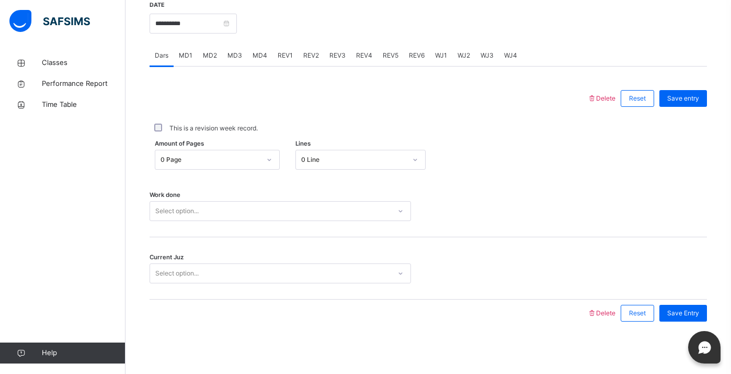
click at [220, 216] on div "Select option..." at bounding box center [270, 211] width 241 height 16
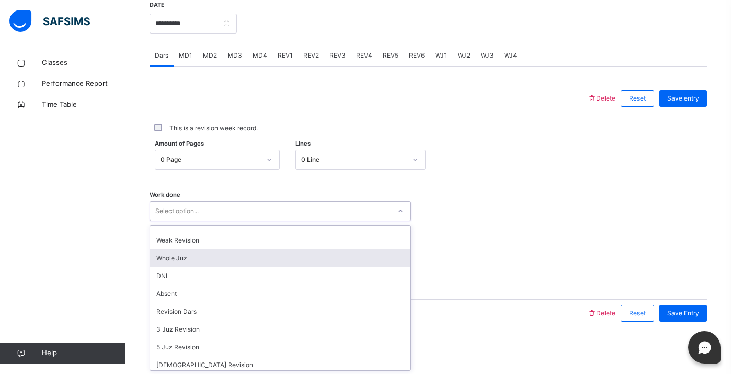
scroll to position [0, 0]
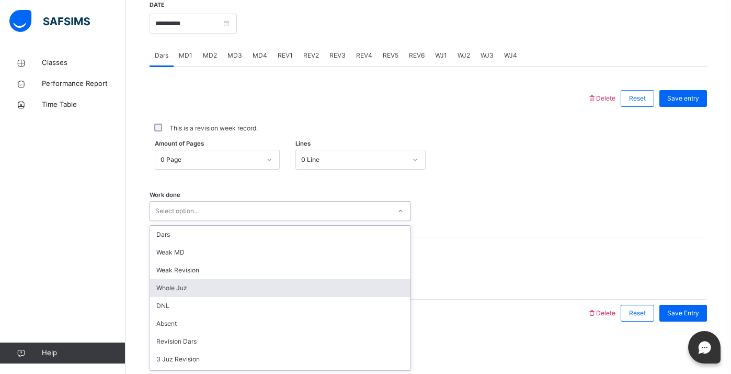
click at [211, 290] on div "Whole Juz" at bounding box center [280, 288] width 261 height 18
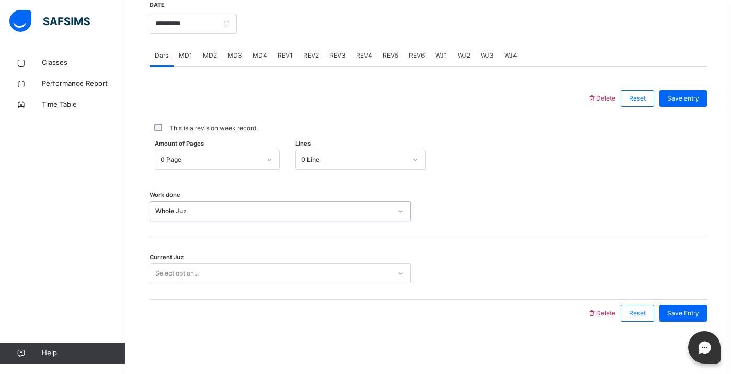
click at [208, 273] on div "Select option..." at bounding box center [270, 273] width 241 height 16
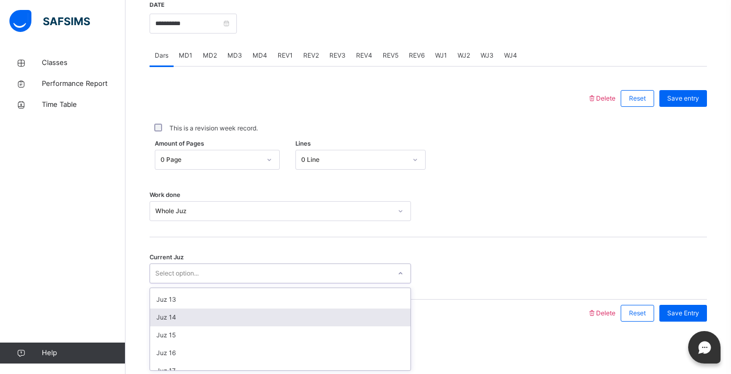
scroll to position [214, 0]
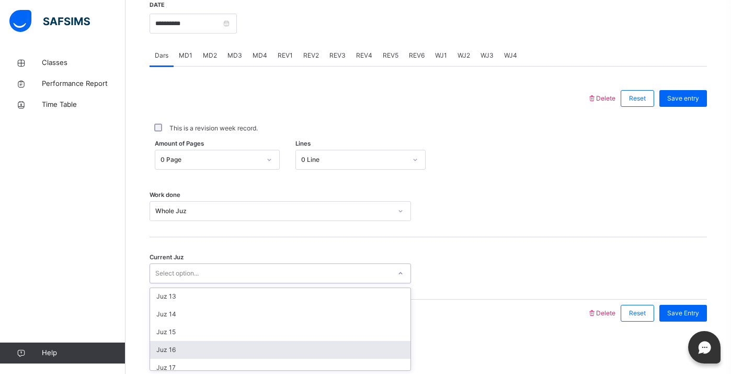
click at [204, 345] on div "Juz 16" at bounding box center [280, 350] width 261 height 18
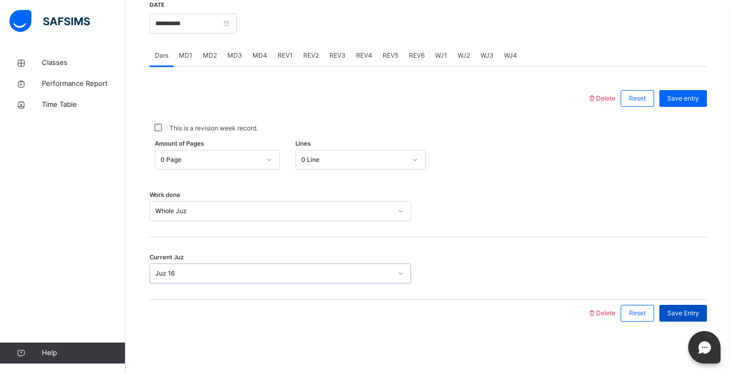
click at [676, 310] on span "Save Entry" at bounding box center [684, 312] width 32 height 9
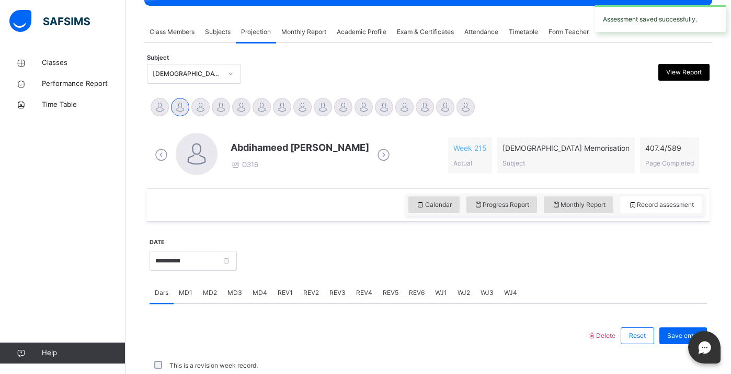
scroll to position [412, 0]
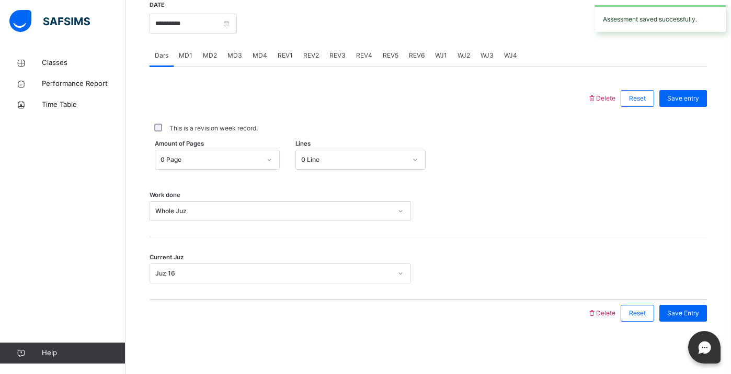
click at [441, 58] on span "WJ1" at bounding box center [441, 55] width 12 height 9
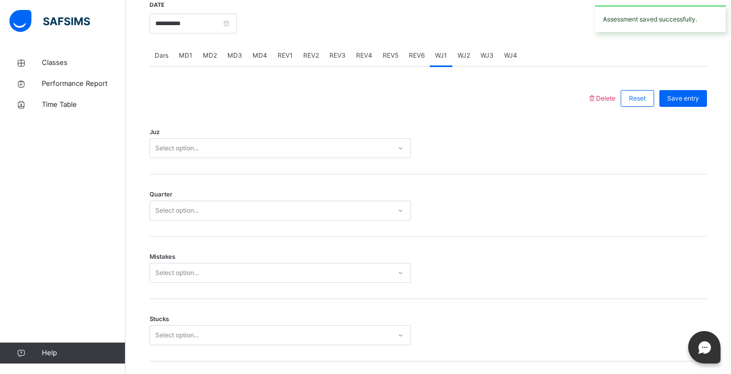
click at [289, 151] on div "Select option..." at bounding box center [270, 148] width 241 height 16
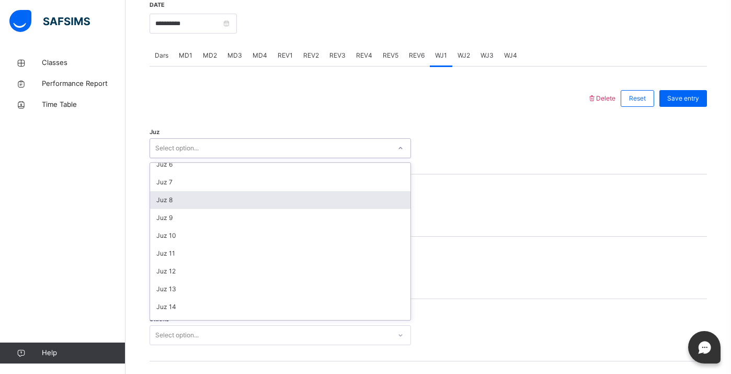
scroll to position [104, 0]
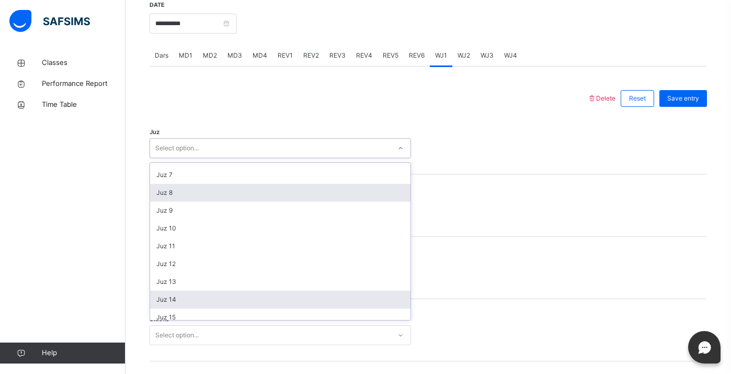
click at [219, 295] on div "Juz 14" at bounding box center [280, 299] width 261 height 18
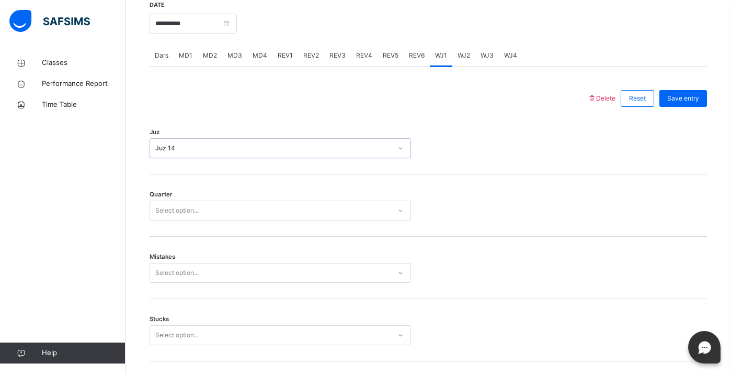
click at [229, 149] on div "Juz 14" at bounding box center [273, 147] width 236 height 9
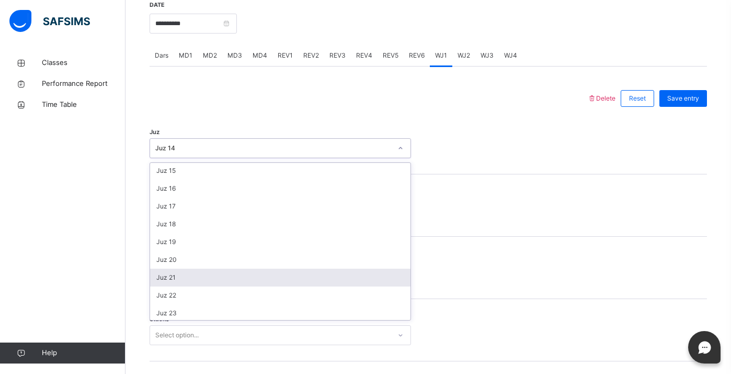
scroll to position [174, 0]
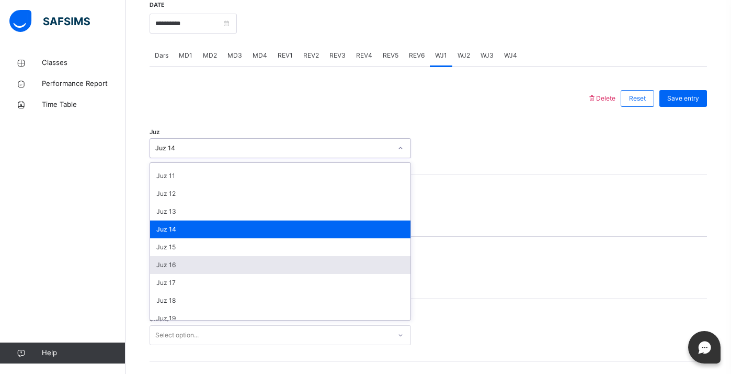
click at [190, 271] on div "Juz 16" at bounding box center [280, 265] width 261 height 18
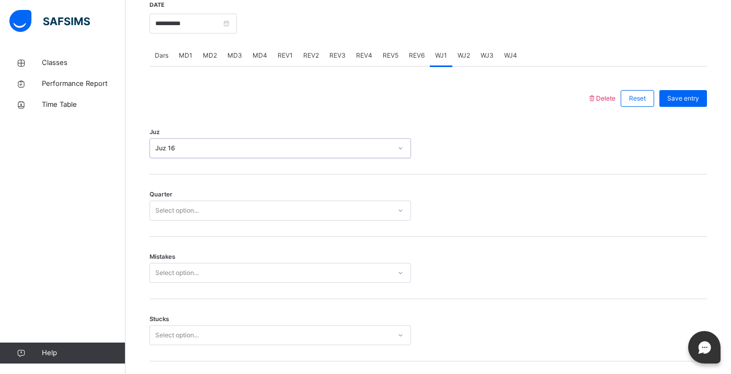
click at [188, 209] on div "Select option..." at bounding box center [176, 210] width 43 height 20
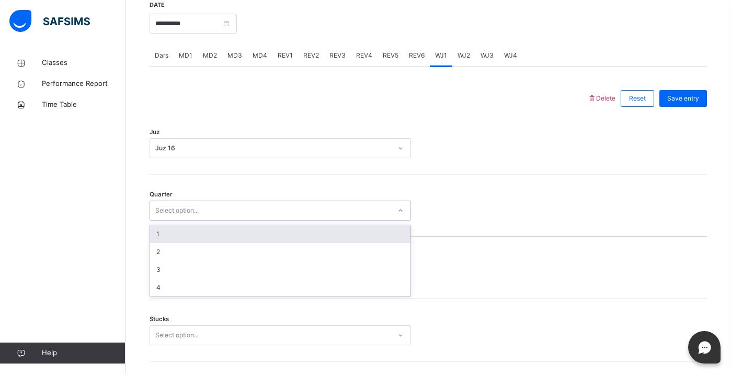
click at [182, 228] on div "1" at bounding box center [280, 234] width 261 height 18
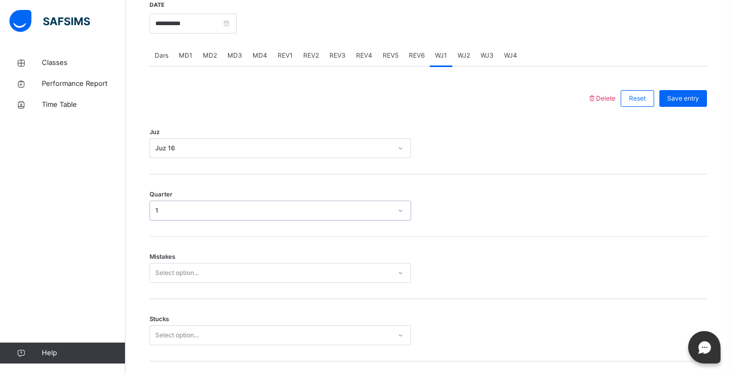
click at [175, 268] on div "Select option..." at bounding box center [281, 273] width 262 height 20
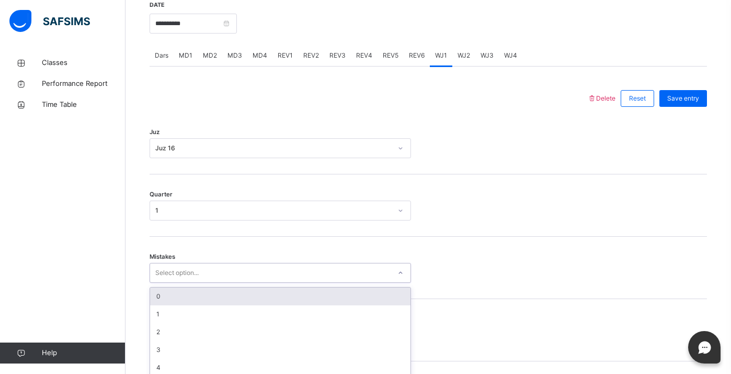
scroll to position [455, 0]
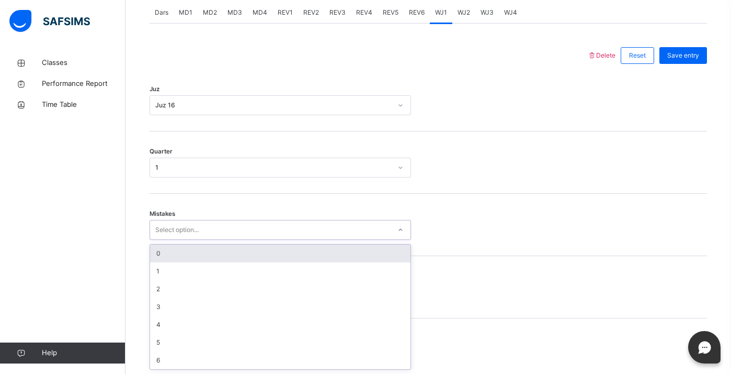
click at [170, 251] on div "0" at bounding box center [280, 253] width 261 height 18
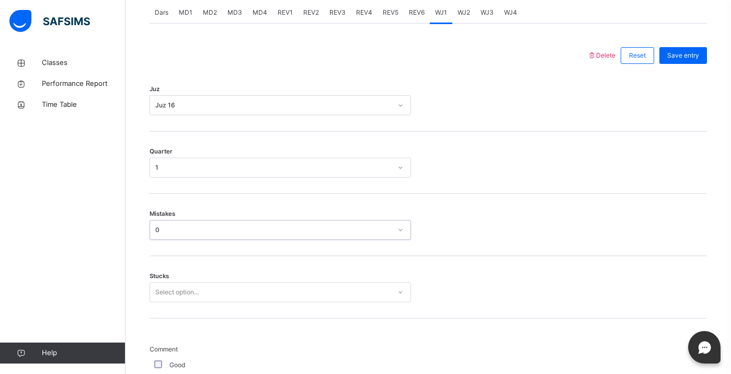
click at [164, 290] on div "Stucks Select option..." at bounding box center [429, 287] width 558 height 62
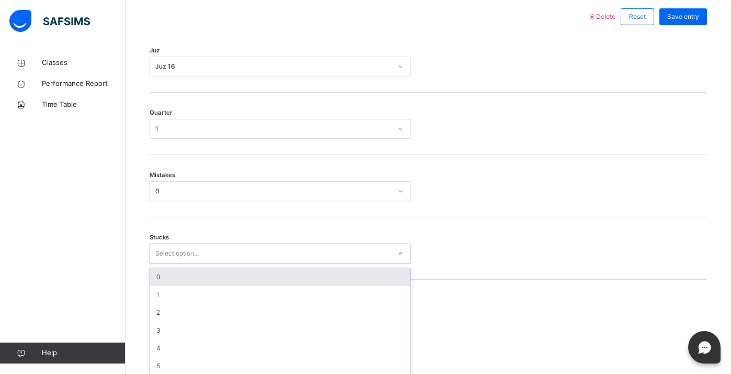
scroll to position [500, 0]
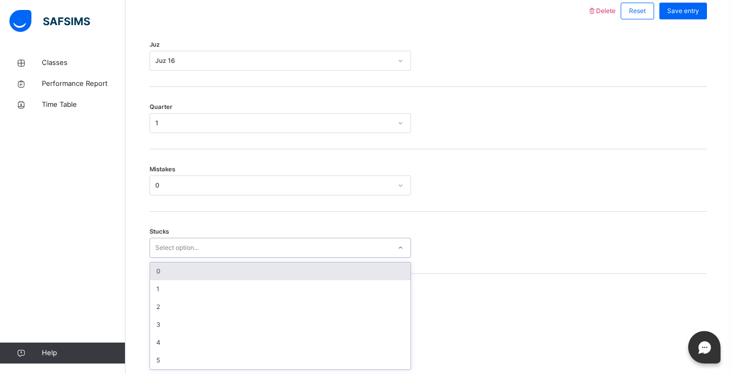
click at [165, 273] on div "0" at bounding box center [280, 271] width 261 height 18
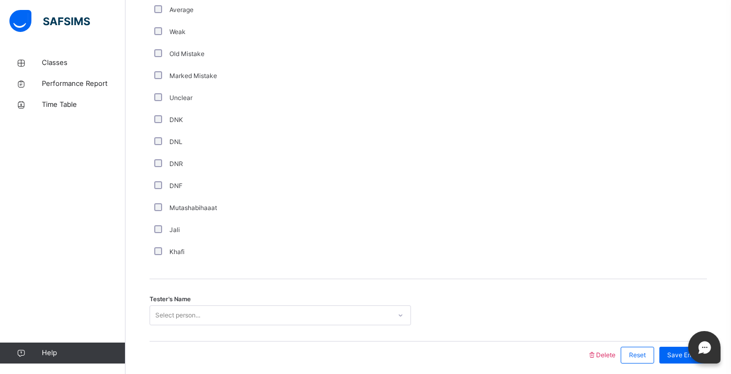
scroll to position [874, 0]
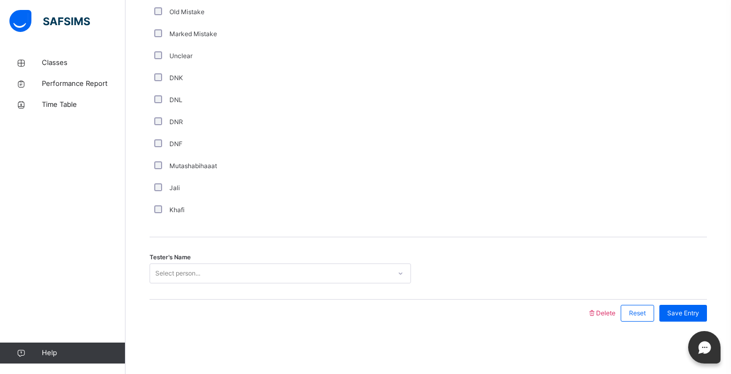
click at [225, 277] on div "Select person..." at bounding box center [270, 273] width 241 height 16
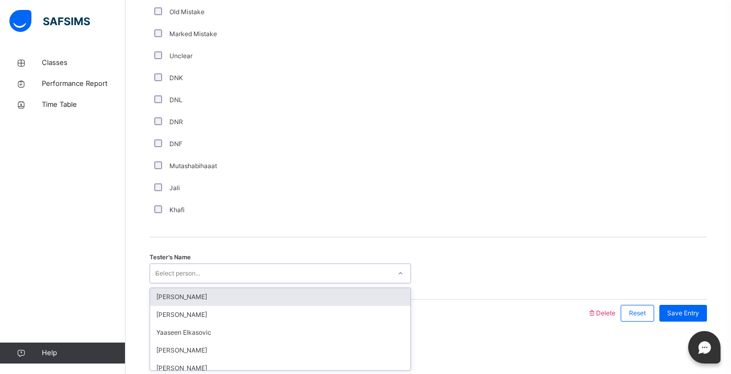
type input "**"
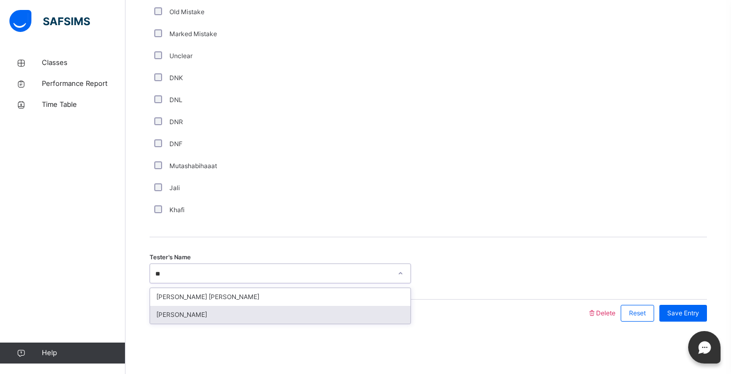
click at [235, 313] on div "[PERSON_NAME]" at bounding box center [280, 315] width 261 height 18
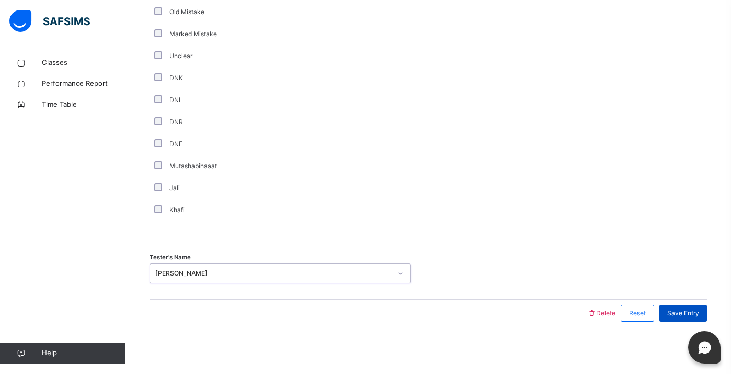
click at [663, 312] on div "Save Entry" at bounding box center [684, 312] width 48 height 17
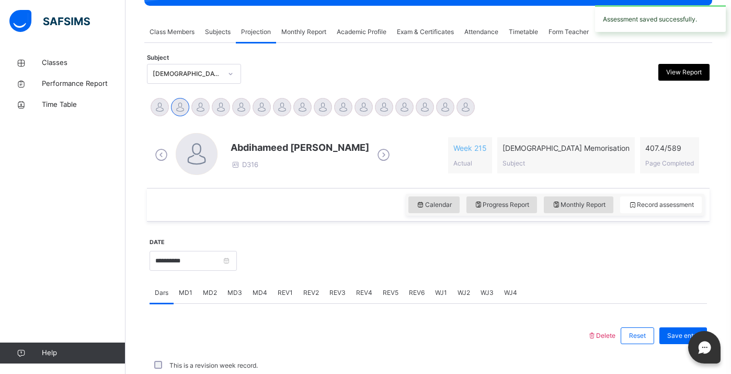
scroll to position [412, 0]
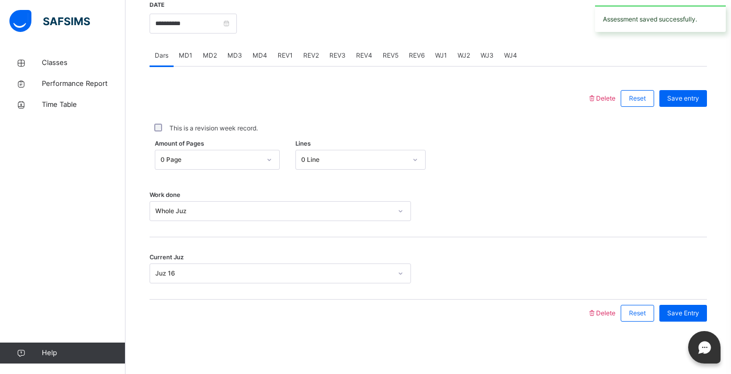
click at [458, 55] on span "WJ2" at bounding box center [464, 55] width 13 height 9
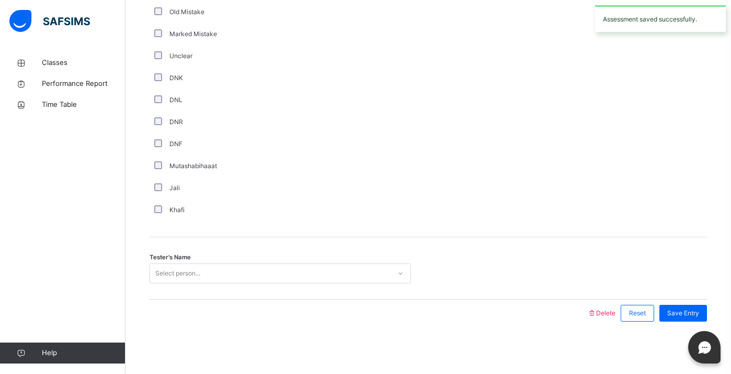
click at [255, 277] on div "Select person..." at bounding box center [270, 273] width 241 height 16
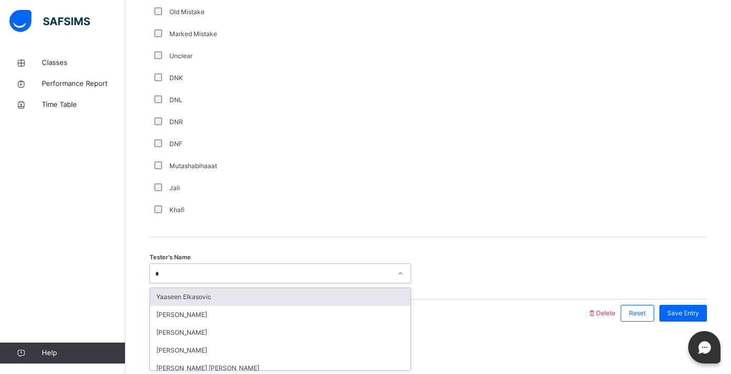
type input "**"
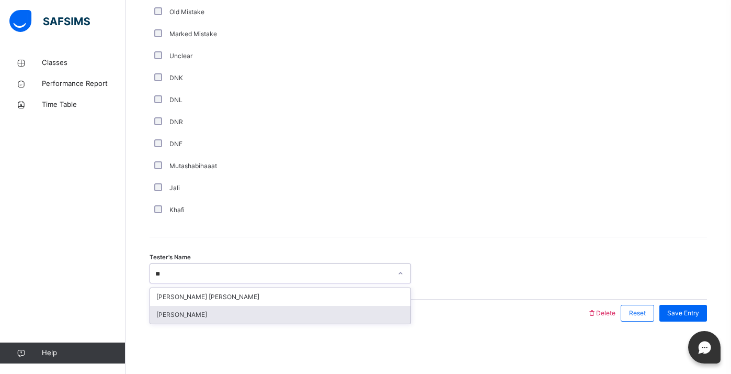
click at [248, 317] on div "[PERSON_NAME]" at bounding box center [280, 315] width 261 height 18
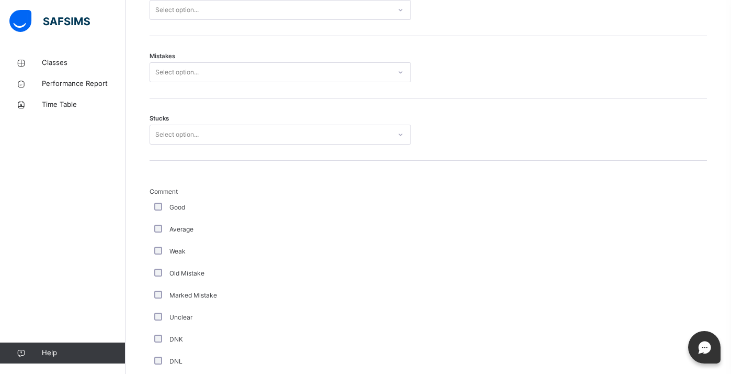
scroll to position [604, 0]
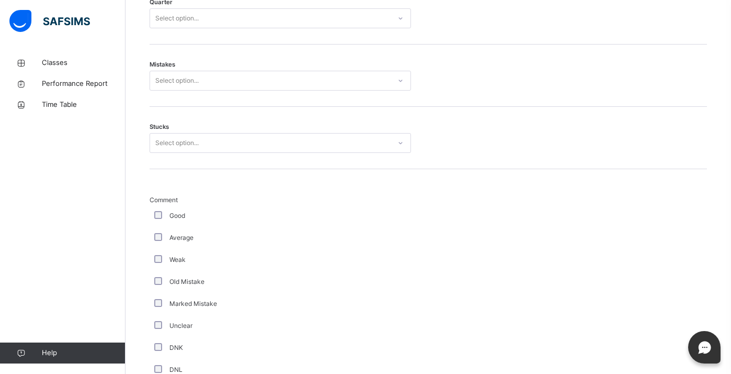
click at [156, 232] on div "Average" at bounding box center [281, 238] width 262 height 22
click at [165, 138] on div "Select option..." at bounding box center [176, 143] width 43 height 20
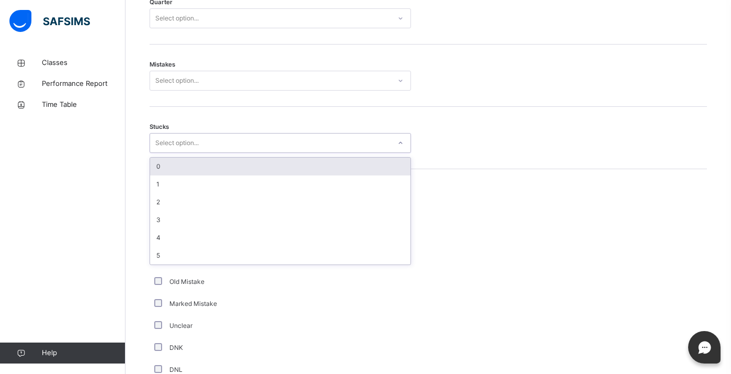
click at [166, 168] on div "0" at bounding box center [280, 166] width 261 height 18
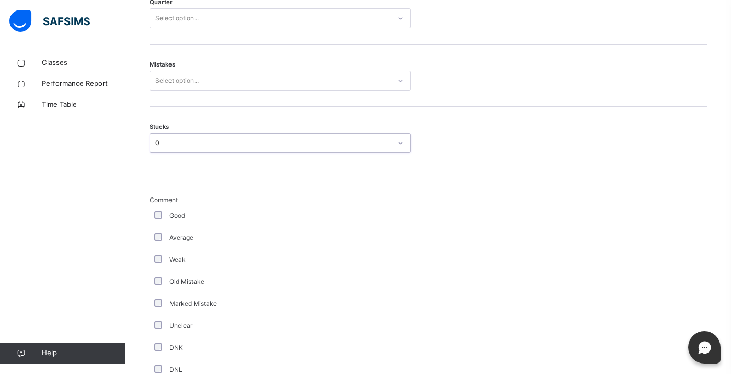
click at [182, 75] on div "Select option..." at bounding box center [176, 81] width 43 height 20
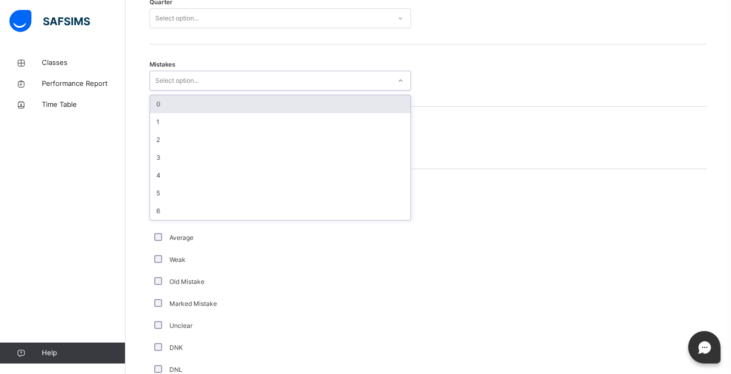
click at [177, 104] on div "0" at bounding box center [280, 104] width 261 height 18
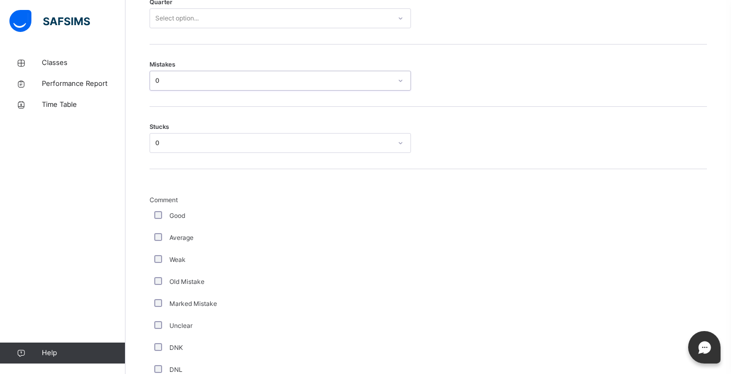
click at [202, 13] on div "Select option..." at bounding box center [270, 18] width 241 height 16
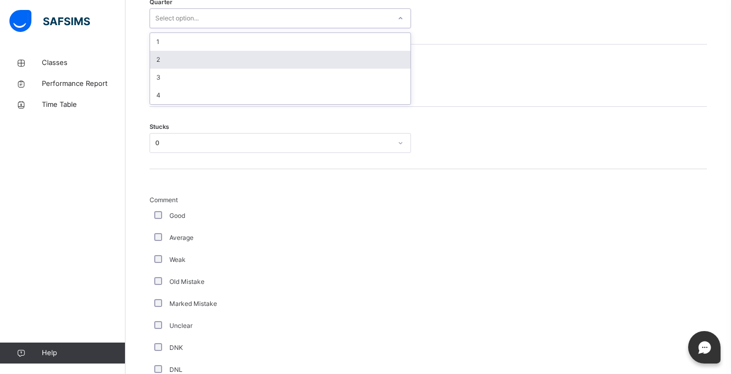
click at [188, 62] on div "2" at bounding box center [280, 60] width 261 height 18
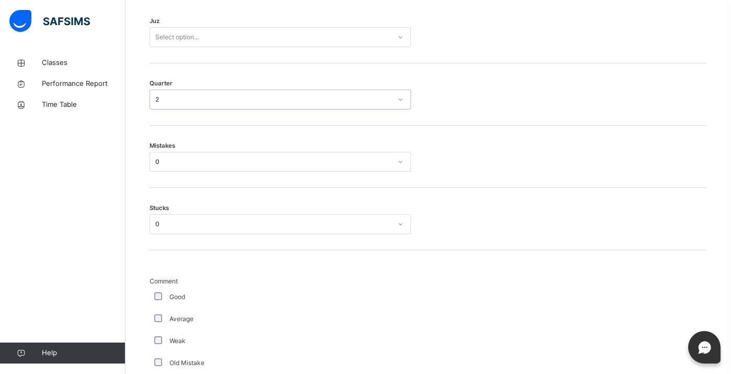
scroll to position [517, 0]
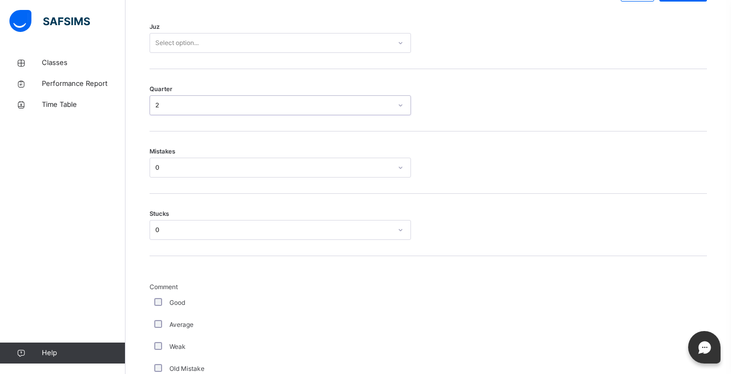
click at [186, 51] on div "Select option..." at bounding box center [281, 43] width 262 height 20
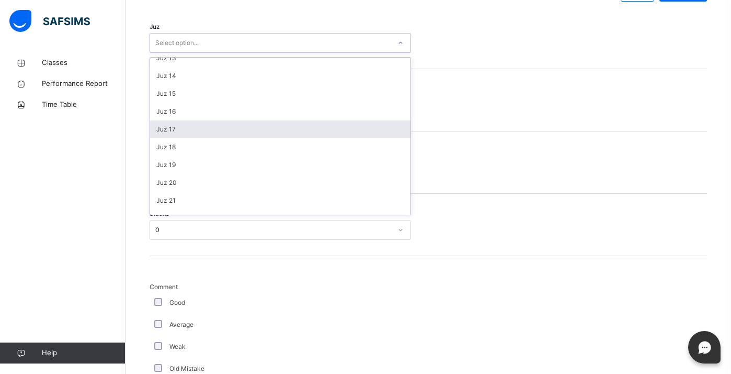
scroll to position [239, 0]
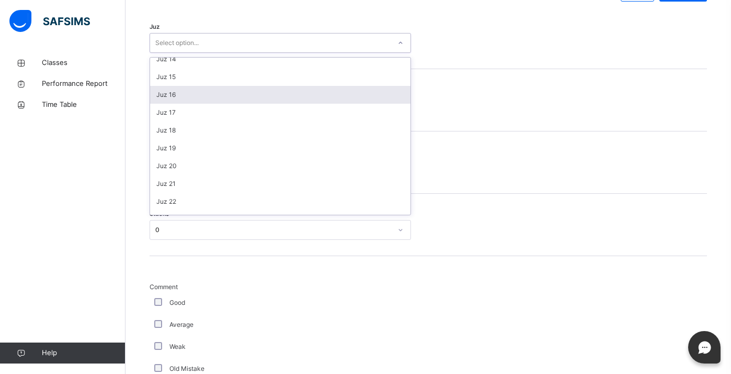
click at [184, 92] on div "Juz 16" at bounding box center [280, 95] width 261 height 18
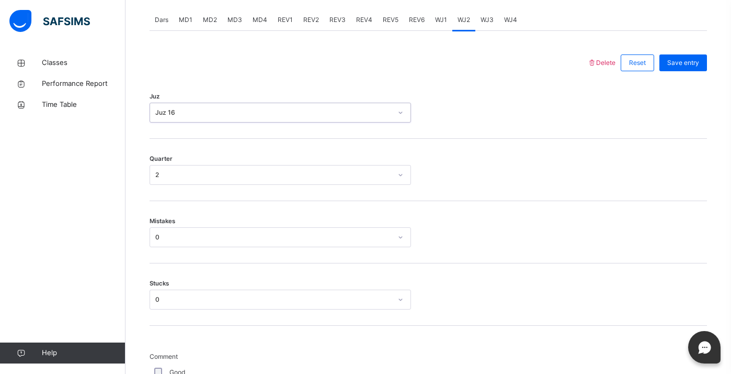
scroll to position [408, 0]
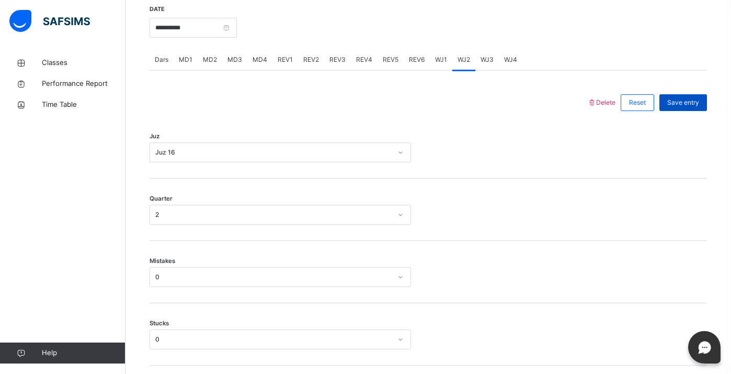
click at [682, 103] on span "Save entry" at bounding box center [684, 102] width 32 height 9
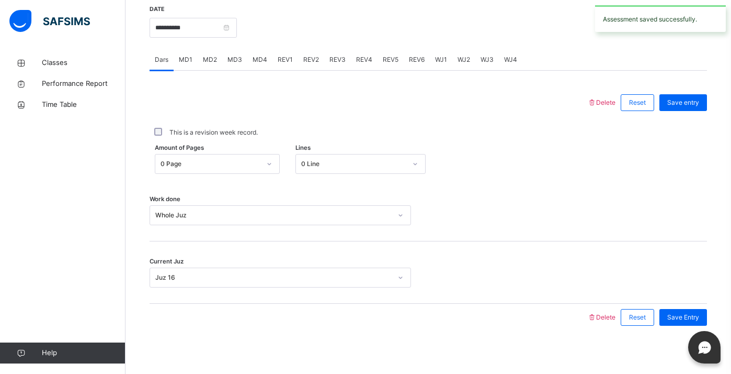
click at [488, 62] on span "WJ3" at bounding box center [487, 59] width 13 height 9
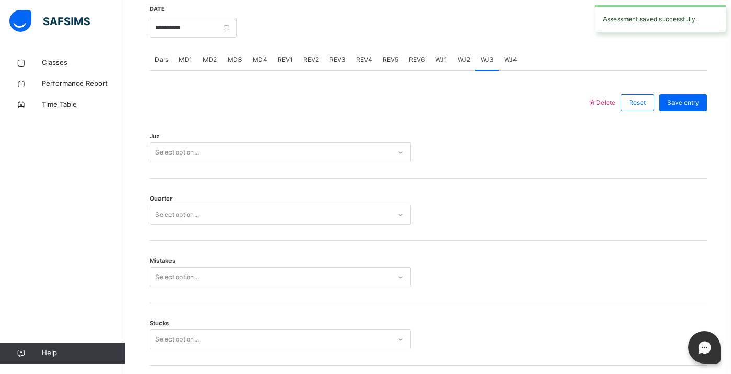
click at [351, 153] on div "Select option..." at bounding box center [270, 152] width 241 height 16
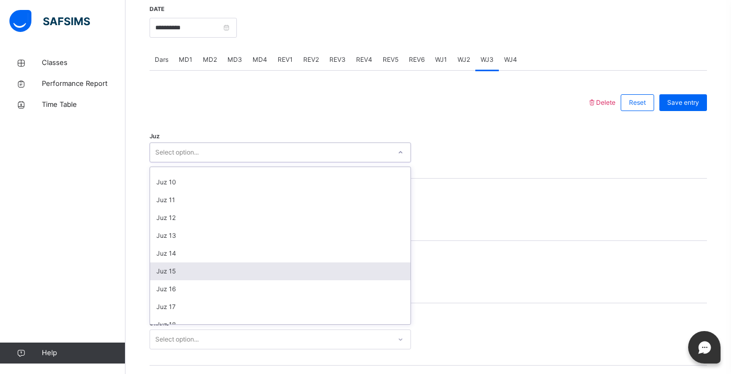
scroll to position [156, 0]
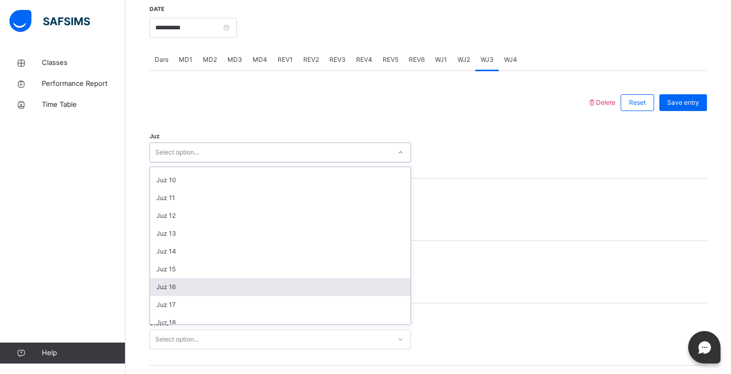
click at [269, 283] on div "Juz 16" at bounding box center [280, 287] width 261 height 18
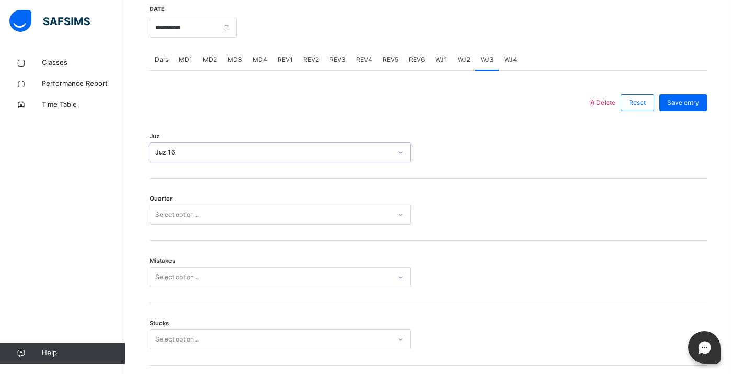
click at [250, 224] on div "Quarter Select option..." at bounding box center [429, 209] width 558 height 62
click at [248, 208] on div "Select option..." at bounding box center [270, 215] width 241 height 16
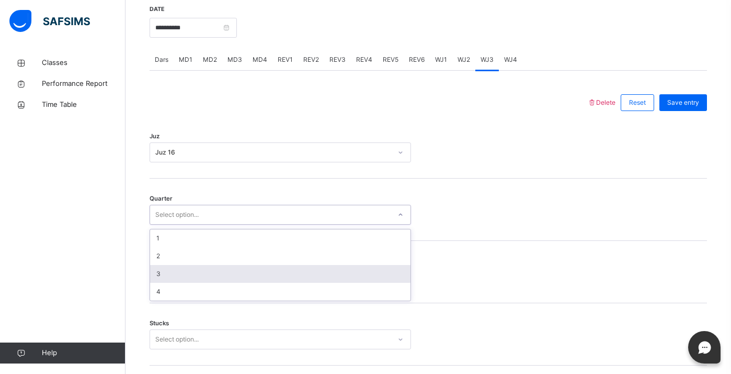
click at [232, 275] on div "3" at bounding box center [280, 274] width 261 height 18
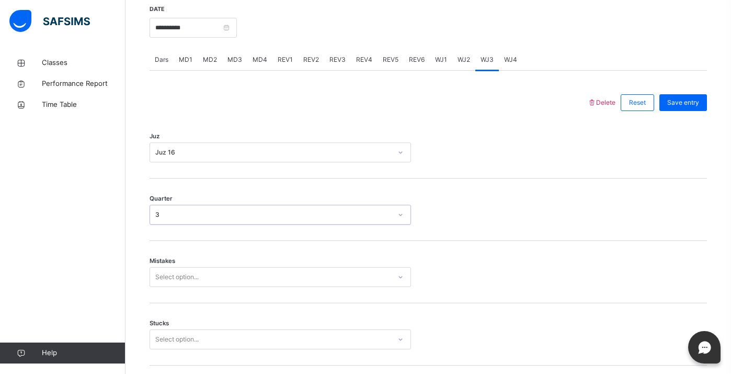
click at [227, 276] on div "Select option..." at bounding box center [270, 277] width 241 height 16
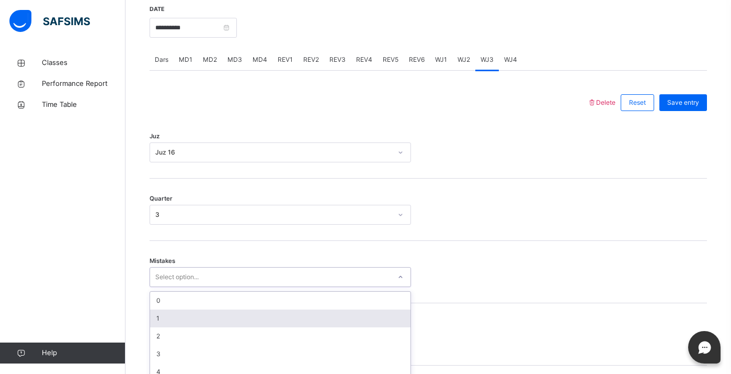
scroll to position [455, 0]
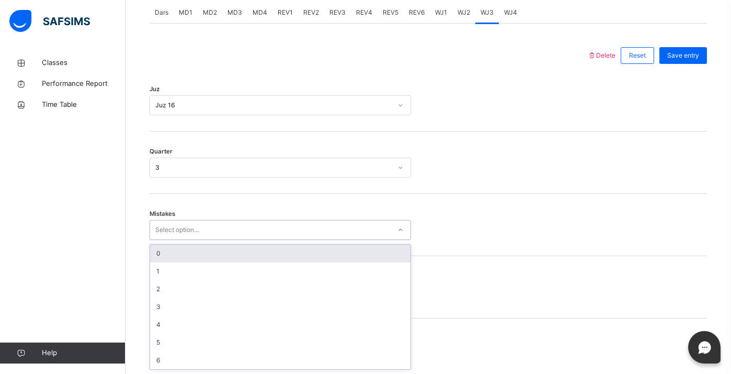
click at [219, 250] on div "0" at bounding box center [280, 253] width 261 height 18
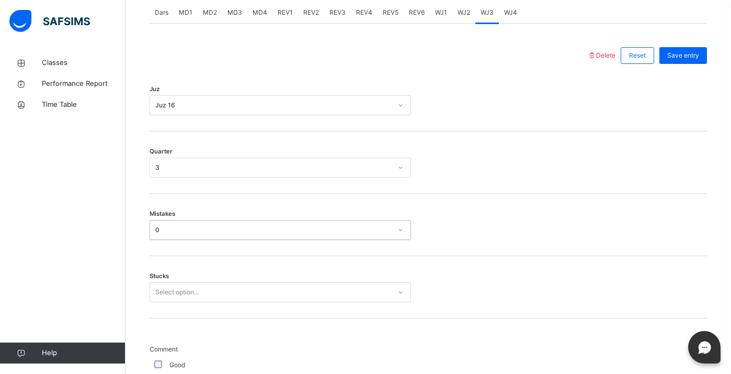
click at [217, 289] on div "Stucks Select option..." at bounding box center [429, 287] width 558 height 62
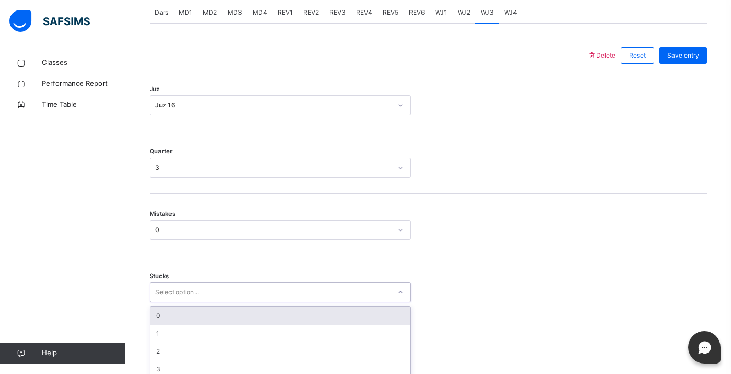
scroll to position [500, 0]
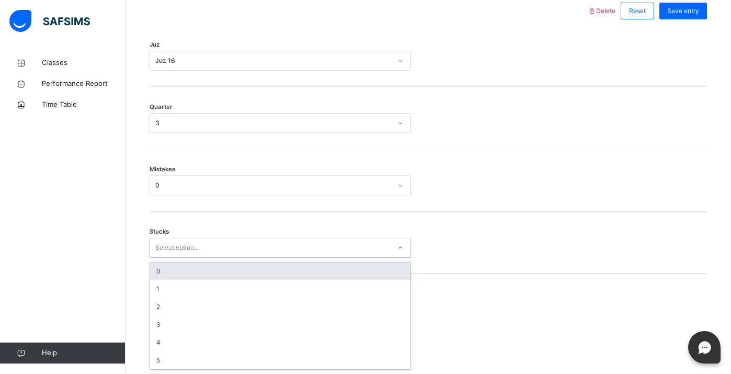
click at [216, 264] on div "0" at bounding box center [280, 271] width 261 height 18
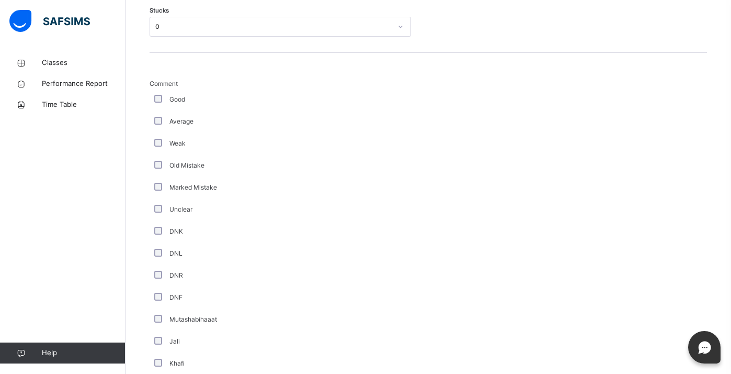
scroll to position [874, 0]
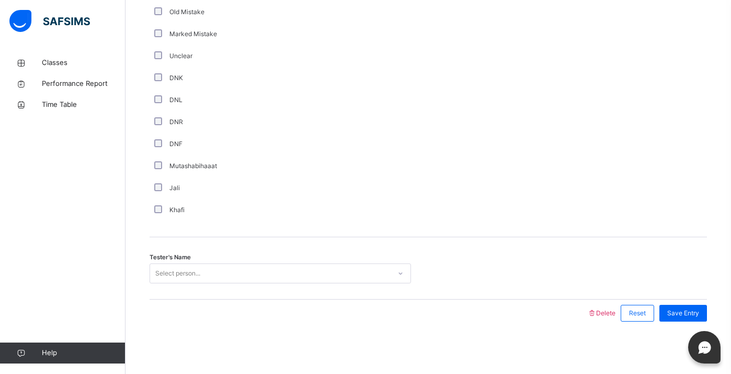
click at [171, 277] on div "Select person..." at bounding box center [177, 273] width 45 height 20
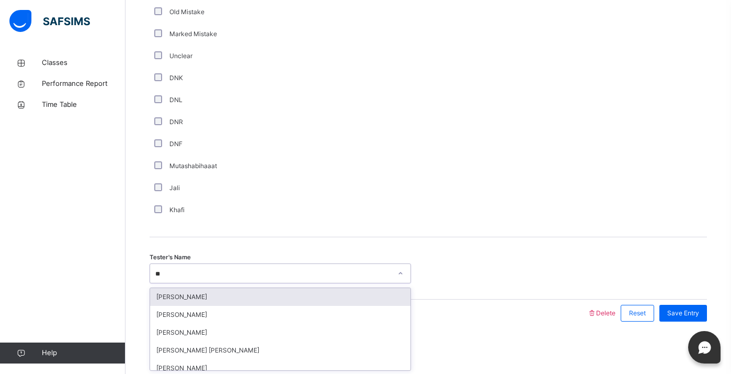
type input "***"
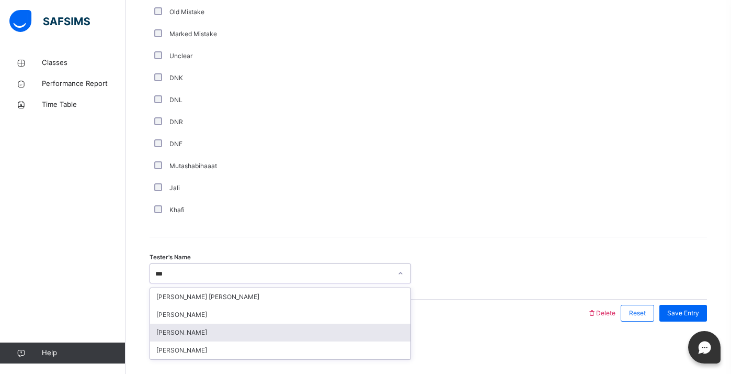
click at [189, 335] on div "[PERSON_NAME]" at bounding box center [280, 332] width 261 height 18
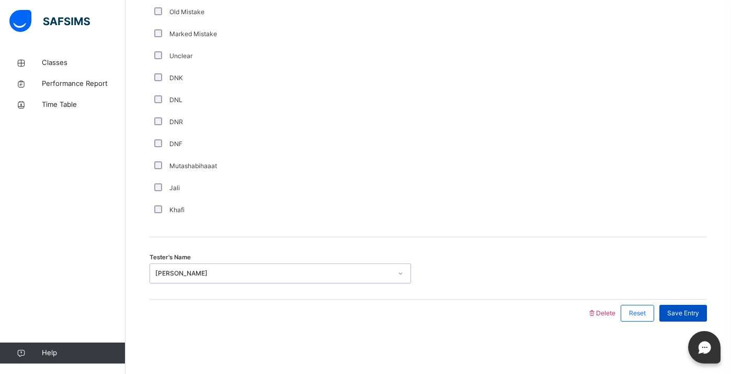
click at [693, 314] on span "Save Entry" at bounding box center [684, 312] width 32 height 9
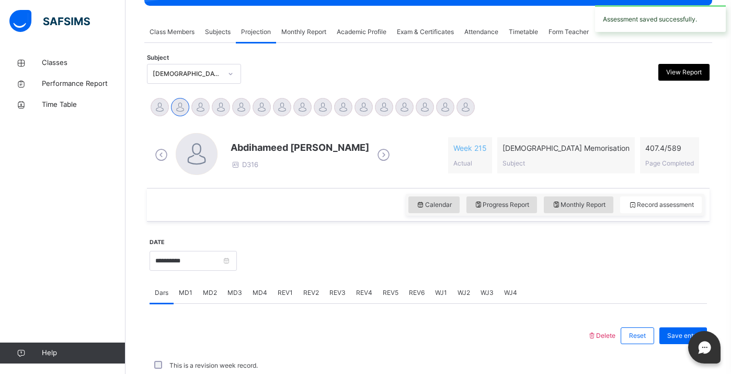
scroll to position [412, 0]
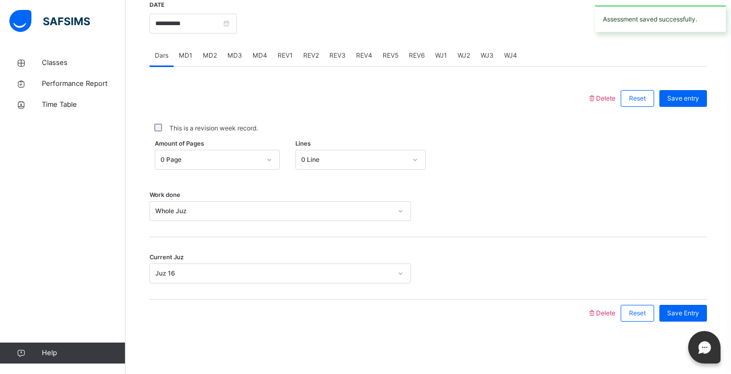
click at [510, 50] on div "WJ4" at bounding box center [511, 55] width 24 height 21
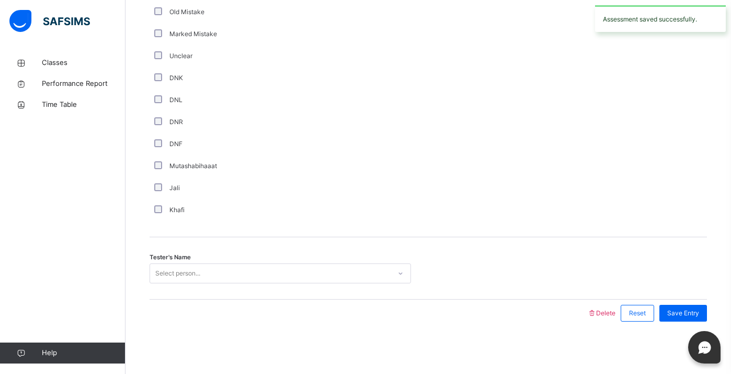
click at [286, 271] on div "Select person..." at bounding box center [270, 273] width 241 height 16
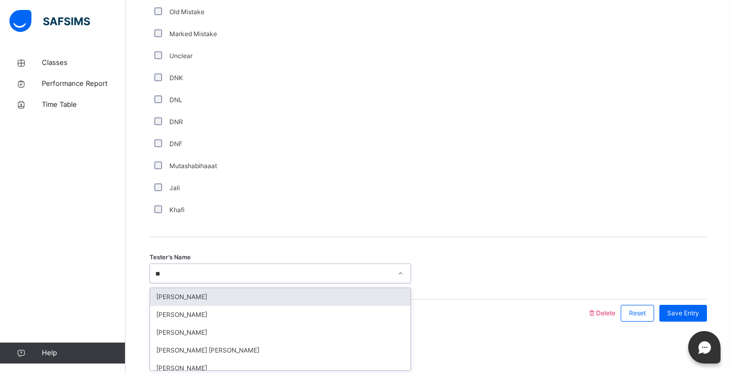
type input "***"
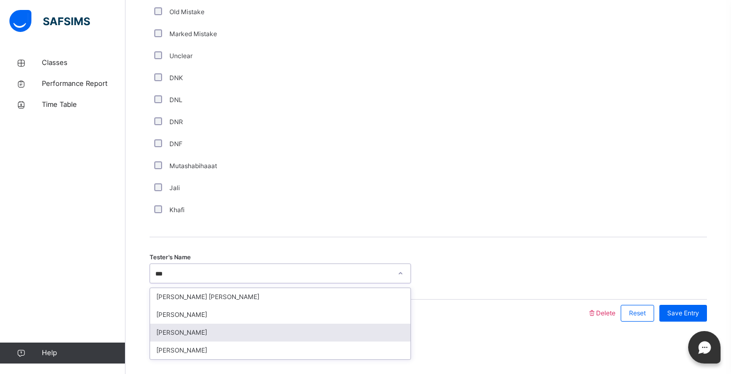
click at [293, 337] on div "[PERSON_NAME]" at bounding box center [280, 332] width 261 height 18
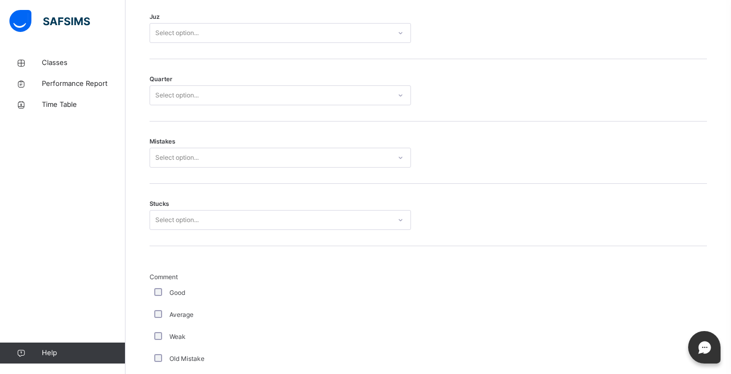
scroll to position [524, 0]
click at [177, 212] on div "Stucks Select option..." at bounding box center [429, 218] width 558 height 62
click at [174, 229] on div "Select option..." at bounding box center [176, 223] width 43 height 20
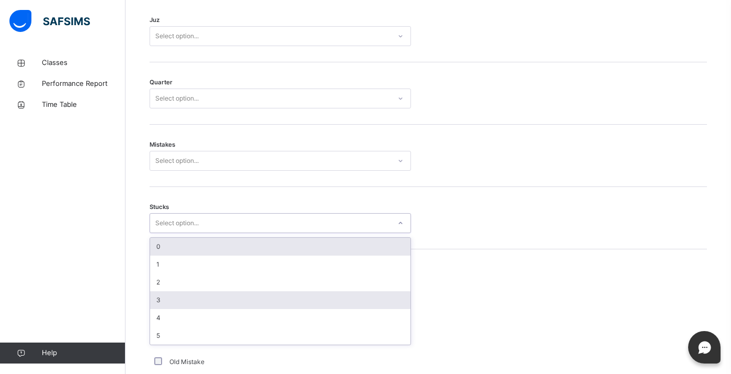
click at [168, 247] on div "0" at bounding box center [280, 247] width 261 height 18
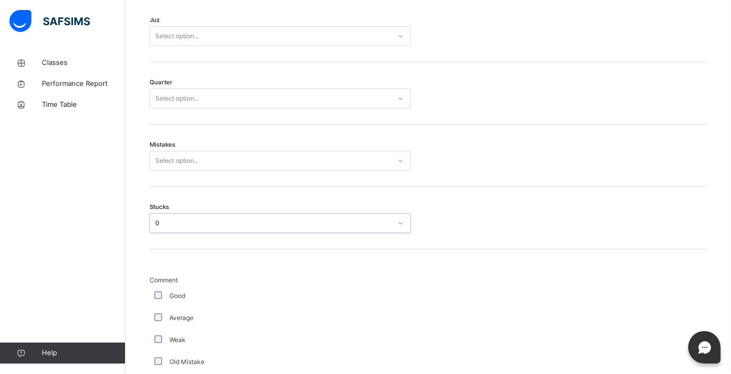
click at [217, 159] on div "Select option..." at bounding box center [270, 161] width 241 height 16
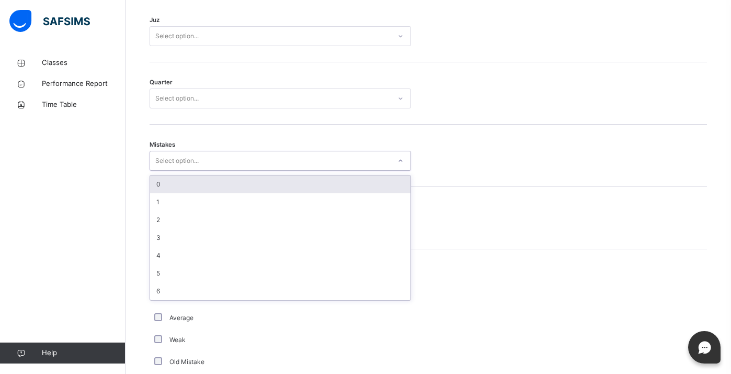
click at [198, 184] on div "0" at bounding box center [280, 184] width 261 height 18
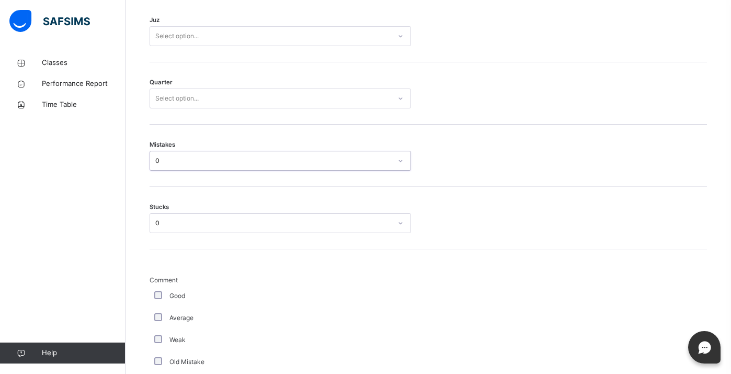
click at [202, 96] on div "Select option..." at bounding box center [270, 99] width 241 height 16
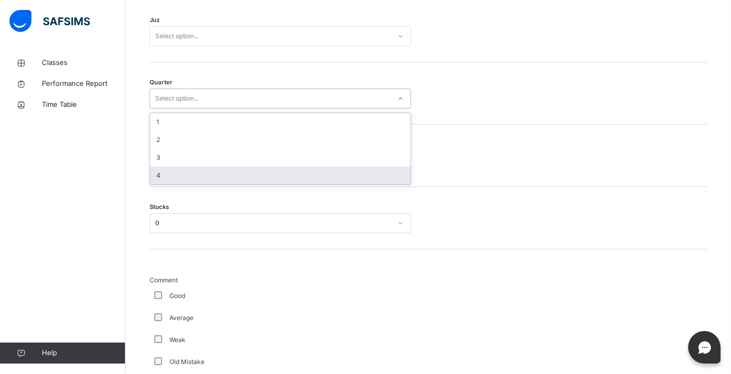
click at [190, 171] on div "4" at bounding box center [280, 175] width 261 height 18
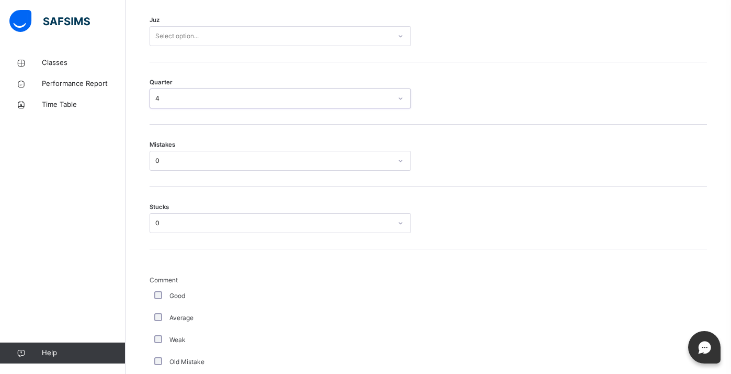
click at [193, 39] on div "Select option..." at bounding box center [176, 36] width 43 height 20
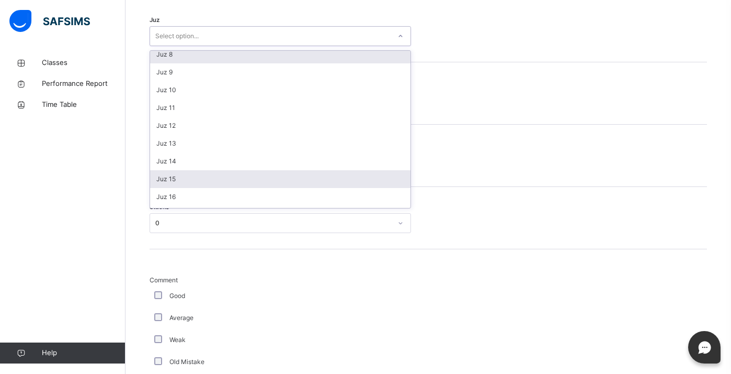
scroll to position [132, 0]
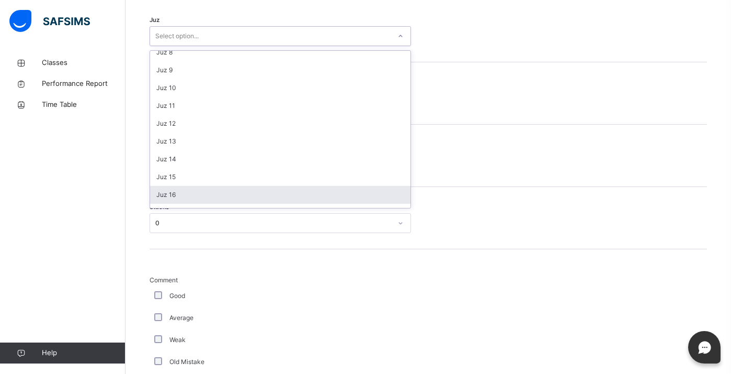
click at [180, 189] on div "Juz 16" at bounding box center [280, 195] width 261 height 18
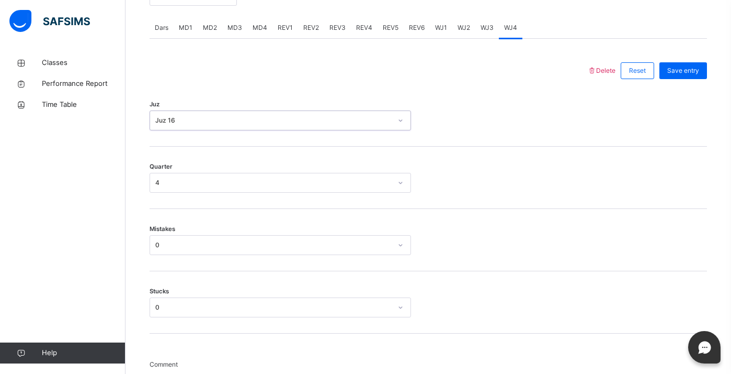
scroll to position [382, 0]
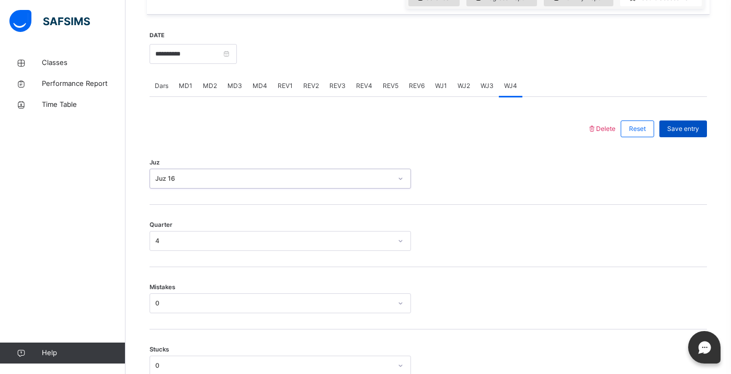
click at [673, 125] on span "Save entry" at bounding box center [684, 128] width 32 height 9
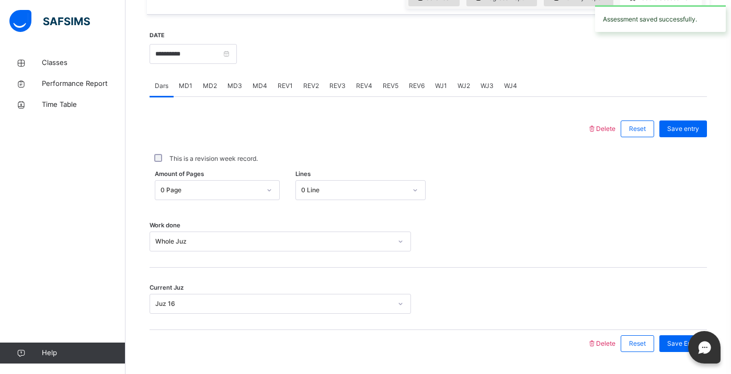
click at [278, 85] on span "REV1" at bounding box center [285, 85] width 15 height 9
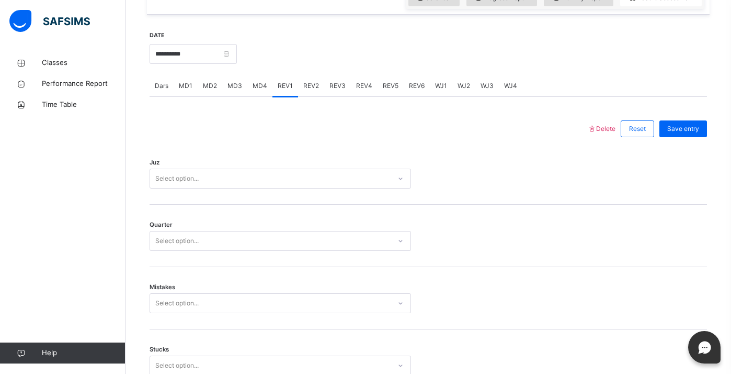
click at [235, 177] on div "Select option..." at bounding box center [270, 179] width 241 height 16
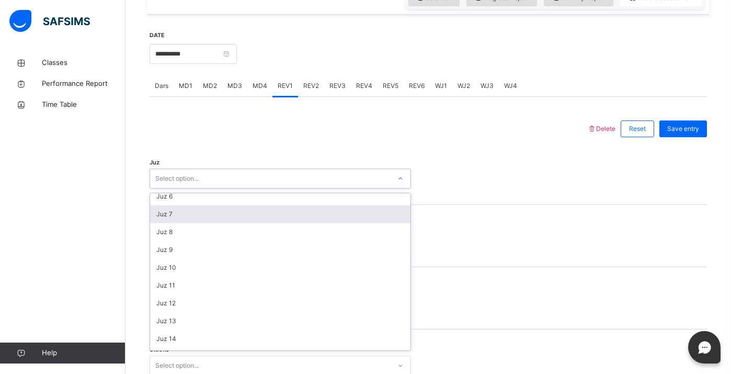
scroll to position [102, 0]
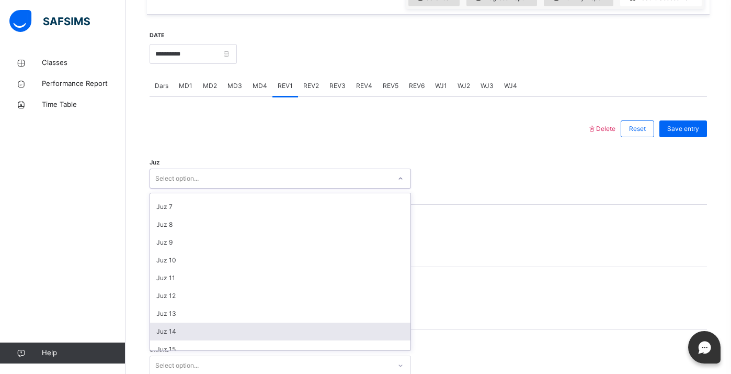
click at [178, 323] on div "Juz 14" at bounding box center [280, 331] width 261 height 18
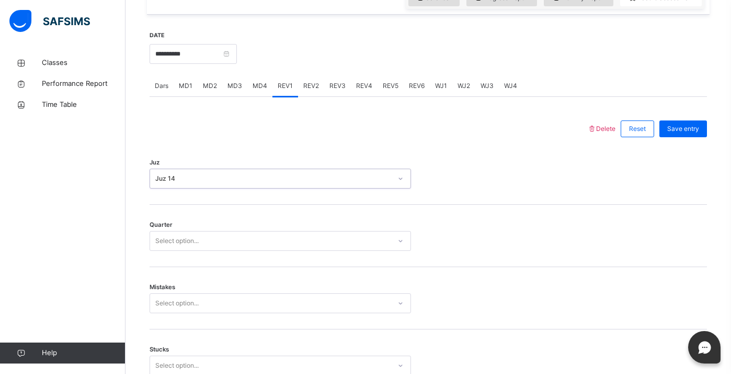
click at [188, 238] on div "Select option..." at bounding box center [176, 241] width 43 height 20
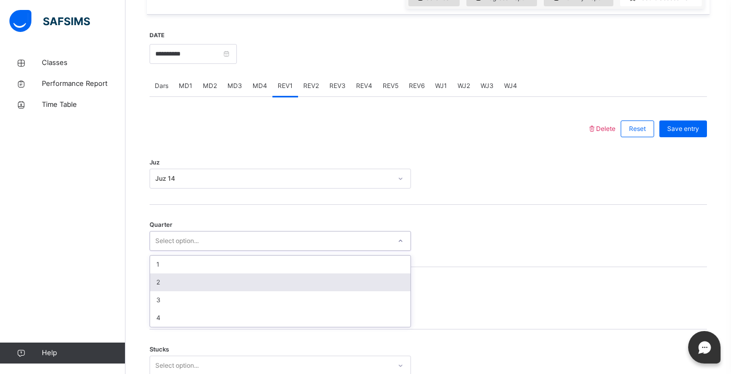
click at [184, 280] on div "2" at bounding box center [280, 282] width 261 height 18
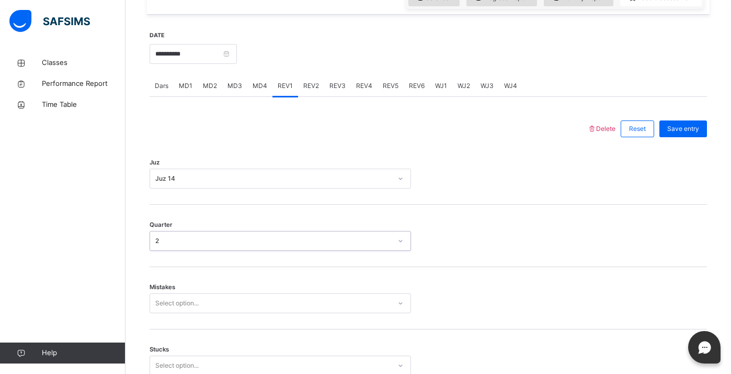
click at [181, 301] on div "Mistakes Select option..." at bounding box center [429, 298] width 558 height 62
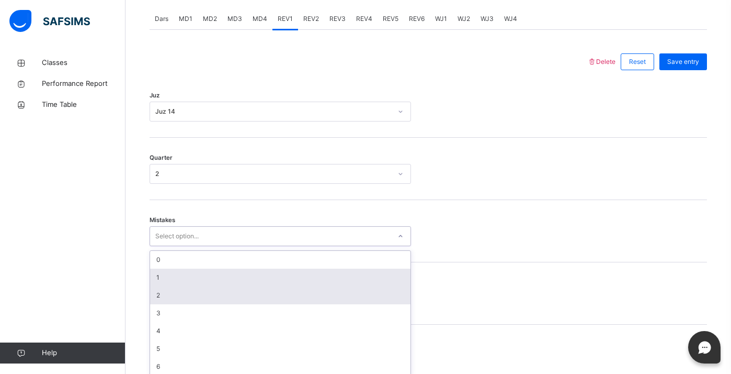
scroll to position [455, 0]
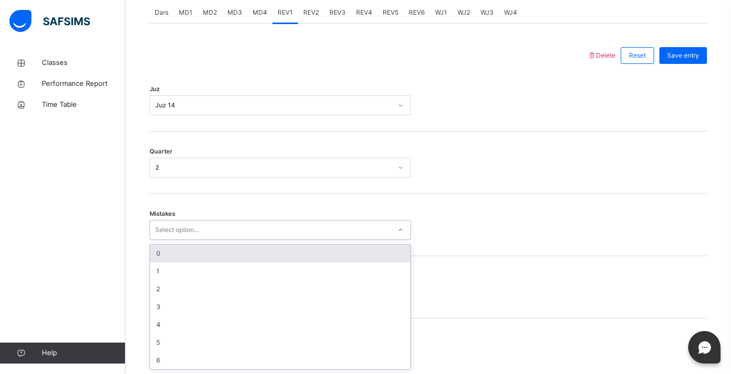
click at [187, 255] on div "0" at bounding box center [280, 253] width 261 height 18
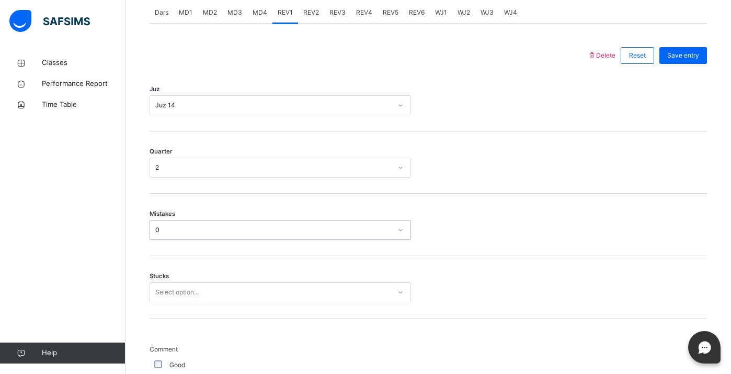
click at [183, 297] on div "Stucks Select option..." at bounding box center [429, 287] width 558 height 62
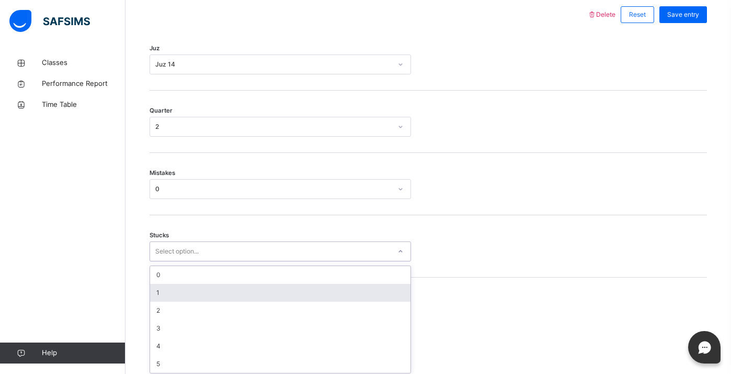
scroll to position [500, 0]
click at [177, 288] on div "1" at bounding box center [280, 289] width 261 height 18
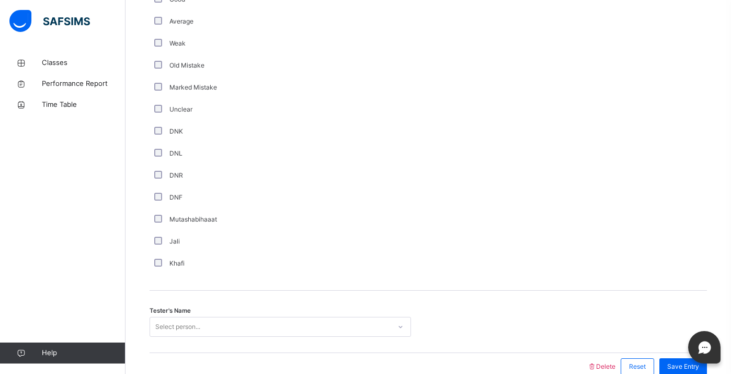
scroll to position [874, 0]
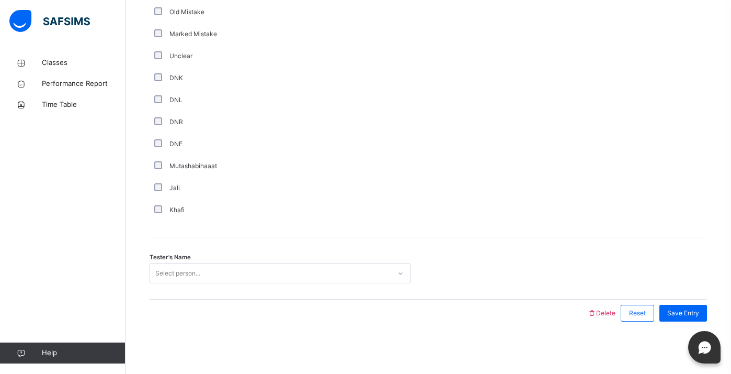
click at [166, 277] on div "Select person..." at bounding box center [177, 273] width 45 height 20
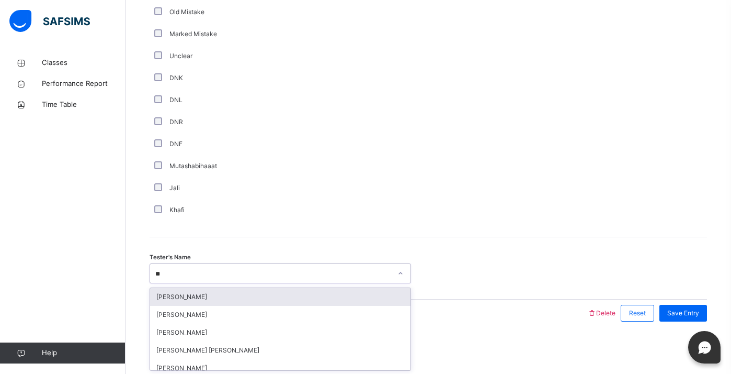
type input "***"
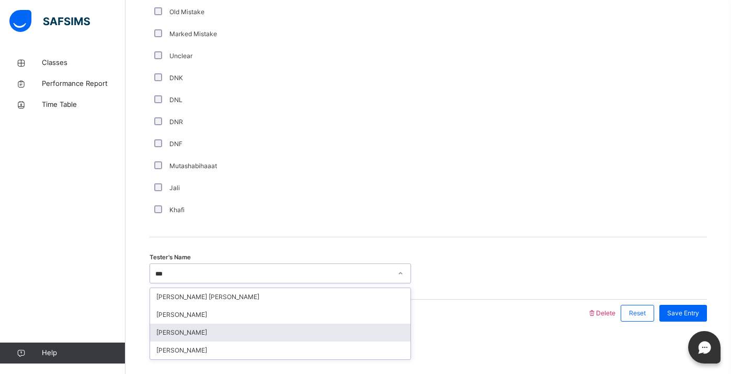
click at [183, 338] on div "[PERSON_NAME]" at bounding box center [280, 332] width 261 height 18
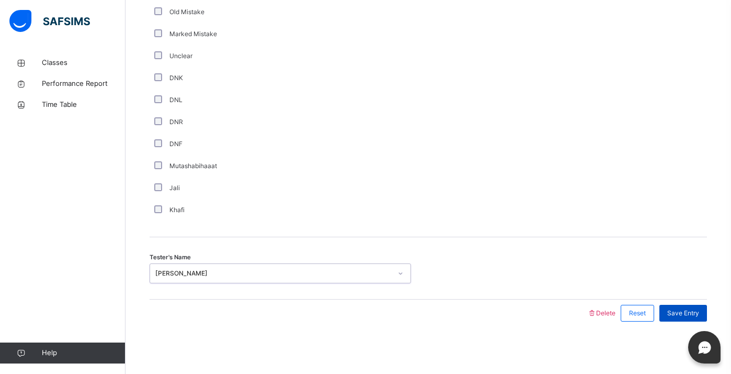
click at [681, 317] on span "Save Entry" at bounding box center [684, 312] width 32 height 9
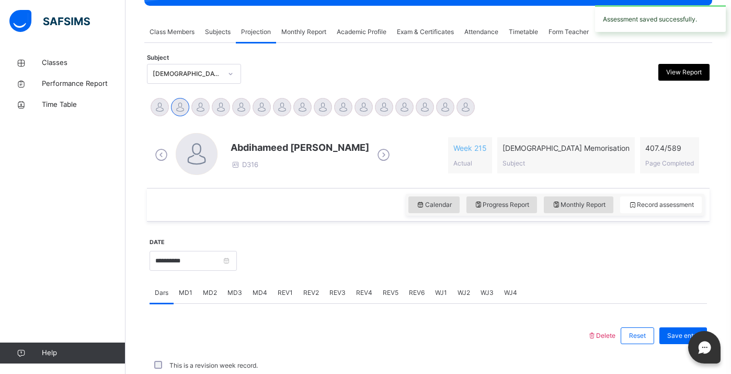
scroll to position [412, 0]
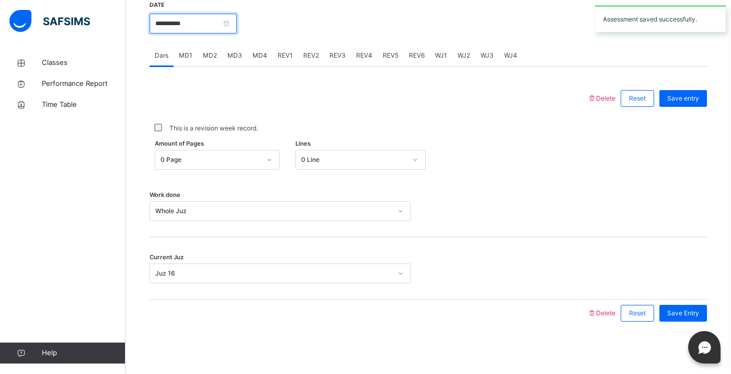
click at [198, 30] on input "**********" at bounding box center [193, 24] width 87 height 20
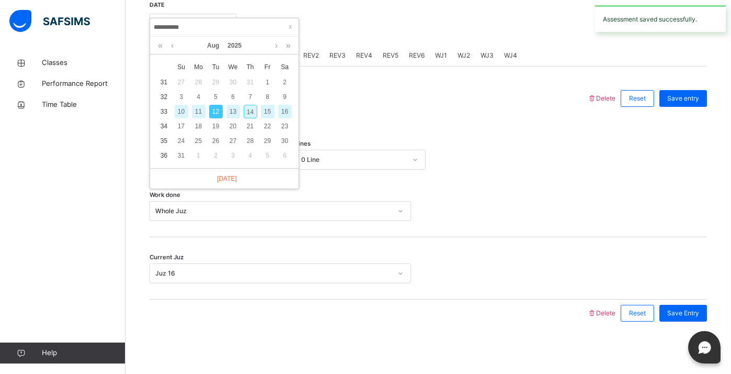
click at [182, 115] on div "10" at bounding box center [182, 112] width 14 height 14
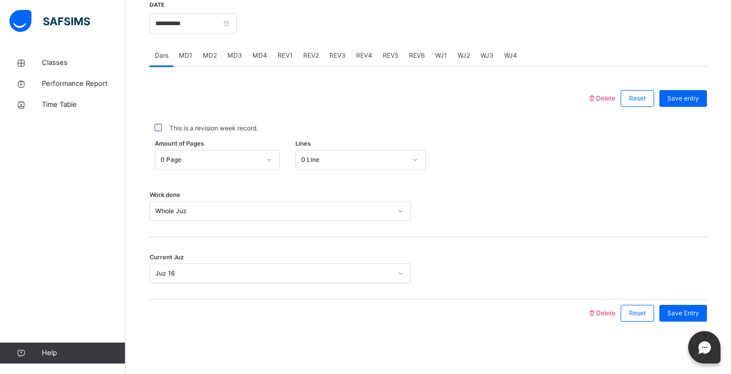
click at [278, 58] on span "REV1" at bounding box center [285, 55] width 15 height 9
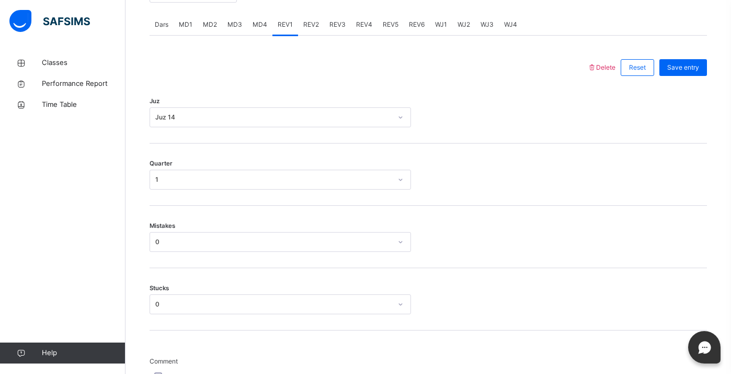
scroll to position [365, 0]
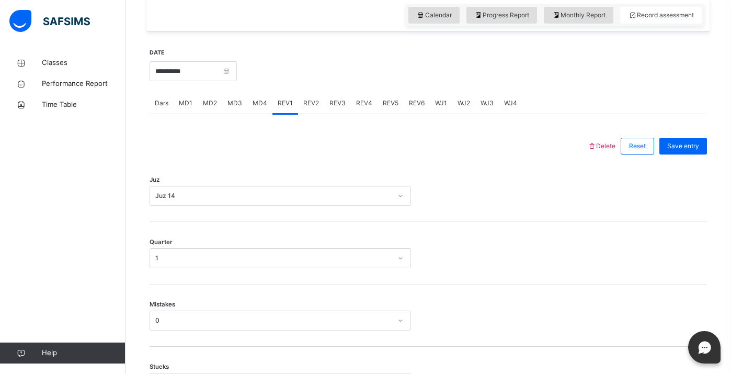
click at [499, 107] on div "WJ4" at bounding box center [511, 103] width 24 height 21
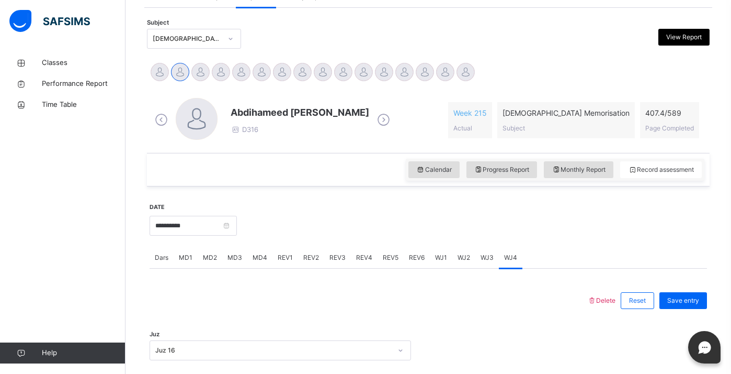
scroll to position [190, 0]
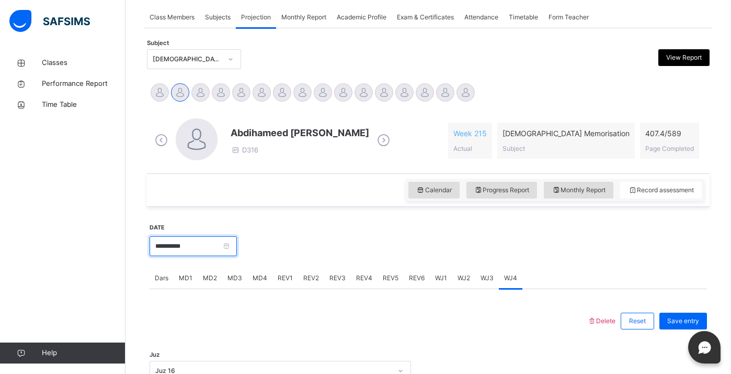
click at [194, 245] on input "**********" at bounding box center [193, 246] width 87 height 20
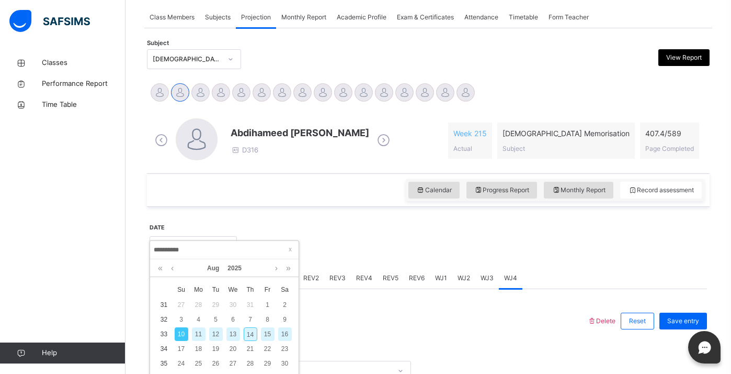
click at [252, 331] on div "14" at bounding box center [251, 334] width 14 height 14
type input "**********"
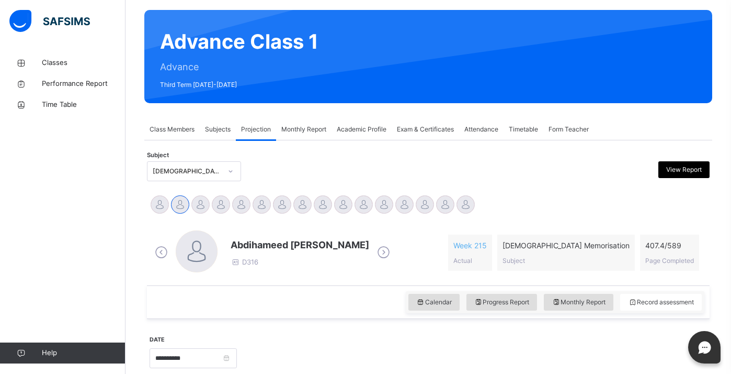
scroll to position [79, 0]
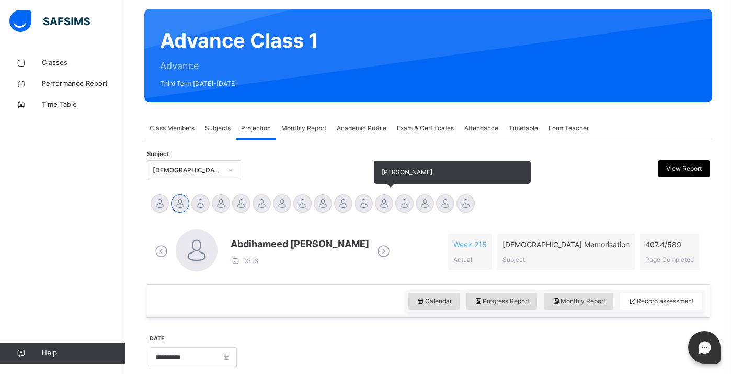
click at [377, 204] on div at bounding box center [384, 203] width 18 height 18
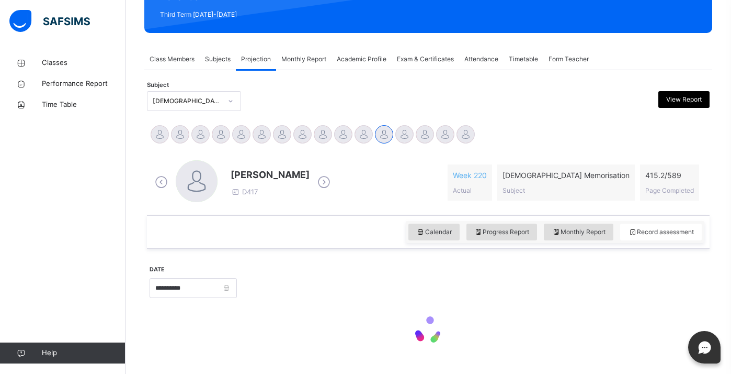
scroll to position [150, 0]
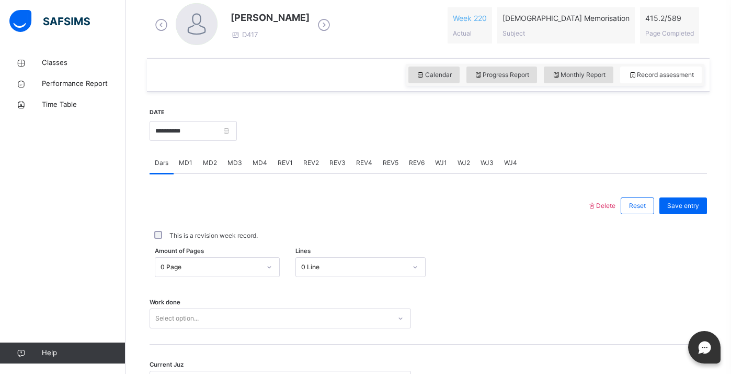
click at [232, 260] on div "0 Page" at bounding box center [217, 267] width 125 height 20
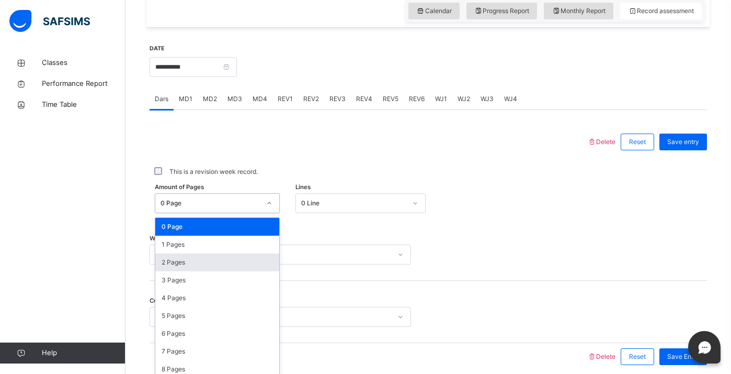
scroll to position [375, 0]
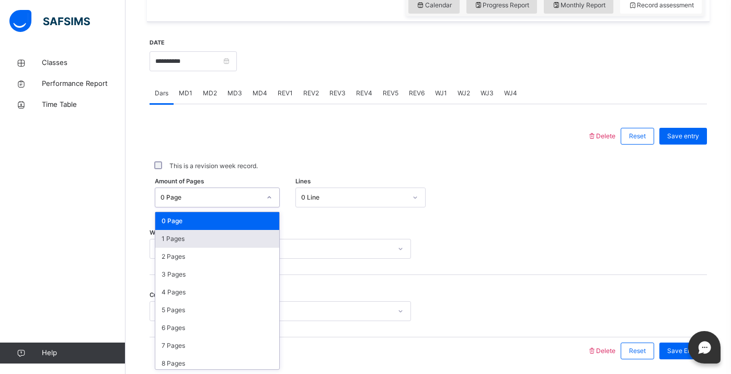
click at [225, 244] on div "1 Pages" at bounding box center [217, 239] width 124 height 18
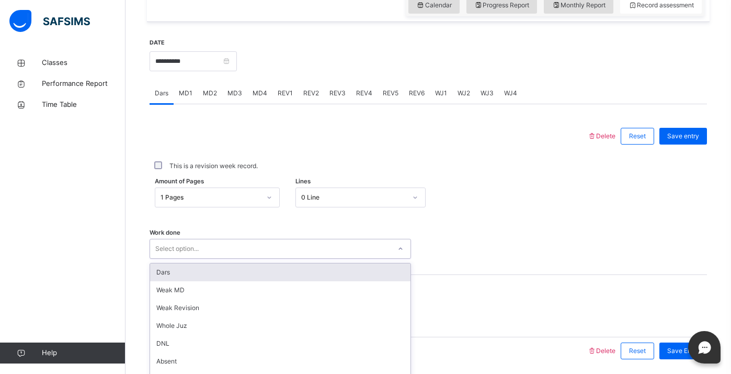
scroll to position [412, 0]
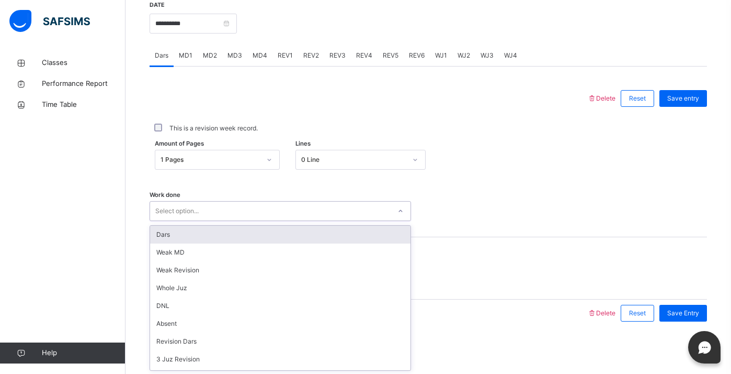
click at [223, 221] on div "option Dars focused, 1 of 14. 14 results available. Use Up and Down to choose o…" at bounding box center [281, 211] width 262 height 20
click at [222, 241] on div "Dars" at bounding box center [280, 234] width 261 height 18
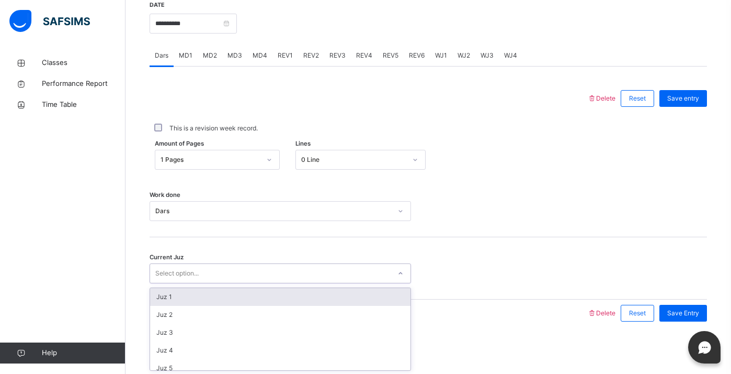
click at [240, 268] on div "Select option..." at bounding box center [270, 273] width 241 height 16
type input "**"
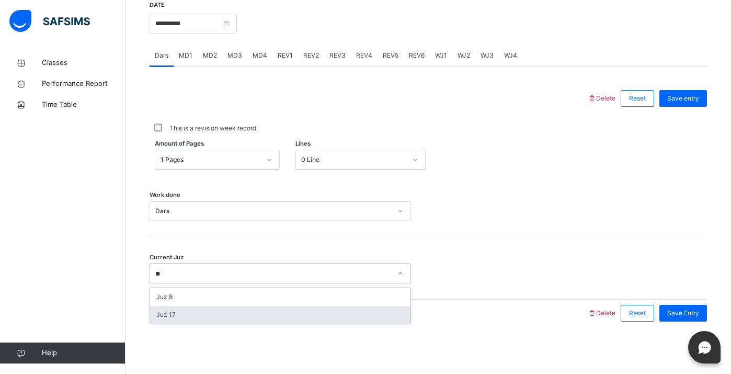
click at [250, 318] on div "Juz 17" at bounding box center [280, 315] width 261 height 18
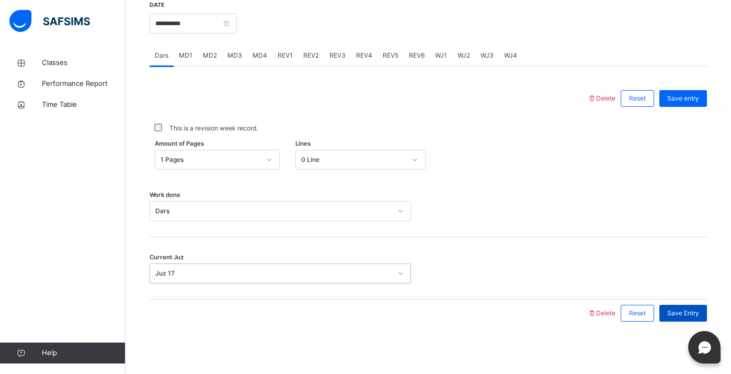
click at [676, 318] on div "Save Entry" at bounding box center [684, 312] width 48 height 17
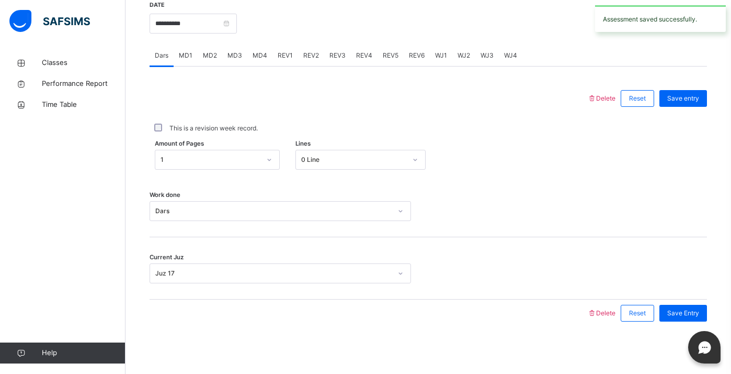
click at [187, 61] on div "MD1" at bounding box center [186, 55] width 24 height 21
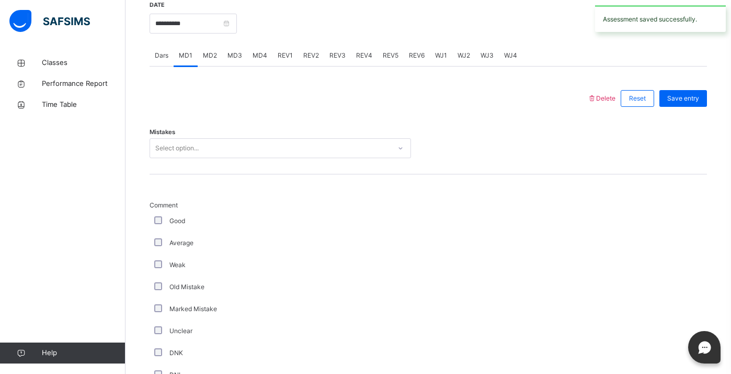
click at [207, 149] on div "Select option..." at bounding box center [270, 148] width 241 height 16
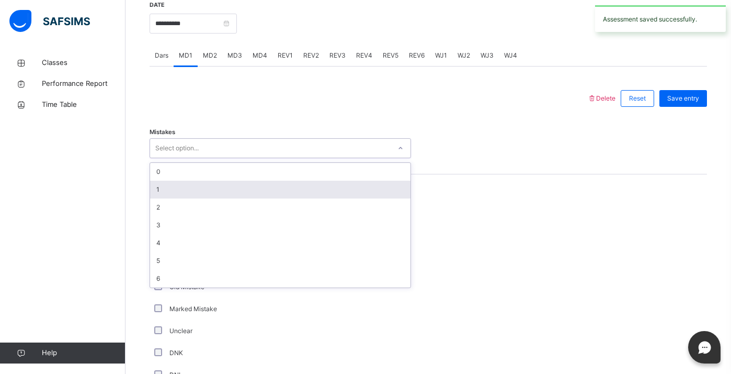
click at [195, 185] on div "1" at bounding box center [280, 189] width 261 height 18
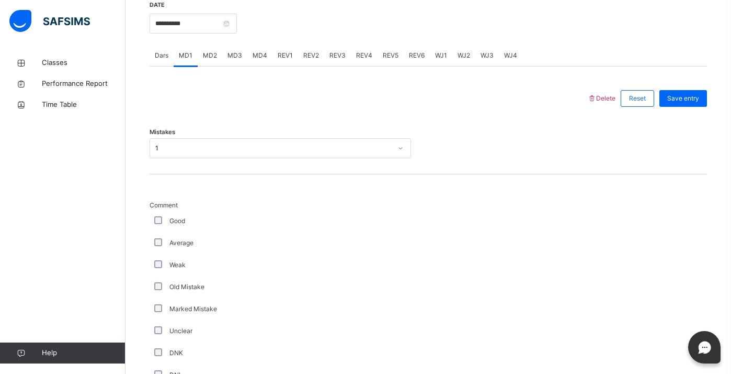
click at [157, 249] on div "Average" at bounding box center [281, 243] width 262 height 22
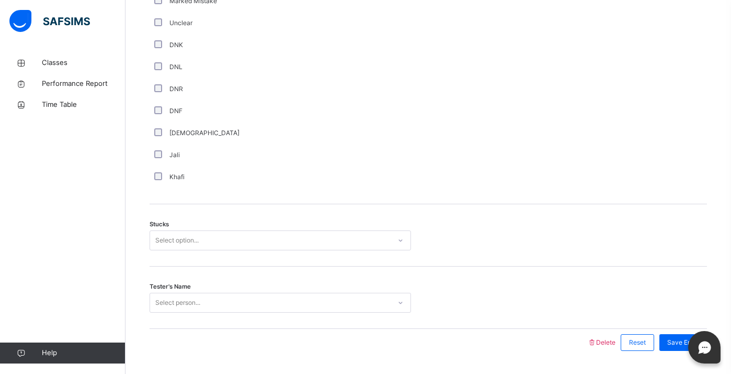
scroll to position [695, 0]
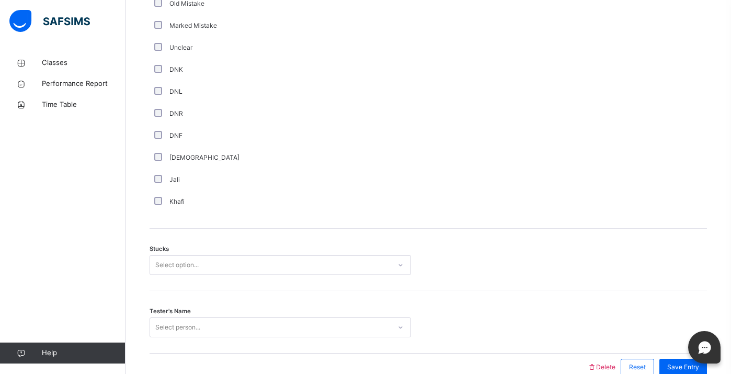
click at [154, 277] on div "Stucks Select option..." at bounding box center [429, 260] width 558 height 62
click at [159, 268] on div "Select option..." at bounding box center [281, 265] width 262 height 20
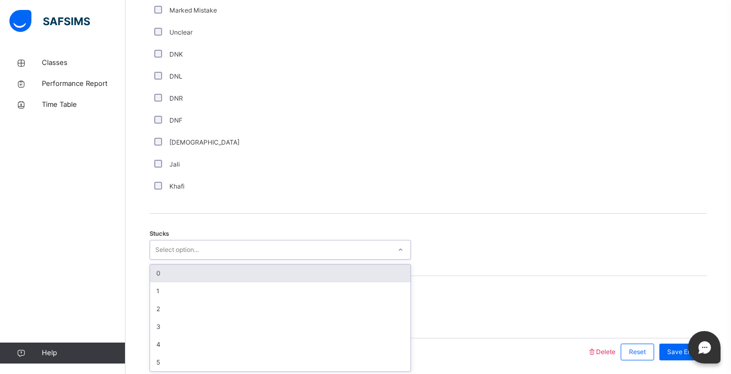
scroll to position [713, 0]
type input "*"
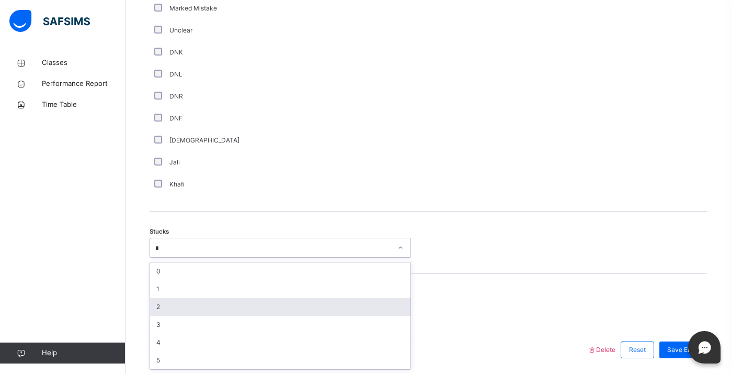
click at [175, 304] on div "2" at bounding box center [280, 307] width 261 height 18
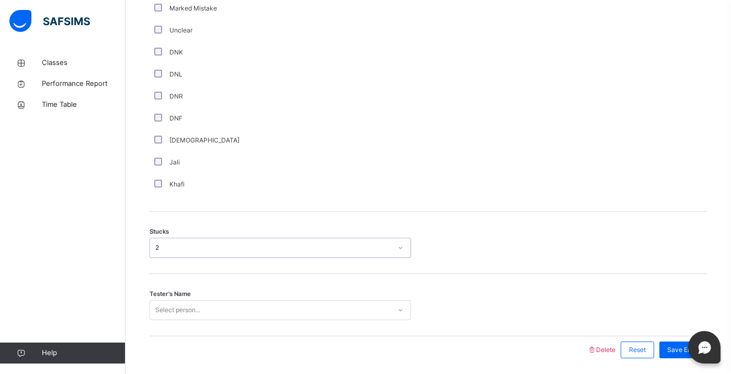
scroll to position [749, 0]
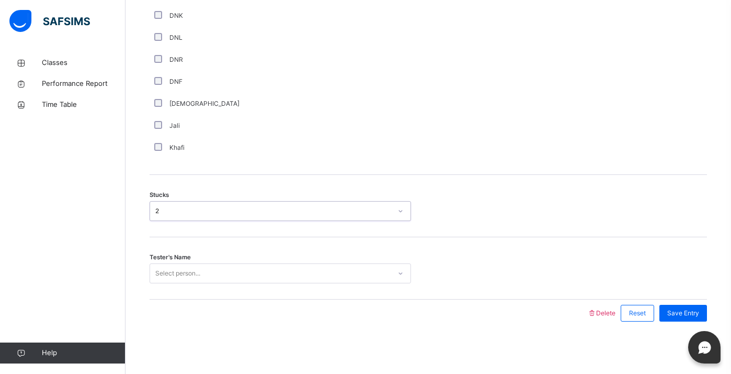
click at [182, 283] on div "Select person..." at bounding box center [281, 273] width 262 height 20
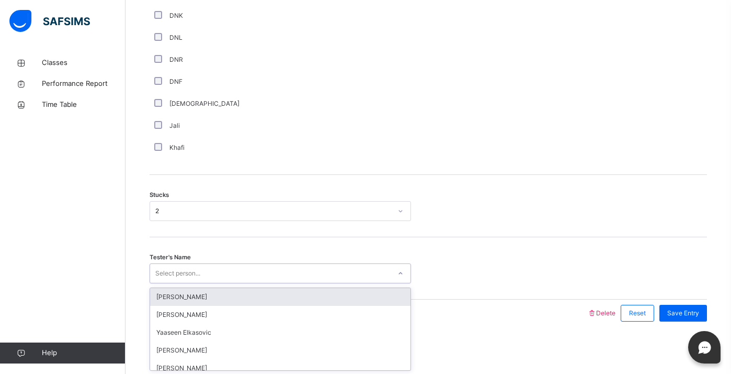
click at [193, 297] on div "[PERSON_NAME]" at bounding box center [280, 297] width 261 height 18
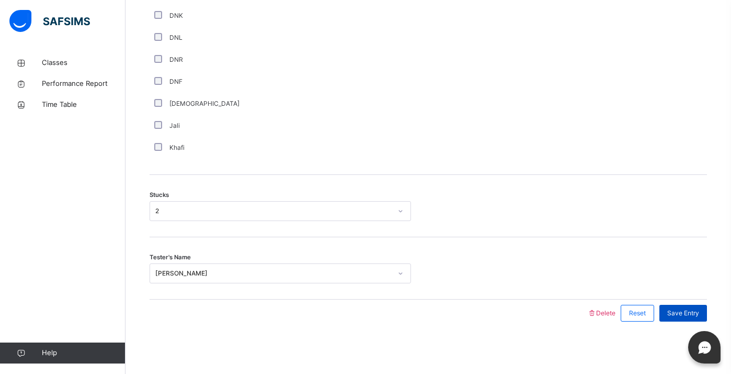
click at [677, 304] on div "Save Entry" at bounding box center [684, 312] width 48 height 17
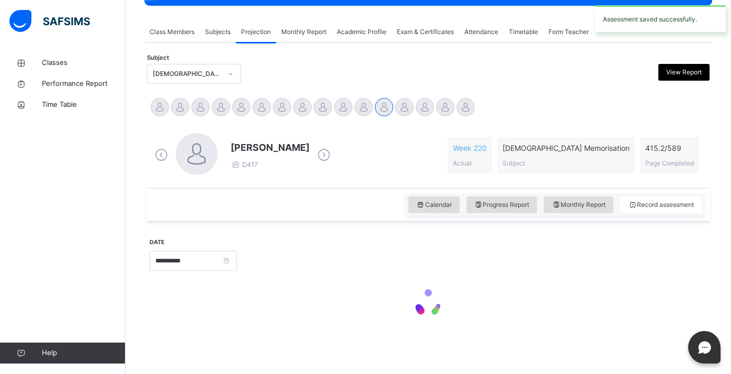
scroll to position [175, 0]
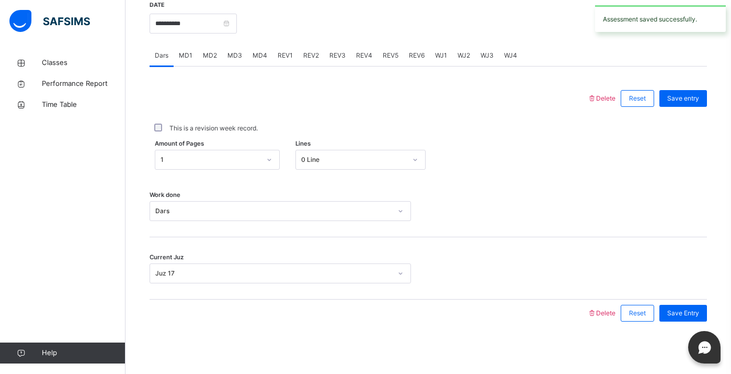
click at [265, 59] on span "MD4" at bounding box center [260, 55] width 15 height 9
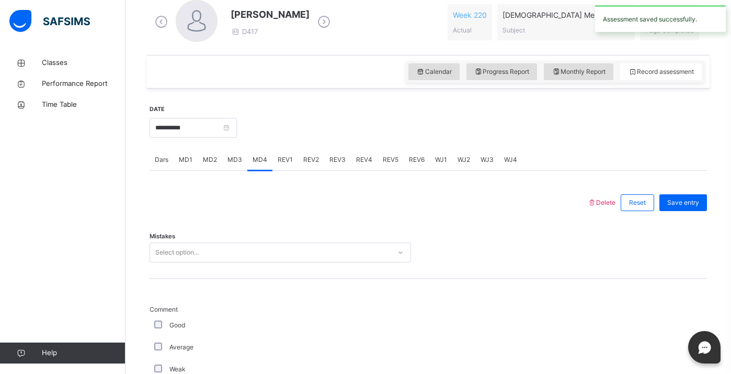
scroll to position [340, 0]
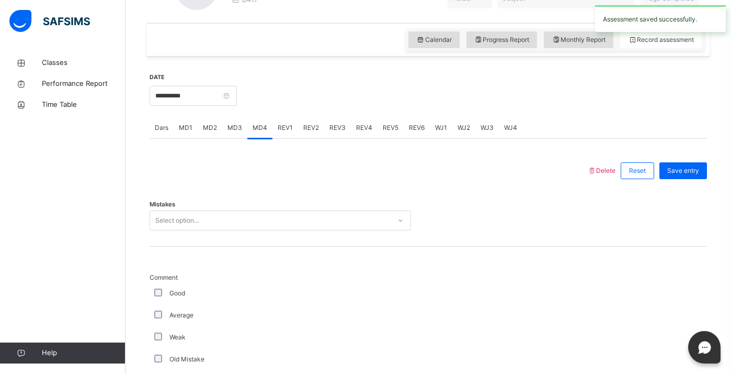
click at [184, 226] on div "Select option..." at bounding box center [176, 220] width 43 height 20
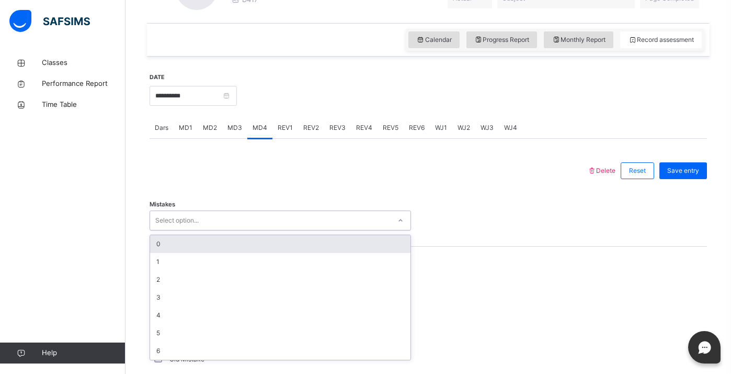
click at [178, 247] on div "0" at bounding box center [280, 244] width 261 height 18
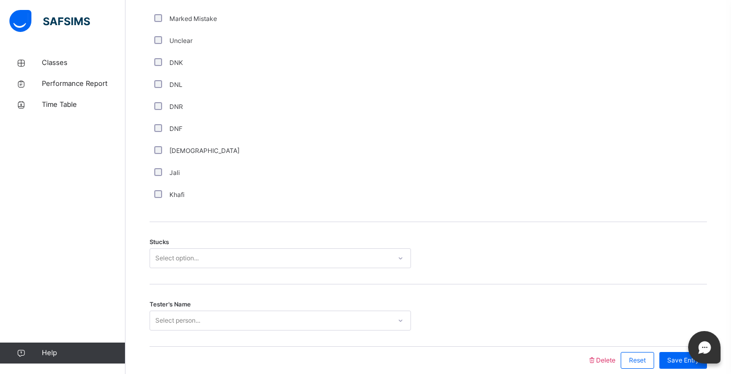
scroll to position [710, 0]
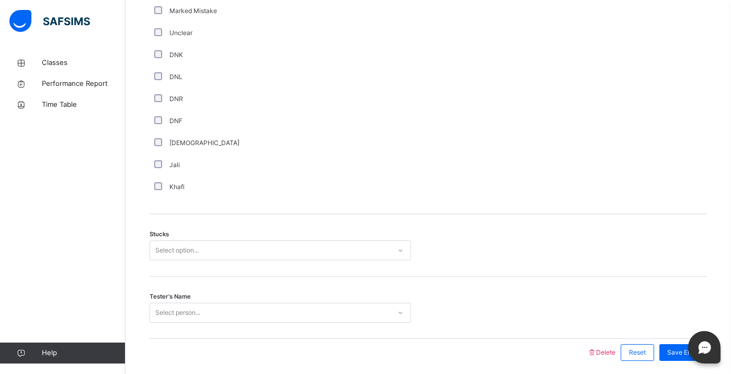
click at [182, 256] on div "Select option..." at bounding box center [176, 250] width 43 height 20
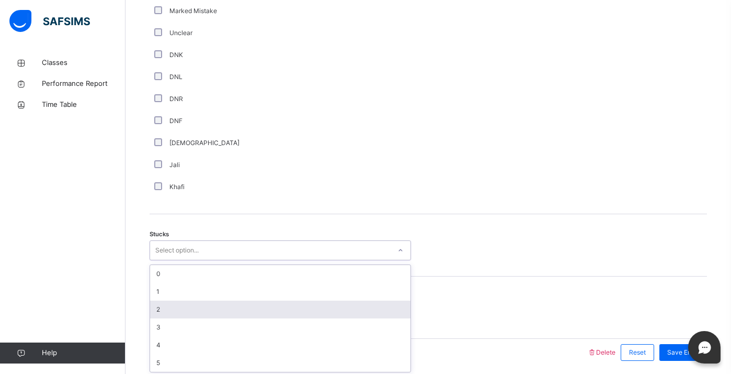
click at [167, 314] on div "2" at bounding box center [280, 309] width 261 height 18
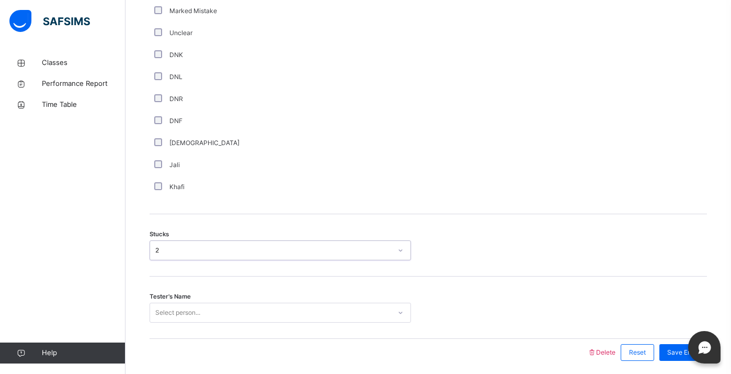
scroll to position [749, 0]
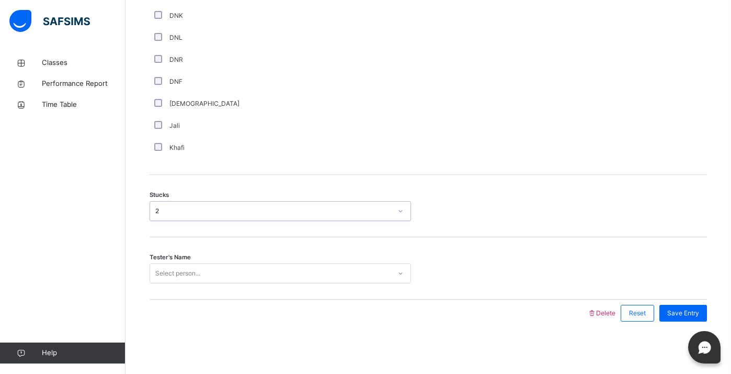
click at [167, 283] on div "Select person..." at bounding box center [281, 273] width 262 height 20
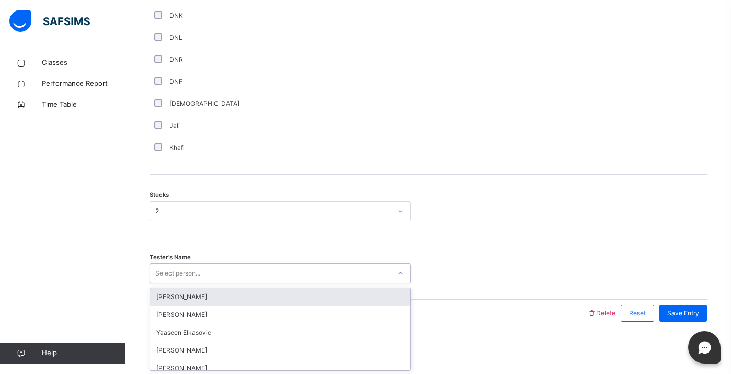
click at [178, 304] on div "[PERSON_NAME]" at bounding box center [280, 297] width 261 height 18
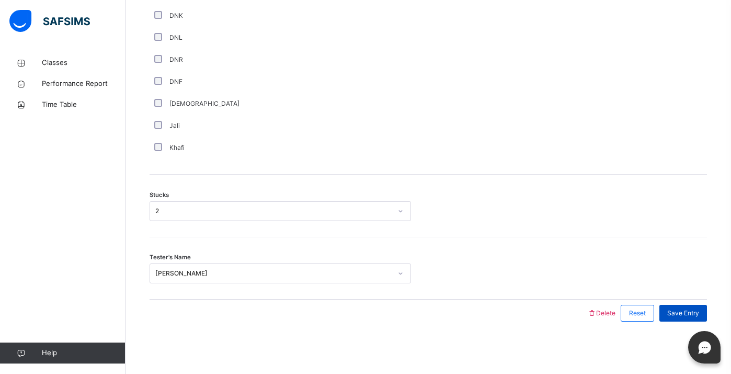
click at [683, 318] on div "Save Entry" at bounding box center [684, 312] width 48 height 17
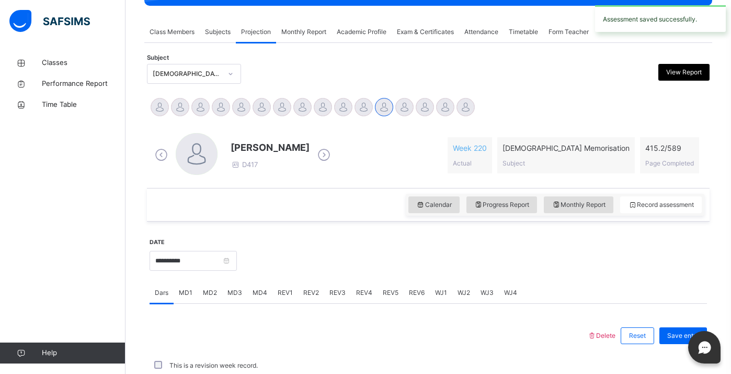
scroll to position [412, 0]
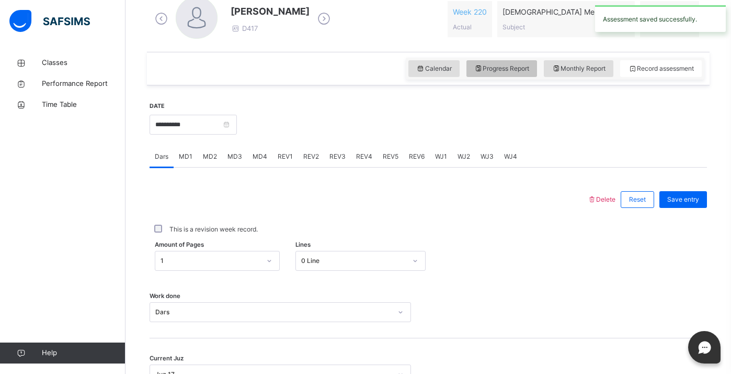
click at [505, 75] on div "Progress Report" at bounding box center [502, 68] width 71 height 17
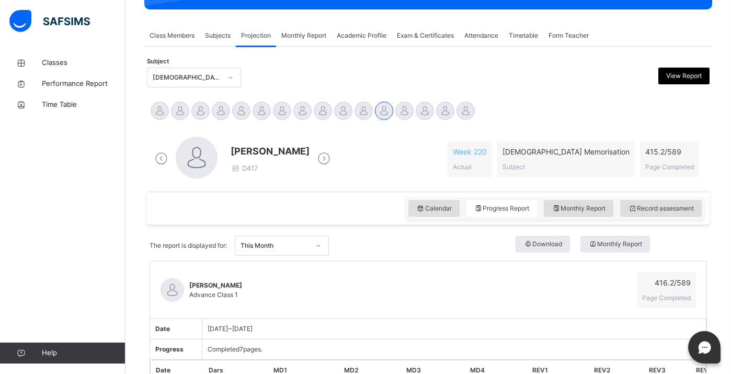
scroll to position [167, 0]
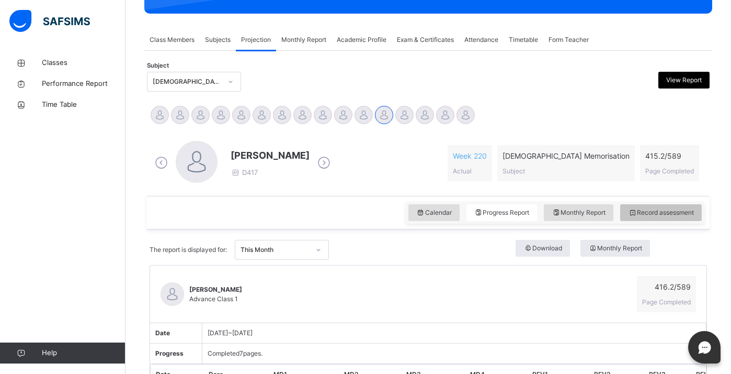
click at [626, 219] on div "Record assessment" at bounding box center [661, 212] width 82 height 17
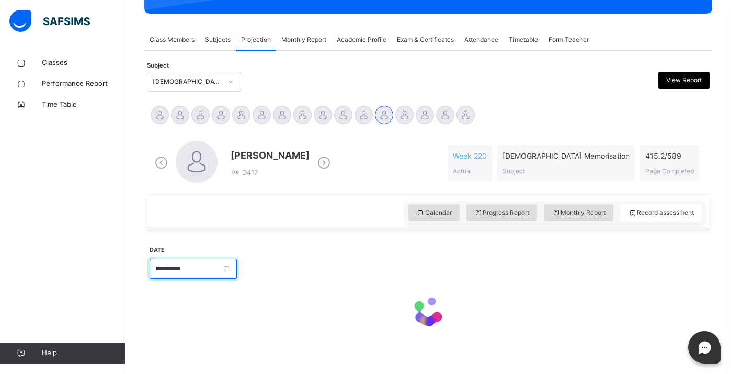
click at [237, 263] on input "**********" at bounding box center [193, 268] width 87 height 20
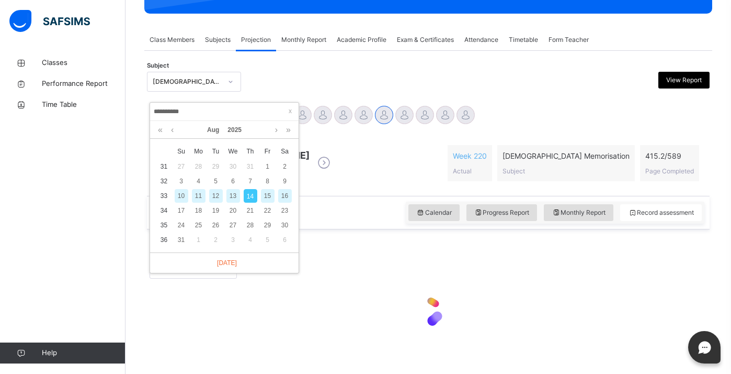
drag, startPoint x: 241, startPoint y: 263, endPoint x: 233, endPoint y: 268, distance: 8.7
click at [233, 268] on div "[DATE]" at bounding box center [224, 262] width 149 height 20
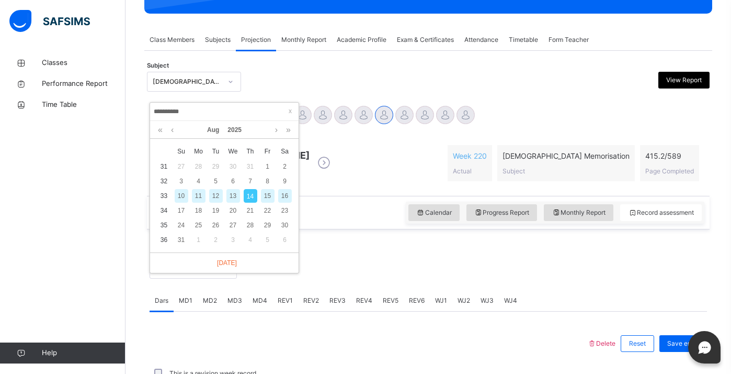
click at [225, 200] on div "13" at bounding box center [232, 196] width 17 height 14
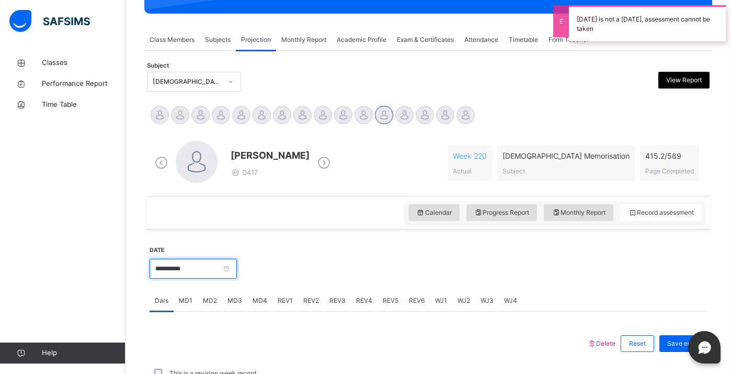
click at [235, 266] on input "**********" at bounding box center [193, 268] width 87 height 20
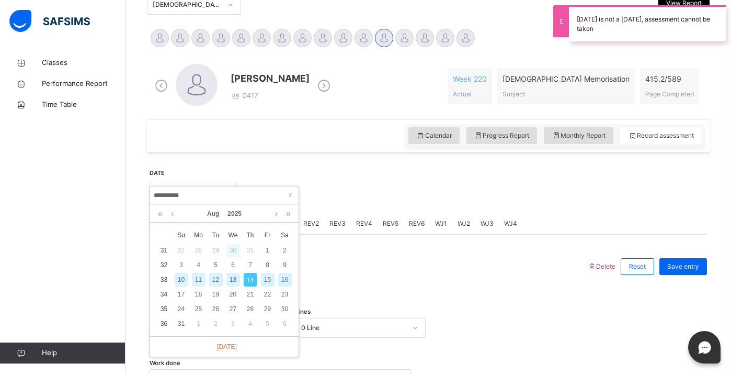
scroll to position [250, 0]
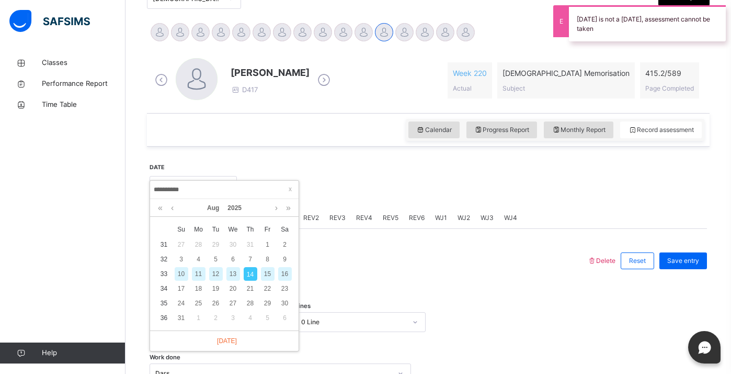
click at [217, 275] on div "12" at bounding box center [216, 274] width 14 height 14
type input "**********"
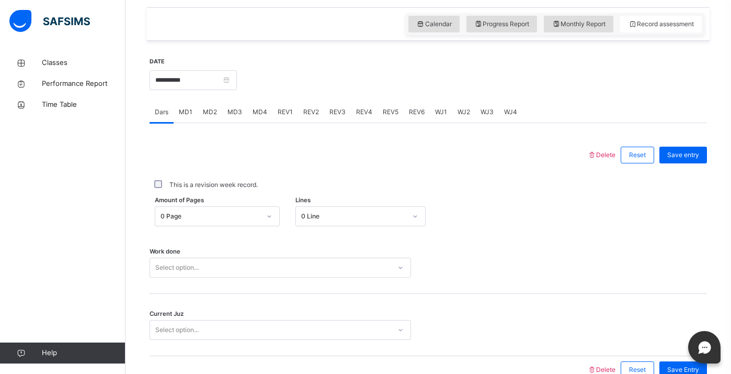
click at [242, 224] on div "0 Page" at bounding box center [217, 216] width 125 height 20
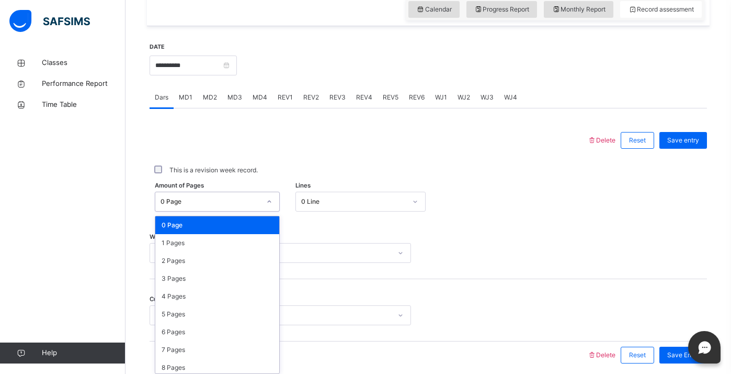
scroll to position [375, 0]
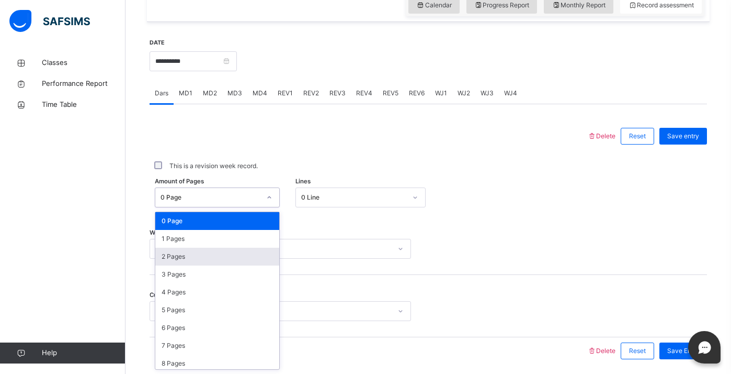
click at [213, 252] on div "2 Pages" at bounding box center [217, 256] width 124 height 18
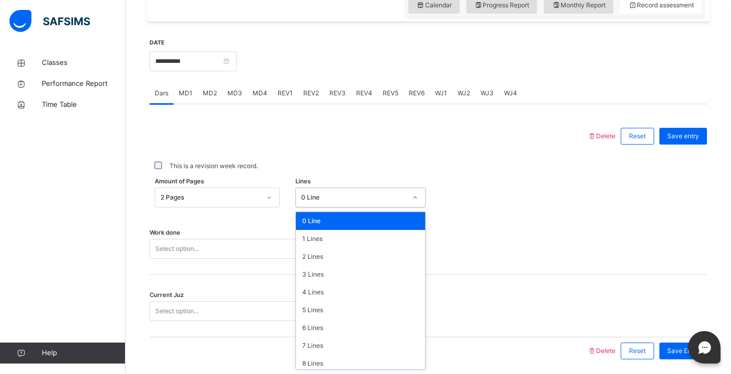
click at [327, 198] on div "0 Line" at bounding box center [353, 197] width 105 height 9
click at [322, 223] on div "0 Line" at bounding box center [360, 221] width 129 height 18
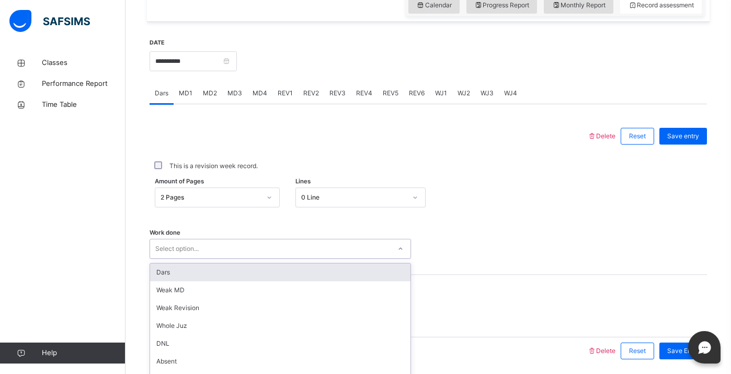
scroll to position [412, 0]
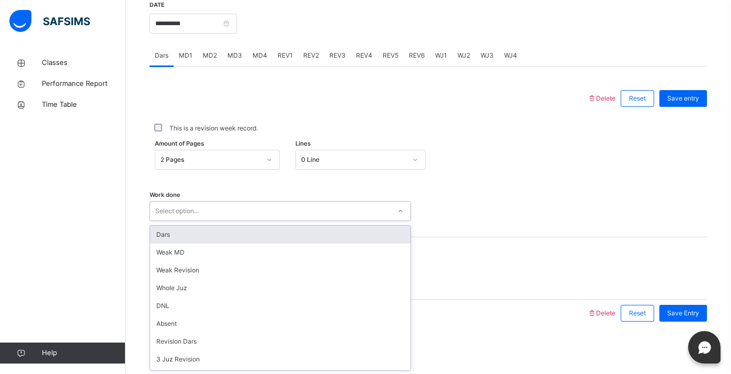
click at [286, 221] on div "option Dars focused, 1 of 14. 14 results available. Use Up and Down to choose o…" at bounding box center [281, 211] width 262 height 20
click at [273, 234] on div "Dars" at bounding box center [280, 234] width 261 height 18
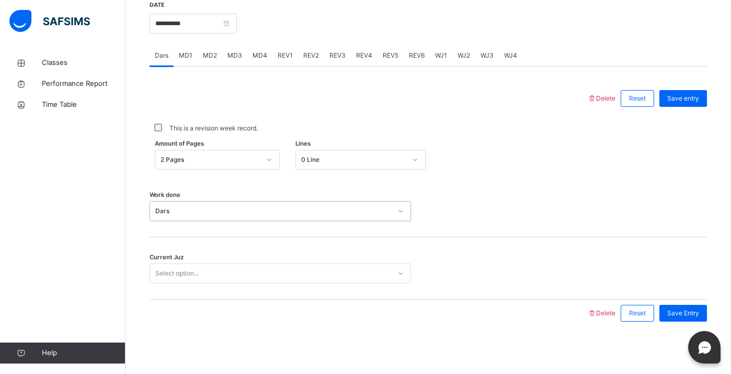
click at [241, 279] on div "Select option..." at bounding box center [270, 273] width 241 height 16
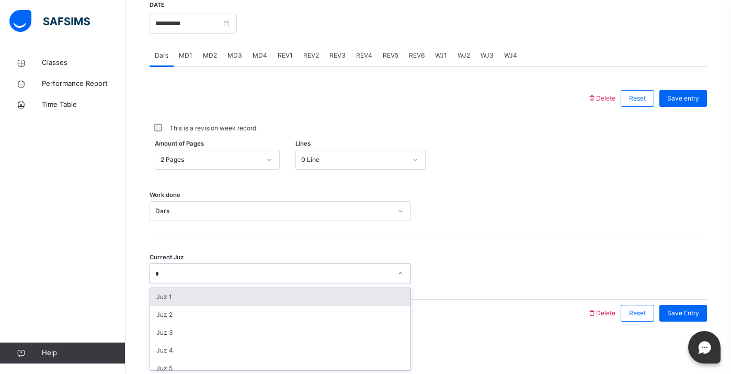
type input "**"
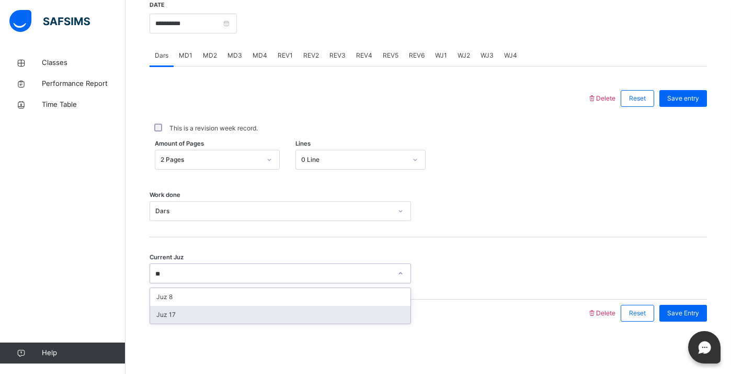
click at [236, 310] on div "Juz 17" at bounding box center [280, 315] width 261 height 18
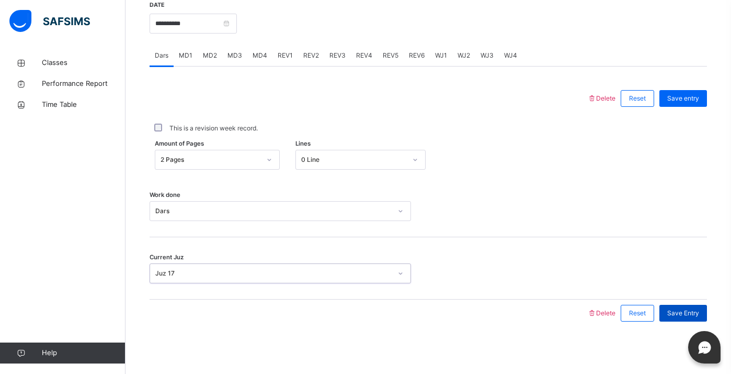
click at [690, 313] on span "Save Entry" at bounding box center [684, 312] width 32 height 9
click at [201, 57] on div "MD2" at bounding box center [210, 55] width 25 height 21
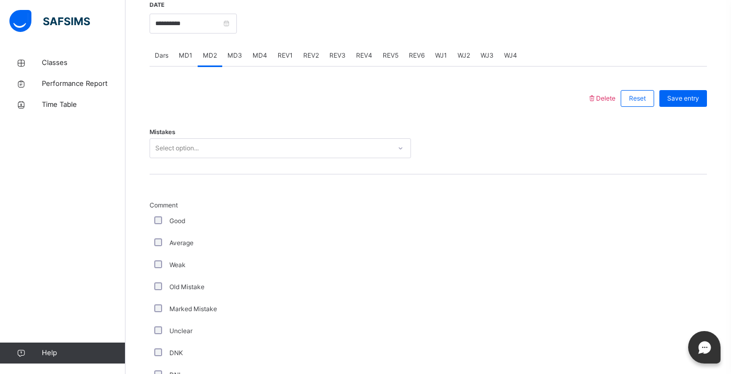
click at [208, 139] on div "Select option..." at bounding box center [281, 148] width 262 height 20
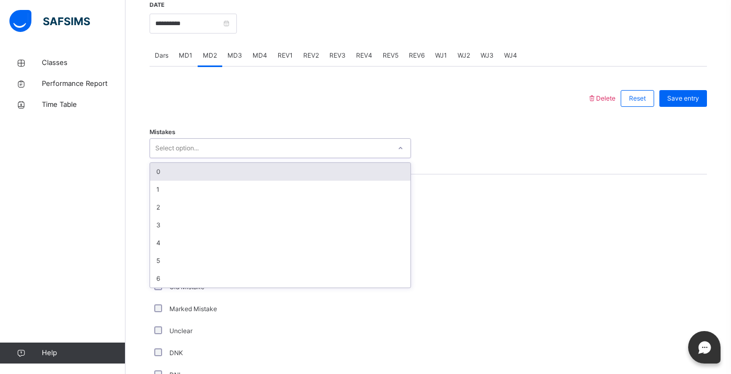
click at [187, 174] on div "0" at bounding box center [280, 172] width 261 height 18
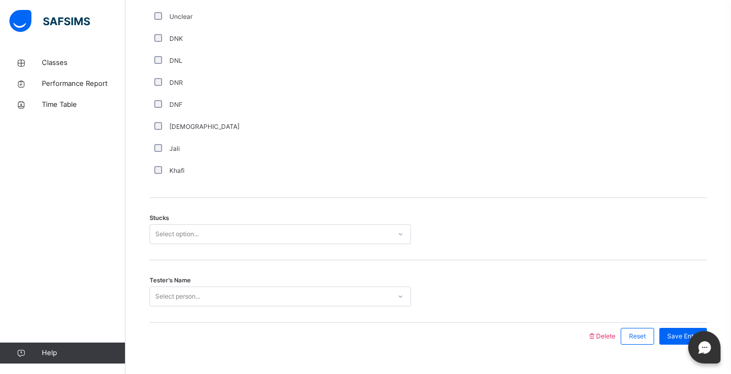
scroll to position [731, 0]
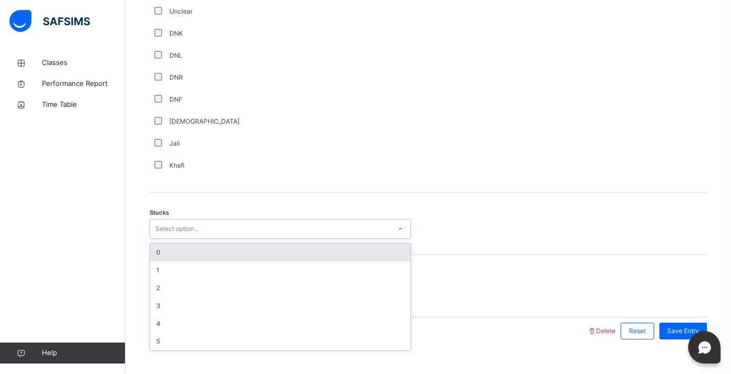
click at [177, 230] on div "Select option..." at bounding box center [176, 229] width 43 height 20
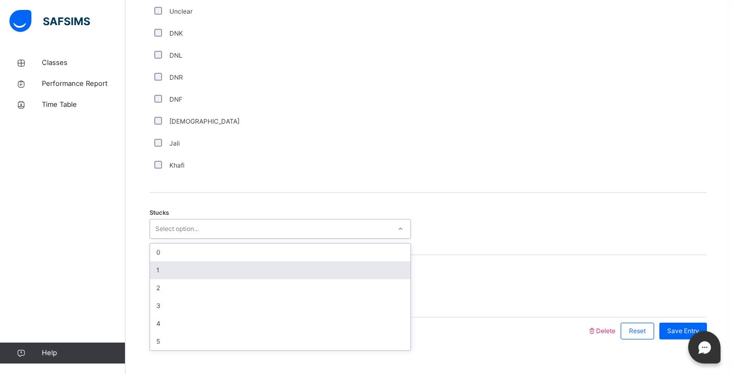
click at [173, 271] on div "1" at bounding box center [280, 270] width 261 height 18
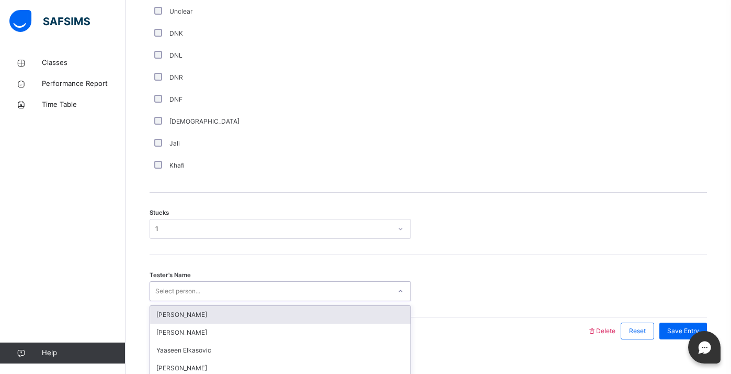
scroll to position [749, 0]
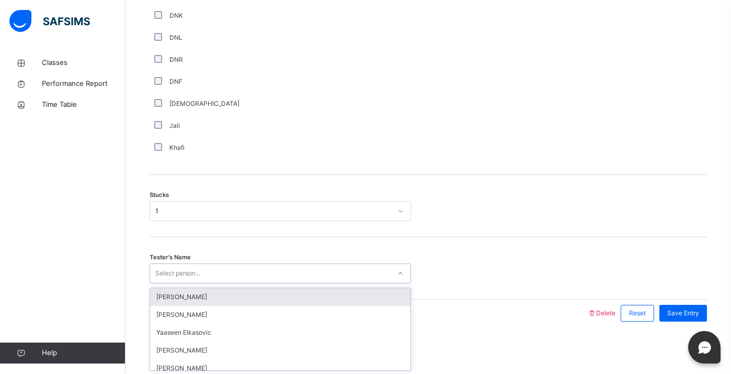
click at [173, 283] on div "option Jaabir Liu focused, 1 of 94. 94 results available. Use Up and Down to ch…" at bounding box center [281, 273] width 262 height 20
type input "*****"
click at [213, 298] on div "[PERSON_NAME]" at bounding box center [280, 297] width 261 height 18
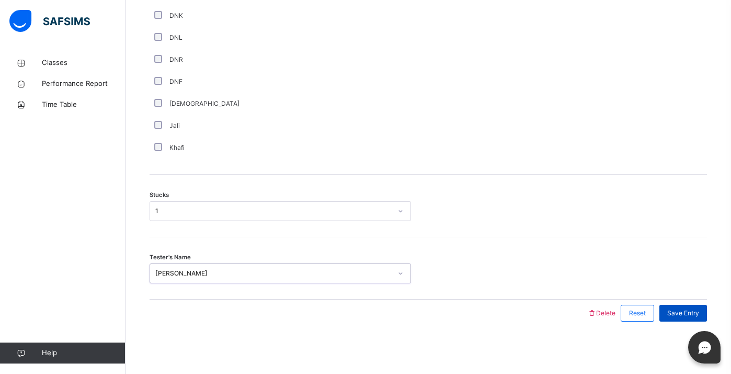
click at [696, 313] on span "Save Entry" at bounding box center [684, 312] width 32 height 9
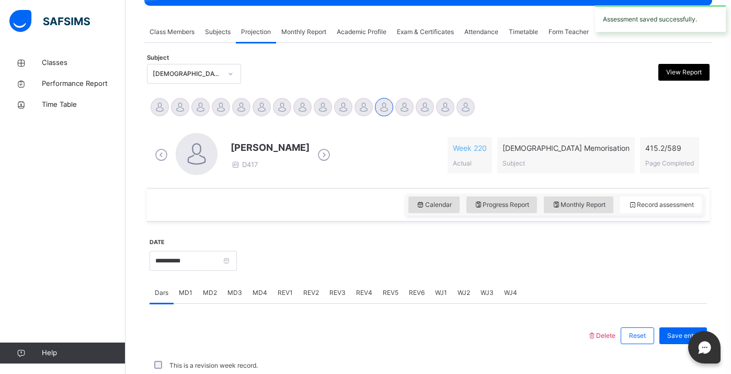
scroll to position [412, 0]
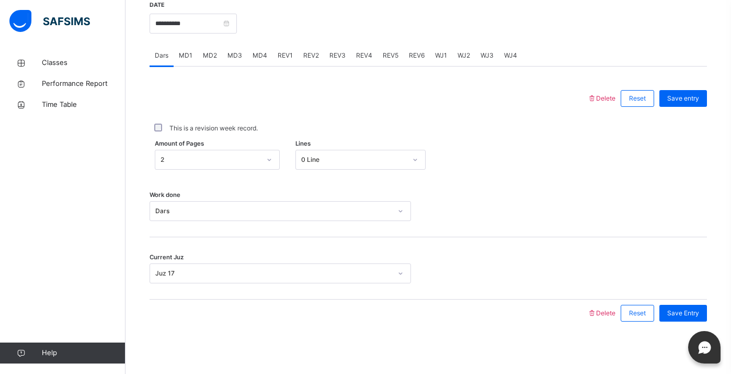
click at [253, 55] on span "MD4" at bounding box center [260, 55] width 15 height 9
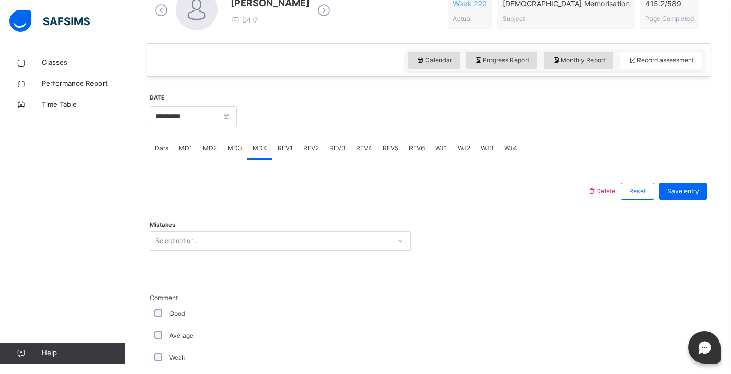
click at [197, 251] on div "Select option..." at bounding box center [281, 241] width 262 height 20
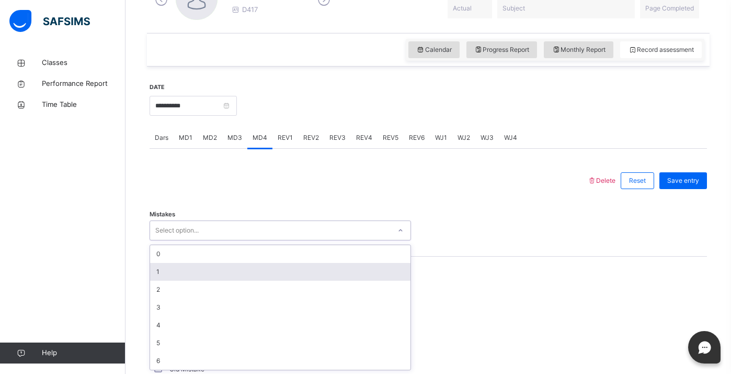
scroll to position [331, 0]
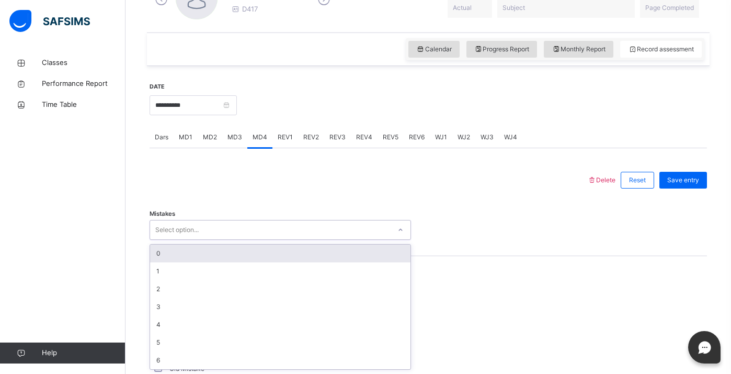
click at [190, 255] on div "0" at bounding box center [280, 253] width 261 height 18
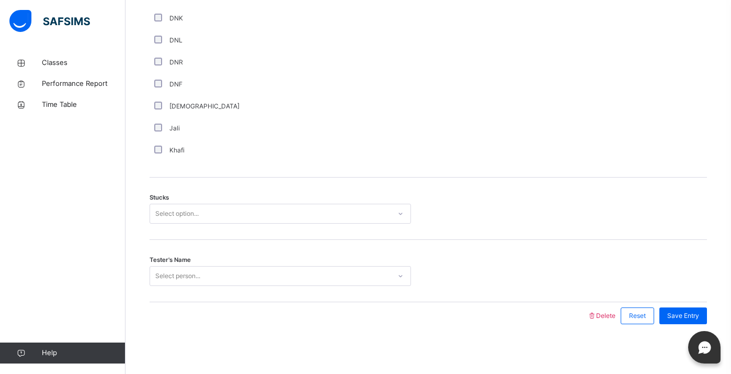
scroll to position [749, 0]
click at [204, 210] on div "Select option..." at bounding box center [270, 211] width 241 height 16
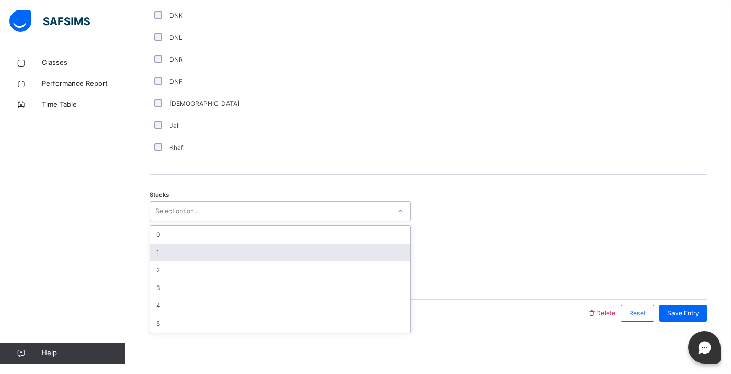
click at [180, 257] on div "1" at bounding box center [280, 252] width 261 height 18
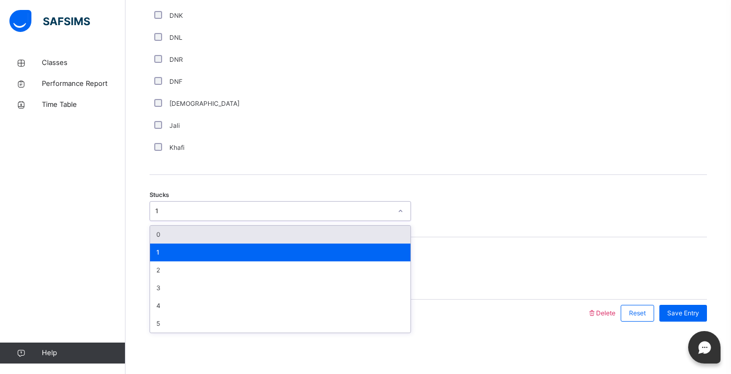
click at [207, 216] on div "1" at bounding box center [270, 211] width 241 height 16
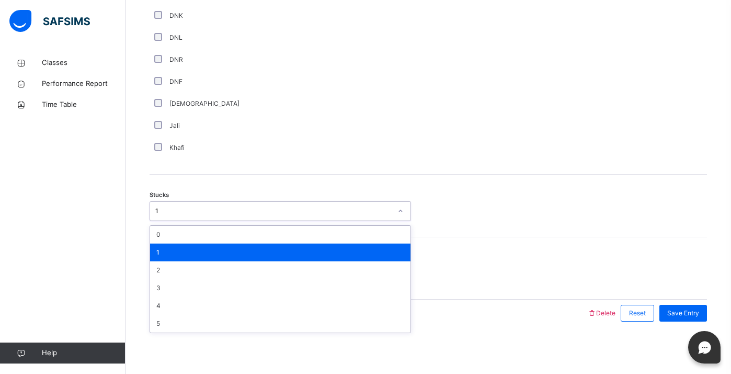
click at [191, 259] on div "1" at bounding box center [280, 252] width 261 height 18
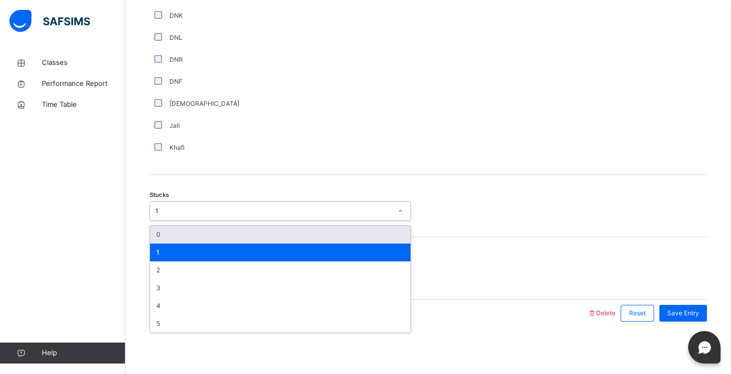
click at [212, 205] on div "1" at bounding box center [270, 211] width 241 height 16
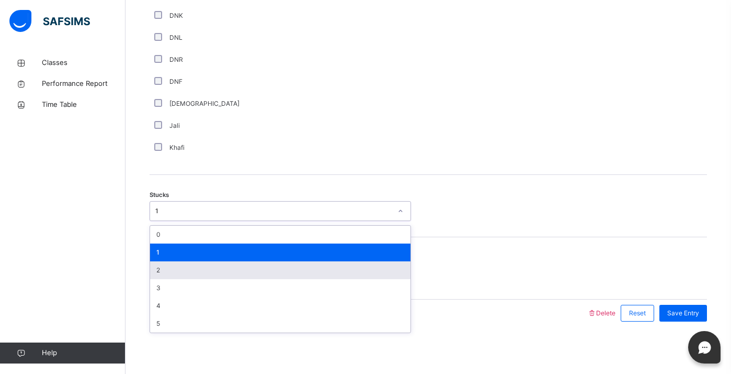
click at [188, 266] on div "2" at bounding box center [280, 270] width 261 height 18
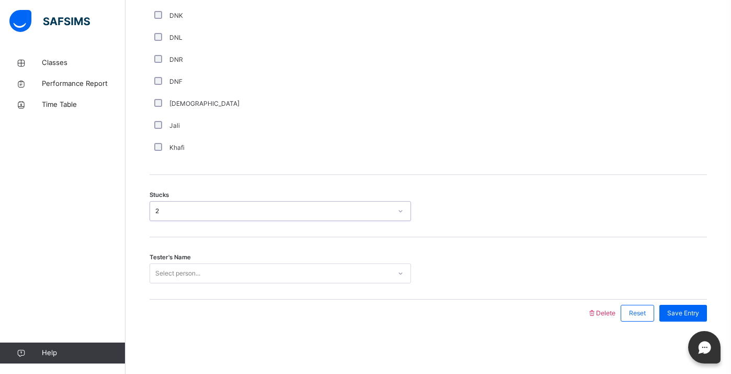
click at [185, 280] on div "Select person..." at bounding box center [177, 273] width 45 height 20
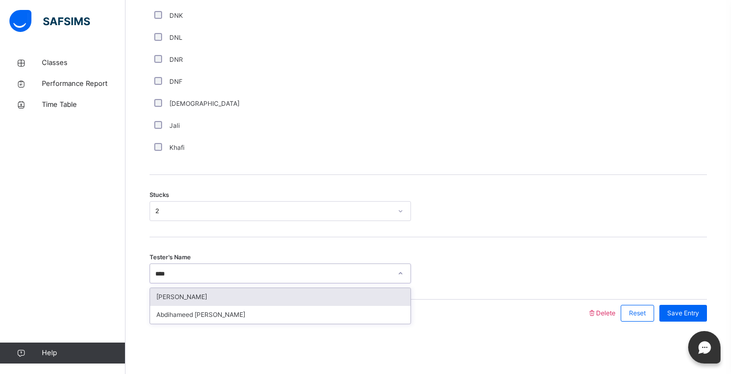
type input "*****"
click at [242, 295] on div "[PERSON_NAME]" at bounding box center [280, 297] width 261 height 18
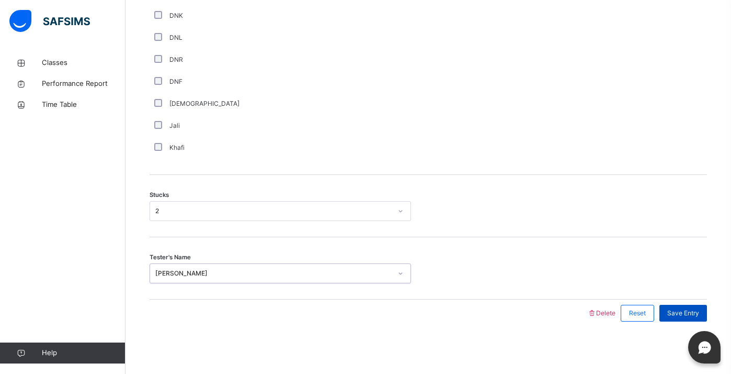
click at [693, 313] on span "Save Entry" at bounding box center [684, 312] width 32 height 9
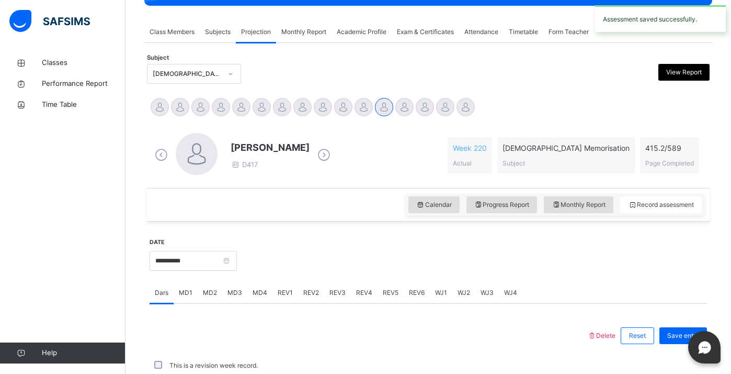
scroll to position [412, 0]
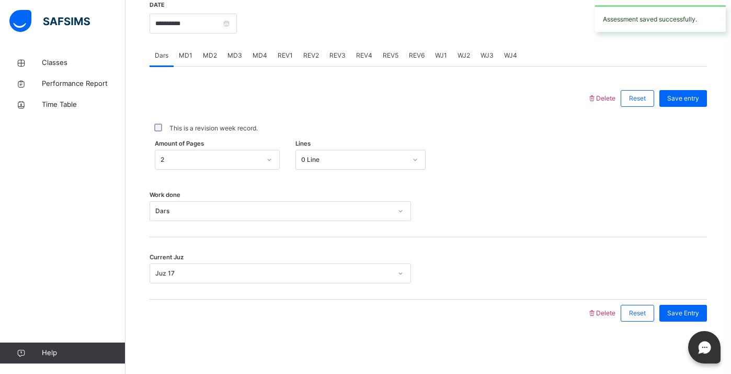
click at [275, 56] on div "REV1" at bounding box center [286, 55] width 26 height 21
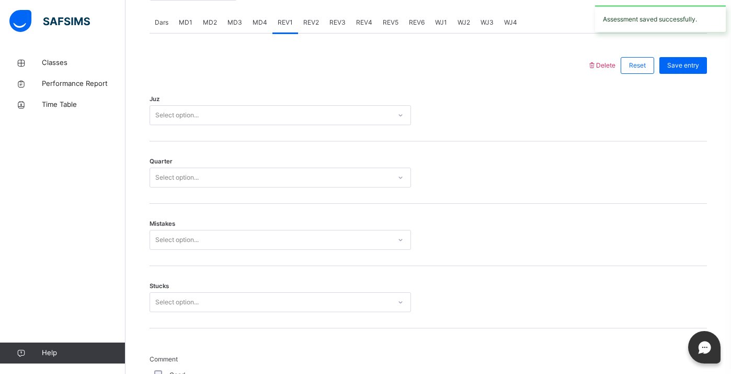
scroll to position [445, 0]
click at [248, 117] on div "Select option..." at bounding box center [270, 116] width 241 height 16
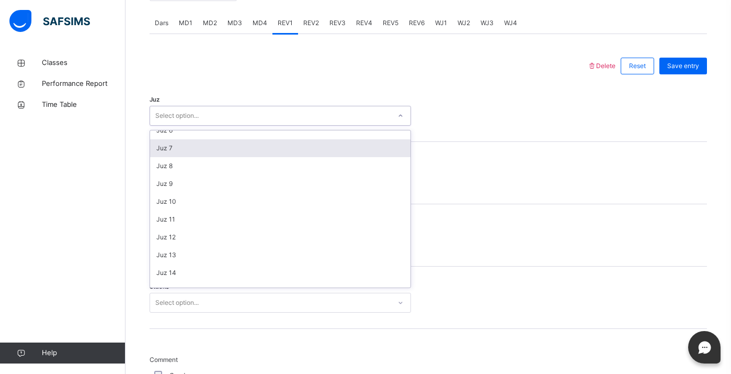
scroll to position [102, 0]
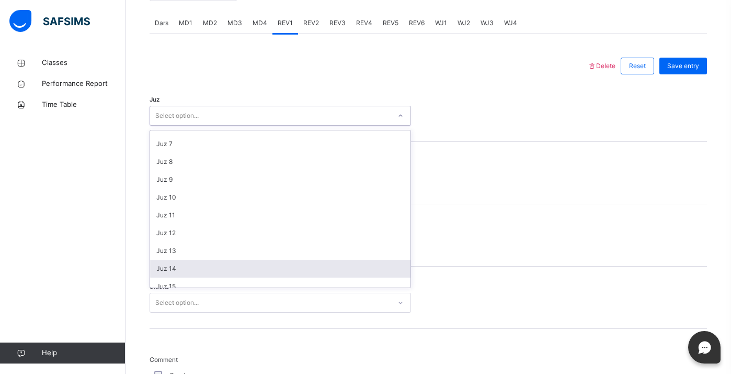
click at [200, 271] on div "Juz 14" at bounding box center [280, 268] width 261 height 18
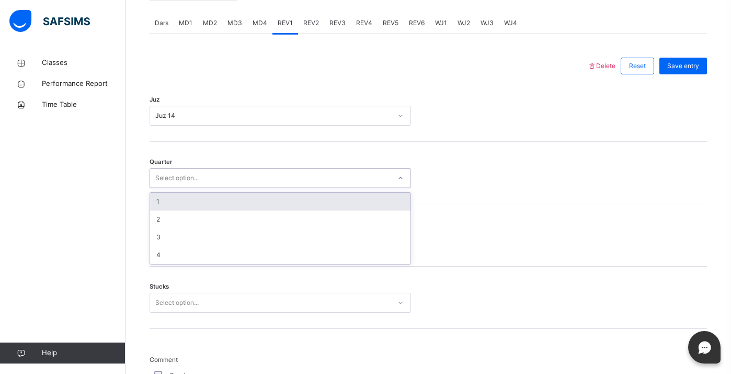
click at [235, 184] on div "Select option..." at bounding box center [270, 178] width 241 height 16
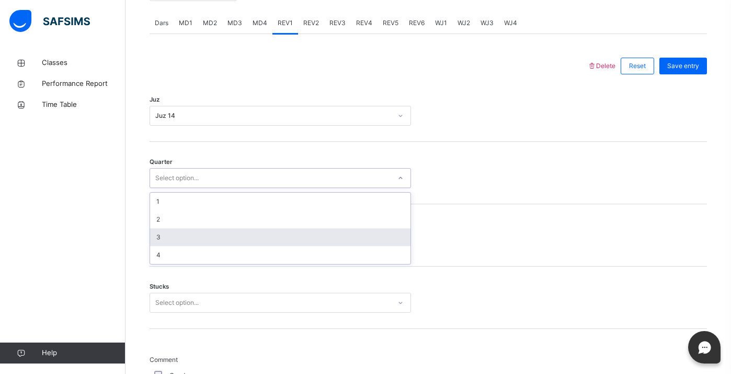
click at [212, 232] on div "3" at bounding box center [280, 237] width 261 height 18
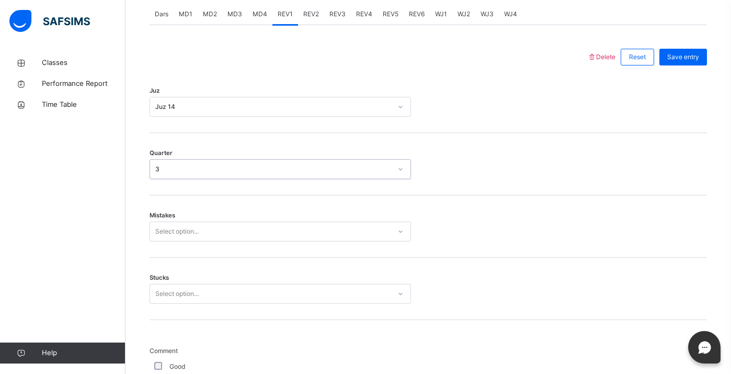
click at [213, 232] on div "Select option..." at bounding box center [270, 231] width 241 height 16
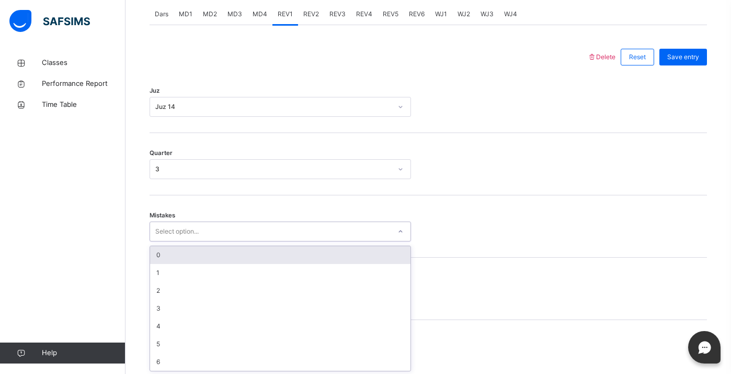
scroll to position [455, 0]
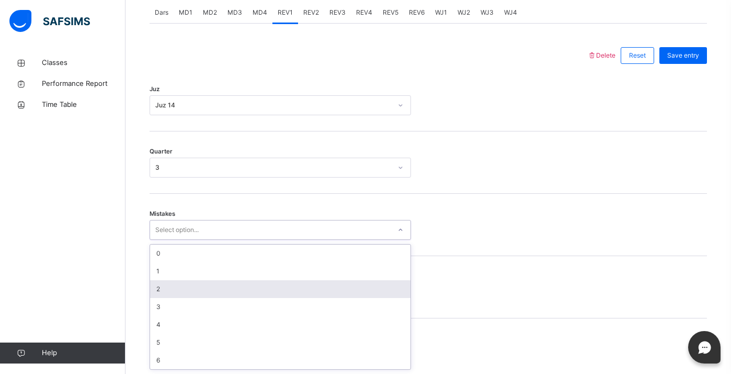
click at [180, 293] on div "2" at bounding box center [280, 289] width 261 height 18
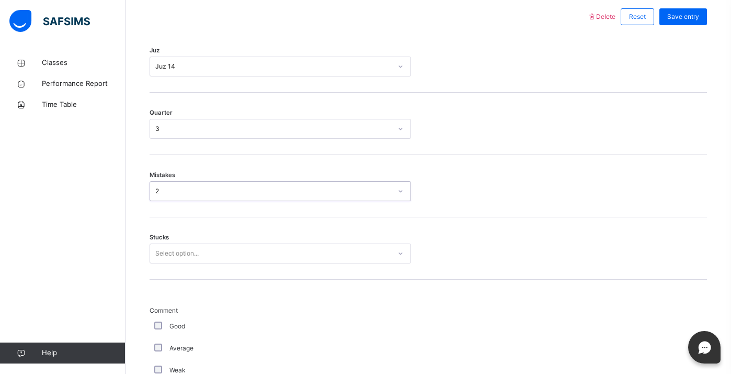
click at [183, 263] on div "Select option..." at bounding box center [281, 253] width 262 height 20
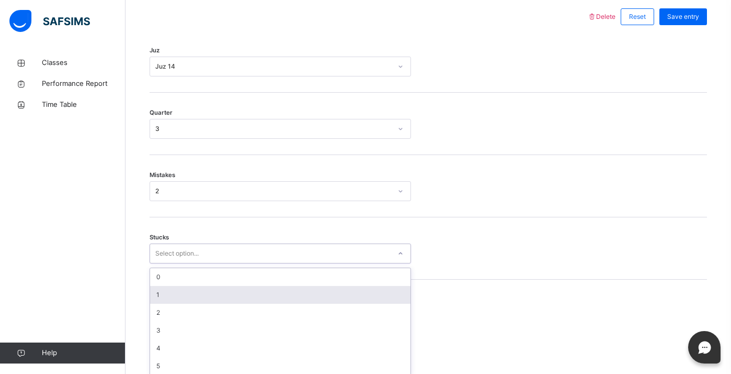
scroll to position [500, 0]
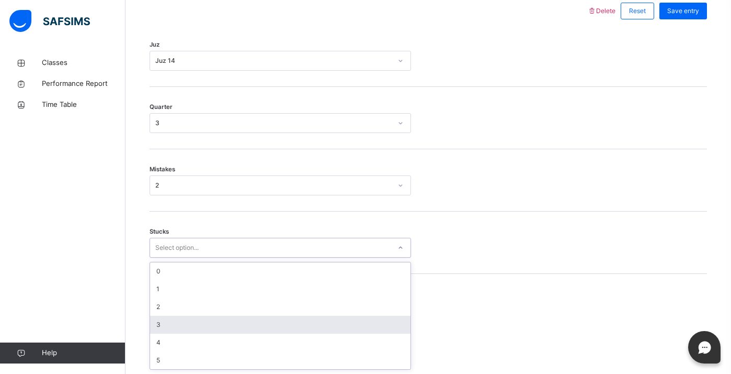
click at [175, 318] on div "3" at bounding box center [280, 324] width 261 height 18
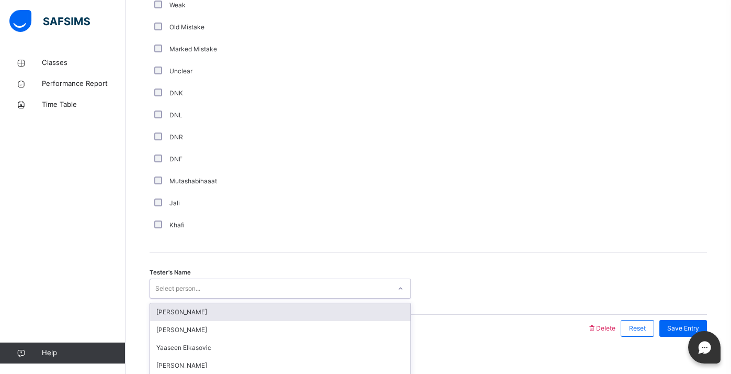
scroll to position [874, 0]
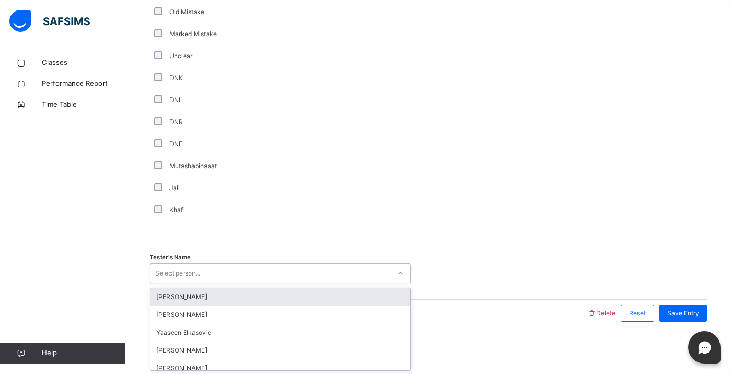
click at [186, 283] on div "option Jaabir Liu focused, 1 of 94. 94 results available. Use Up and Down to ch…" at bounding box center [281, 273] width 262 height 20
type input "****"
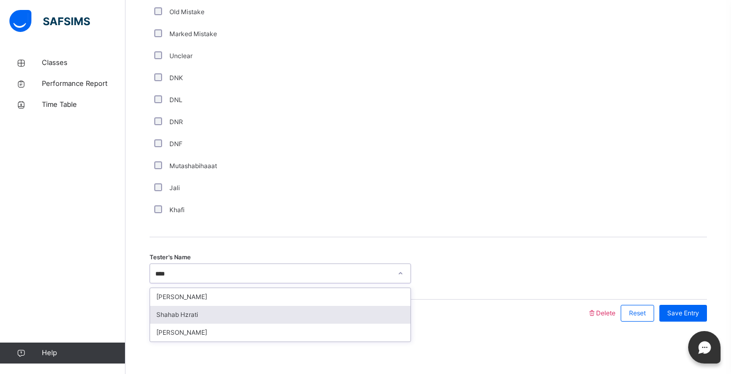
click at [200, 313] on div "Shahab Hzrati" at bounding box center [280, 315] width 261 height 18
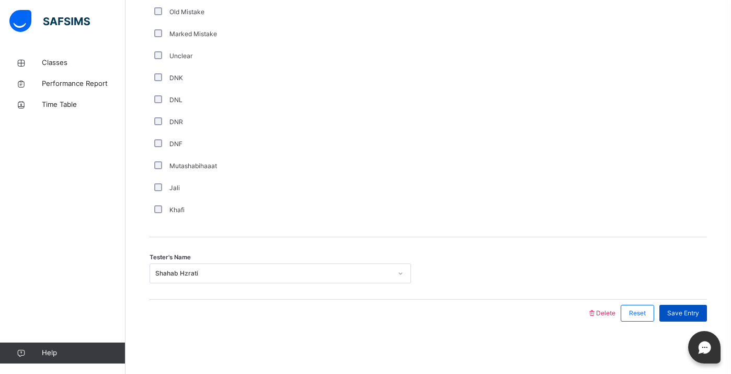
click at [682, 309] on span "Save Entry" at bounding box center [684, 312] width 32 height 9
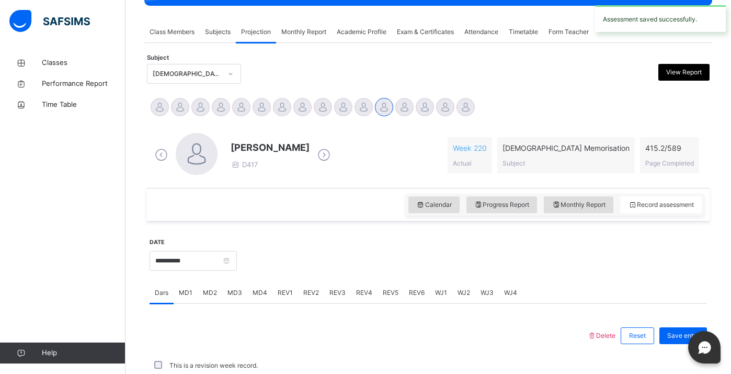
scroll to position [412, 0]
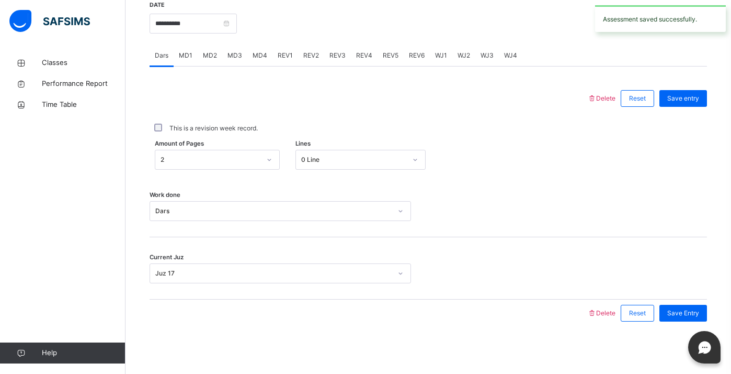
click at [310, 54] on span "REV2" at bounding box center [311, 55] width 16 height 9
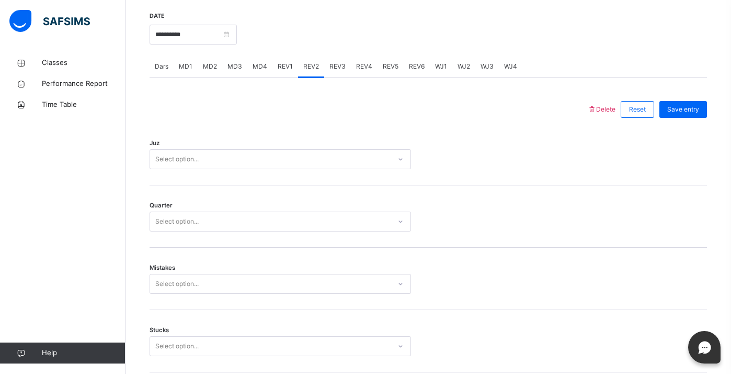
scroll to position [408, 0]
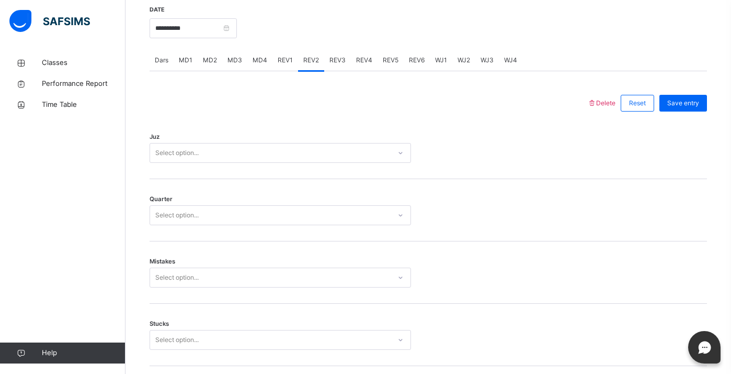
click at [254, 157] on div "Select option..." at bounding box center [270, 153] width 241 height 16
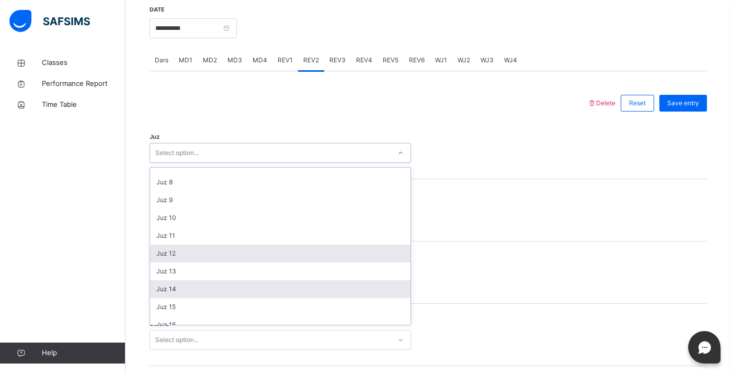
scroll to position [126, 0]
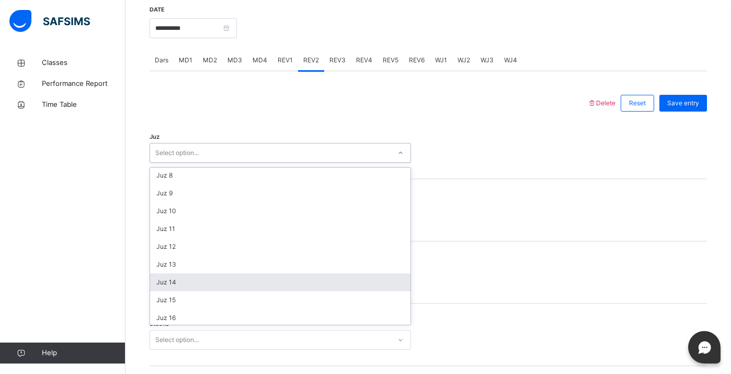
click at [202, 277] on div "Juz 14" at bounding box center [280, 282] width 261 height 18
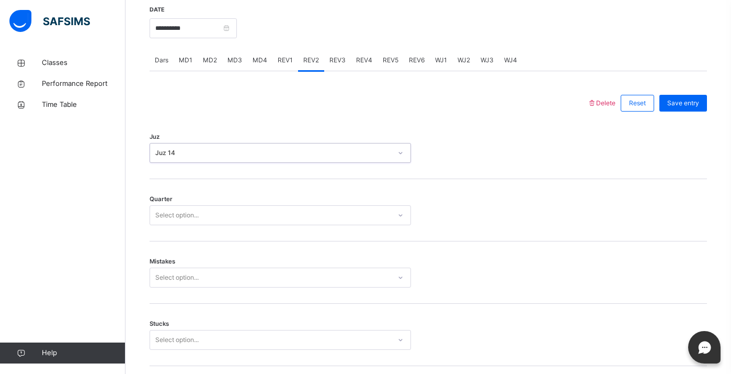
click at [228, 221] on div "Select option..." at bounding box center [270, 215] width 241 height 16
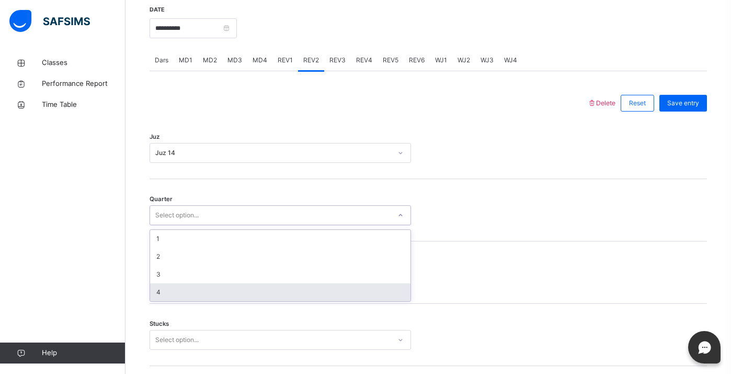
click at [197, 295] on div "4" at bounding box center [280, 292] width 261 height 18
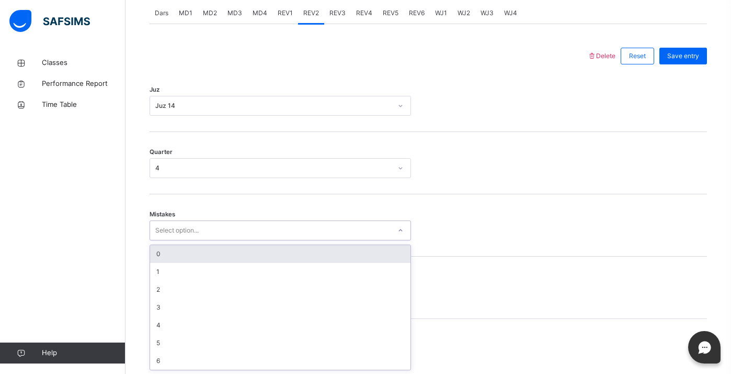
click at [211, 240] on div "option 0 focused, 1 of 7. 7 results available. Use Up and Down to choose option…" at bounding box center [281, 230] width 262 height 20
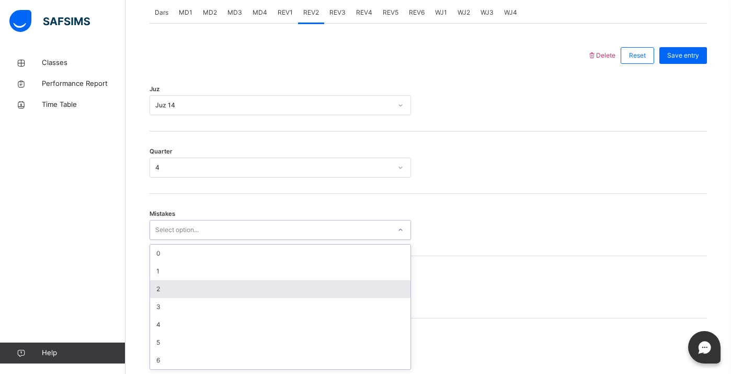
click at [177, 280] on div "2" at bounding box center [280, 289] width 261 height 18
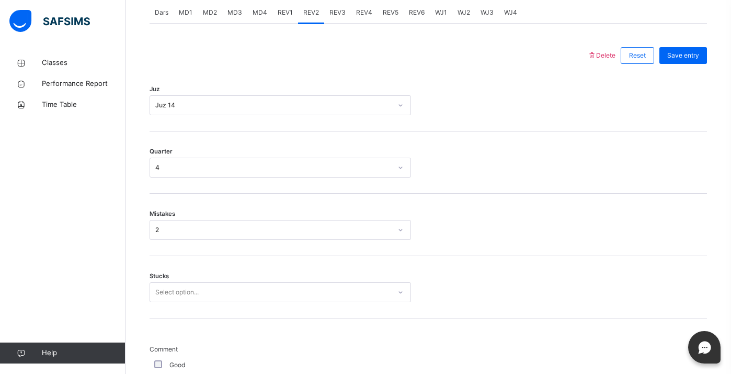
click at [199, 240] on div "Mistakes 2" at bounding box center [429, 225] width 558 height 62
click at [199, 232] on div "2" at bounding box center [273, 229] width 236 height 9
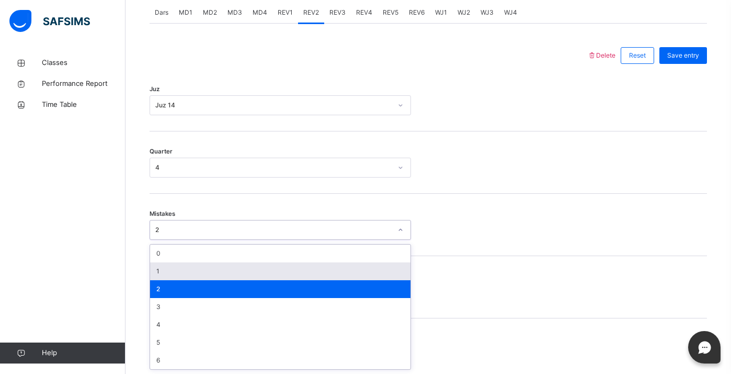
click at [178, 270] on div "1" at bounding box center [280, 271] width 261 height 18
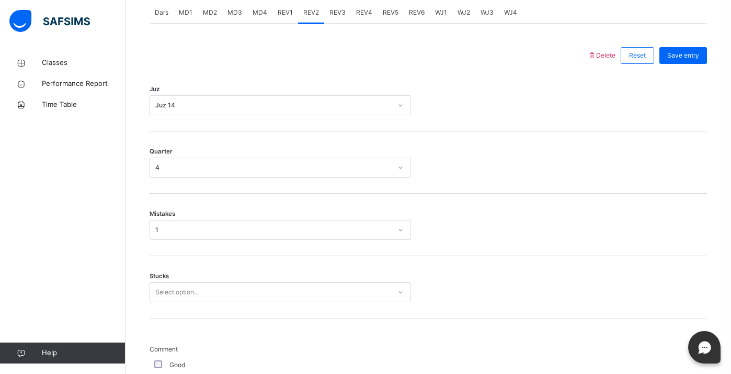
click at [177, 305] on div "Stucks Select option..." at bounding box center [429, 287] width 558 height 62
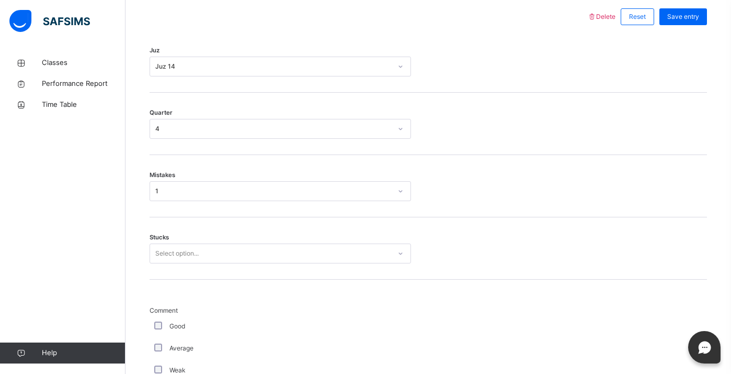
click at [178, 263] on div "Select option..." at bounding box center [281, 253] width 262 height 20
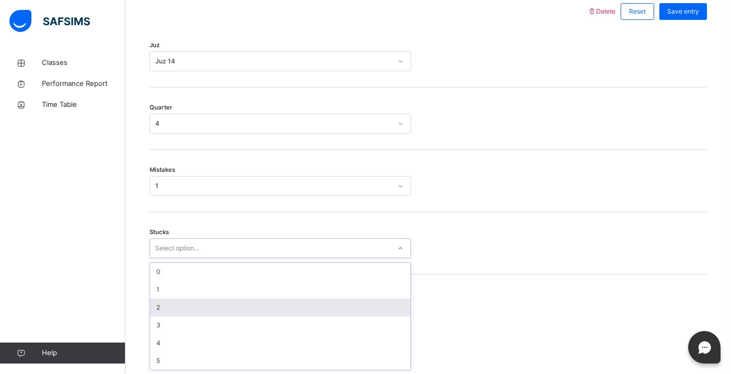
scroll to position [500, 0]
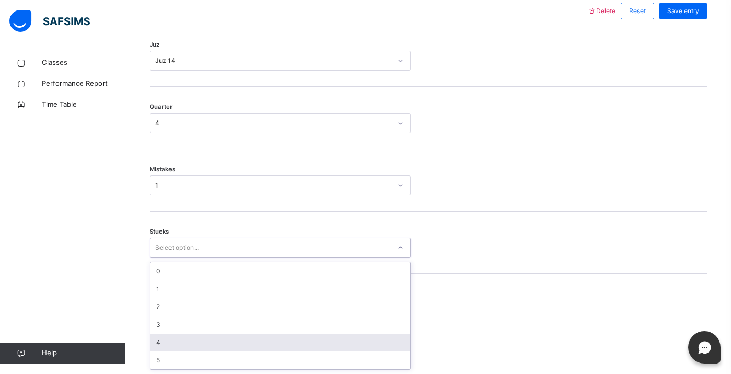
click at [176, 339] on div "4" at bounding box center [280, 342] width 261 height 18
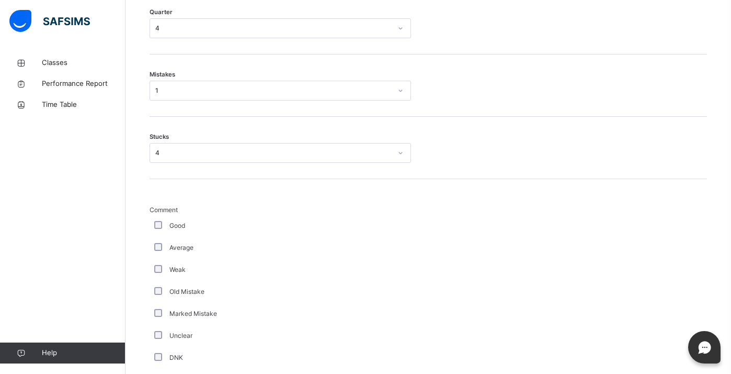
scroll to position [595, 0]
click at [161, 235] on div "Comment Good Average Weak Old Mistake Marked Mistake Unclear DNK DNL DNR DNF Mu…" at bounding box center [281, 351] width 262 height 295
click at [161, 240] on div "Average" at bounding box center [281, 246] width 262 height 22
click at [154, 249] on div "Average" at bounding box center [280, 246] width 256 height 9
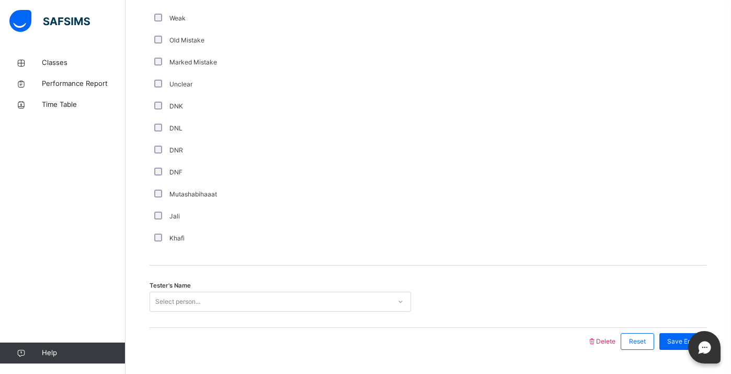
scroll to position [874, 0]
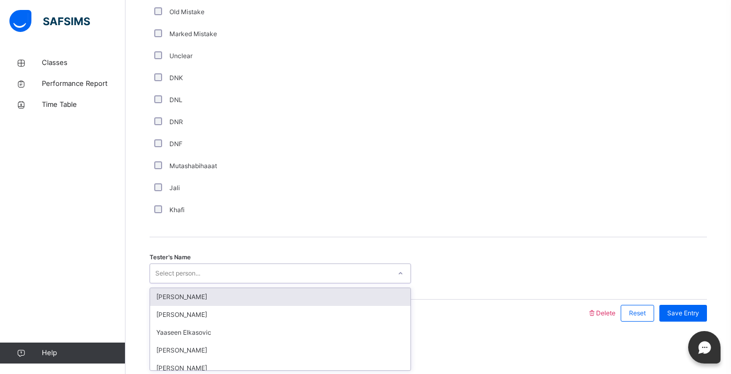
click at [221, 268] on div "Select person..." at bounding box center [270, 273] width 241 height 16
type input "****"
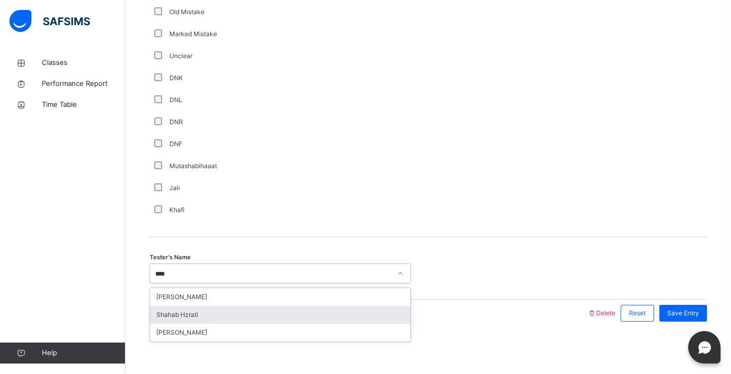
click at [208, 315] on div "Shahab Hzrati" at bounding box center [280, 315] width 261 height 18
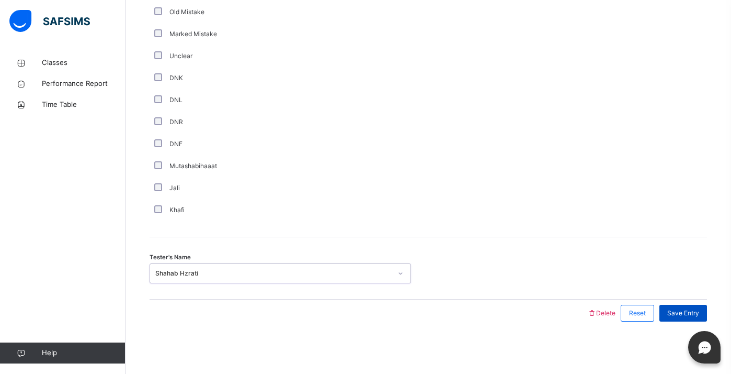
click at [661, 310] on div "Save Entry" at bounding box center [684, 312] width 48 height 17
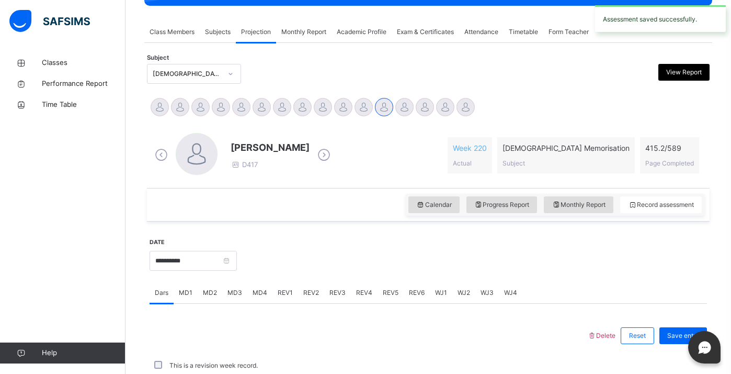
scroll to position [412, 0]
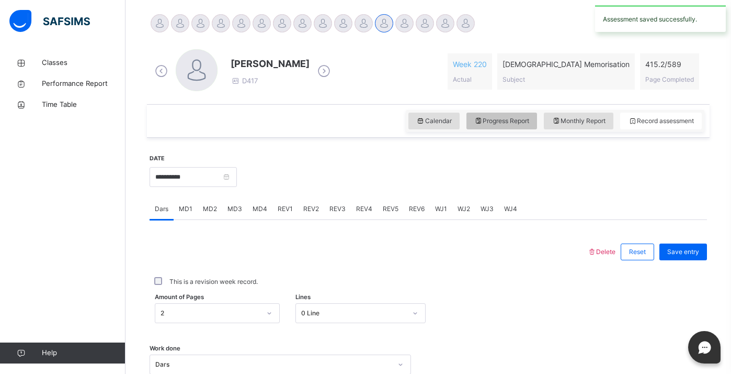
click at [511, 123] on span "Progress Report" at bounding box center [501, 120] width 55 height 9
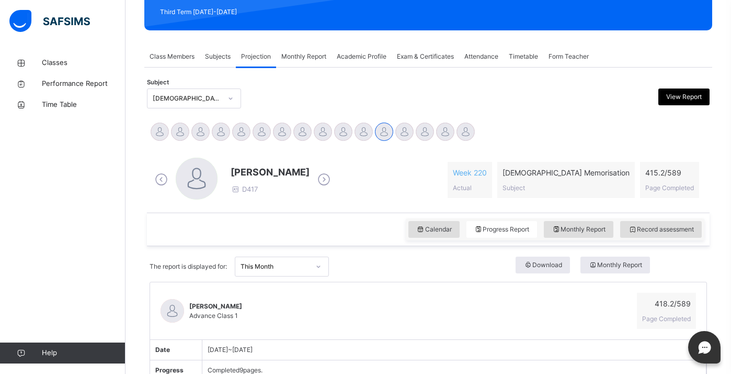
scroll to position [142, 0]
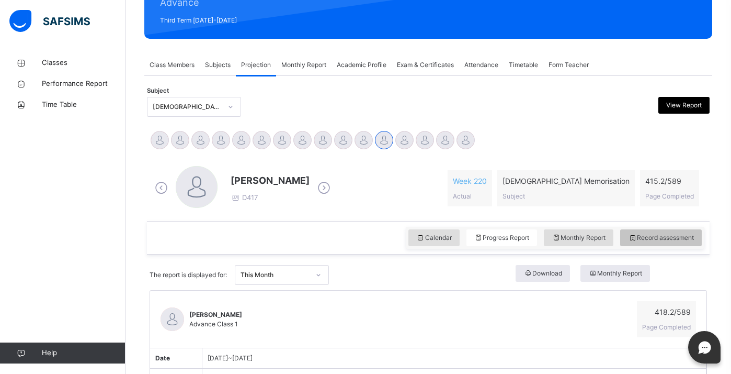
click at [635, 238] on icon at bounding box center [632, 237] width 9 height 9
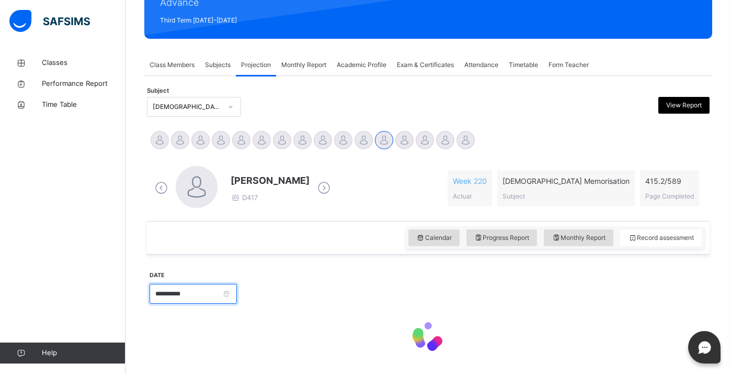
click at [231, 291] on input "**********" at bounding box center [193, 294] width 87 height 20
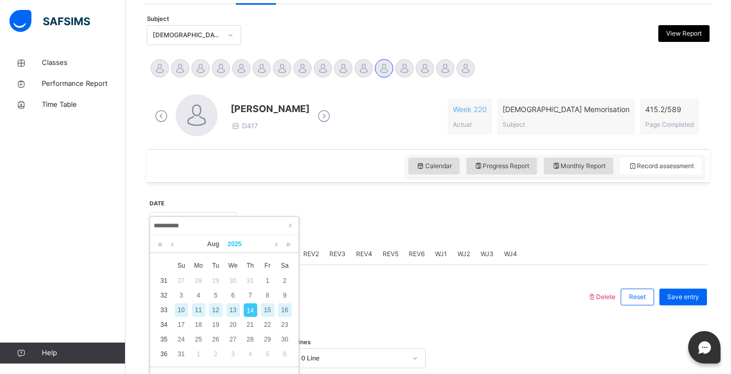
scroll to position [216, 0]
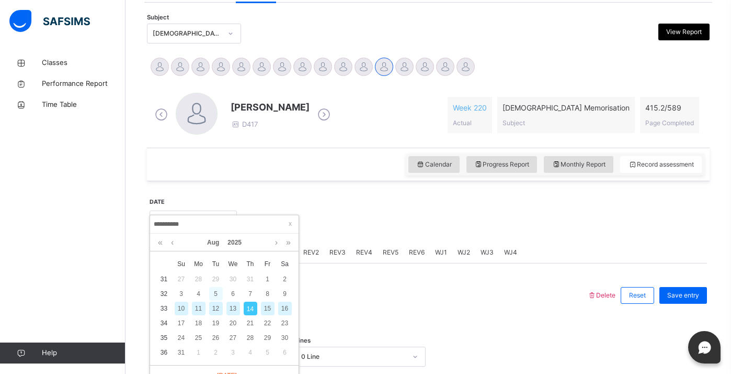
click at [215, 291] on div "5" at bounding box center [216, 294] width 14 height 14
type input "**********"
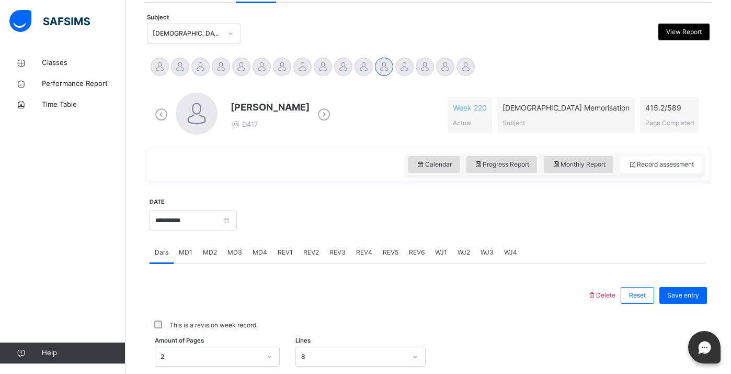
click at [290, 256] on span "REV1" at bounding box center [285, 251] width 15 height 9
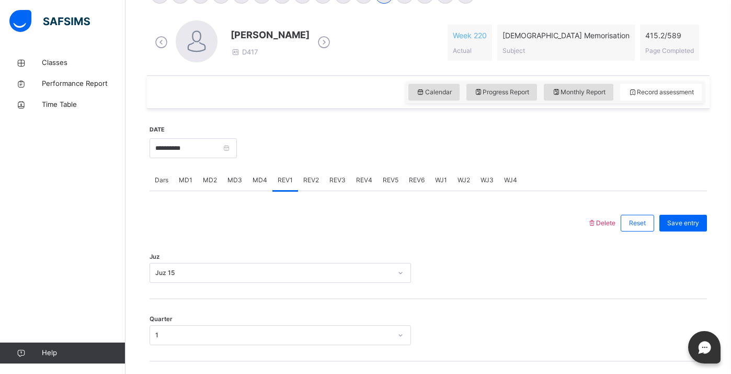
scroll to position [288, 0]
click at [306, 186] on div "REV2" at bounding box center [311, 179] width 26 height 21
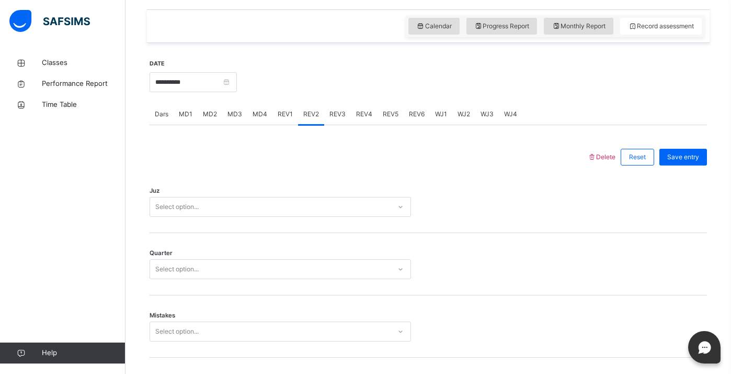
click at [264, 217] on div "Select option..." at bounding box center [281, 207] width 262 height 20
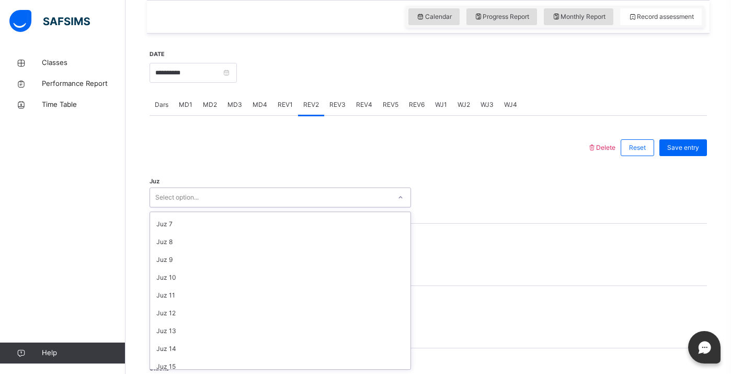
scroll to position [104, 0]
click at [203, 360] on div "Juz 15" at bounding box center [280, 366] width 261 height 18
click at [239, 265] on div "Select option..." at bounding box center [270, 260] width 241 height 16
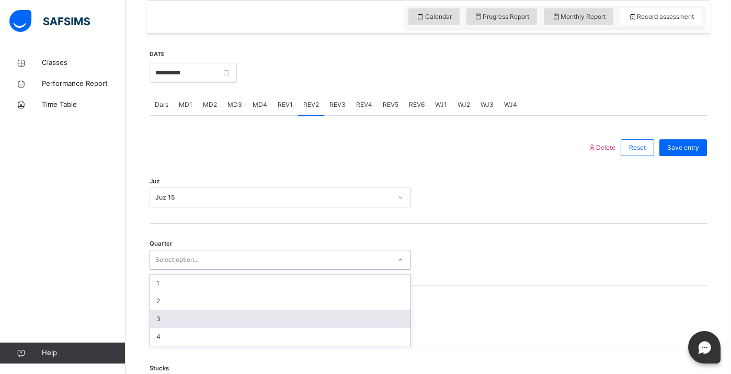
click at [200, 310] on div "3" at bounding box center [280, 319] width 261 height 18
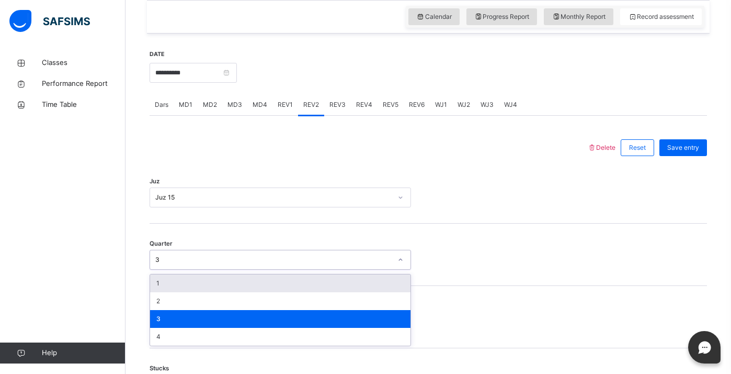
click at [227, 265] on div "3" at bounding box center [270, 260] width 241 height 16
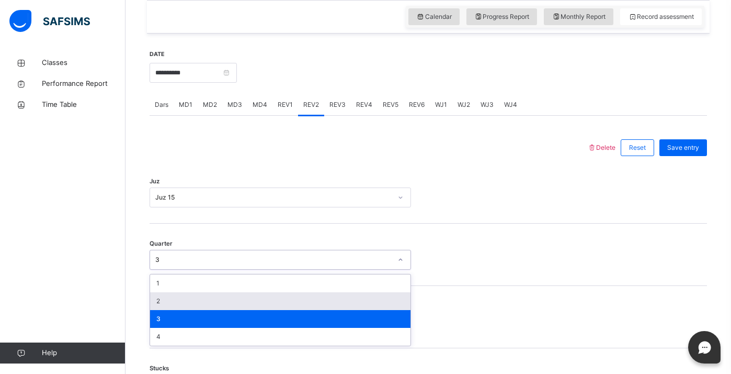
click at [205, 298] on div "2" at bounding box center [280, 301] width 261 height 18
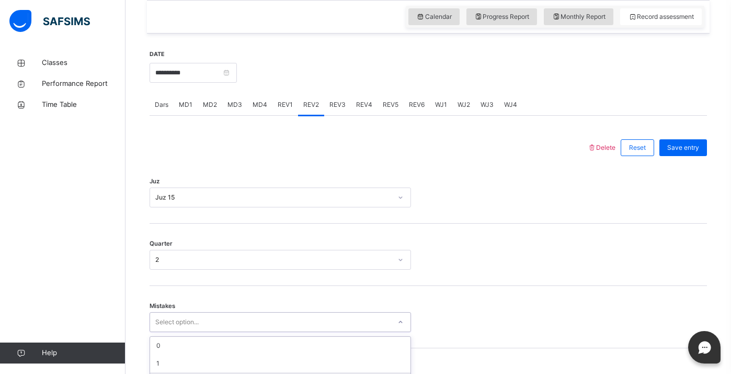
scroll to position [455, 0]
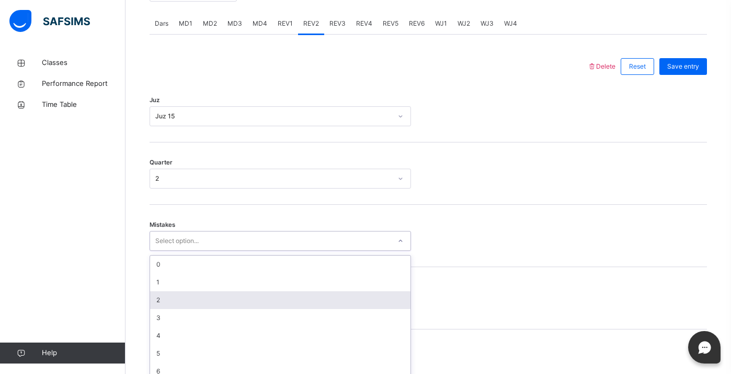
click at [197, 251] on div "option 2 focused, 3 of 7. 7 results available. Use Up and Down to choose option…" at bounding box center [281, 241] width 262 height 20
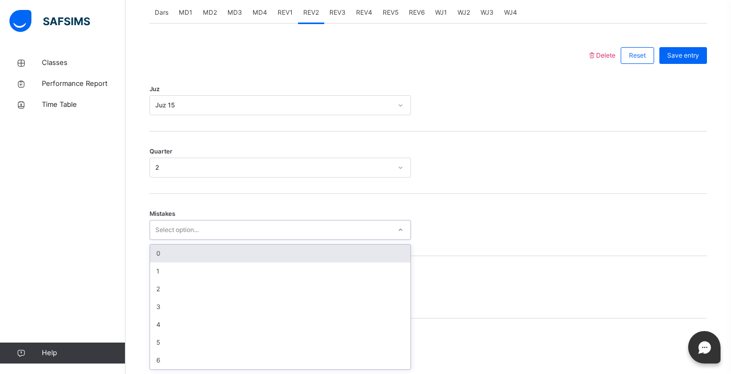
click at [212, 255] on div "0" at bounding box center [280, 253] width 261 height 18
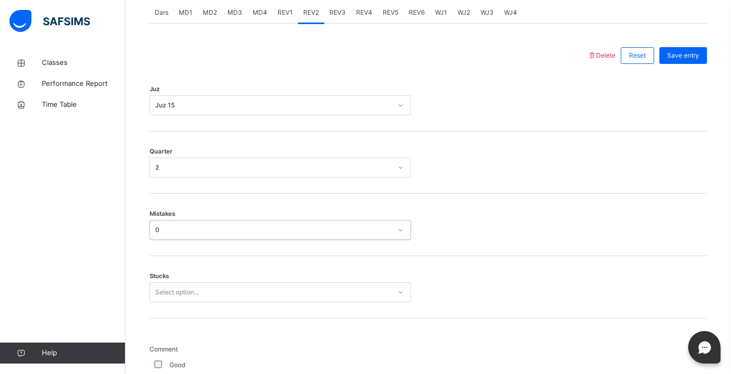
click at [196, 287] on div "Select option..." at bounding box center [281, 292] width 262 height 20
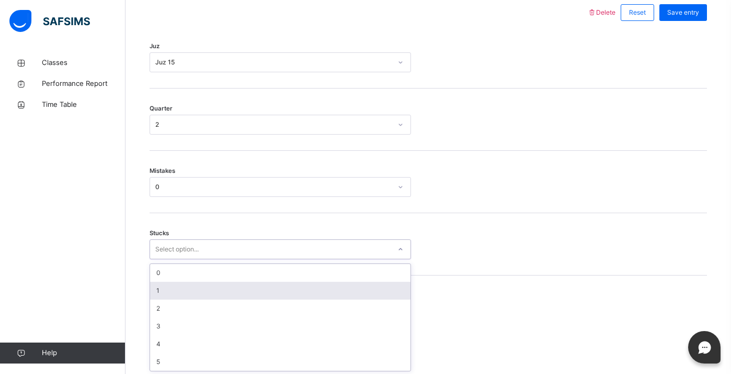
scroll to position [500, 0]
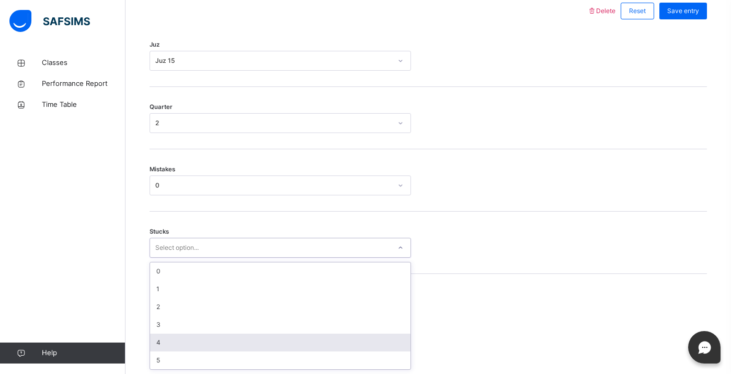
click at [170, 340] on div "4" at bounding box center [280, 342] width 261 height 18
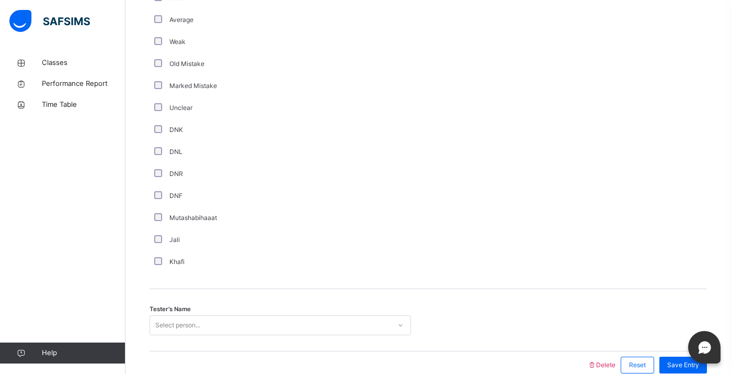
scroll to position [874, 0]
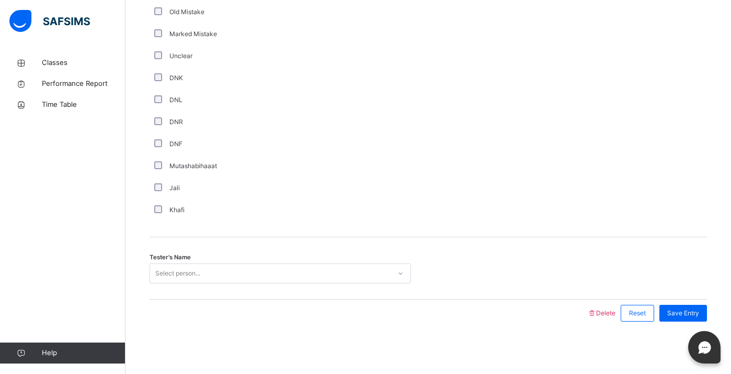
click at [183, 264] on div "Select person..." at bounding box center [281, 273] width 262 height 20
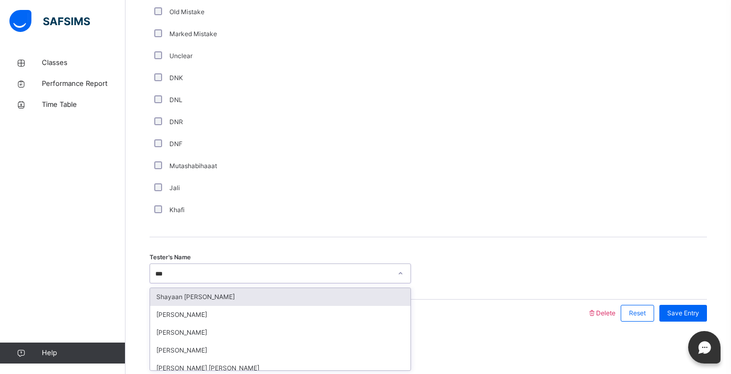
type input "****"
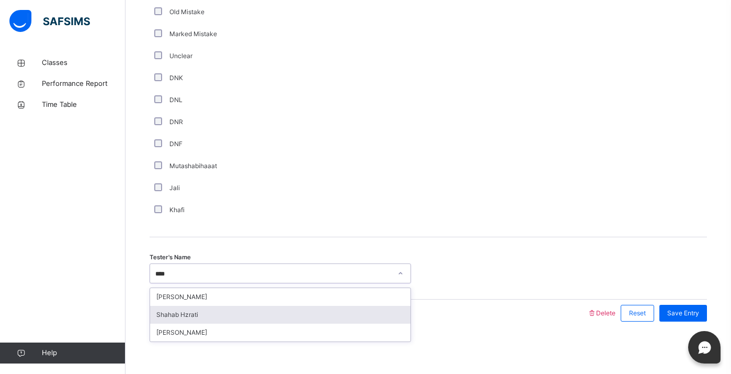
click at [202, 317] on div "Shahab Hzrati" at bounding box center [280, 315] width 261 height 18
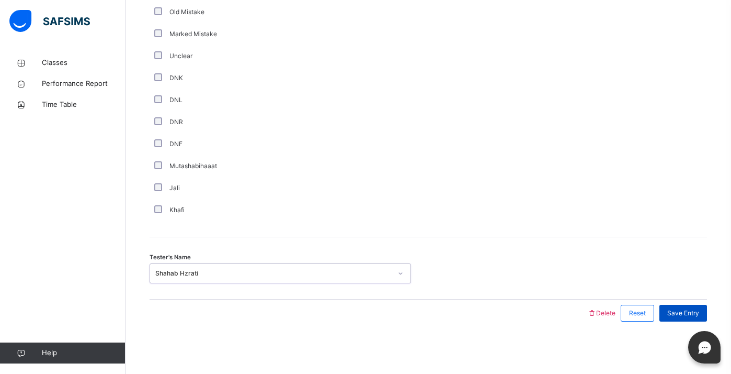
click at [701, 308] on div "Save Entry" at bounding box center [684, 312] width 48 height 17
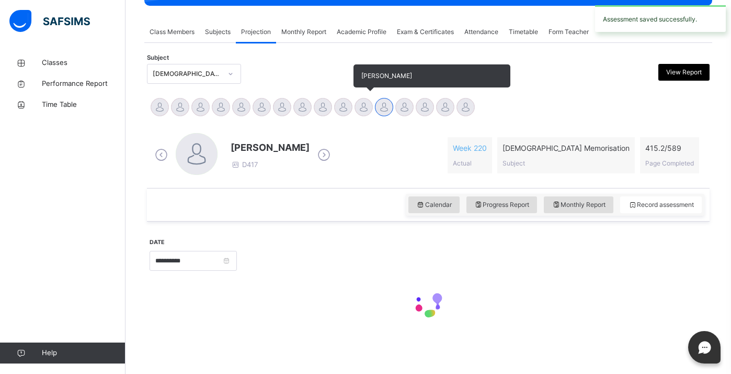
scroll to position [175, 0]
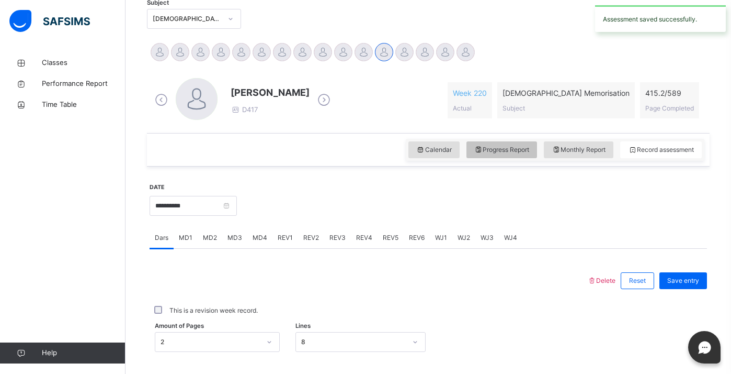
click at [489, 151] on span "Progress Report" at bounding box center [501, 149] width 55 height 9
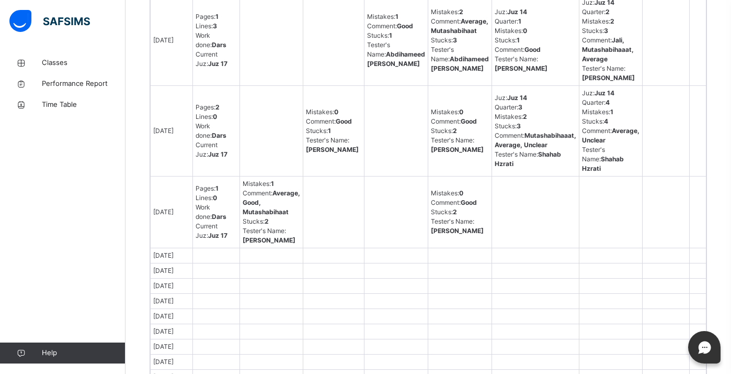
scroll to position [799, 0]
